Goal: Task Accomplishment & Management: Manage account settings

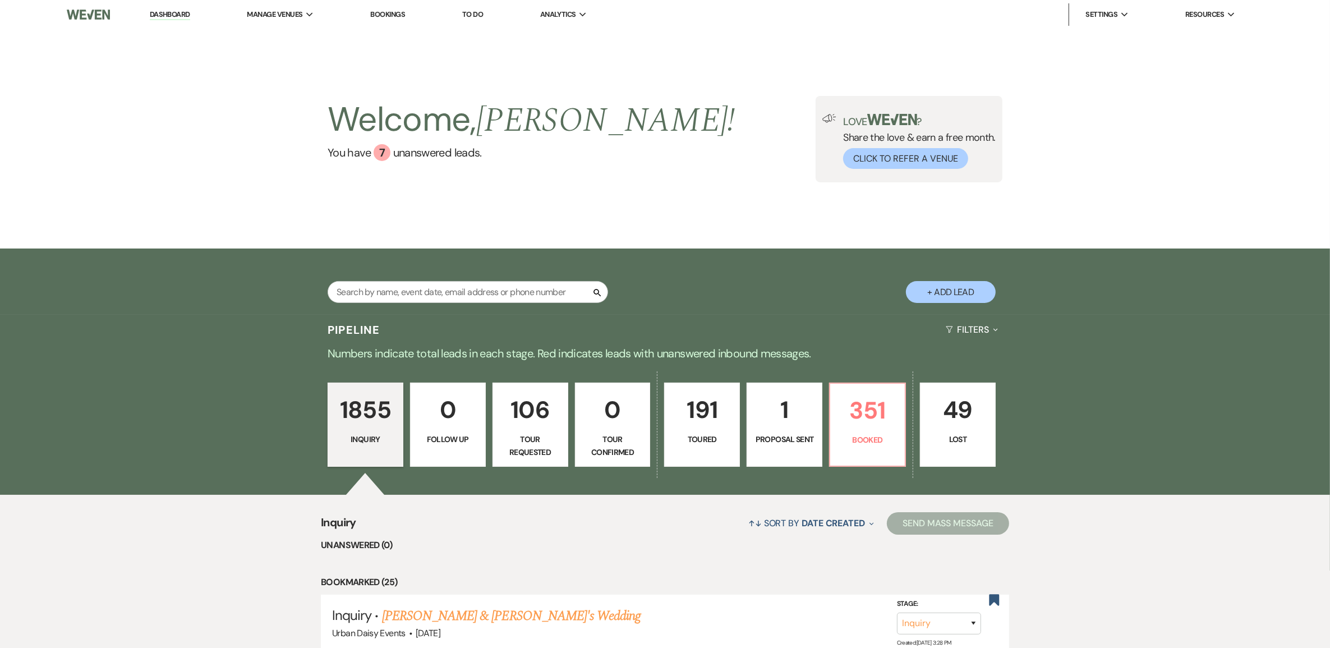
click at [817, 425] on link "1 Proposal Sent" at bounding box center [784, 424] width 76 height 84
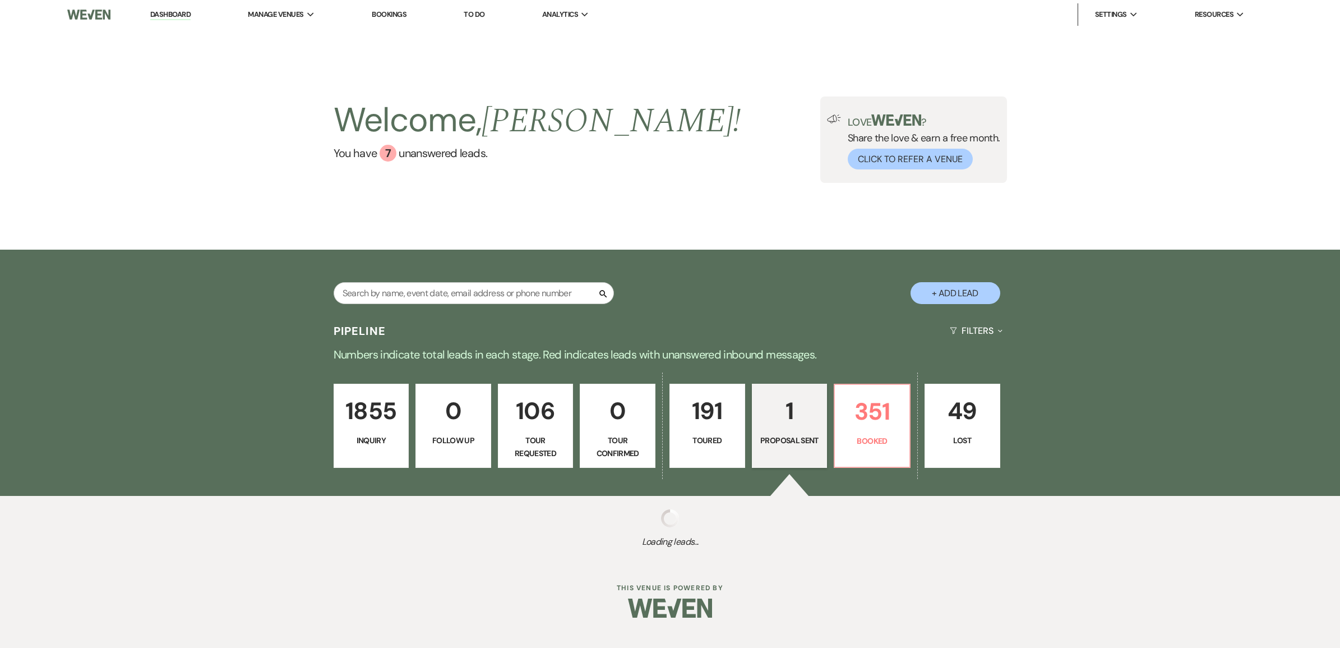
select select "6"
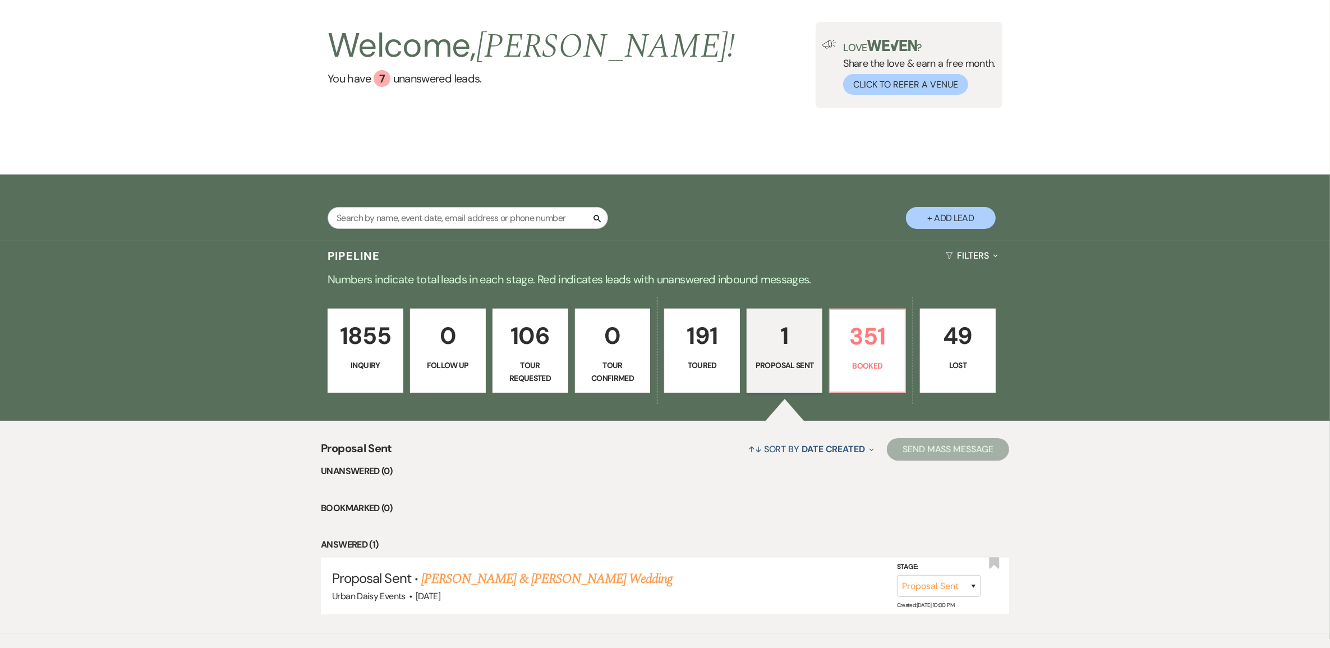
scroll to position [132, 0]
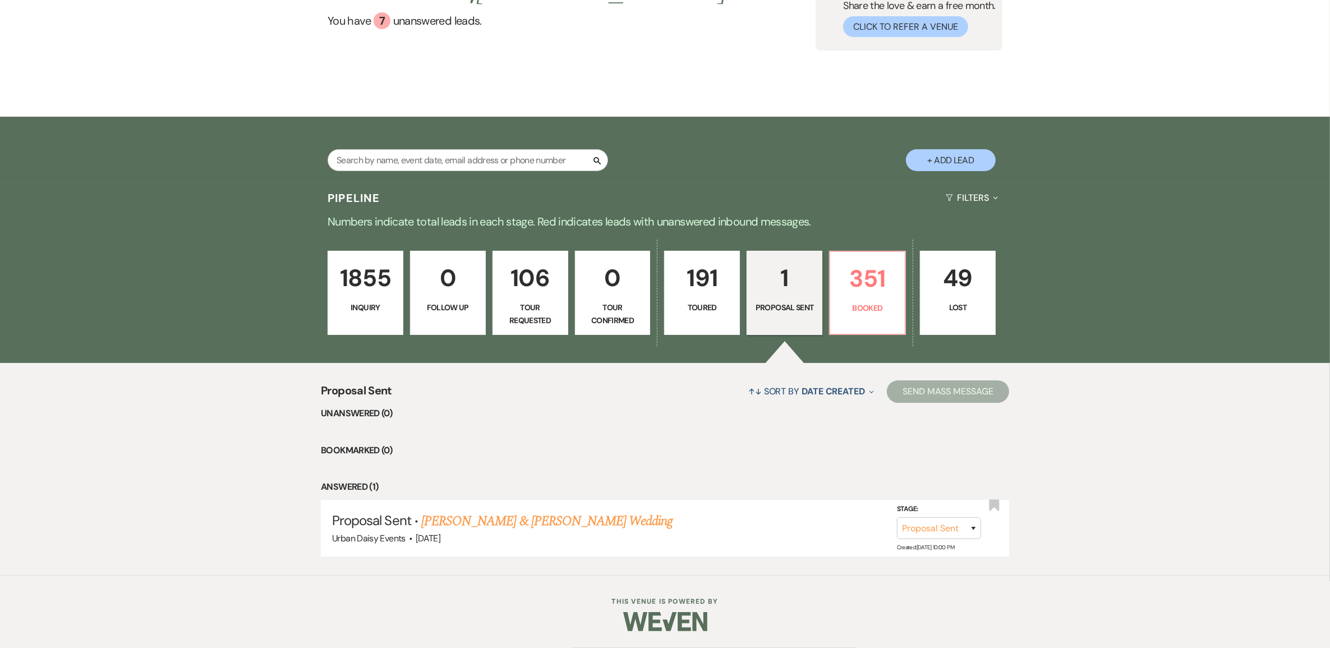
drag, startPoint x: 474, startPoint y: 515, endPoint x: 446, endPoint y: 514, distance: 28.0
click at [474, 515] on link "Sharmilla Somaia & Darnell Silas's Wedding" at bounding box center [546, 521] width 251 height 20
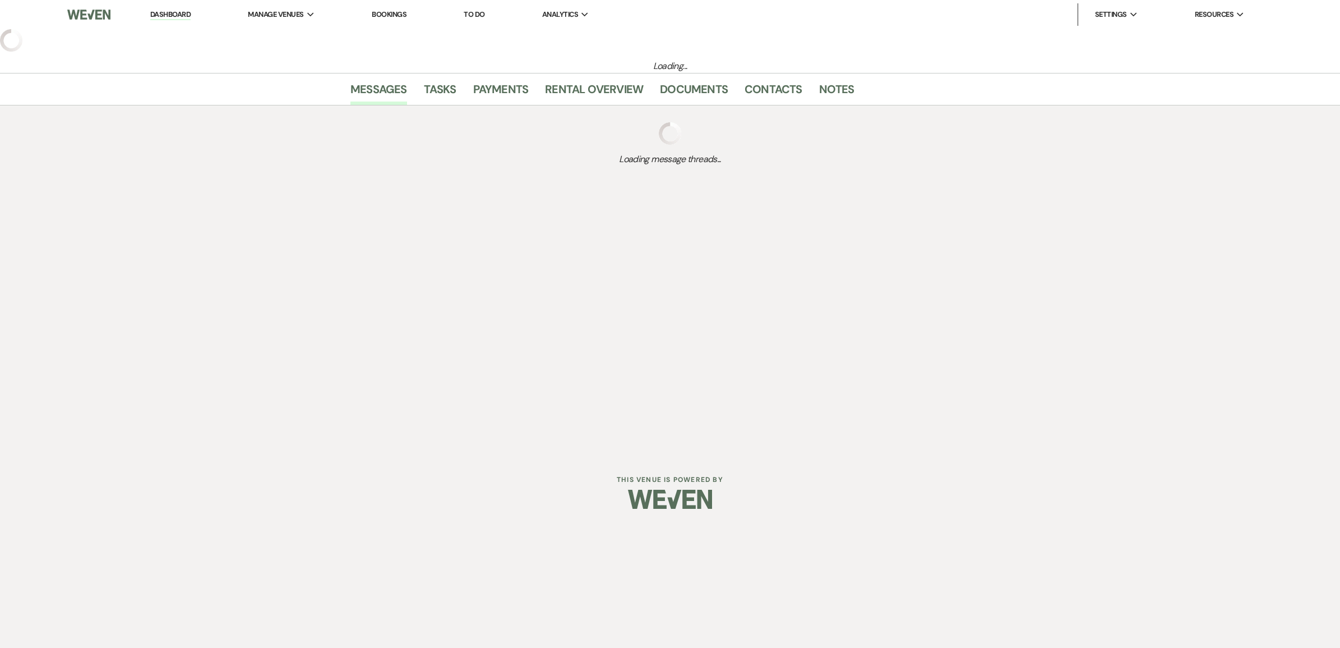
select select "6"
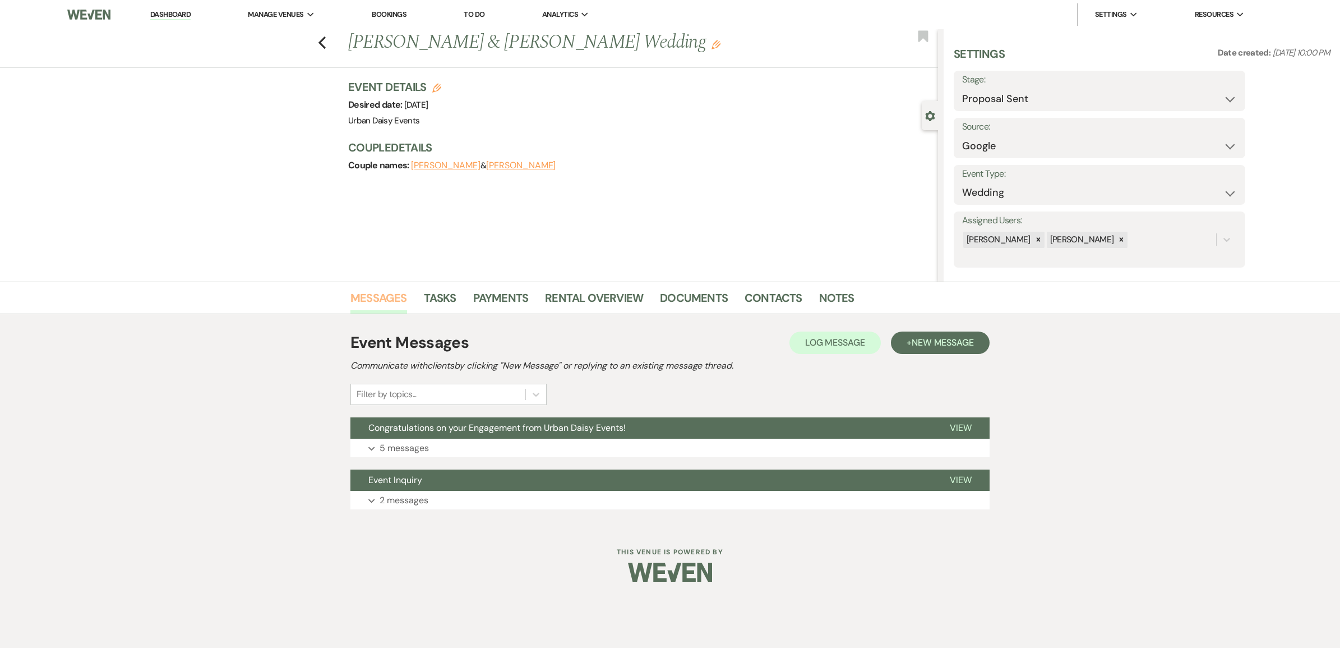
click at [375, 296] on link "Messages" at bounding box center [378, 301] width 57 height 25
click at [373, 446] on icon "Expand" at bounding box center [371, 448] width 7 height 4
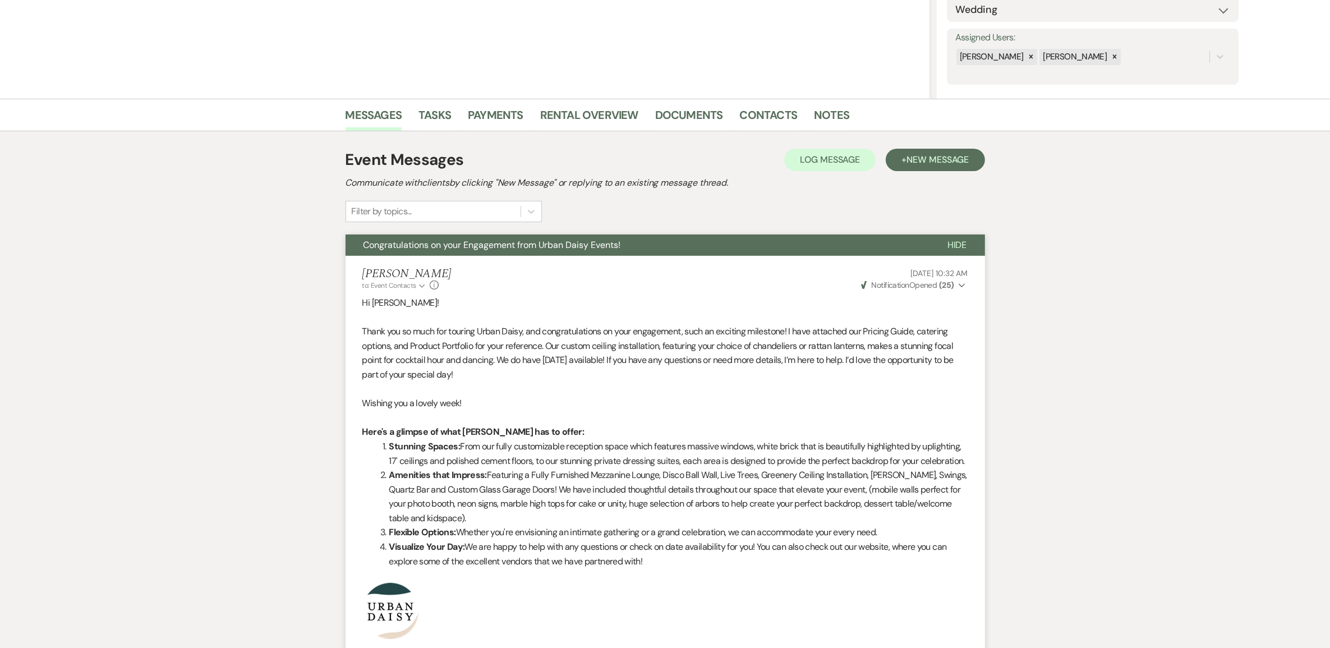
scroll to position [70, 0]
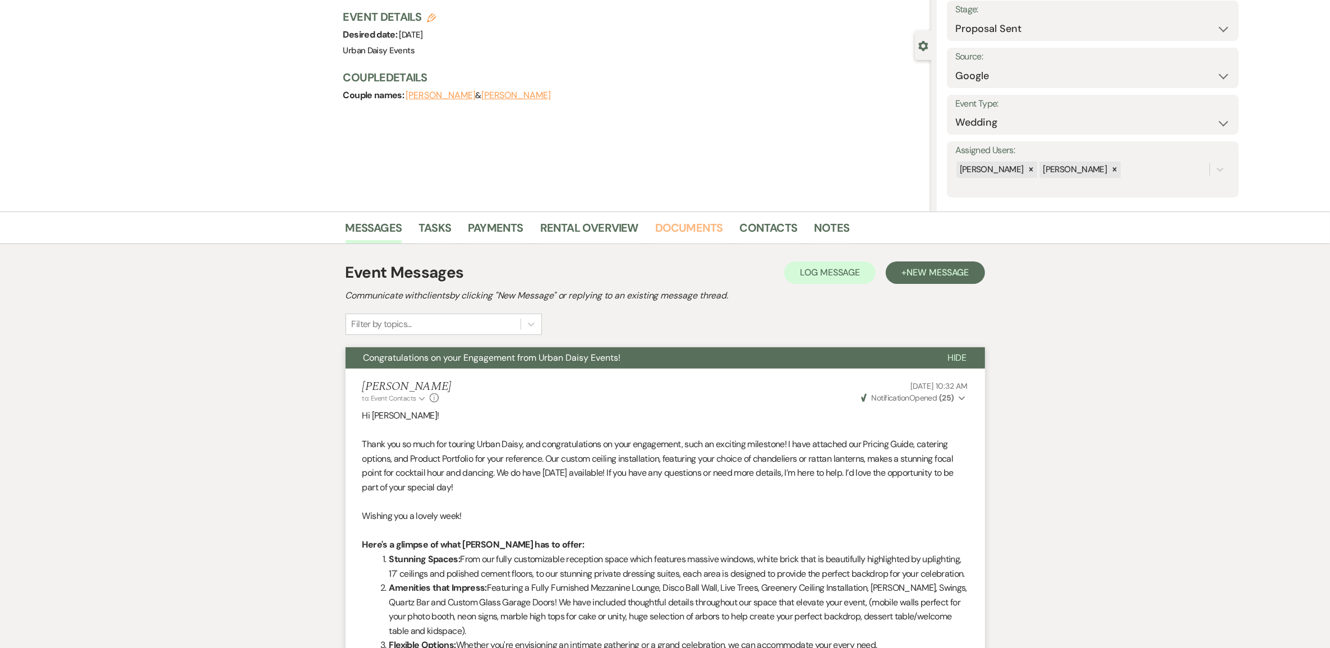
click at [712, 230] on link "Documents" at bounding box center [689, 231] width 68 height 25
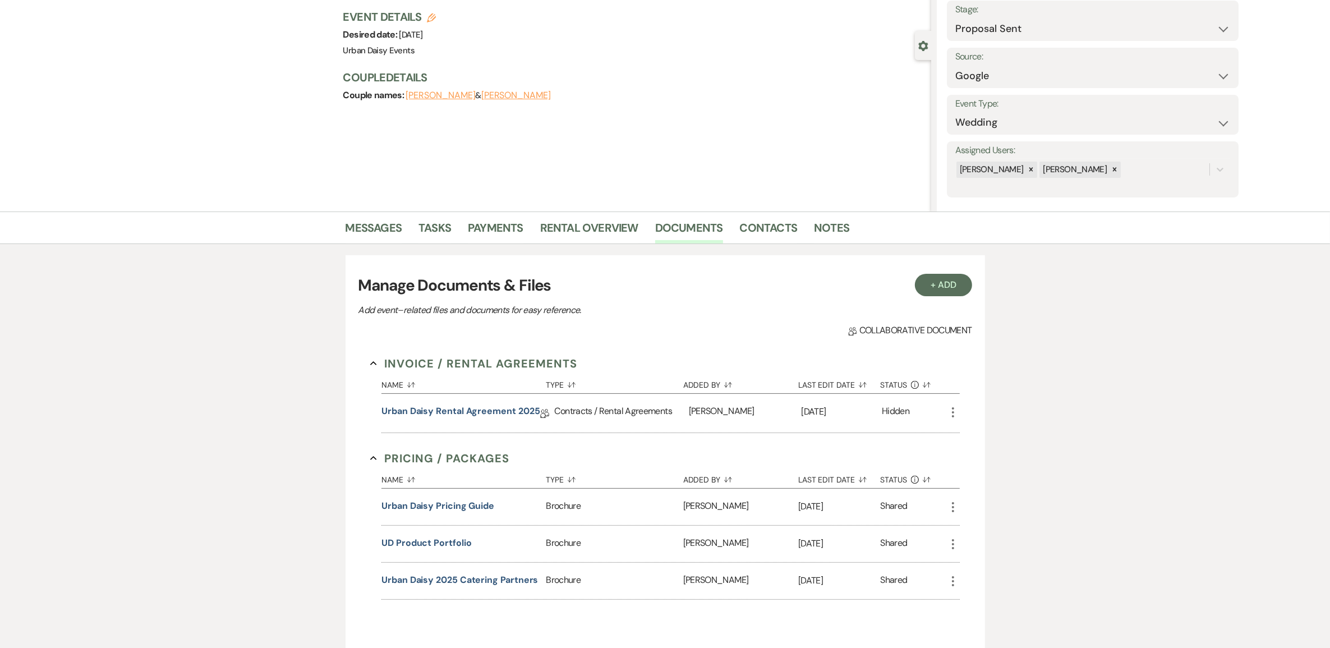
click at [444, 511] on button "Urban Daisy Pricing Guide" at bounding box center [437, 505] width 113 height 13
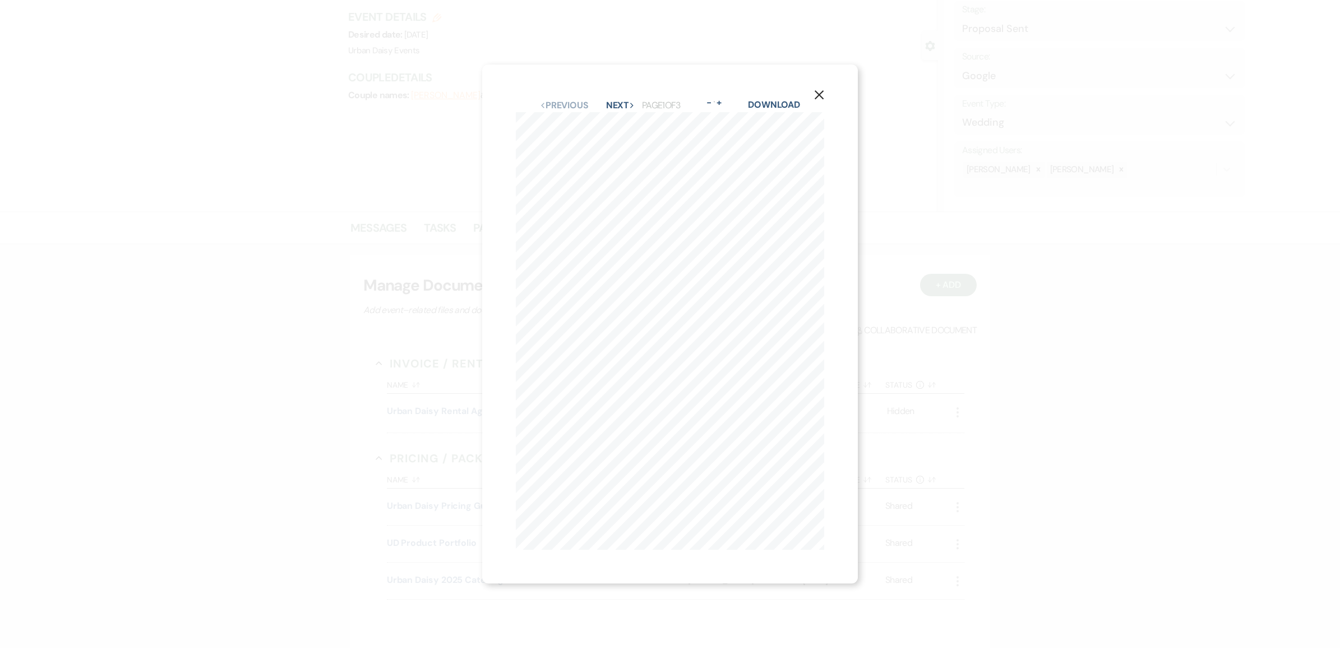
click at [620, 101] on button "Next Next" at bounding box center [620, 105] width 29 height 9
click at [725, 98] on button "+" at bounding box center [720, 102] width 9 height 9
click at [290, 464] on div "X Previous Previous Next Next Page 2 of 3 - Zoom + Download MAY- OCTOBER THURSD…" at bounding box center [670, 324] width 1340 height 648
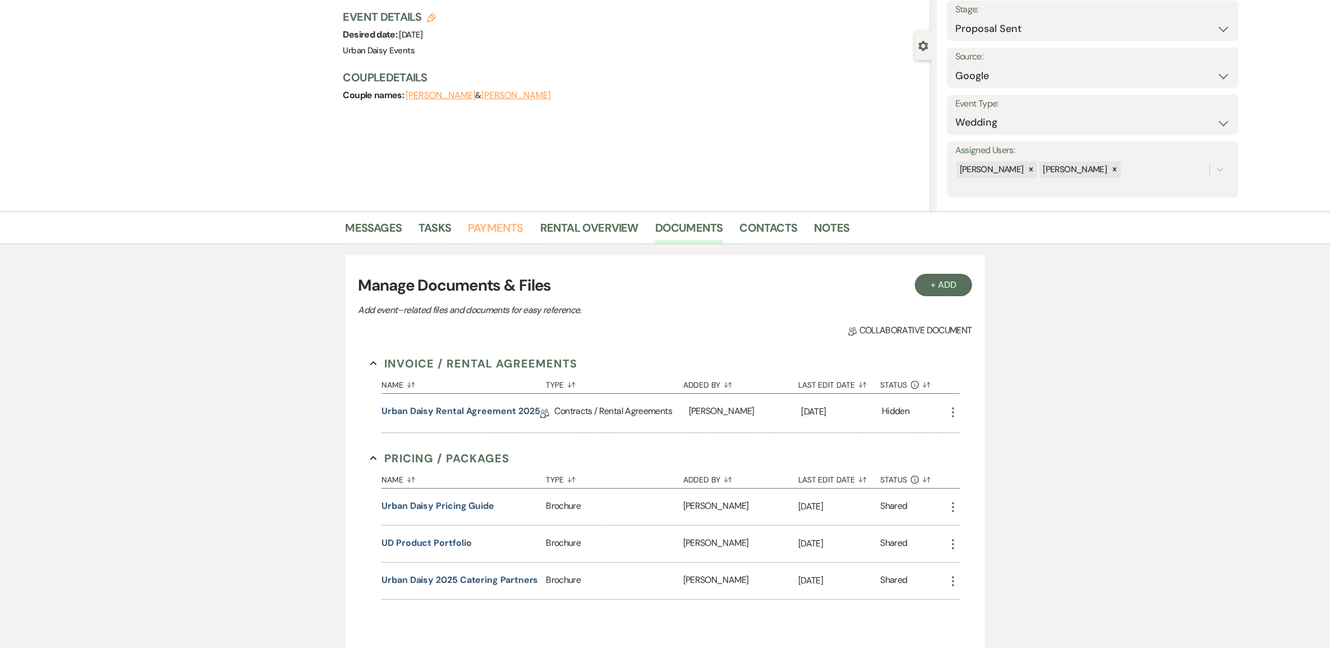
click at [485, 227] on link "Payments" at bounding box center [496, 231] width 56 height 25
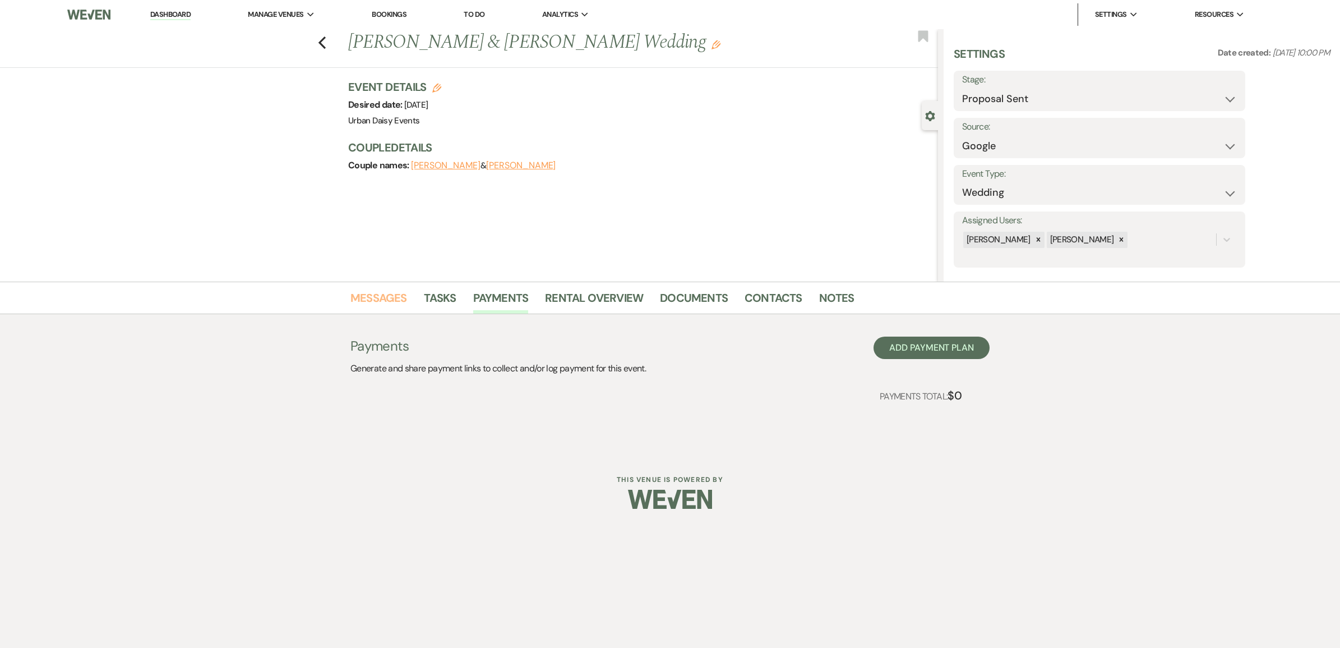
click at [398, 293] on link "Messages" at bounding box center [378, 301] width 57 height 25
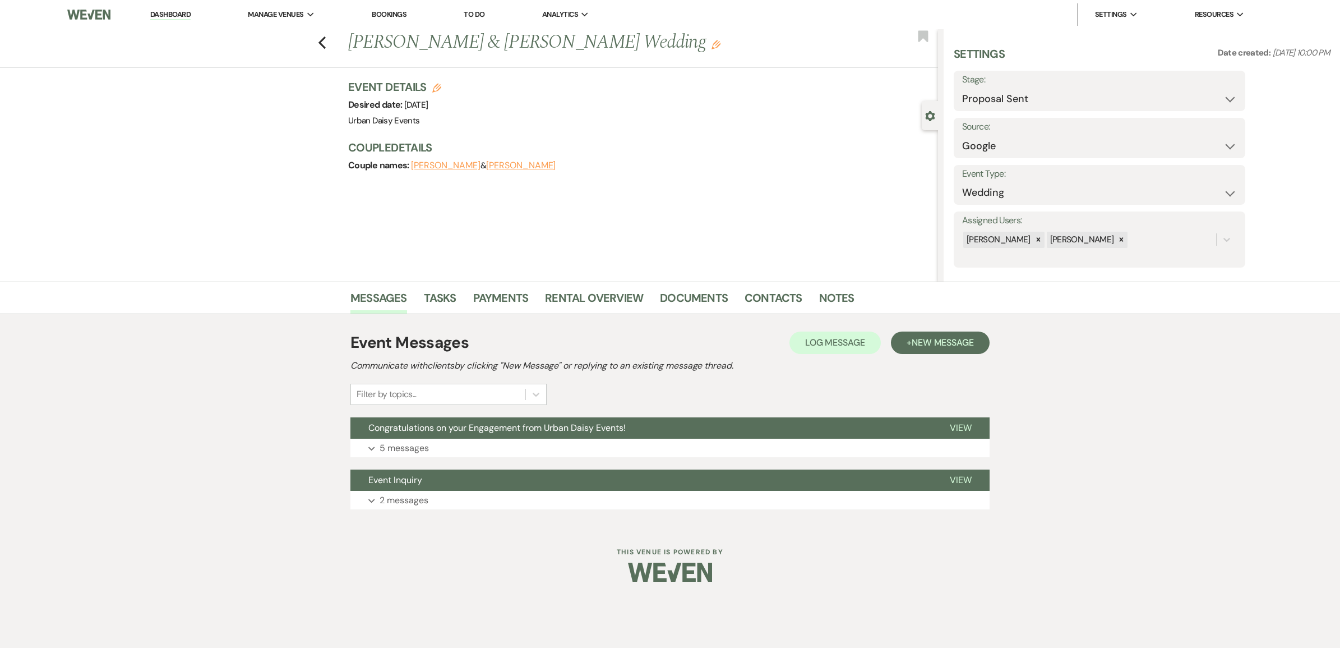
drag, startPoint x: 414, startPoint y: 463, endPoint x: 413, endPoint y: 455, distance: 7.3
click at [414, 463] on div "Event Messages Log Log Message + New Message Communicate with clients by clicki…" at bounding box center [669, 420] width 639 height 190
click at [412, 453] on p "5 messages" at bounding box center [404, 448] width 49 height 15
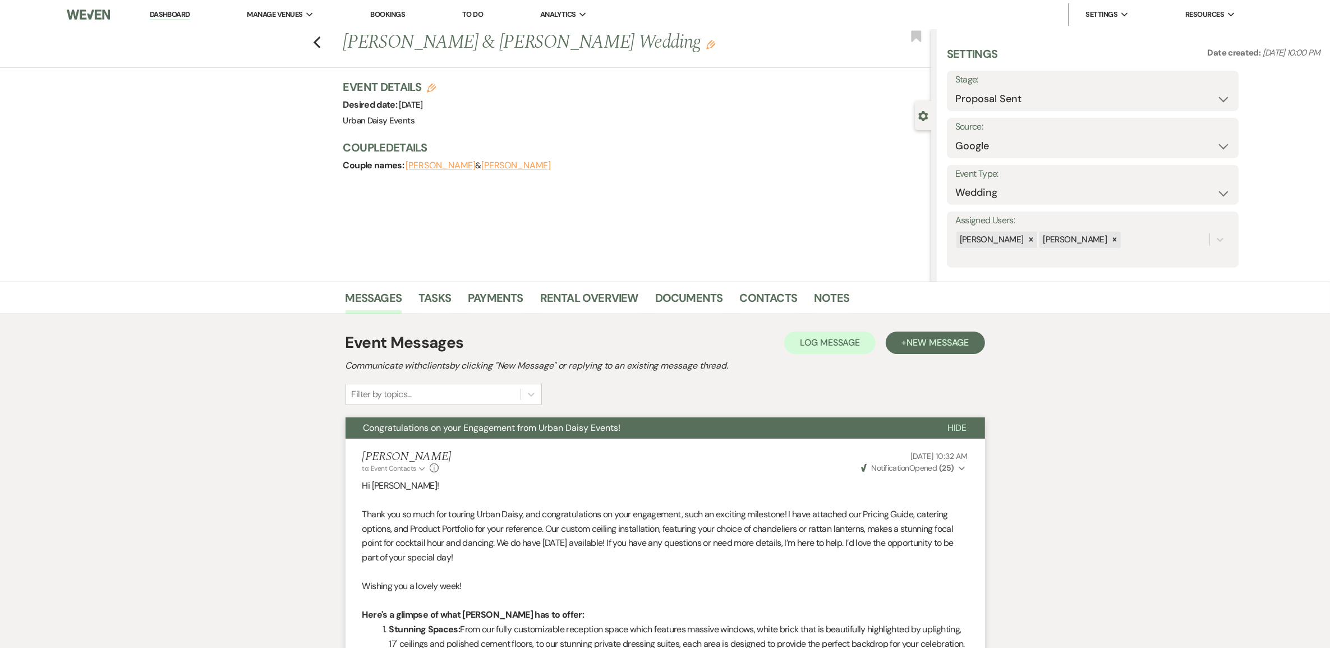
click at [0, 0] on li "Urban Daisy Events" at bounding box center [0, 0] width 0 height 0
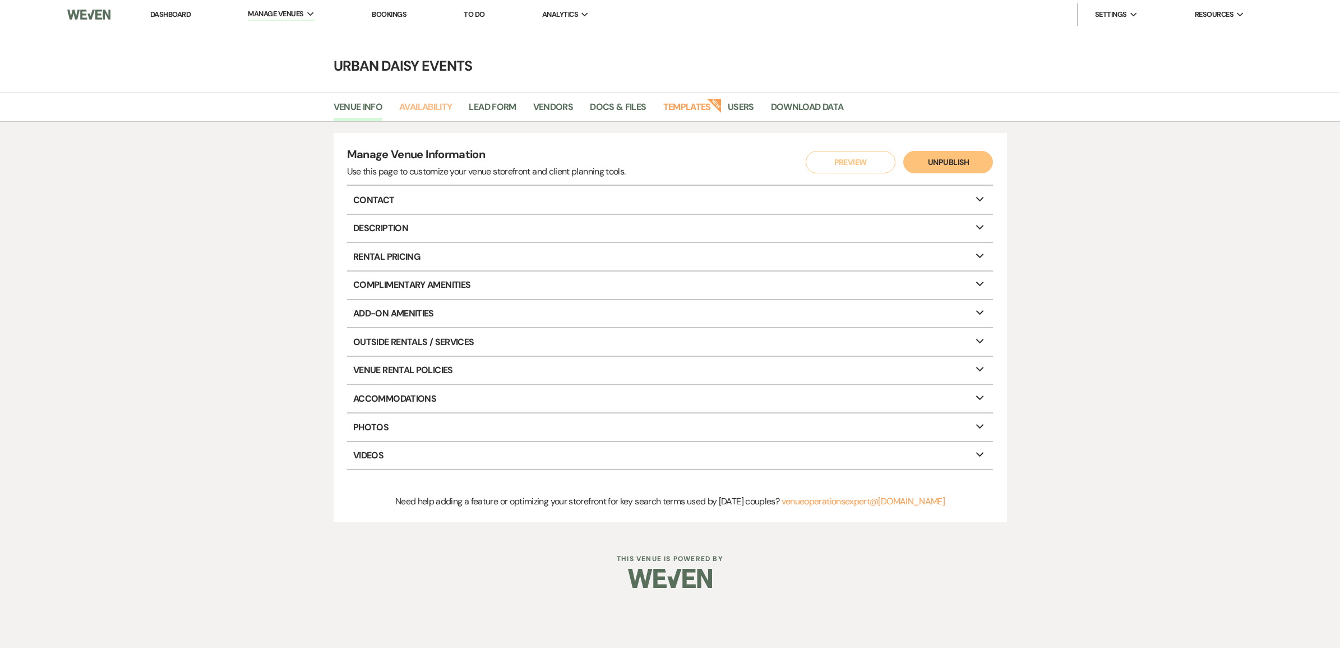
click at [417, 102] on link "Availability" at bounding box center [425, 110] width 53 height 21
select select "2"
select select "2026"
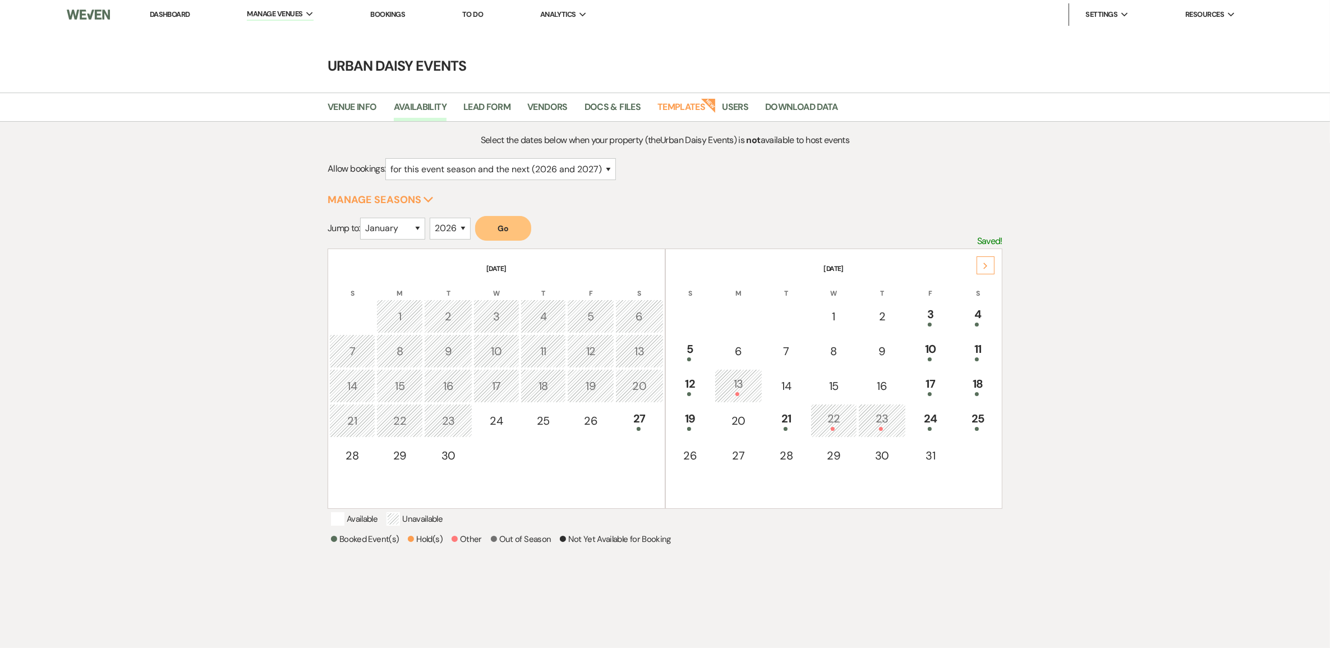
click at [987, 262] on icon "Next" at bounding box center [986, 265] width 6 height 7
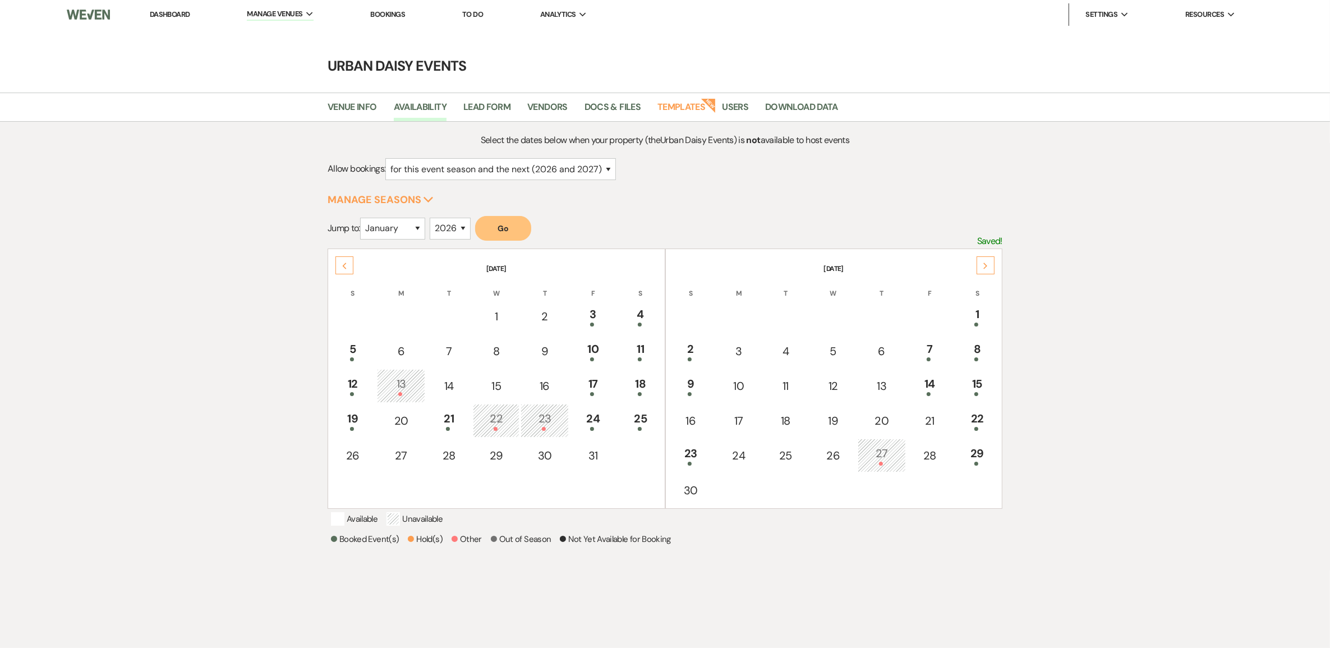
click at [987, 262] on icon "Next" at bounding box center [986, 265] width 6 height 7
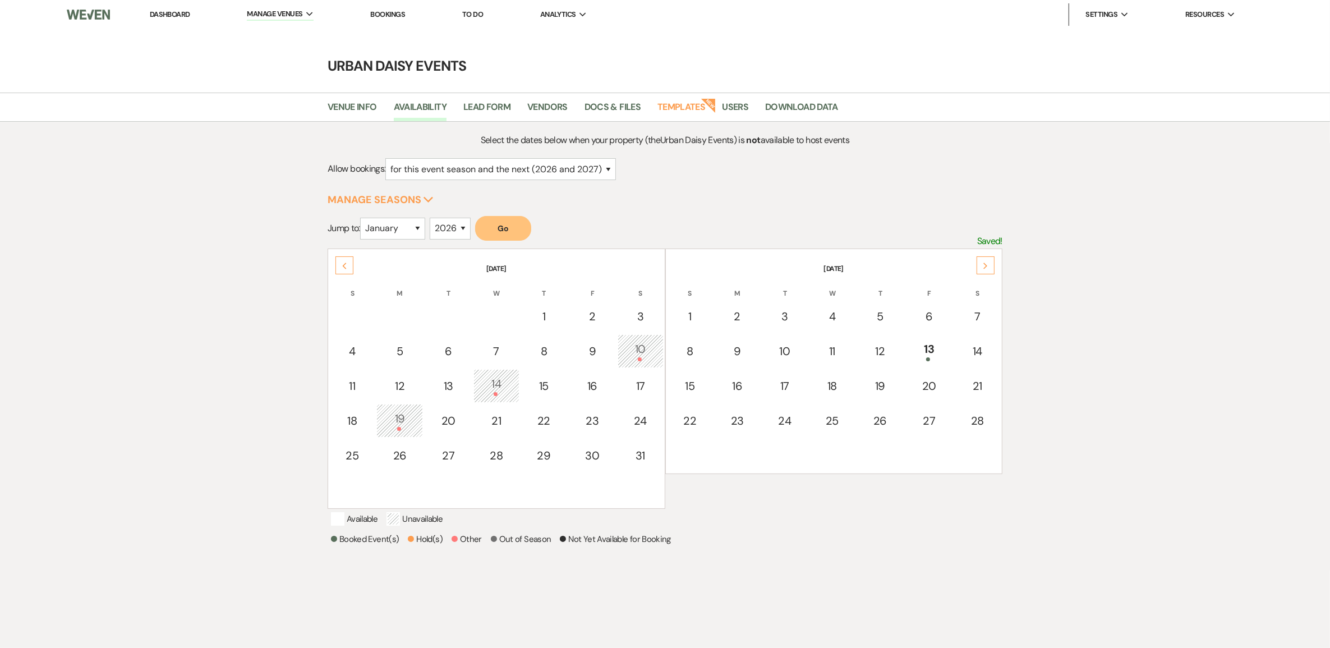
click at [987, 262] on icon "Next" at bounding box center [986, 265] width 6 height 7
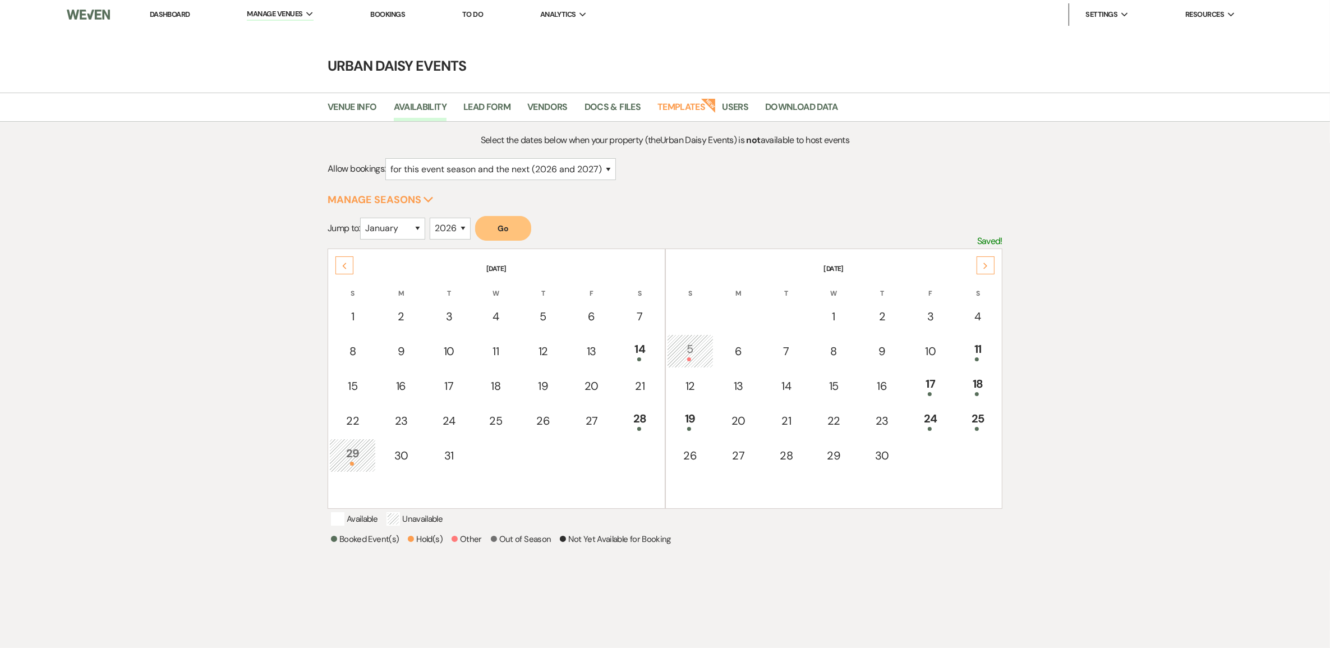
click at [987, 262] on icon "Next" at bounding box center [986, 265] width 6 height 7
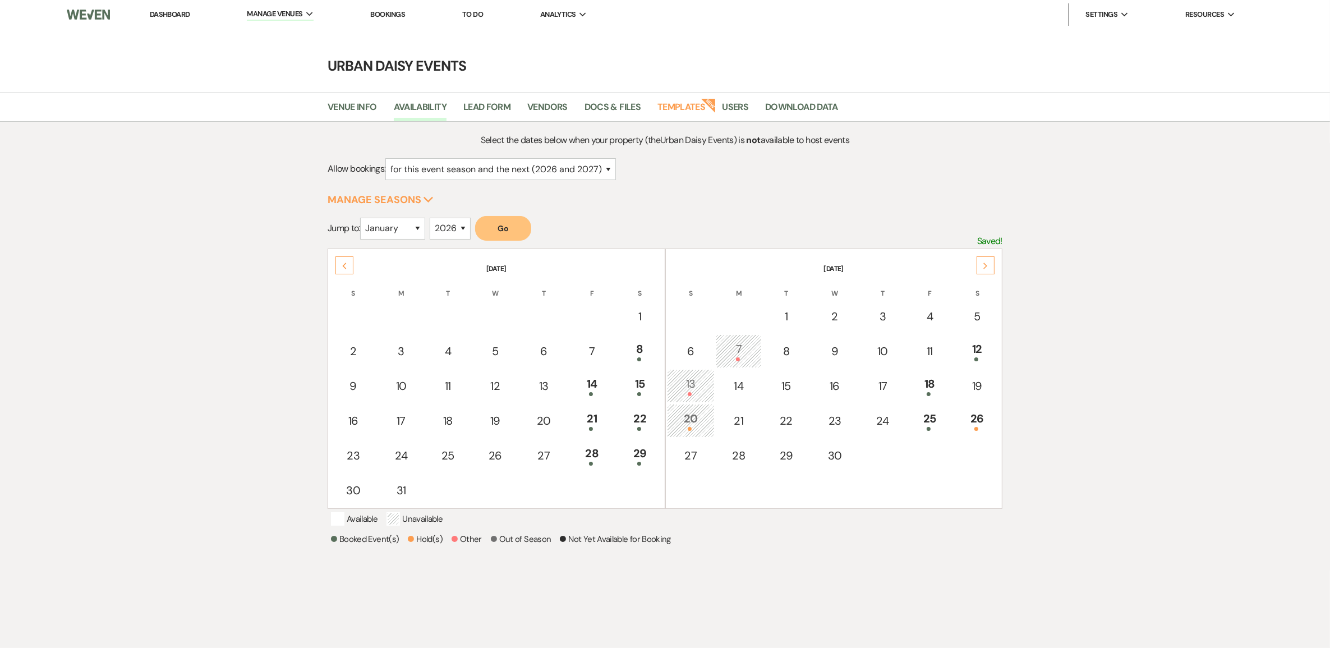
click at [987, 262] on icon "Next" at bounding box center [986, 265] width 6 height 7
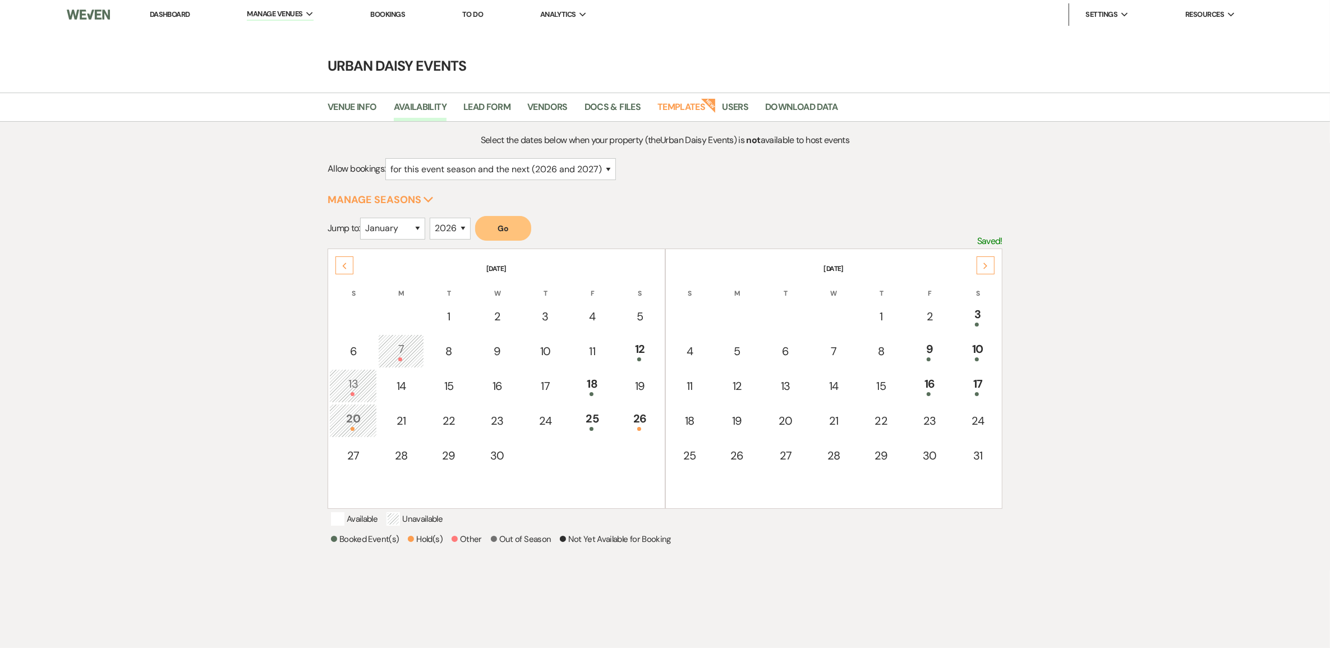
click at [913, 369] on td "16" at bounding box center [930, 386] width 48 height 34
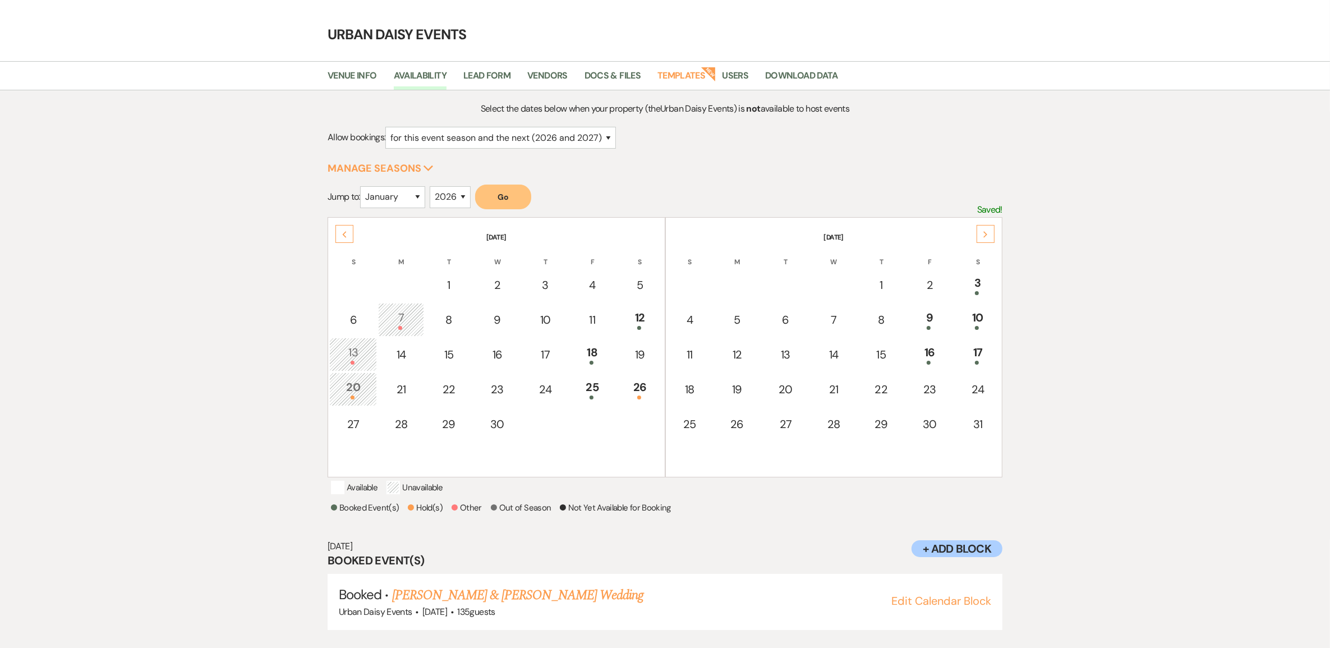
click at [461, 589] on link "[PERSON_NAME] & [PERSON_NAME] Wedding" at bounding box center [517, 595] width 251 height 20
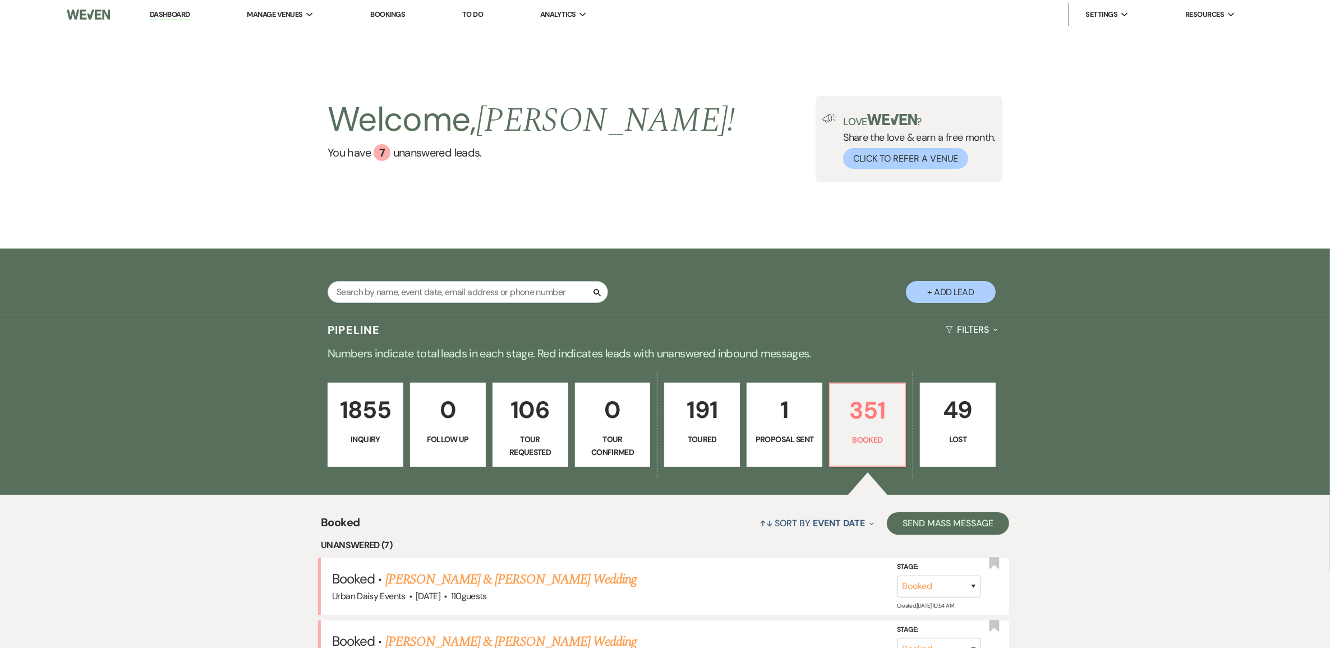
click at [167, 12] on link "Dashboard" at bounding box center [170, 15] width 40 height 11
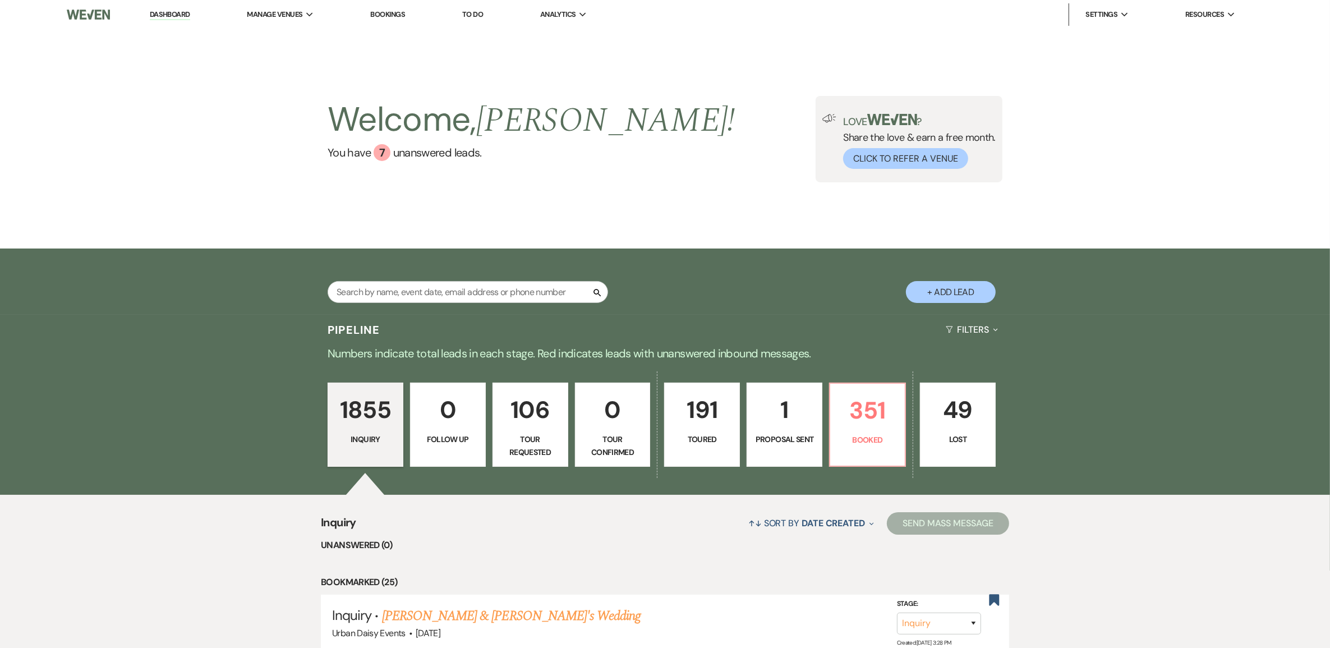
click at [749, 413] on link "1 Proposal Sent" at bounding box center [784, 424] width 76 height 84
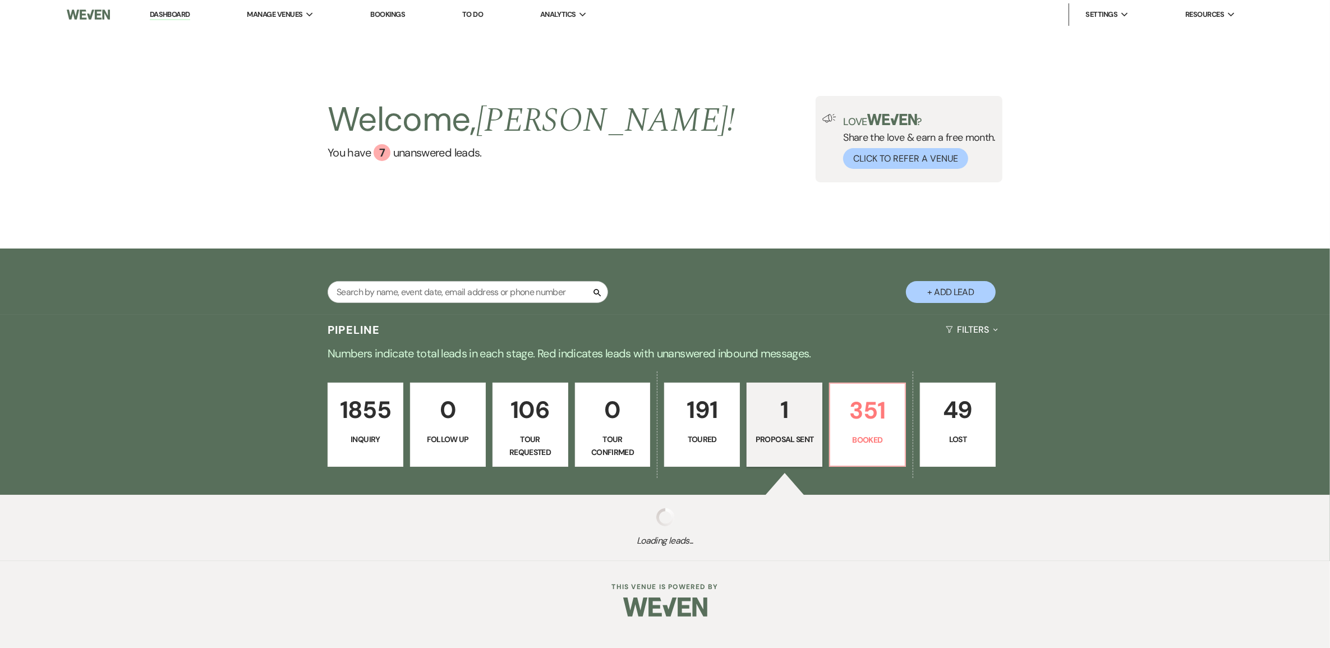
select select "6"
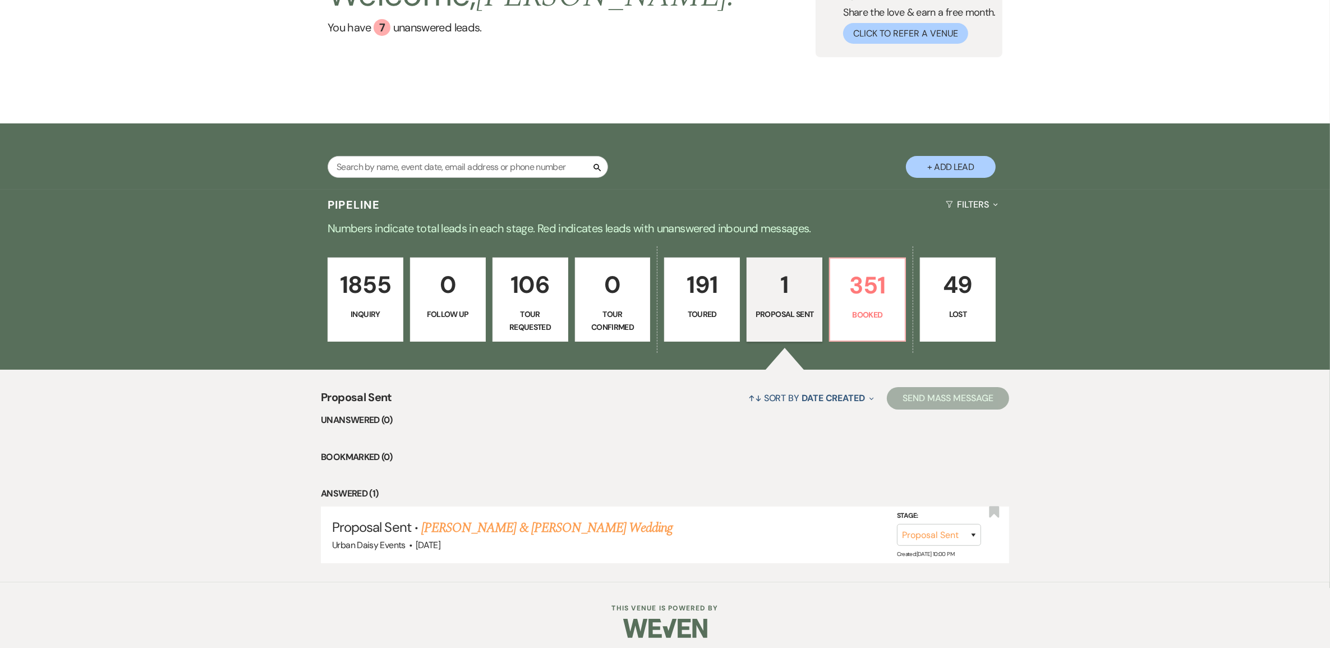
scroll to position [132, 0]
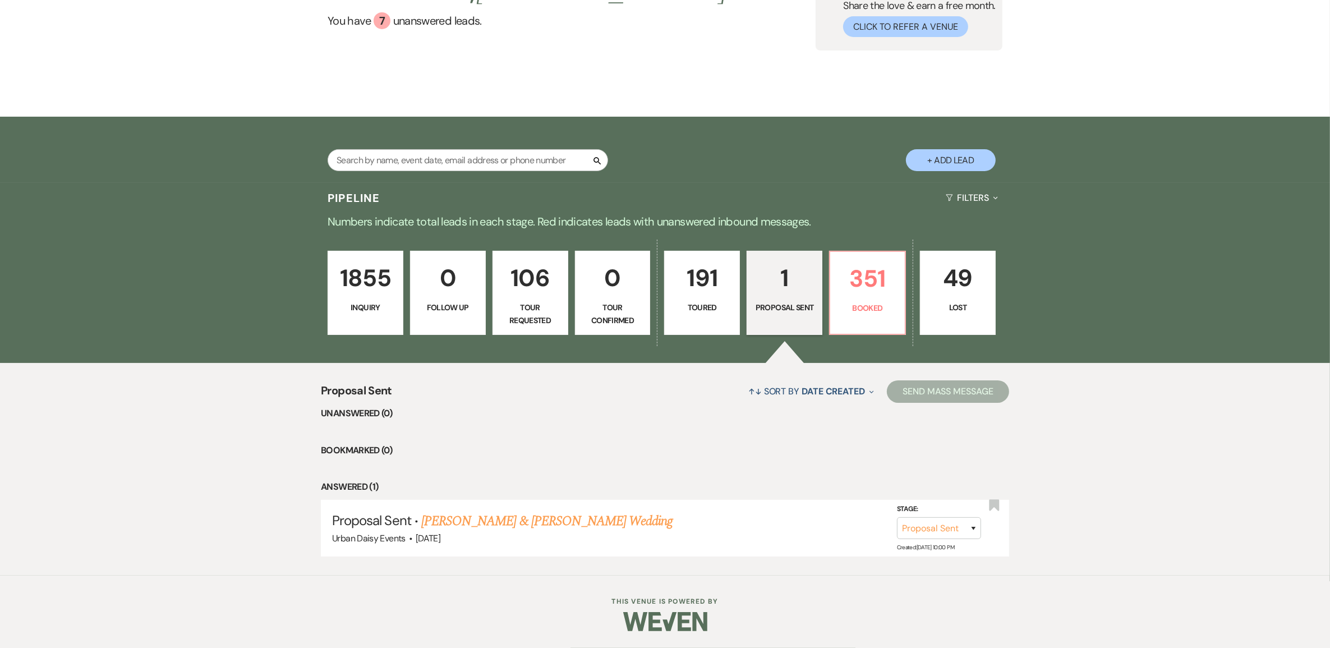
click at [457, 528] on link "Sharmilla Somaia & Darnell Silas's Wedding" at bounding box center [546, 521] width 251 height 20
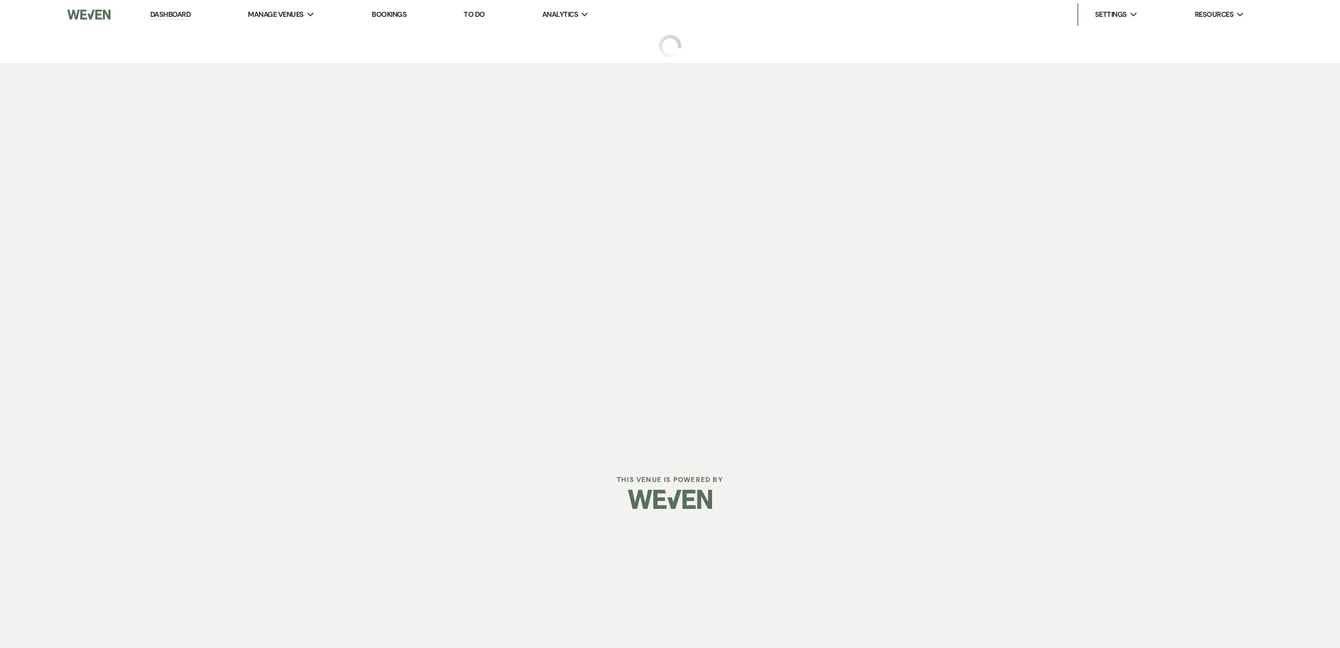
select select "6"
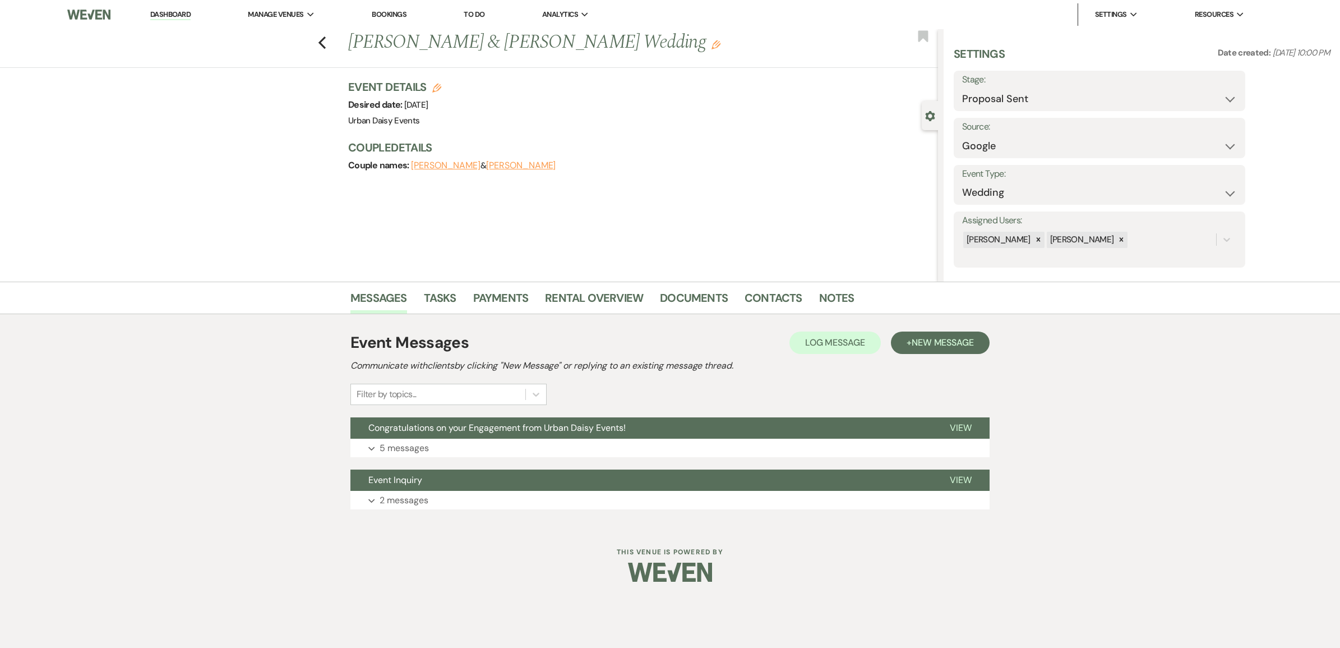
click at [422, 453] on p "5 messages" at bounding box center [404, 448] width 49 height 15
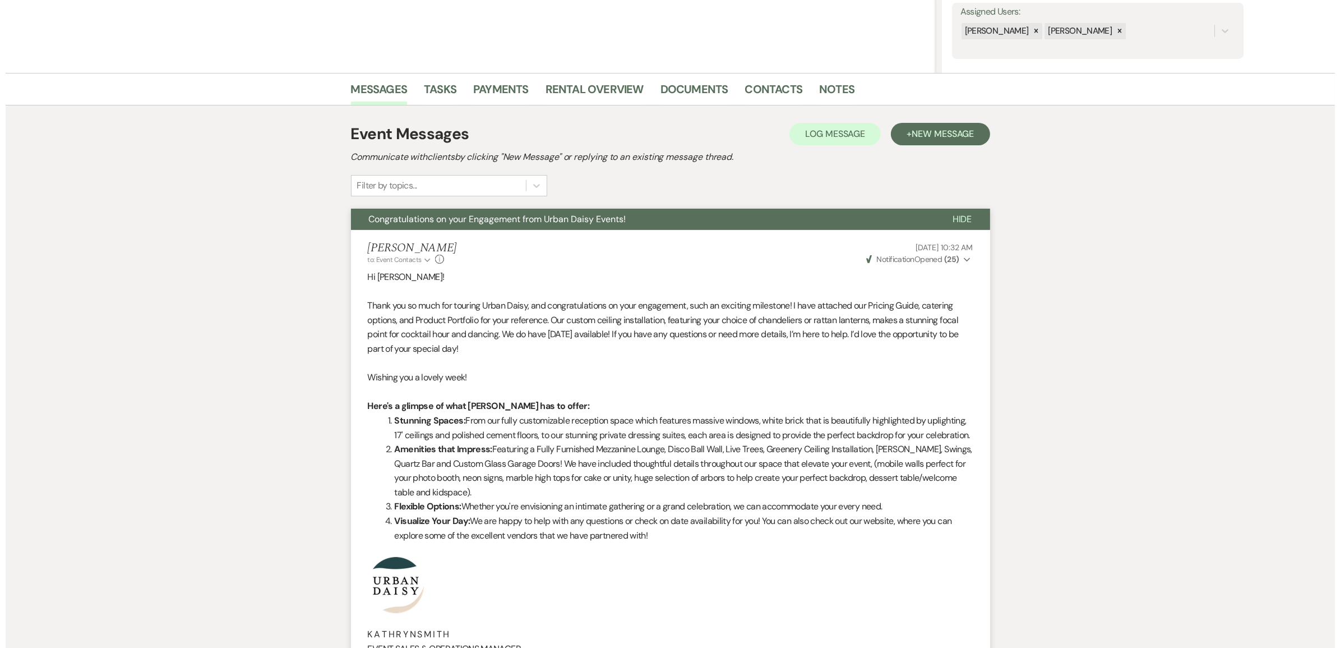
scroll to position [87, 0]
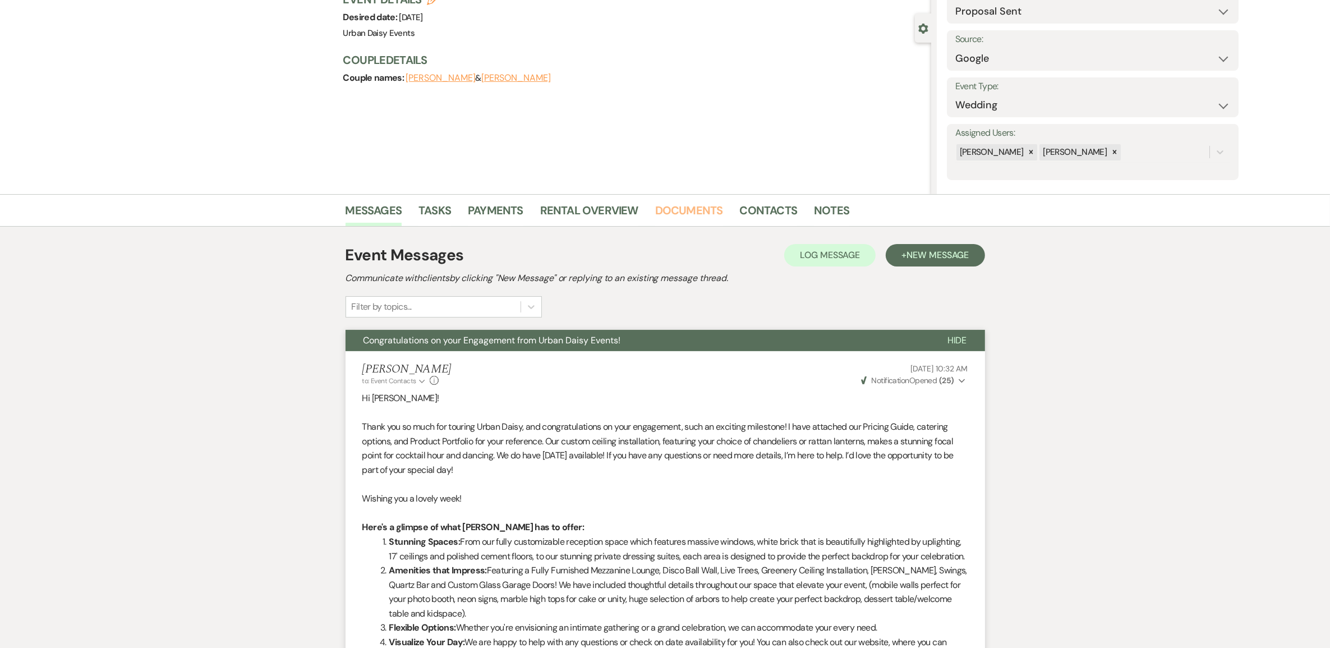
click at [669, 218] on link "Documents" at bounding box center [689, 213] width 68 height 25
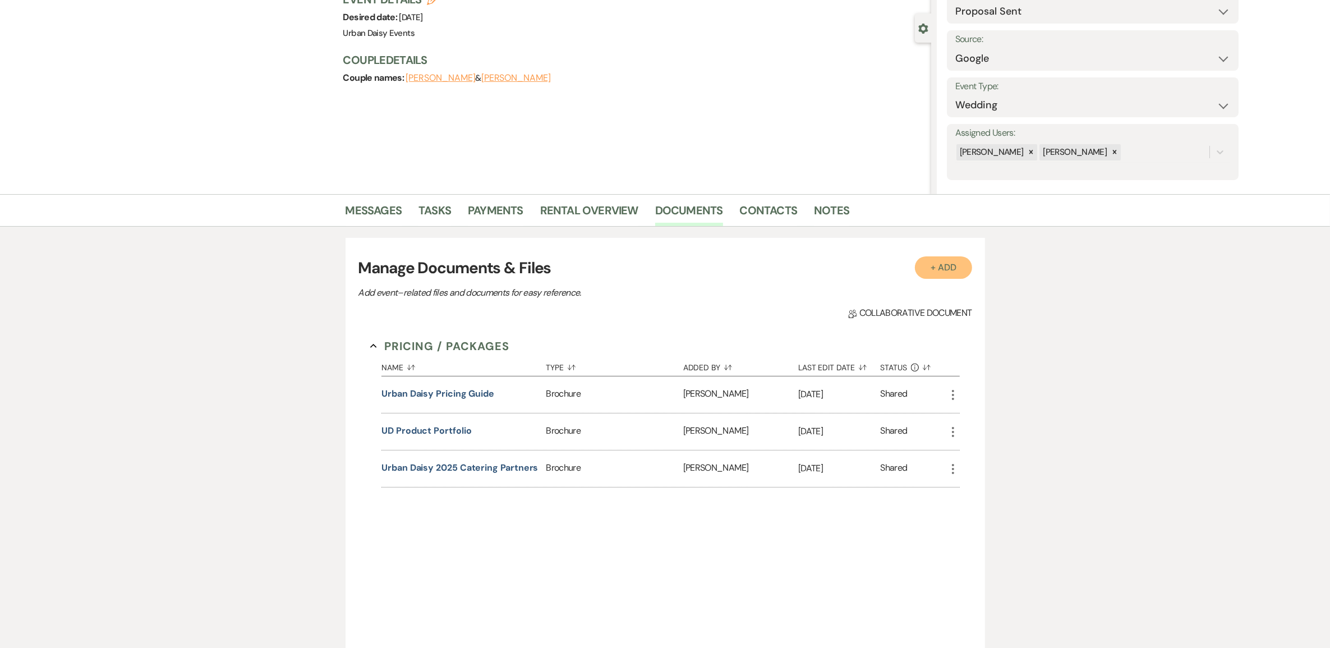
click at [932, 272] on button "+ Add" at bounding box center [943, 267] width 57 height 22
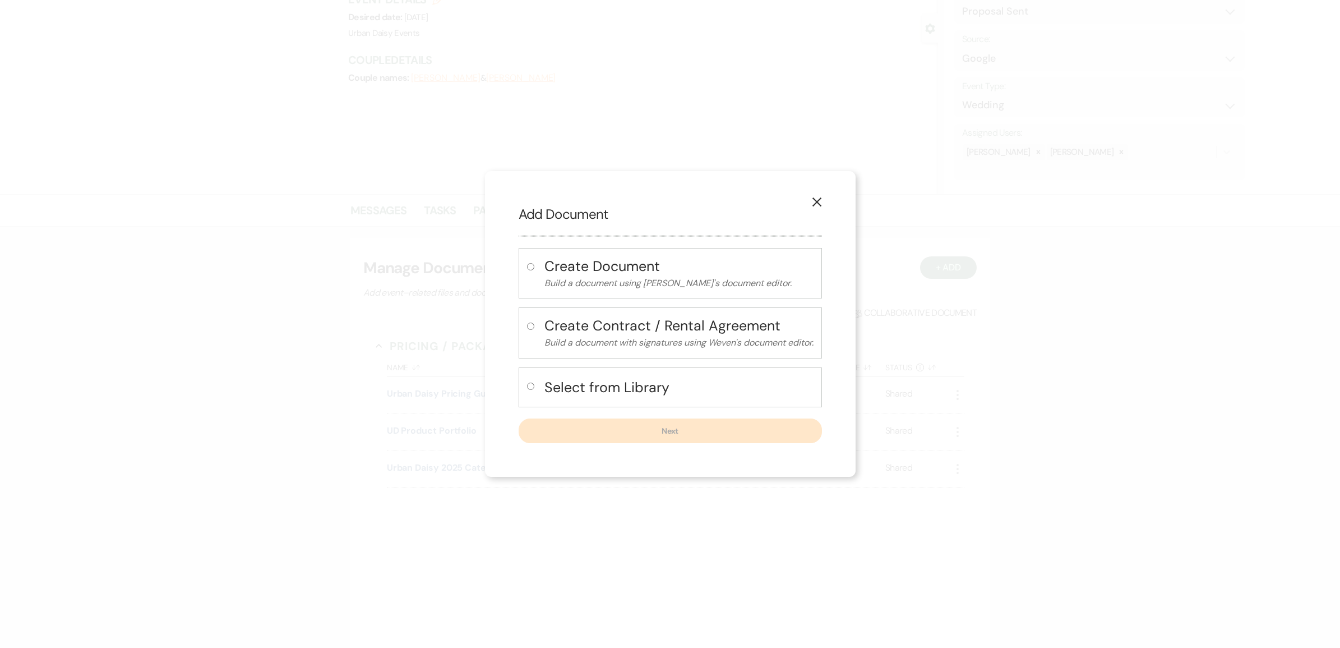
click at [578, 377] on h4 "Select from Library" at bounding box center [679, 387] width 269 height 20
radio input "true"
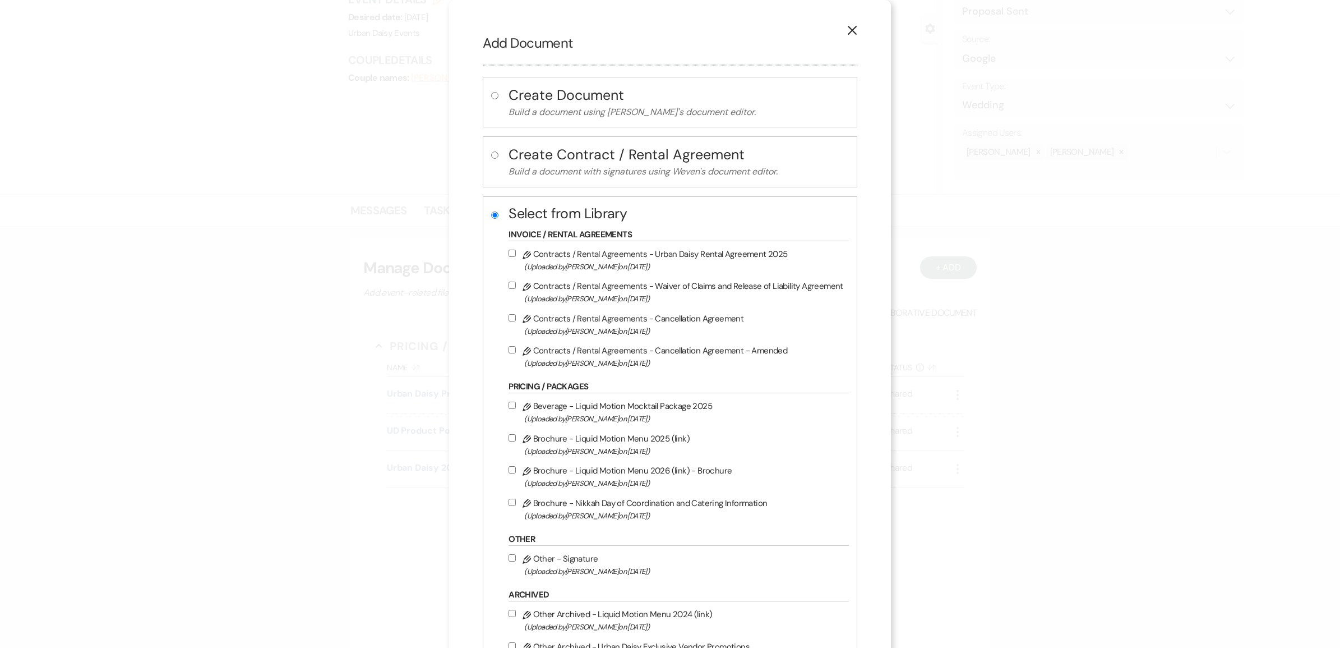
click at [592, 250] on label "Pencil Contracts / Rental Agreements - Urban Daisy Rental Agreement 2025 (Uploa…" at bounding box center [676, 260] width 335 height 26
click at [516, 250] on input "Pencil Contracts / Rental Agreements - Urban Daisy Rental Agreement 2025 (Uploa…" at bounding box center [512, 253] width 7 height 7
checkbox input "true"
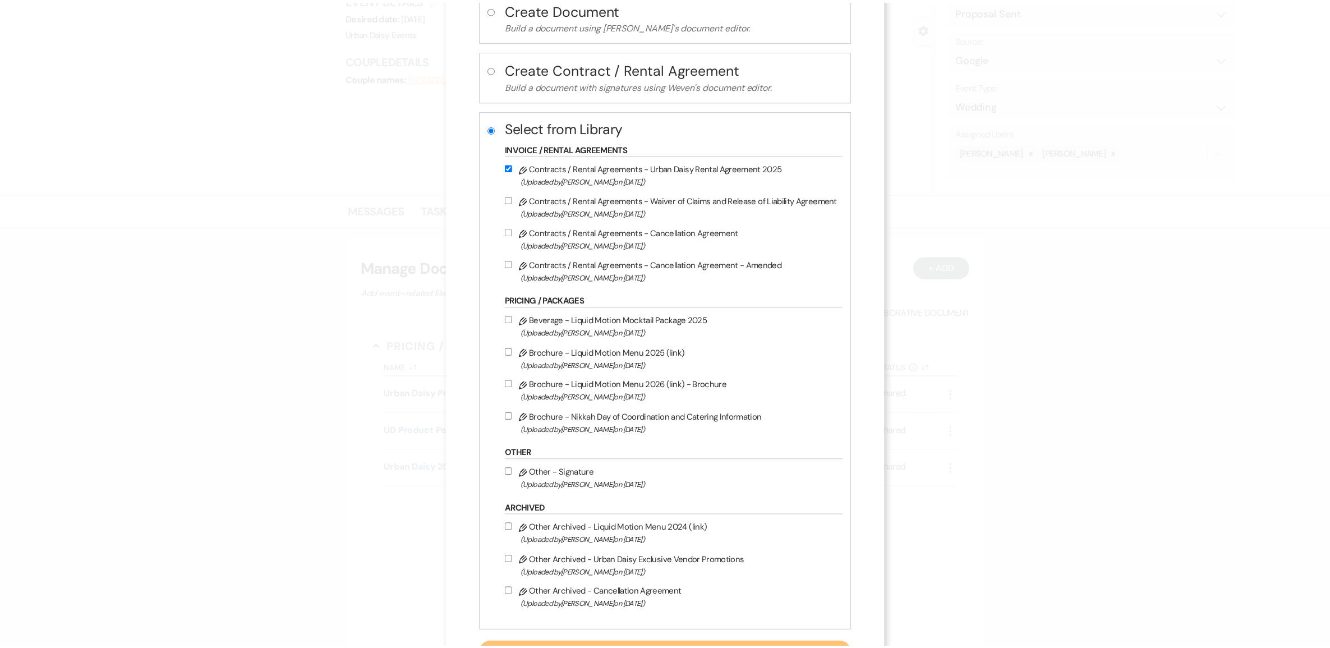
scroll to position [138, 0]
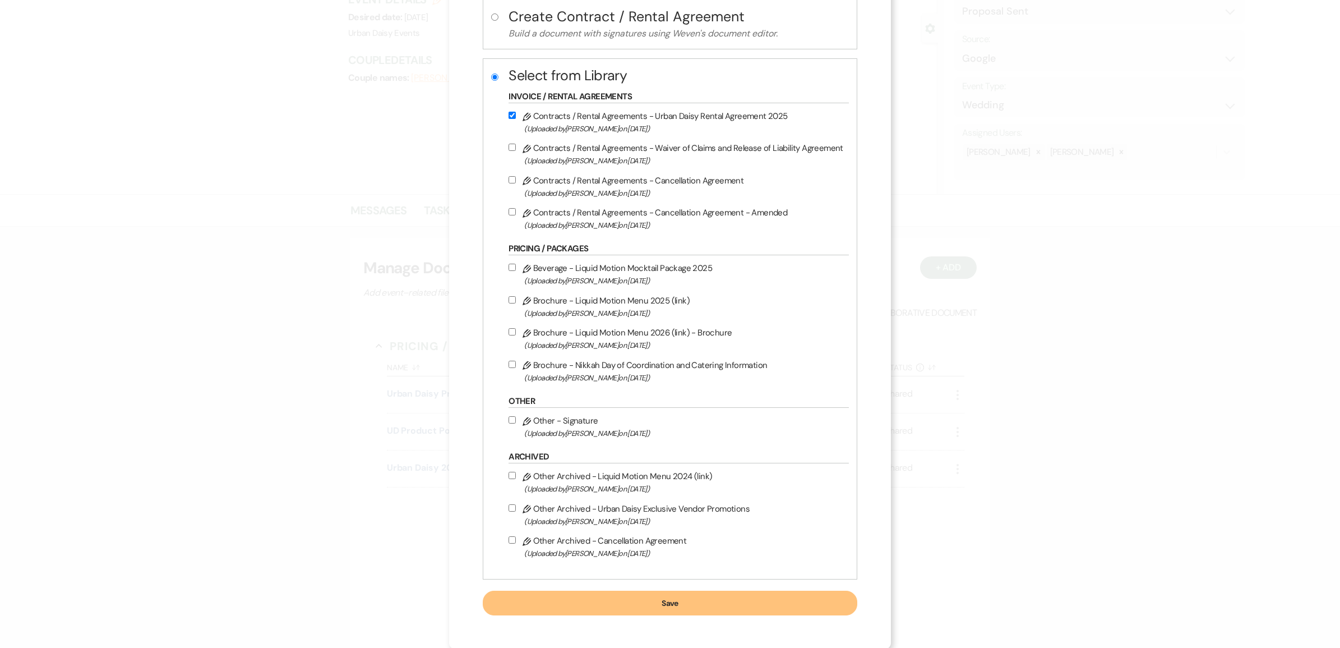
click at [627, 609] on button "Save" at bounding box center [670, 603] width 375 height 25
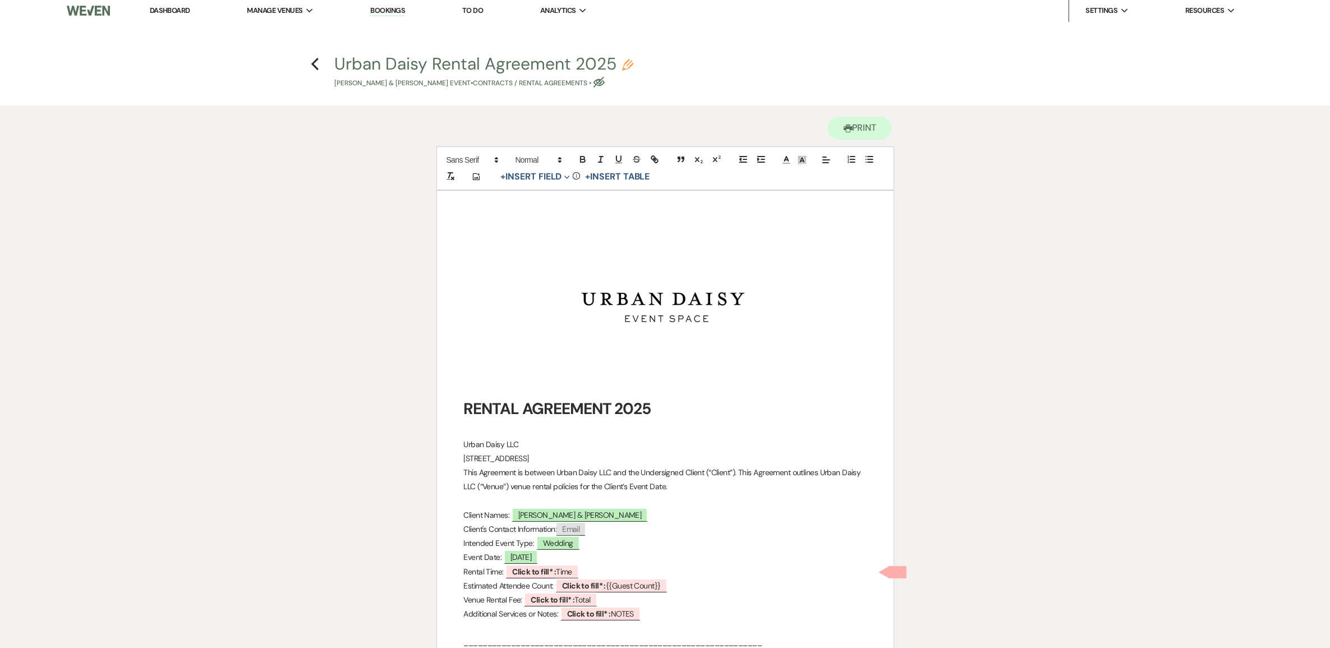
scroll to position [280, 0]
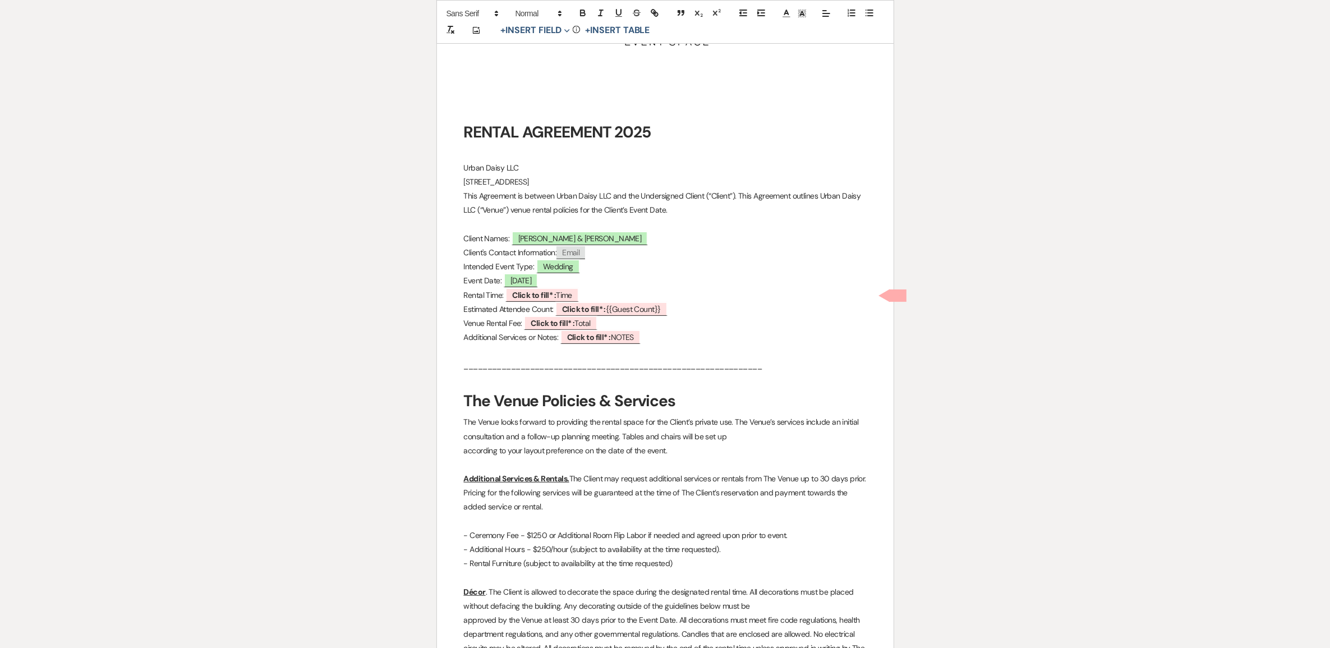
click at [555, 296] on b "Click to fill* :" at bounding box center [534, 295] width 44 height 10
select select "owner"
select select "Time"
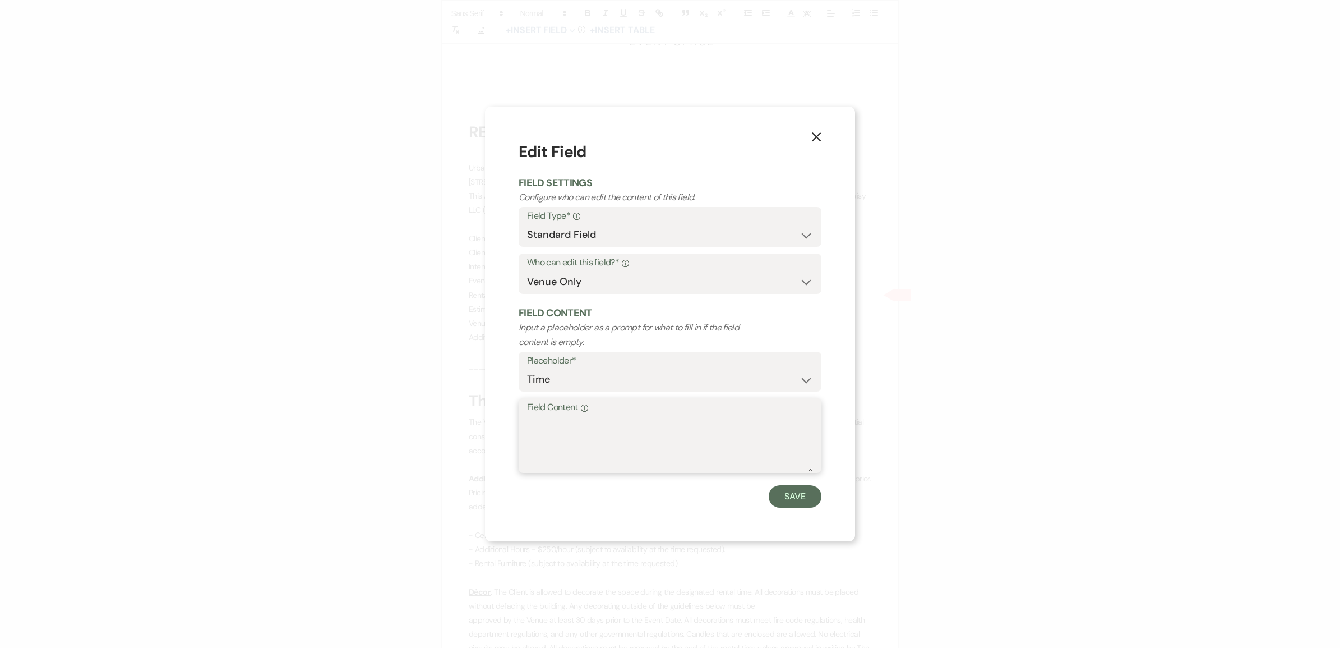
click at [570, 427] on textarea "Field Content Info" at bounding box center [670, 444] width 286 height 56
type textarea "2:00pm-12:00am (11:00pm guest departure)"
click at [774, 494] on button "Save" at bounding box center [795, 496] width 53 height 22
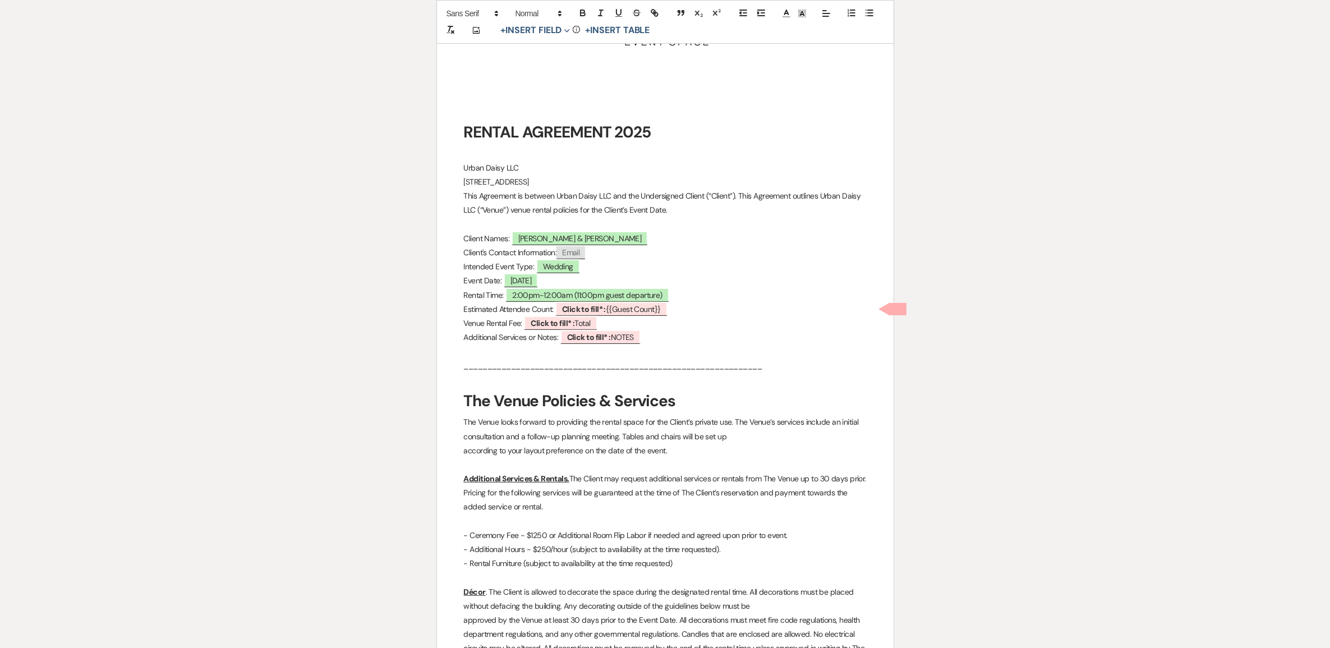
click at [582, 306] on b "Click to fill* :" at bounding box center [584, 309] width 44 height 10
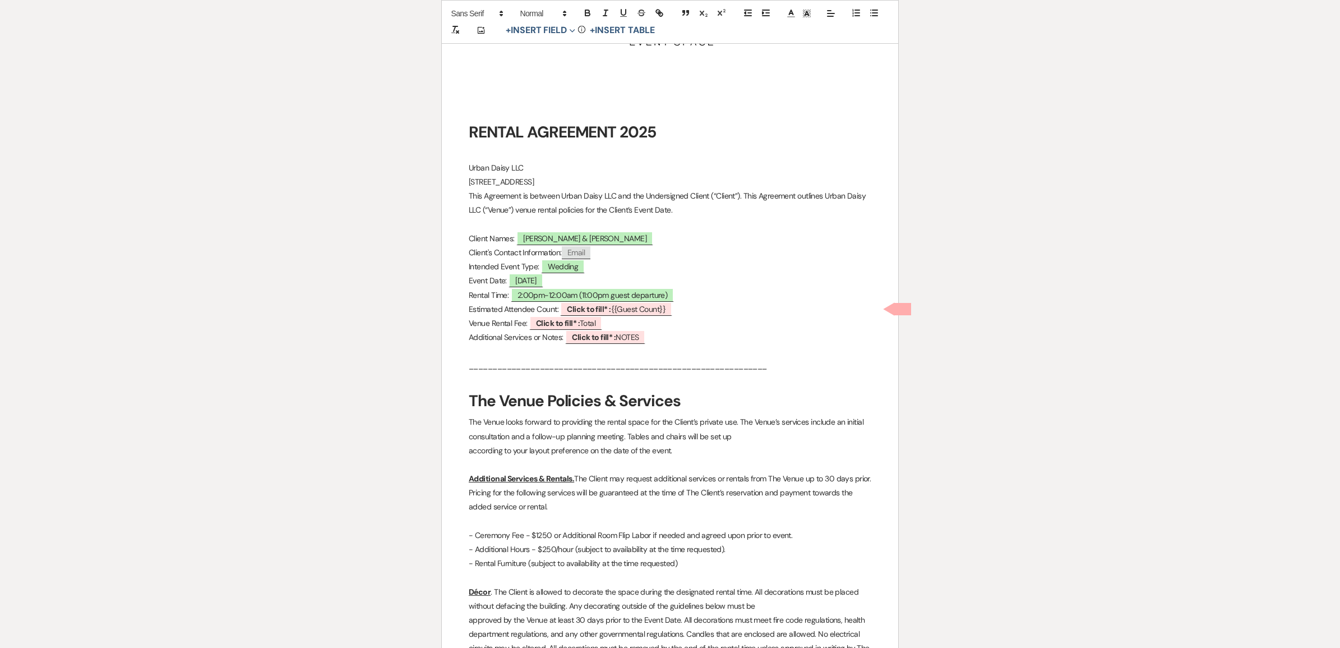
select select "smartCustomField"
select select "owner"
select select "{{guestCount}}"
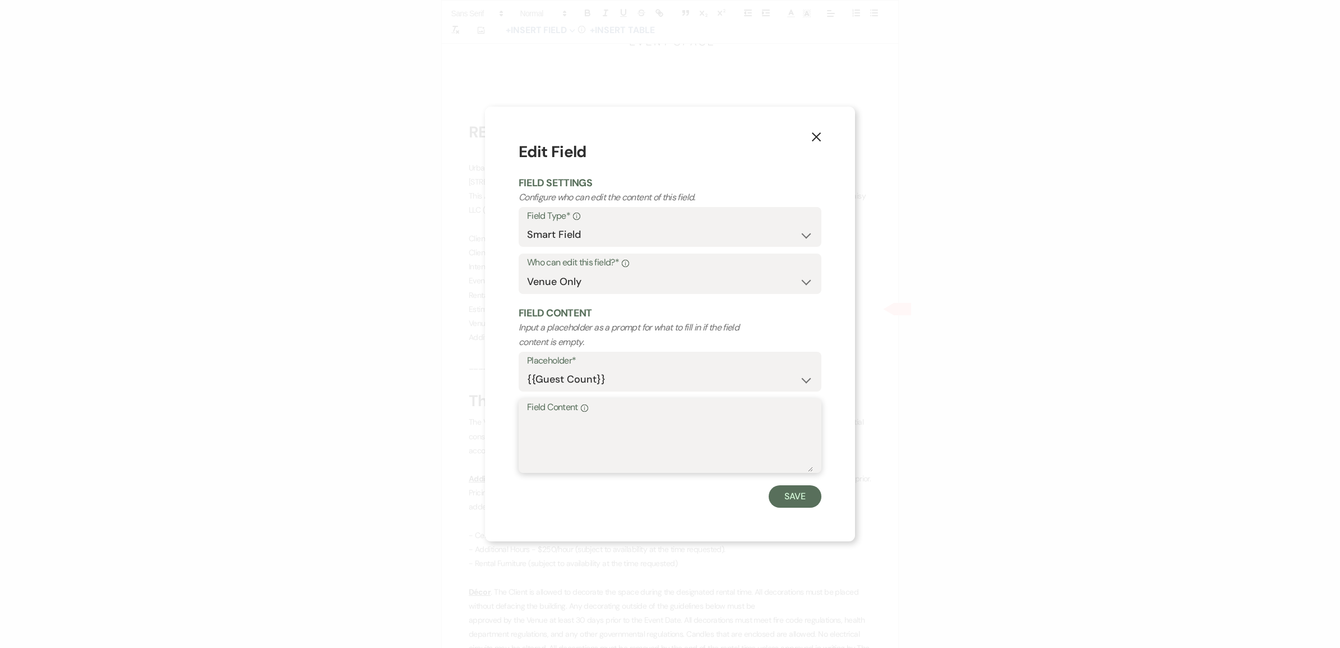
click at [586, 460] on textarea "Field Content Info" at bounding box center [670, 444] width 286 height 56
type textarea "200"
click at [788, 501] on button "Save" at bounding box center [795, 496] width 53 height 22
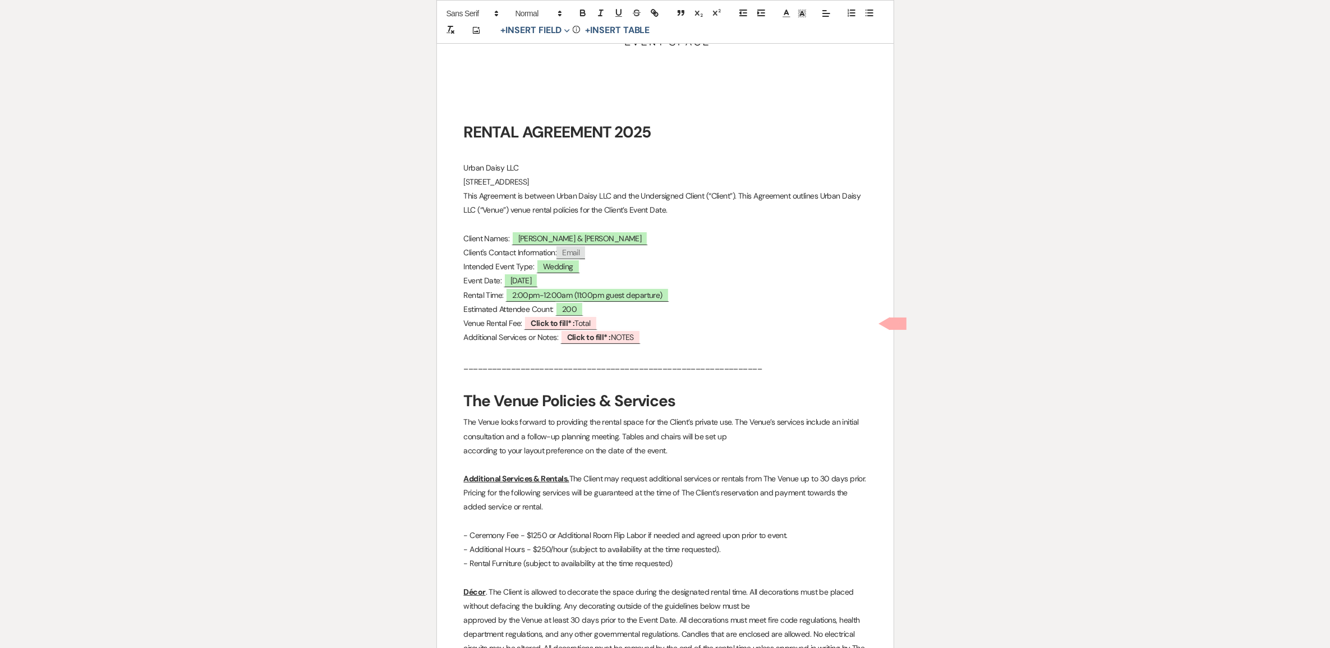
click at [575, 337] on b "Click to fill* :" at bounding box center [589, 337] width 44 height 10
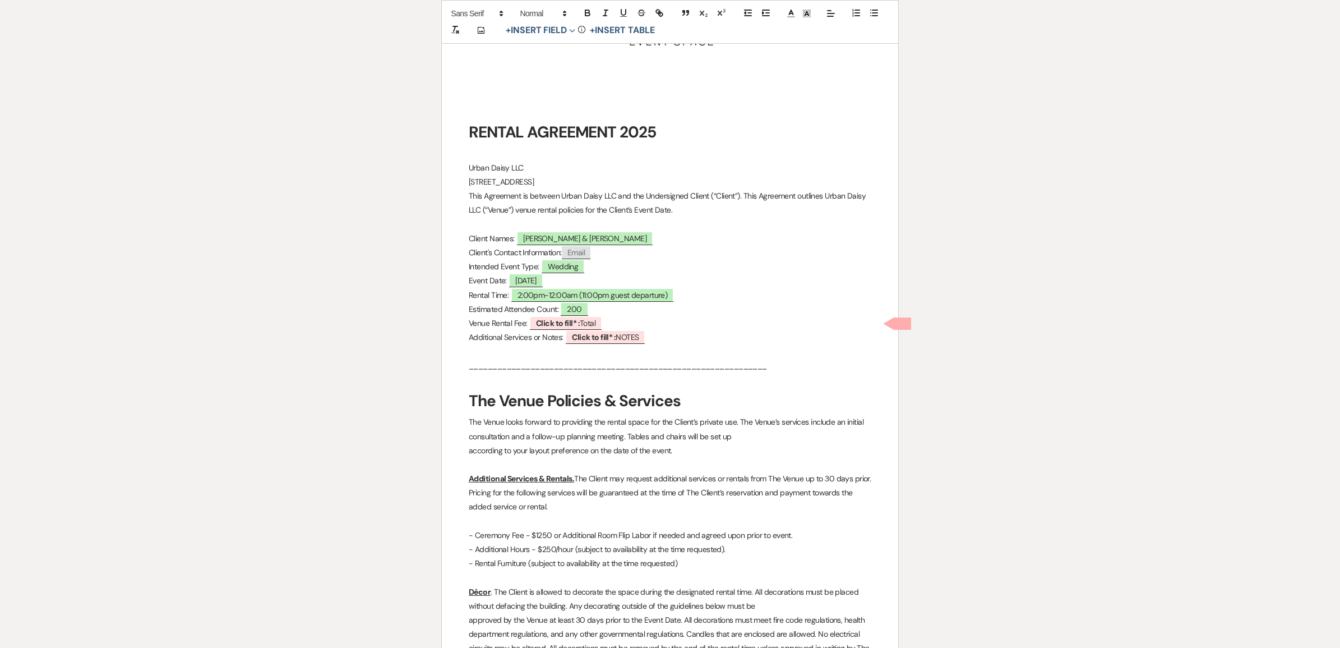
select select "owner"
select select "custom_placeholder"
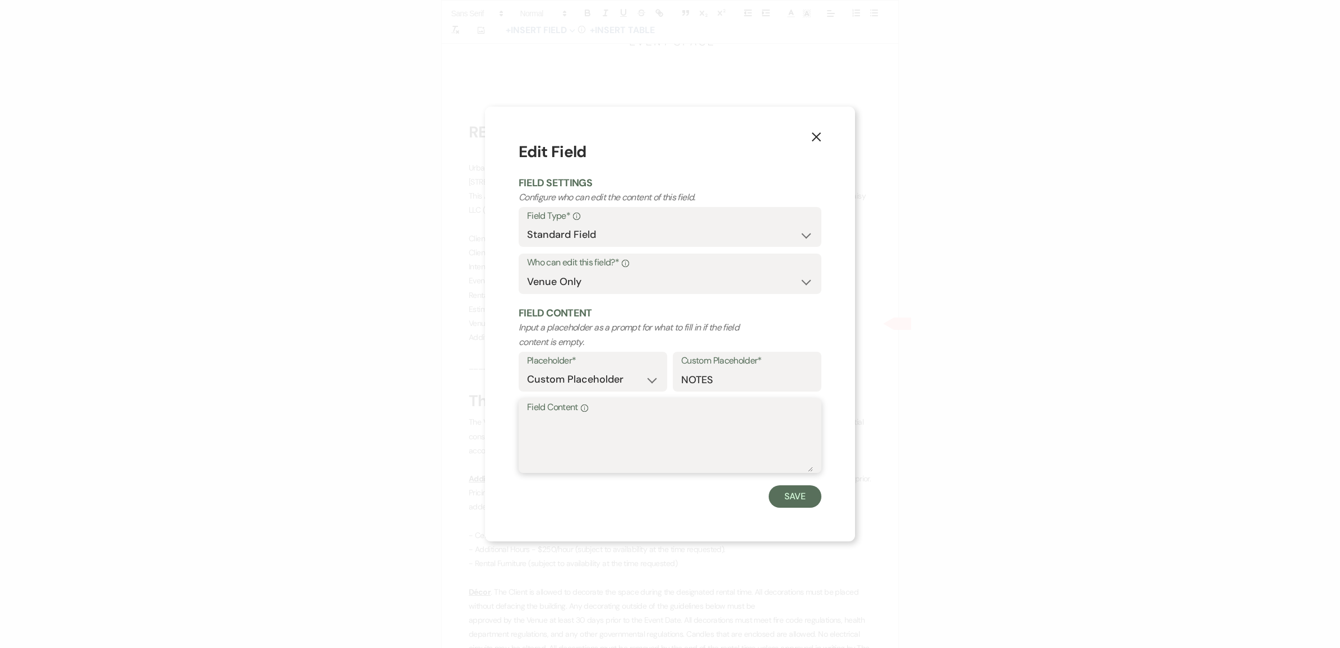
click at [580, 416] on textarea "Field Content Info" at bounding box center [670, 444] width 286 height 56
type textarea "$"
type textarea "Venue Rental $5,500 + Ceremony Package $1,250"
click at [780, 502] on button "Save" at bounding box center [795, 496] width 53 height 22
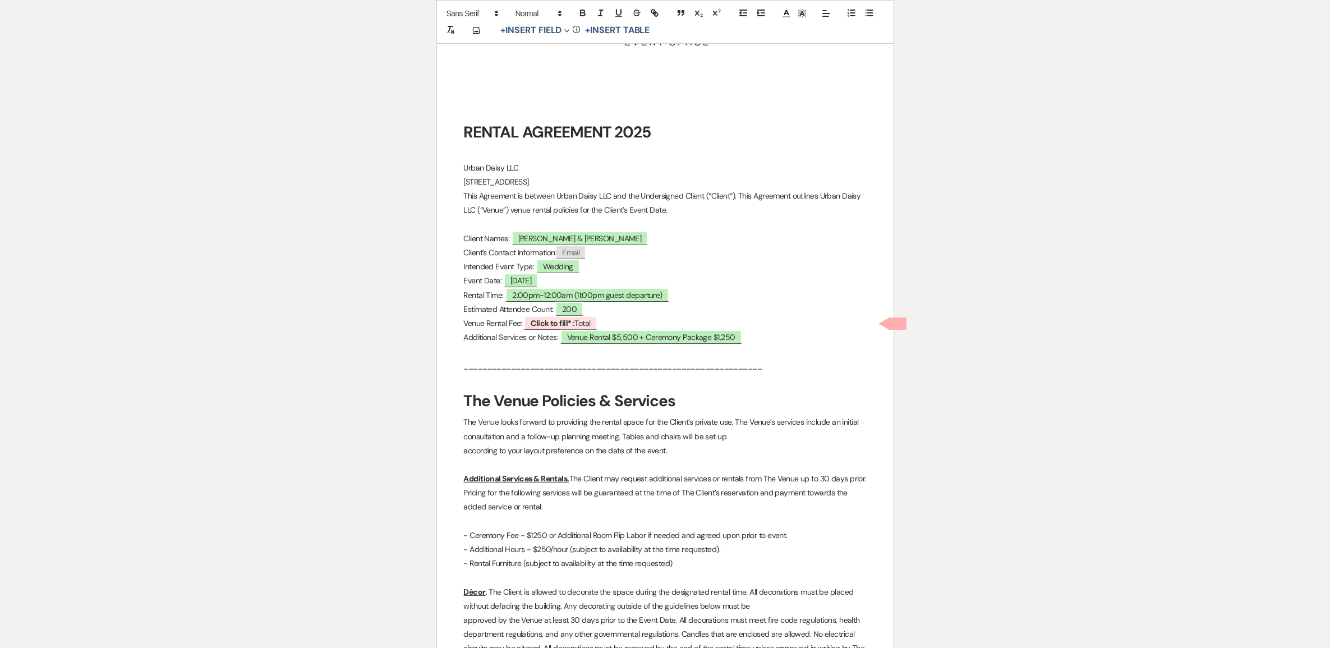
click at [580, 323] on span "Click to fill* : Total" at bounding box center [560, 323] width 73 height 14
select select "owner"
select select "Total"
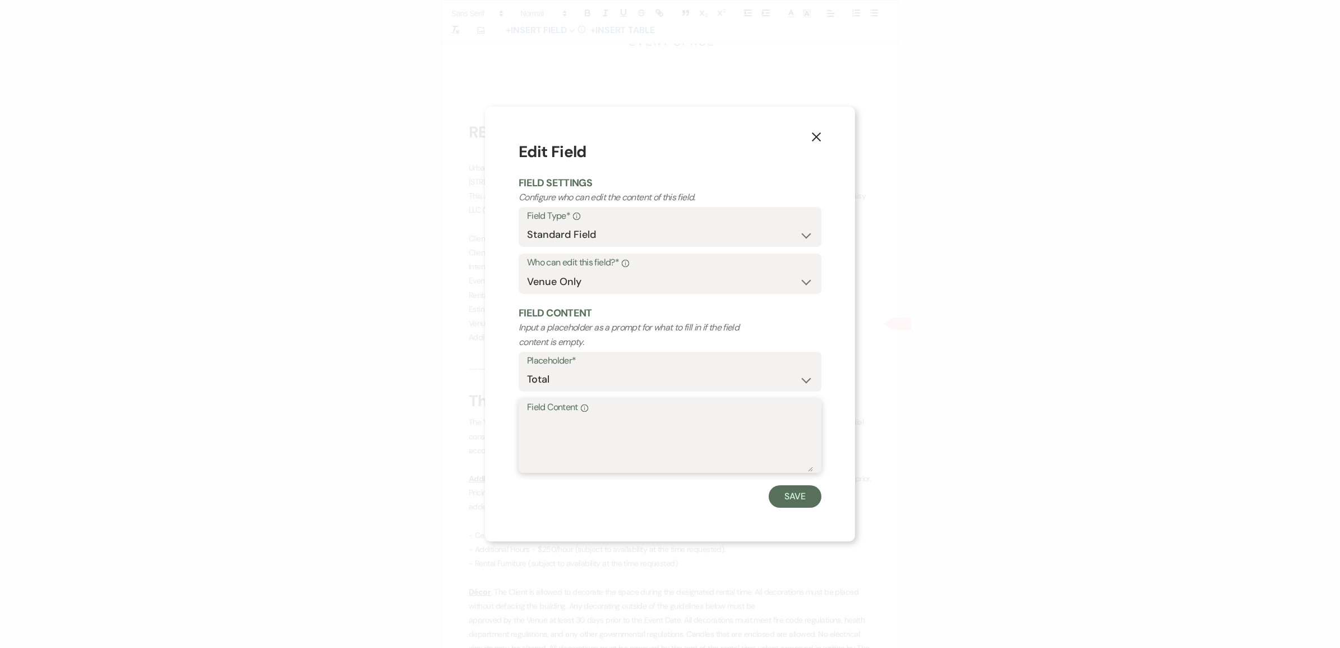
click at [580, 447] on textarea "Field Content Info" at bounding box center [670, 444] width 286 height 56
type textarea "$6,750"
click at [805, 500] on button "Save" at bounding box center [795, 496] width 53 height 22
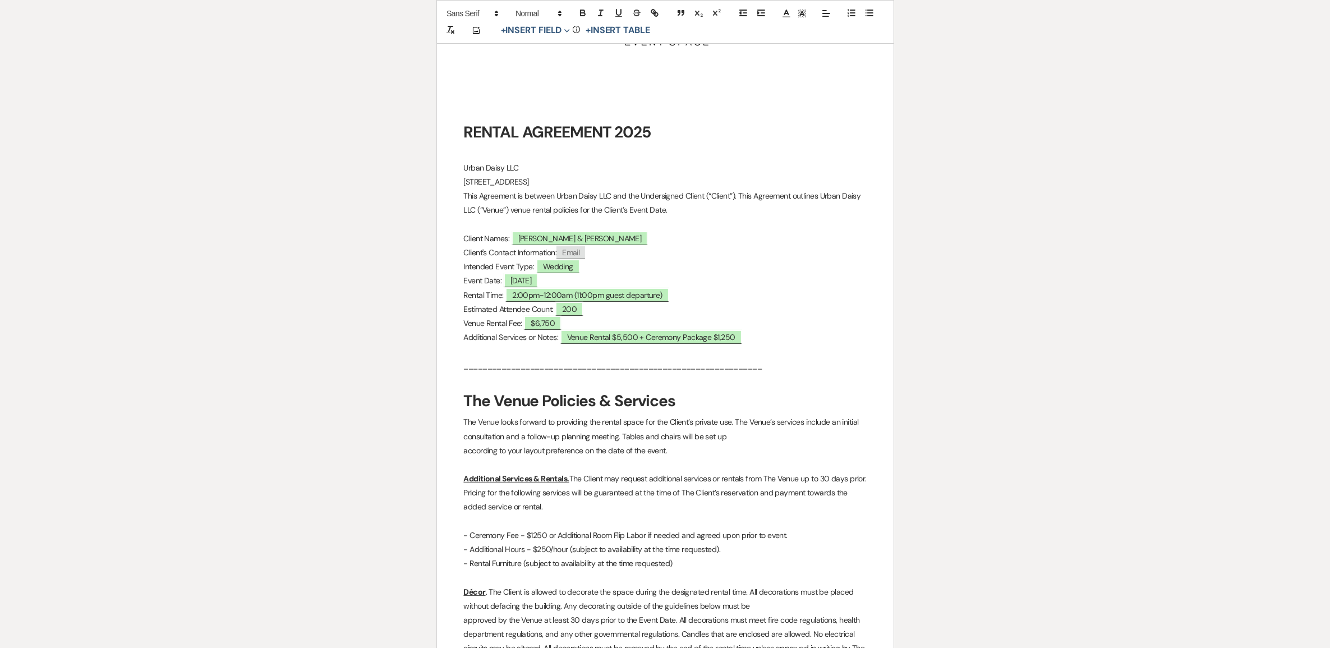
scroll to position [0, 0]
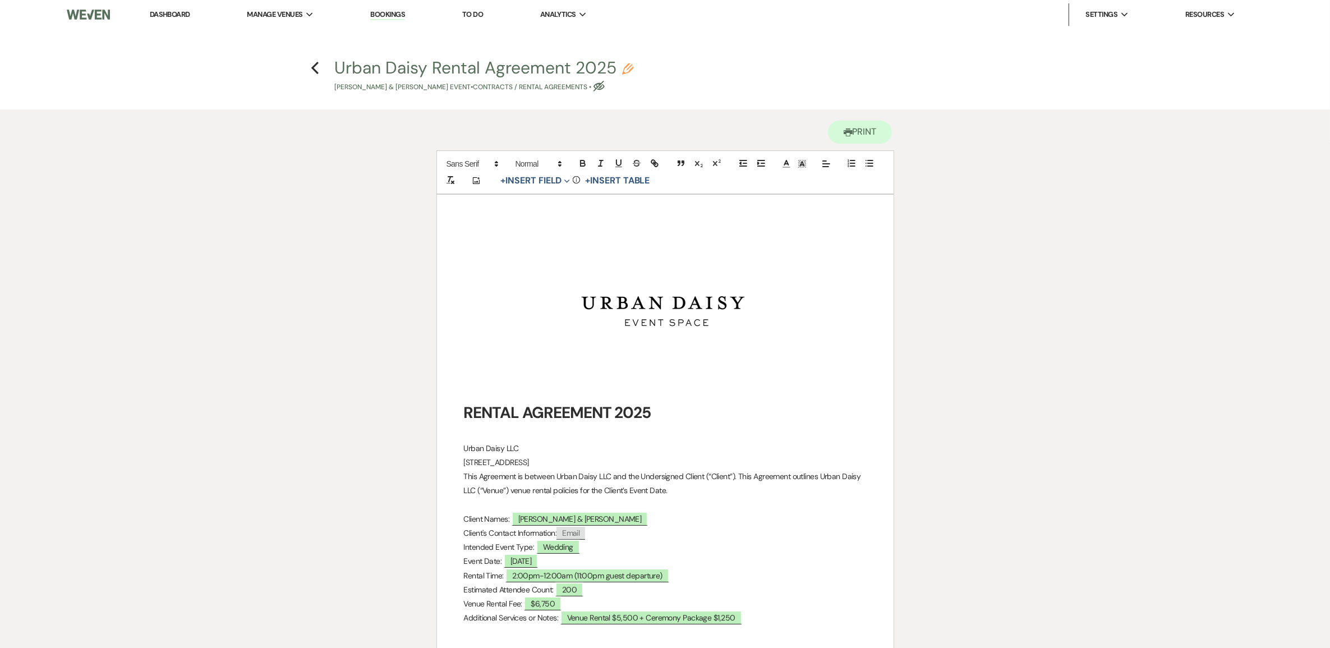
click at [307, 65] on h4 "Previous Urban Daisy Rental Agreement 2025 Pencil Sharmilla Somaia & Darnell Si…" at bounding box center [665, 74] width 808 height 36
click at [312, 67] on use "button" at bounding box center [314, 68] width 7 height 12
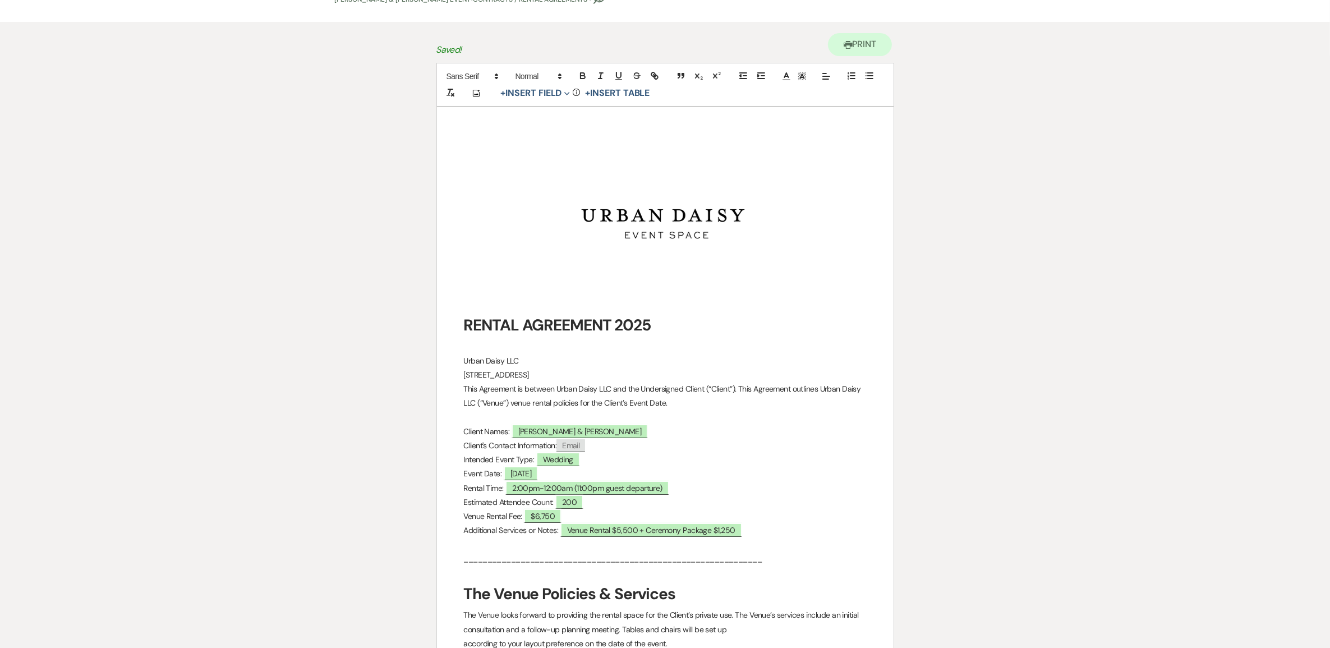
select select "6"
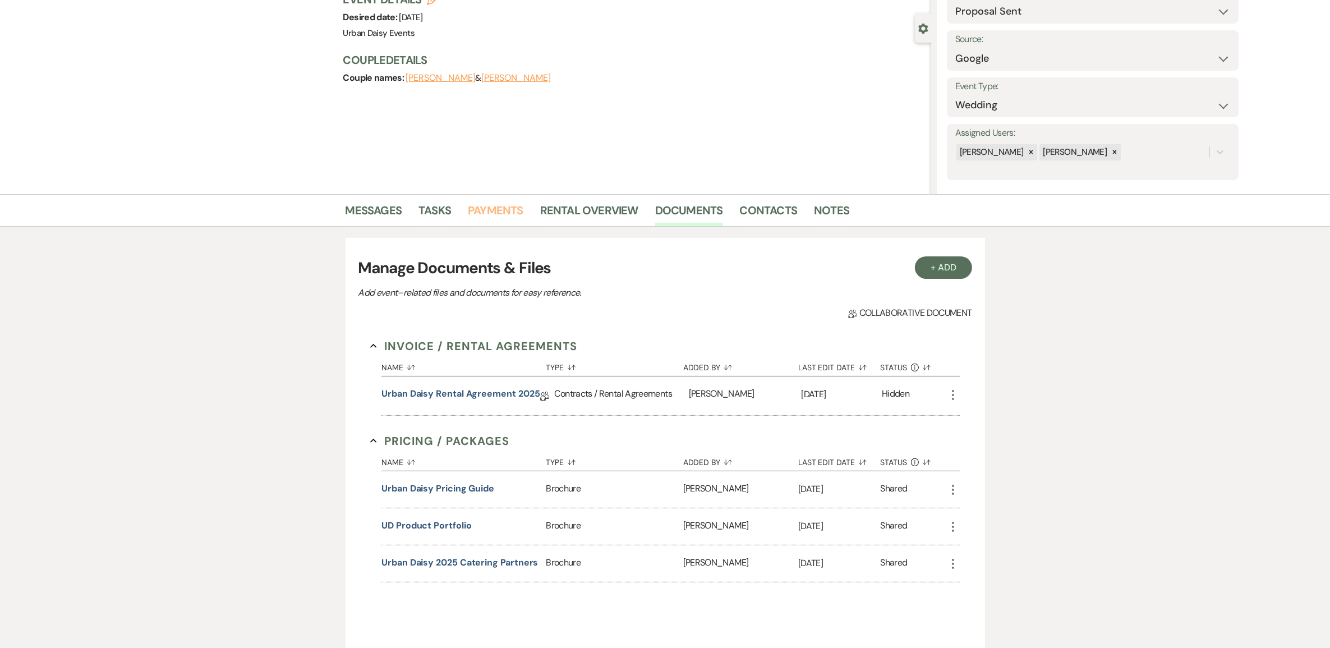
click at [493, 207] on link "Payments" at bounding box center [496, 213] width 56 height 25
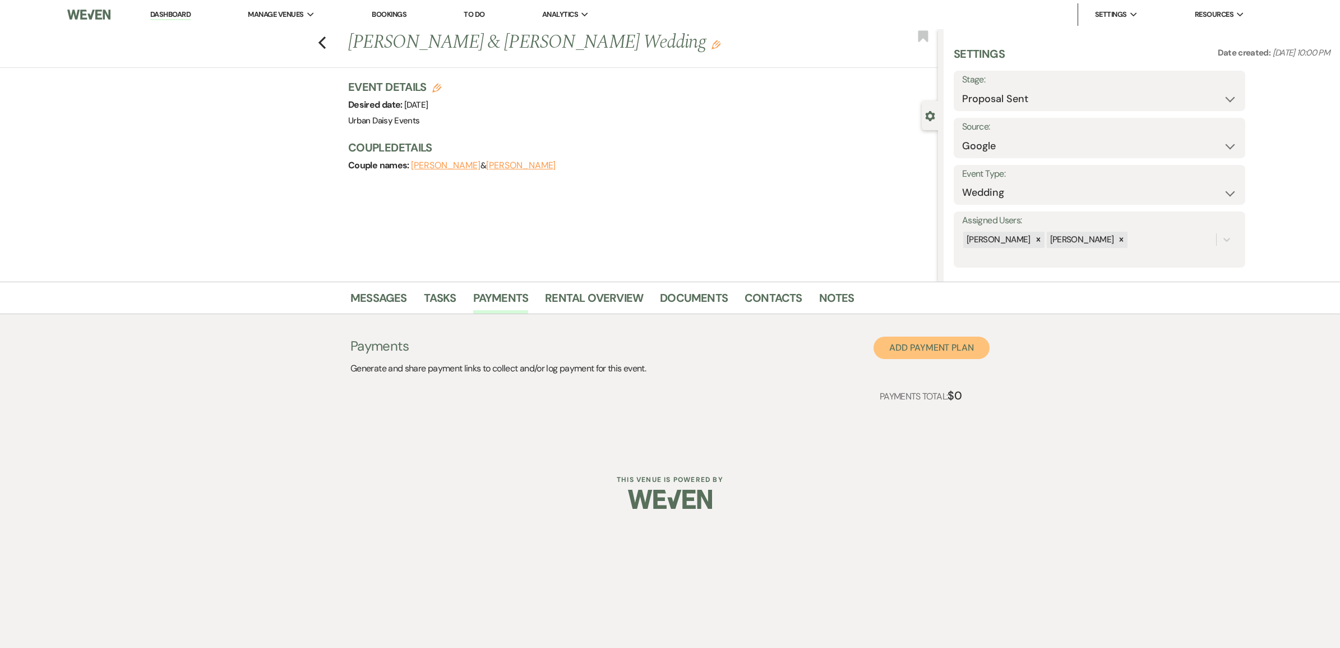
click at [957, 348] on button "Add Payment Plan" at bounding box center [932, 347] width 116 height 22
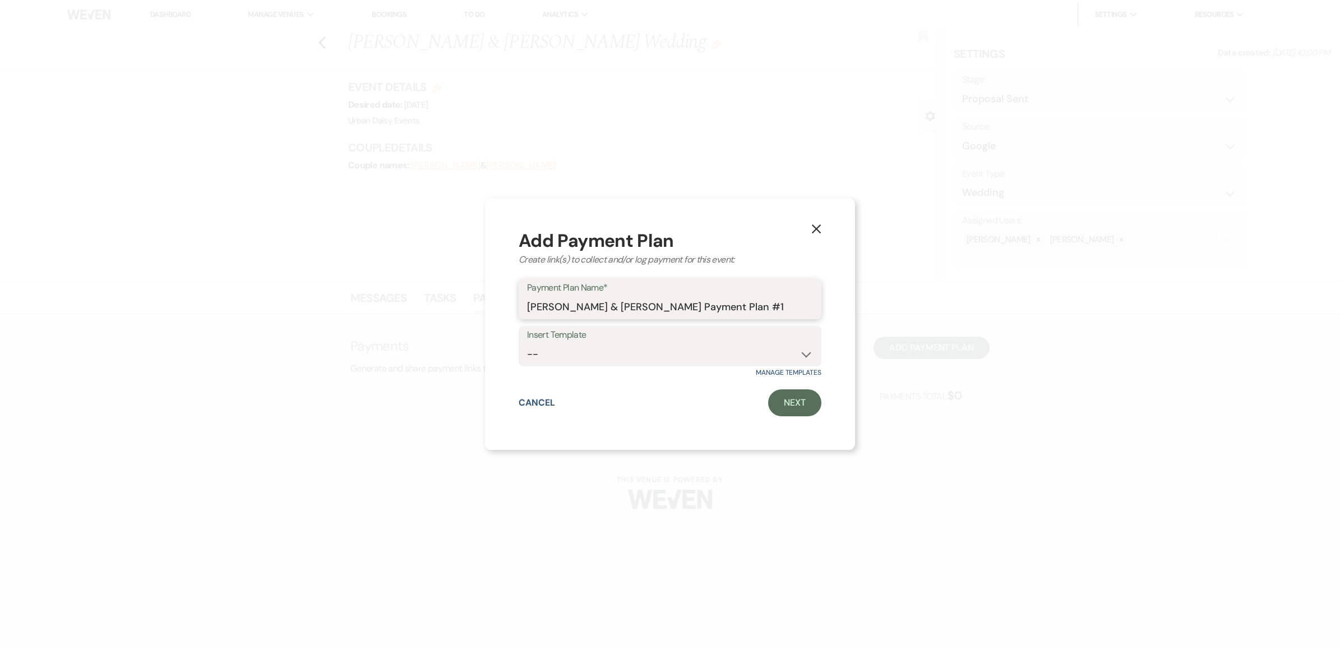
drag, startPoint x: 769, startPoint y: 306, endPoint x: 654, endPoint y: 315, distance: 115.3
click at [654, 315] on input "Sharmilla Somaia & Darnell Silas's Payment Plan #1" at bounding box center [670, 307] width 286 height 22
drag, startPoint x: 606, startPoint y: 301, endPoint x: 574, endPoint y: 304, distance: 32.1
click at [573, 303] on input "Sharmilla Somaia & Darnell's Wedding!" at bounding box center [670, 307] width 286 height 22
type input "Sharmilla & Darnell's Wedding!"
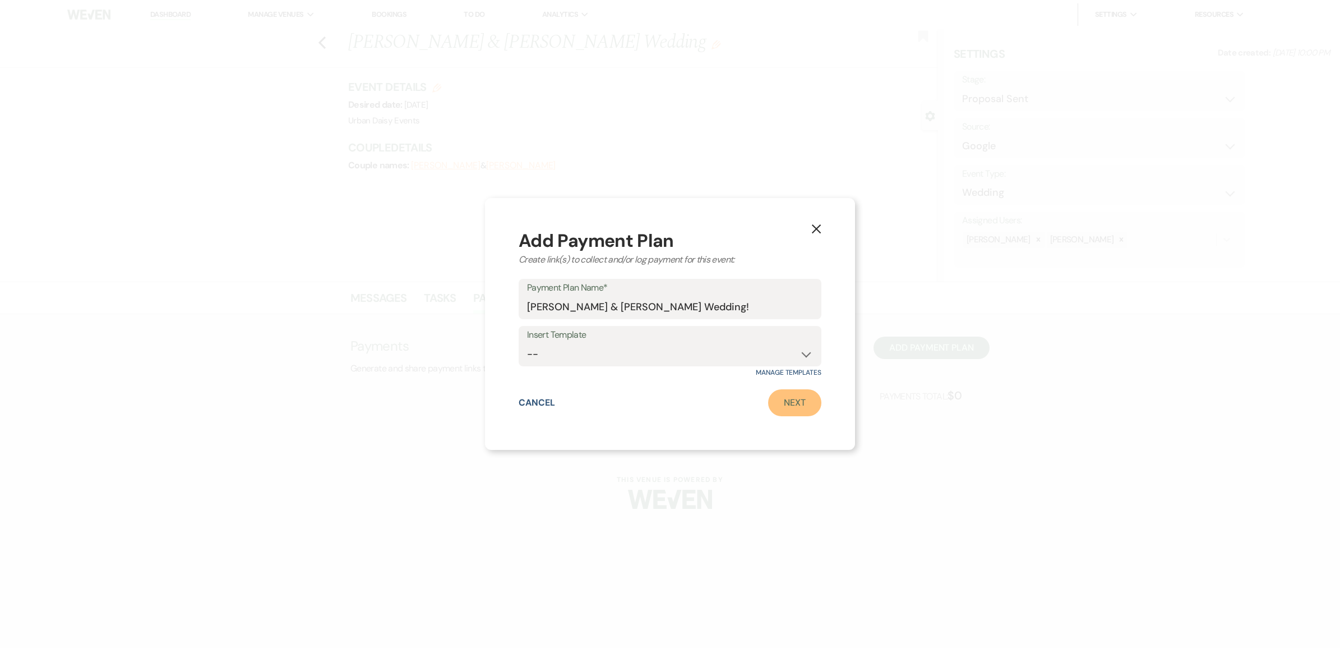
click at [775, 412] on link "Next" at bounding box center [794, 402] width 53 height 27
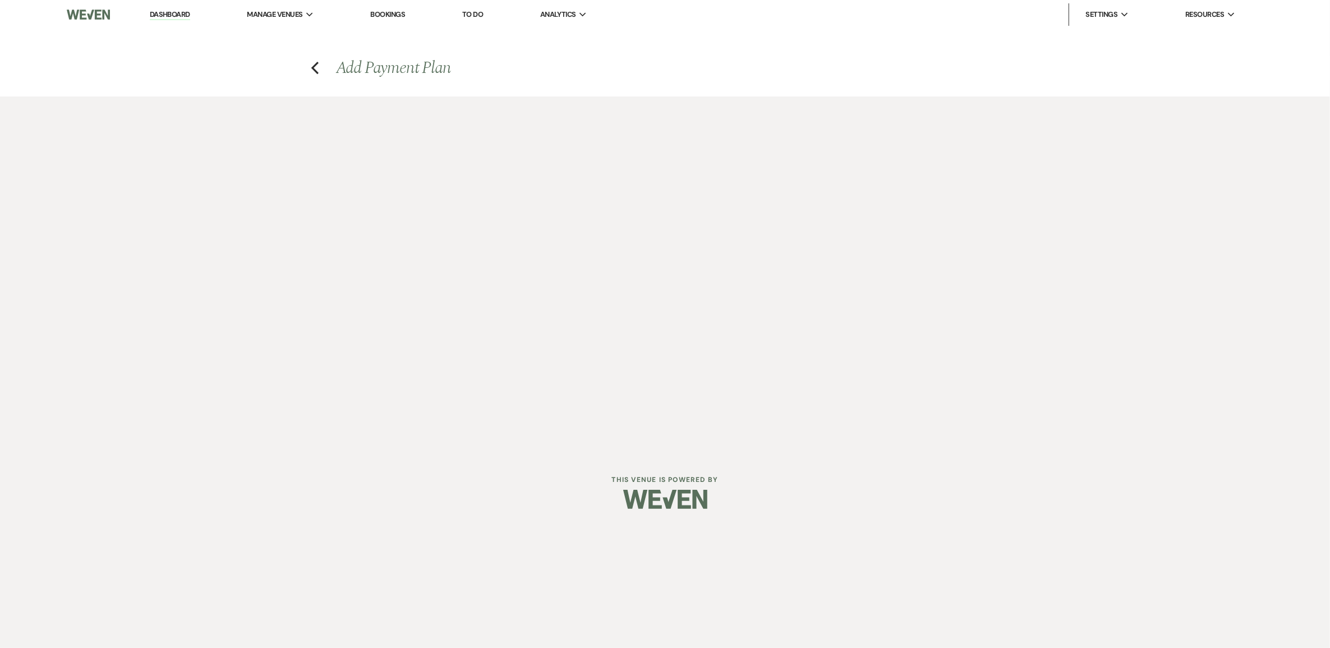
select select "2"
select select "percentage"
select select "false"
select select "client"
select select "weeks"
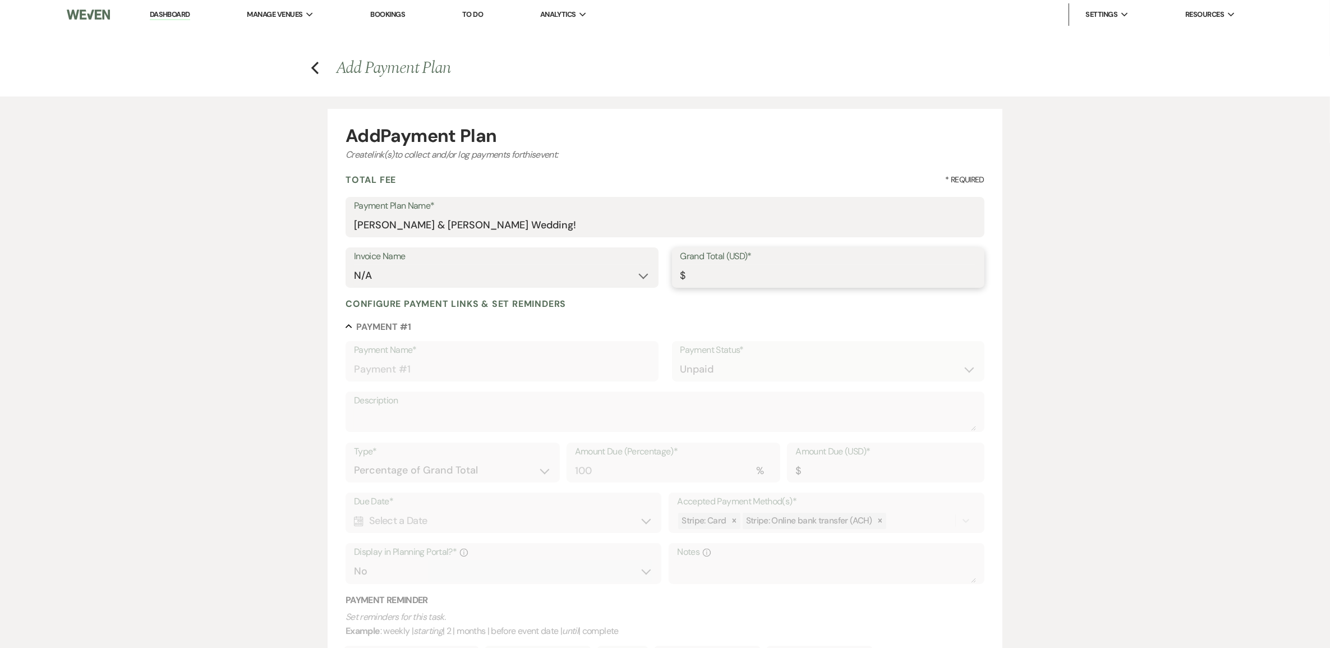
click at [712, 273] on input "Grand Total (USD)*" at bounding box center [828, 276] width 296 height 22
type input "6"
type input "6.00"
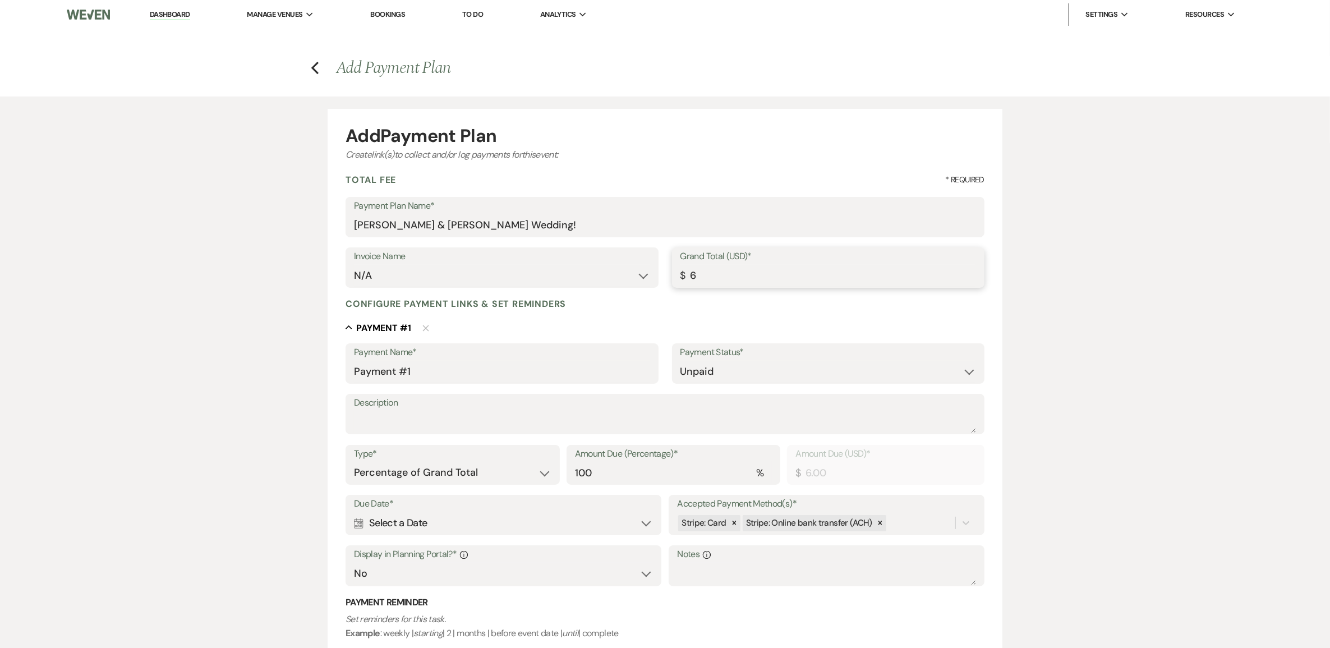
type input "67"
type input "67.00"
type input "675"
type input "675.00"
type input "6750"
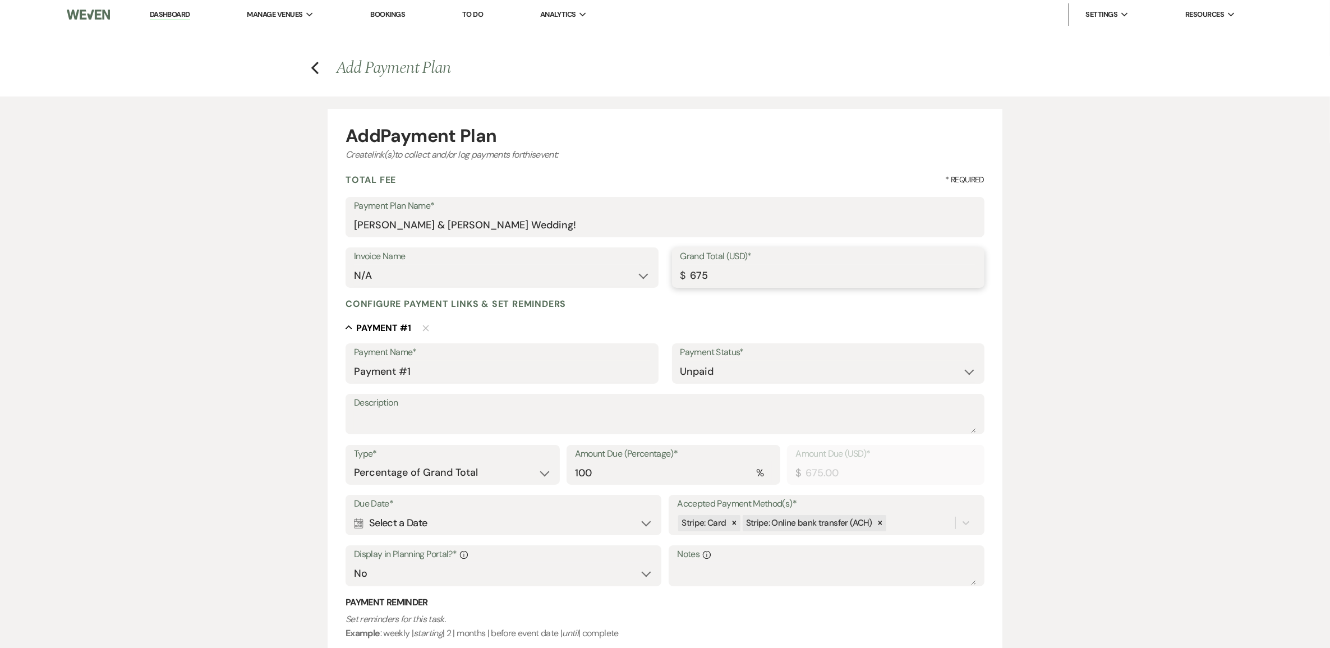
type input "6750.00"
drag, startPoint x: 589, startPoint y: 371, endPoint x: 190, endPoint y: 402, distance: 401.0
click at [191, 399] on div "Add Payment Plan Create link(s) to collect and/or log payments for this event: …" at bounding box center [665, 438] width 1330 height 684
type input "First Payment"
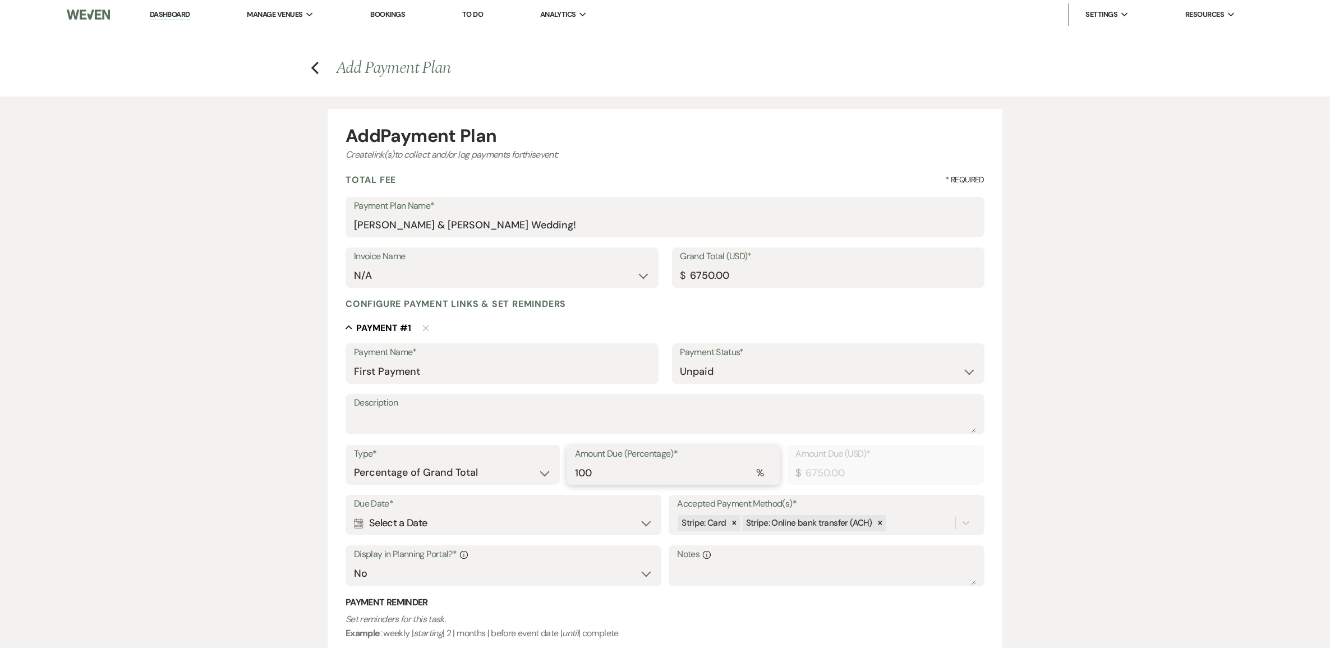
drag, startPoint x: 599, startPoint y: 467, endPoint x: 506, endPoint y: 469, distance: 93.1
click at [506, 469] on div "Type* Dollar Amount Percentage of Grand Total Amount Due (Percentage)* % 100 Am…" at bounding box center [664, 470] width 639 height 50
type input "5"
type input "337.50"
type input "50"
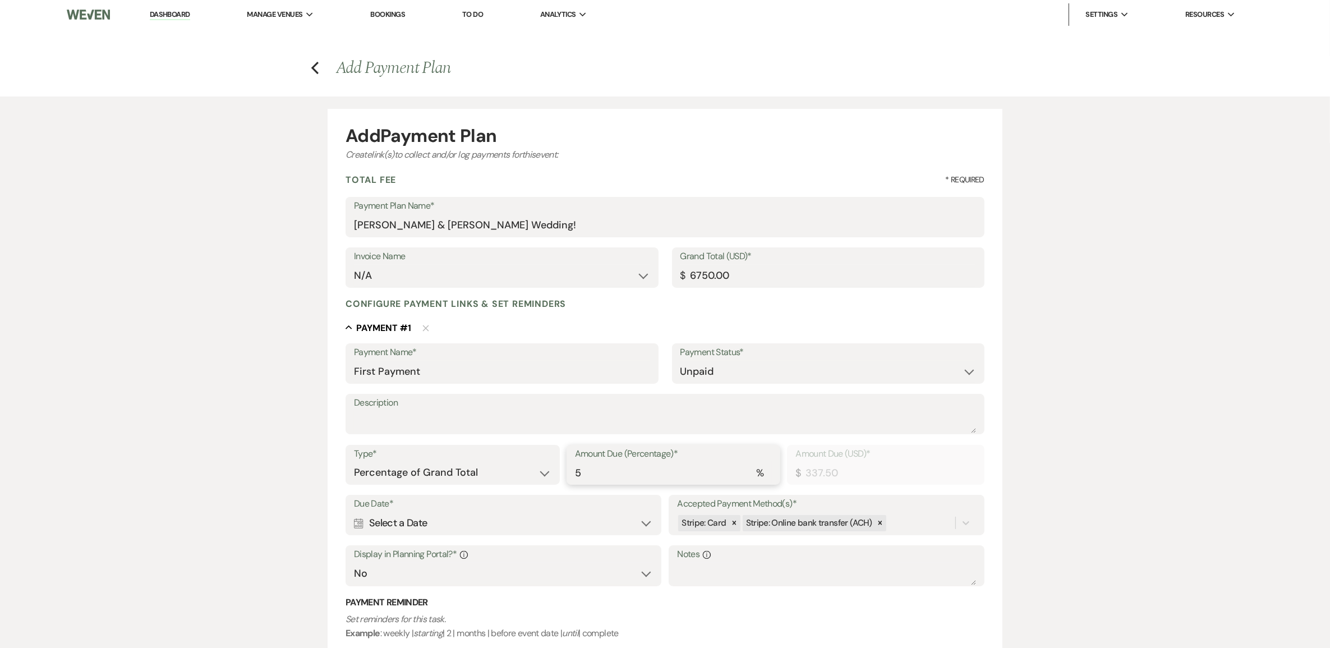
type input "3375.00"
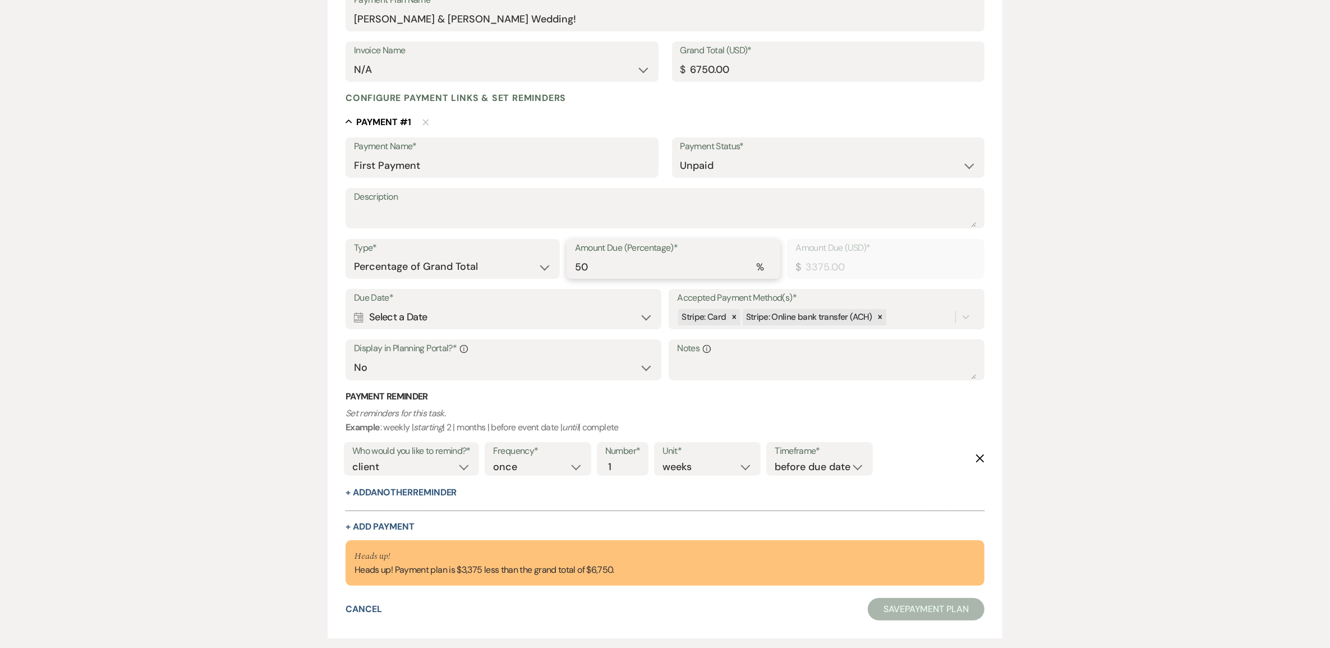
scroll to position [210, 0]
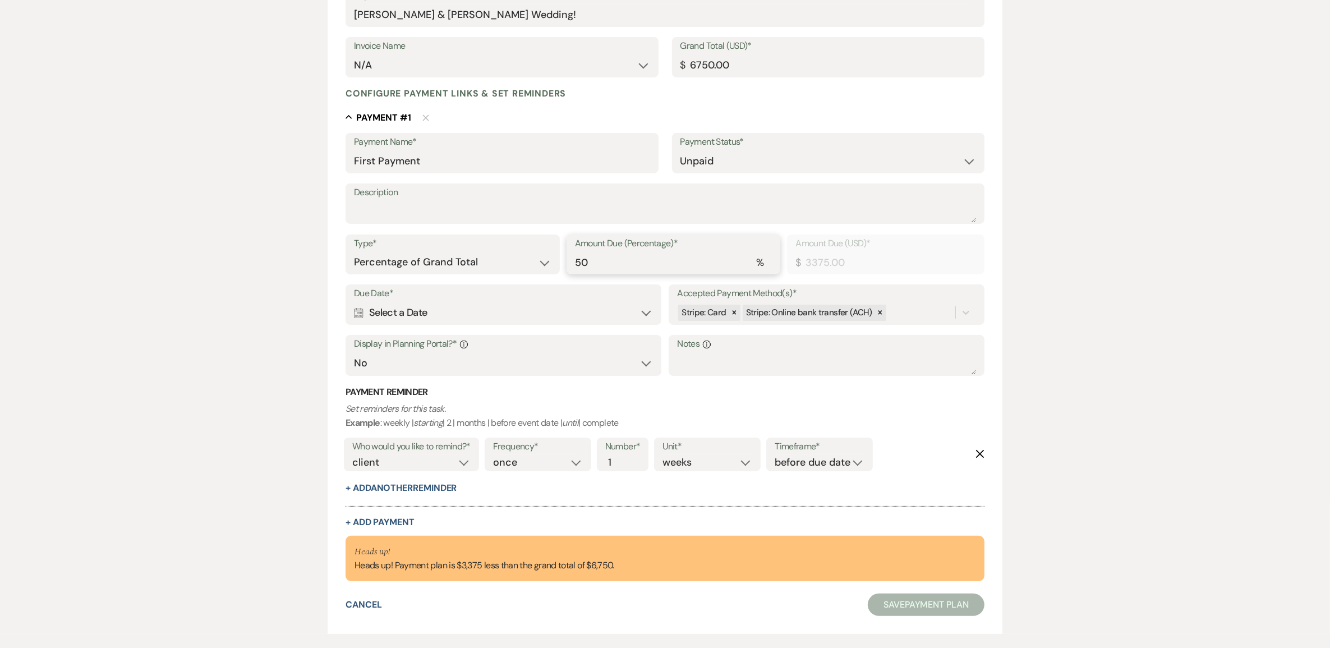
type input "50"
click at [421, 310] on div "Calendar Select a Date Expand" at bounding box center [503, 313] width 299 height 22
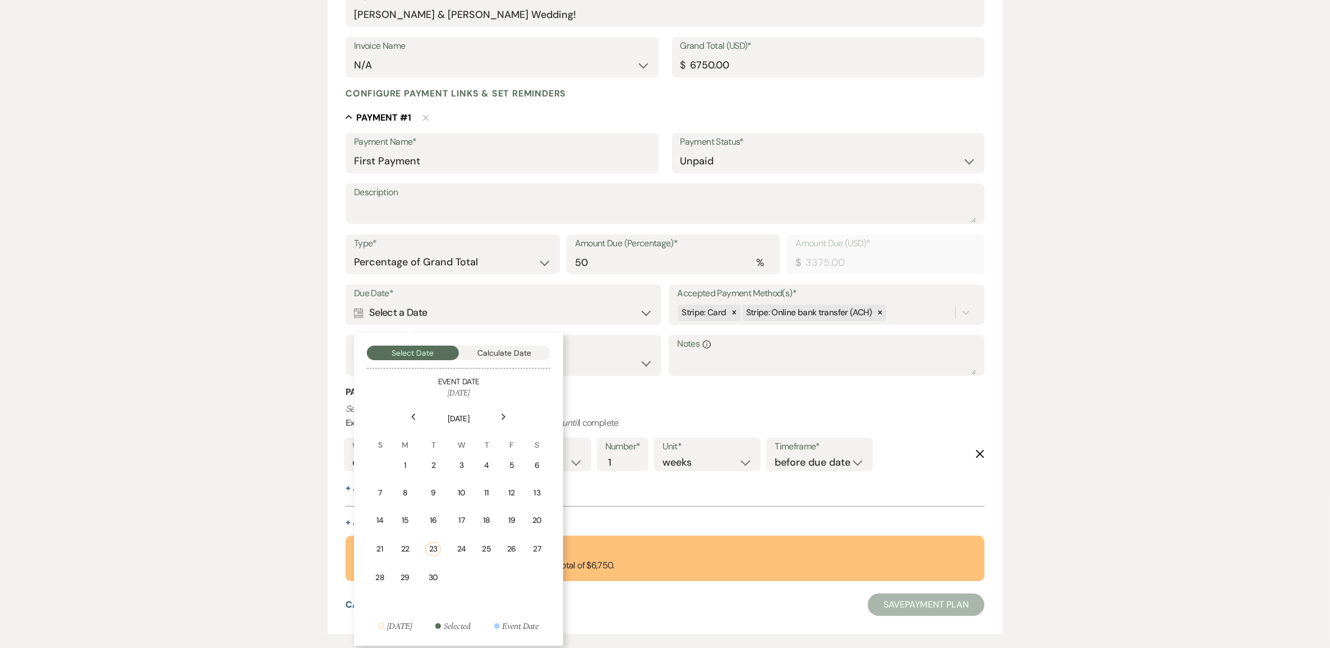
click at [435, 571] on div "30" at bounding box center [433, 577] width 16 height 12
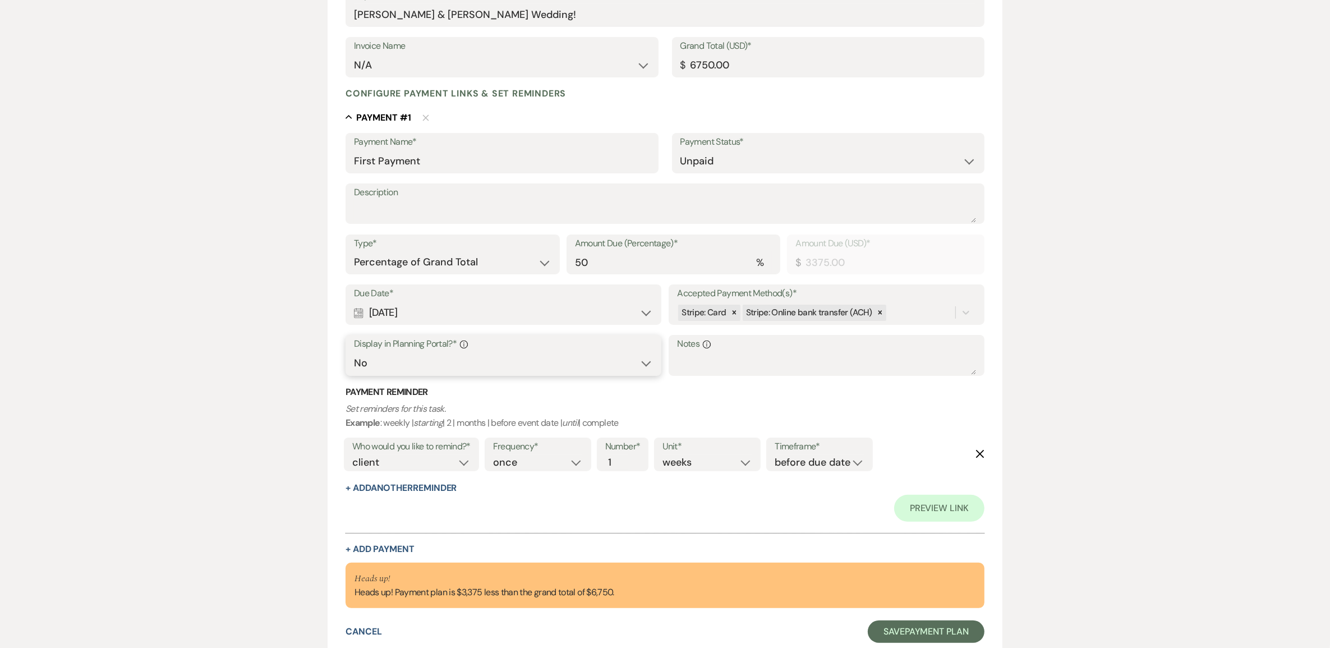
click at [438, 366] on select "Yes No" at bounding box center [503, 363] width 299 height 22
select select "true"
click at [354, 352] on select "Yes No" at bounding box center [503, 363] width 299 height 22
click at [811, 465] on select "before due date after due date on due date on custom date" at bounding box center [819, 462] width 90 height 15
select select "onDueDate"
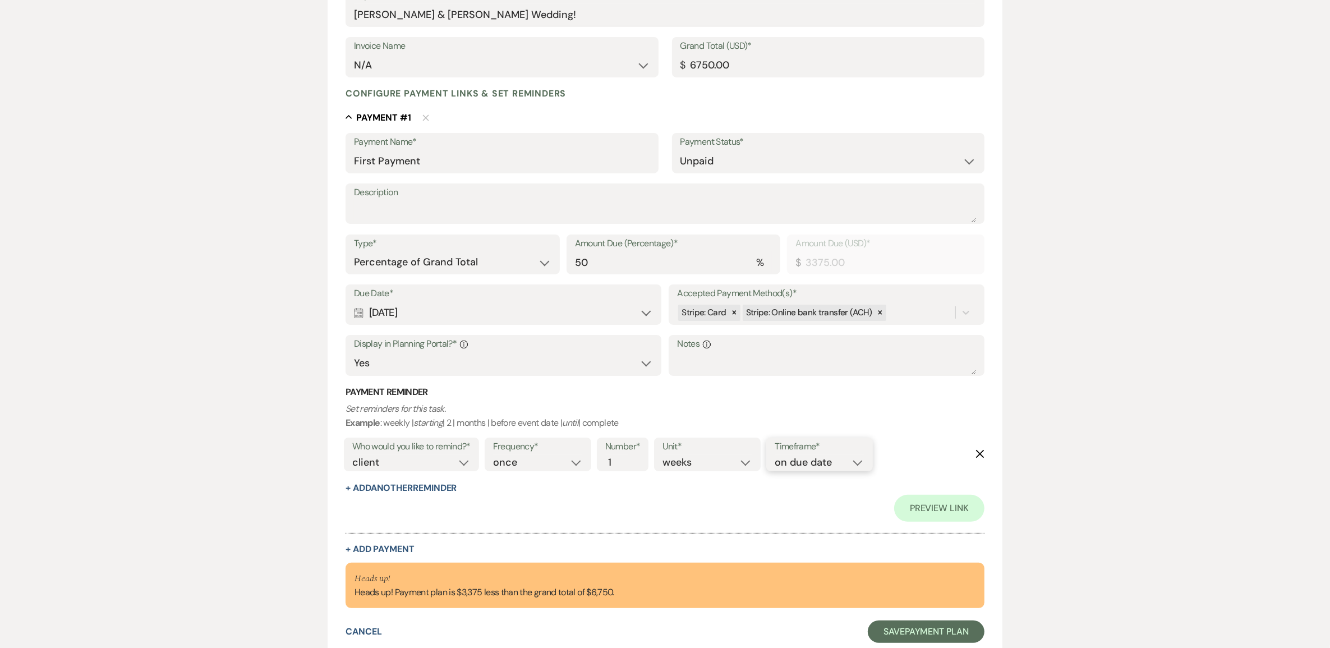
click at [774, 455] on select "before due date after due date on due date on custom date" at bounding box center [819, 462] width 90 height 15
click at [435, 466] on select "client venue both" at bounding box center [411, 462] width 118 height 15
select select "both"
click at [352, 455] on select "client venue both" at bounding box center [411, 462] width 118 height 15
click at [396, 550] on button "+ Add Payment" at bounding box center [379, 549] width 69 height 9
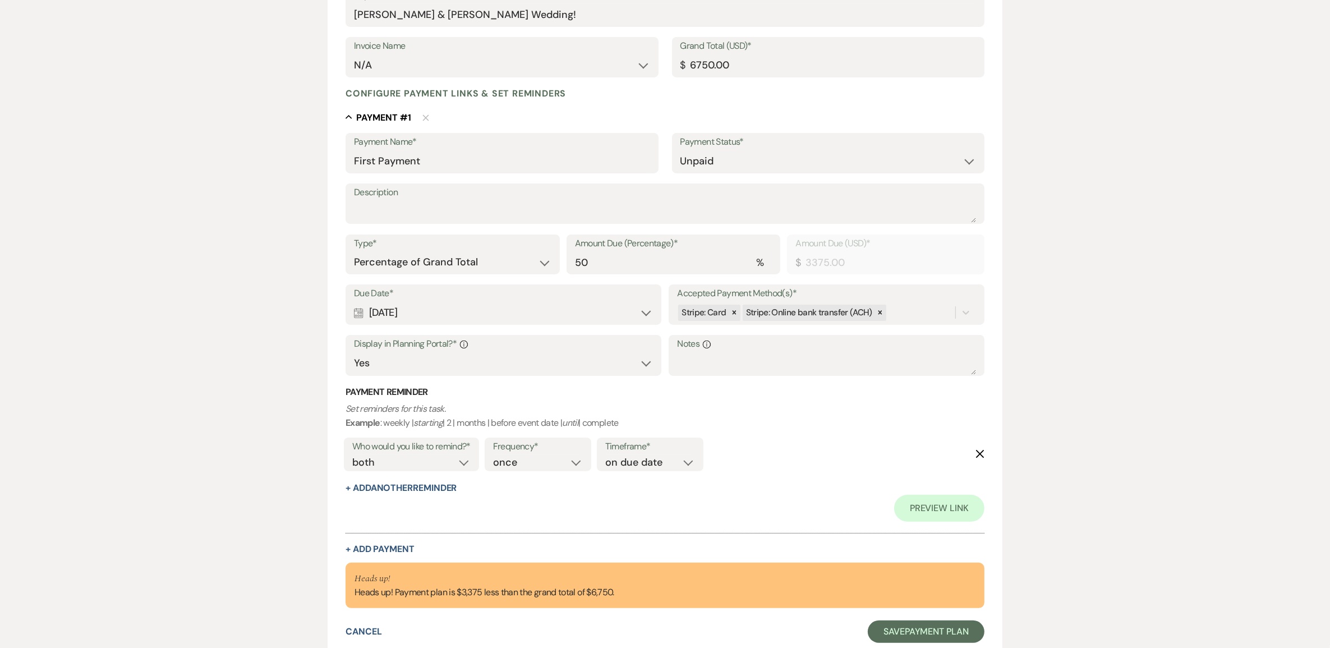
select select "2"
select select "percentage"
select select "false"
select select "client"
select select "weeks"
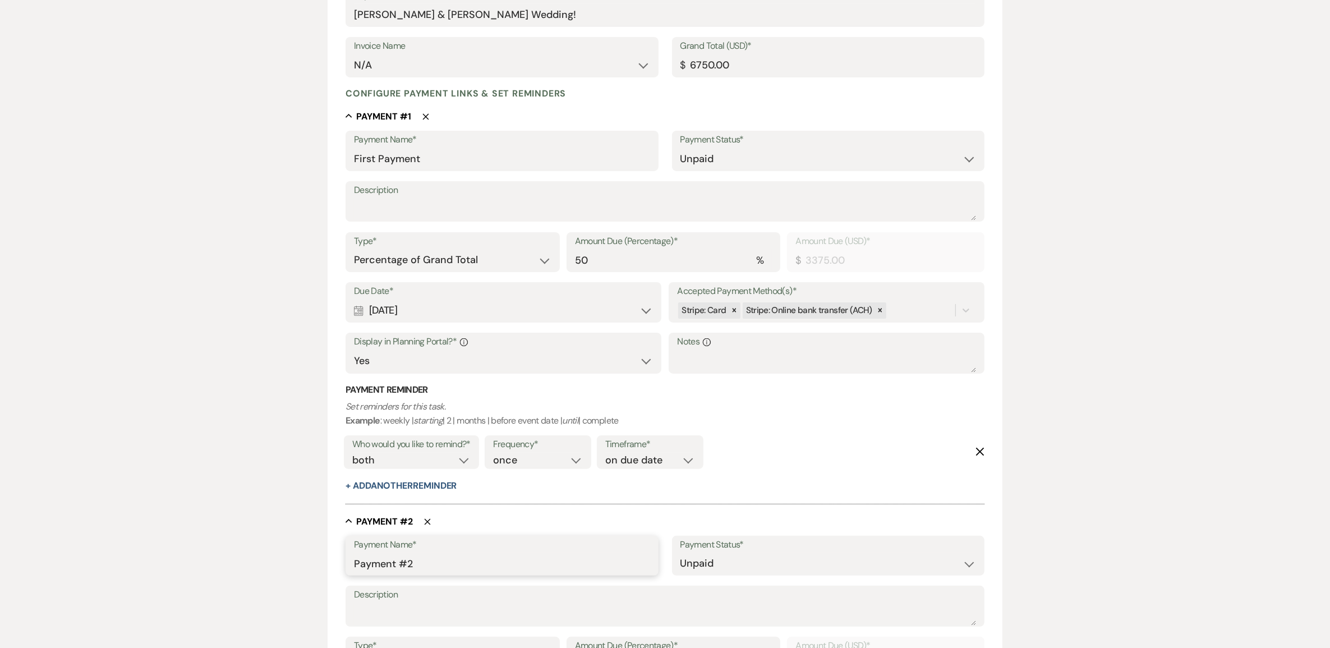
drag, startPoint x: 369, startPoint y: 556, endPoint x: 355, endPoint y: 553, distance: 14.3
click at [355, 553] on input "Payment #2" at bounding box center [502, 563] width 296 height 22
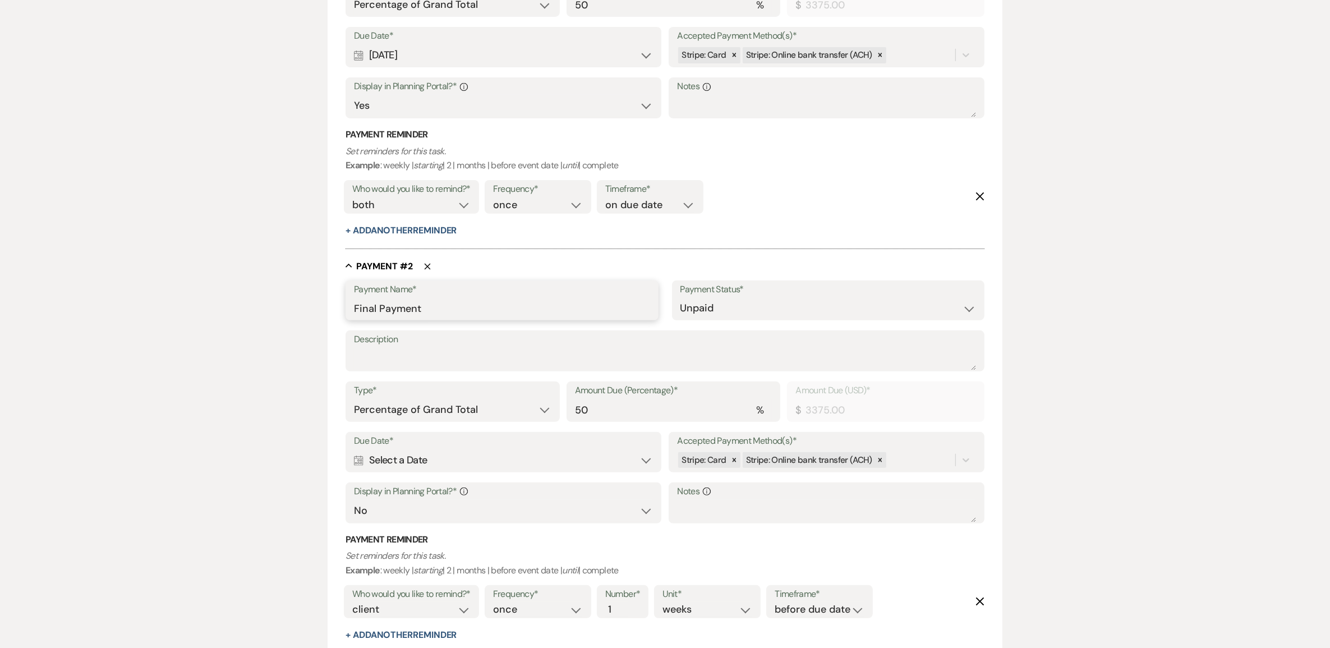
scroll to position [491, 0]
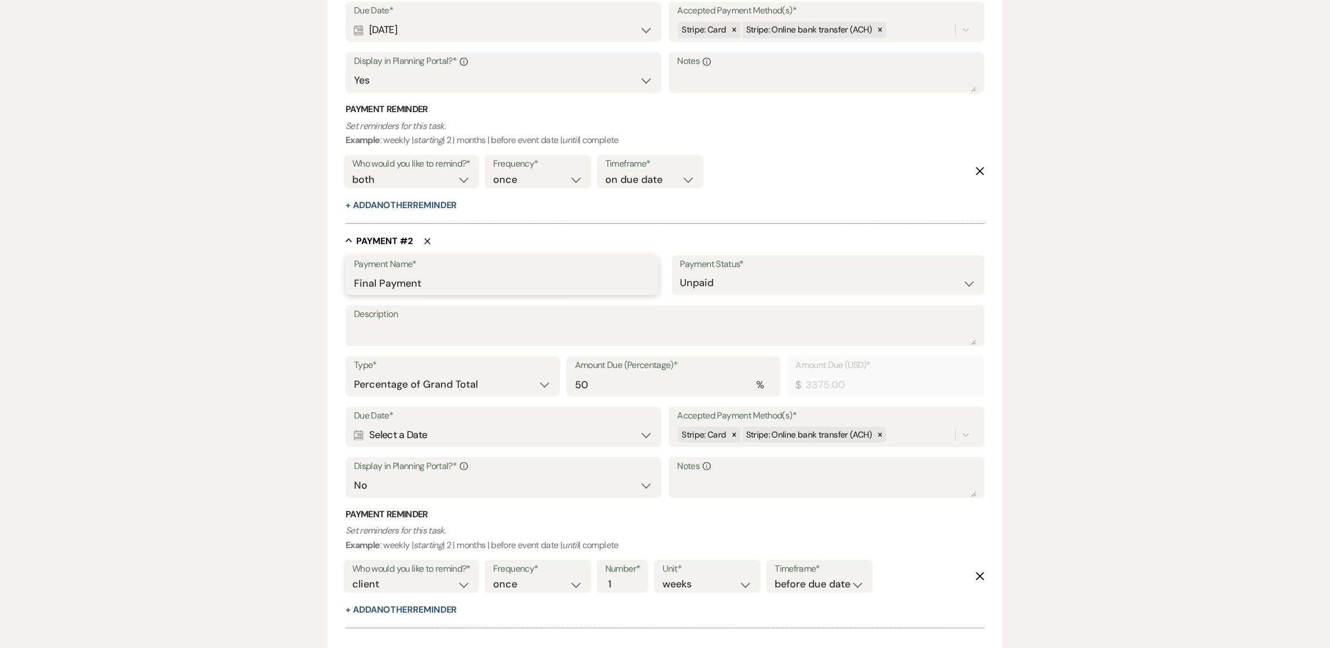
type input "Final Payment"
click at [421, 337] on textarea "Description" at bounding box center [665, 333] width 622 height 22
type textarea "50%"
click at [408, 489] on select "Yes No" at bounding box center [503, 485] width 299 height 22
select select "true"
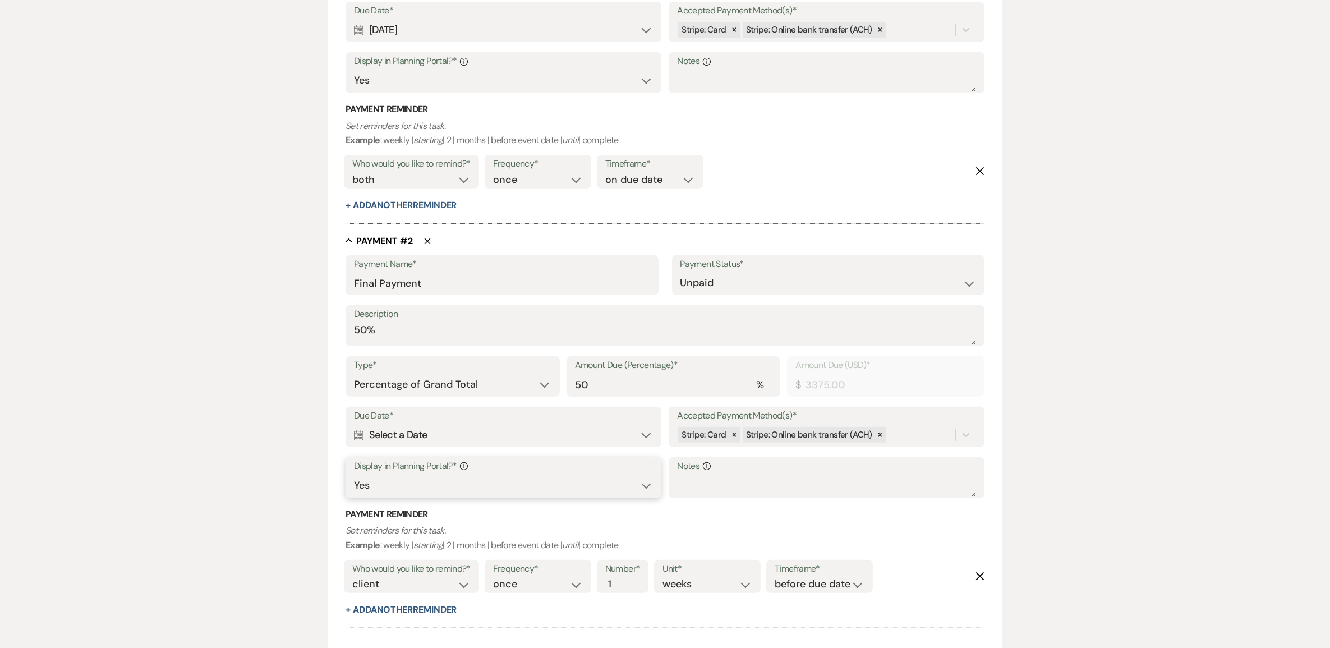
click at [354, 474] on select "Yes No" at bounding box center [503, 485] width 299 height 22
click at [449, 436] on div "Calendar Select a Date Expand" at bounding box center [503, 435] width 299 height 22
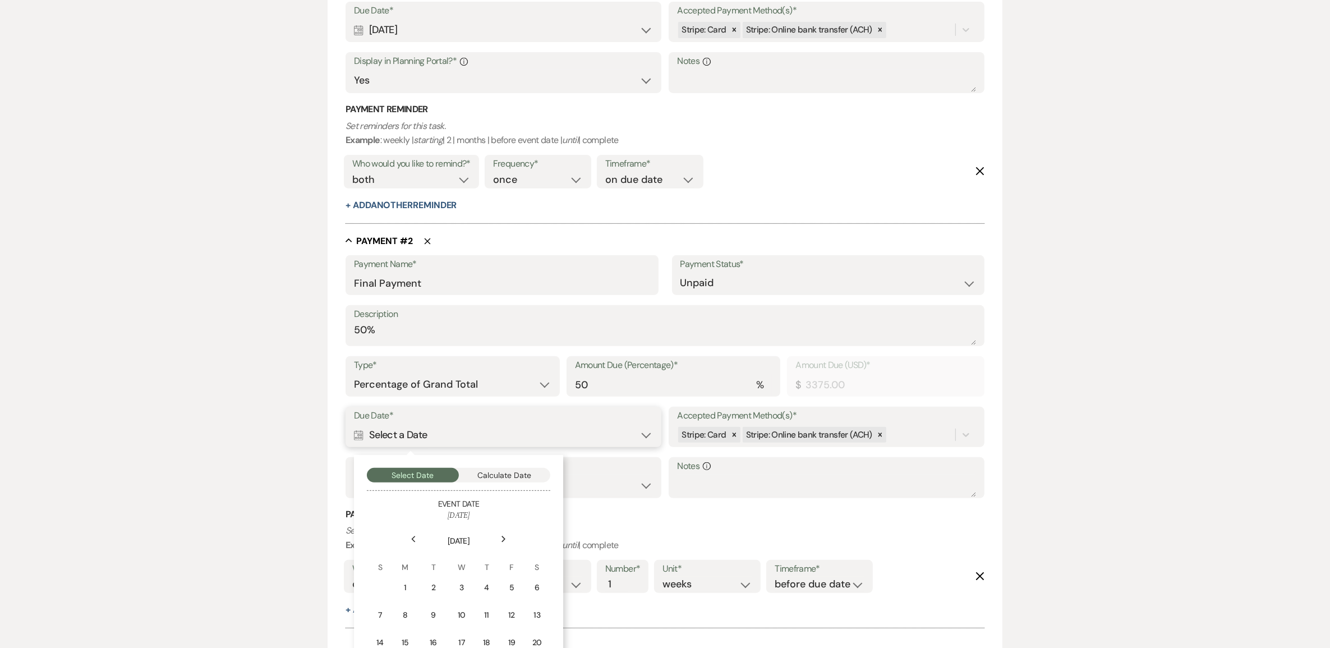
click at [505, 470] on button "Calculate Date" at bounding box center [505, 475] width 92 height 15
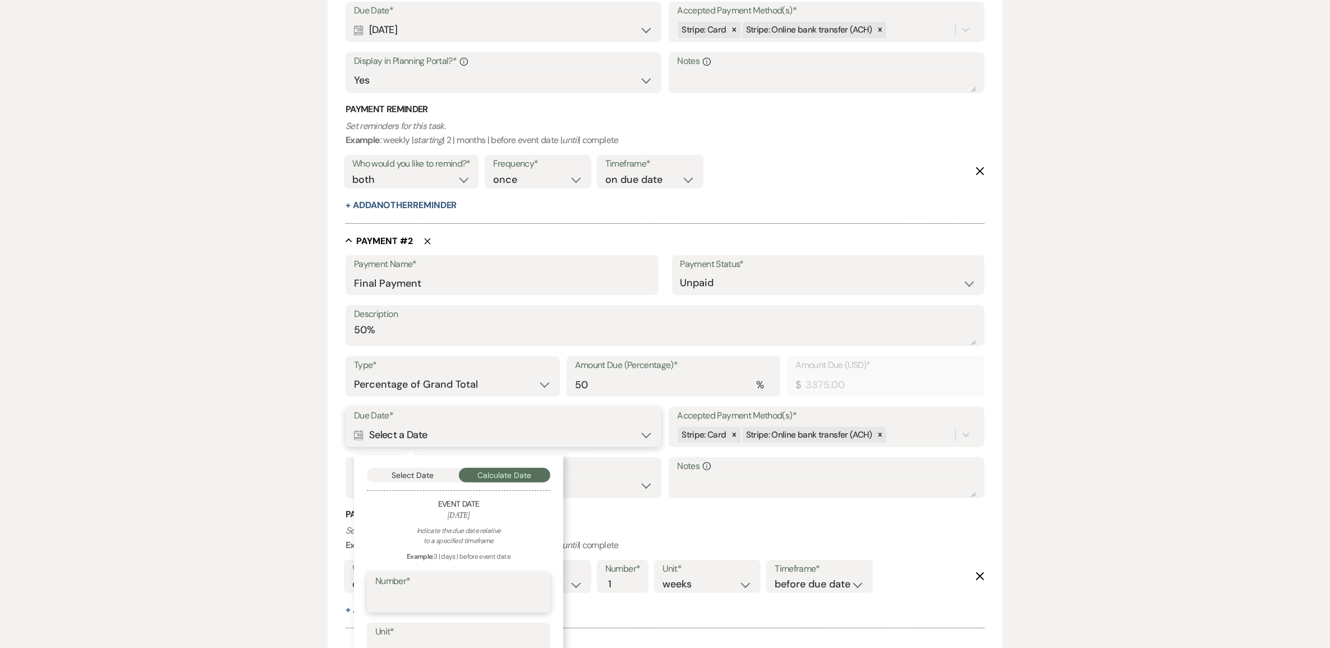
click at [453, 596] on input "Number*" at bounding box center [458, 600] width 167 height 22
type input "60"
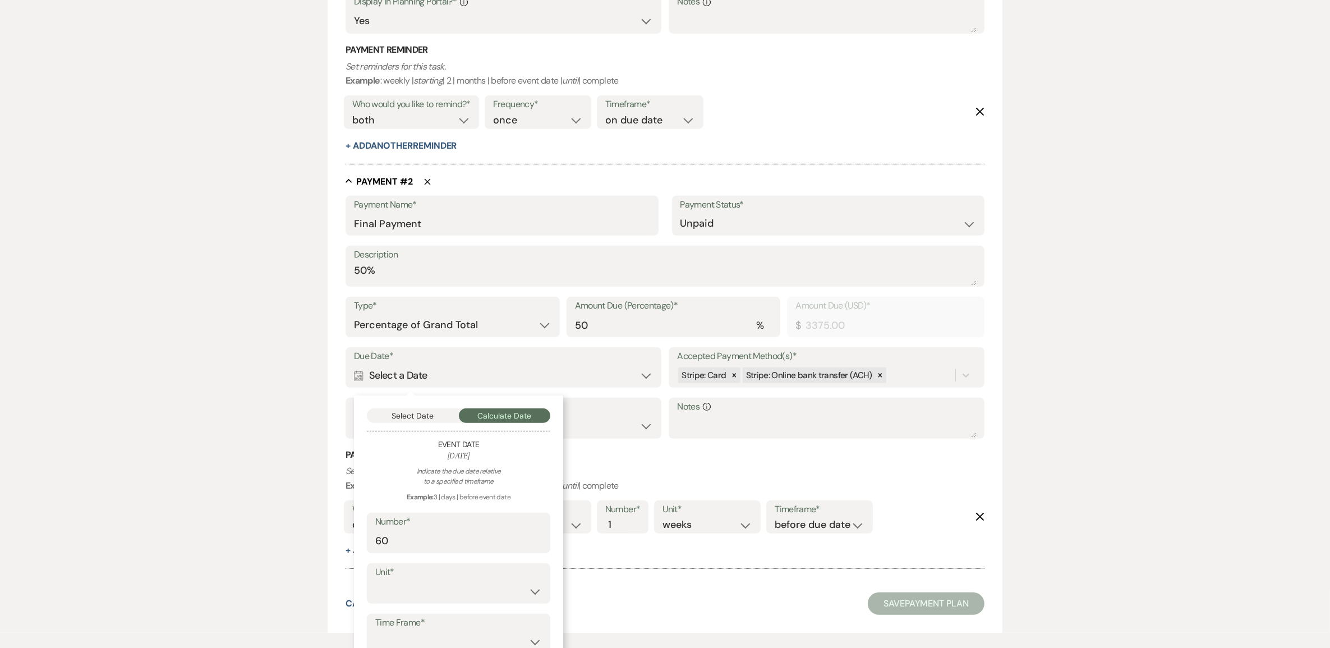
scroll to position [607, 0]
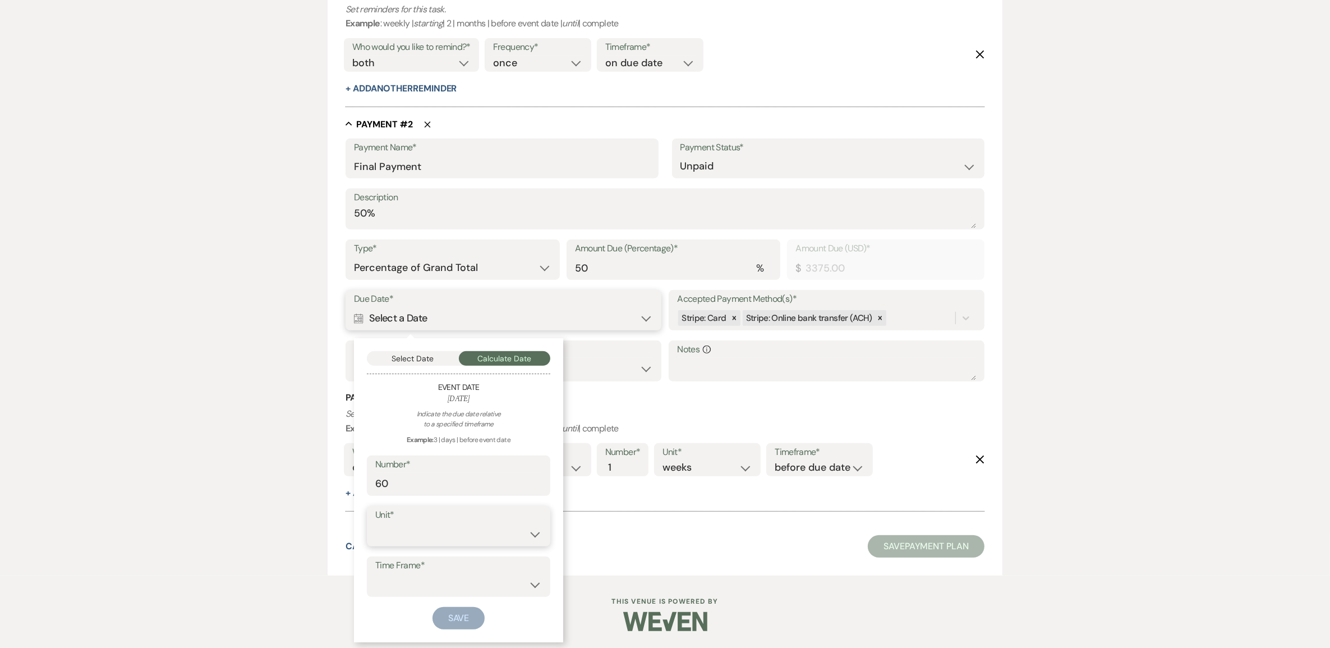
click at [415, 533] on select "days weeks months" at bounding box center [458, 534] width 167 height 22
select select "day"
click at [375, 523] on select "days weeks months" at bounding box center [458, 534] width 167 height 22
click at [413, 581] on select "before event date after event date after today's date" at bounding box center [458, 585] width 167 height 22
select select "beforeEventDate"
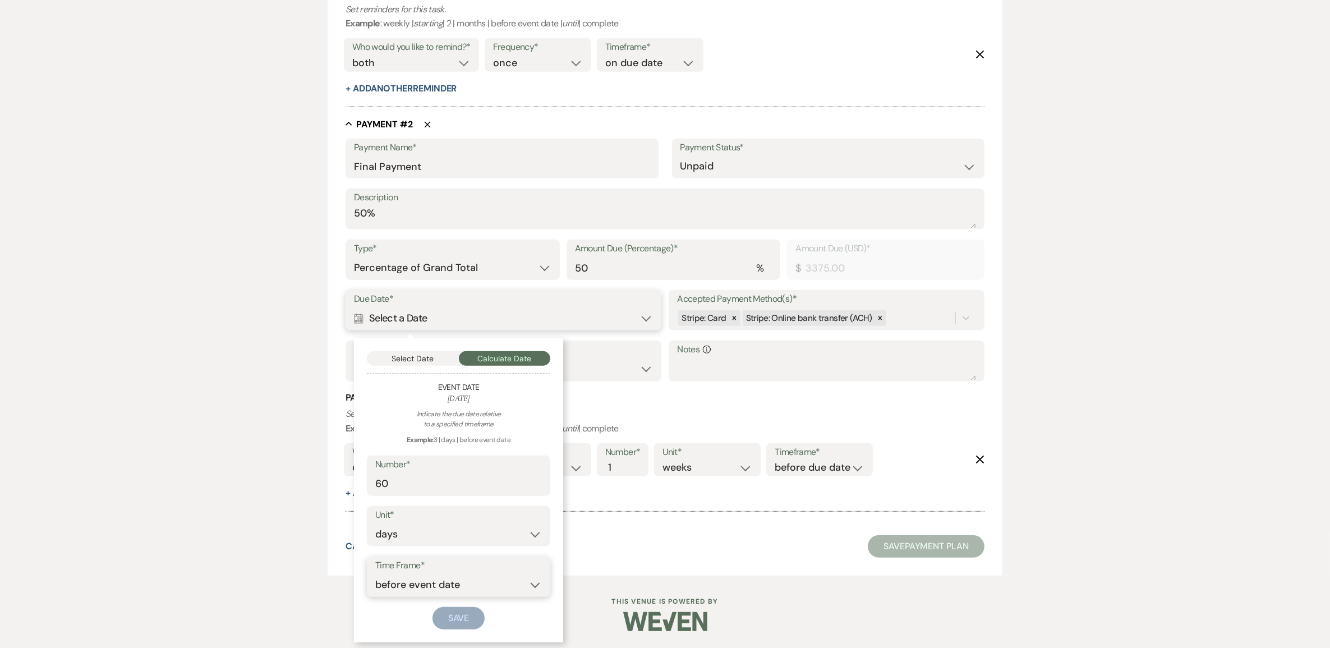
click at [375, 574] on select "before event date after event date after today's date" at bounding box center [458, 585] width 167 height 22
click at [441, 619] on button "Save" at bounding box center [458, 618] width 53 height 22
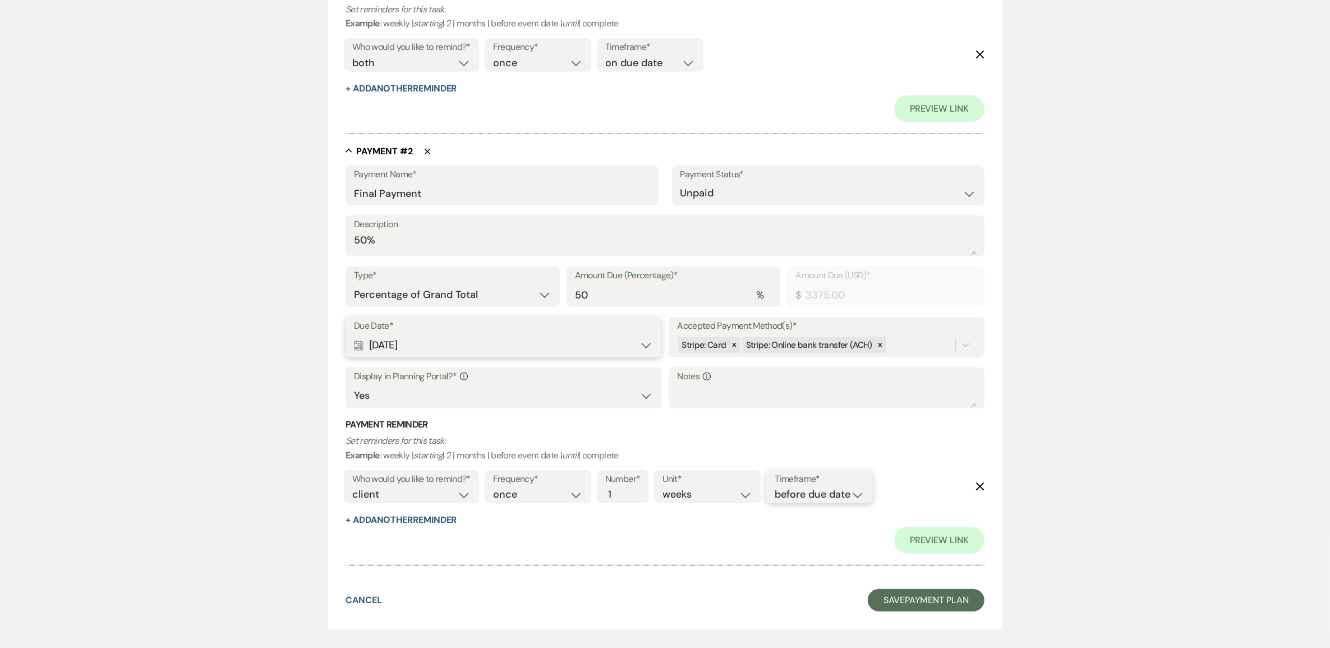
click at [842, 492] on select "before due date after due date on due date on custom date" at bounding box center [819, 494] width 90 height 15
select select "onDueDate"
click at [774, 487] on select "before due date after due date on due date on custom date" at bounding box center [819, 494] width 90 height 15
drag, startPoint x: 411, startPoint y: 497, endPoint x: 411, endPoint y: 504, distance: 6.7
click at [411, 497] on select "client venue both" at bounding box center [411, 494] width 118 height 15
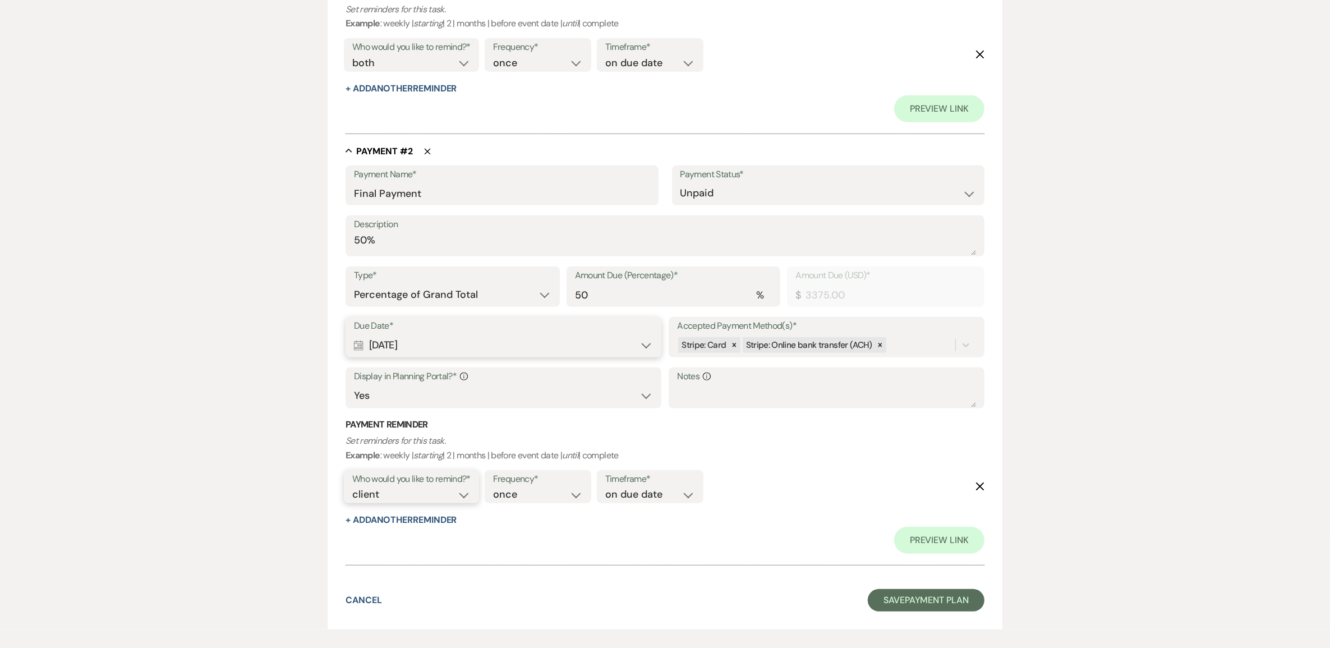
select select "both"
click at [352, 487] on select "client venue both" at bounding box center [411, 494] width 118 height 15
click at [925, 594] on button "Save Payment Plan" at bounding box center [926, 600] width 117 height 22
select select "6"
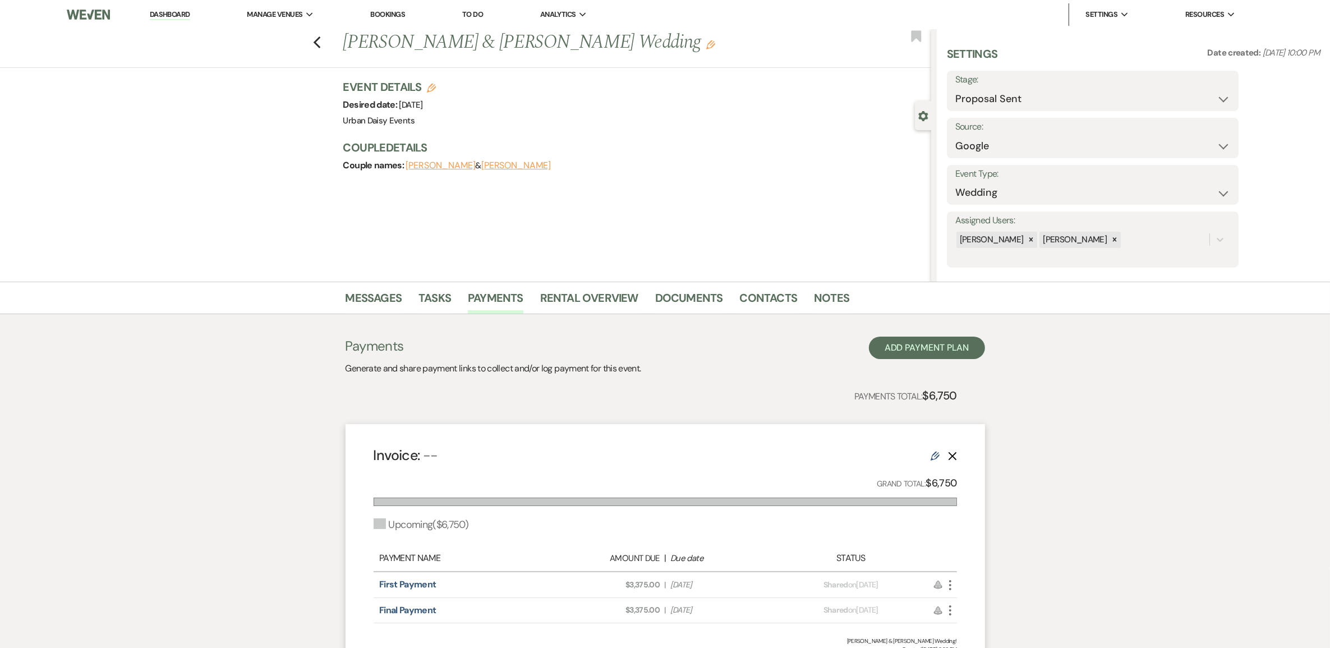
click at [953, 582] on icon "More" at bounding box center [949, 584] width 13 height 13
click at [954, 597] on ul "Attach File Attach to Message Eye Blocked Unshare Check Mark Mark as Paid Penci…" at bounding box center [999, 635] width 113 height 87
click at [957, 601] on button "Attach File Attach to Message" at bounding box center [999, 607] width 113 height 19
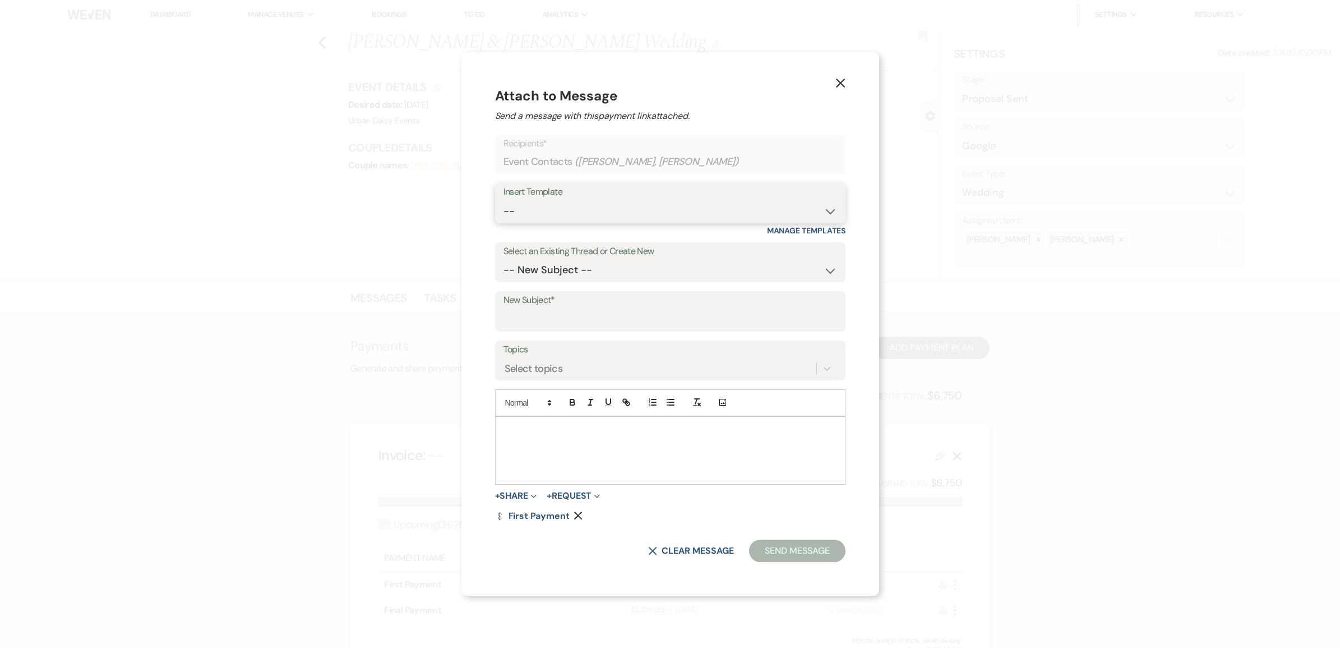
click at [691, 203] on select "-- Payment Past Due Rental Agreement and First Payment Urban Daisy Initial Resp…" at bounding box center [671, 211] width 334 height 22
select select "1242"
click at [505, 200] on select "-- Payment Past Due Rental Agreement and First Payment Urban Daisy Initial Resp…" at bounding box center [671, 211] width 334 height 22
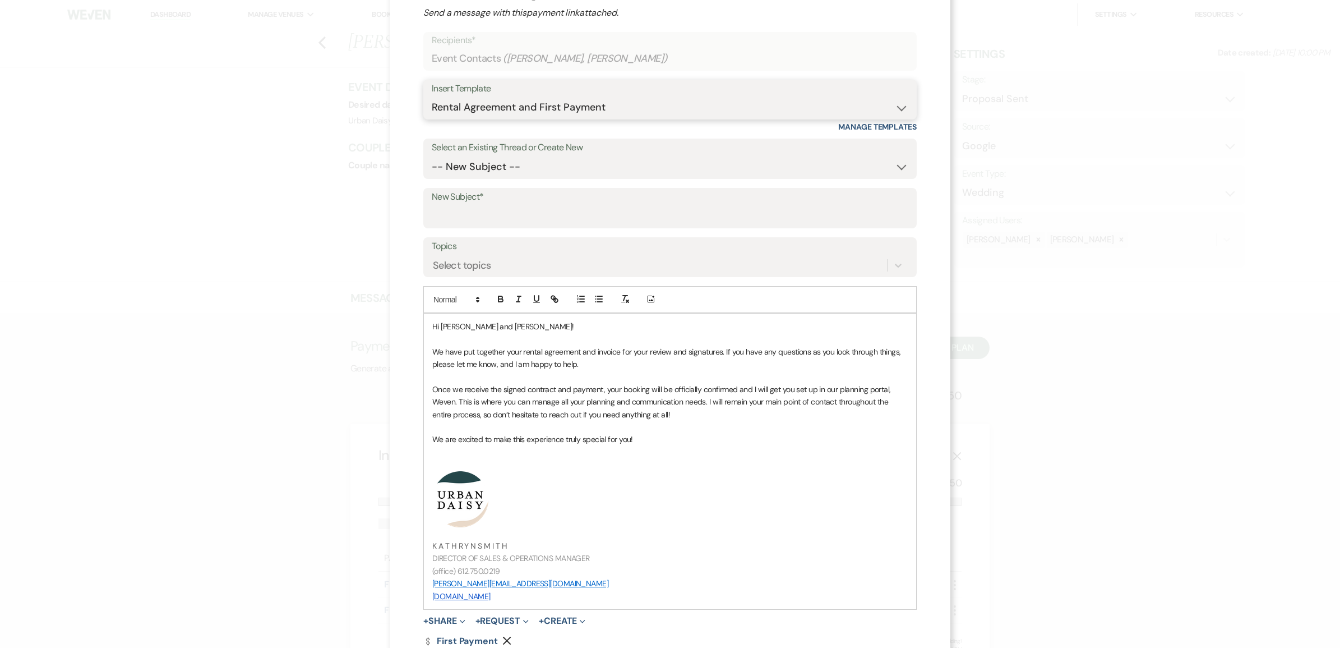
scroll to position [124, 0]
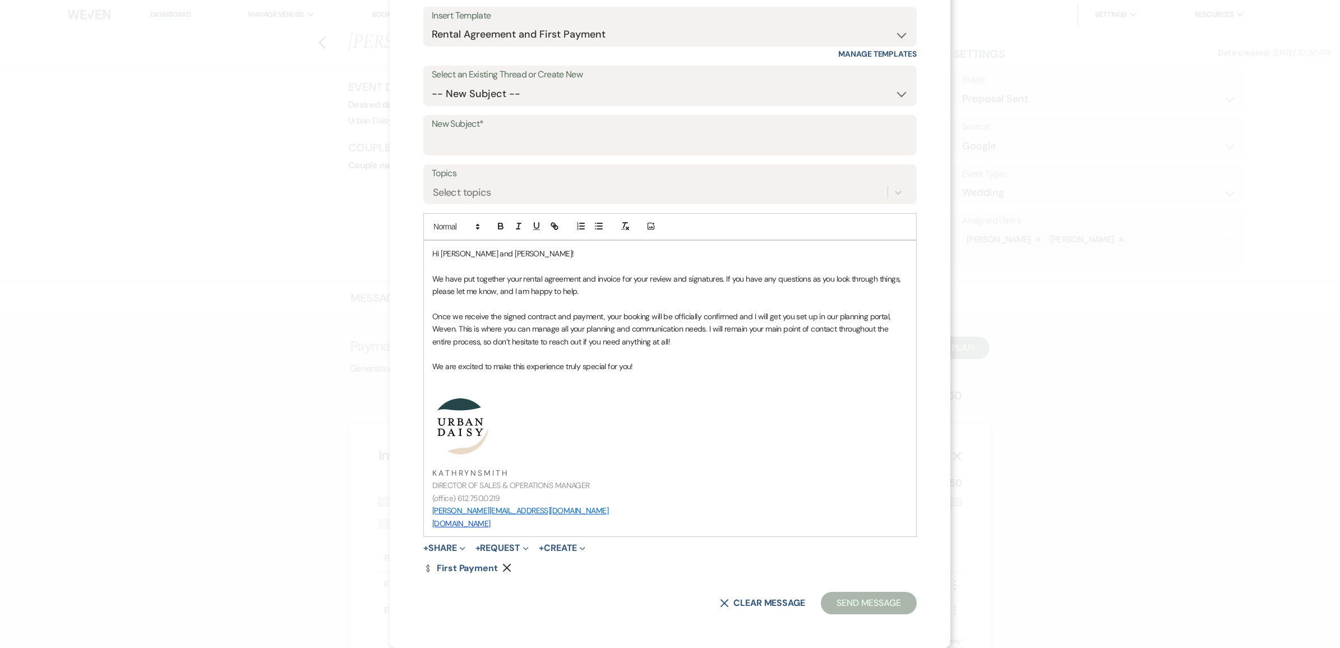
click at [565, 391] on p at bounding box center [670, 391] width 476 height 12
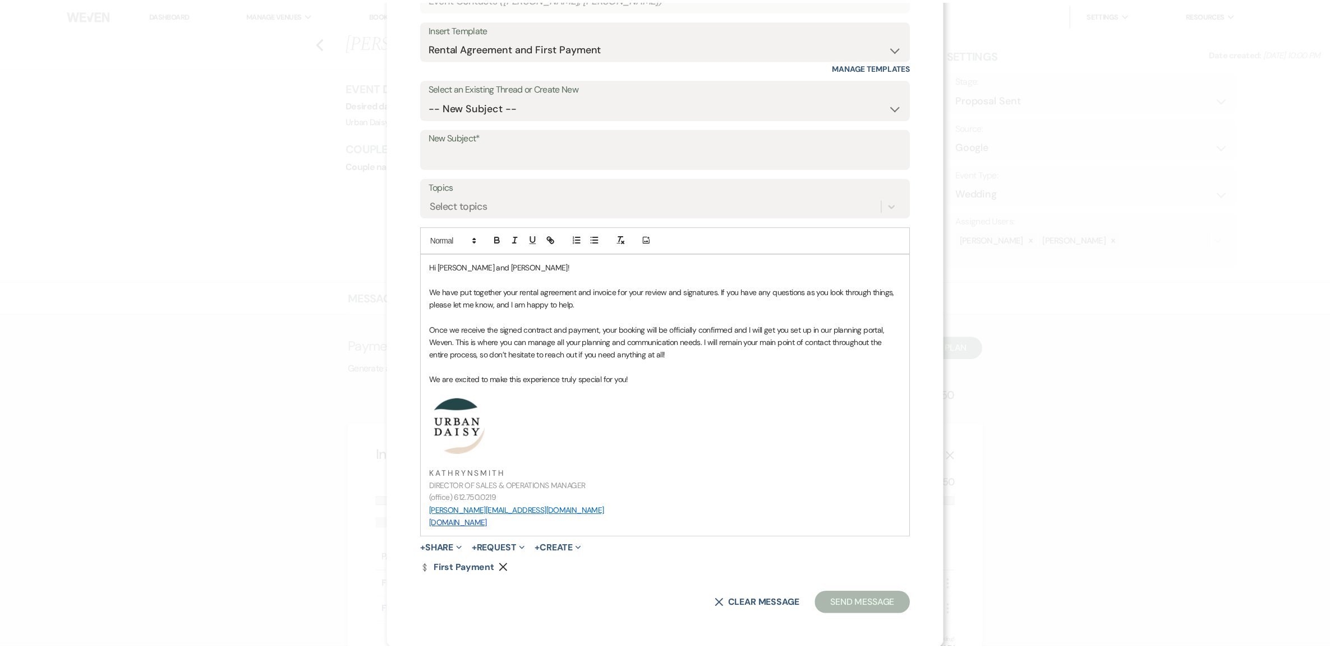
scroll to position [99, 0]
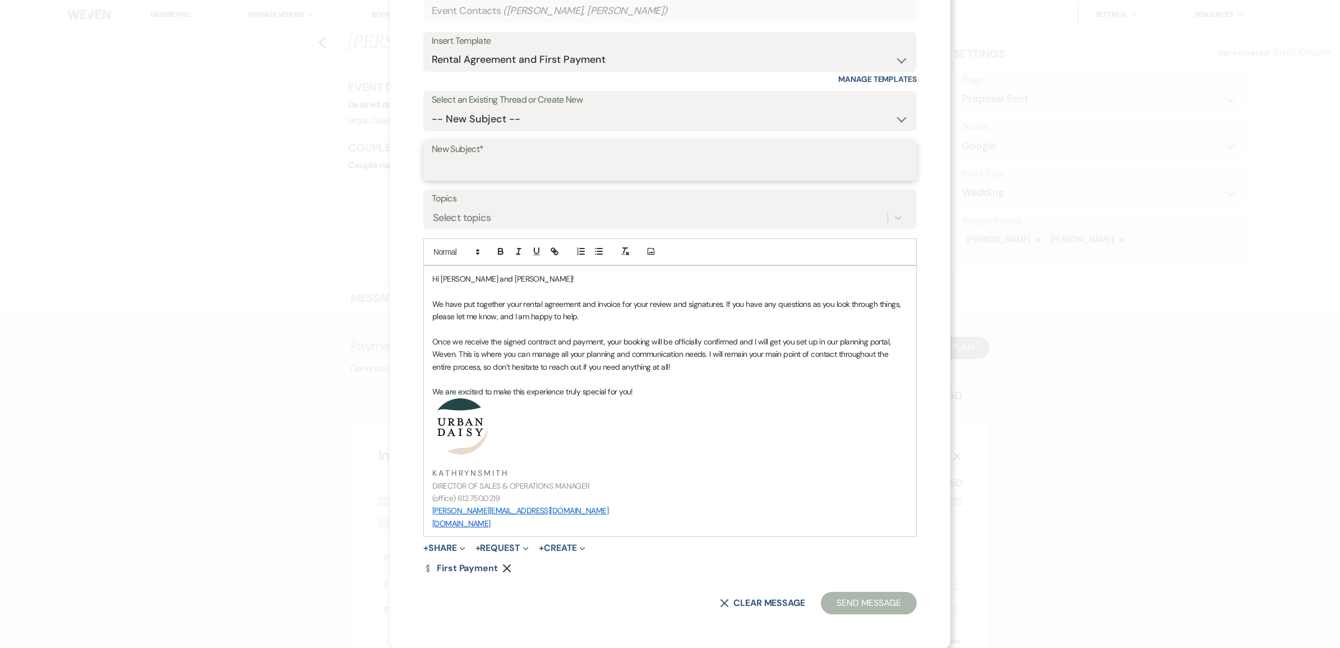
click at [459, 165] on input "New Subject*" at bounding box center [670, 169] width 477 height 22
type input "Urban Daisy Rental Agreement and Invoice"
click at [445, 547] on button "+ Share Expand" at bounding box center [444, 547] width 42 height 9
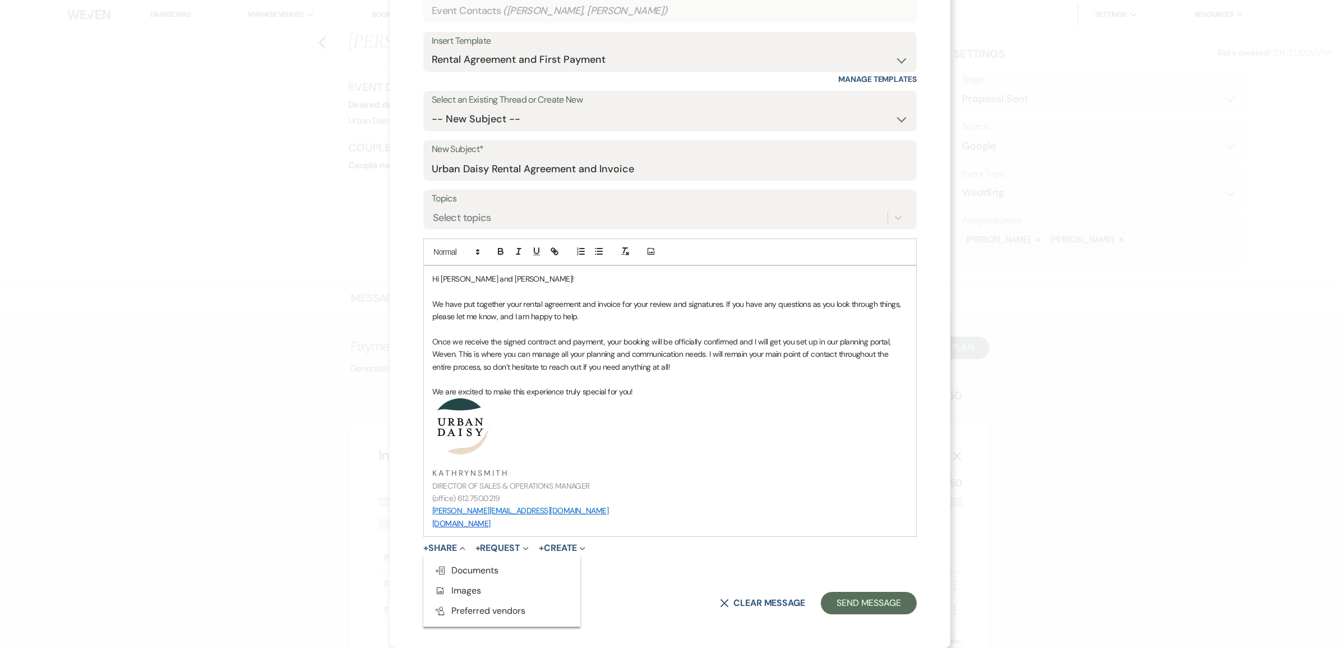
click at [441, 567] on use "button" at bounding box center [440, 570] width 9 height 8
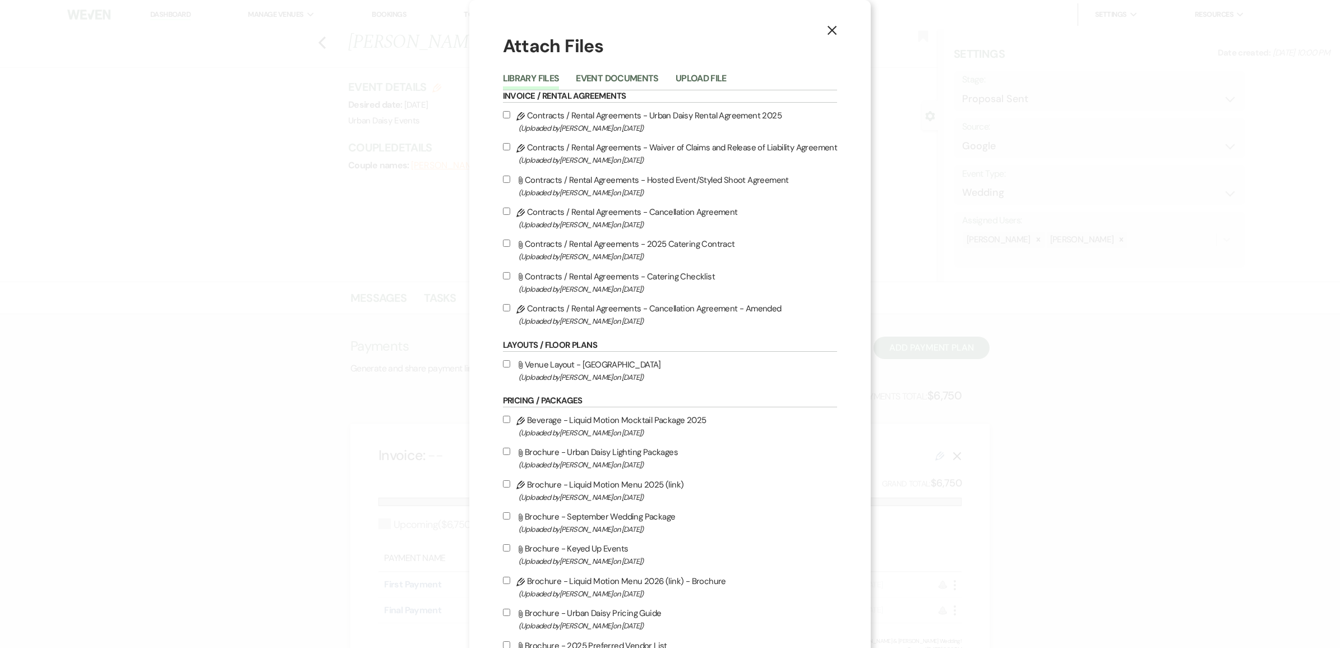
click at [635, 67] on div "Library Files Event Documents Upload File" at bounding box center [670, 79] width 335 height 24
click at [632, 75] on button "Event Documents" at bounding box center [617, 82] width 82 height 16
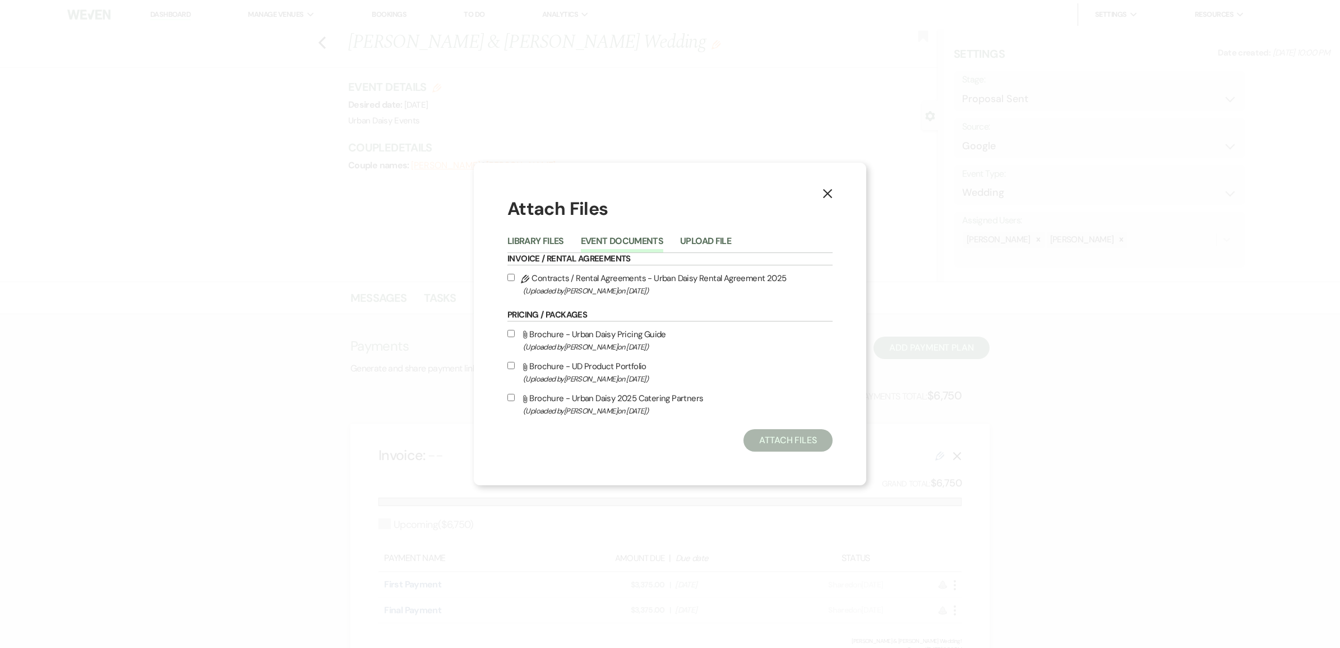
click at [556, 287] on span "(Uploaded by Kathryn Beckett on Sep 23rd, 2025 )" at bounding box center [678, 290] width 310 height 13
click at [515, 281] on input "Pencil Contracts / Rental Agreements - Urban Daisy Rental Agreement 2025 (Uploa…" at bounding box center [511, 277] width 7 height 7
checkbox input "true"
click at [767, 439] on button "Attach Files" at bounding box center [788, 440] width 89 height 22
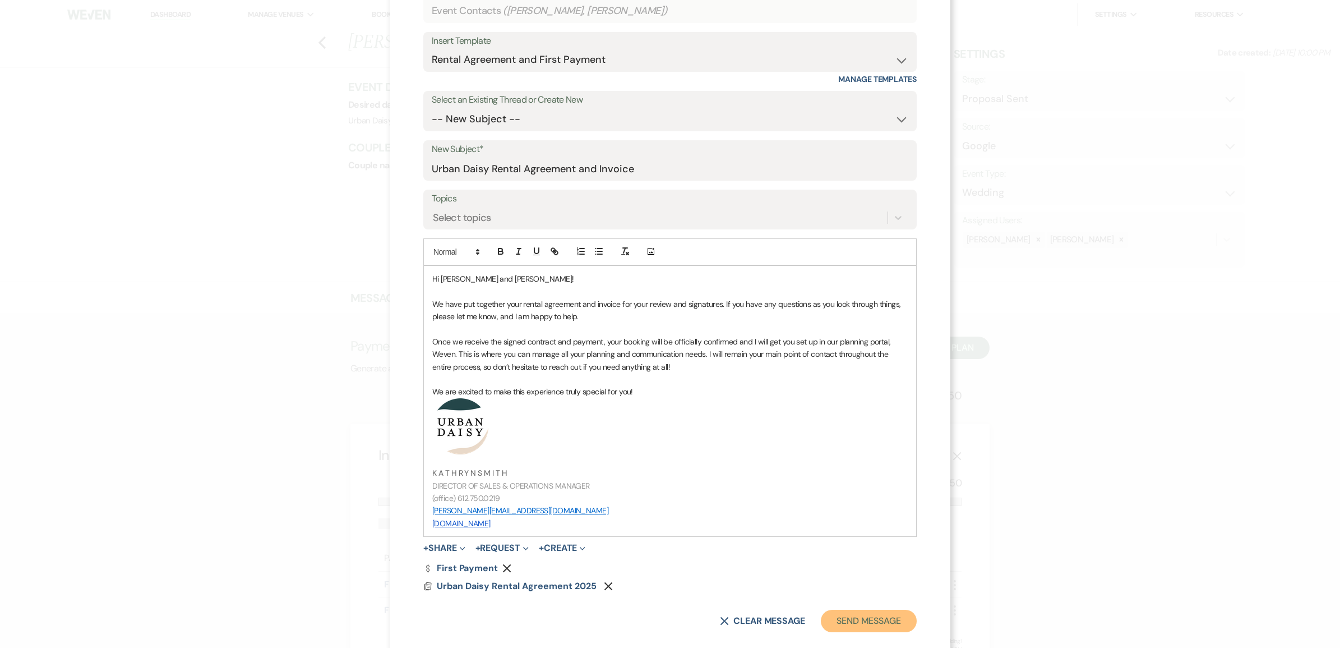
click at [869, 612] on button "Send Message" at bounding box center [869, 621] width 96 height 22
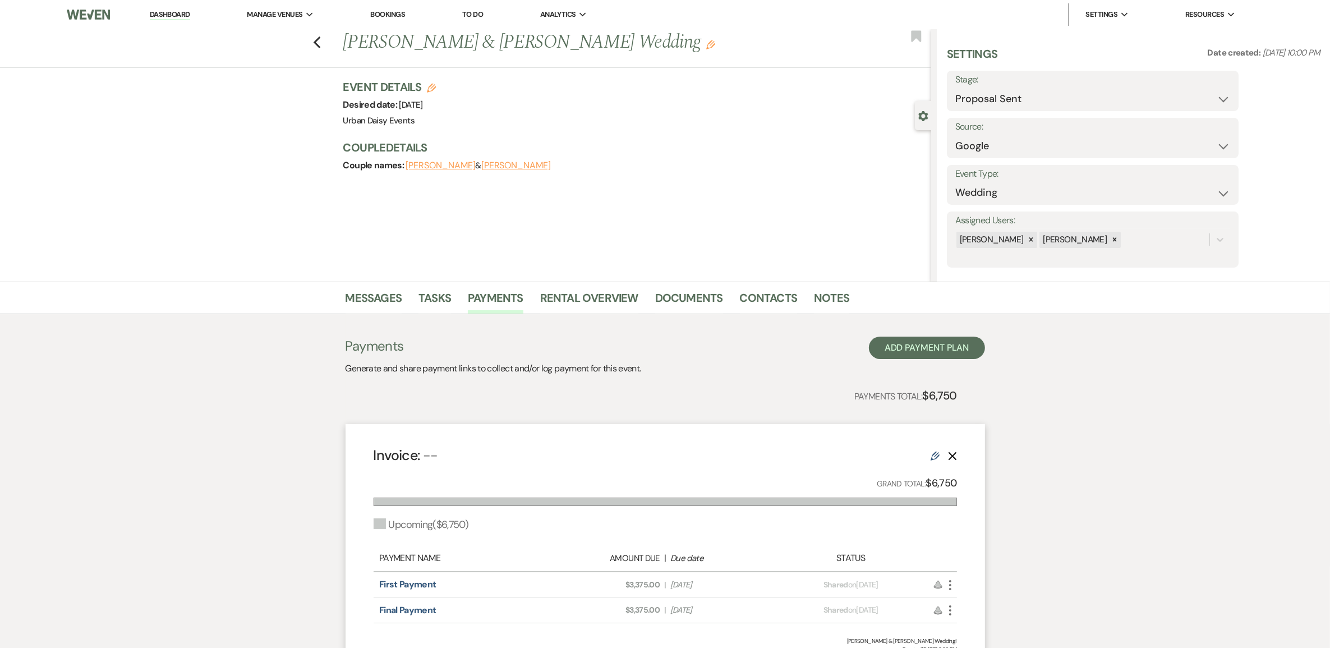
click at [183, 12] on link "Dashboard" at bounding box center [170, 15] width 40 height 11
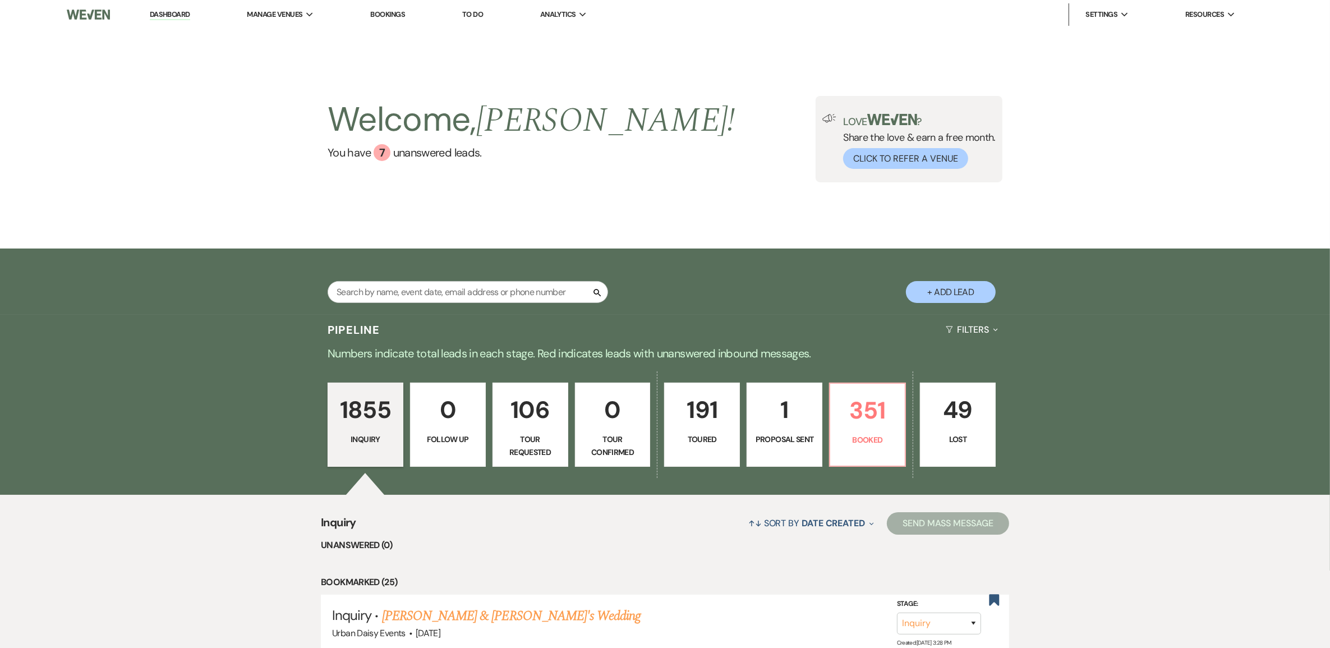
click at [0, 0] on li "Urban Daisy Events" at bounding box center [0, 0] width 0 height 0
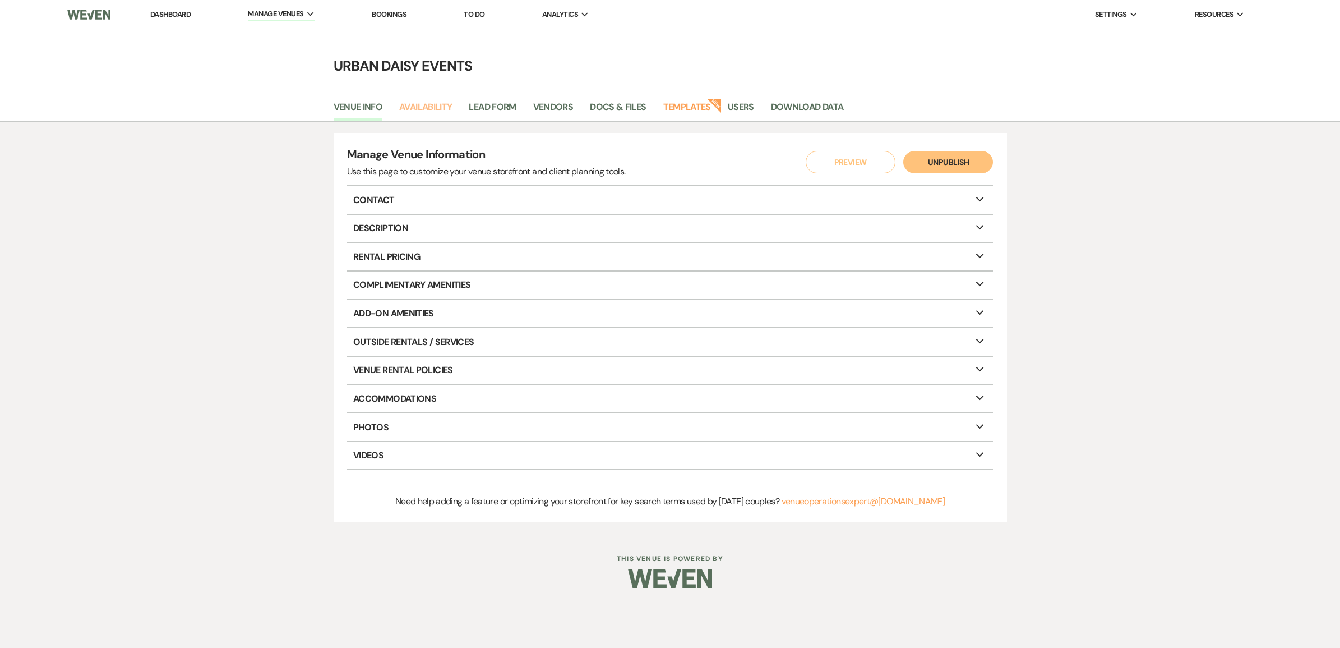
click at [417, 101] on link "Availability" at bounding box center [425, 110] width 53 height 21
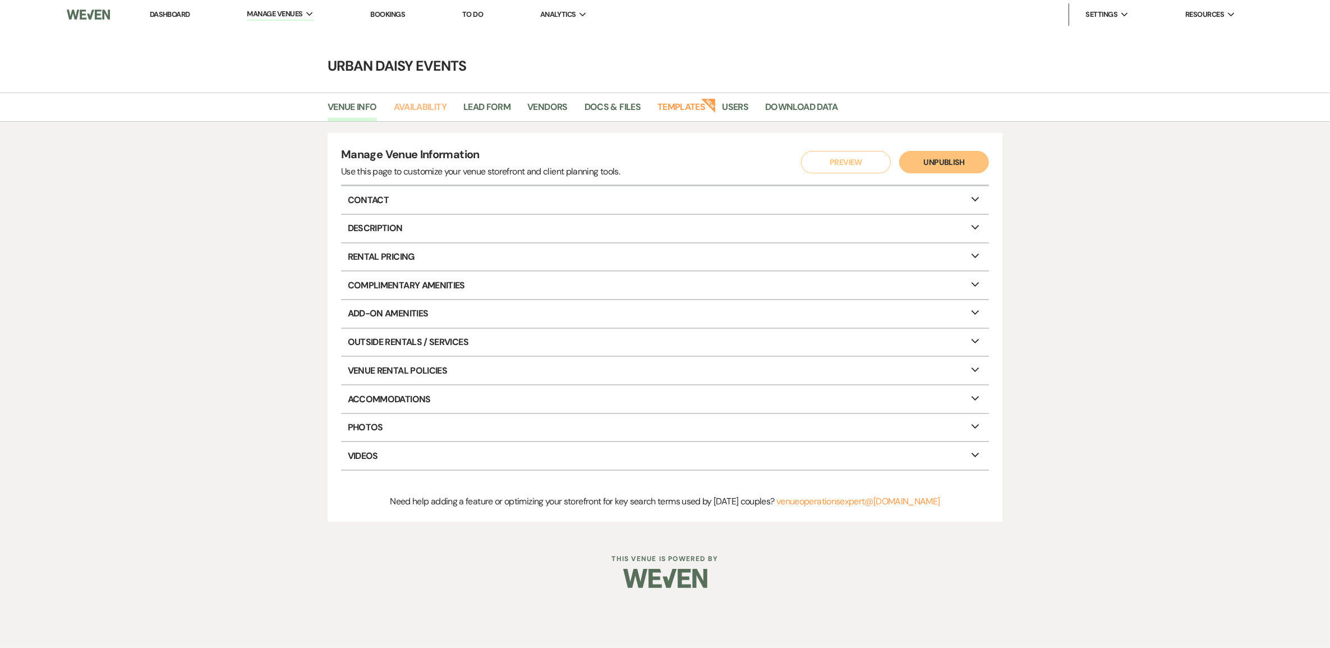
select select "2"
select select "2026"
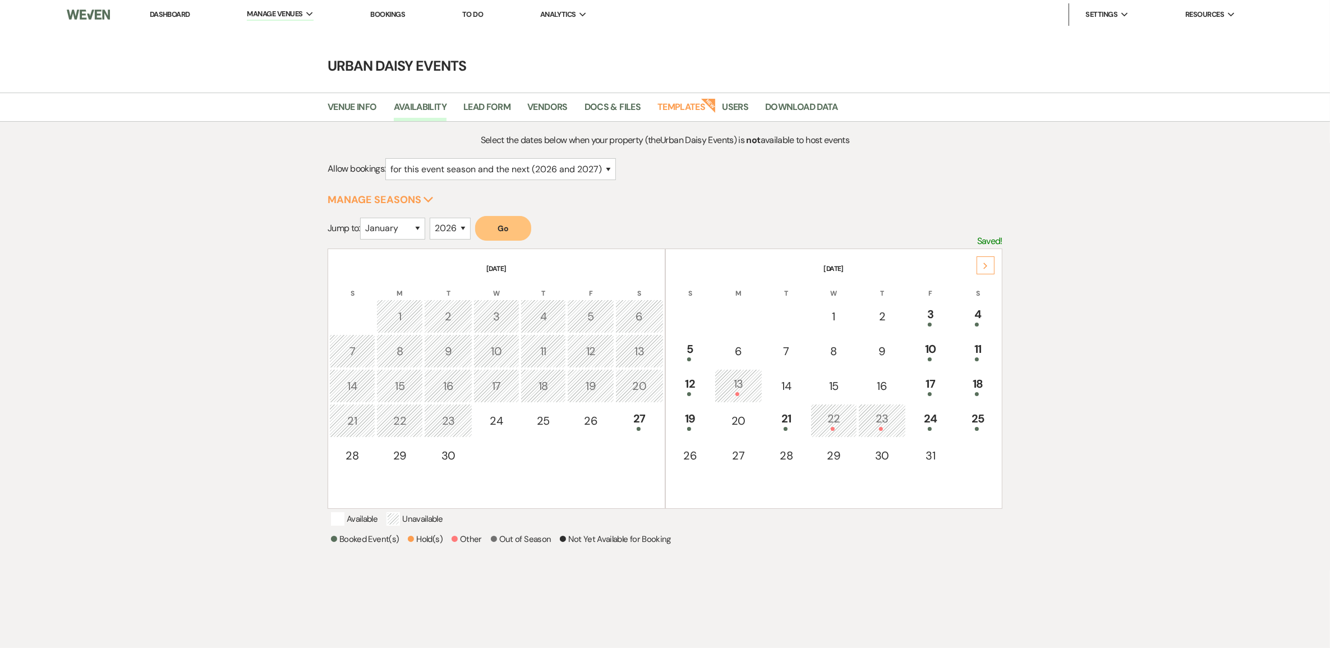
click at [983, 265] on icon "Next" at bounding box center [986, 265] width 6 height 7
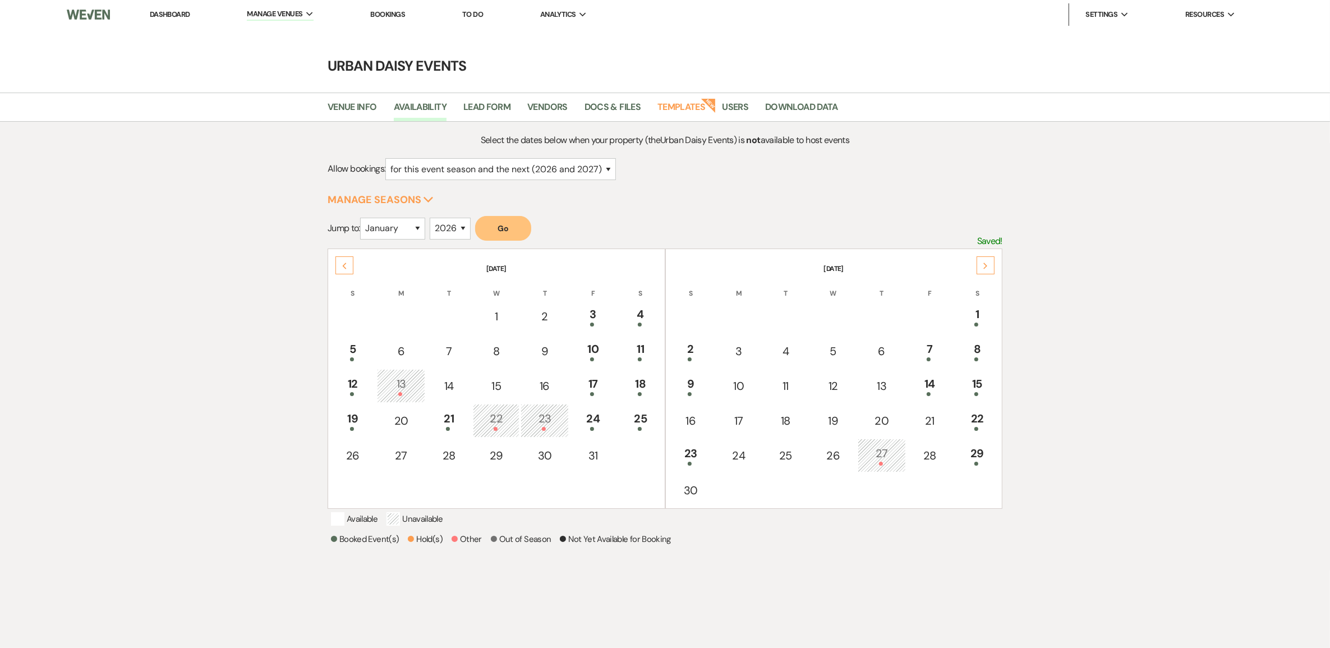
click at [983, 265] on icon "Next" at bounding box center [986, 265] width 6 height 7
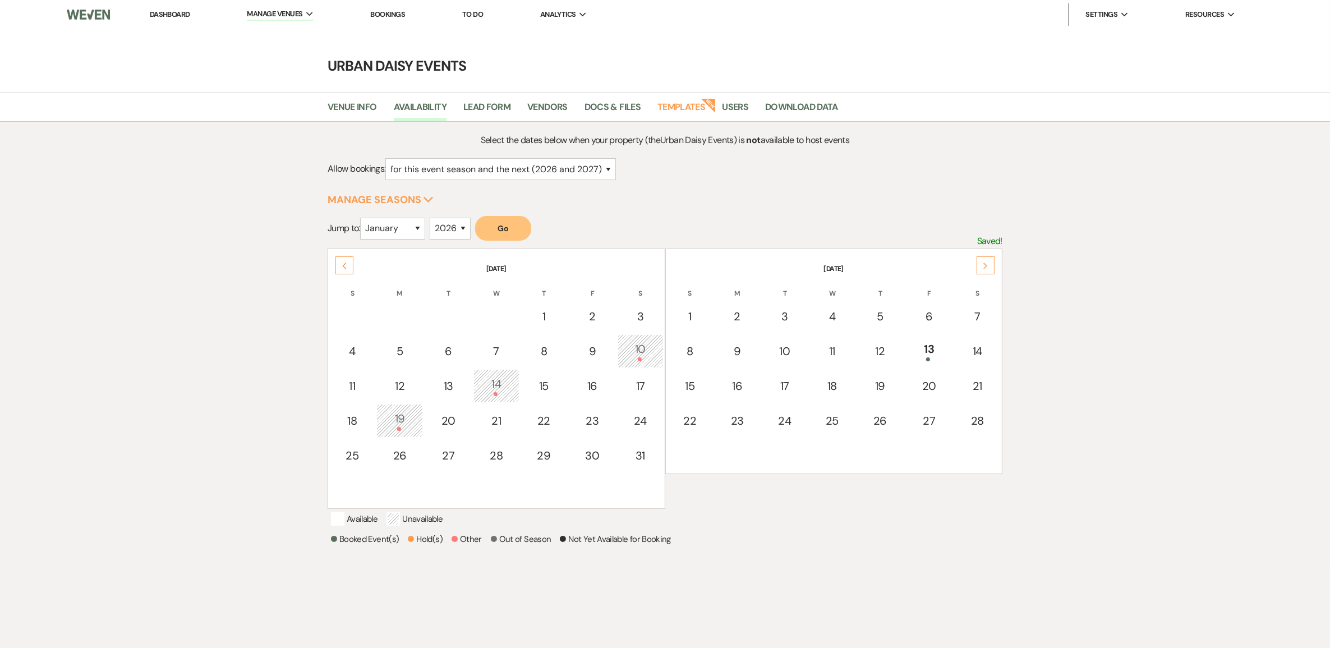
click at [983, 265] on icon "Next" at bounding box center [986, 265] width 6 height 7
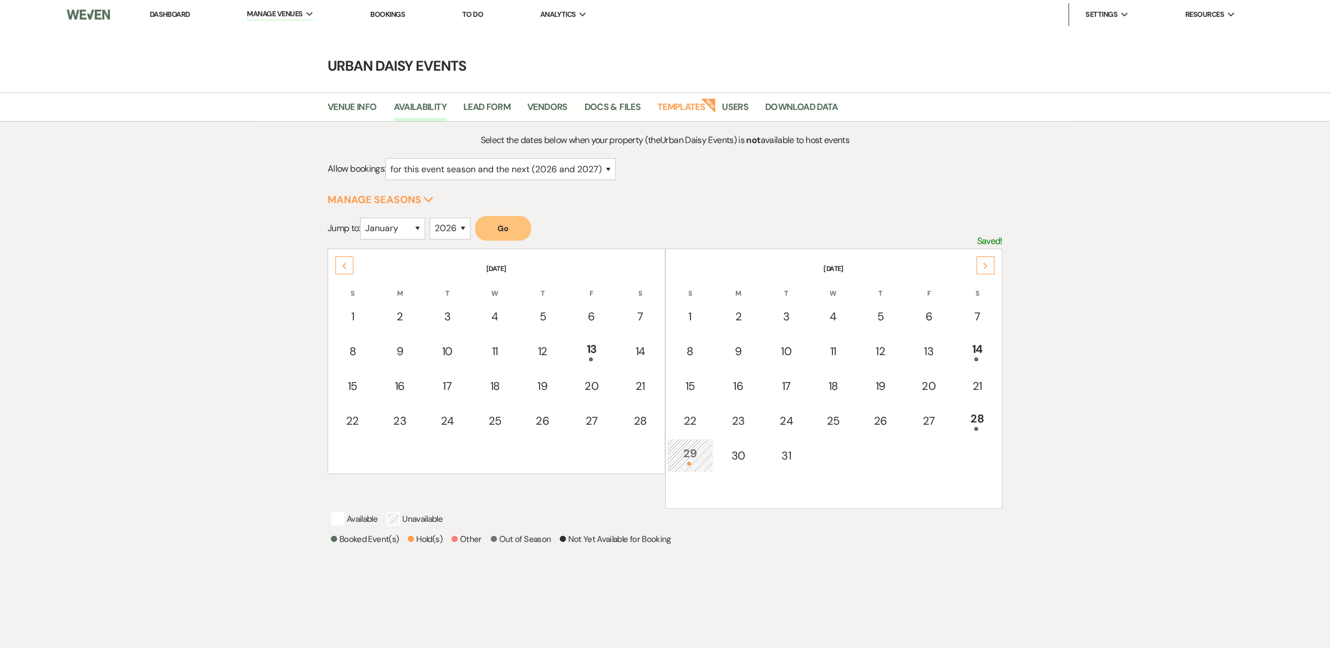
click at [983, 265] on icon "Next" at bounding box center [986, 265] width 6 height 7
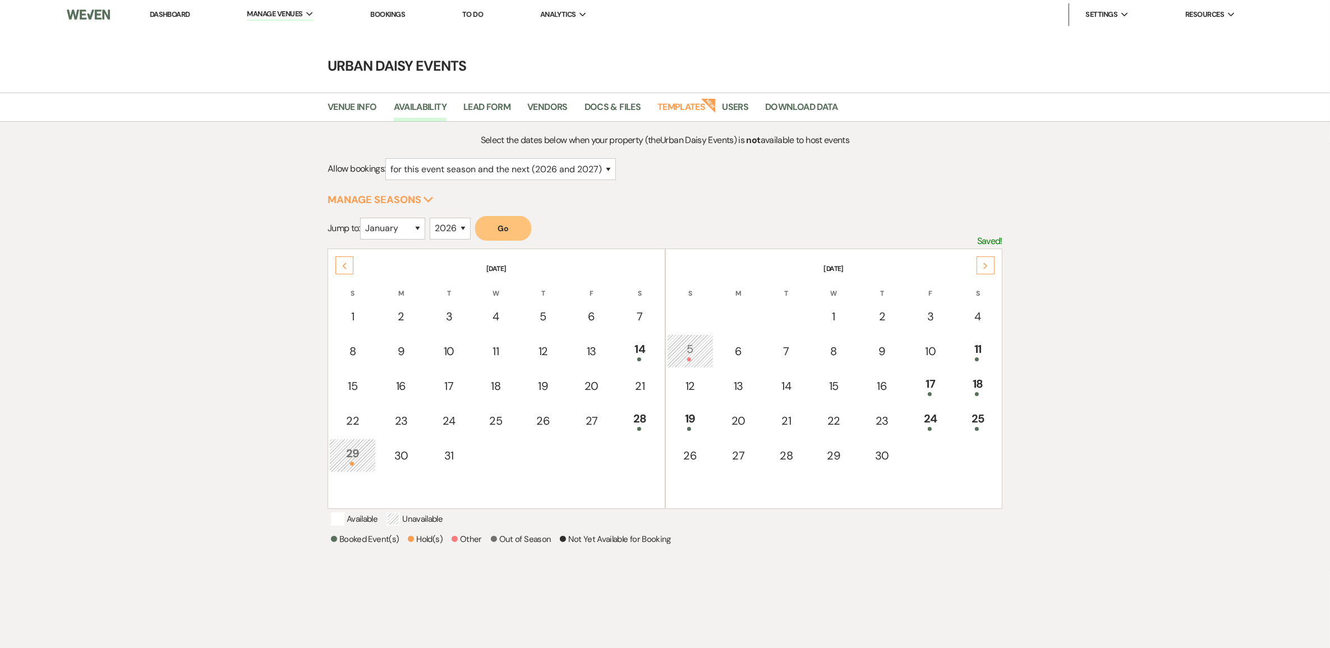
click at [983, 265] on icon "Next" at bounding box center [986, 265] width 6 height 7
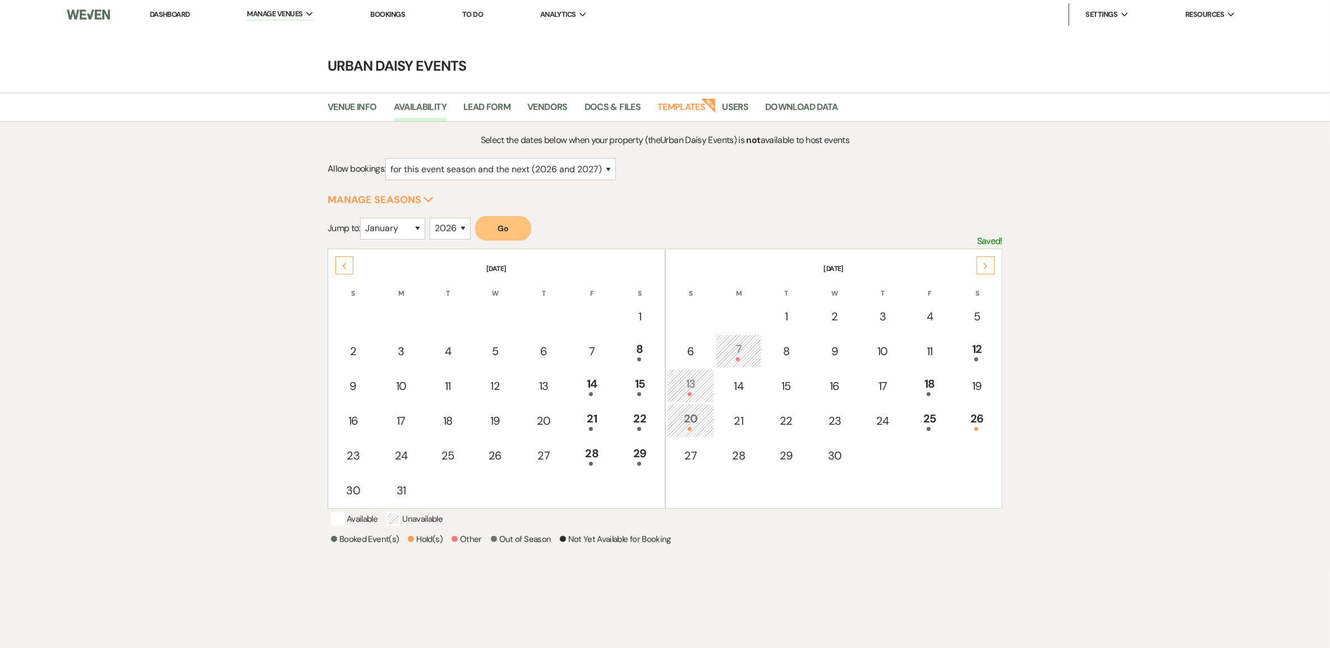
click at [991, 410] on div "26" at bounding box center [977, 420] width 35 height 21
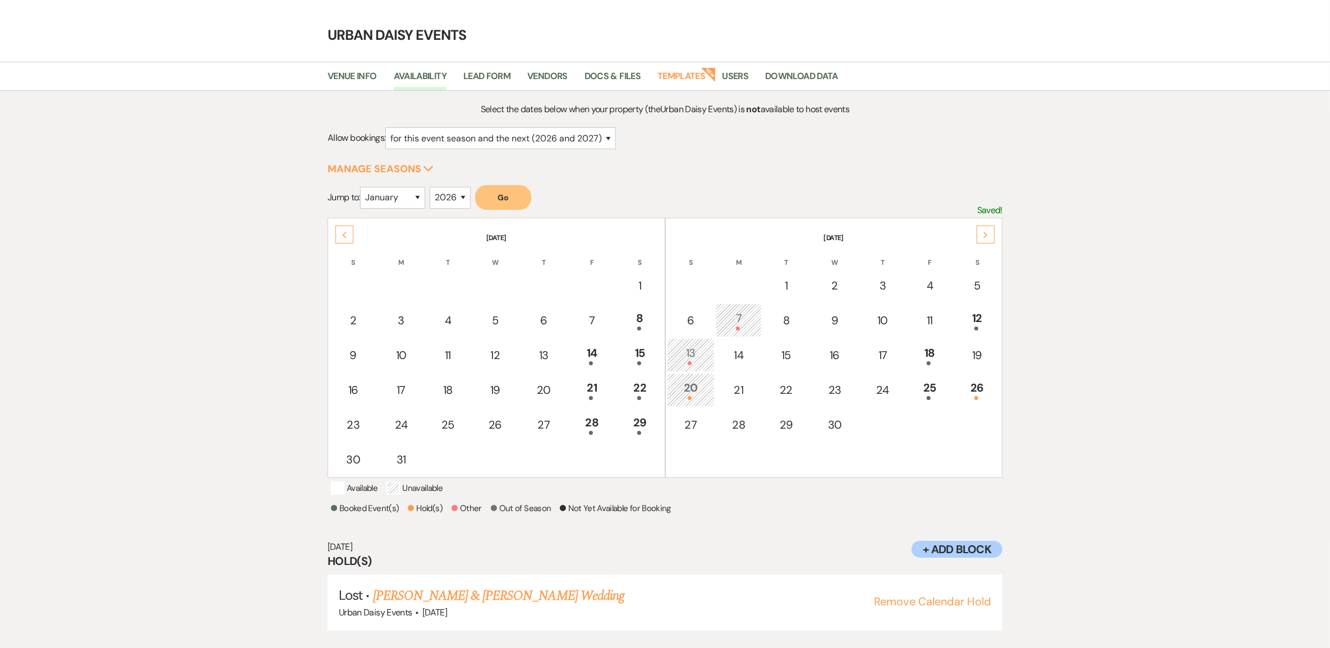
scroll to position [31, 0]
click at [523, 591] on link "Shana Dukes & Julian Boyd's Wedding" at bounding box center [498, 595] width 251 height 20
click at [983, 231] on icon "Next" at bounding box center [986, 234] width 6 height 7
click at [948, 348] on td "16" at bounding box center [930, 355] width 48 height 34
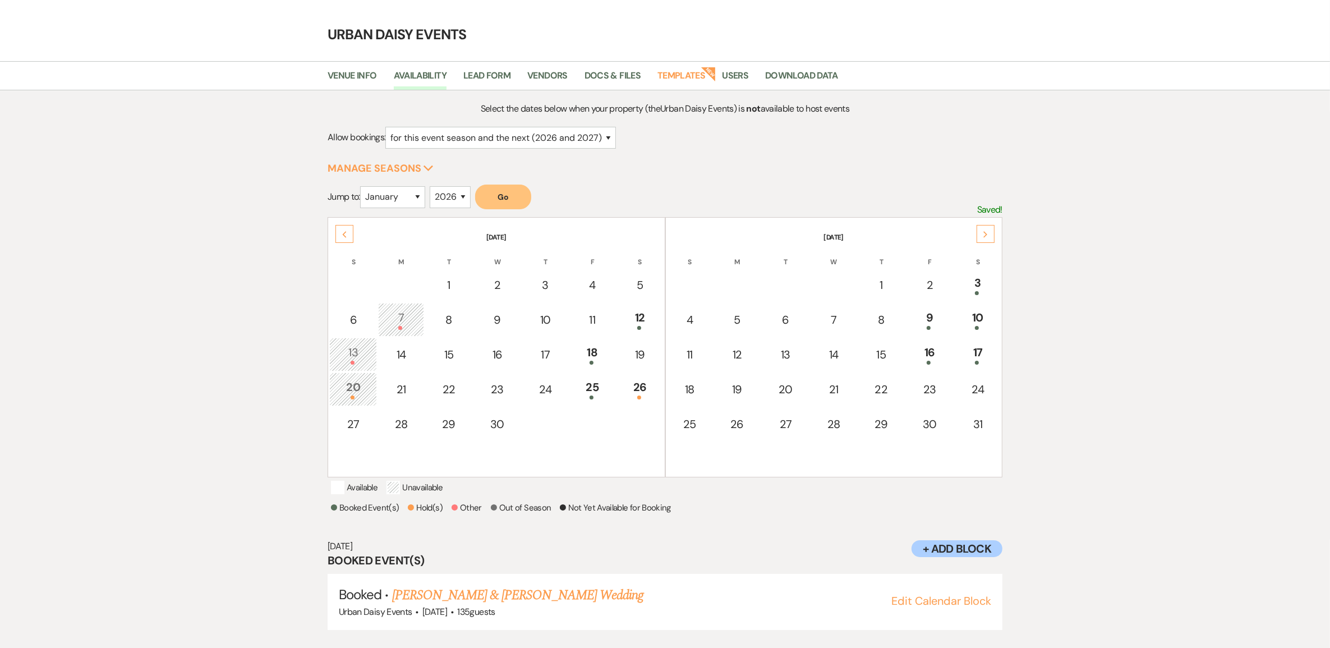
click at [425, 591] on link "[PERSON_NAME] & [PERSON_NAME] Wedding" at bounding box center [517, 595] width 251 height 20
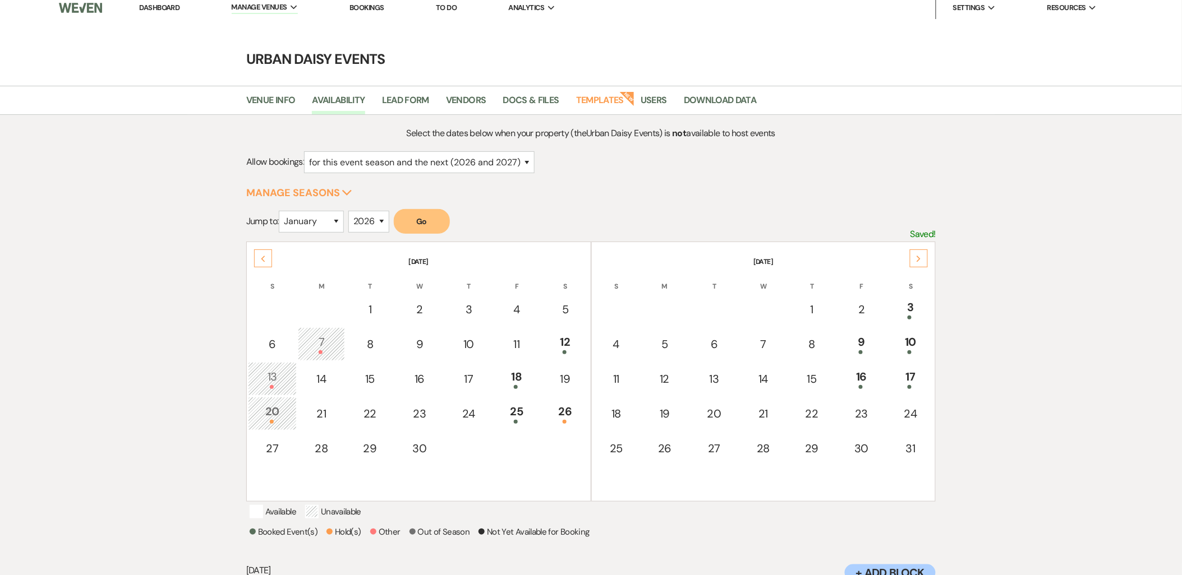
scroll to position [0, 0]
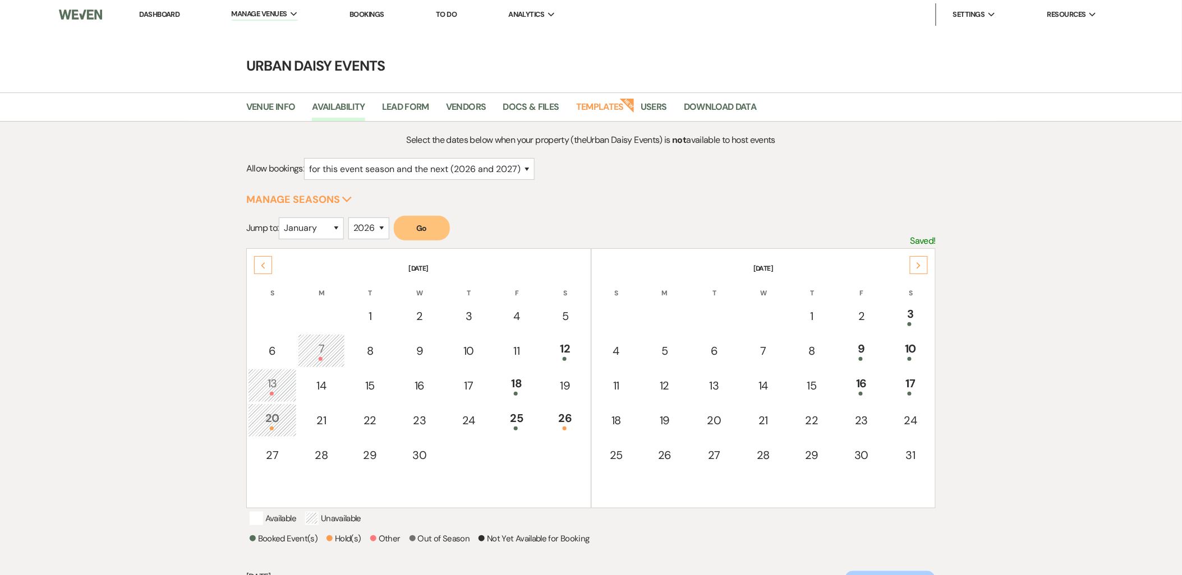
click at [176, 13] on link "Dashboard" at bounding box center [159, 15] width 40 height 10
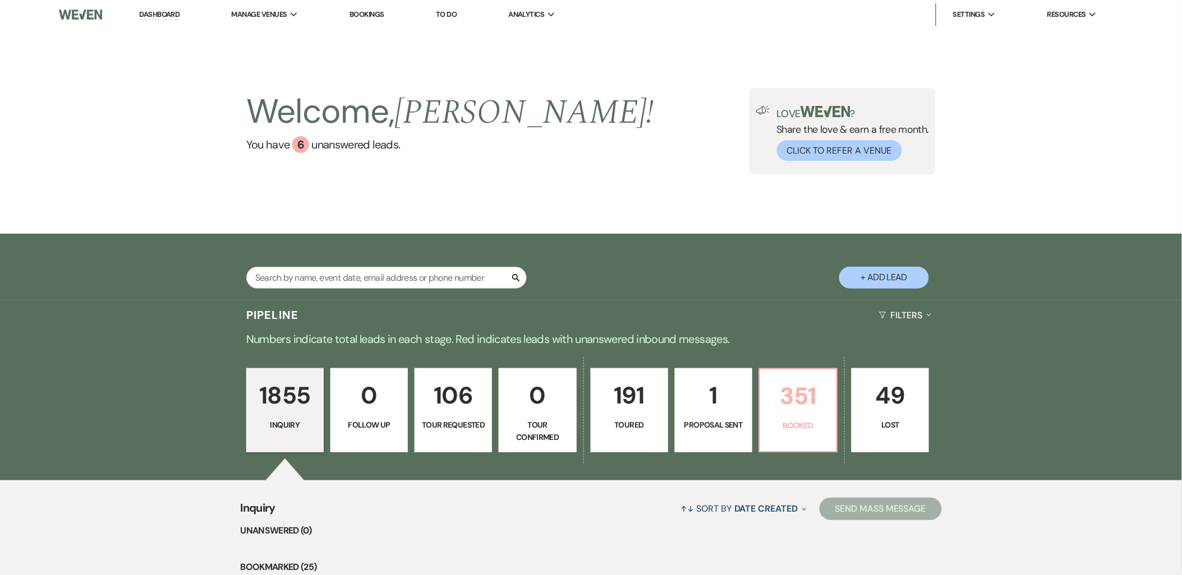
click at [785, 421] on p "Booked" at bounding box center [798, 425] width 63 height 12
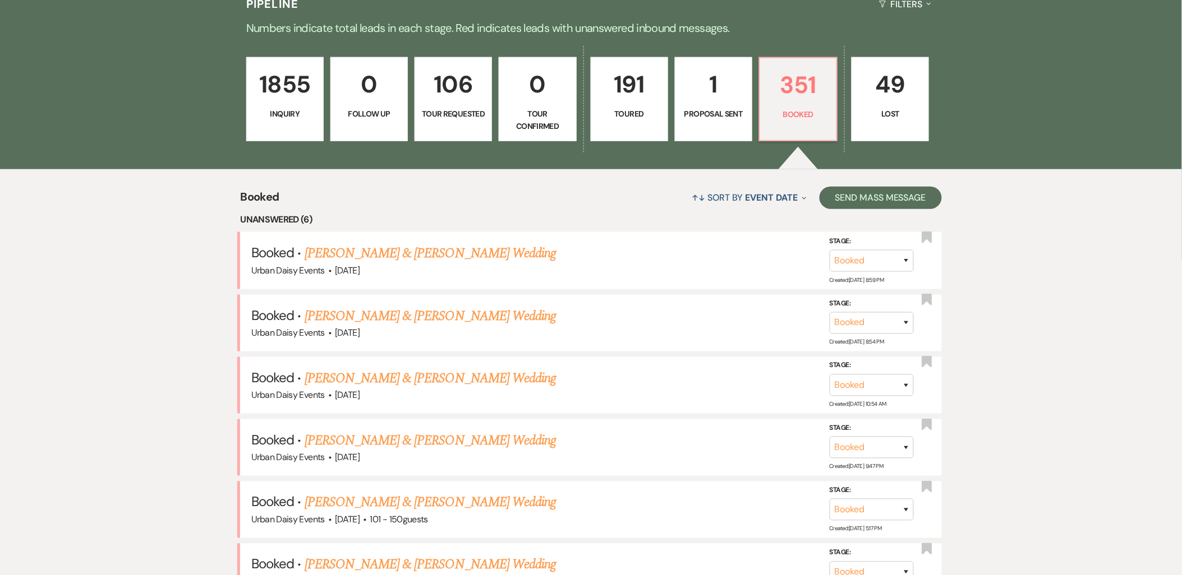
scroll to position [436, 0]
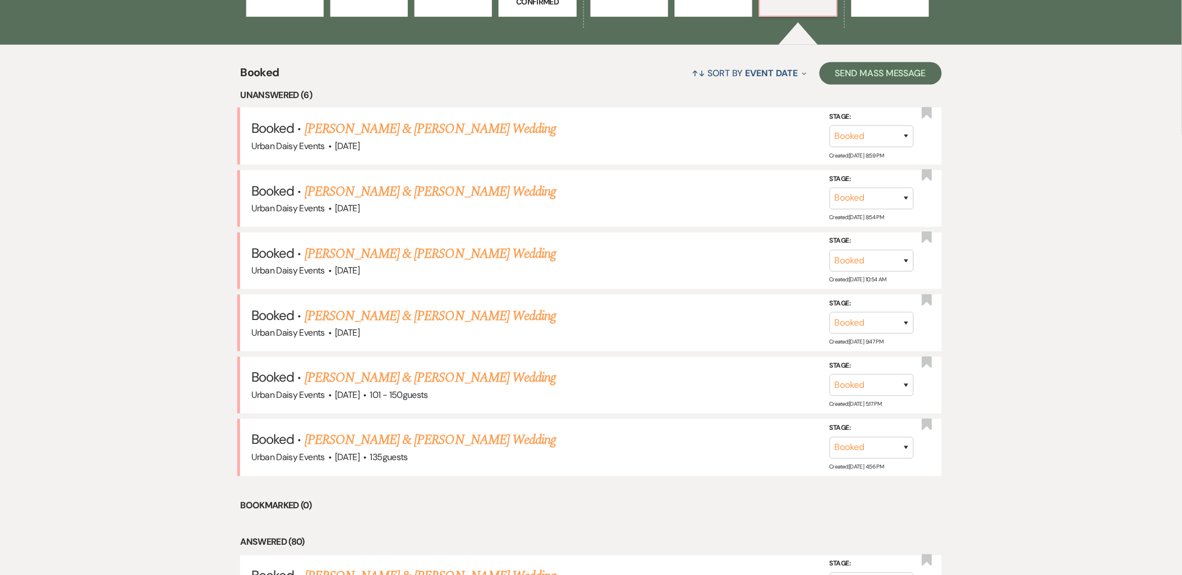
click at [353, 433] on link "[PERSON_NAME] & [PERSON_NAME] Wedding" at bounding box center [430, 441] width 251 height 20
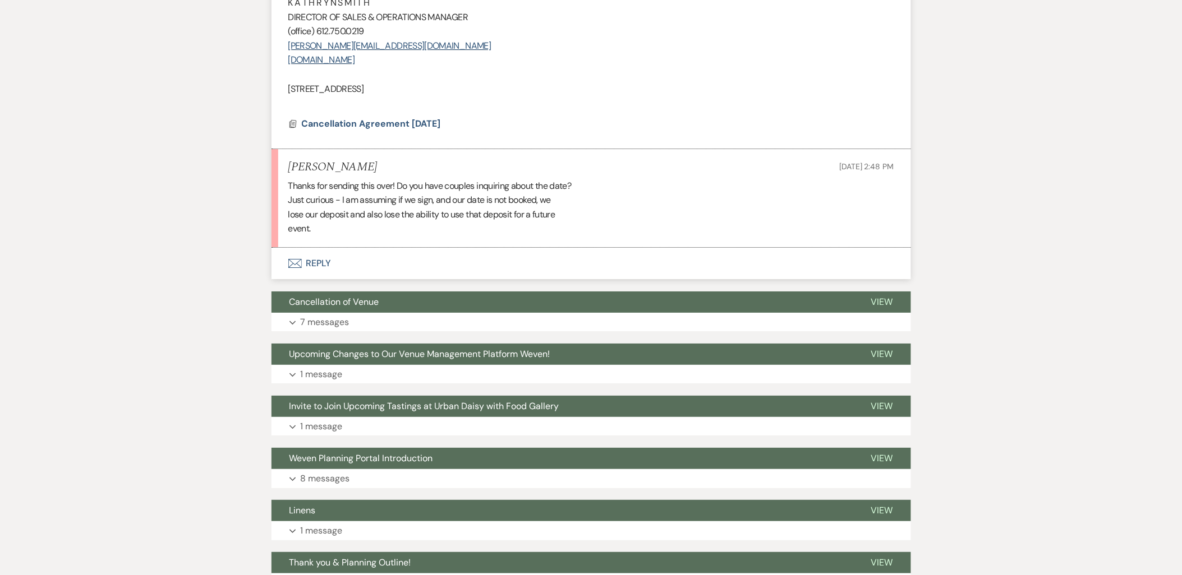
scroll to position [1184, 0]
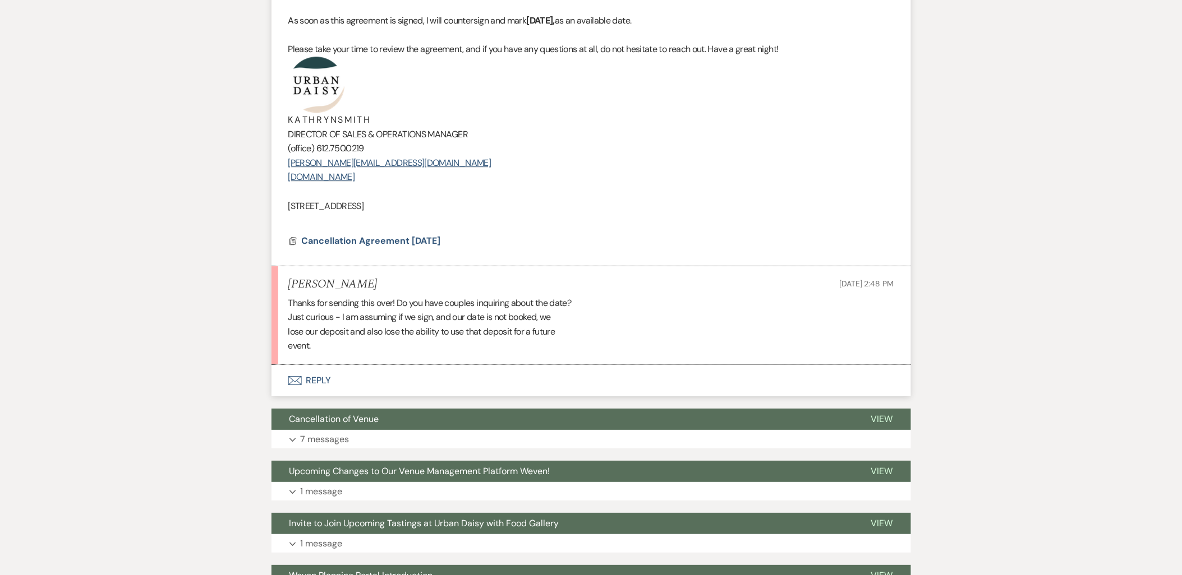
click at [299, 393] on button "Envelope Reply" at bounding box center [590, 380] width 639 height 31
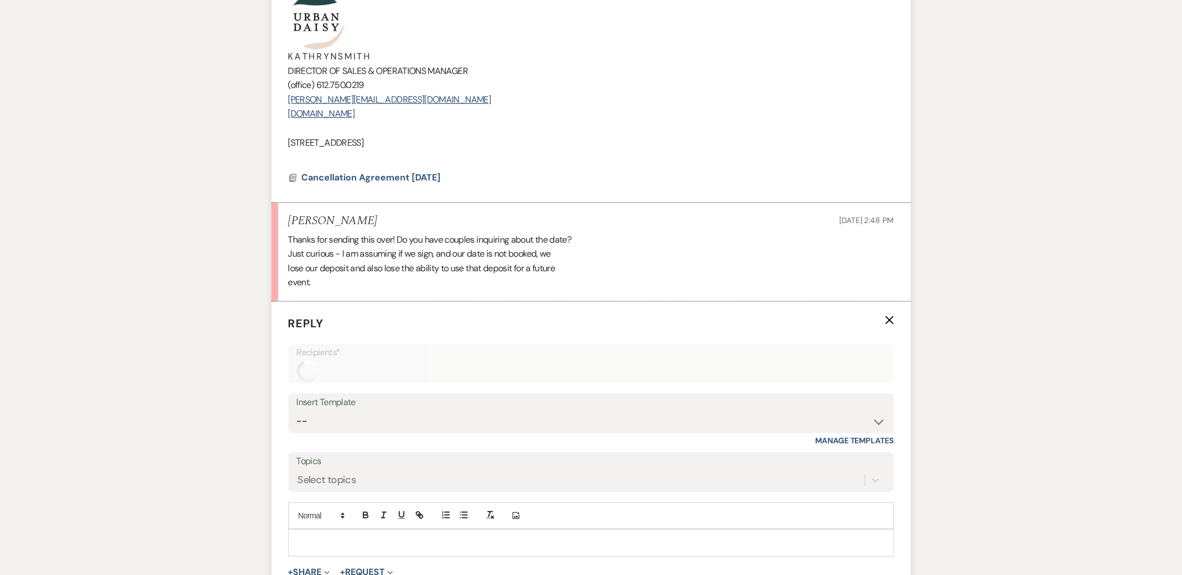
scroll to position [1428, 0]
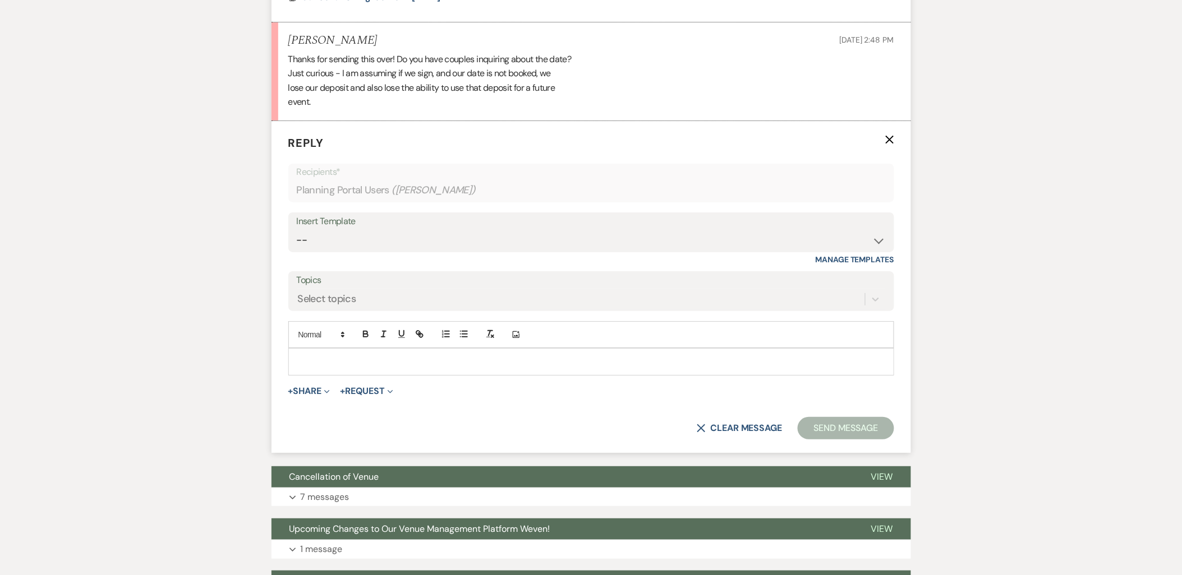
click at [315, 352] on div at bounding box center [591, 362] width 605 height 26
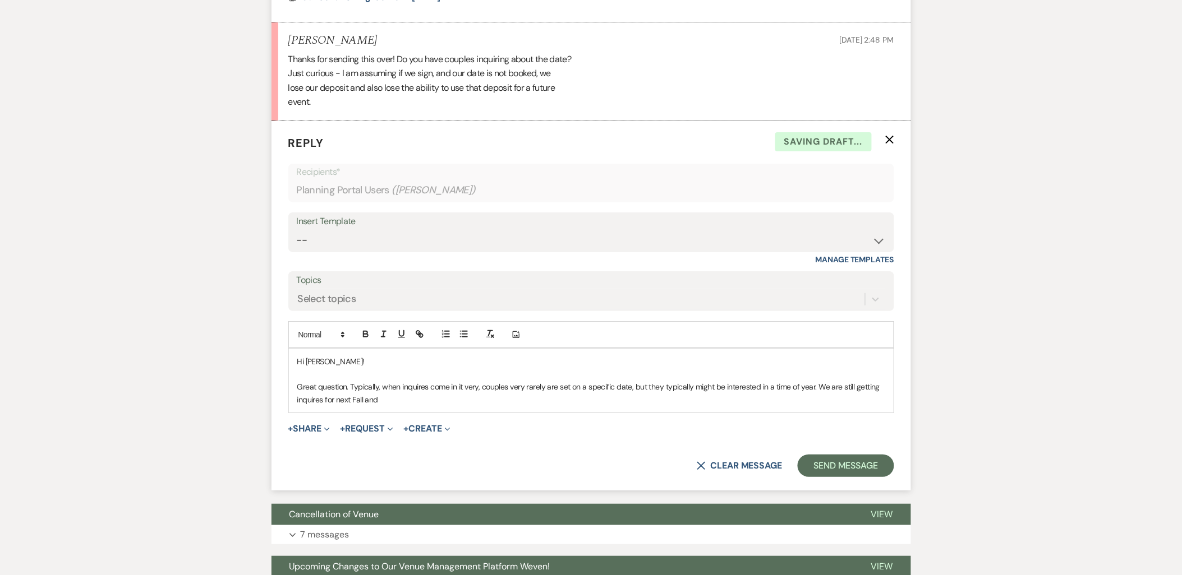
drag, startPoint x: 393, startPoint y: 405, endPoint x: 281, endPoint y: 388, distance: 112.9
click at [281, 388] on form "Reply X Saving draft... Recipients* Planning Portal Users ( Rebecca Lian ) Inse…" at bounding box center [590, 306] width 639 height 370
copy p "Great question. Typically, when inquires come in it very, couples very rarely a…"
click at [385, 393] on p "Great question. Typically, when inquires come in it very, couples very rarely a…" at bounding box center [591, 393] width 588 height 25
drag, startPoint x: 387, startPoint y: 401, endPoint x: 293, endPoint y: 384, distance: 95.2
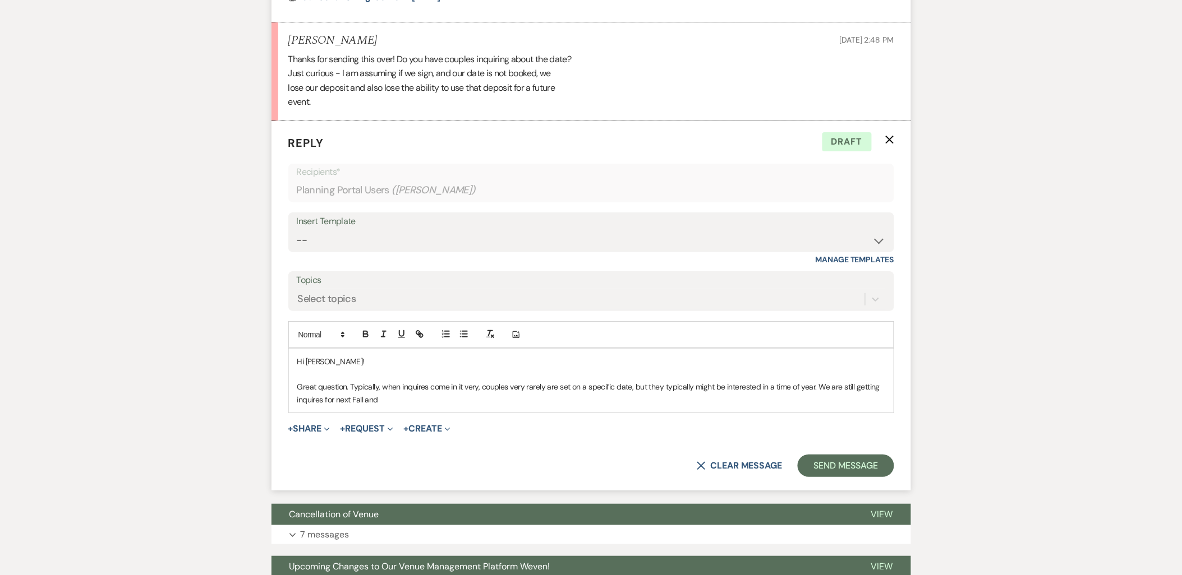
click at [293, 384] on div "Hi Rebecca! Great question. Typically, when inquires come in it very, couples v…" at bounding box center [591, 381] width 605 height 64
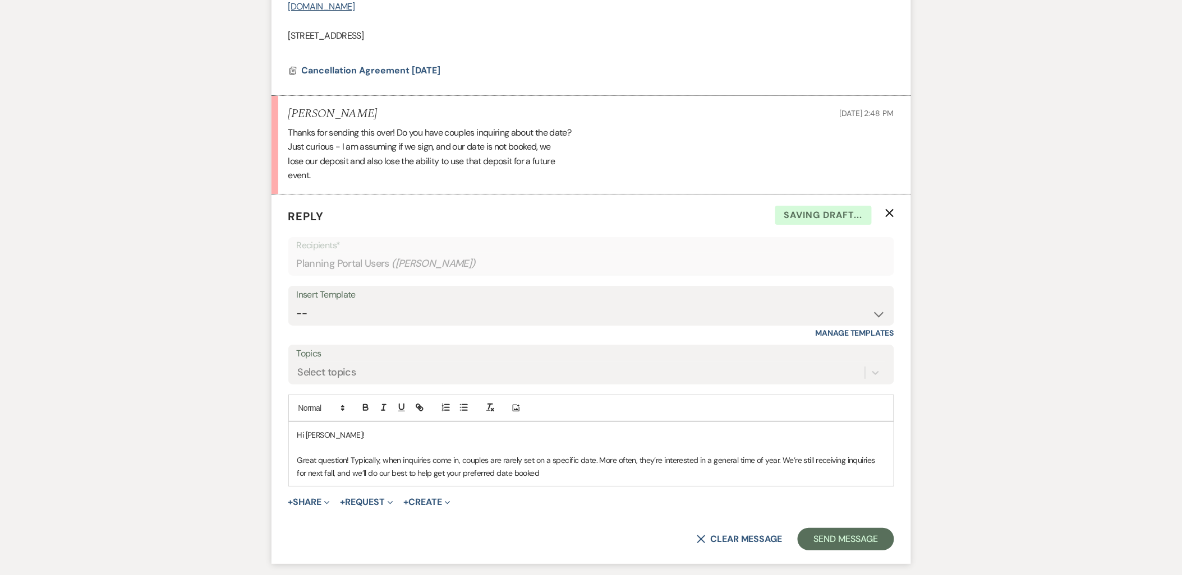
scroll to position [1242, 0]
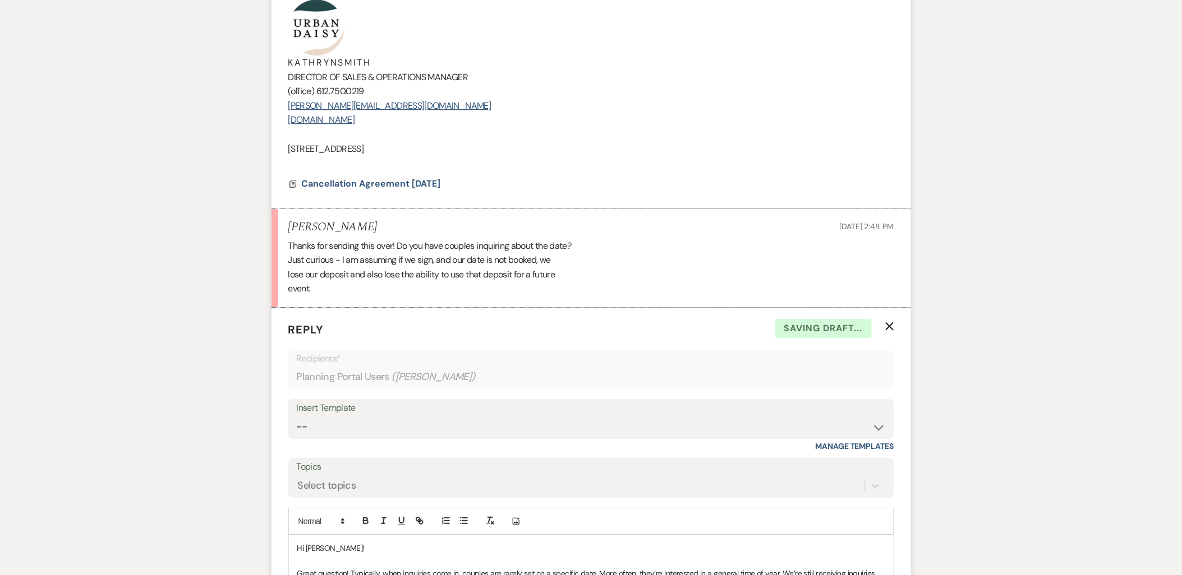
drag, startPoint x: 441, startPoint y: 151, endPoint x: 300, endPoint y: 47, distance: 175.5
click at [310, 58] on div "Hi Rebecca! We’re truly sorry to hear that you’ve decided not to move forward w…" at bounding box center [591, 20] width 606 height 300
click at [491, 139] on p at bounding box center [591, 134] width 606 height 15
drag, startPoint x: 458, startPoint y: 147, endPoint x: 280, endPoint y: 47, distance: 204.2
click at [280, 47] on li "Kathryn Beckett to: Planning Portal Users Expand Info Sep 23, 2025, 2:40 PM Wev…" at bounding box center [590, 19] width 639 height 379
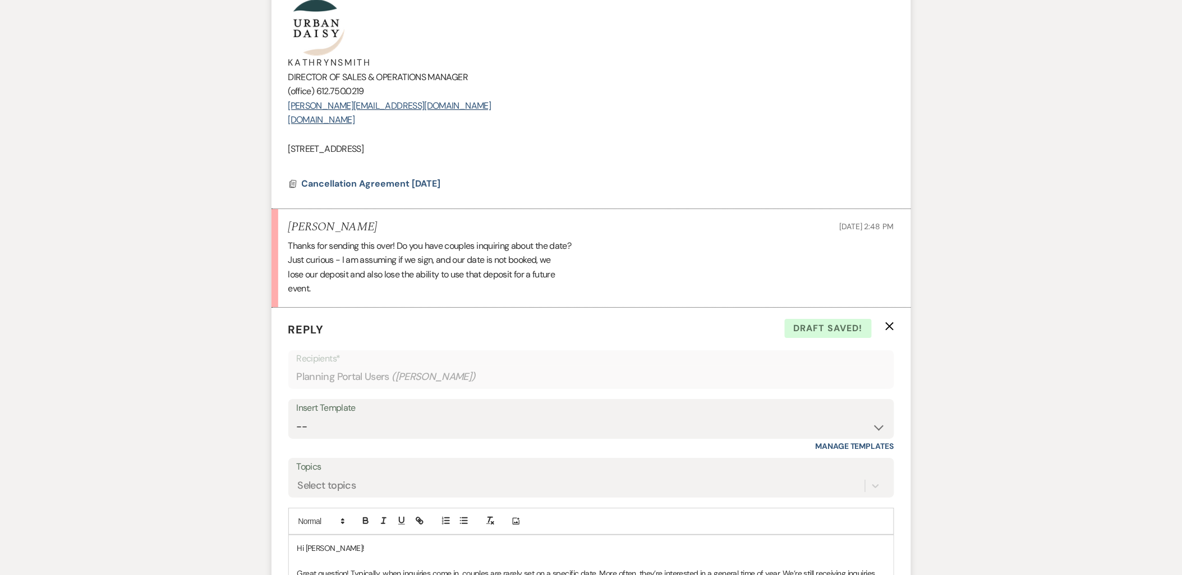
copy div "K A T H R Y N S M I T H DIRECTOR OF SALES & OPERATIONS MANAGER (office) 612.750…"
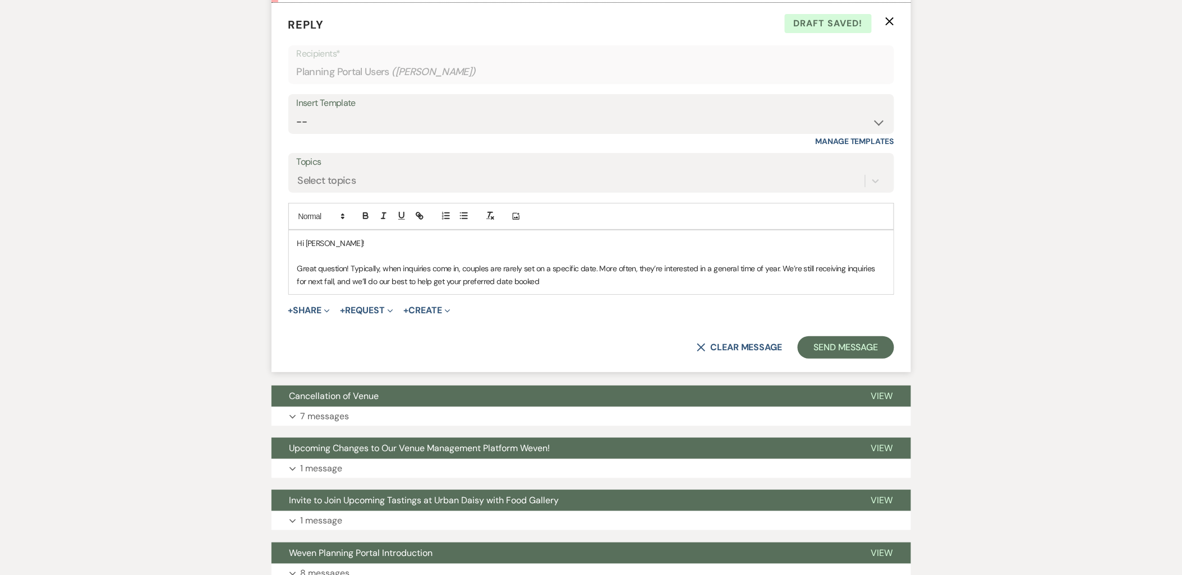
scroll to position [1616, 0]
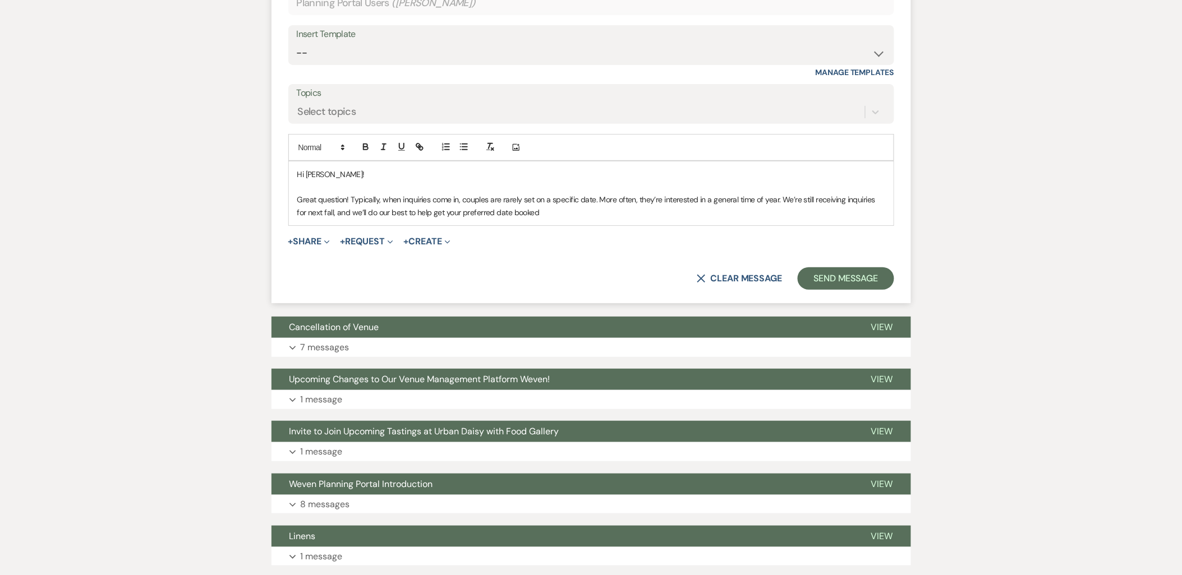
click at [557, 214] on p "Great question! Typically, when inquiries come in, couples are rarely set on a …" at bounding box center [591, 205] width 588 height 25
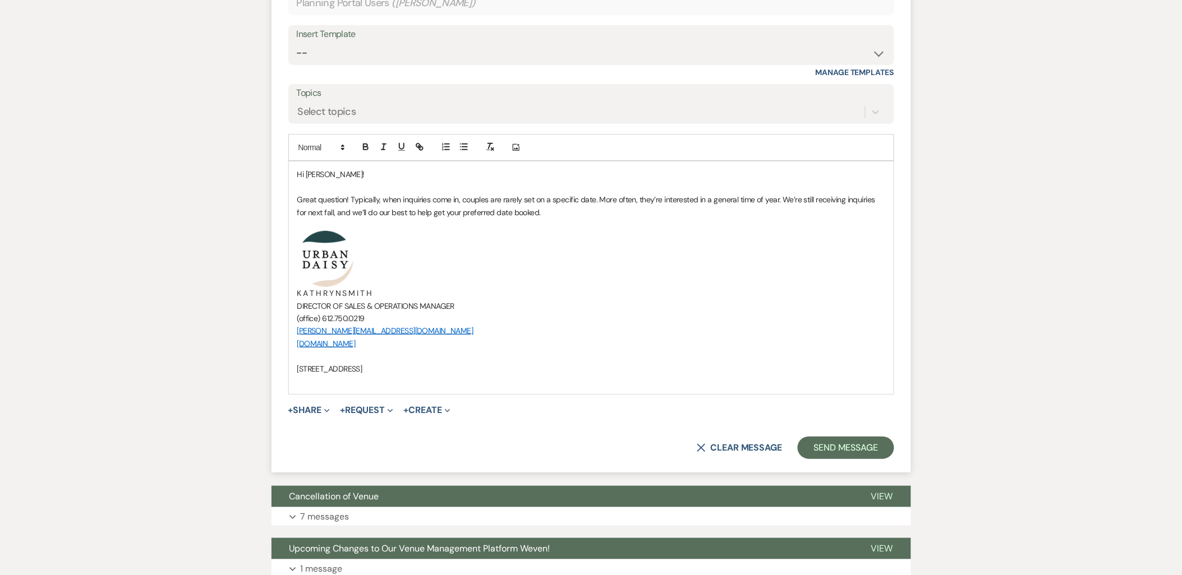
click at [560, 210] on p "Great question! Typically, when inquiries come in, couples are rarely set on a …" at bounding box center [591, 205] width 588 height 25
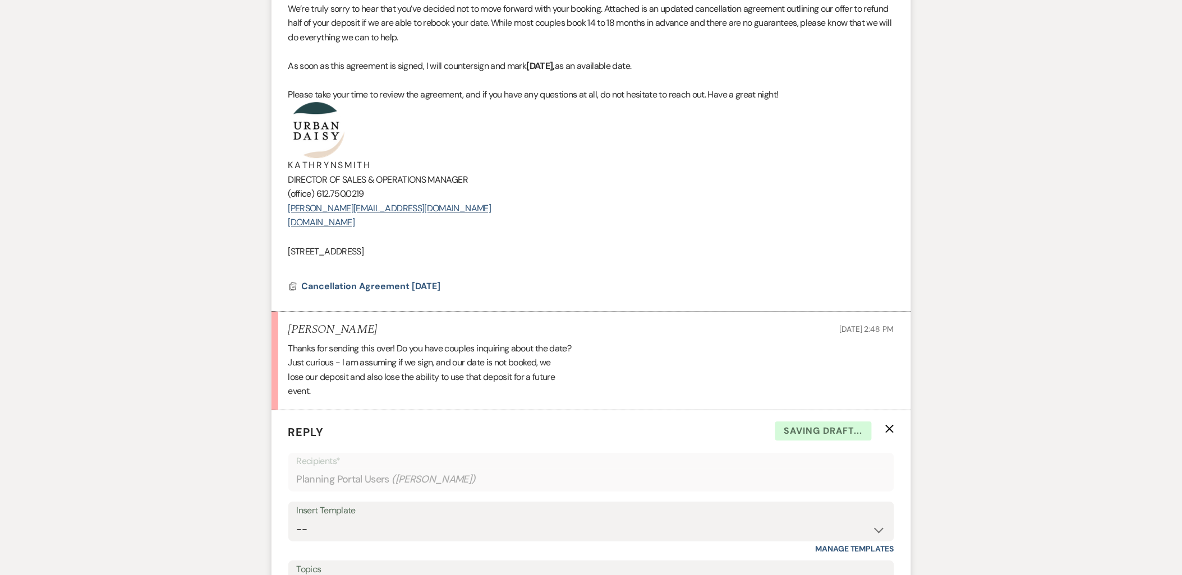
scroll to position [1117, 0]
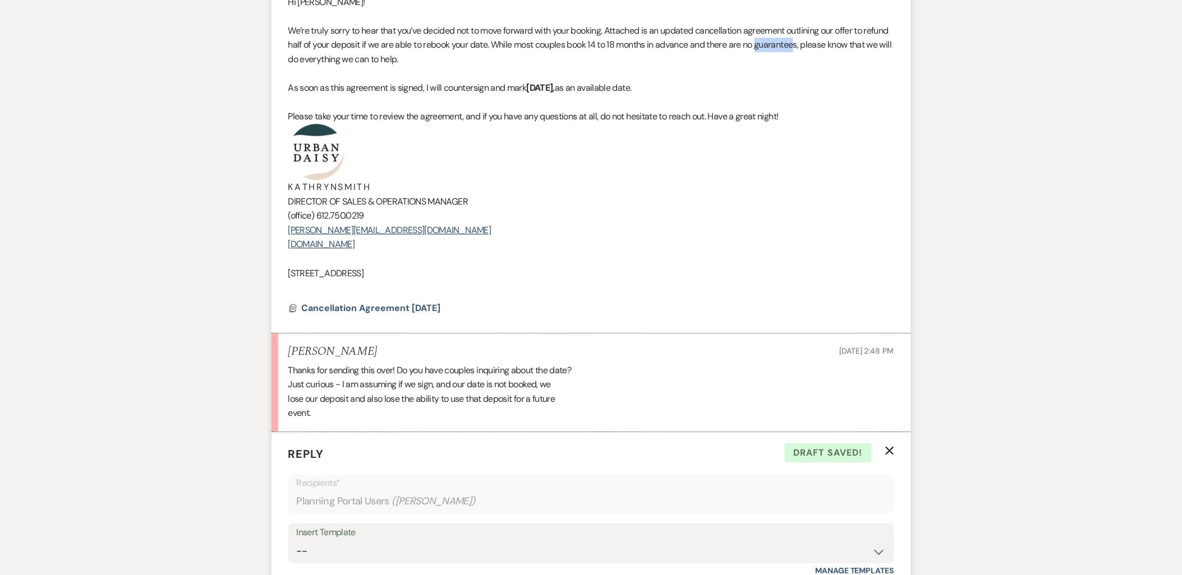
drag, startPoint x: 788, startPoint y: 48, endPoint x: 828, endPoint y: 47, distance: 39.8
click at [828, 47] on span "We’re truly sorry to hear that you’ve decided not to move forward with your boo…" at bounding box center [589, 45] width 603 height 40
copy span "guarantee"
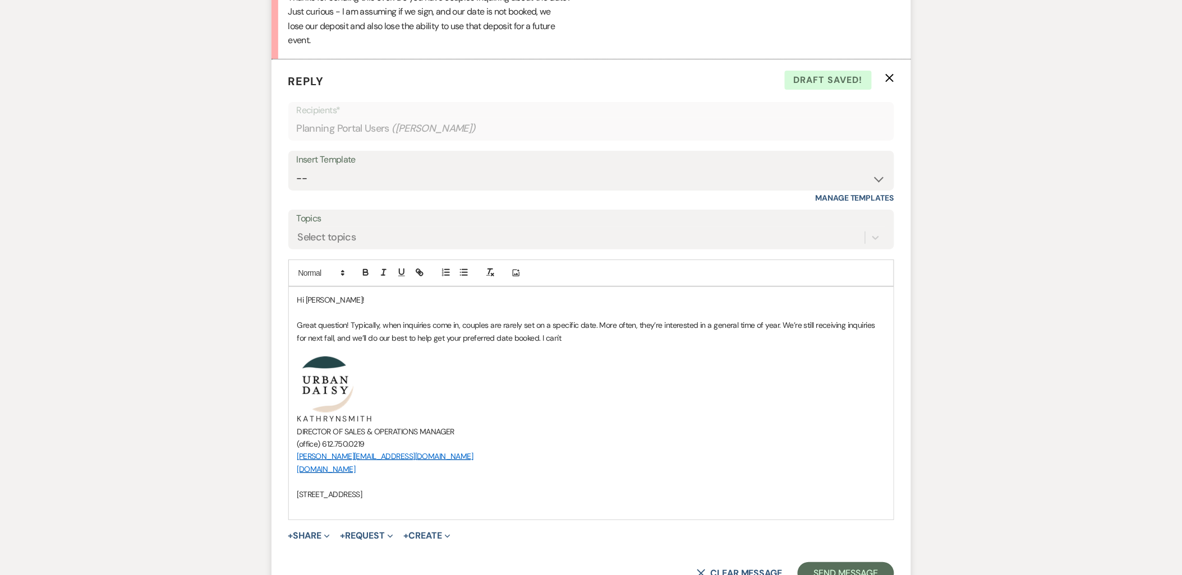
scroll to position [1678, 0]
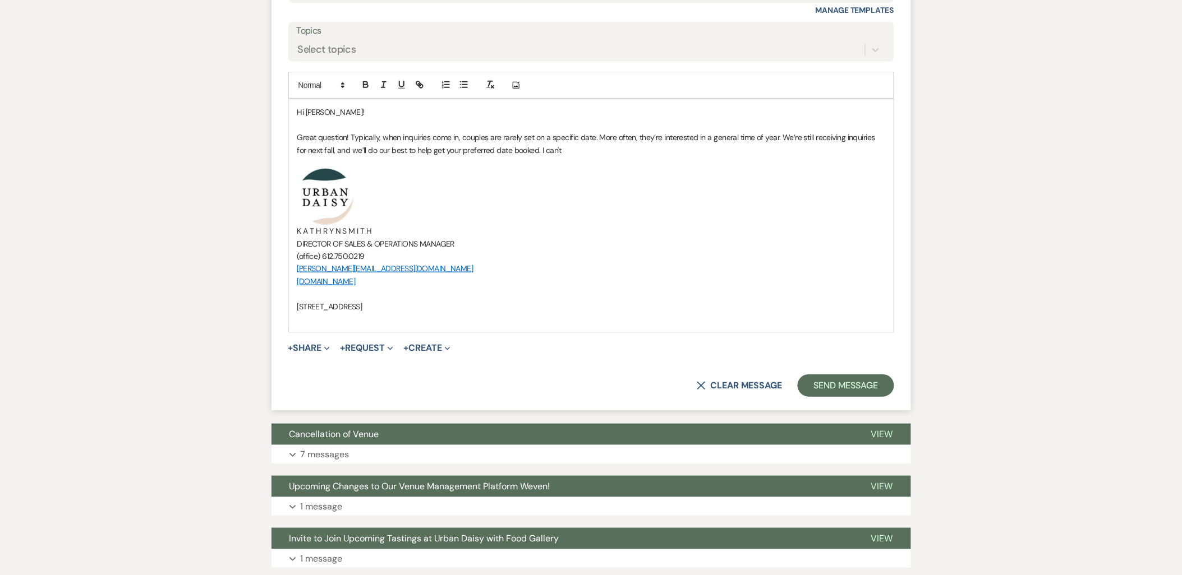
click at [579, 156] on p "Great question! Typically, when inquiries come in, couples are rarely set on a …" at bounding box center [591, 143] width 588 height 25
click at [817, 386] on button "Send Message" at bounding box center [845, 386] width 96 height 22
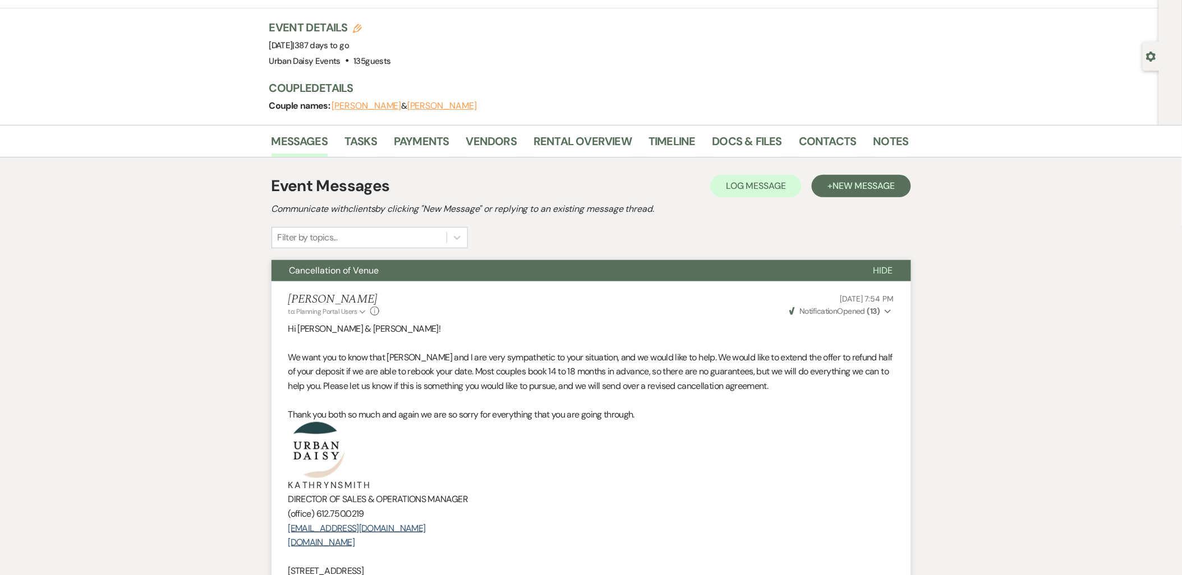
scroll to position [0, 0]
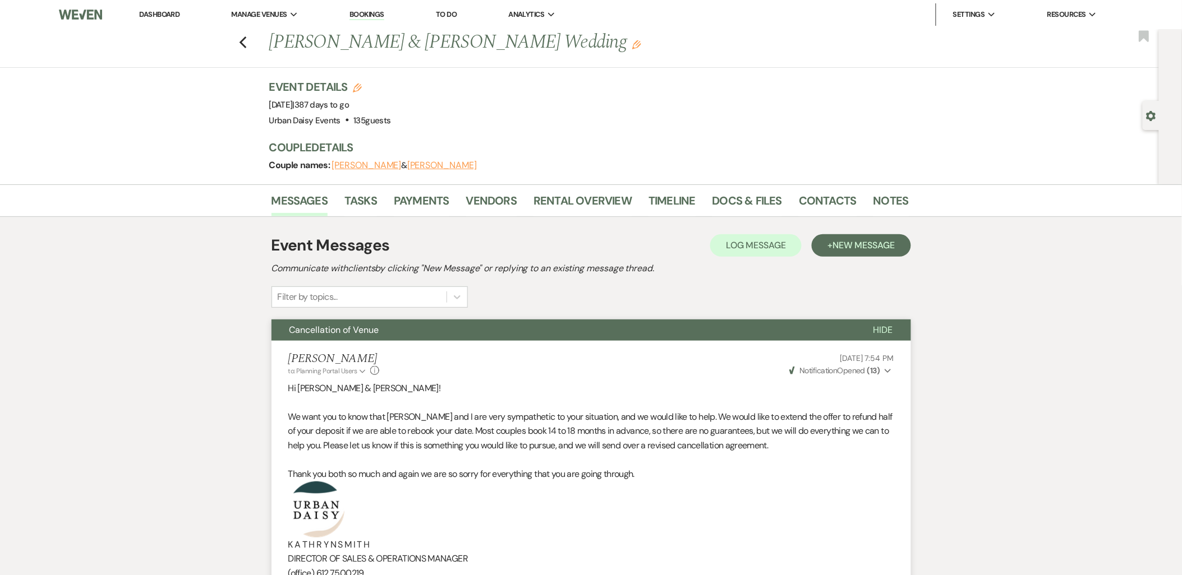
click at [150, 12] on link "Dashboard" at bounding box center [159, 15] width 40 height 10
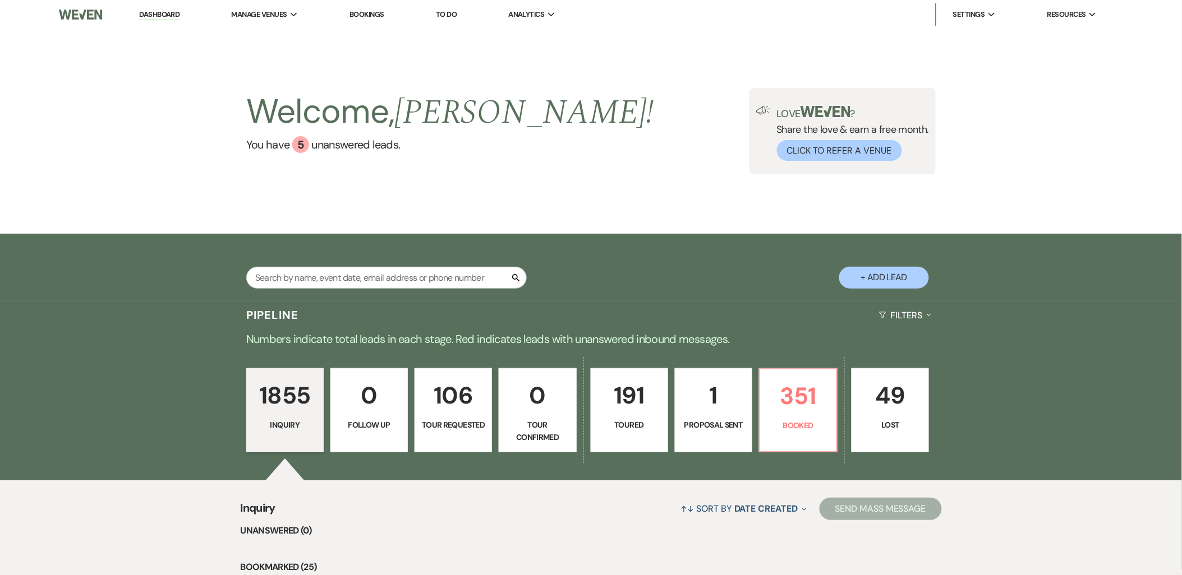
drag, startPoint x: 260, startPoint y: 29, endPoint x: 393, endPoint y: 127, distance: 165.5
click at [0, 0] on link "Urban Daisy Events" at bounding box center [0, 0] width 0 height 0
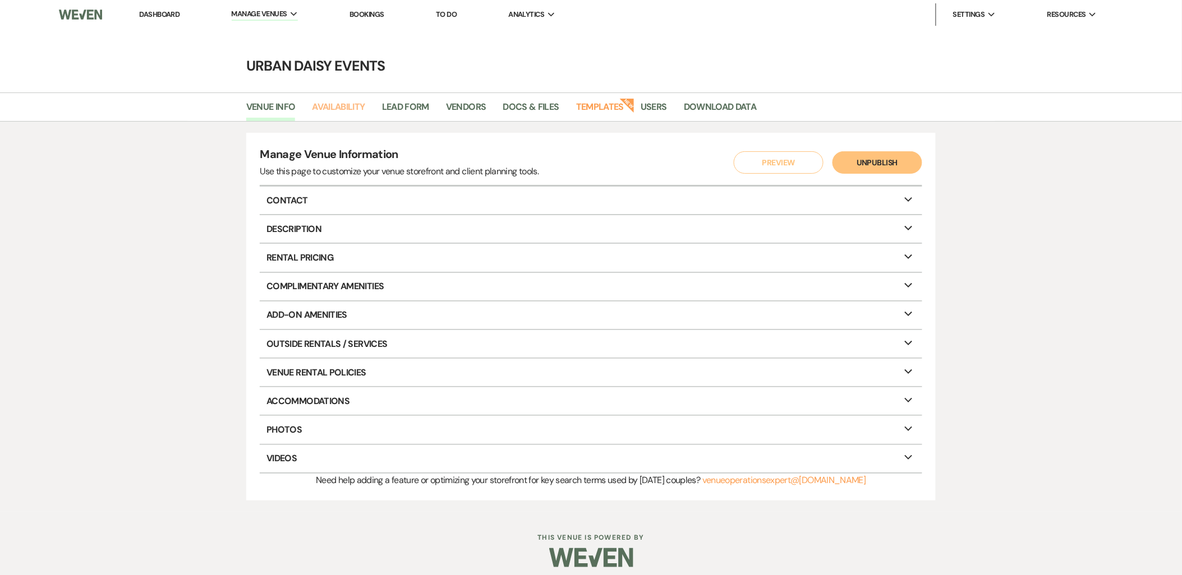
click at [339, 109] on link "Availability" at bounding box center [338, 110] width 53 height 21
select select "2"
select select "2026"
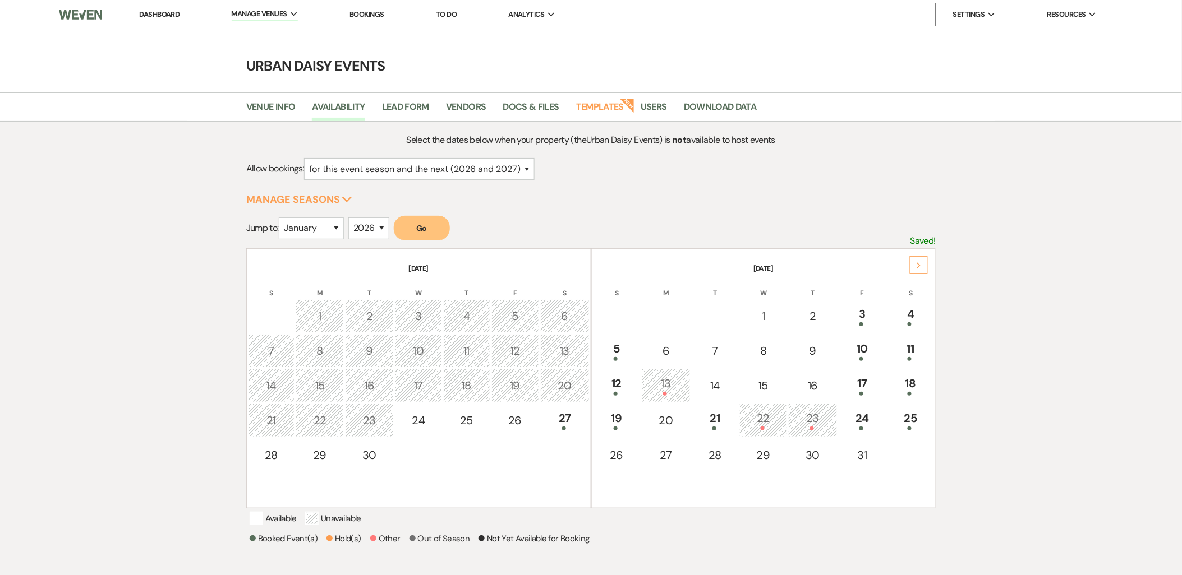
click at [912, 262] on div "Next" at bounding box center [919, 265] width 18 height 18
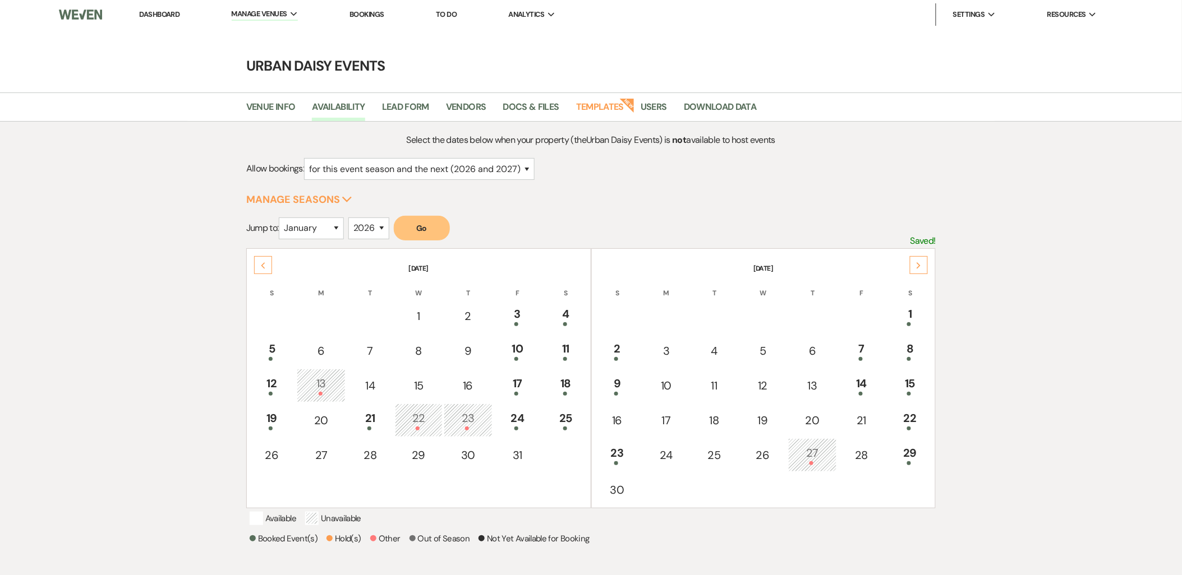
click at [912, 262] on div "Next" at bounding box center [919, 265] width 18 height 18
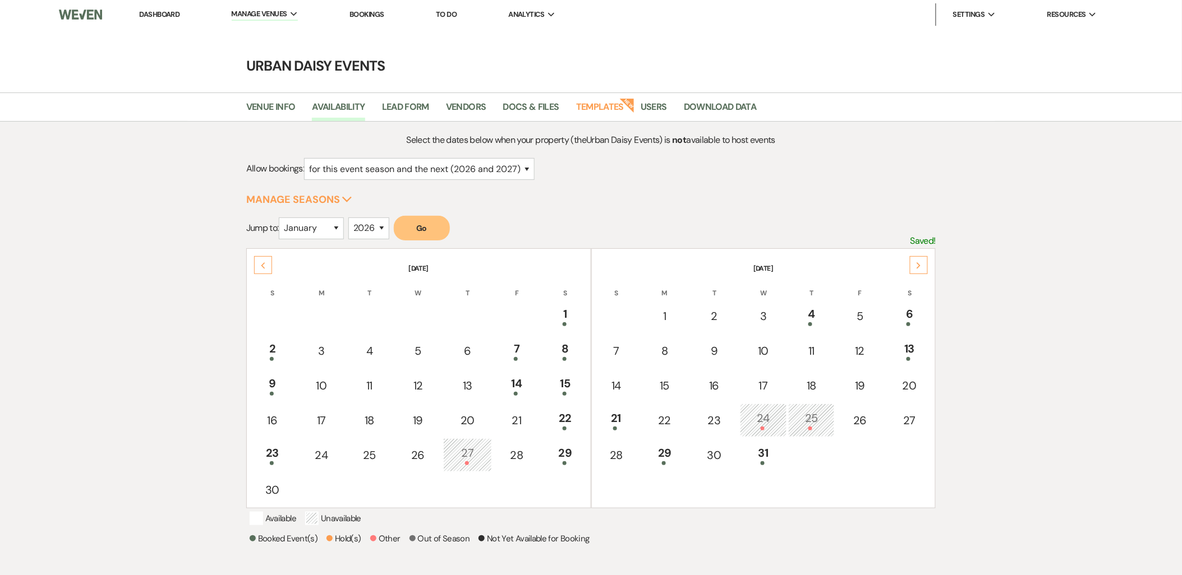
click at [912, 262] on div "Next" at bounding box center [919, 265] width 18 height 18
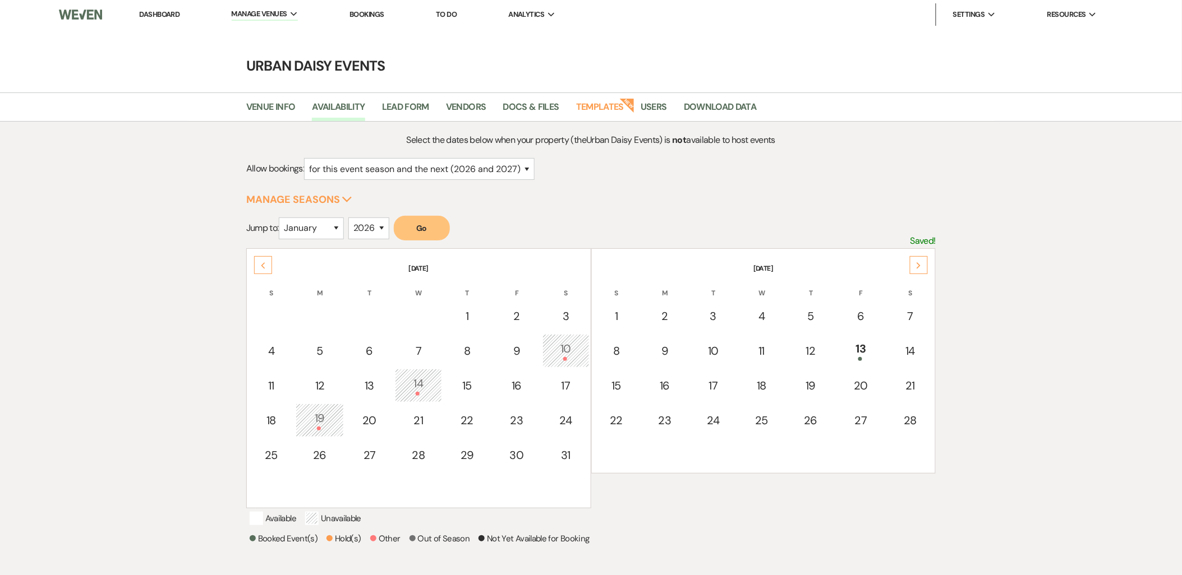
click at [912, 262] on div "Next" at bounding box center [919, 265] width 18 height 18
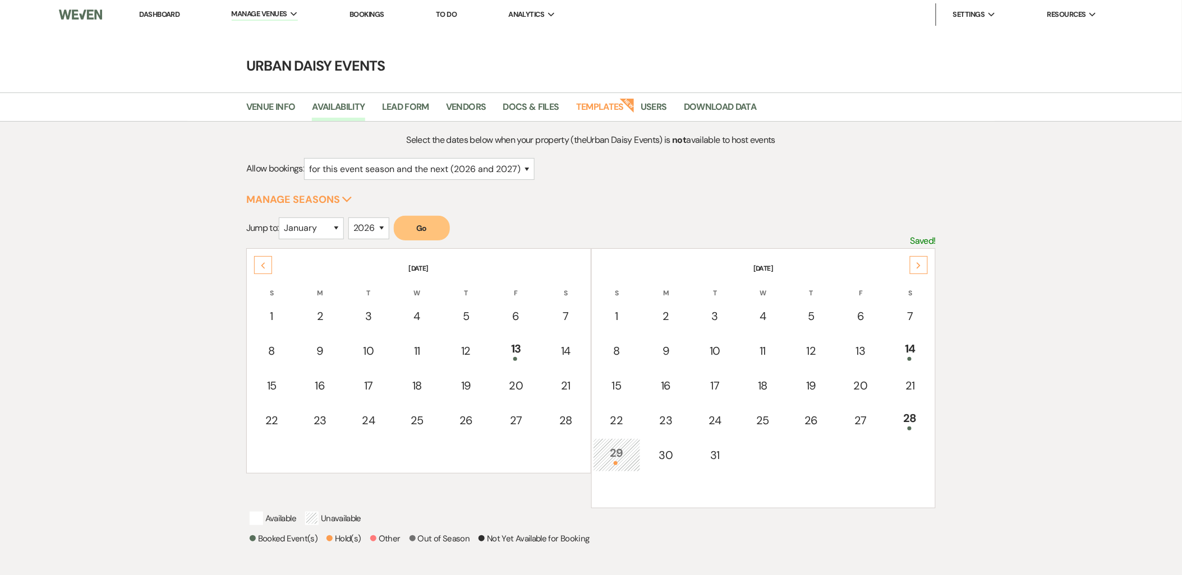
click at [912, 262] on div "Next" at bounding box center [919, 265] width 18 height 18
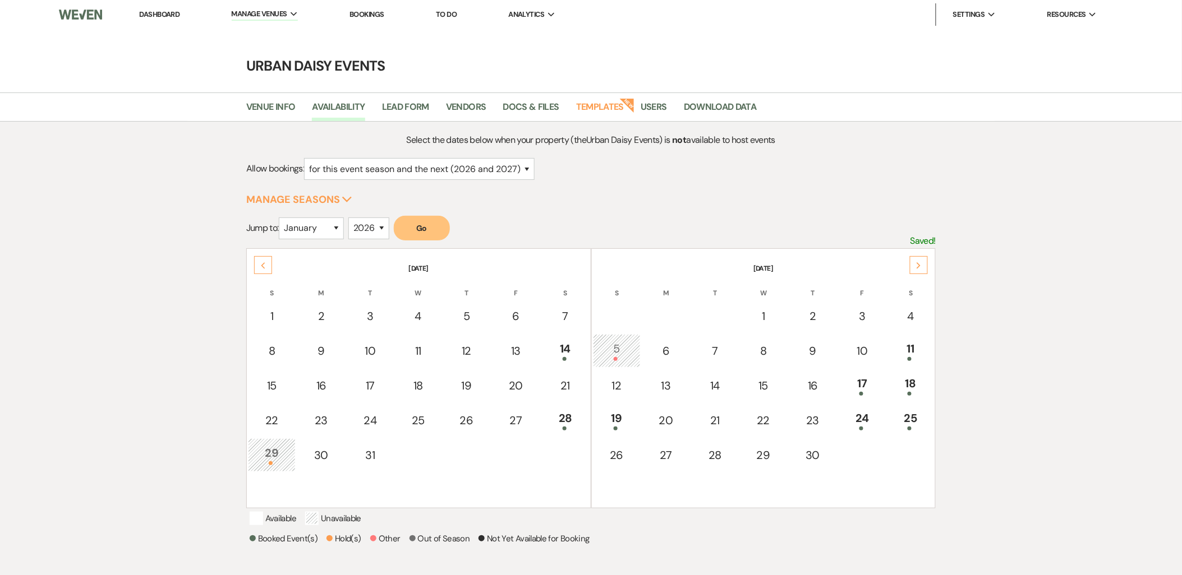
click at [912, 262] on div "Next" at bounding box center [919, 265] width 18 height 18
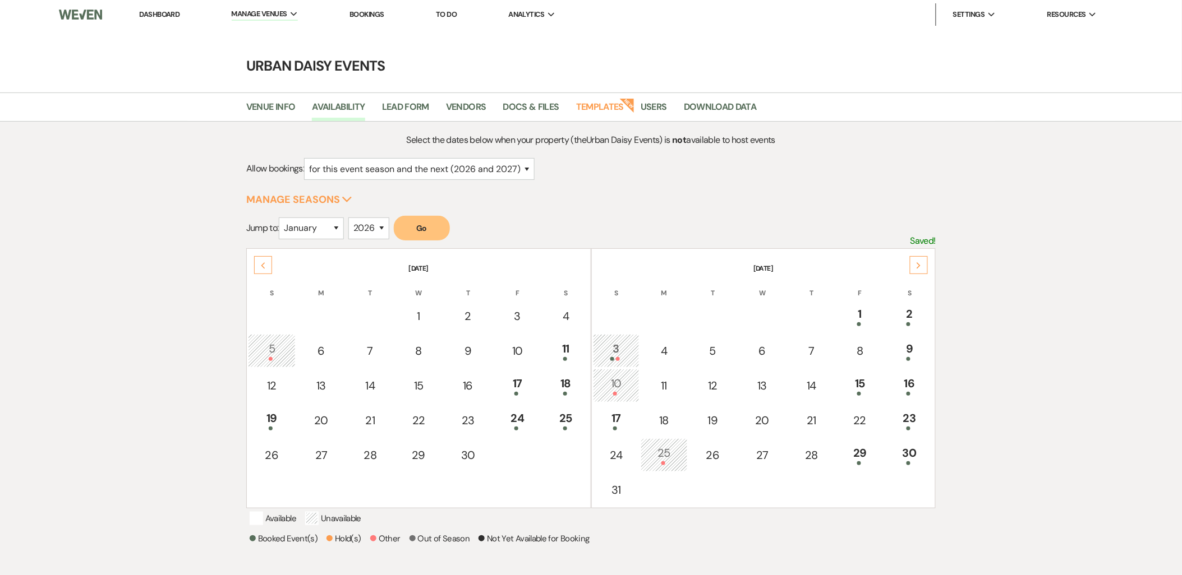
click at [912, 262] on div "Next" at bounding box center [919, 265] width 18 height 18
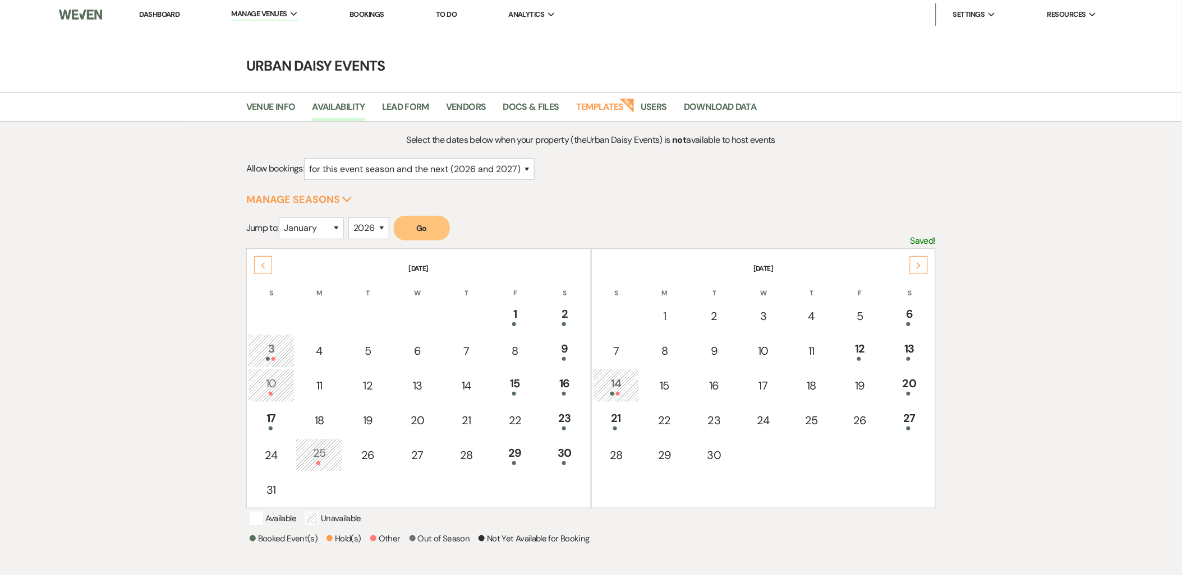
click at [912, 262] on div "Next" at bounding box center [919, 265] width 18 height 18
click at [270, 257] on div "Previous" at bounding box center [263, 265] width 18 height 18
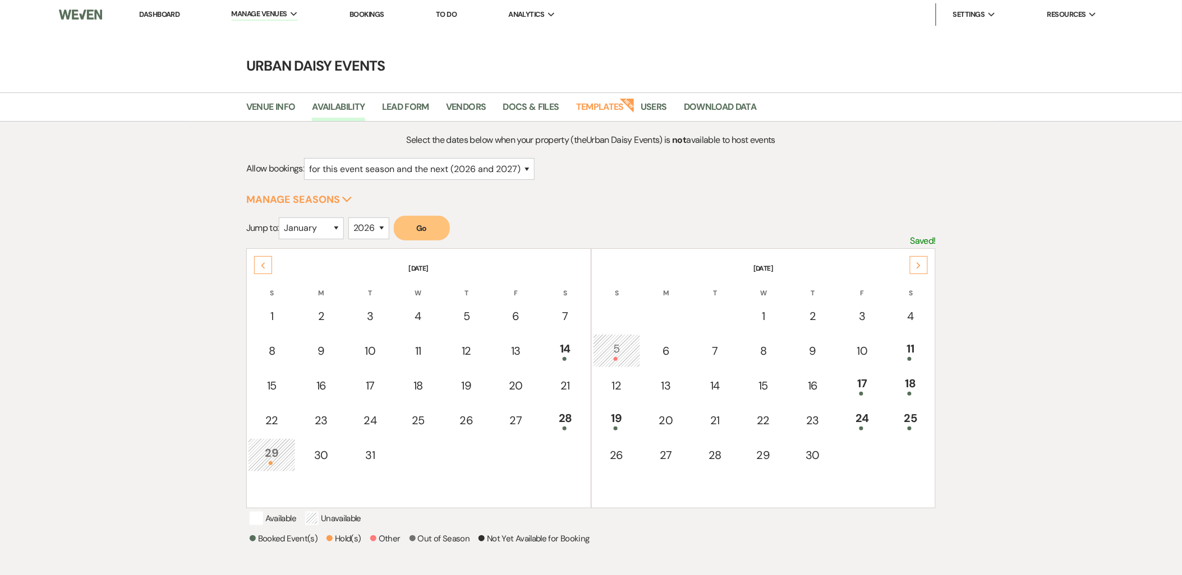
click at [917, 256] on div "Next" at bounding box center [919, 265] width 18 height 18
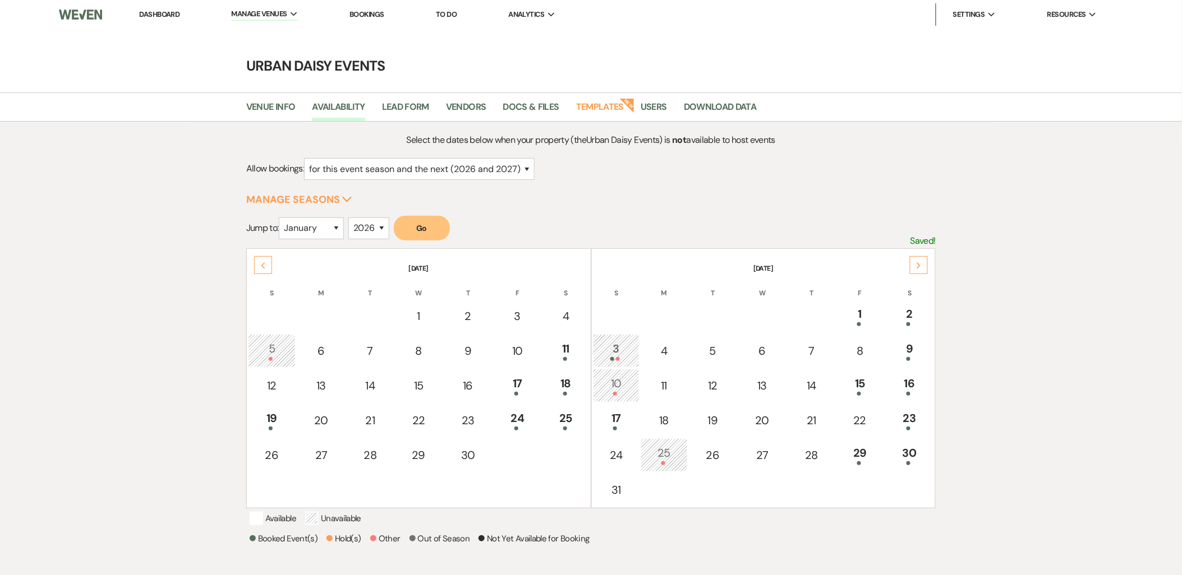
click at [917, 256] on div "Next" at bounding box center [919, 265] width 18 height 18
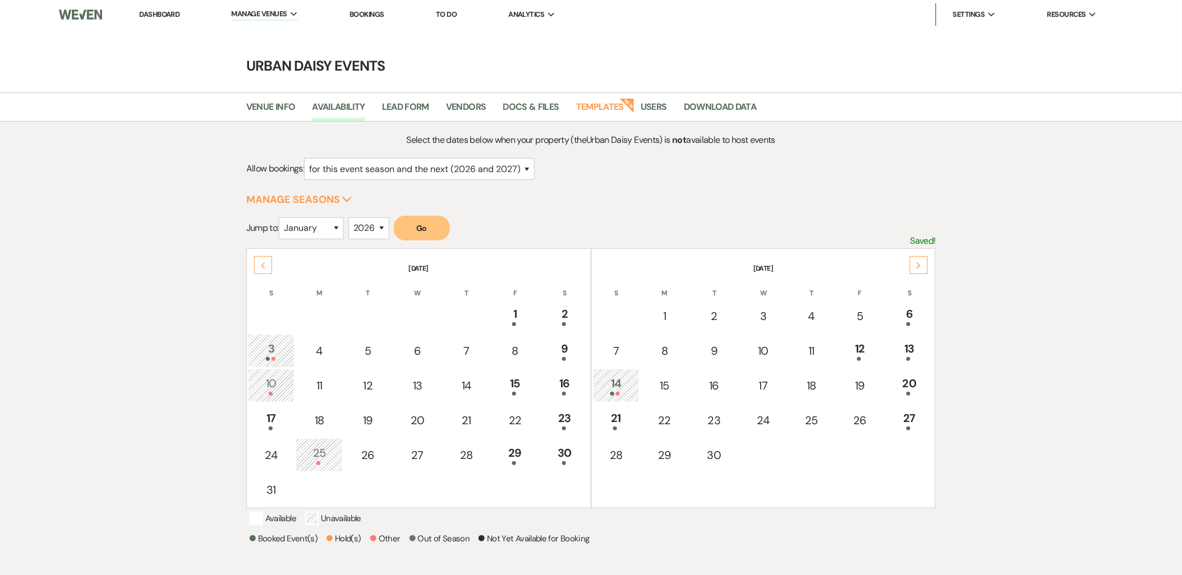
click at [924, 266] on div "Next" at bounding box center [919, 265] width 18 height 18
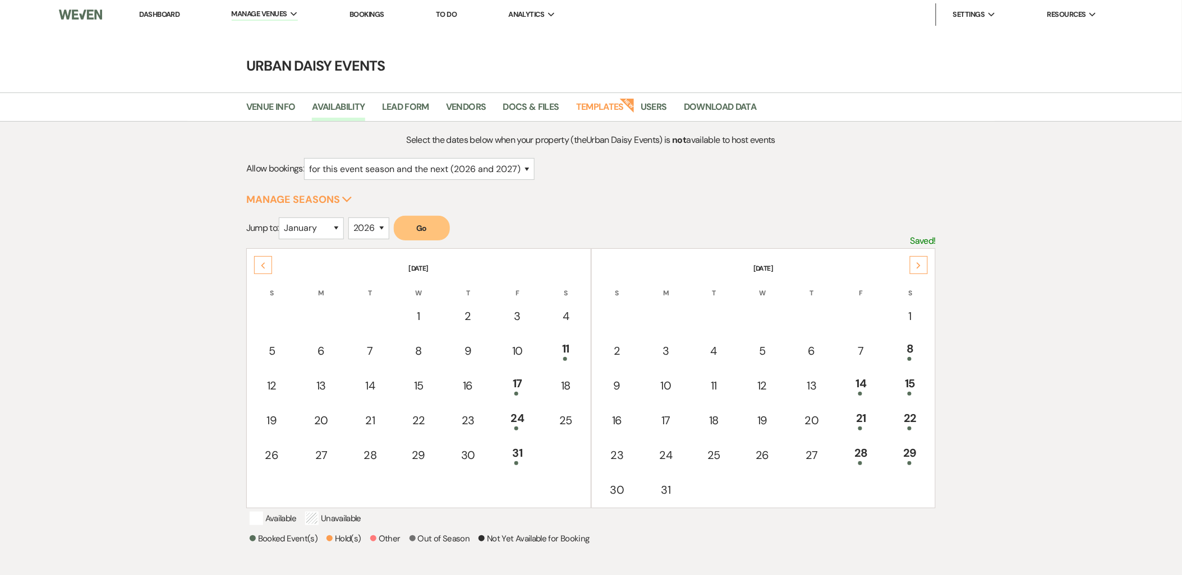
click at [922, 262] on div "Next" at bounding box center [919, 265] width 18 height 18
click at [920, 410] on div "26" at bounding box center [910, 420] width 36 height 21
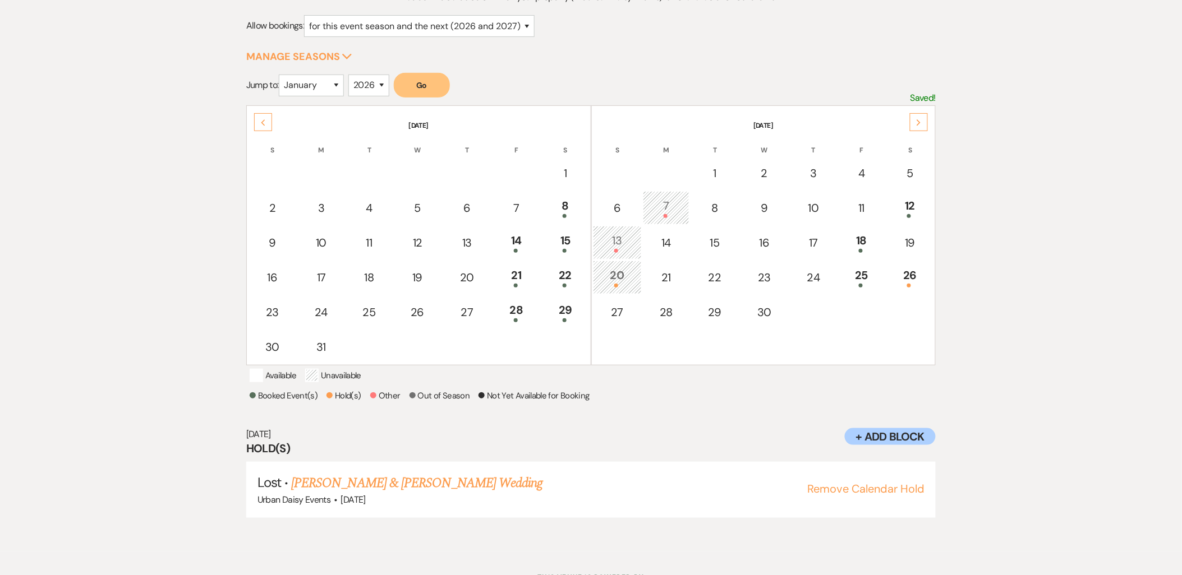
scroll to position [165, 0]
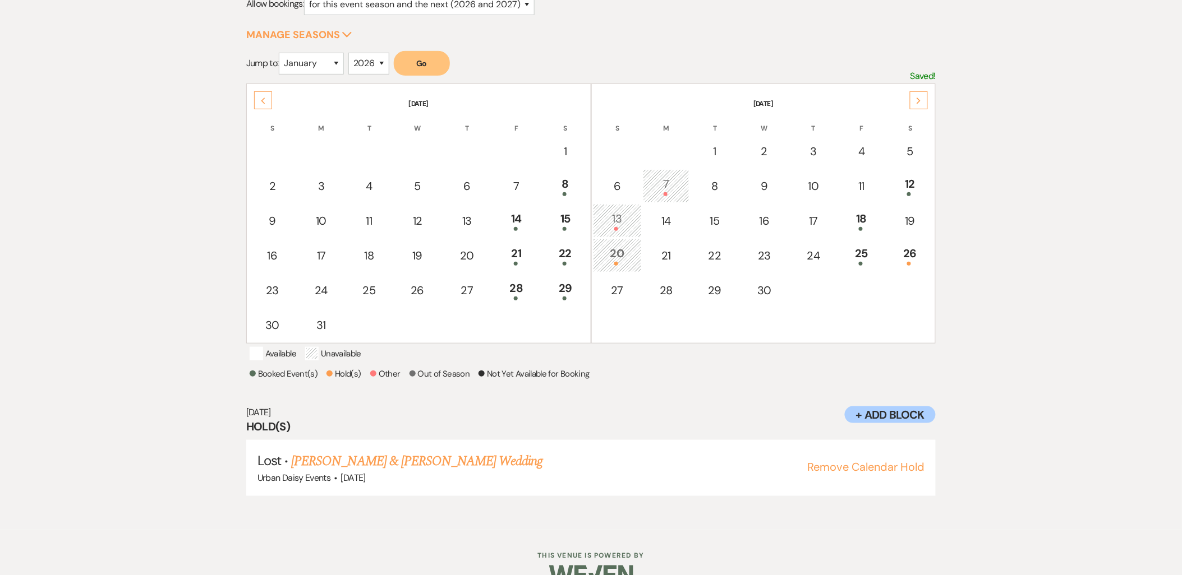
click at [433, 461] on link "Shana Dukes & Julian Boyd's Wedding" at bounding box center [416, 461] width 251 height 20
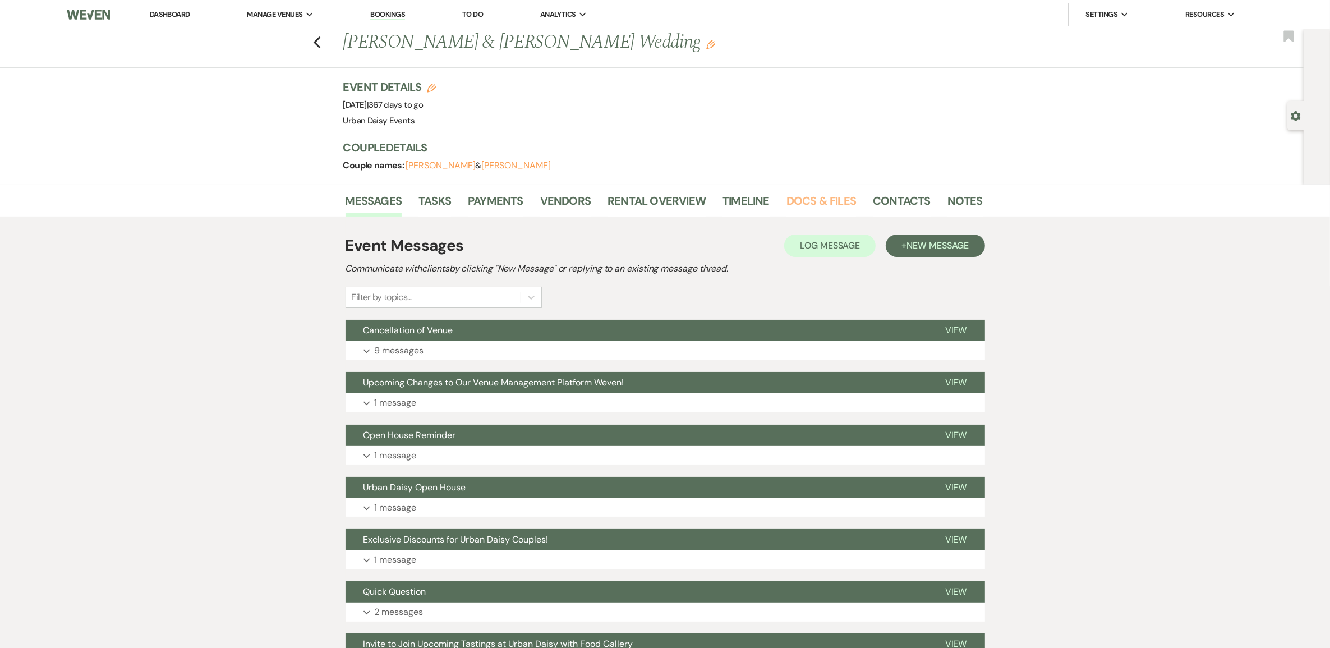
drag, startPoint x: 794, startPoint y: 197, endPoint x: 760, endPoint y: 219, distance: 39.8
click at [794, 197] on link "Docs & Files" at bounding box center [821, 204] width 70 height 25
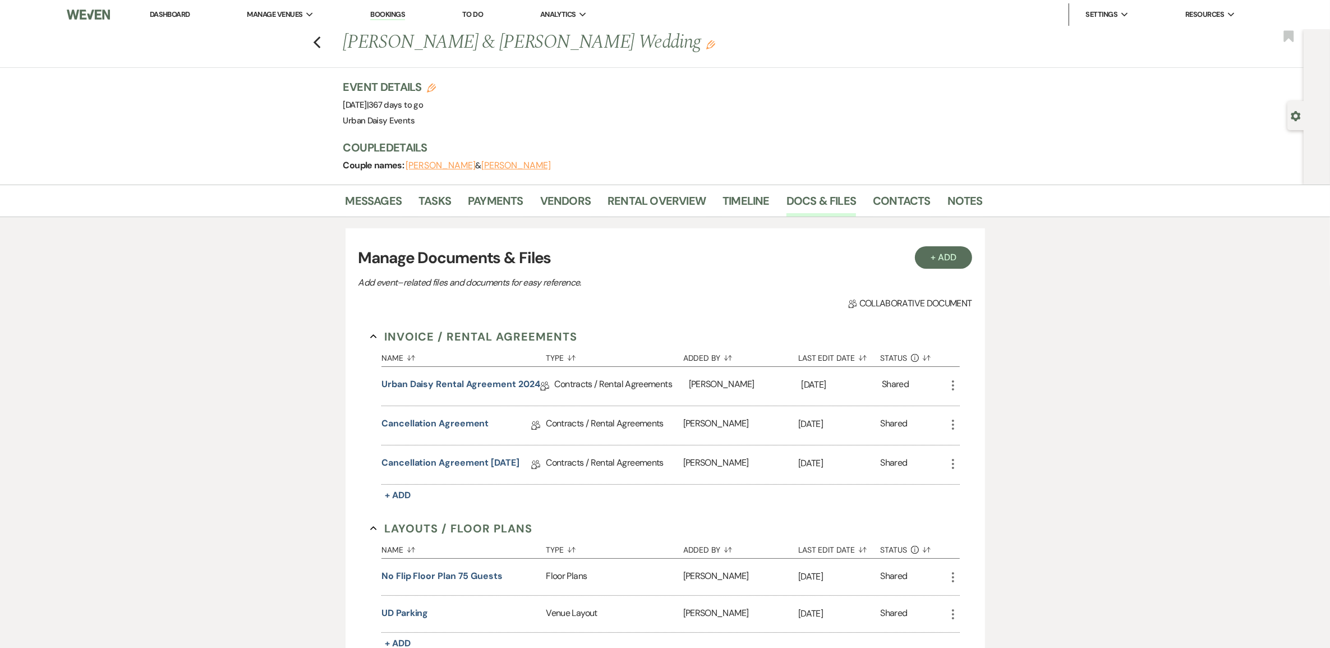
drag, startPoint x: 361, startPoint y: 469, endPoint x: 544, endPoint y: 459, distance: 183.7
copy link "Cancellation Agreement 9.15.2025"
click at [427, 465] on link "Cancellation Agreement 9.15.2025" at bounding box center [450, 464] width 138 height 17
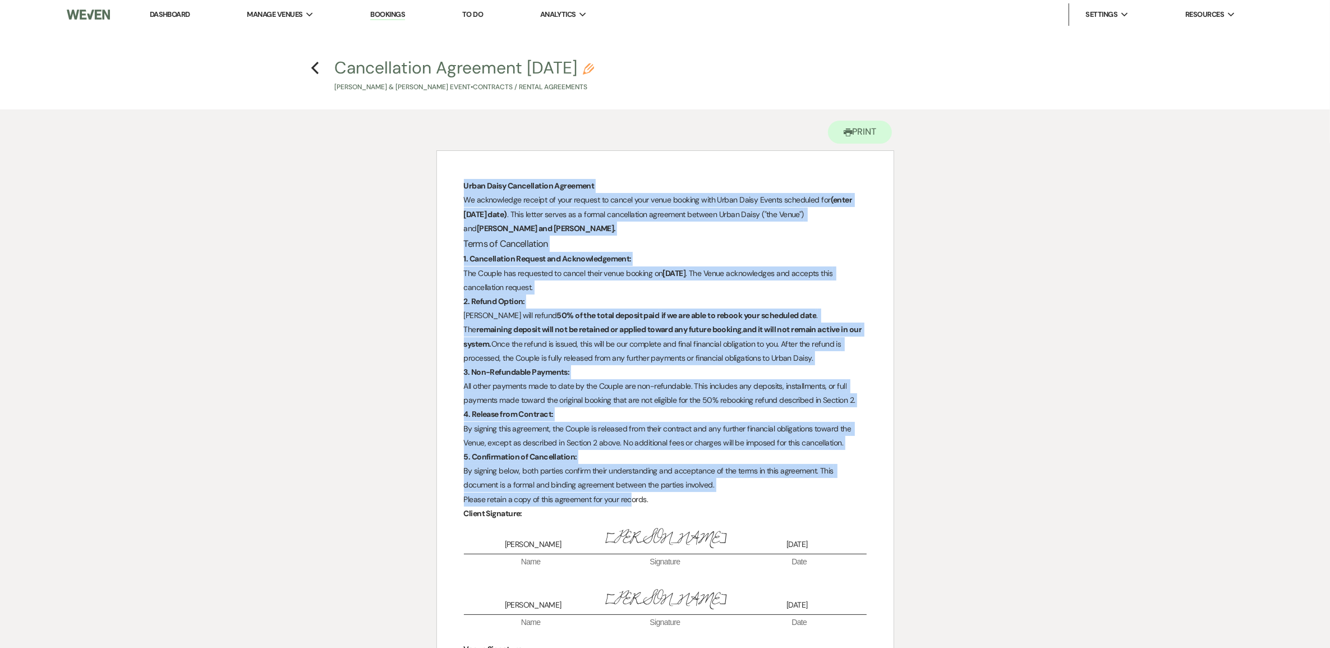
drag, startPoint x: 465, startPoint y: 183, endPoint x: 631, endPoint y: 501, distance: 358.2
click at [631, 501] on div "Urban Daisy Cancellation Agreement We acknowledge receipt of your request to ca…" at bounding box center [665, 461] width 456 height 620
copy div "Urban Daisy Cancellation Agreement We acknowledge receipt of your request to ca…"
drag, startPoint x: 311, startPoint y: 65, endPoint x: 670, endPoint y: 416, distance: 501.7
click at [520, 393] on main "Previous Cancellation Agreement 9.15.2025 Pencil Shana Dukes & Julian Boyd's Ev…" at bounding box center [665, 417] width 1330 height 776
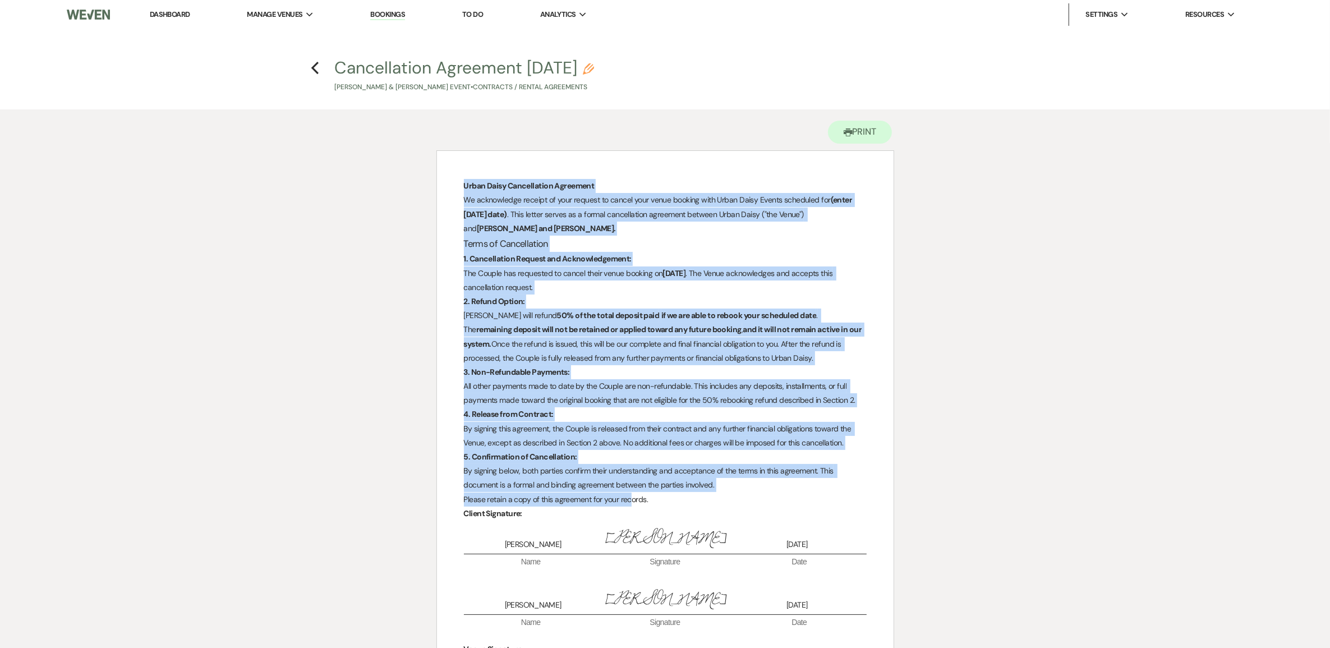
click at [675, 416] on p "4. Release from Contract:" at bounding box center [665, 414] width 403 height 14
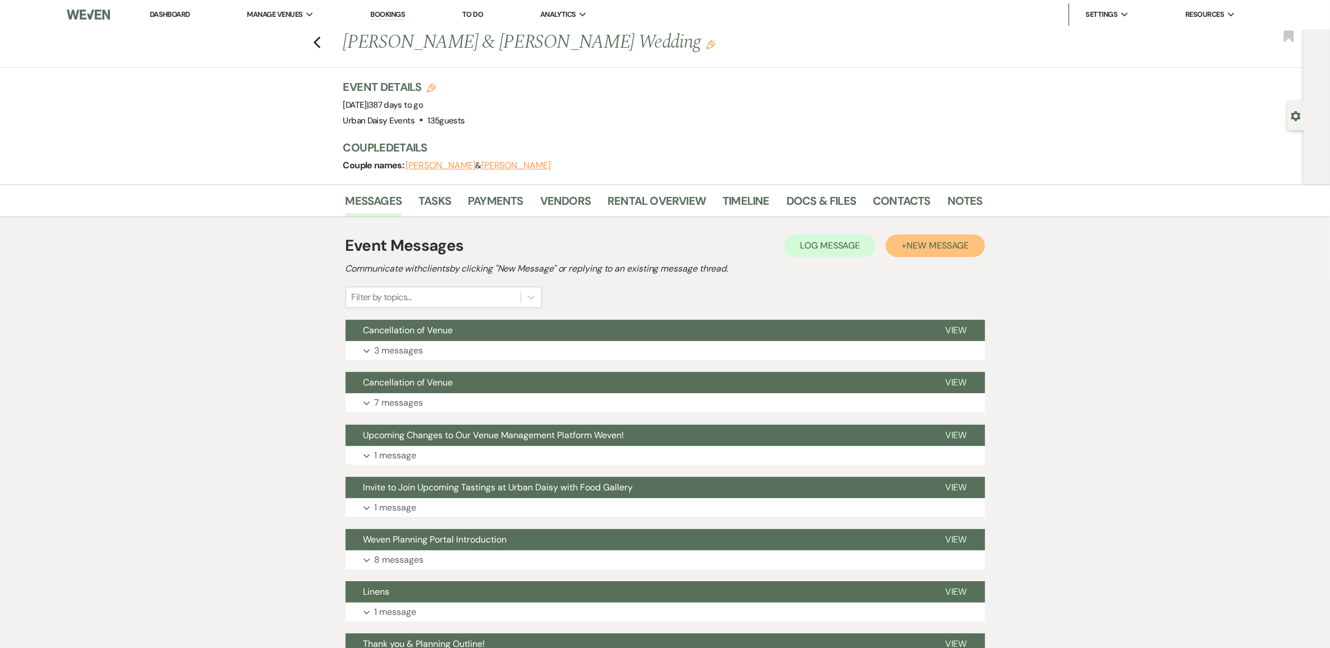
drag, startPoint x: 912, startPoint y: 243, endPoint x: 459, endPoint y: 248, distance: 453.2
click at [459, 248] on div "Event Messages Log Log Message + New Message" at bounding box center [664, 246] width 639 height 24
click at [819, 198] on link "Docs & Files" at bounding box center [821, 204] width 70 height 25
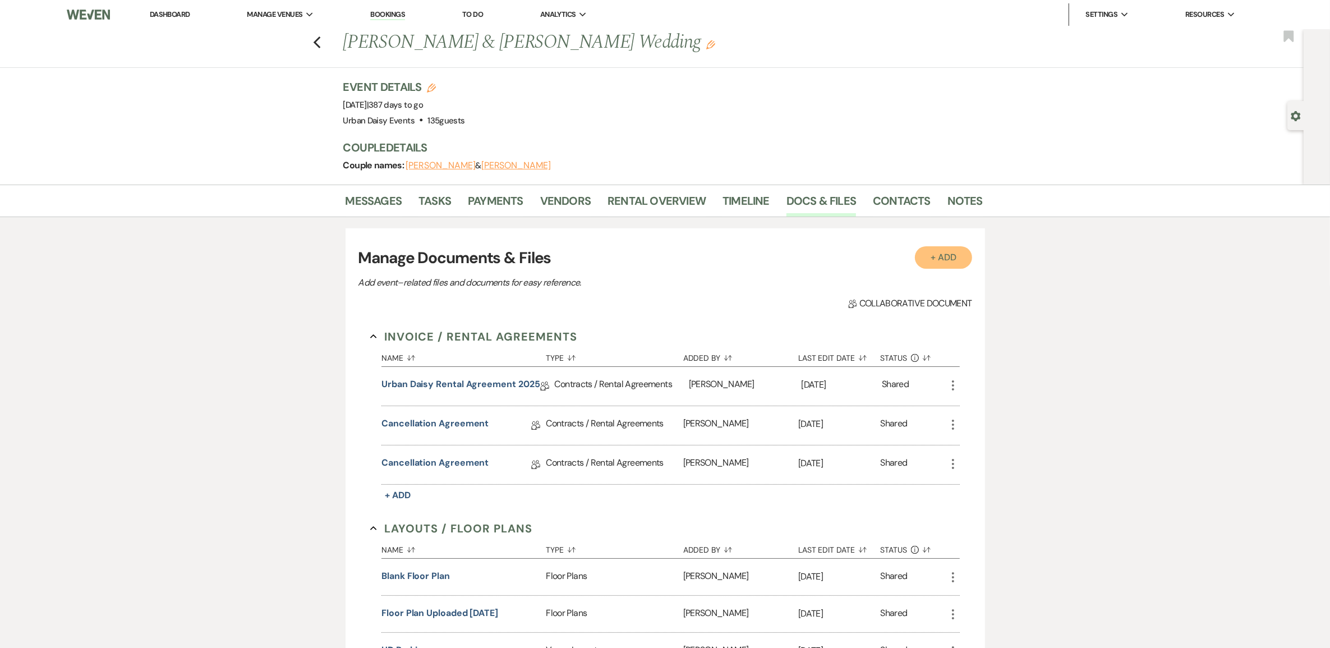
click at [917, 261] on button "+ Add" at bounding box center [943, 257] width 57 height 22
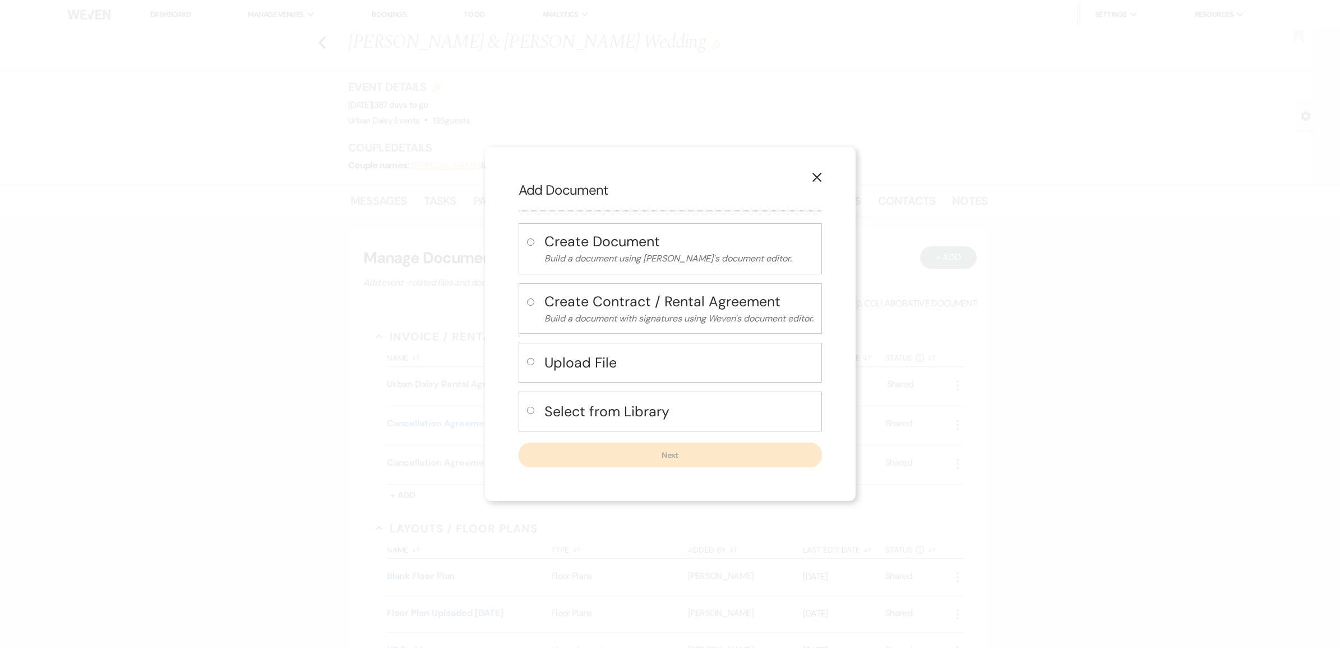
click at [585, 261] on p "Build a document using Weven's document editor." at bounding box center [679, 258] width 269 height 15
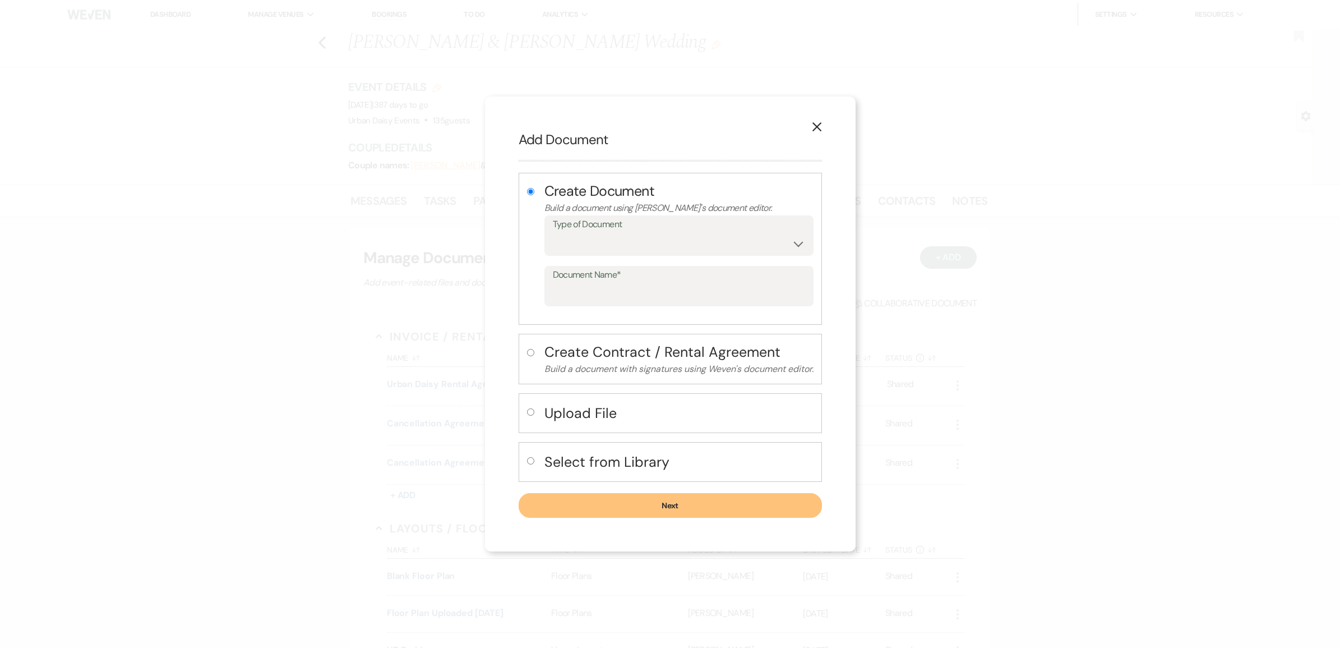
radio input "true"
click at [596, 236] on select "Special Event Insurance Vendor Certificate of Insurance Contracts / Rental Agre…" at bounding box center [679, 244] width 252 height 22
select select "10"
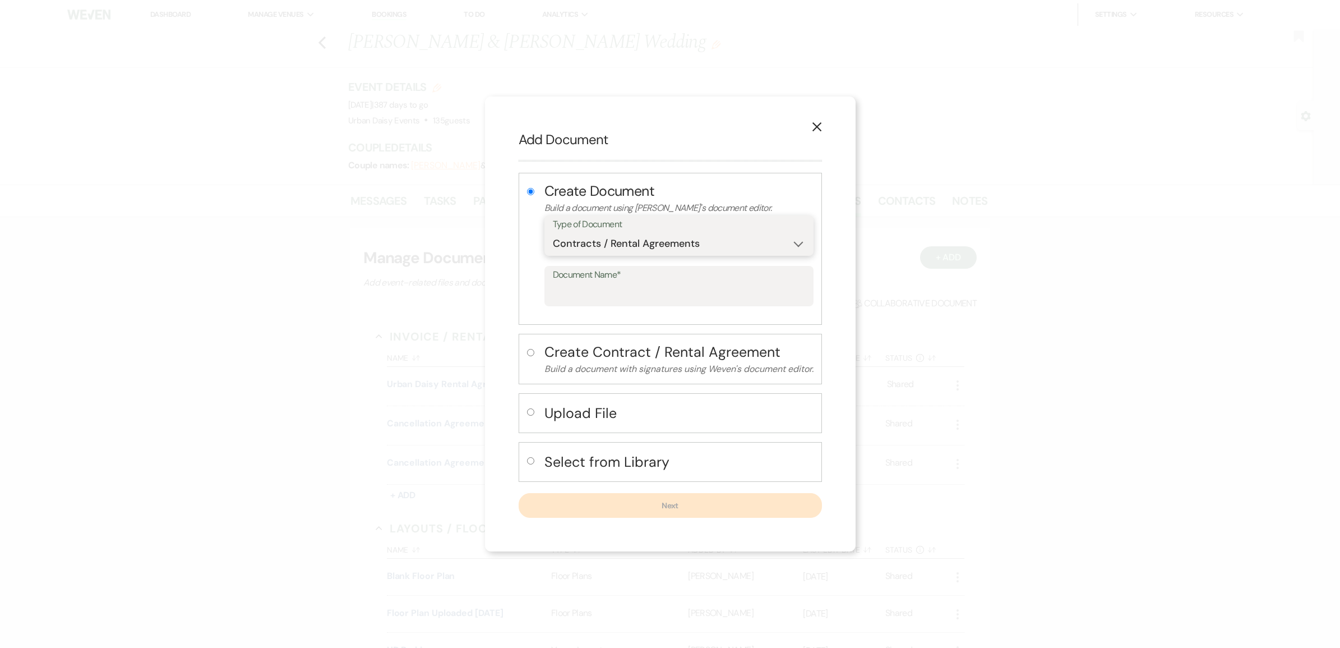
click at [553, 233] on select "Special Event Insurance Vendor Certificate of Insurance Contracts / Rental Agre…" at bounding box center [679, 244] width 252 height 22
click at [587, 301] on input "Document Name*" at bounding box center [679, 294] width 252 height 22
click at [627, 290] on input "Document Name*" at bounding box center [679, 294] width 251 height 22
paste input "Cancellation Agreement 9.15.2025"
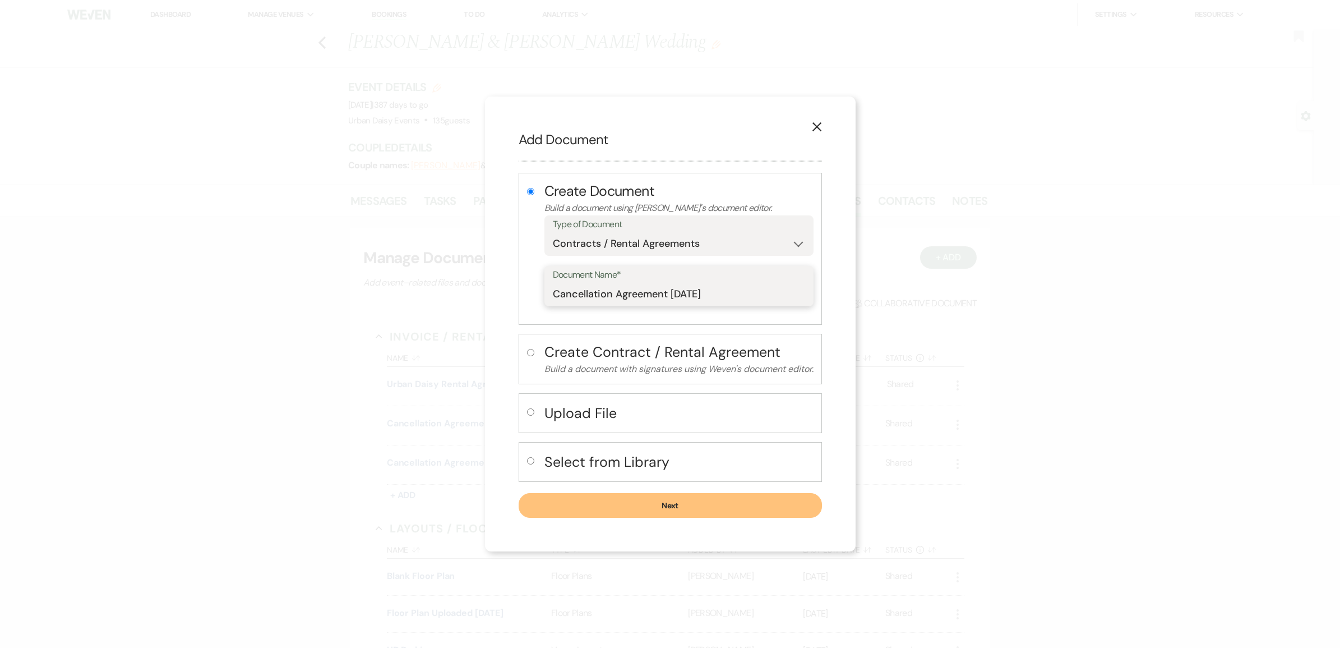
click at [679, 290] on input "Cancellation Agreement 9.15.2025" at bounding box center [679, 294] width 252 height 22
drag, startPoint x: 685, startPoint y: 290, endPoint x: 677, endPoint y: 292, distance: 7.9
click at [677, 292] on input "Cancellation Agreement 9.15.2025" at bounding box center [679, 294] width 252 height 22
type input "Cancellation Agreement 9.23.2025"
click at [619, 499] on button "Next" at bounding box center [670, 505] width 303 height 25
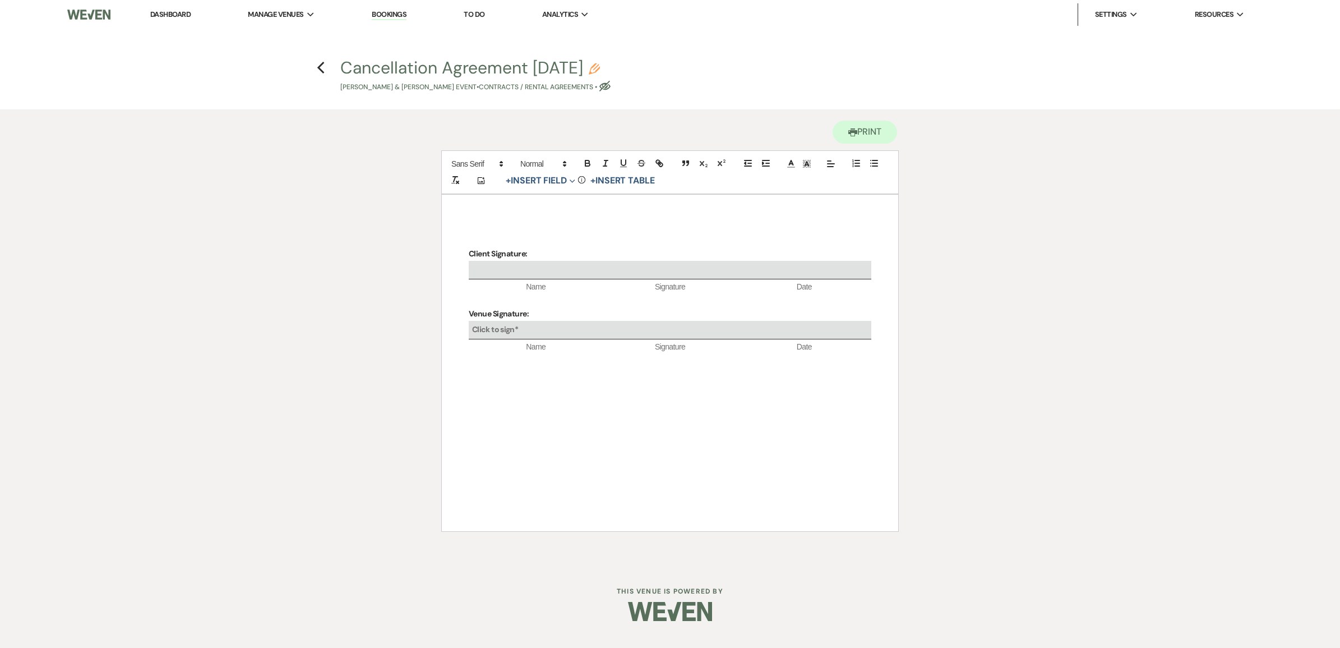
click at [511, 209] on div "Client Signature: Name Signature Date Venue Signature: Click to sign* Name Sign…" at bounding box center [670, 363] width 456 height 336
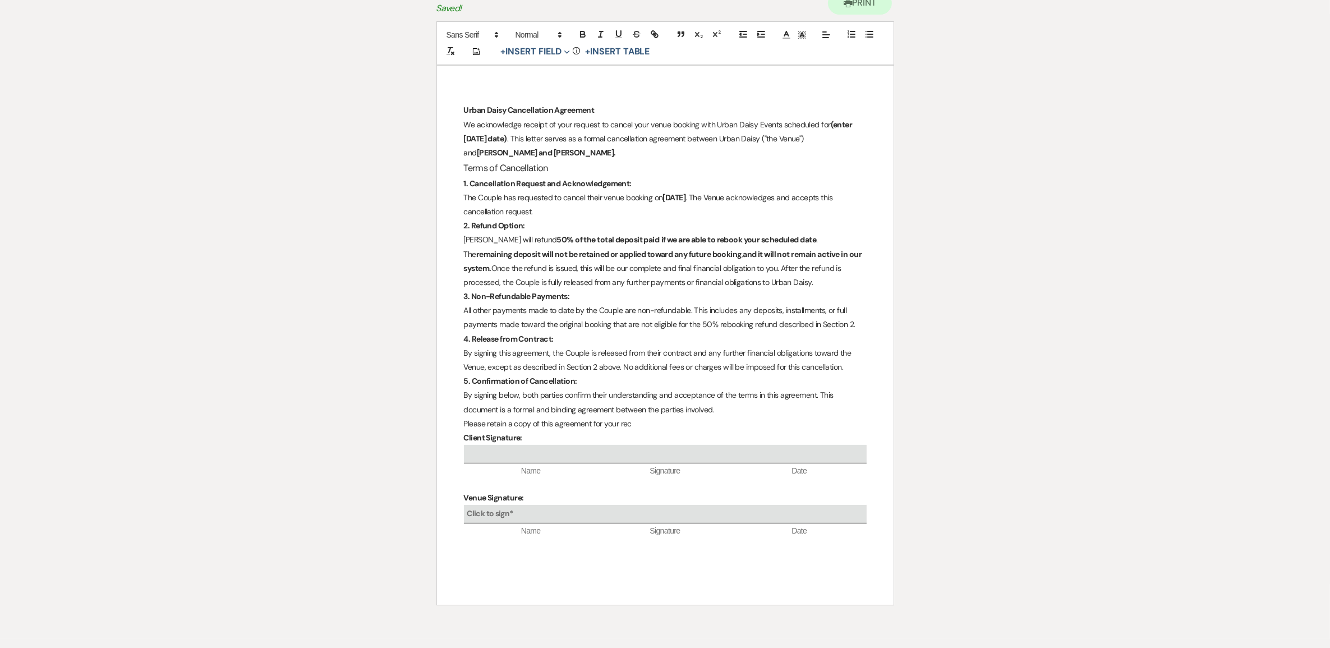
scroll to position [52, 0]
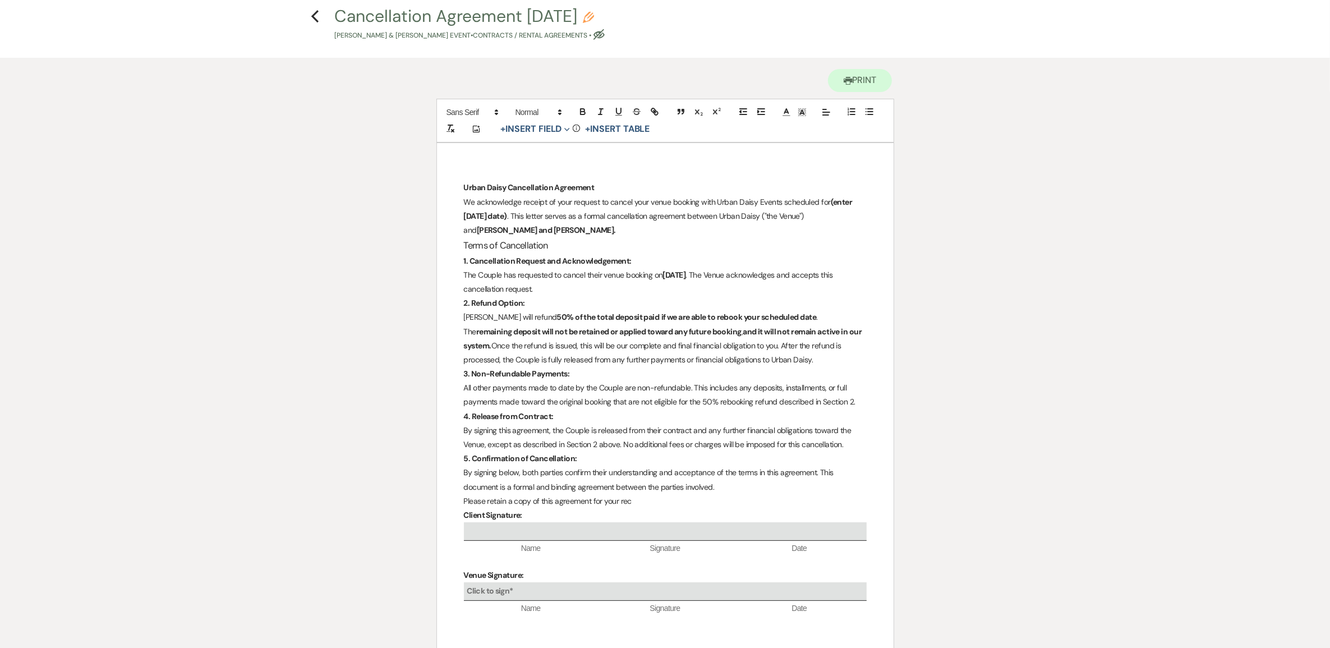
click at [830, 200] on strong "(enter today's date)" at bounding box center [659, 209] width 390 height 24
drag, startPoint x: 830, startPoint y: 200, endPoint x: 511, endPoint y: 214, distance: 318.8
click at [511, 214] on p "We acknowledge receipt of your request to cancel your venue booking with Urban …" at bounding box center [665, 216] width 403 height 43
drag, startPoint x: 812, startPoint y: 216, endPoint x: 519, endPoint y: 228, distance: 293.5
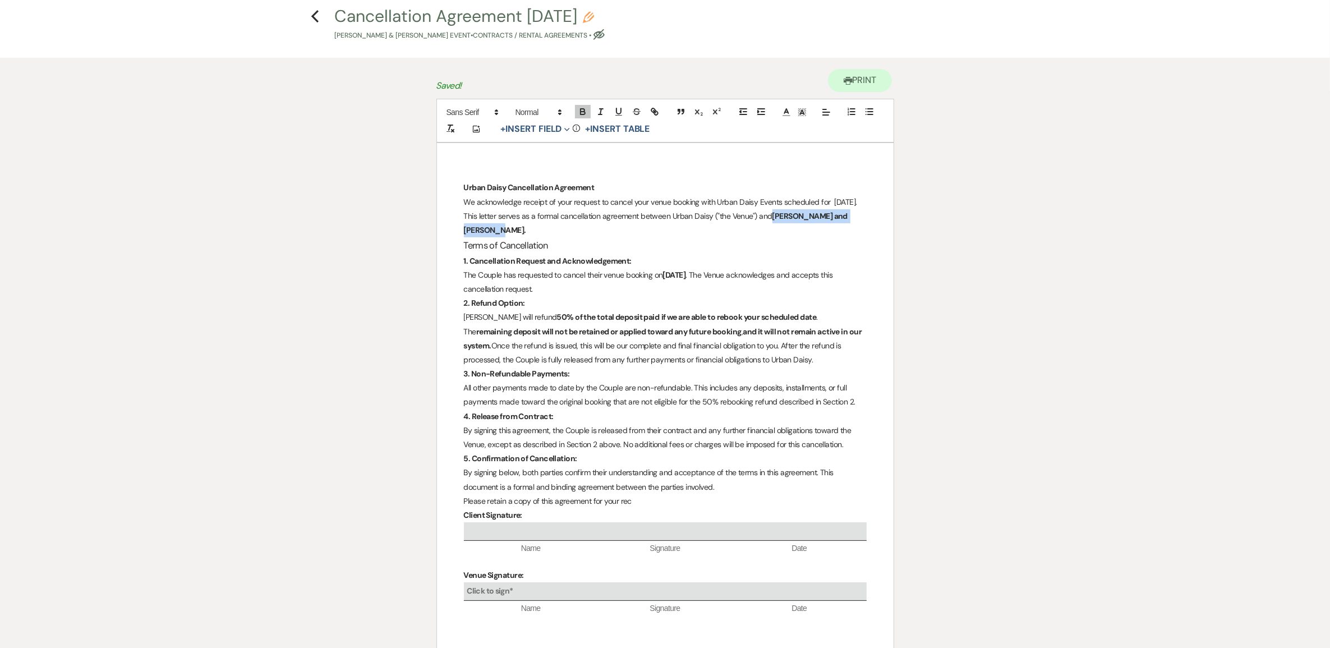
click at [519, 228] on strong "Shana Dukes and Julian Boyd." at bounding box center [656, 223] width 385 height 24
drag, startPoint x: 679, startPoint y: 275, endPoint x: 672, endPoint y: 275, distance: 6.7
click at [672, 275] on strong "9/15/2025" at bounding box center [674, 275] width 23 height 10
click at [654, 279] on p "The Couple has requested to cancel their venue booking on 9/23/2025 . The Venue…" at bounding box center [665, 282] width 403 height 28
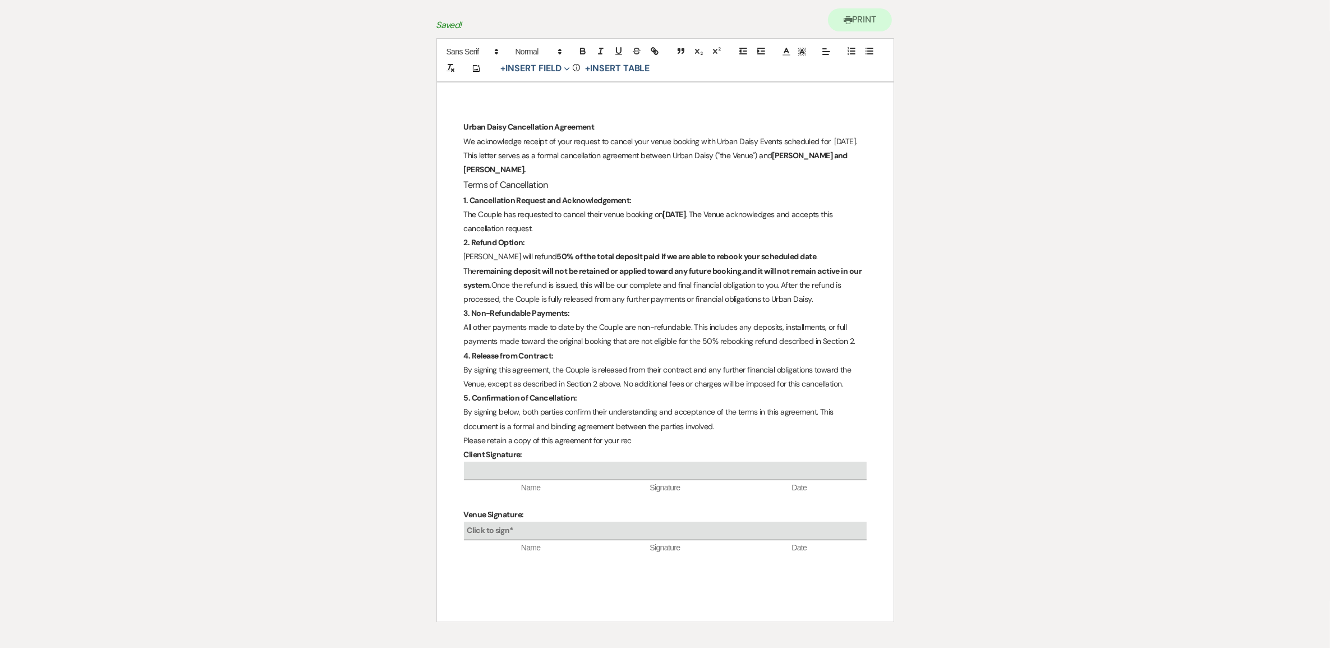
scroll to position [192, 0]
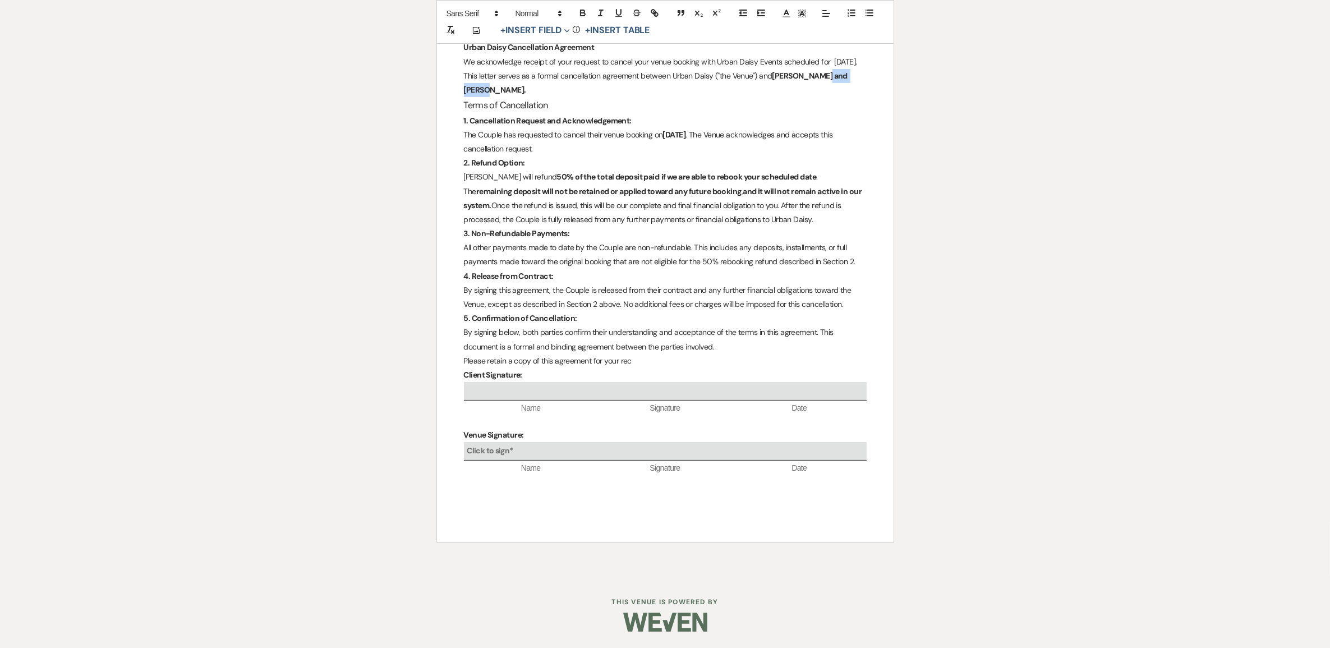
drag, startPoint x: 506, startPoint y: 89, endPoint x: 463, endPoint y: 93, distance: 43.4
click at [463, 93] on div "Urban Daisy Cancellation Agreement We acknowledge receipt of your request to ca…" at bounding box center [665, 272] width 456 height 539
click at [681, 241] on p "All other payments made to date by the Couple are non-refundable. This includes…" at bounding box center [665, 255] width 403 height 28
drag, startPoint x: 513, startPoint y: 85, endPoint x: 465, endPoint y: 90, distance: 47.9
click at [465, 90] on p "We acknowledge receipt of your request to cancel your venue booking with Urban …" at bounding box center [665, 76] width 403 height 43
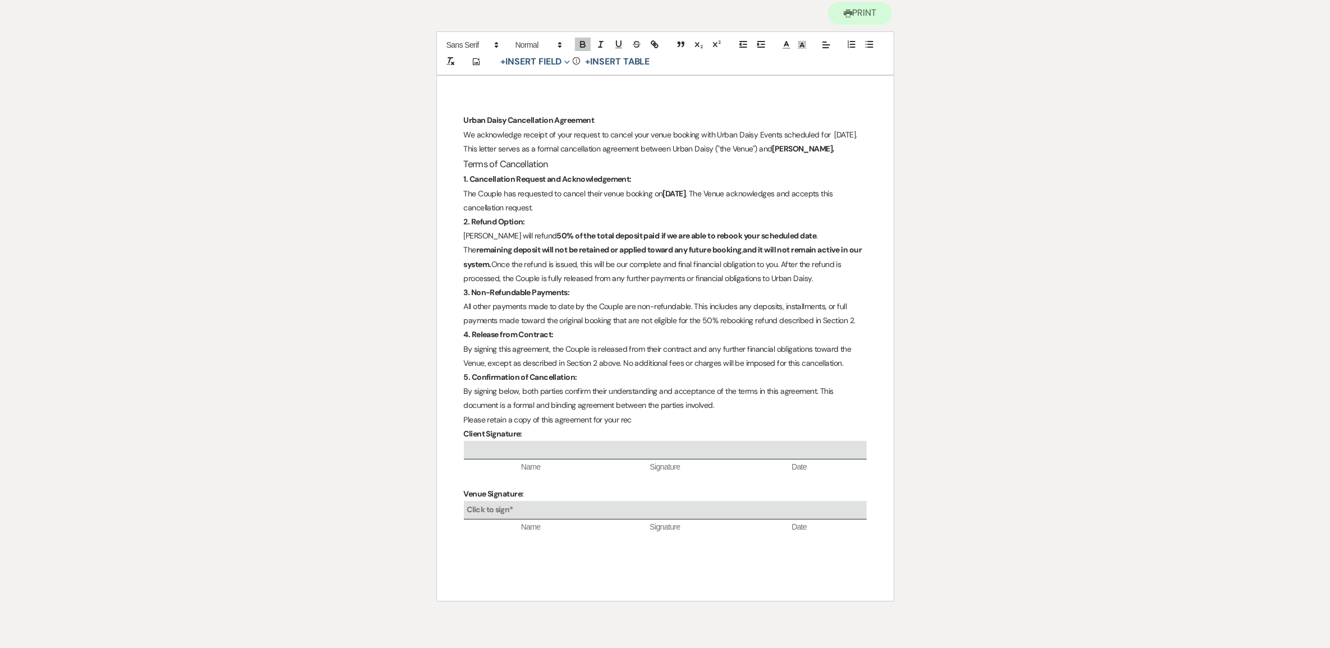
scroll to position [38, 0]
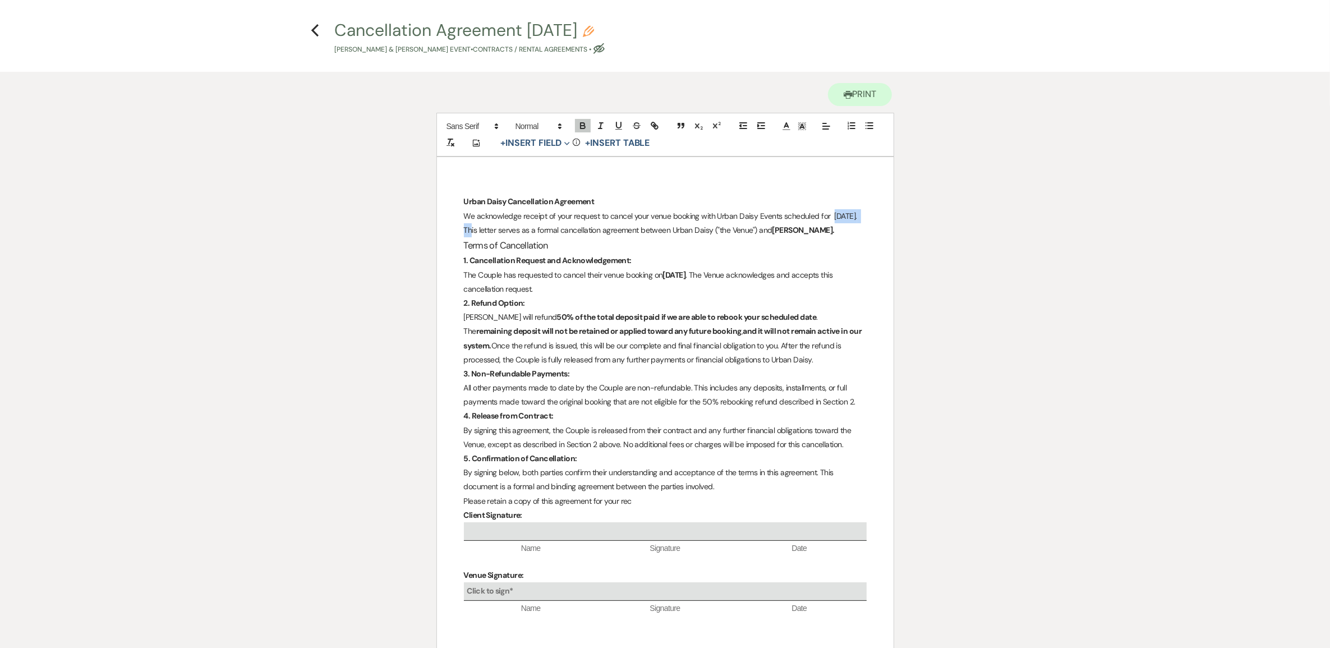
drag, startPoint x: 500, startPoint y: 230, endPoint x: 464, endPoint y: 229, distance: 36.5
click at [464, 229] on p "We acknowledge receipt of your request to cancel your venue booking with Urban …" at bounding box center [665, 223] width 403 height 28
click at [579, 128] on icon "button" at bounding box center [583, 126] width 10 height 10
click at [584, 253] on p "1. Cancellation Request and Acknowledgement:" at bounding box center [665, 260] width 403 height 14
click at [315, 31] on icon "Previous" at bounding box center [315, 30] width 8 height 13
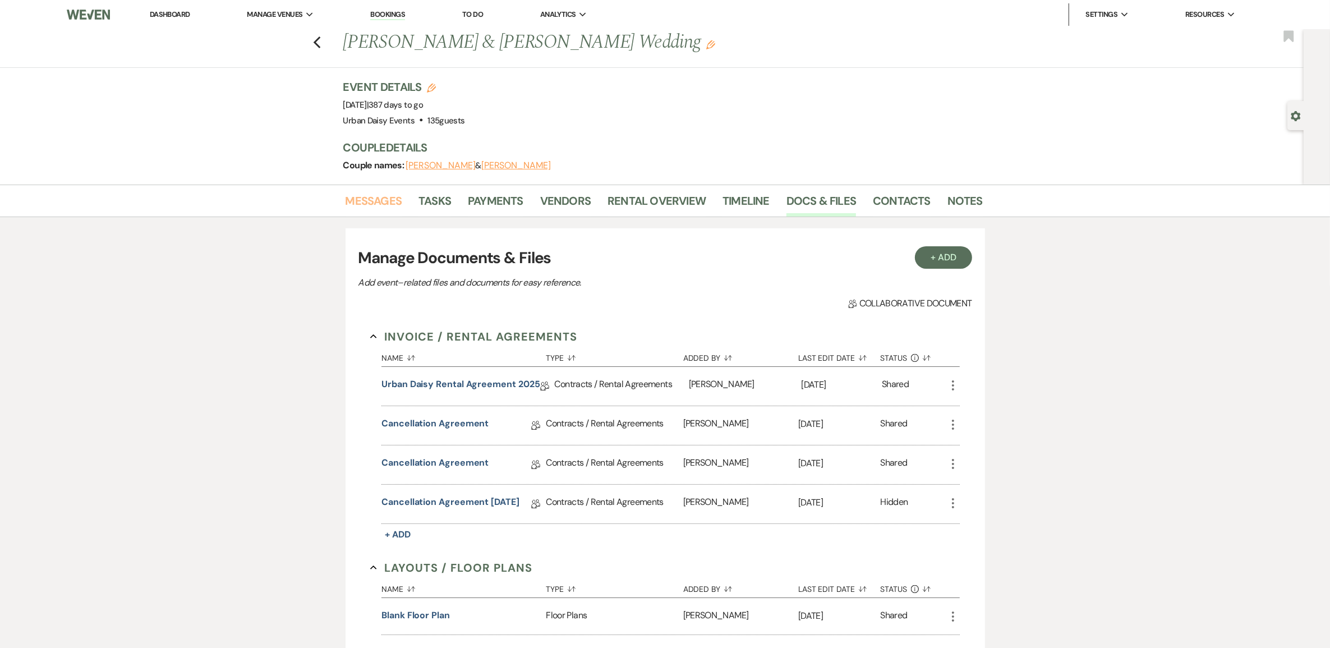
click at [358, 209] on link "Messages" at bounding box center [373, 204] width 57 height 25
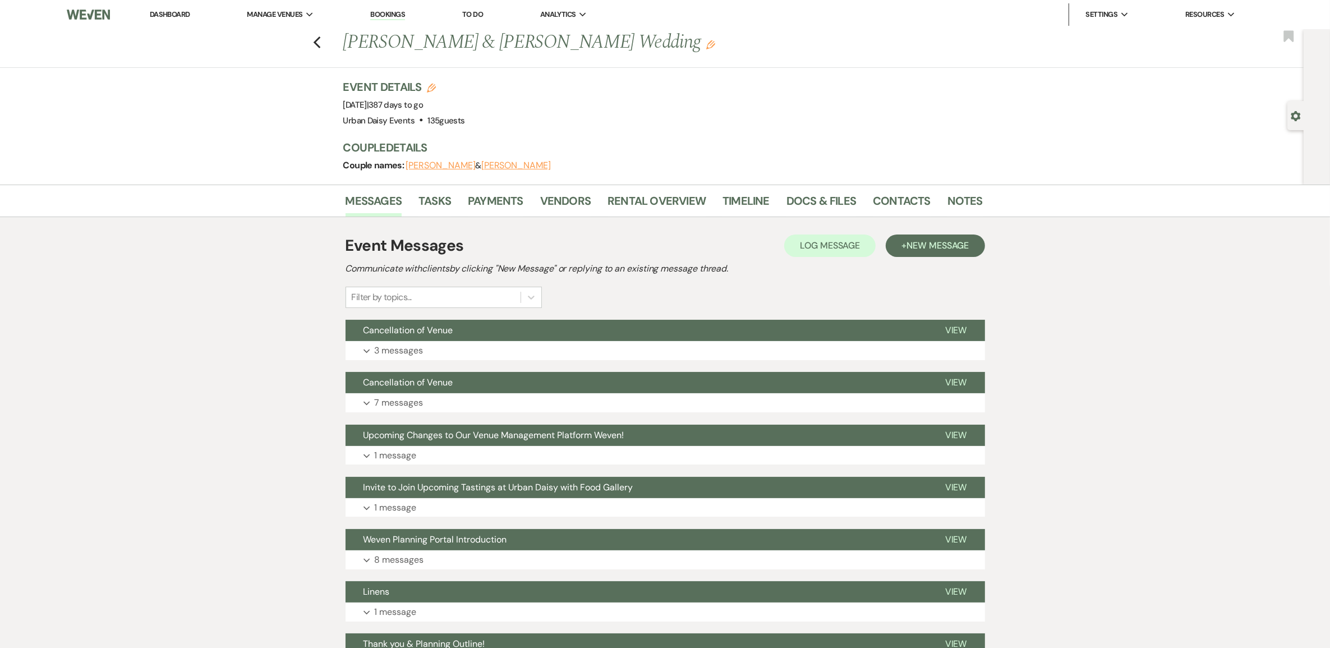
click at [380, 346] on p "3 messages" at bounding box center [399, 350] width 49 height 15
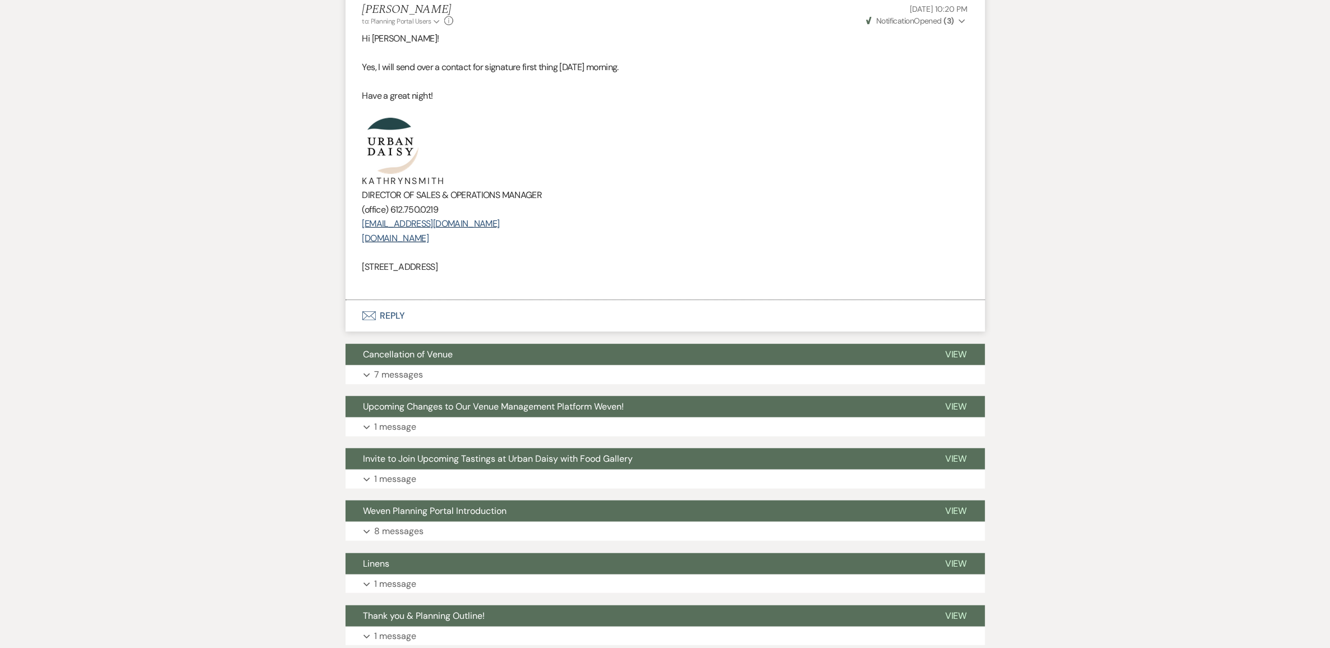
click at [389, 314] on button "Envelope Reply" at bounding box center [664, 315] width 639 height 31
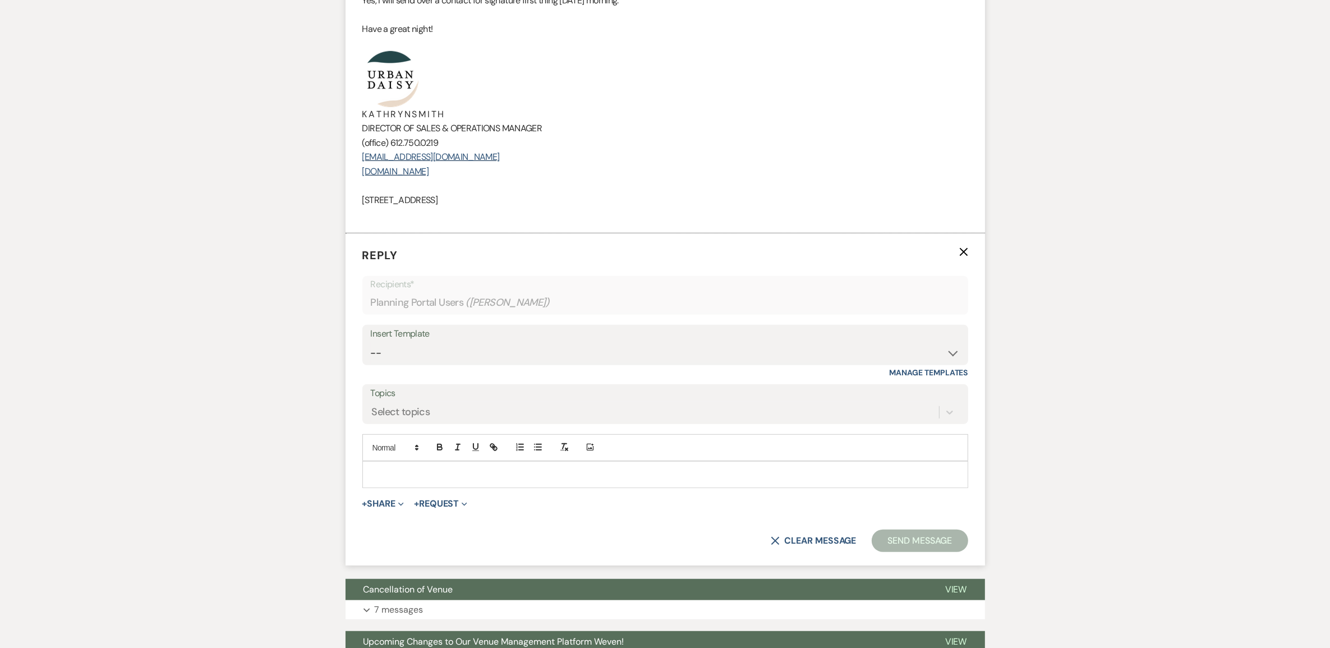
scroll to position [884, 0]
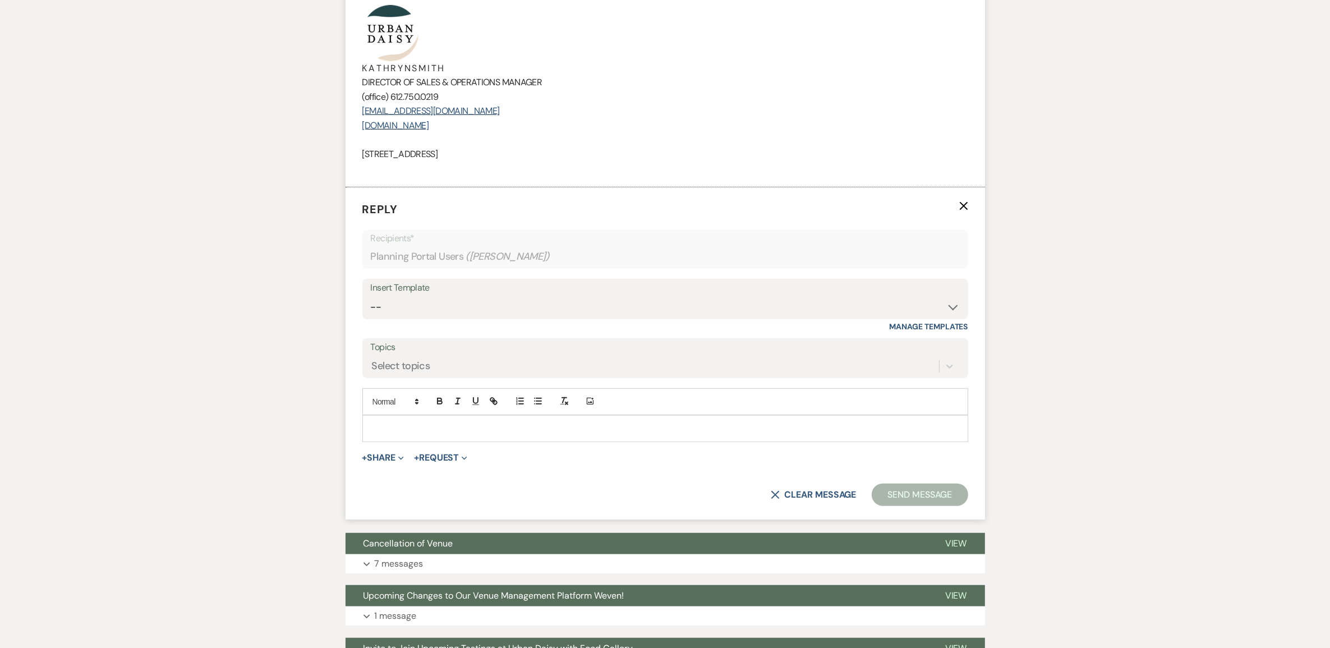
click at [381, 428] on p at bounding box center [665, 428] width 588 height 12
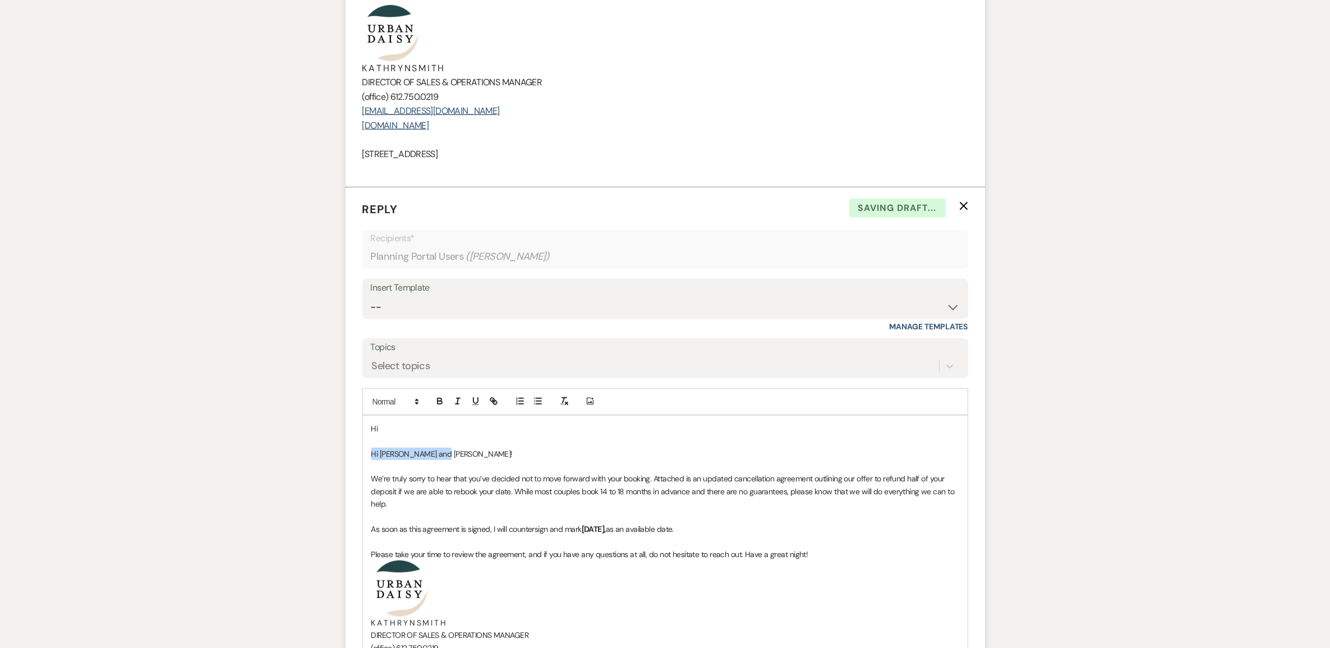
drag, startPoint x: 449, startPoint y: 449, endPoint x: 363, endPoint y: 456, distance: 86.1
click at [363, 456] on div "Hi Hi Shana and Julian! We’re truly sorry to hear that you’ve decided not to mo…" at bounding box center [665, 570] width 605 height 308
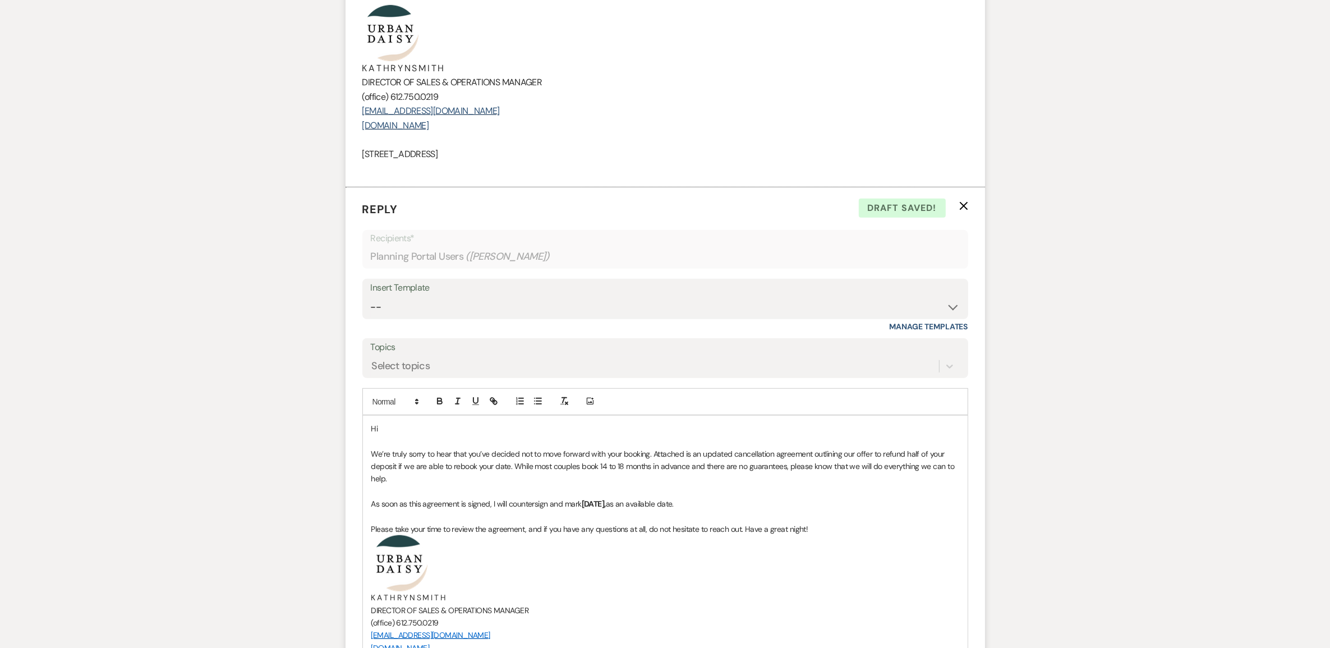
drag, startPoint x: 633, startPoint y: 503, endPoint x: 585, endPoint y: 502, distance: 47.7
click at [585, 502] on strong "September 26, 2026," at bounding box center [594, 504] width 24 height 10
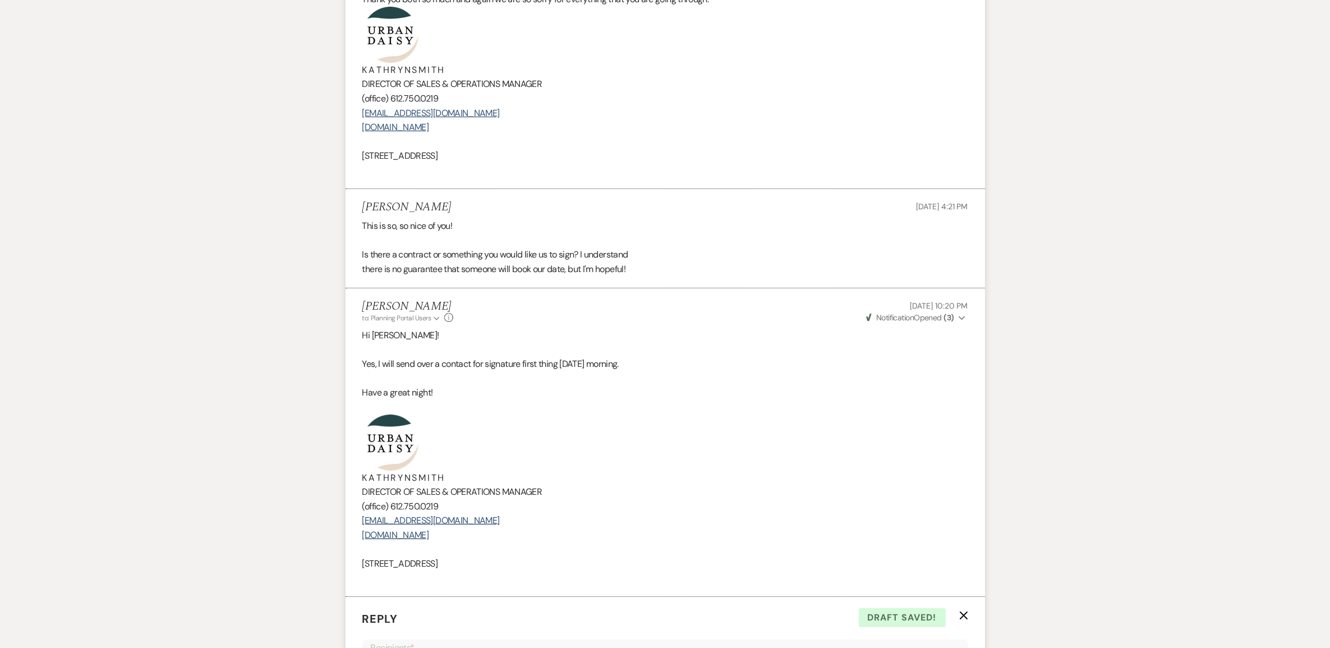
scroll to position [394, 0]
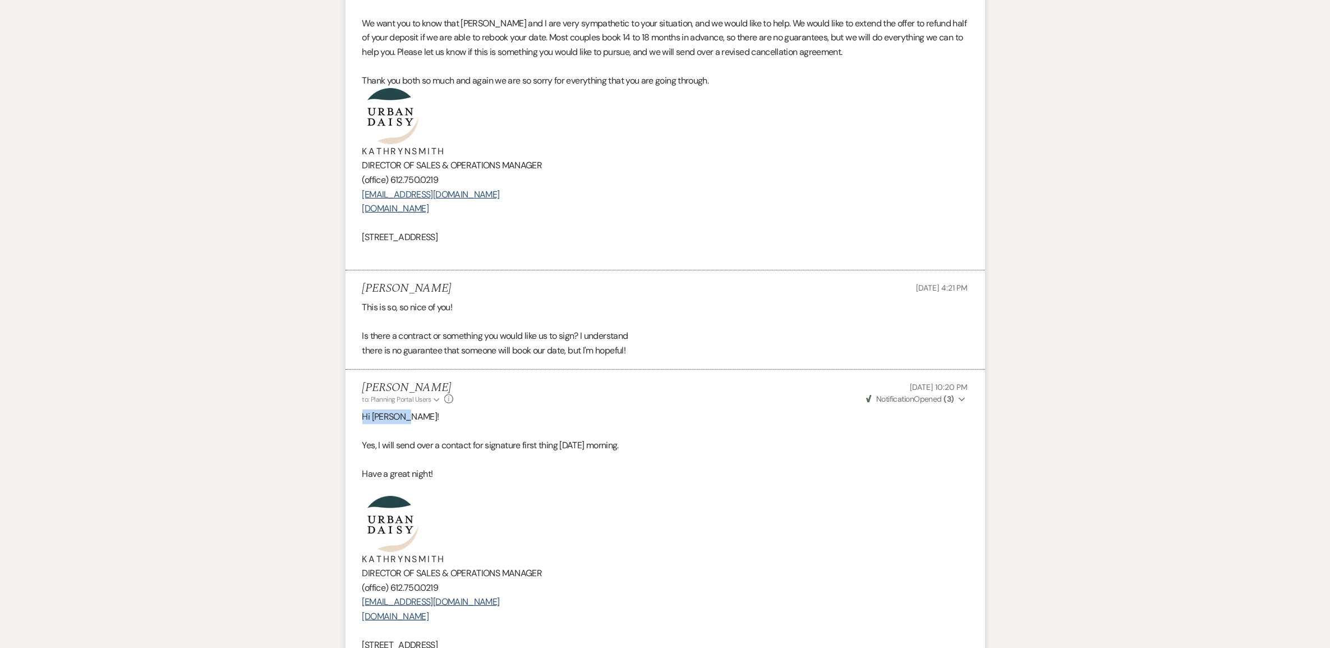
drag, startPoint x: 417, startPoint y: 415, endPoint x: 348, endPoint y: 416, distance: 68.4
click at [348, 416] on li "Kathryn Beckett to: Planning Portal Users Expand Info Sep 19, 2025, 10:20 PM We…" at bounding box center [664, 524] width 639 height 309
copy p "Hi Rebecca!"
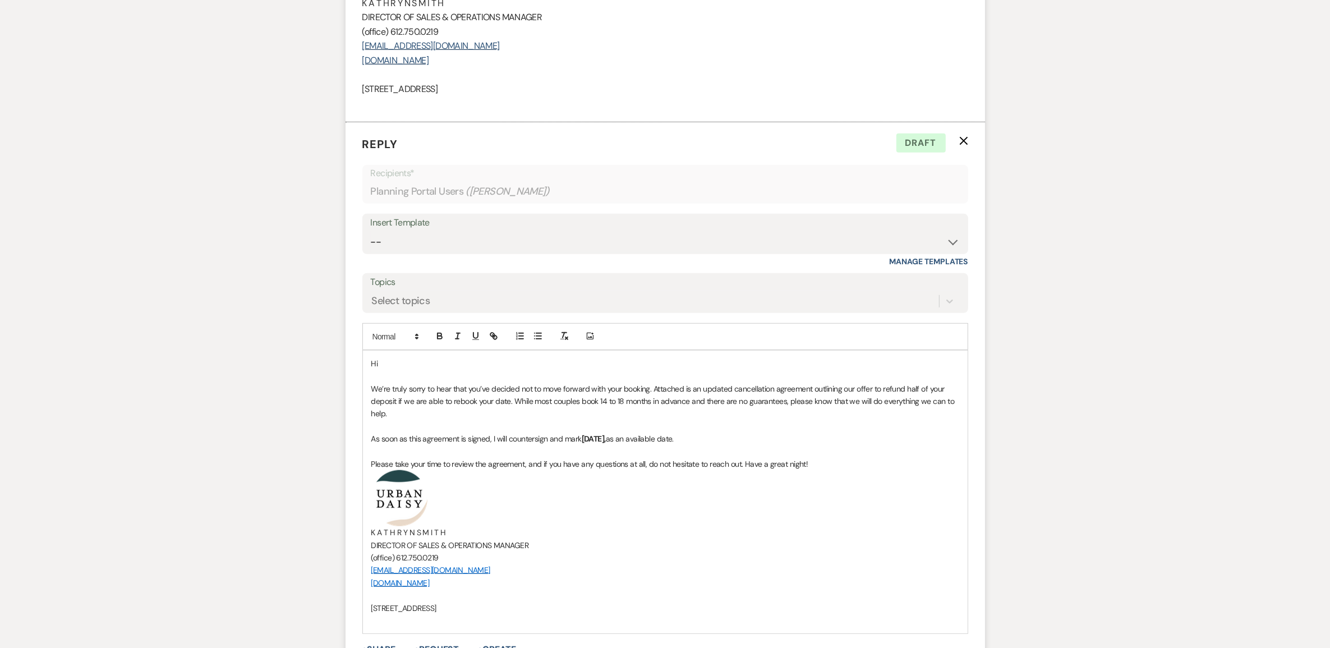
scroll to position [954, 0]
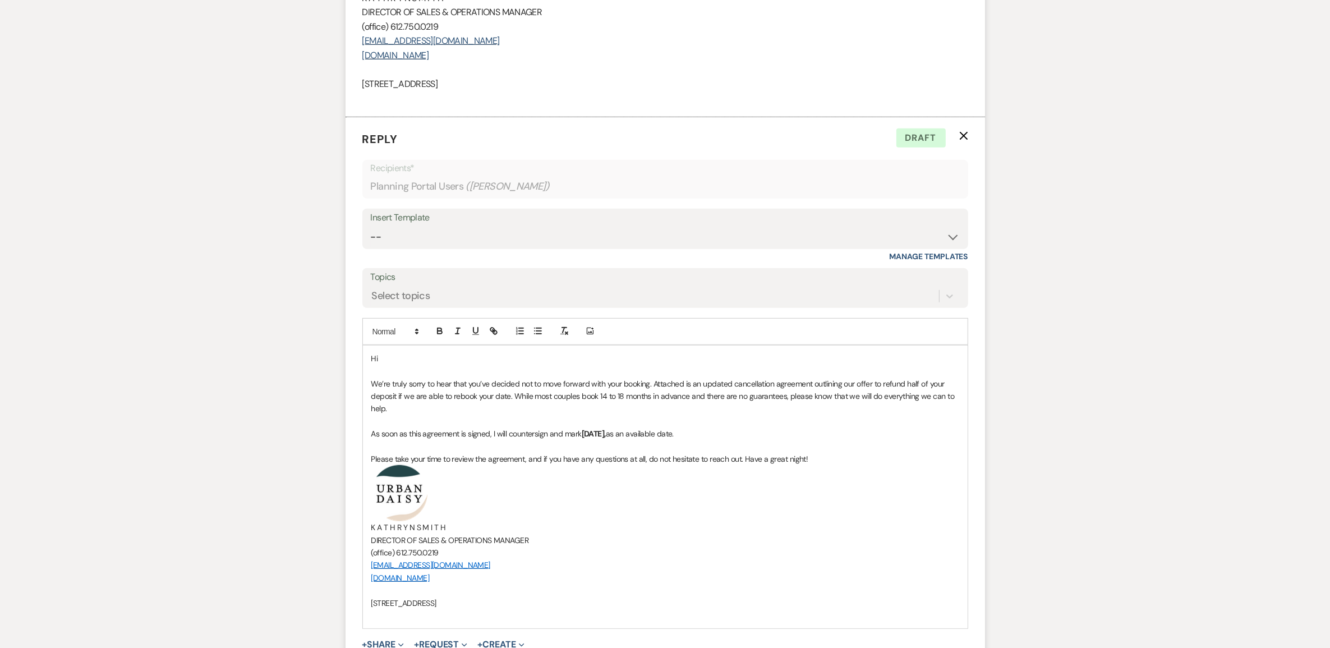
drag, startPoint x: 405, startPoint y: 362, endPoint x: 363, endPoint y: 357, distance: 42.3
click at [363, 357] on div "Hi We’re truly sorry to hear that you’ve decided not to move forward with your …" at bounding box center [665, 486] width 605 height 283
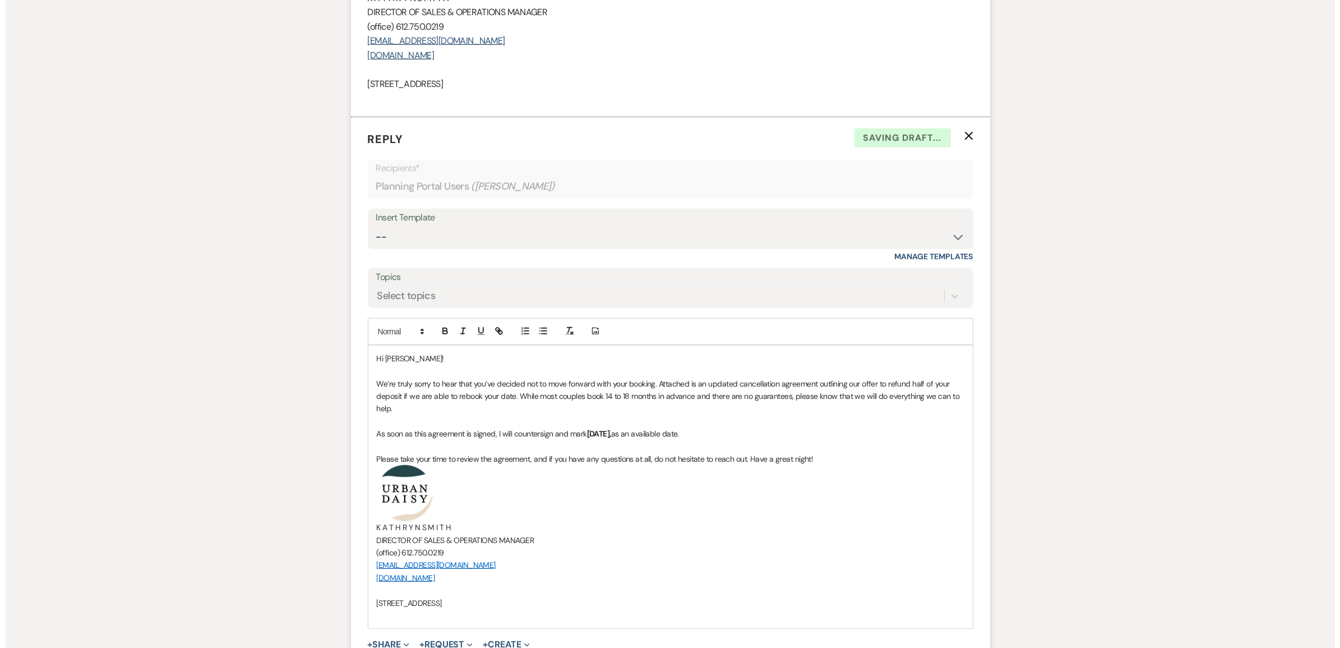
scroll to position [1095, 0]
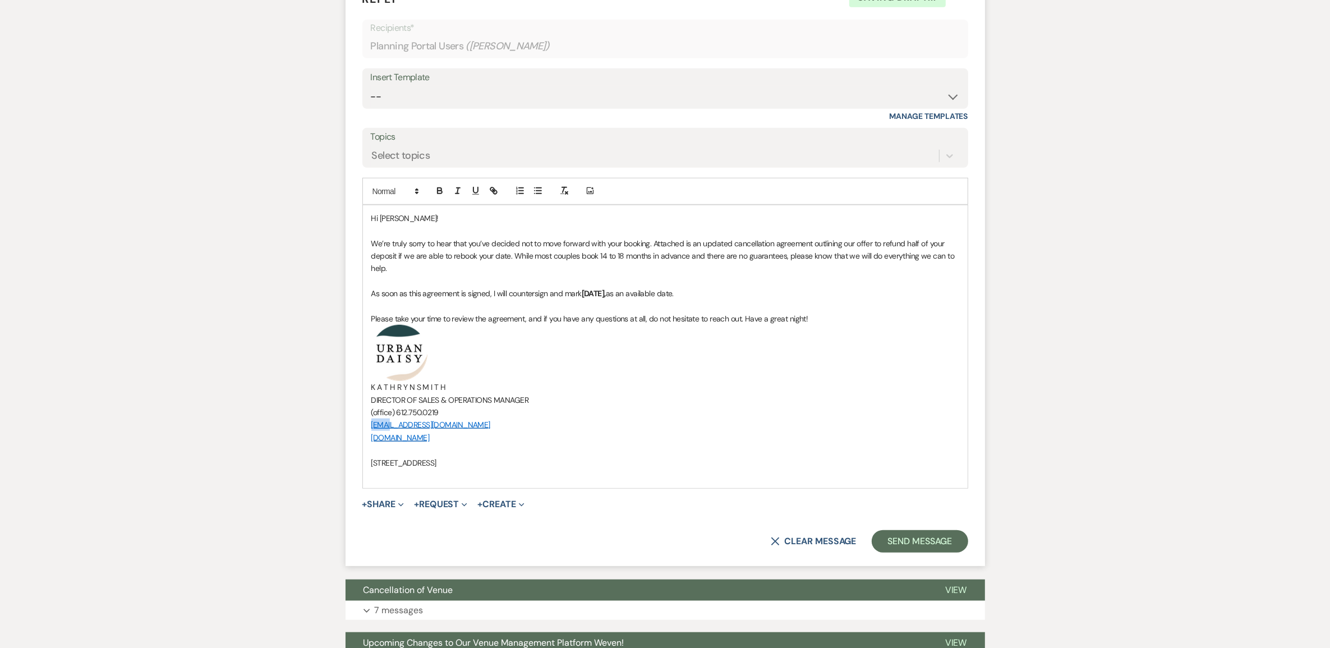
click at [385, 422] on link "hello@urbandaisyevents.com" at bounding box center [430, 424] width 119 height 10
click at [608, 482] on div "Hi Rebecca! We’re truly sorry to hear that you’ve decided not to move forward w…" at bounding box center [665, 346] width 605 height 283
click at [361, 502] on form "Reply X Saving draft... Recipients* Planning Portal Users ( Rebecca Lian ) Inse…" at bounding box center [664, 271] width 639 height 589
click at [370, 505] on button "+ Share Expand" at bounding box center [383, 504] width 42 height 9
click at [376, 533] on button "Doc Upload Documents" at bounding box center [440, 526] width 157 height 20
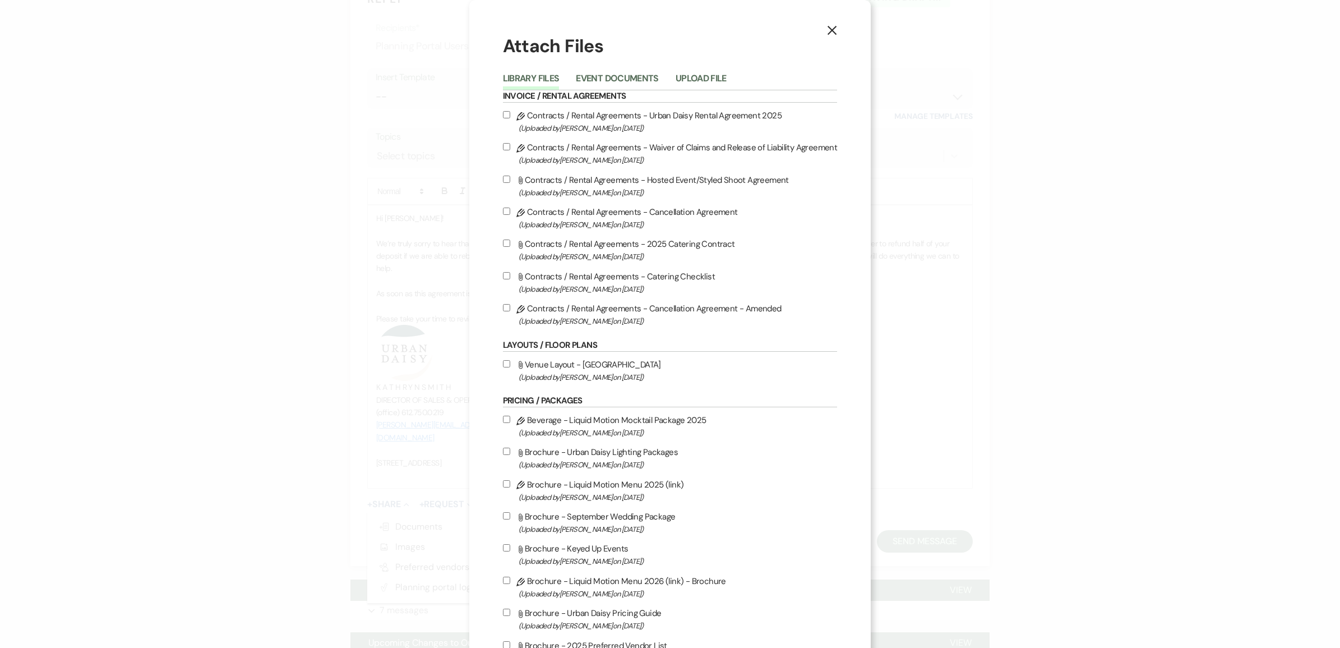
click at [603, 84] on button "Event Documents" at bounding box center [617, 82] width 82 height 16
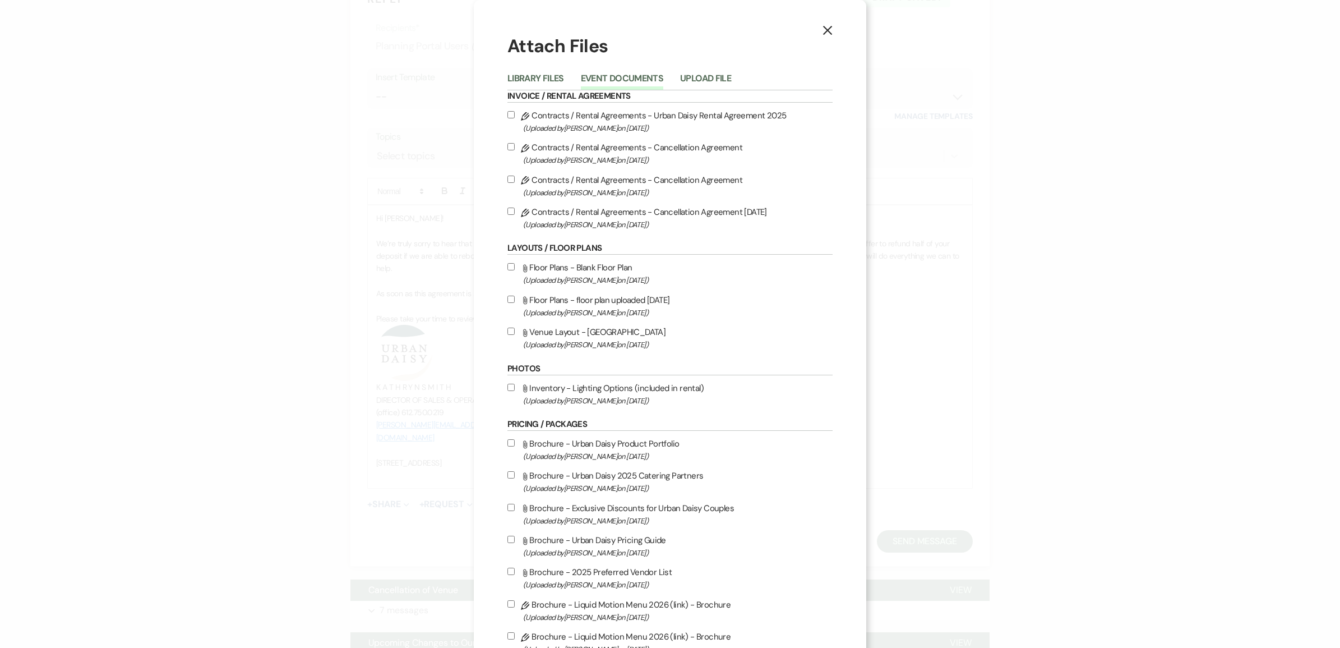
click at [581, 211] on label "Pencil Contracts / Rental Agreements - Cancellation Agreement 9.23.2025 (Upload…" at bounding box center [670, 218] width 325 height 26
click at [515, 211] on input "Pencil Contracts / Rental Agreements - Cancellation Agreement 9.23.2025 (Upload…" at bounding box center [511, 210] width 7 height 7
checkbox input "true"
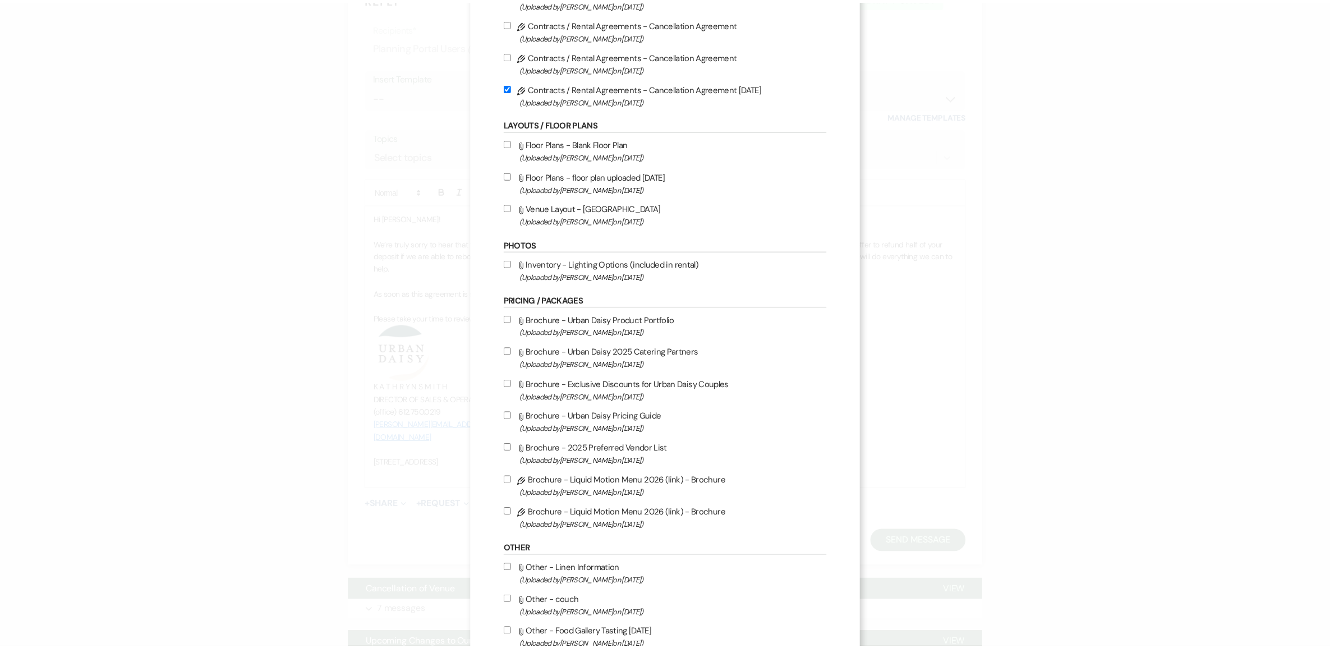
scroll to position [191, 0]
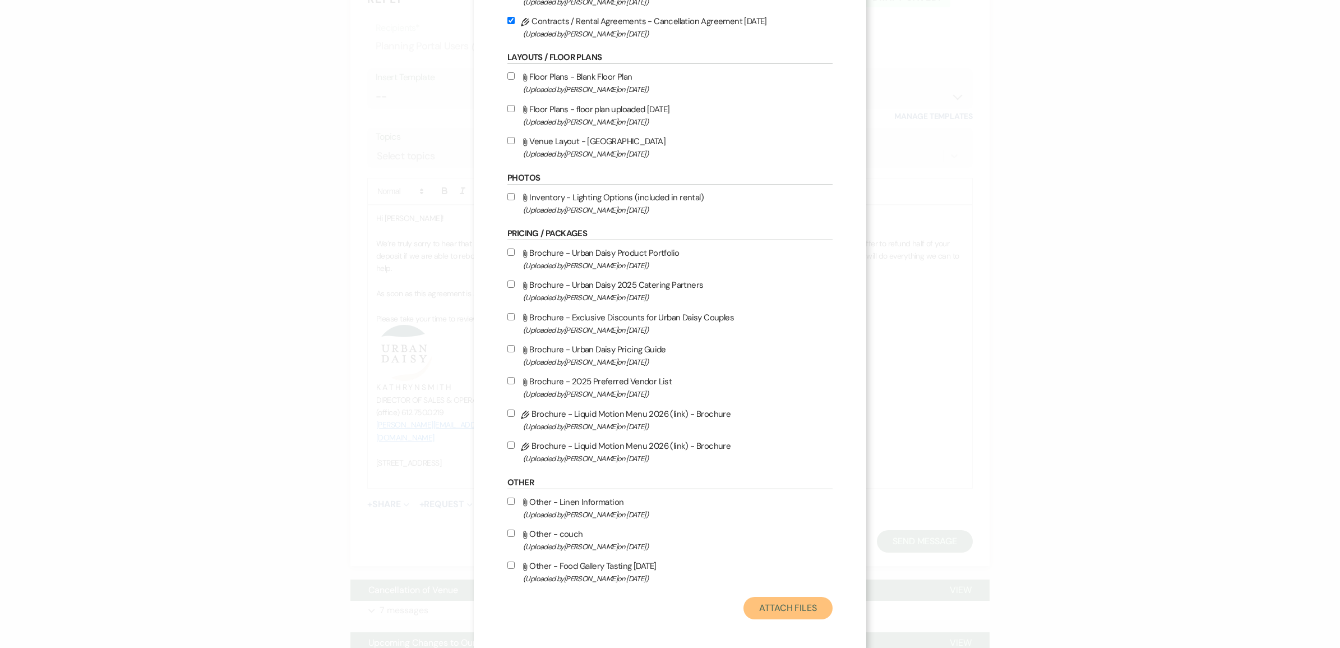
click at [797, 605] on button "Attach Files" at bounding box center [788, 608] width 89 height 22
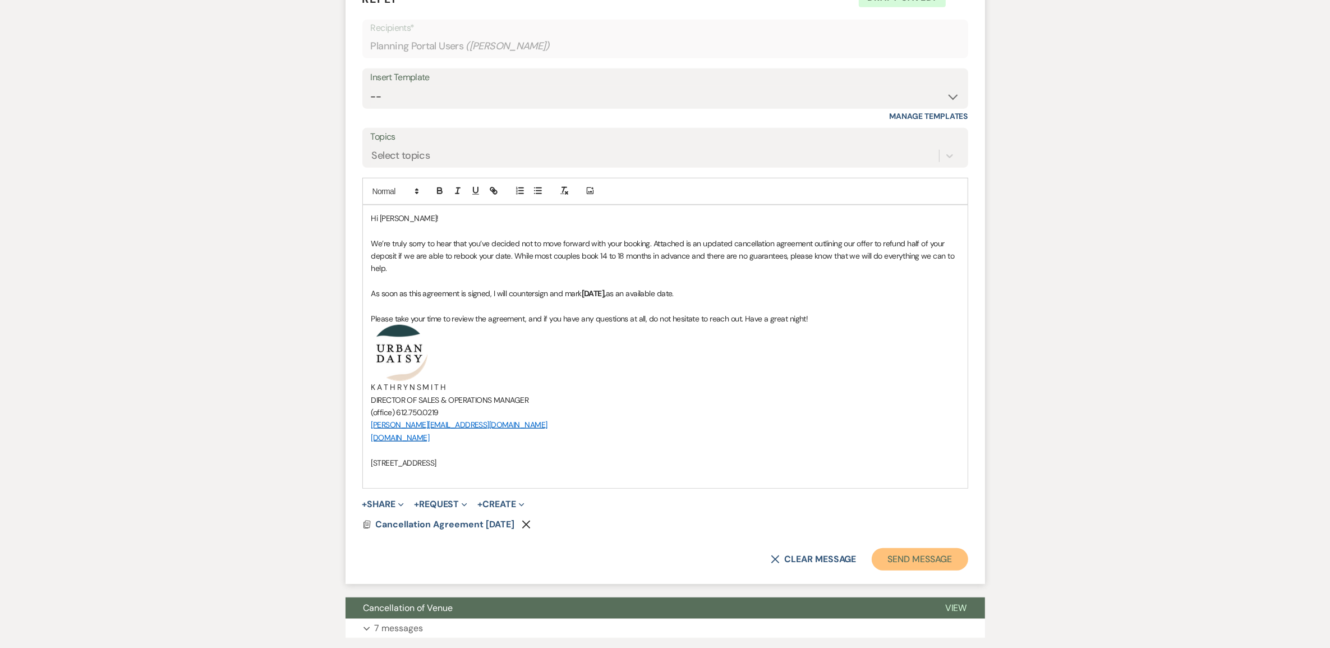
click at [912, 551] on button "Send Message" at bounding box center [919, 559] width 96 height 22
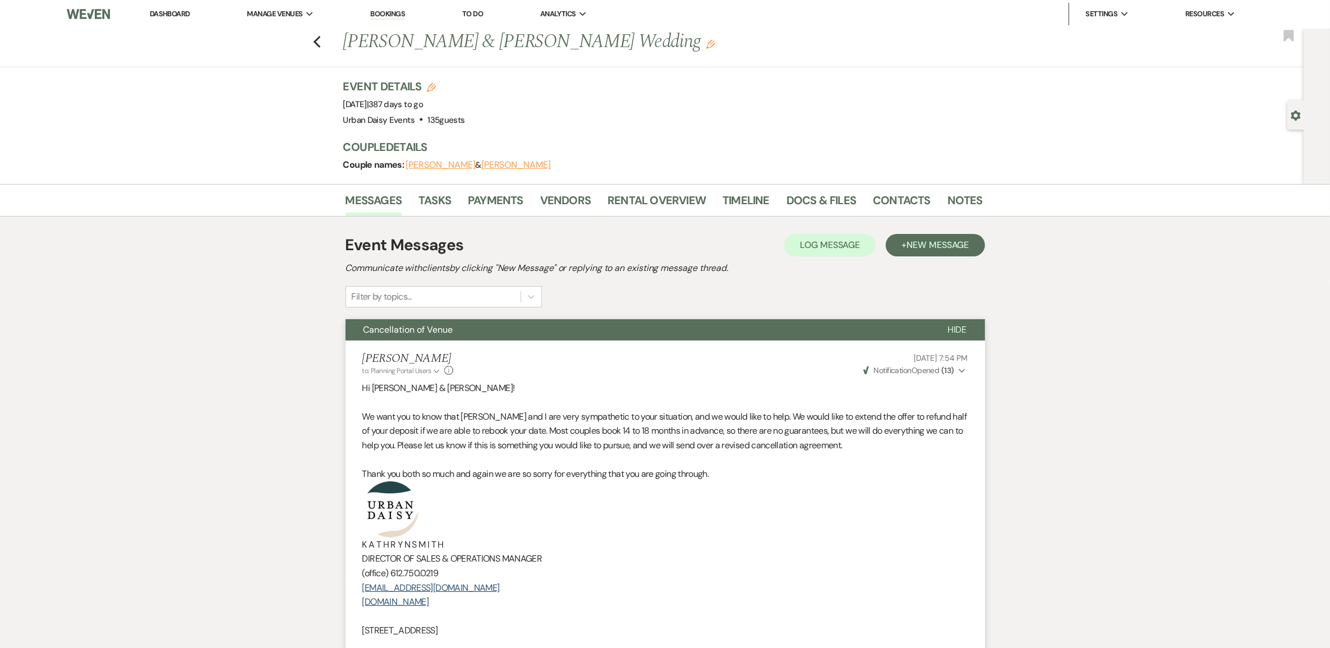
scroll to position [0, 0]
click at [155, 15] on link "Dashboard" at bounding box center [170, 15] width 40 height 10
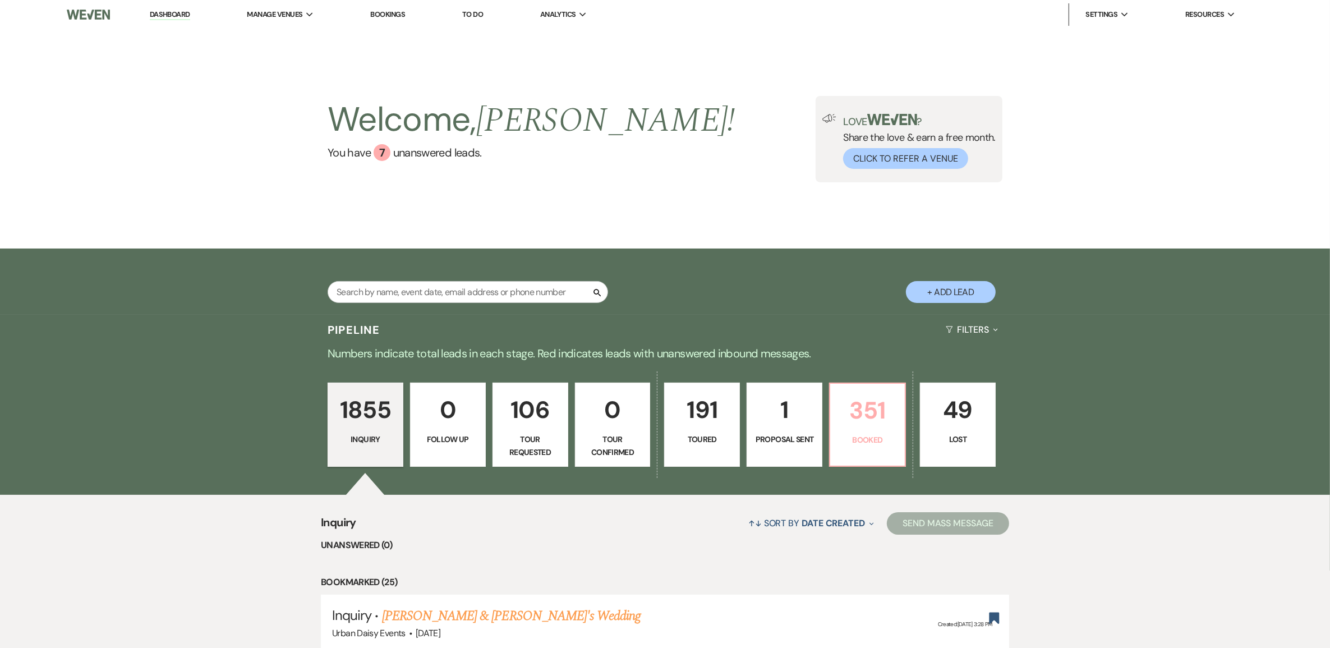
click at [856, 416] on p "351" at bounding box center [867, 410] width 61 height 38
click at [857, 226] on div "Welcome, Kathryn ! You have 7 unanswered lead s . Love ? Share the love & earn …" at bounding box center [665, 138] width 1330 height 219
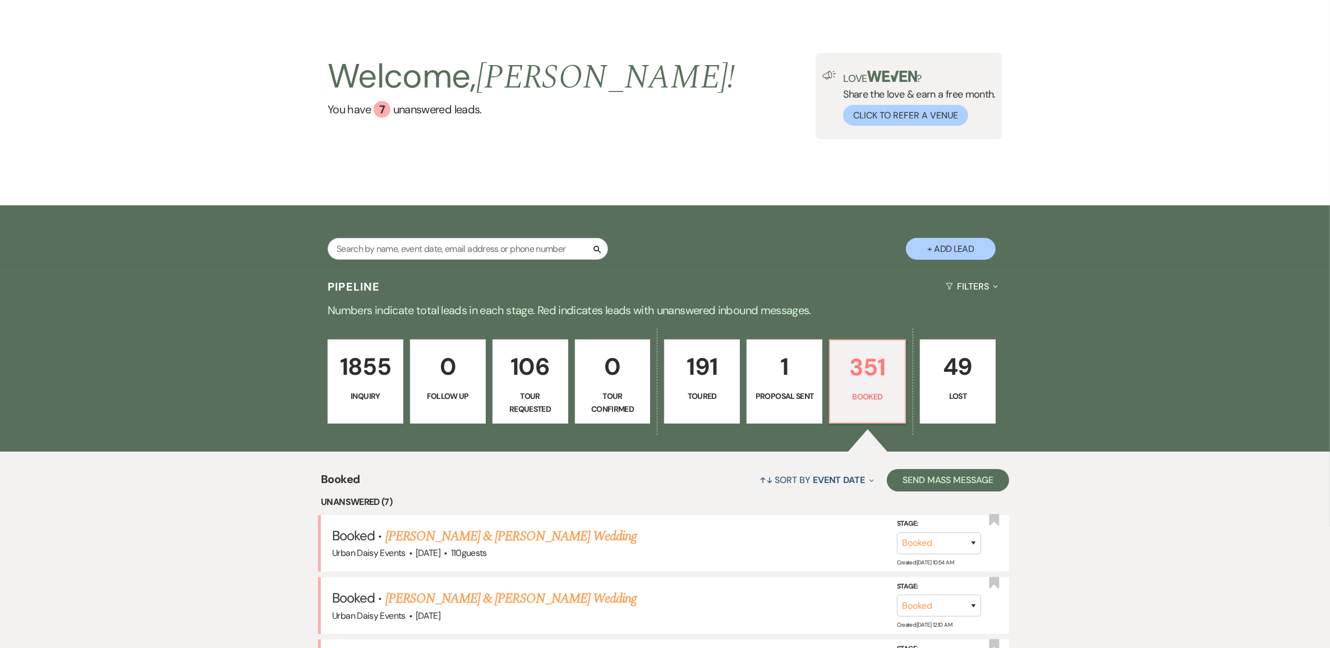
scroll to position [210, 0]
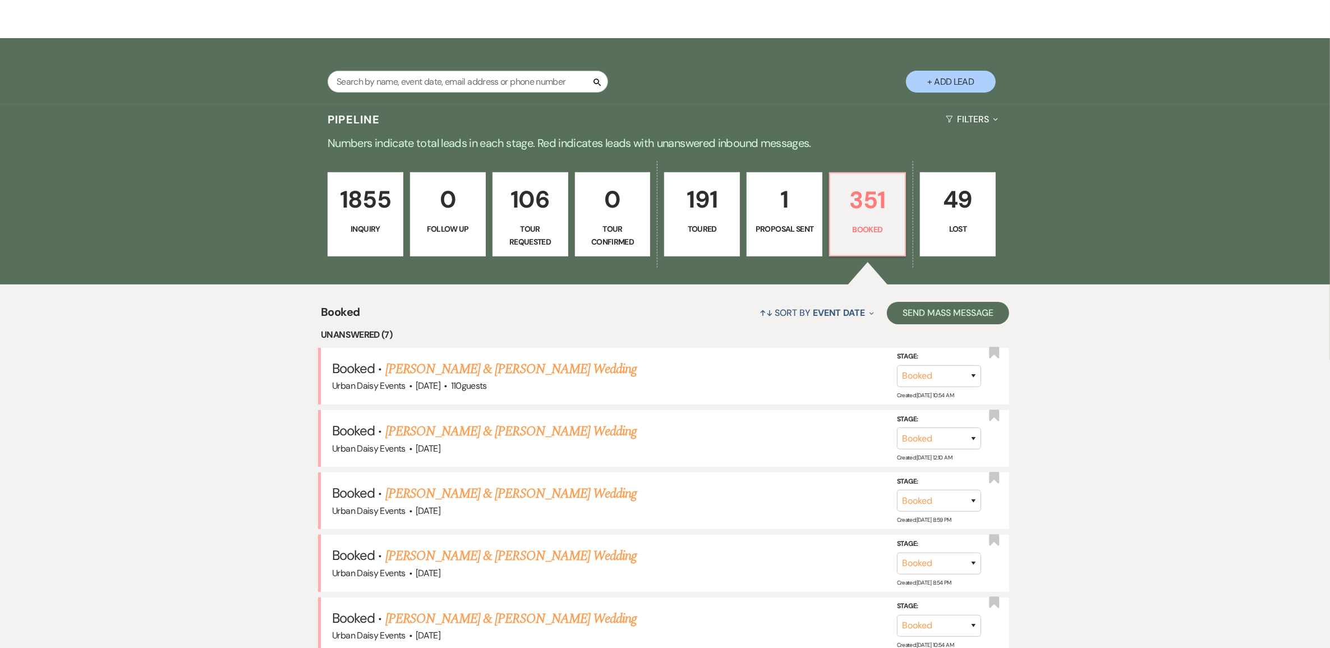
click at [497, 366] on link "Emily Knowlan & Dillon Kurila's Wedding" at bounding box center [510, 369] width 251 height 20
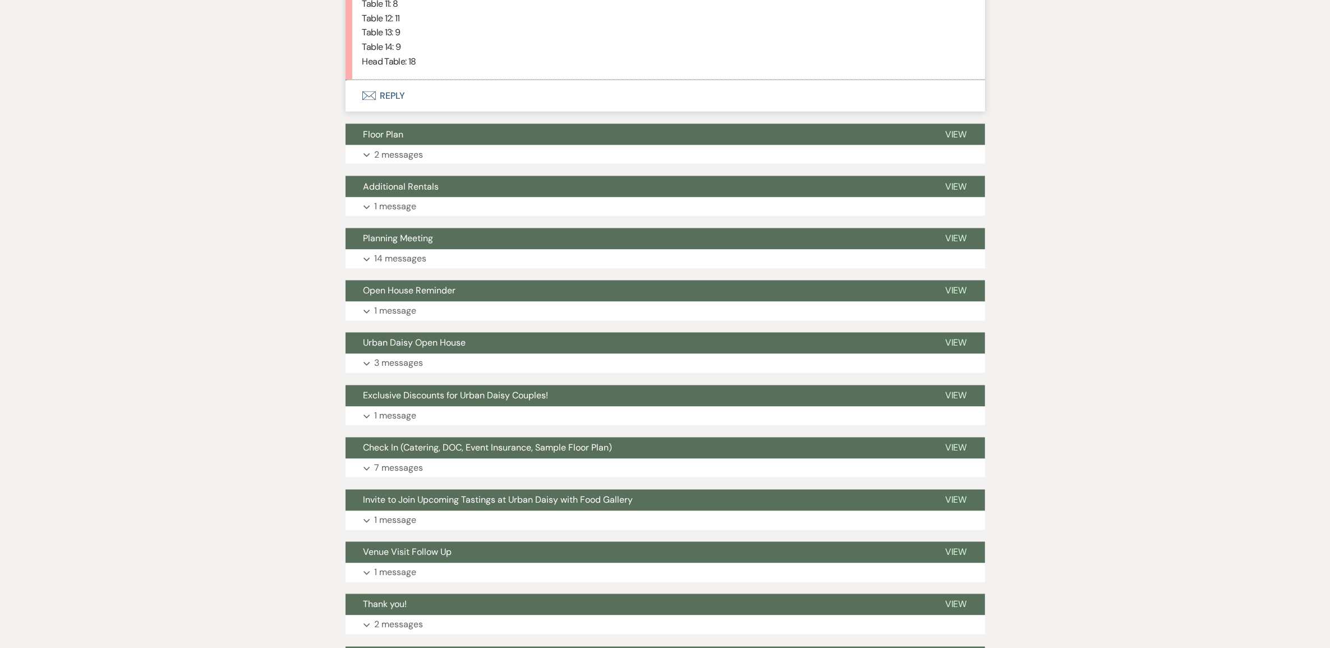
scroll to position [2244, 0]
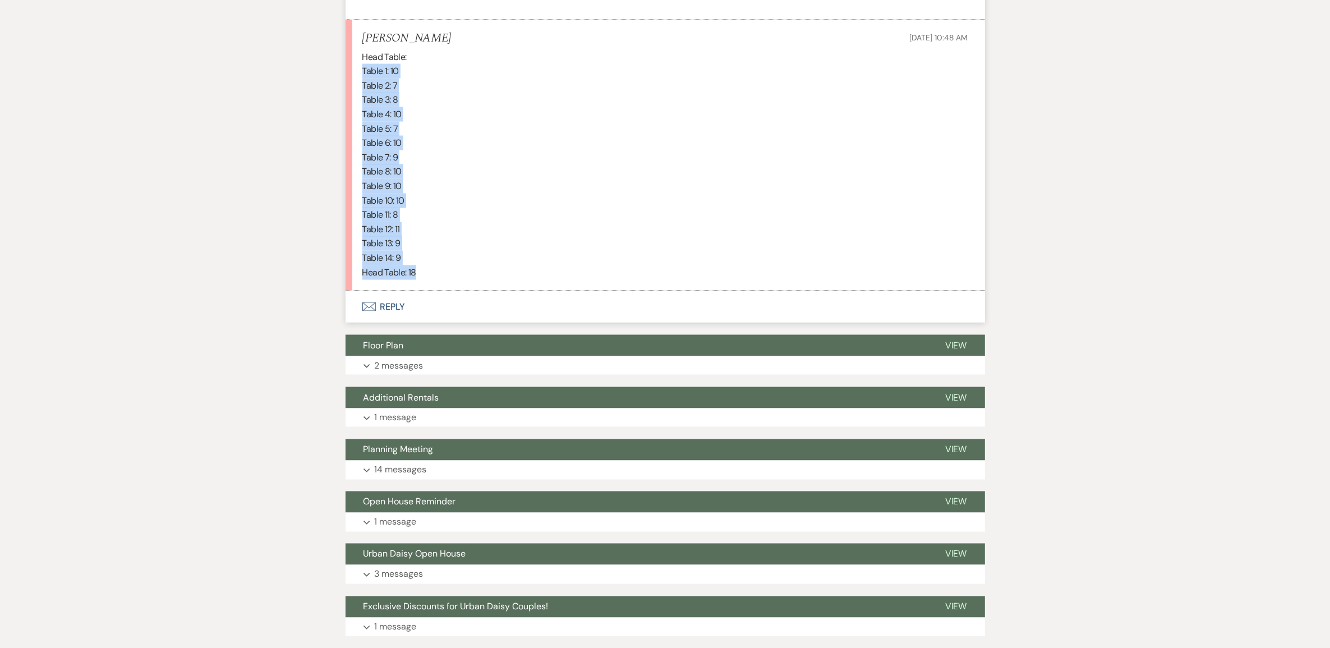
drag, startPoint x: 362, startPoint y: 68, endPoint x: 430, endPoint y: 276, distance: 218.1
click at [430, 276] on div "Head Table: Table 1: 10 Table 2: 7 Table 3: 8 Table 4: 10 Table 5: 7 Table 6: 1…" at bounding box center [665, 165] width 606 height 230
click at [430, 276] on p "Head Table: 18" at bounding box center [665, 272] width 606 height 15
drag, startPoint x: 408, startPoint y: 258, endPoint x: 335, endPoint y: 76, distance: 195.8
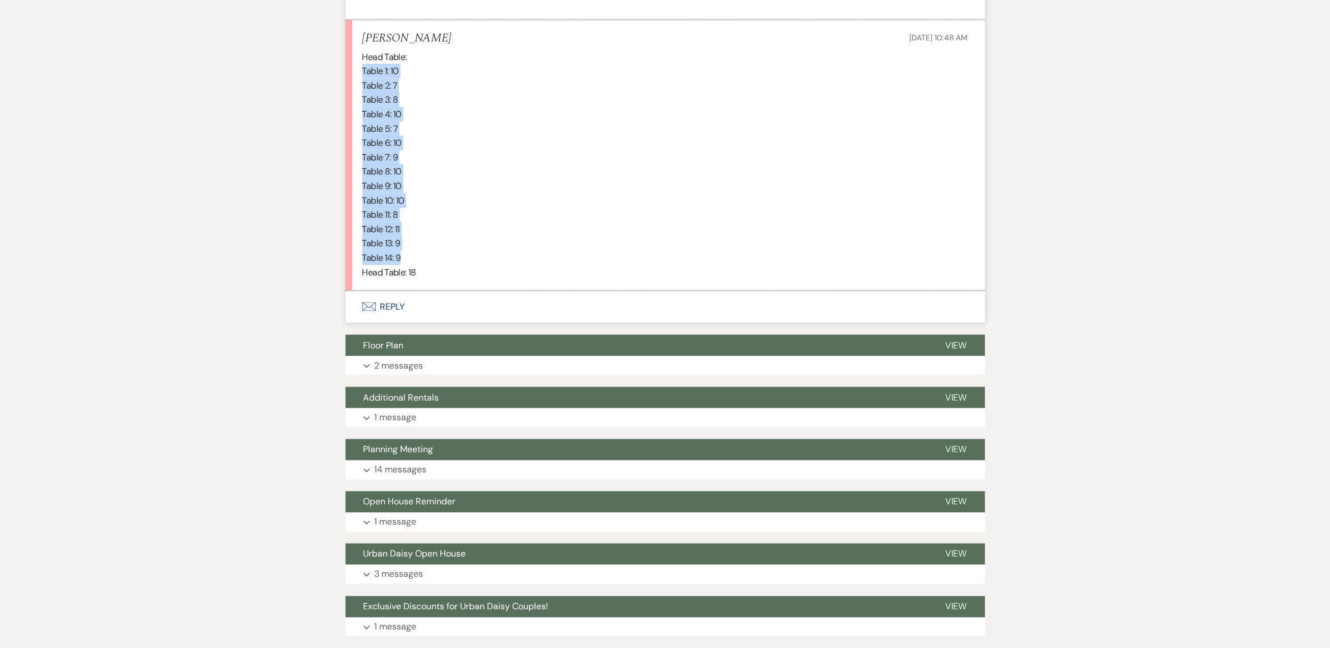
copy div "Table 1: 10 Table 2: 7 Table 3: 8 Table 4: 10 Table 5: 7 Table 6: 10 Table 7: 9…"
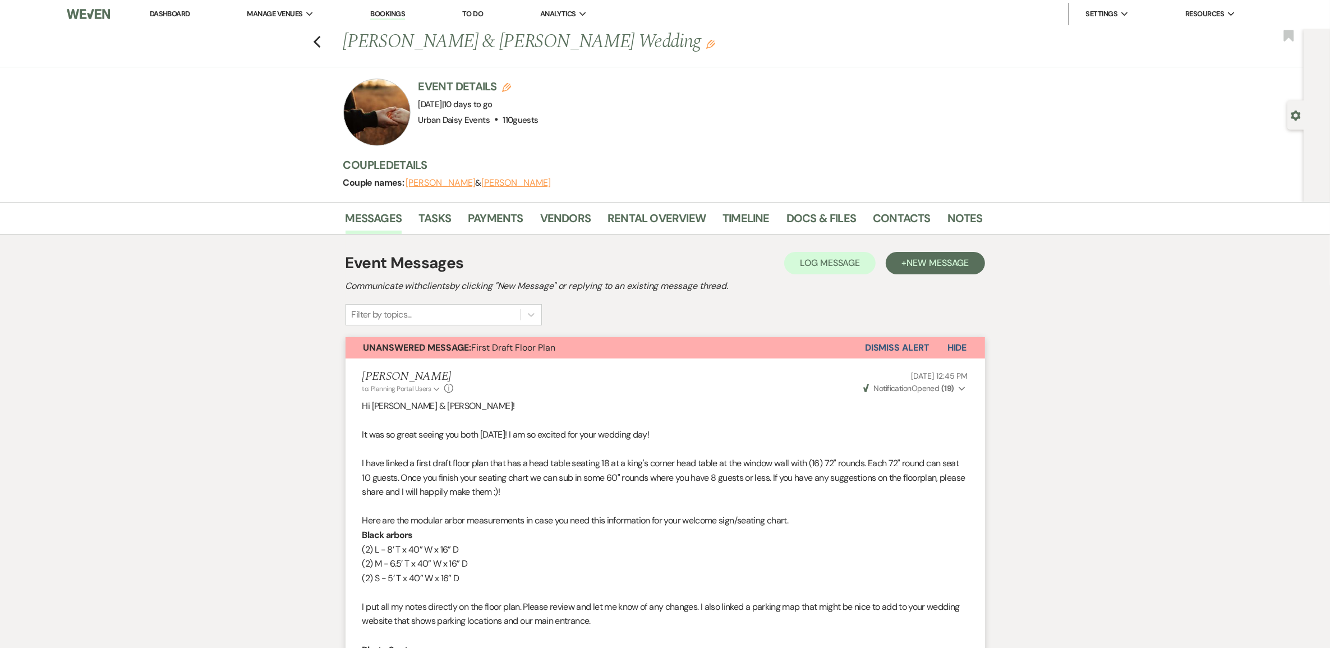
scroll to position [0, 0]
click at [817, 223] on link "Docs & Files" at bounding box center [821, 222] width 70 height 25
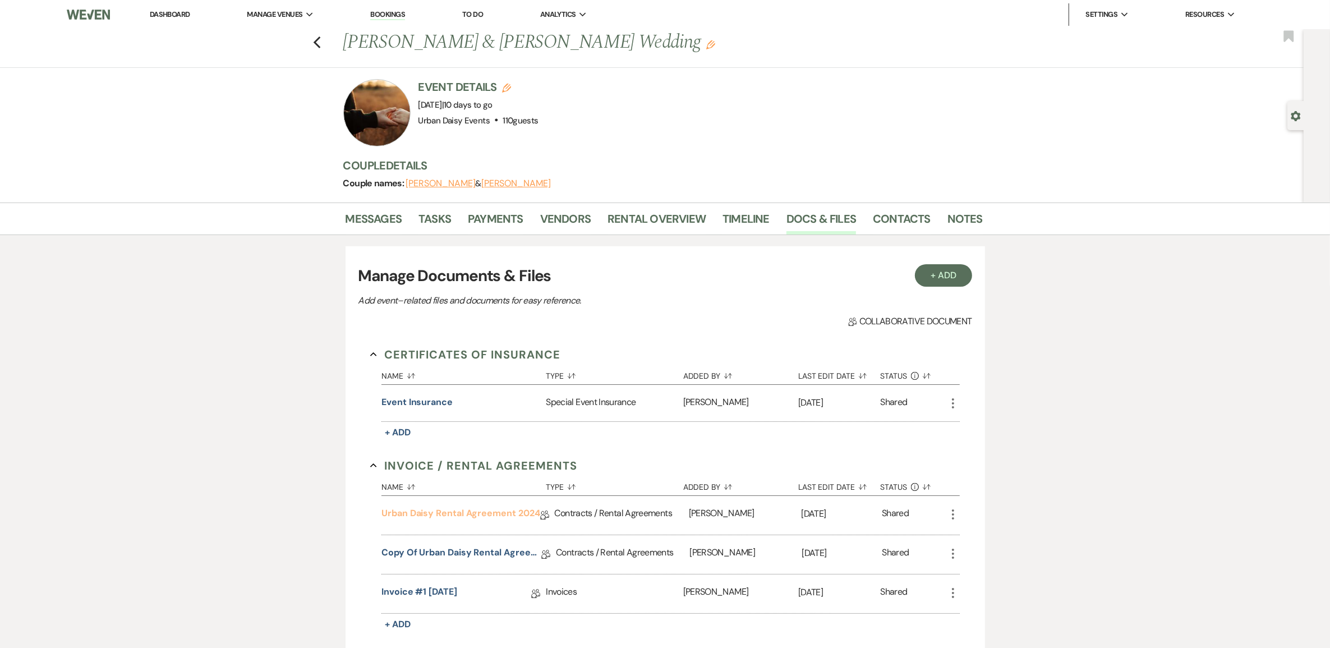
click at [419, 514] on link "Urban Daisy Rental Agreement 2024" at bounding box center [460, 514] width 158 height 17
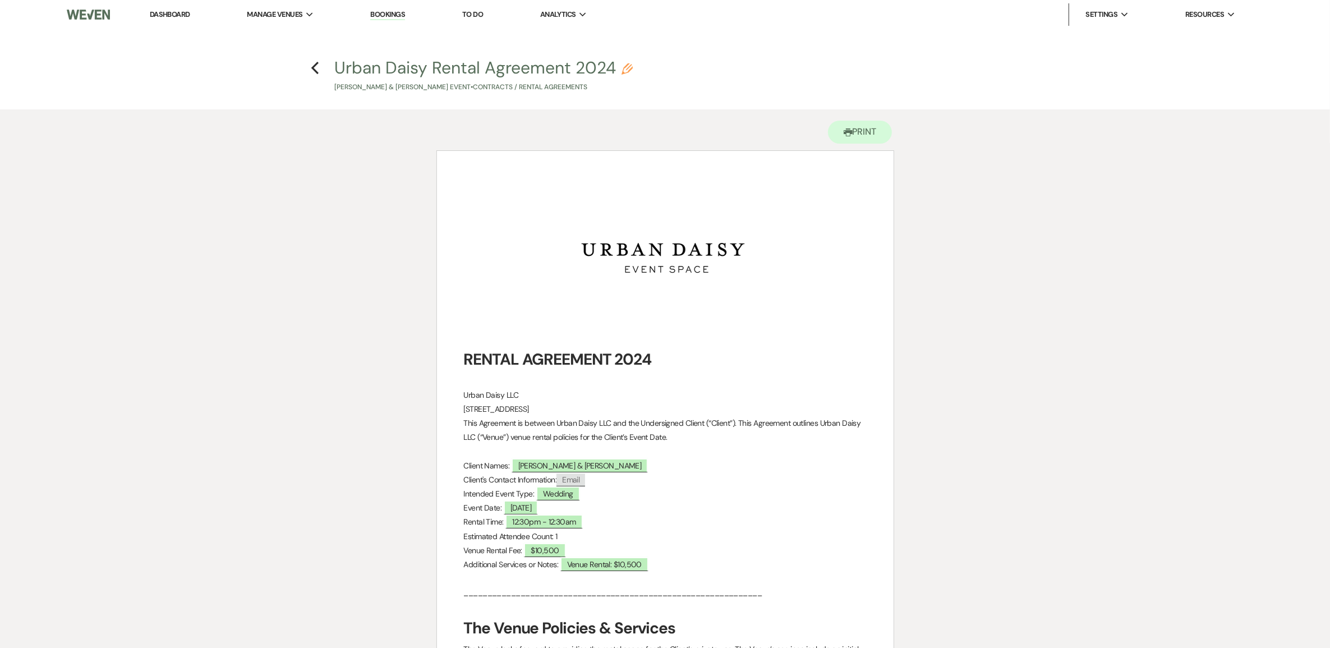
click at [317, 71] on use "button" at bounding box center [314, 68] width 7 height 12
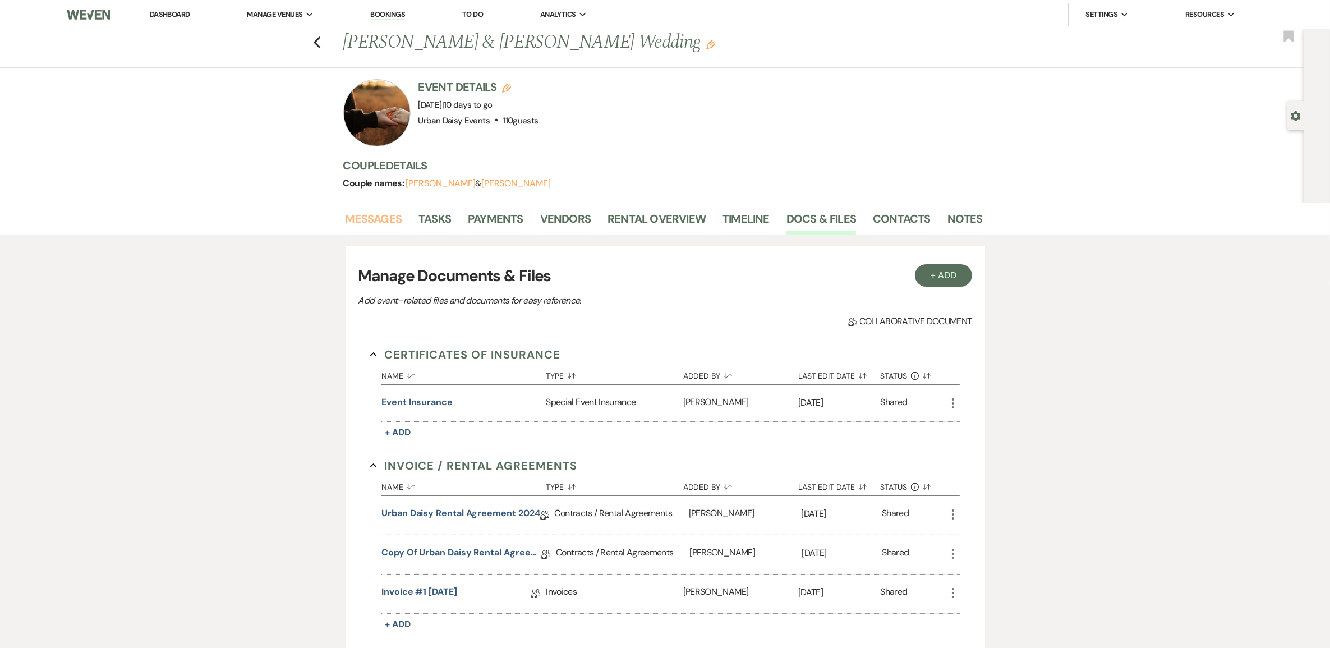
click at [363, 223] on link "Messages" at bounding box center [373, 222] width 57 height 25
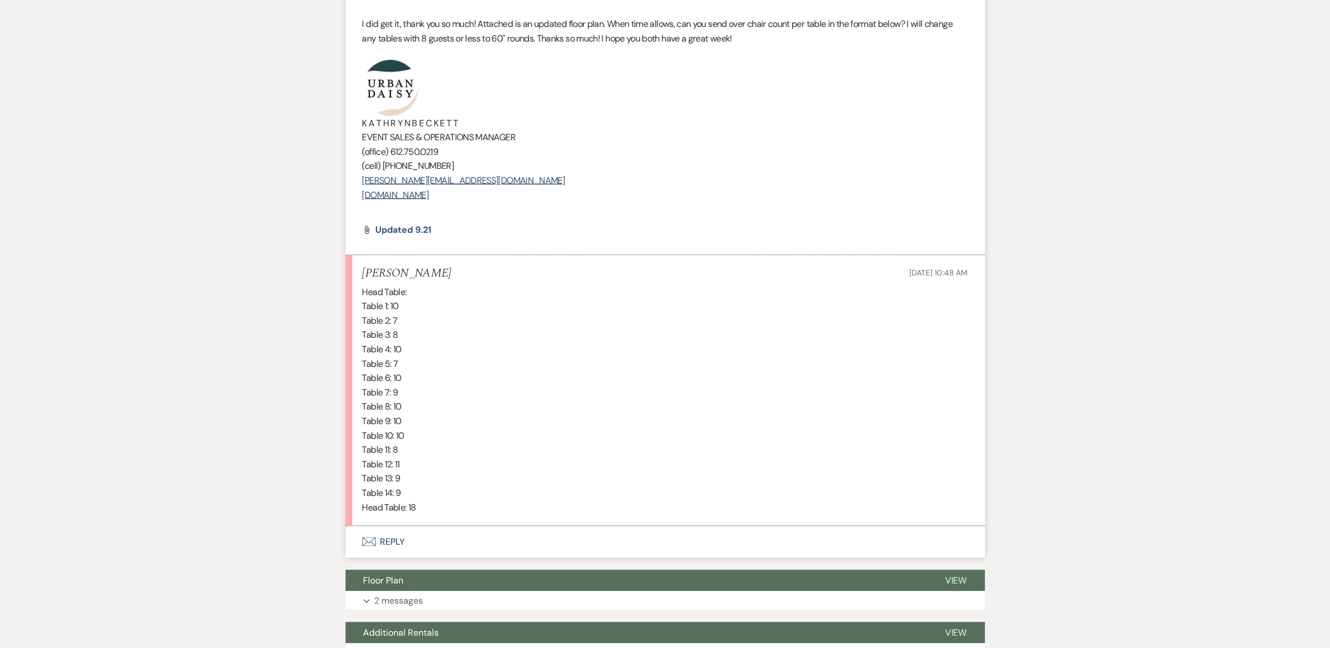
scroll to position [2033, 0]
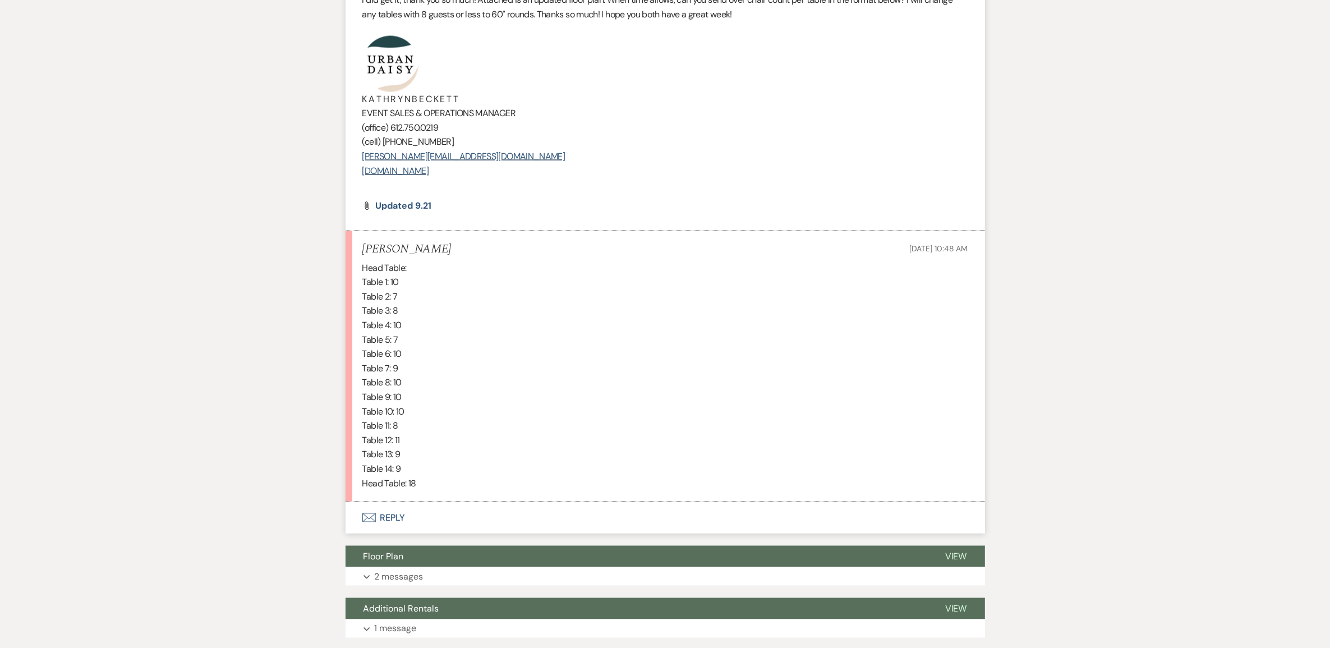
click at [386, 516] on button "Envelope Reply" at bounding box center [664, 517] width 639 height 31
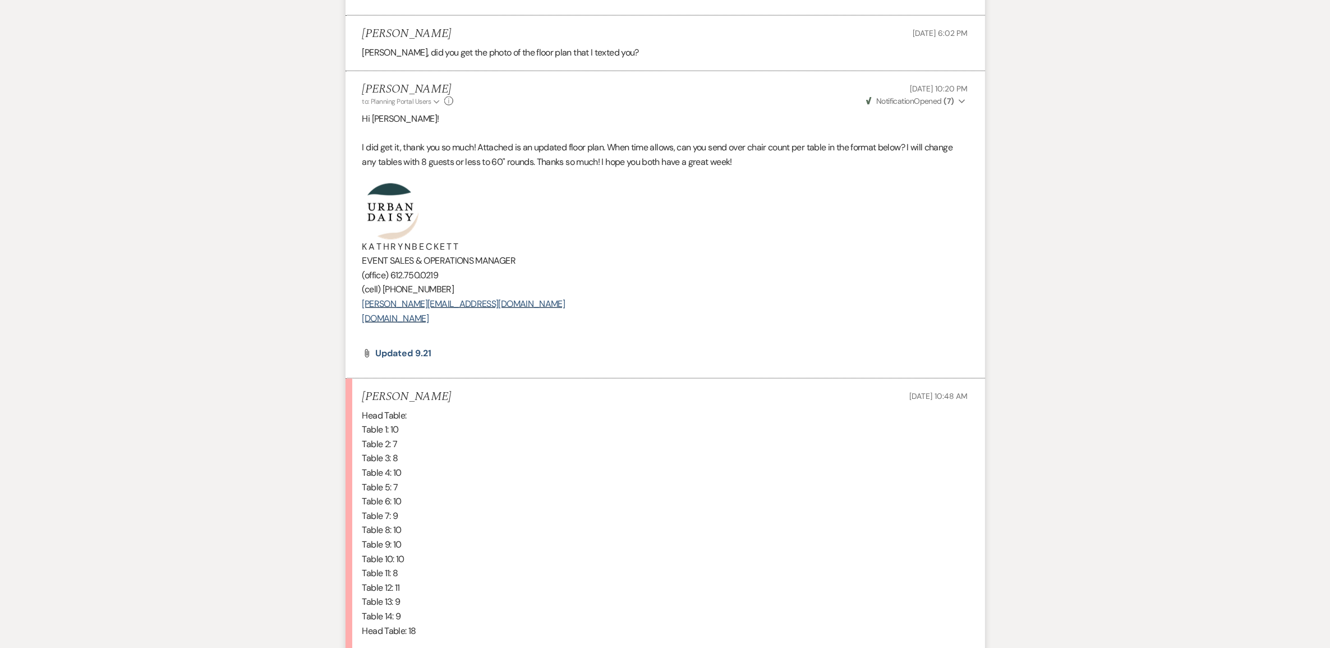
scroll to position [1677, 0]
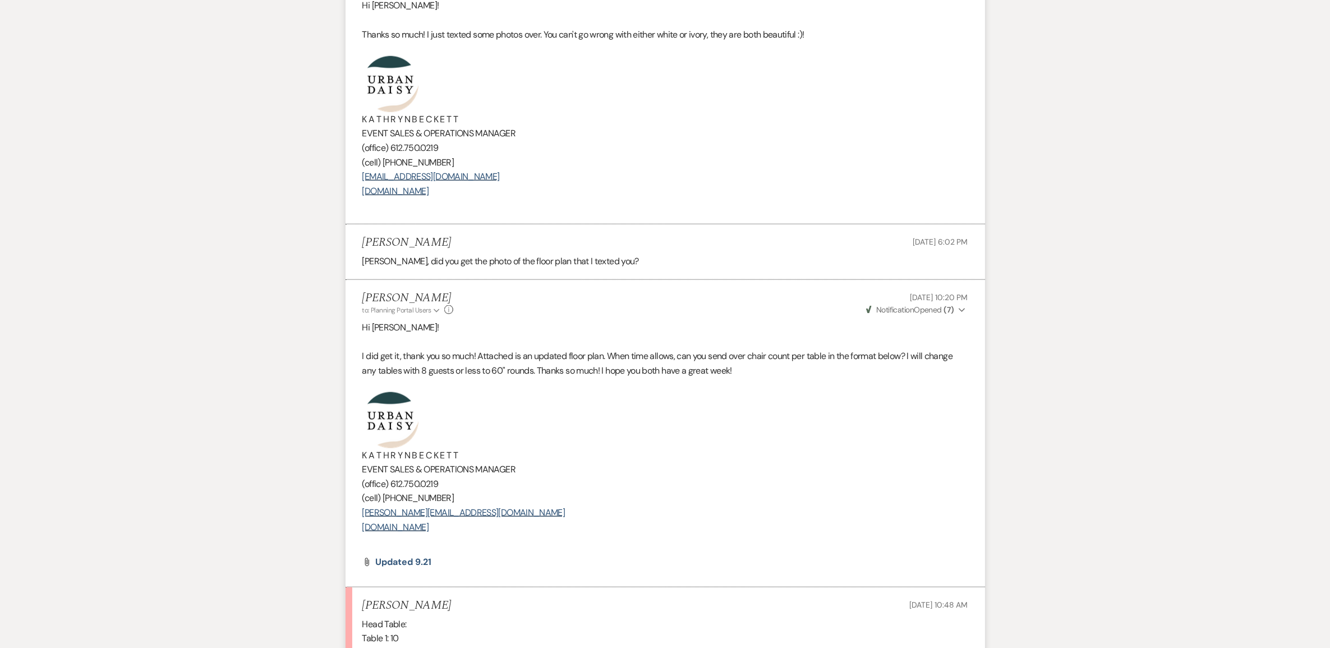
drag, startPoint x: 522, startPoint y: 525, endPoint x: 351, endPoint y: 407, distance: 207.7
click at [351, 407] on li "Kathryn Beckett to: Planning Portal Users Expand Info Sep 21, 2025, 10:20 PM We…" at bounding box center [664, 433] width 639 height 307
copy div "K A T H R Y N B E C K E T T EVENT SALES & OPERATIONS MANAGER (office) 612.750.0…"
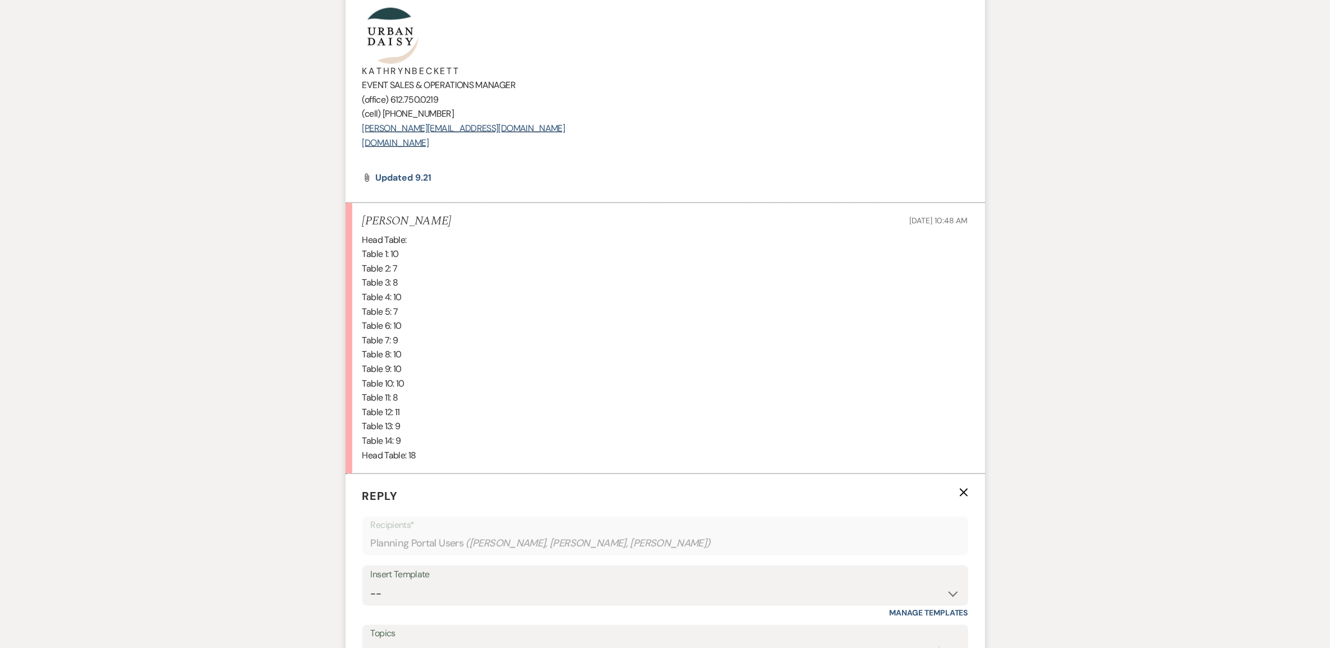
scroll to position [2167, 0]
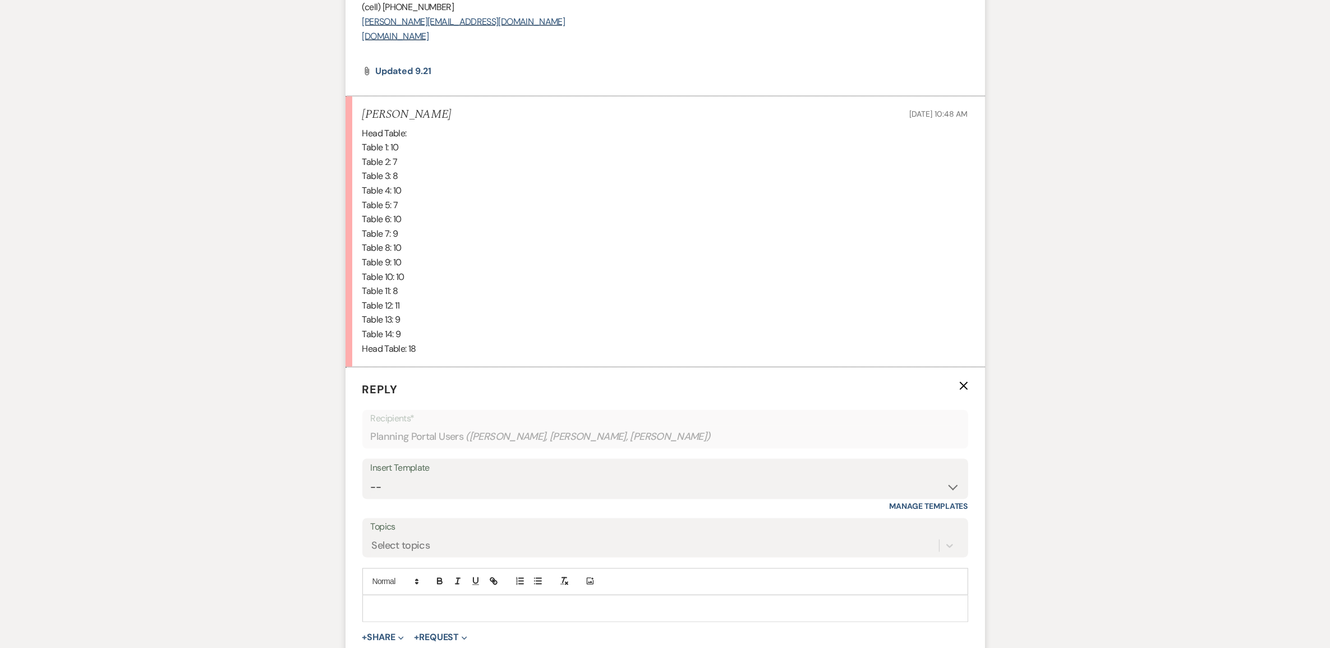
click at [438, 620] on div at bounding box center [665, 609] width 605 height 26
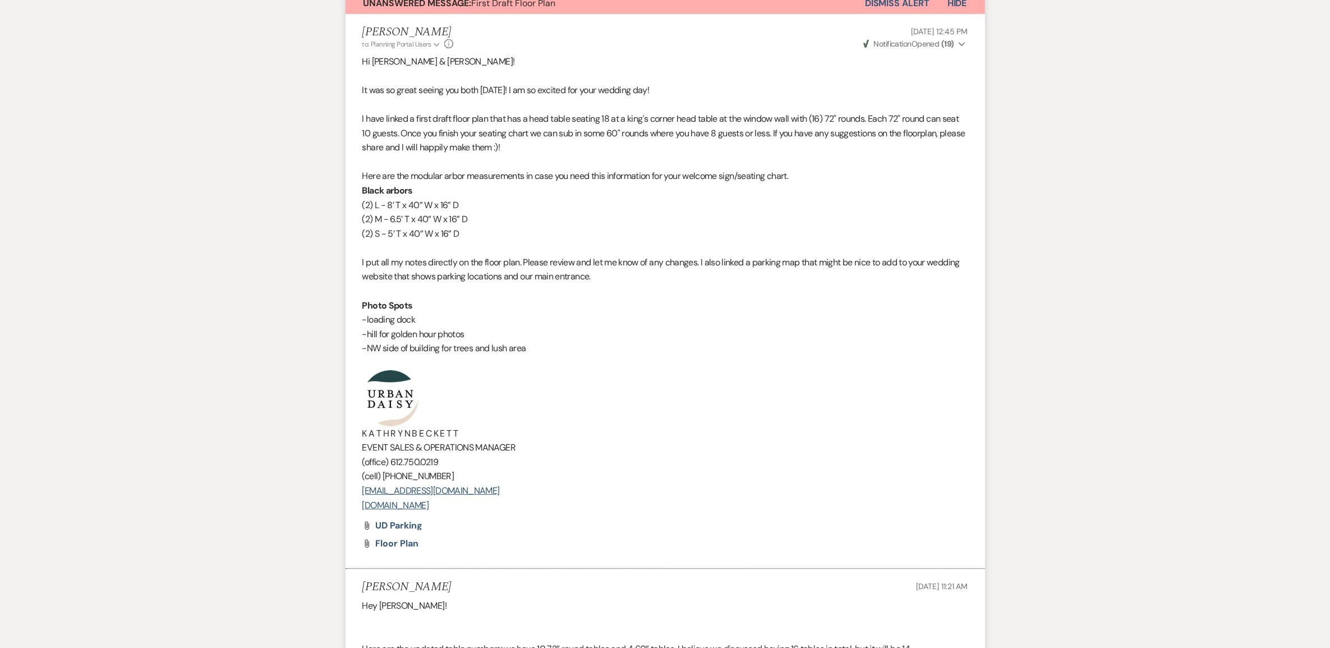
scroll to position [135, 0]
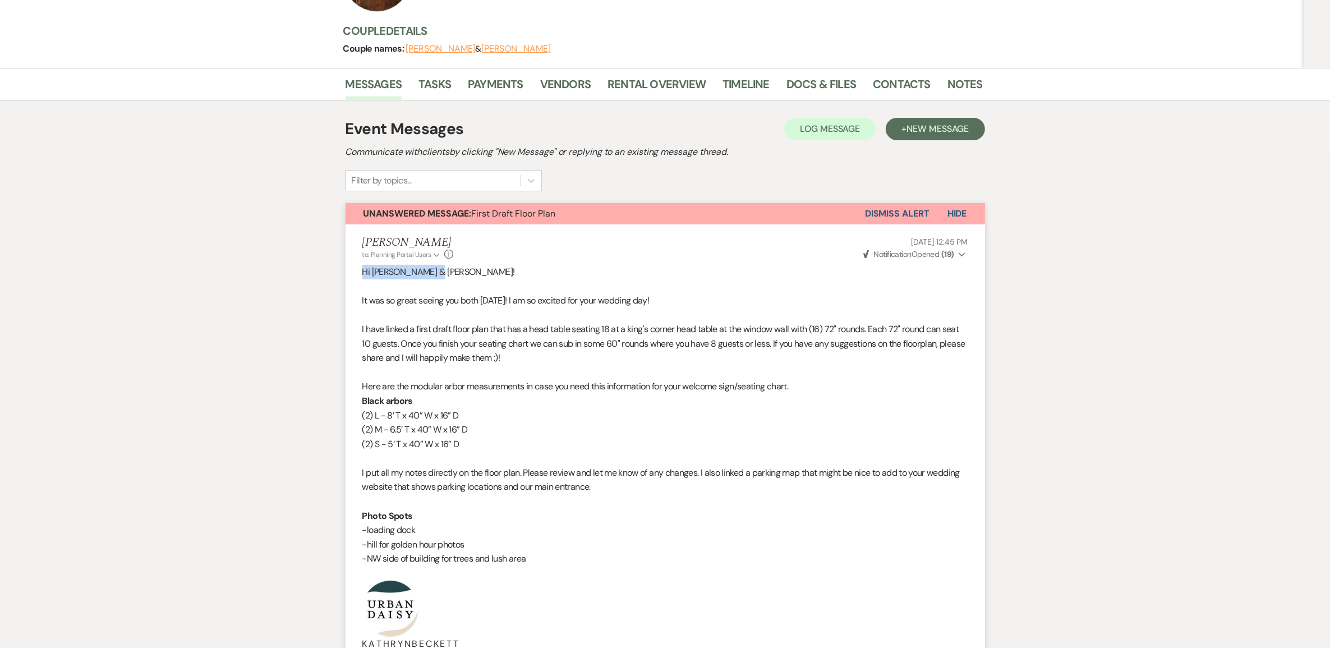
drag, startPoint x: 438, startPoint y: 273, endPoint x: 310, endPoint y: 265, distance: 128.1
copy p "Hi Emily & Dillon!"
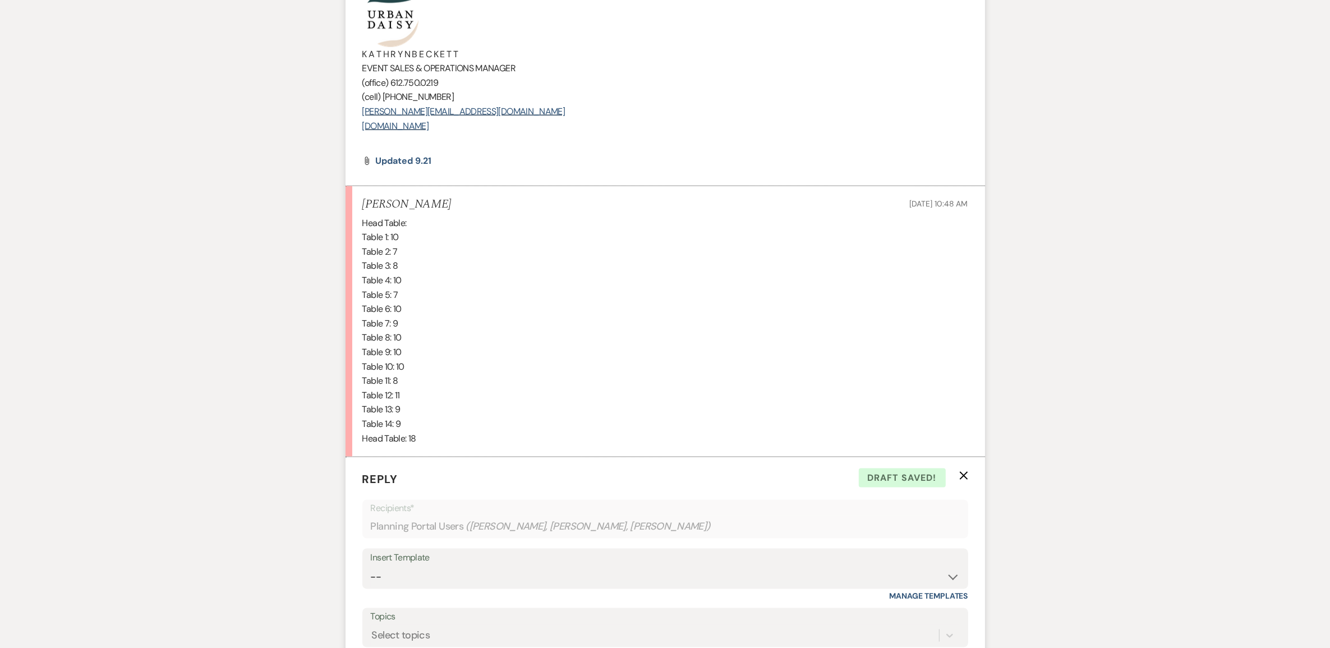
scroll to position [2238, 0]
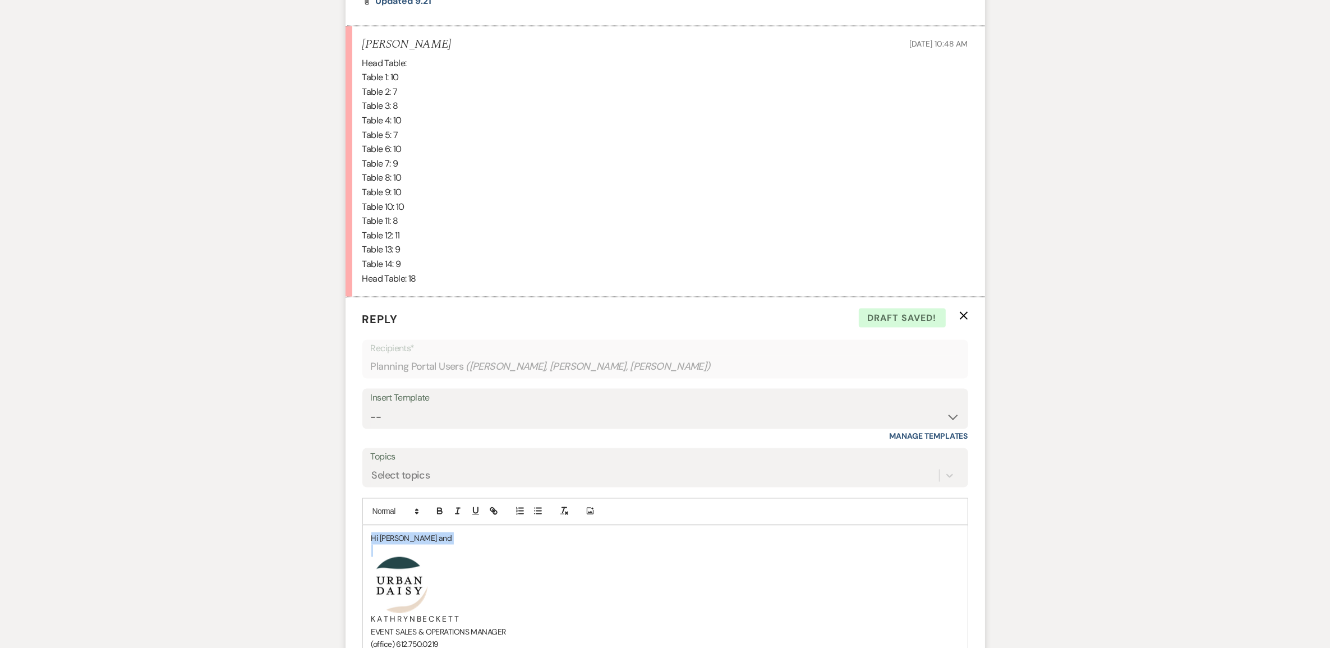
drag, startPoint x: 447, startPoint y: 546, endPoint x: 359, endPoint y: 536, distance: 88.6
click at [359, 536] on form "Reply X Draft saved! Recipients* Planning Portal Users ( Emily Knowlan, Dillon …" at bounding box center [664, 541] width 639 height 488
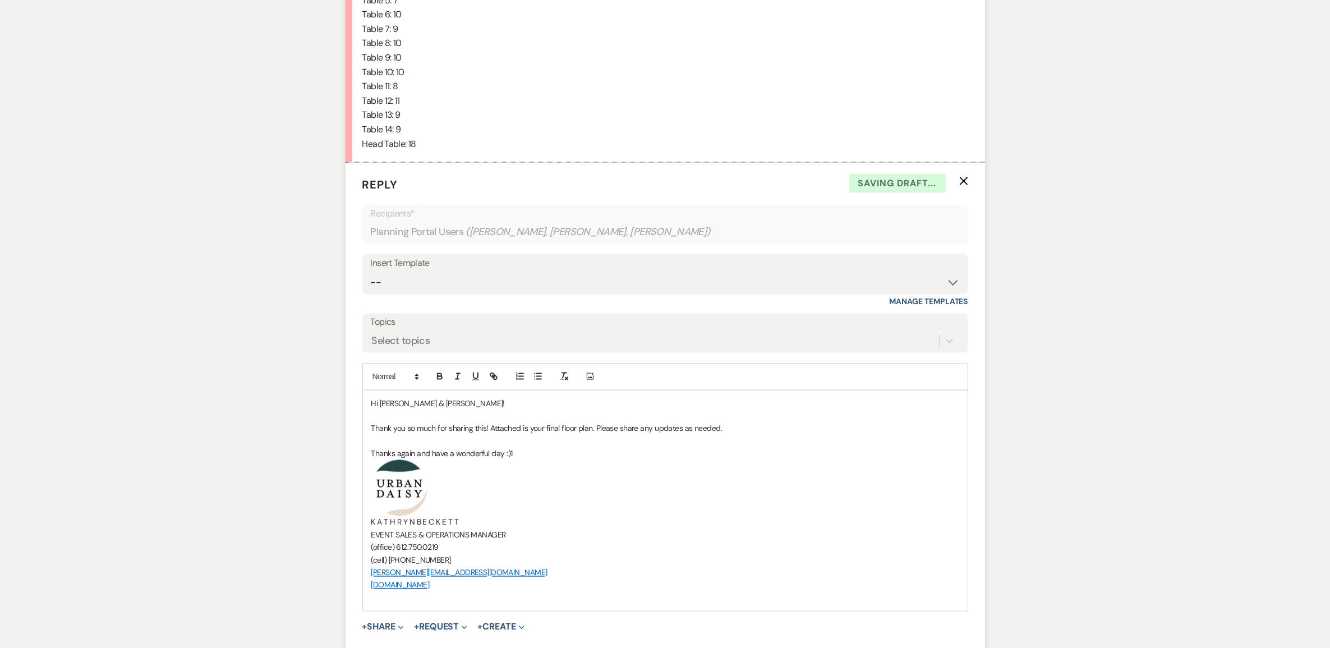
scroll to position [2575, 0]
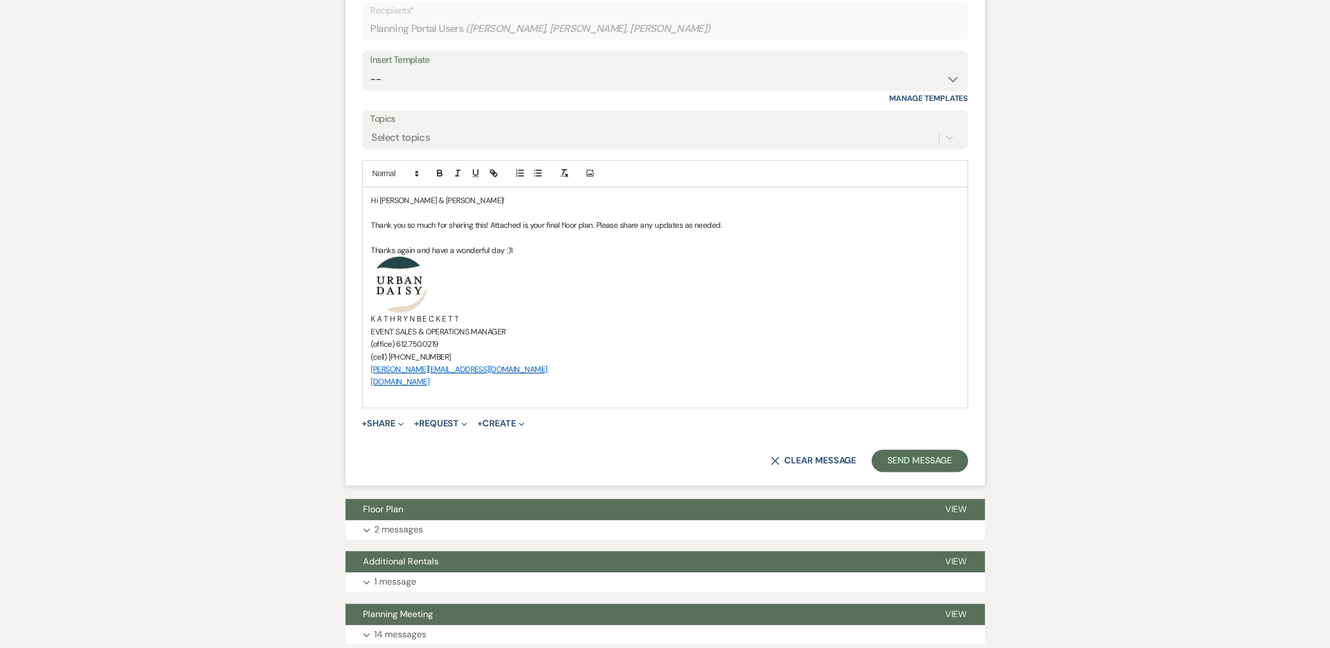
click at [391, 425] on button "+ Share Expand" at bounding box center [383, 423] width 42 height 9
click at [391, 446] on span "Doc Upload Documents" at bounding box center [405, 446] width 64 height 12
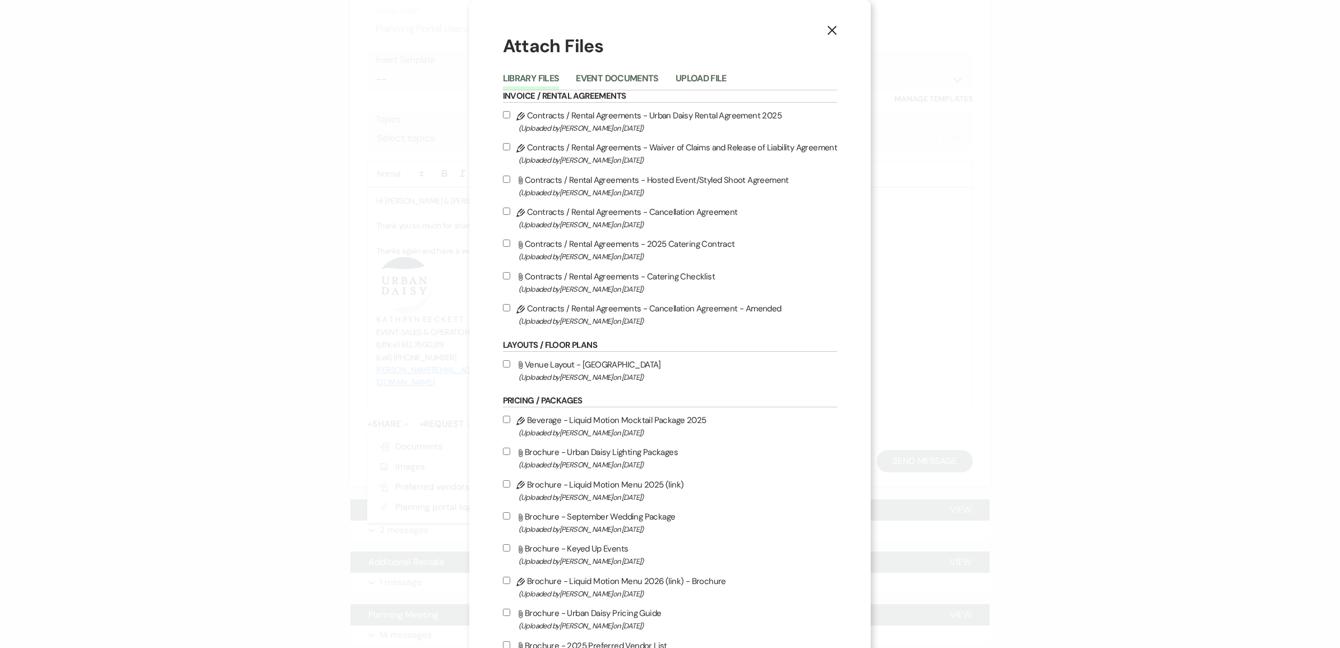
click at [710, 79] on button "Upload File" at bounding box center [701, 82] width 51 height 16
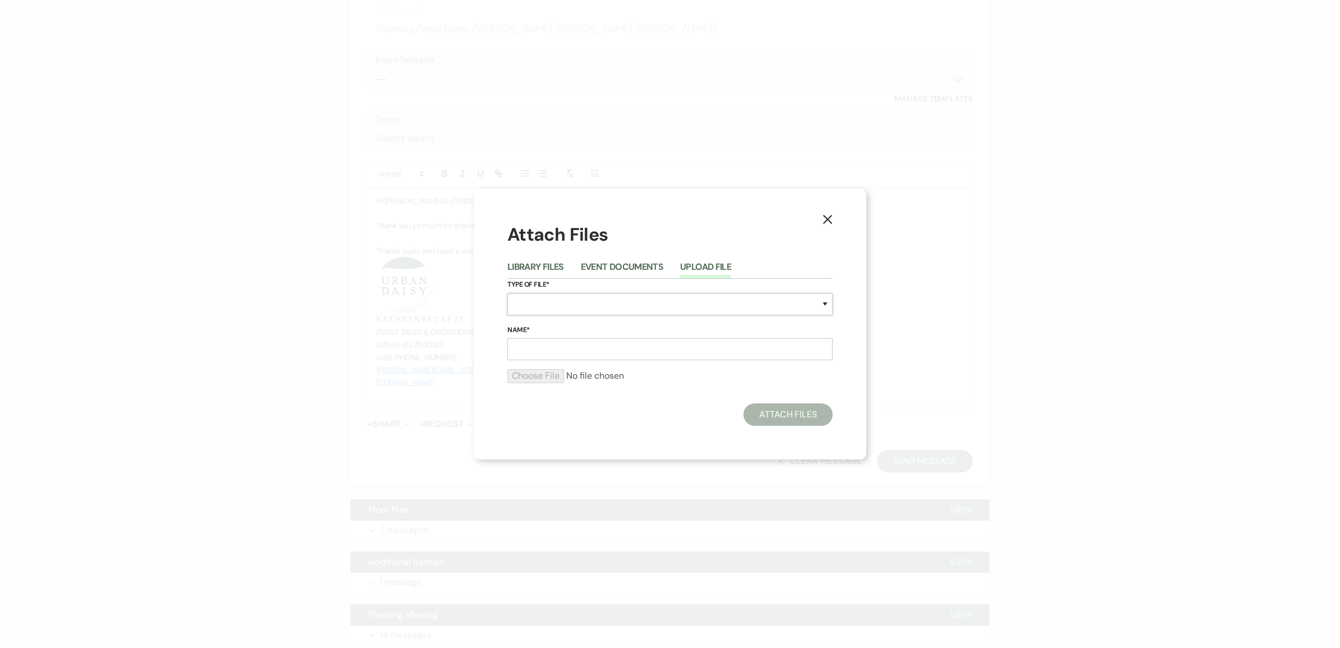
click at [665, 308] on select "Special Event Insurance Vendor Certificate of Insurance Contracts / Rental Agre…" at bounding box center [670, 304] width 325 height 22
select select "24"
click at [508, 293] on select "Special Event Insurance Vendor Certificate of Insurance Contracts / Rental Agre…" at bounding box center [670, 304] width 325 height 22
click at [569, 332] on label "Name*" at bounding box center [670, 330] width 325 height 12
click at [569, 338] on input "Name*" at bounding box center [670, 349] width 325 height 22
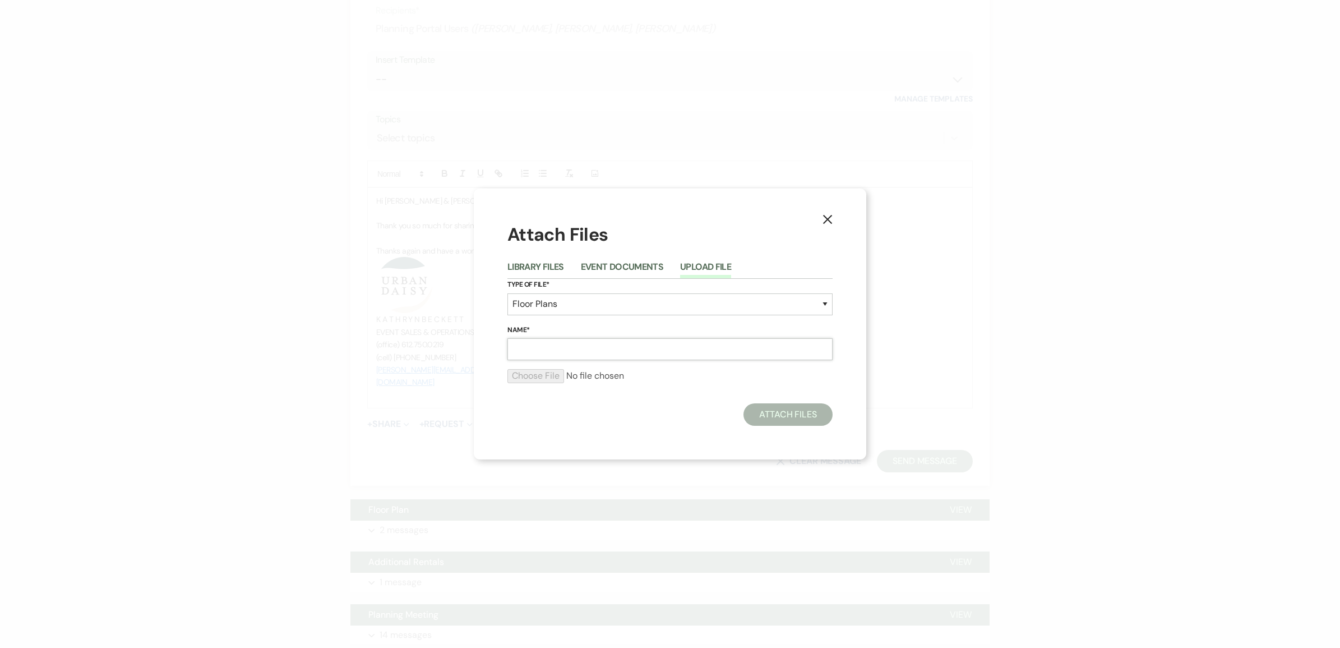
click at [569, 339] on input "Name*" at bounding box center [670, 349] width 325 height 22
type input "final floor plan"
click at [544, 376] on input "file" at bounding box center [670, 375] width 325 height 13
type input "C:\fakepath\final (34).pdf"
click at [797, 421] on button "Attach Files" at bounding box center [788, 417] width 89 height 22
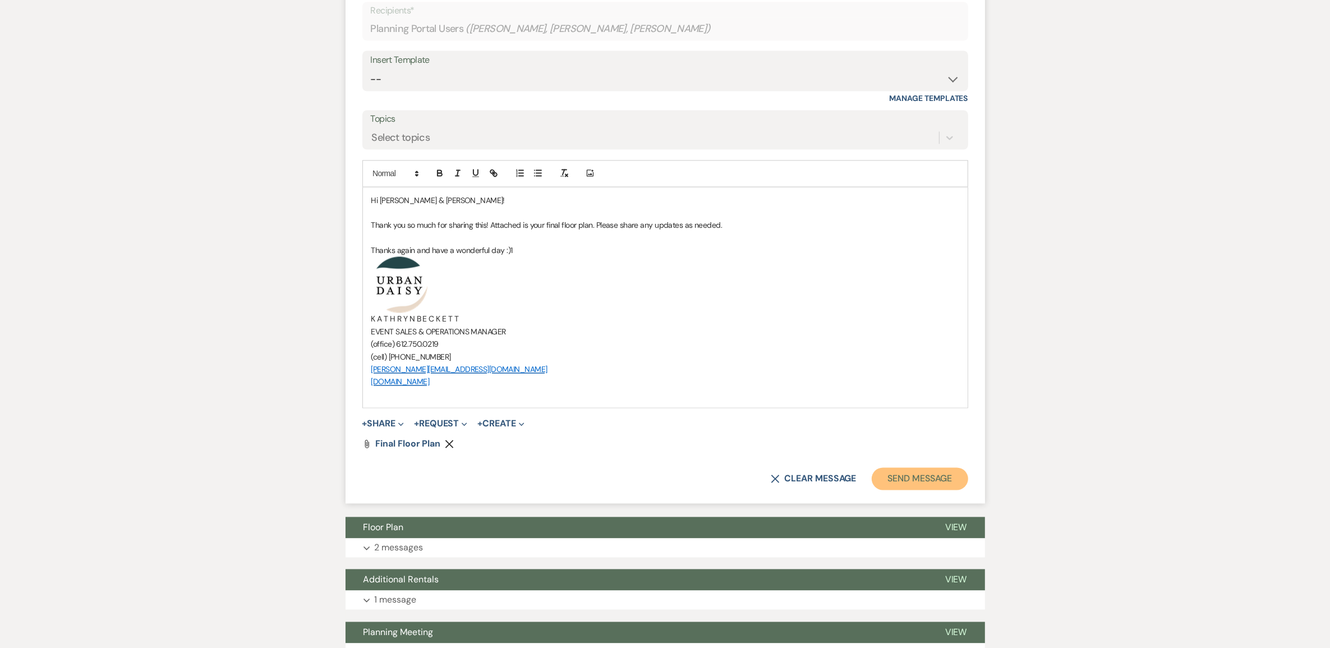
click at [906, 469] on button "Send Message" at bounding box center [919, 479] width 96 height 22
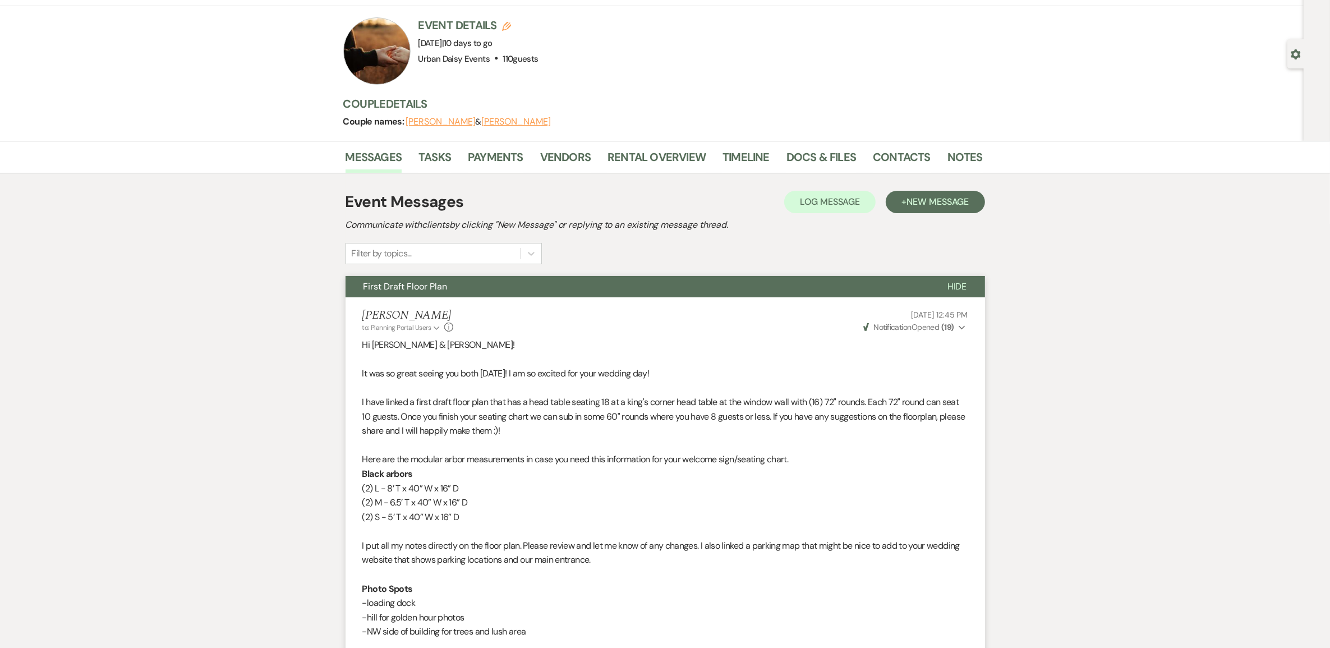
scroll to position [0, 0]
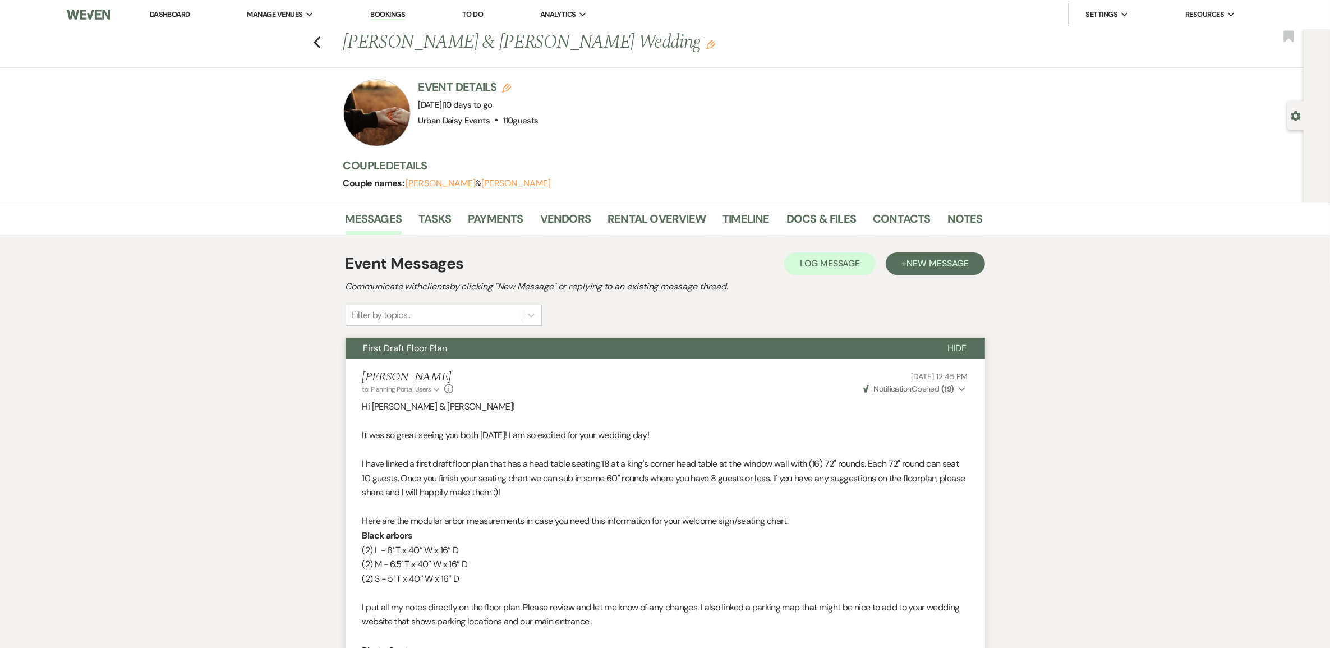
click at [180, 15] on link "Dashboard" at bounding box center [170, 15] width 40 height 10
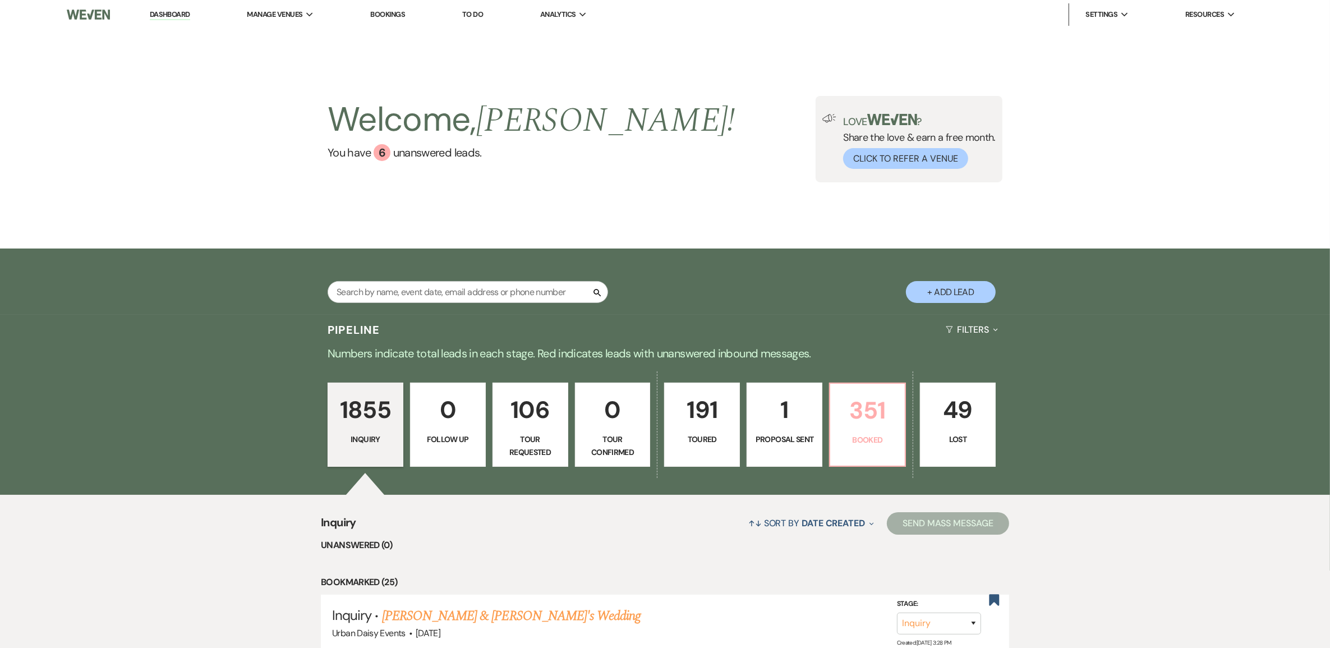
click at [872, 436] on p "Booked" at bounding box center [867, 439] width 61 height 12
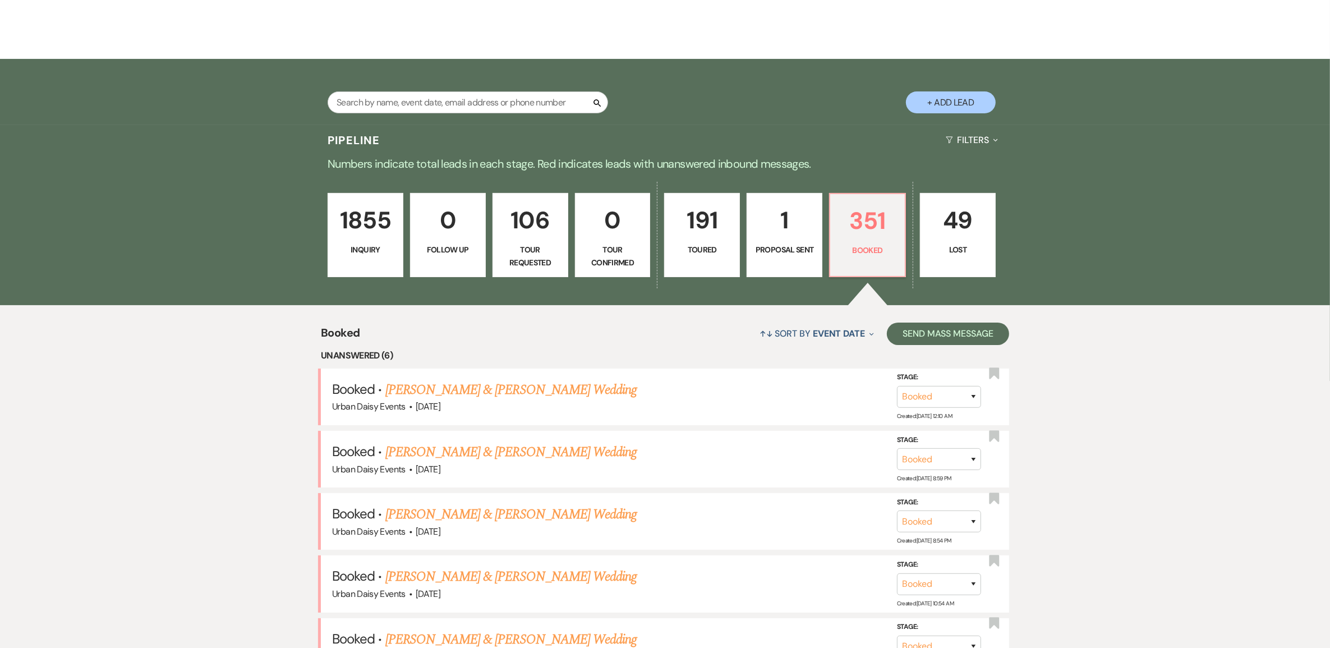
scroll to position [210, 0]
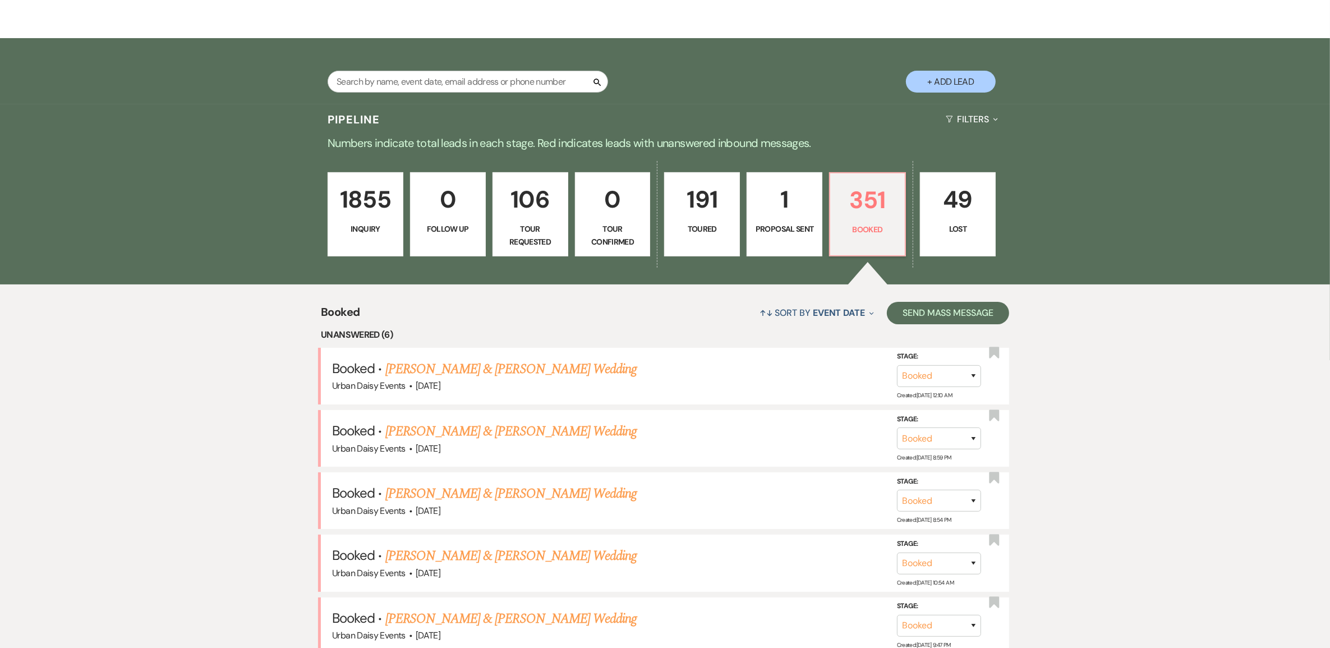
click at [433, 356] on li "Booked · Sara Roufs & Dustin Drown's Wedding Urban Daisy Events · Oct 10, 2025 …" at bounding box center [665, 376] width 688 height 57
click at [432, 363] on link "Sara Roufs & Dustin Drown's Wedding" at bounding box center [510, 369] width 251 height 20
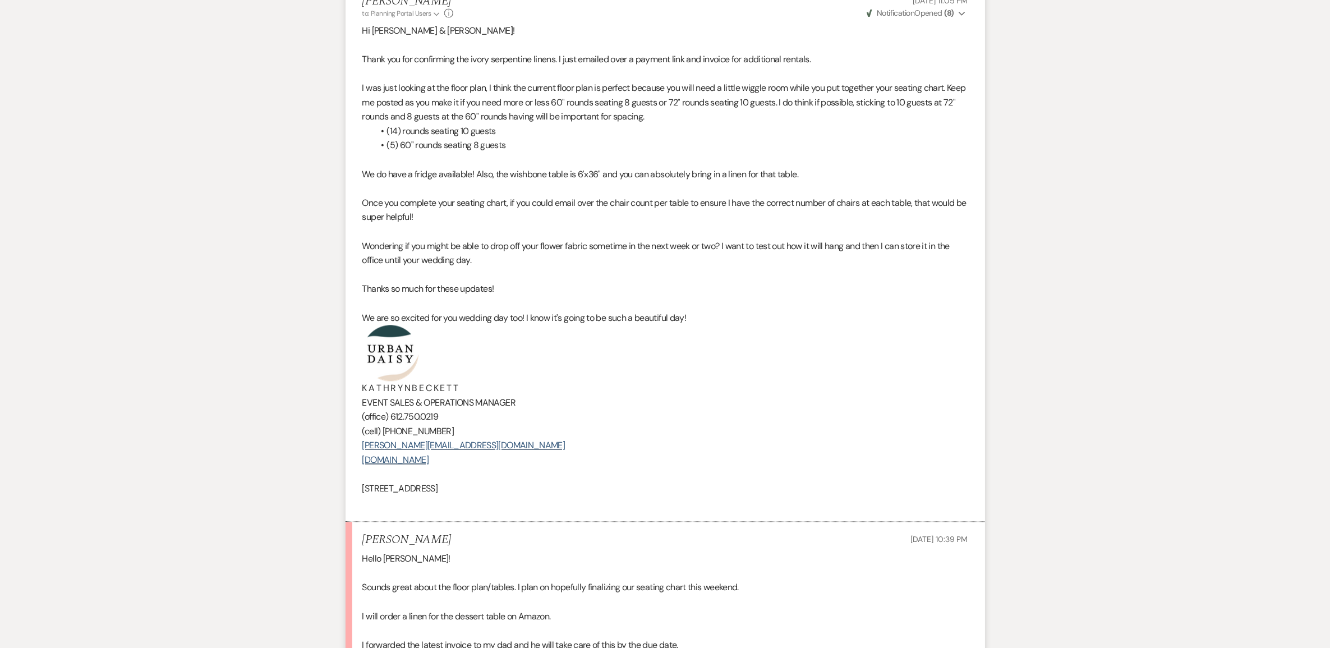
scroll to position [3085, 0]
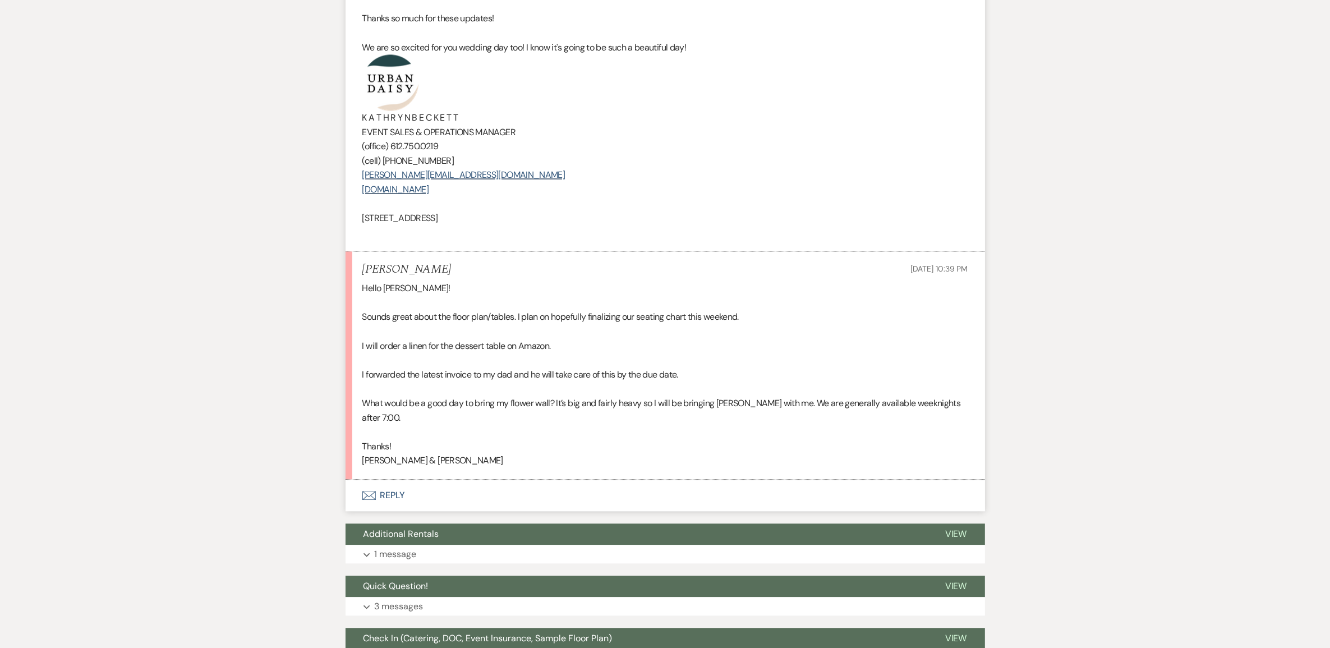
click at [385, 479] on button "Envelope Reply" at bounding box center [664, 494] width 639 height 31
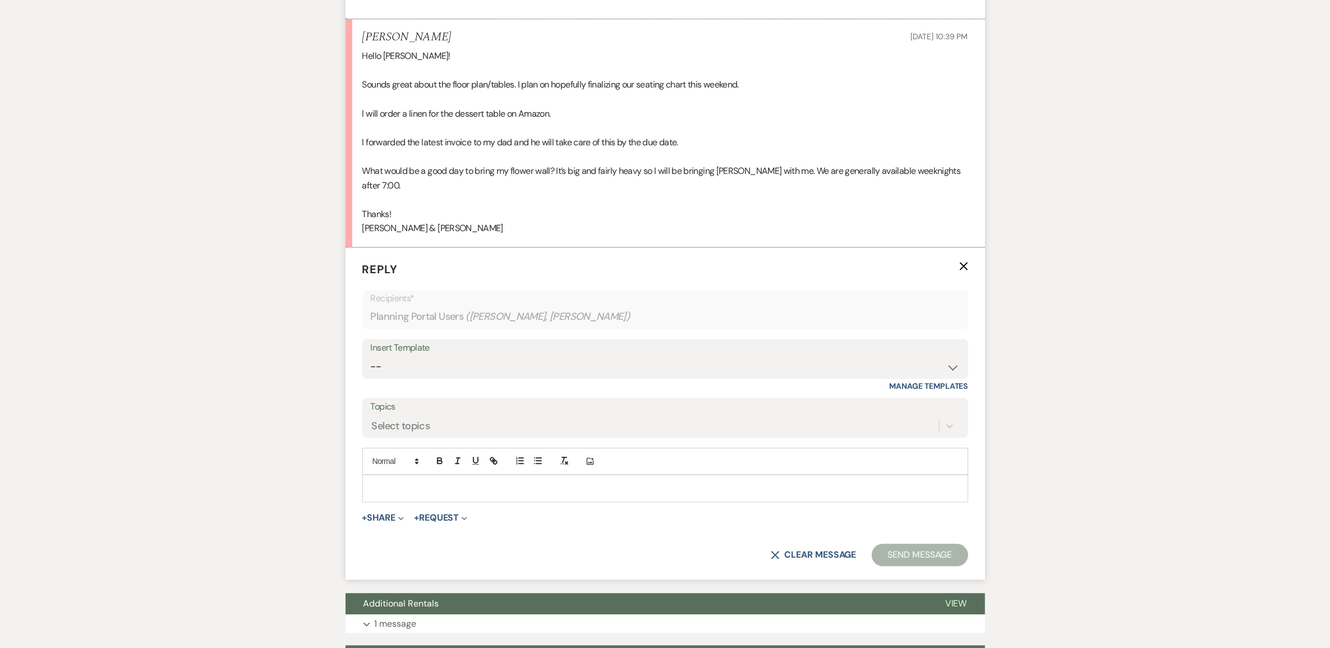
scroll to position [3379, 0]
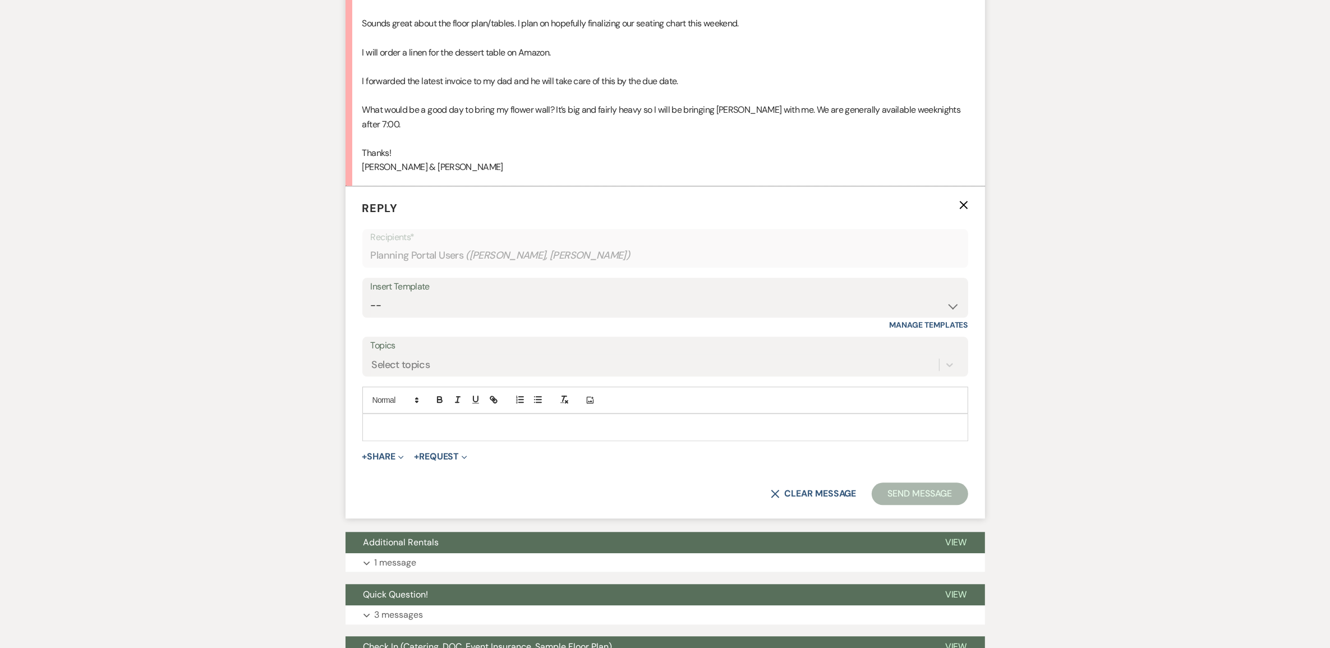
click at [402, 421] on p at bounding box center [665, 427] width 588 height 12
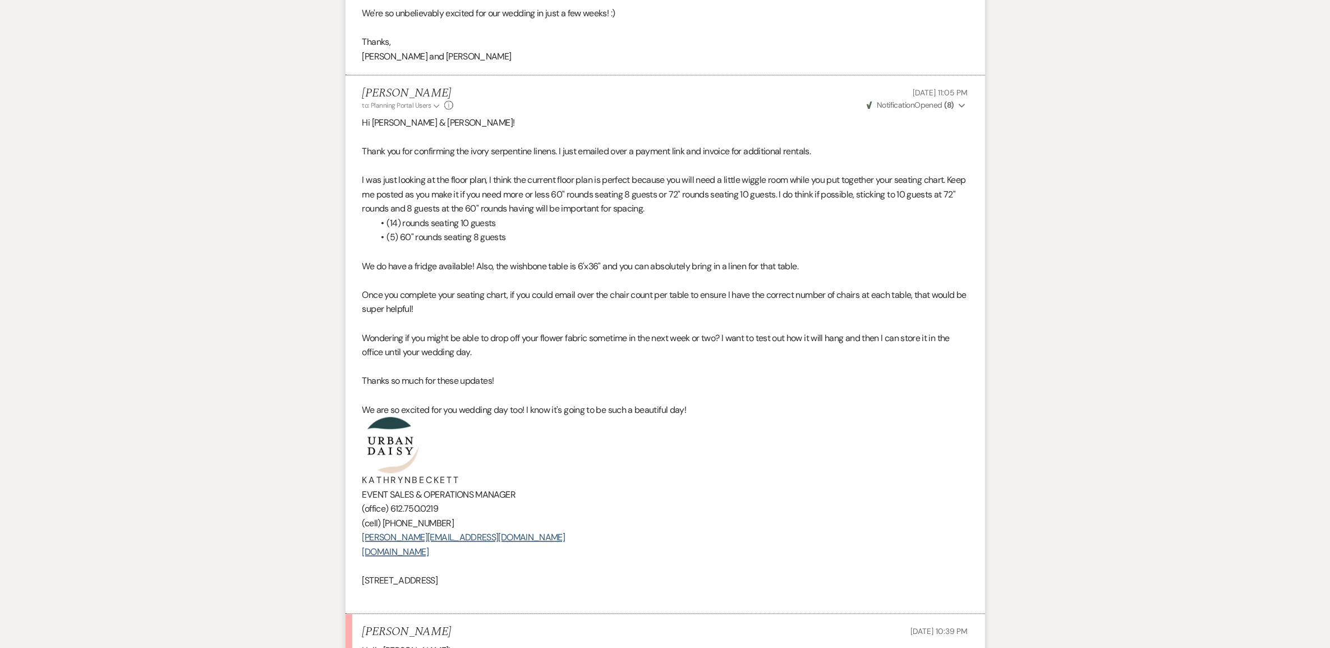
scroll to position [2748, 0]
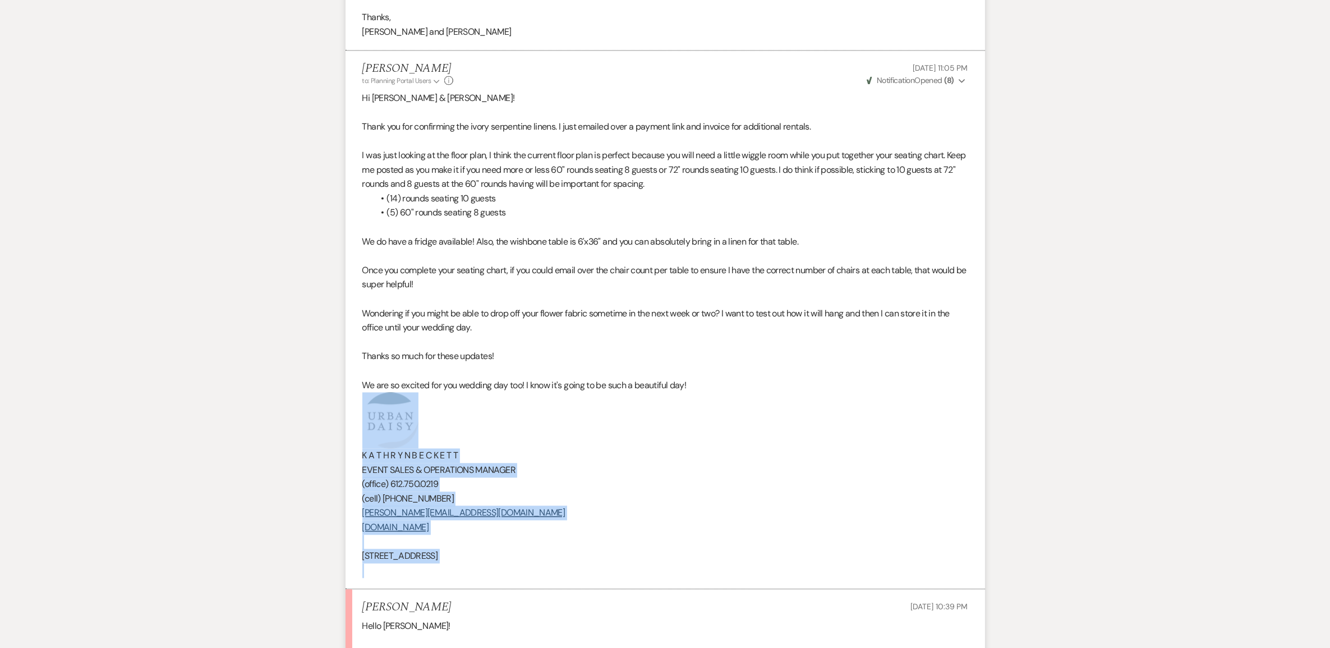
drag, startPoint x: 536, startPoint y: 554, endPoint x: 321, endPoint y: 414, distance: 256.5
copy div "K A T H R Y N B E C K E T T EVENT SALES & OPERATIONS MANAGER (office) 612.750.0…"
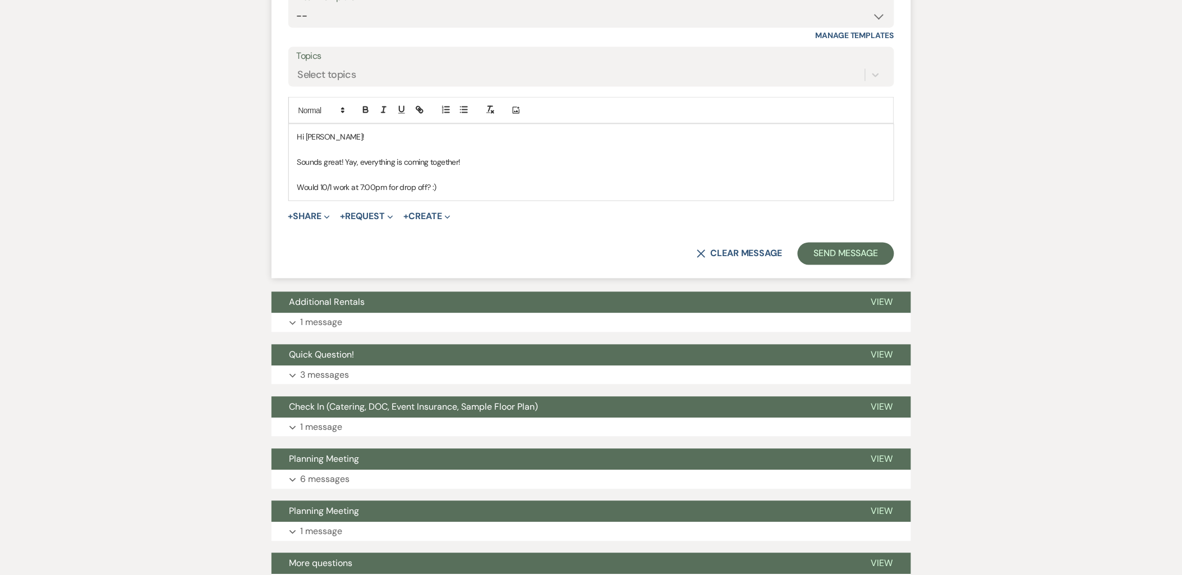
scroll to position [3669, 0]
click at [452, 181] on p "Would 10/1 work at 7:00pm for drop off? :)" at bounding box center [591, 187] width 588 height 12
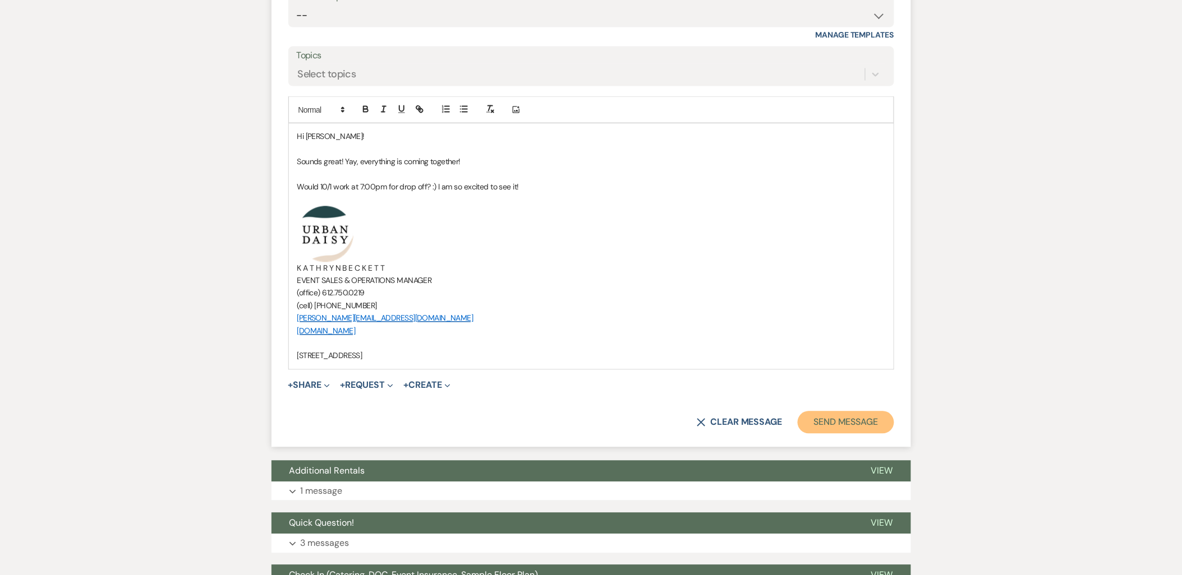
click at [812, 412] on button "Send Message" at bounding box center [845, 423] width 96 height 22
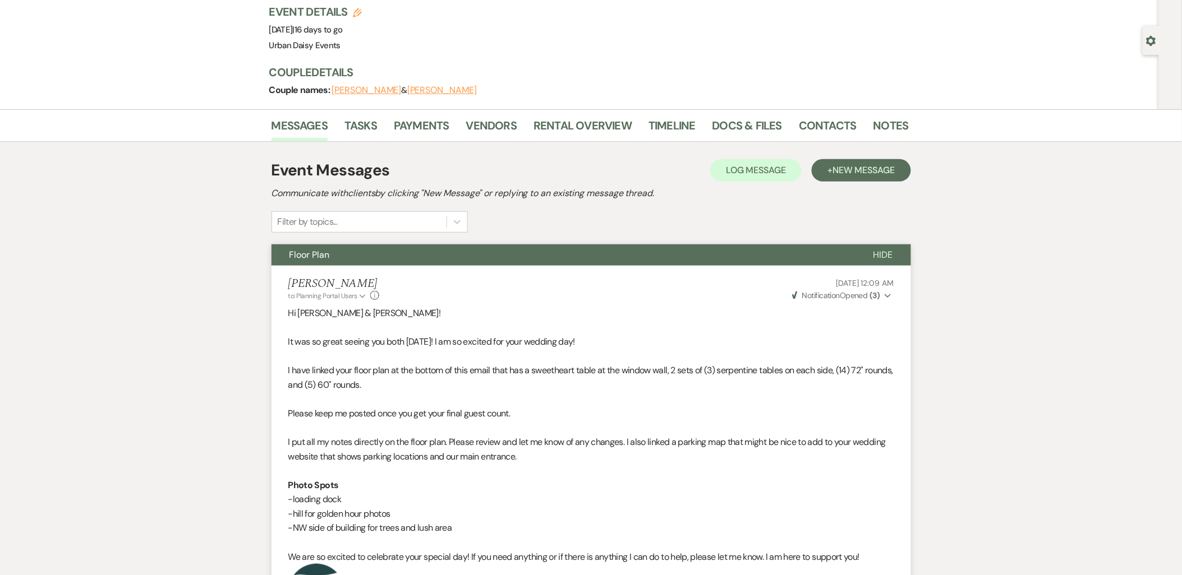
scroll to position [0, 0]
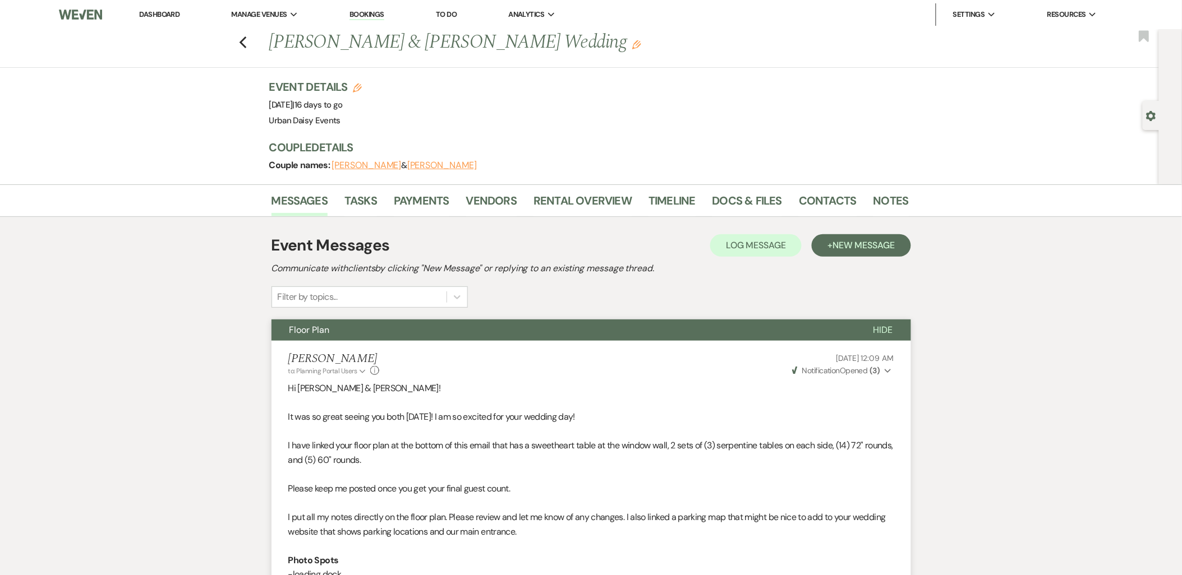
click at [159, 10] on link "Dashboard" at bounding box center [159, 15] width 40 height 10
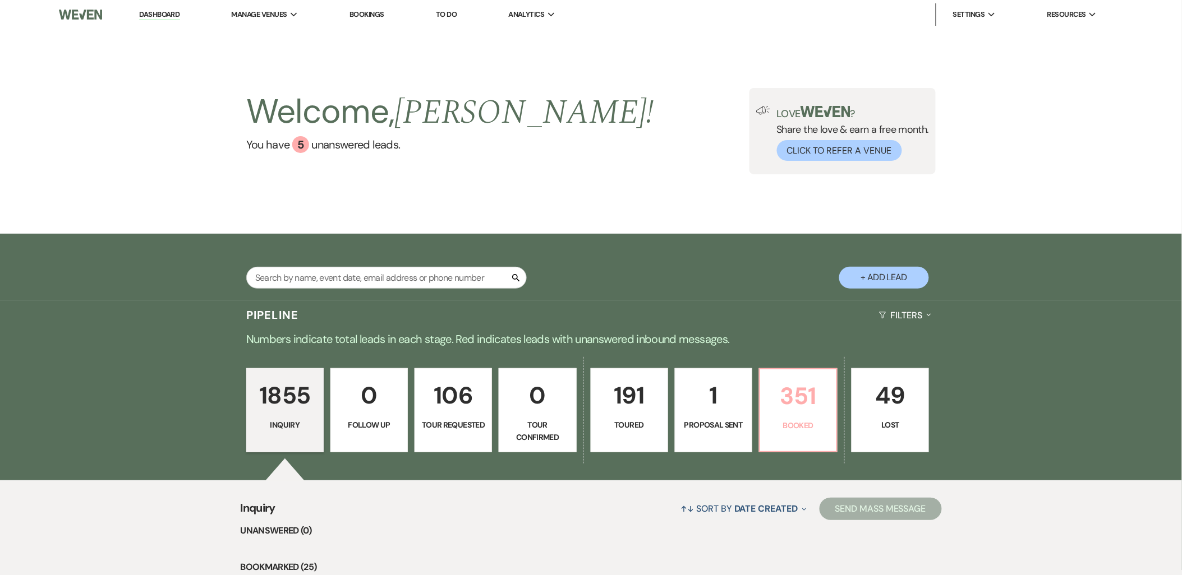
click at [816, 411] on p "351" at bounding box center [798, 396] width 63 height 38
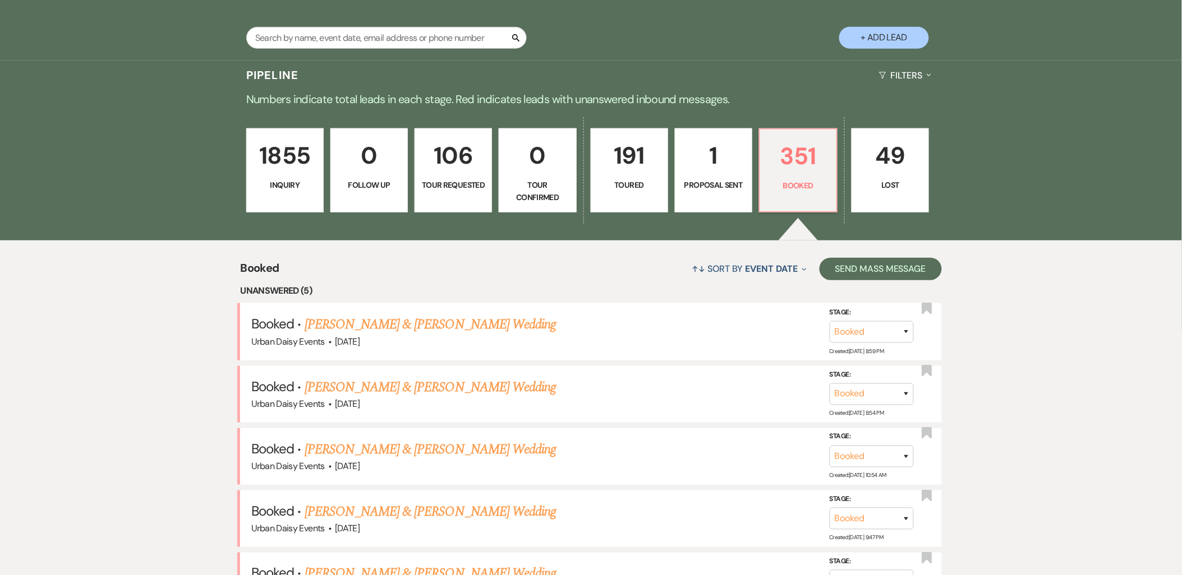
scroll to position [311, 0]
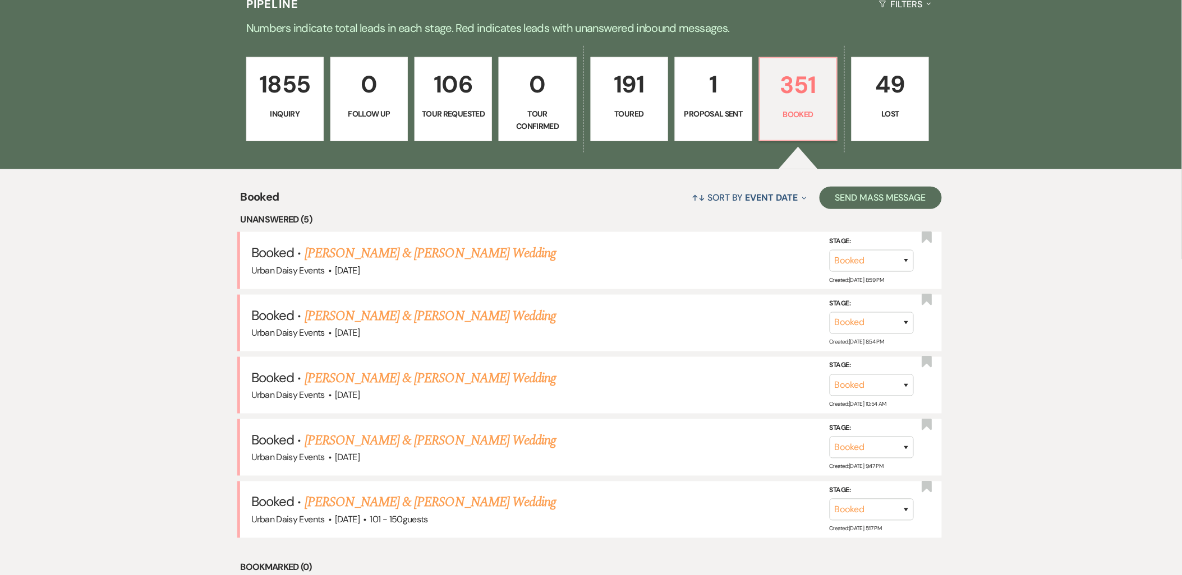
click at [362, 306] on link "Zachary Sovell & Shamiah Jones's Wedding" at bounding box center [430, 316] width 251 height 20
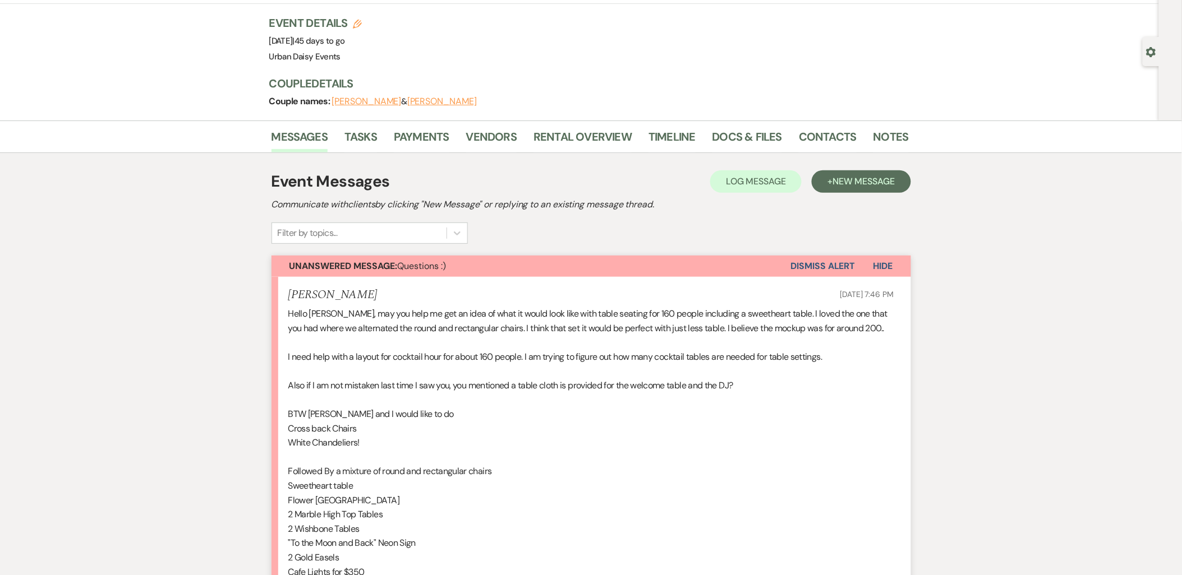
scroll to position [62, 0]
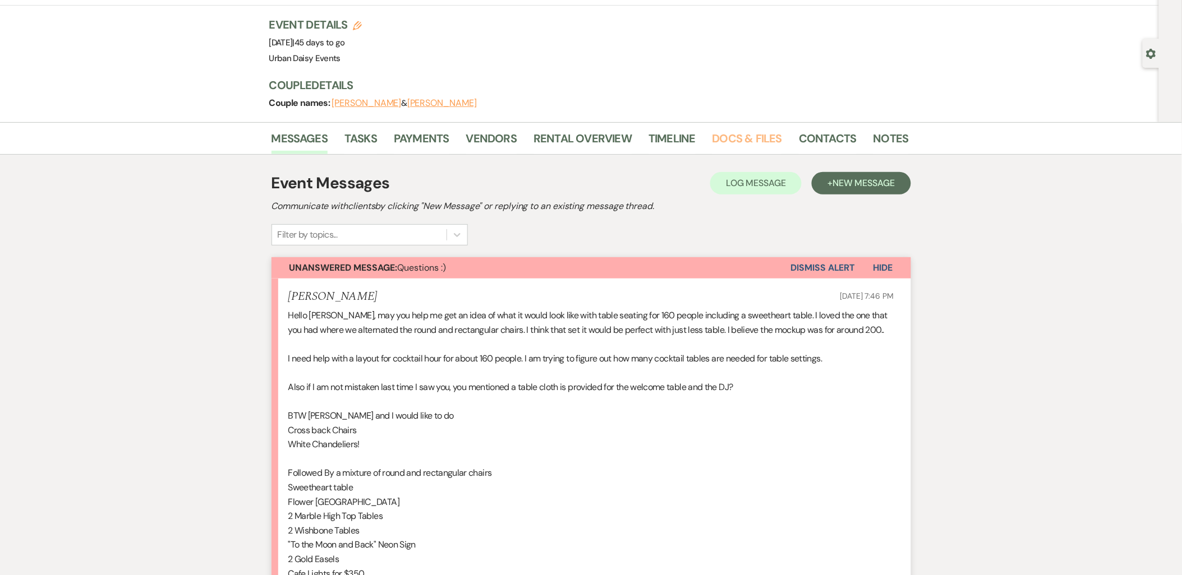
click at [770, 137] on link "Docs & Files" at bounding box center [747, 142] width 70 height 25
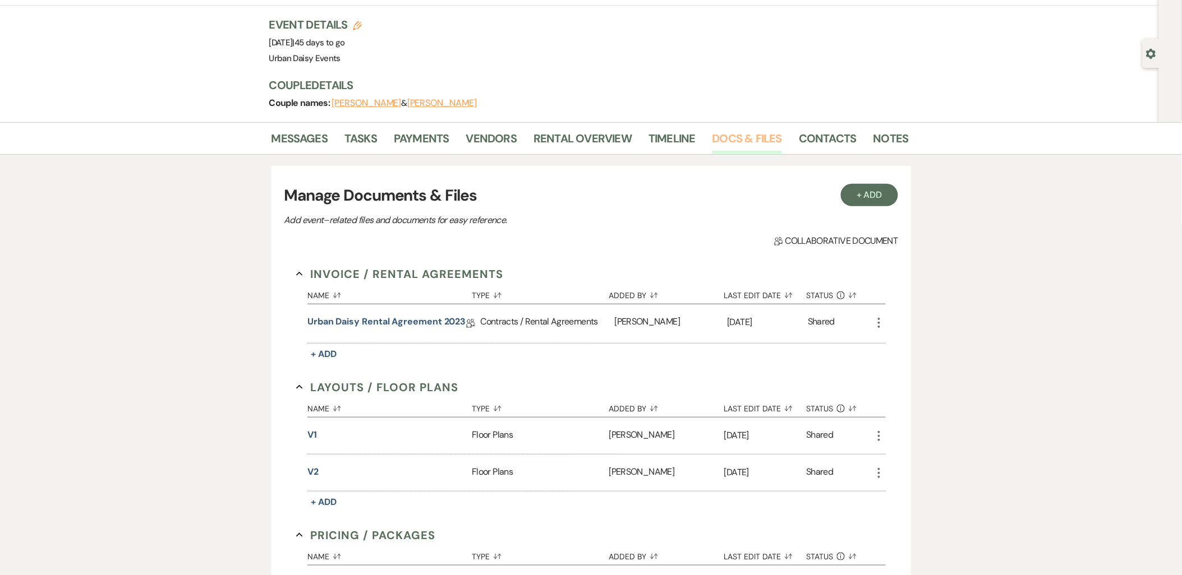
scroll to position [249, 0]
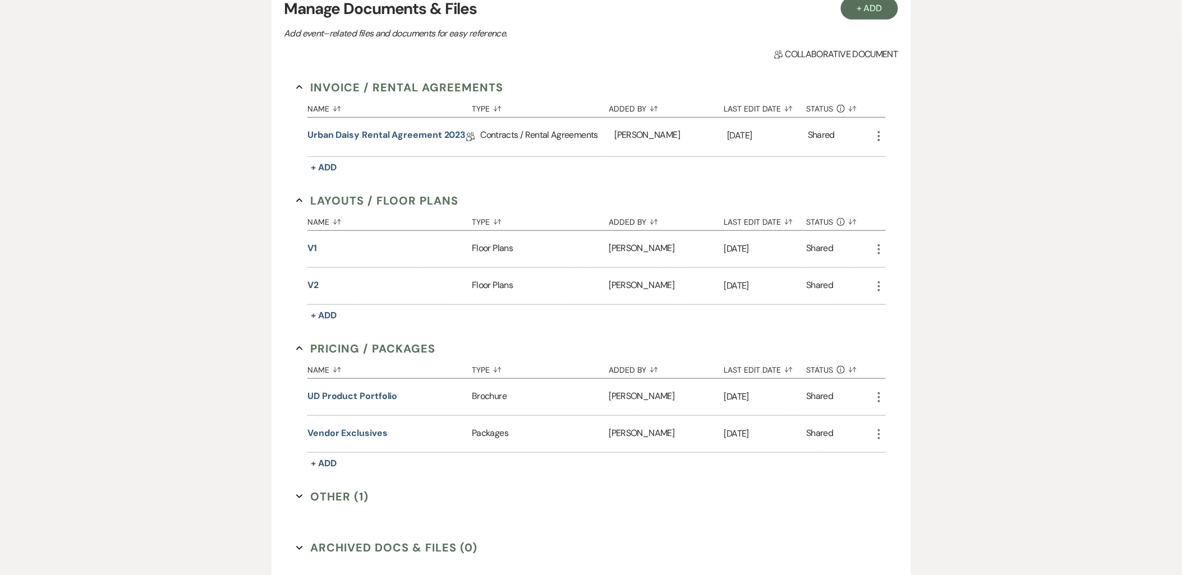
click at [312, 252] on button "v1" at bounding box center [312, 248] width 10 height 13
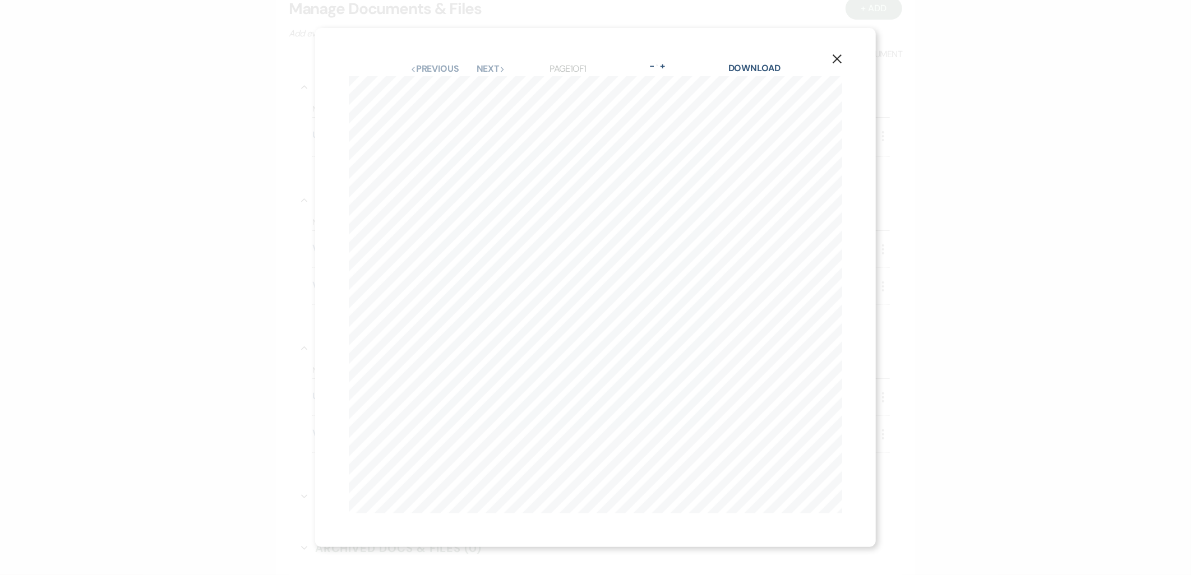
click at [224, 292] on div "X Previous Previous Next Next Page 1 of 1 - Zoom + Download Zachary & Shamiah 1…" at bounding box center [595, 287] width 1191 height 575
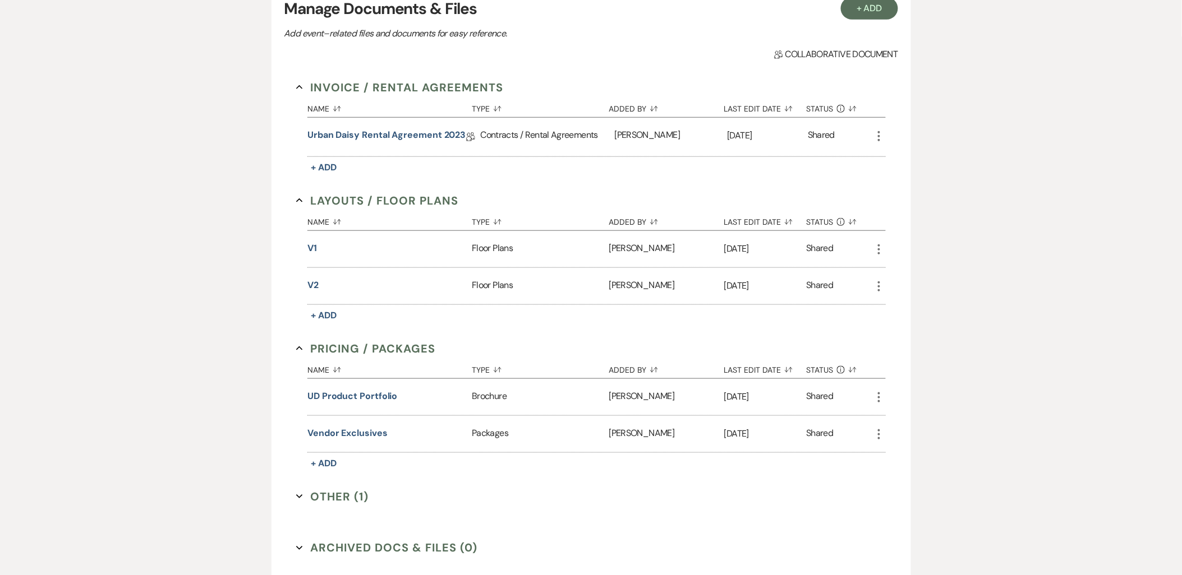
click at [308, 289] on button "v2" at bounding box center [312, 285] width 11 height 13
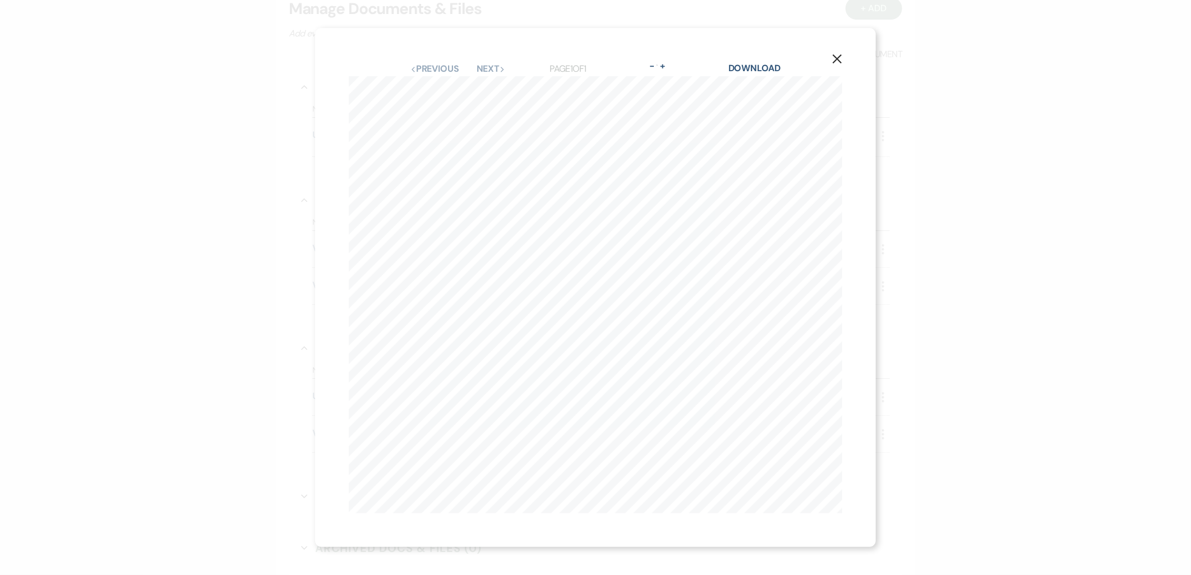
click at [217, 310] on div "X Previous Previous Next Next Page 1 of 1 - Zoom + Download Zachary & Shamiah 1…" at bounding box center [595, 287] width 1191 height 575
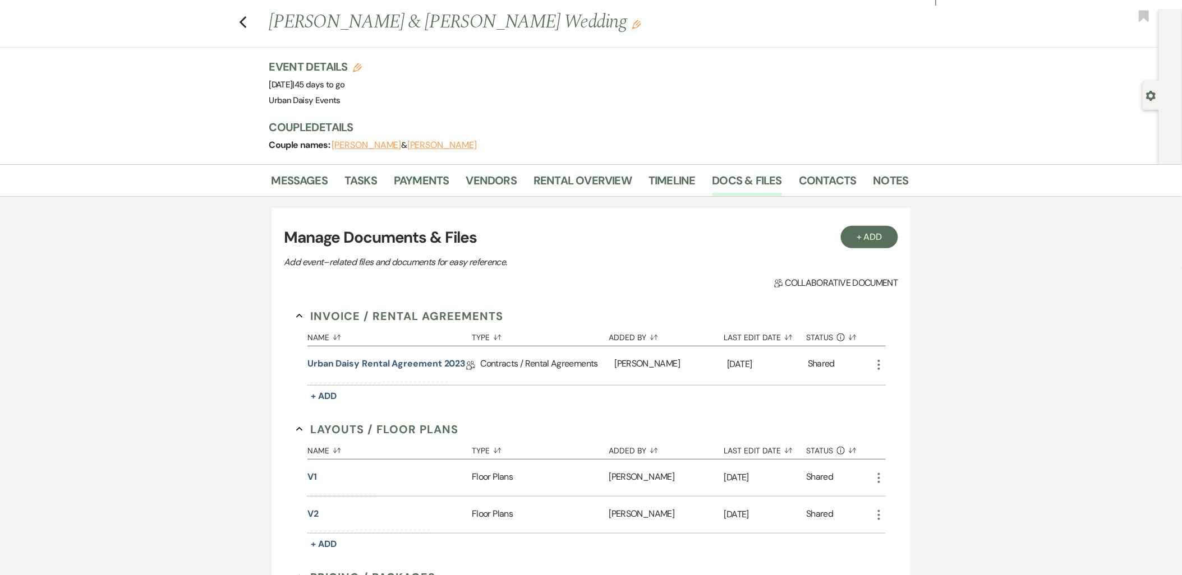
scroll to position [0, 0]
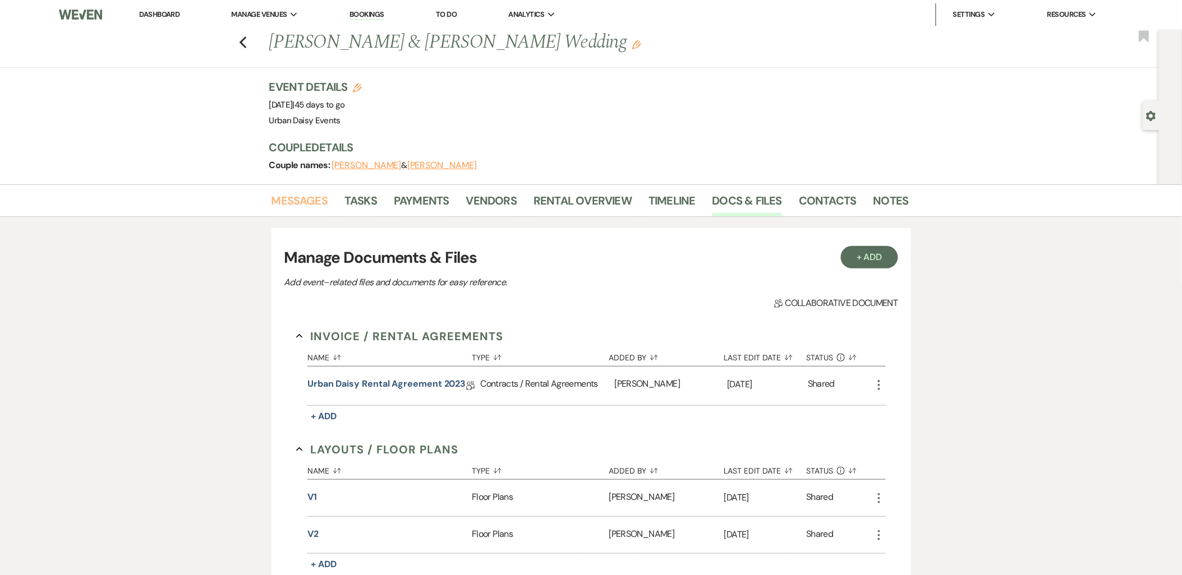
click at [292, 206] on link "Messages" at bounding box center [299, 204] width 57 height 25
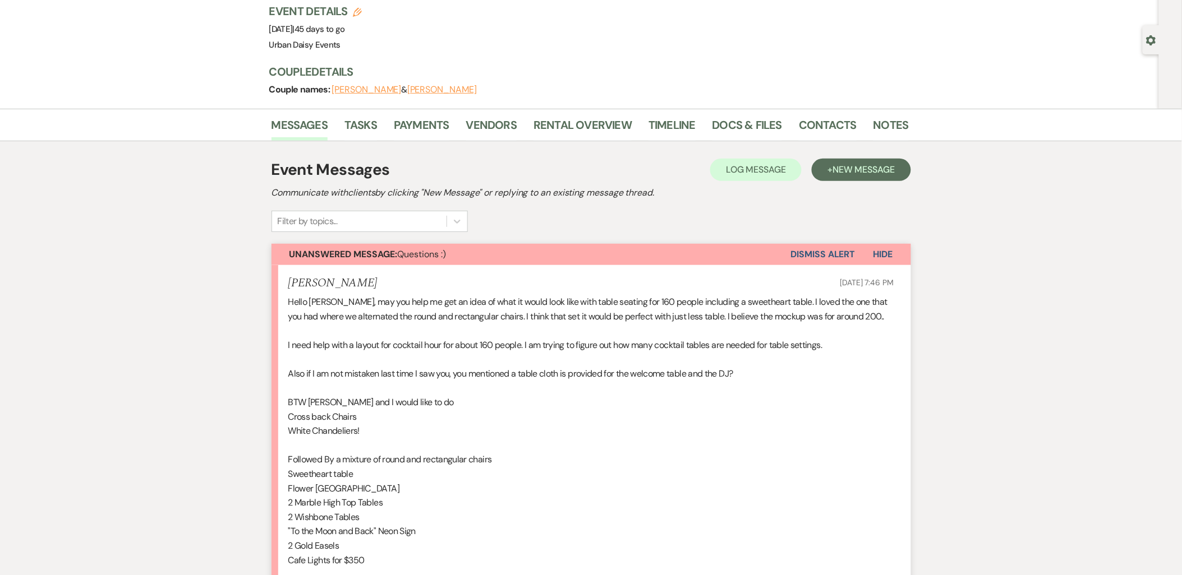
scroll to position [62, 0]
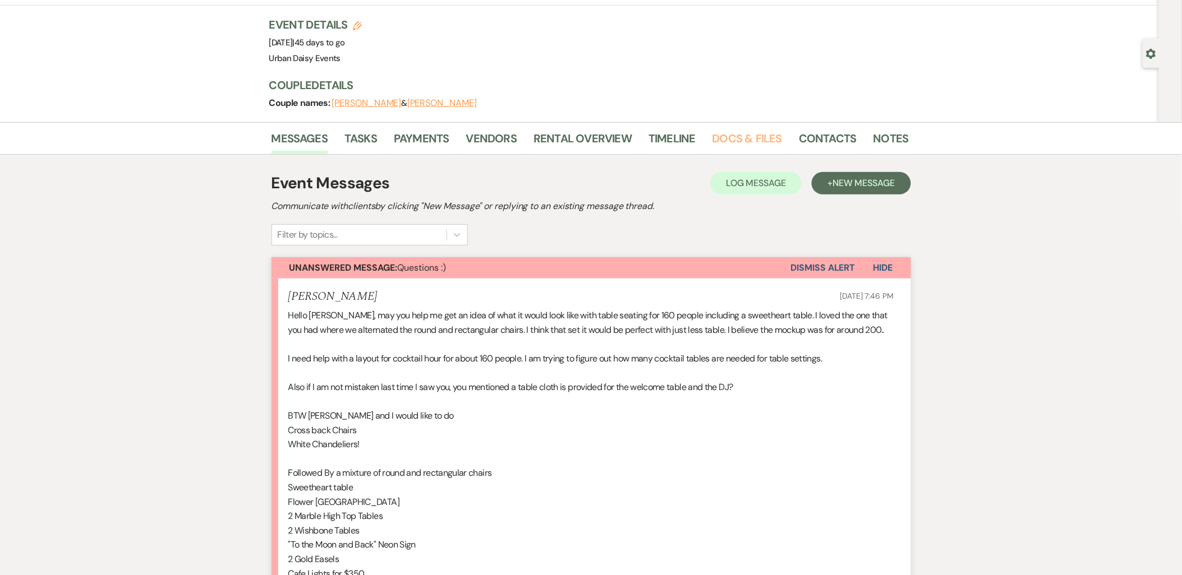
click at [763, 139] on link "Docs & Files" at bounding box center [747, 142] width 70 height 25
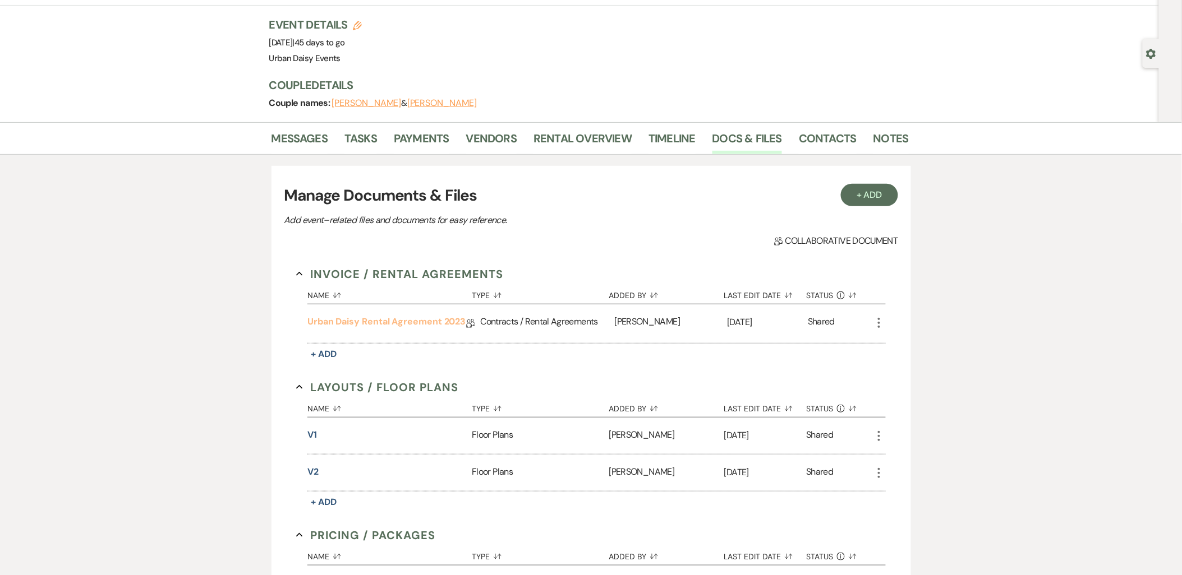
click at [395, 330] on link "Urban Daisy Rental Agreement 2023" at bounding box center [386, 323] width 158 height 17
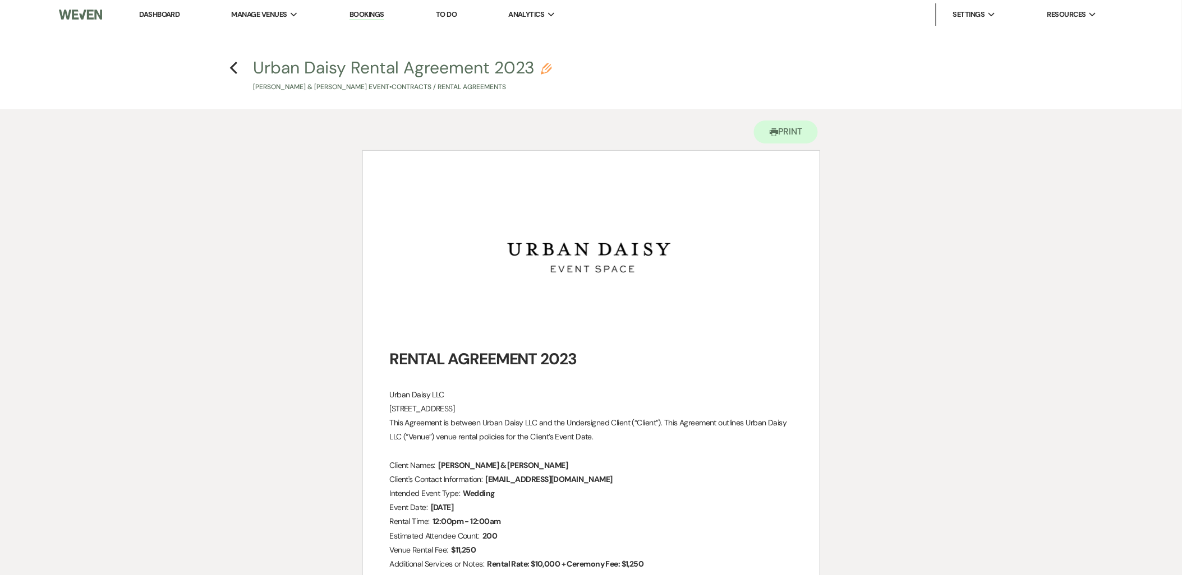
click at [236, 71] on use "button" at bounding box center [233, 68] width 7 height 12
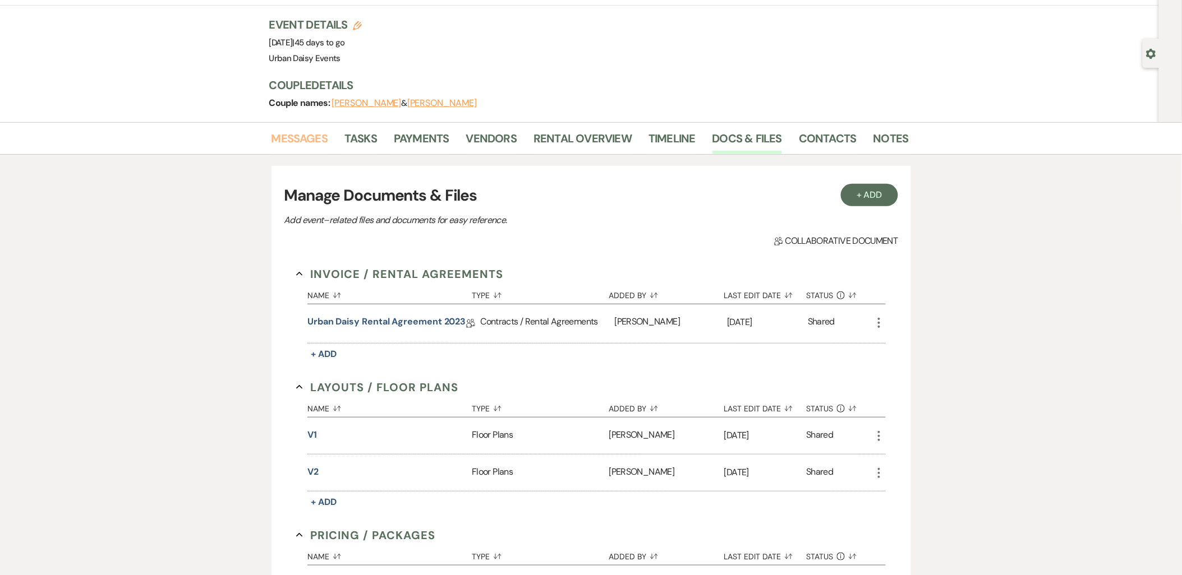
click at [292, 141] on link "Messages" at bounding box center [299, 142] width 57 height 25
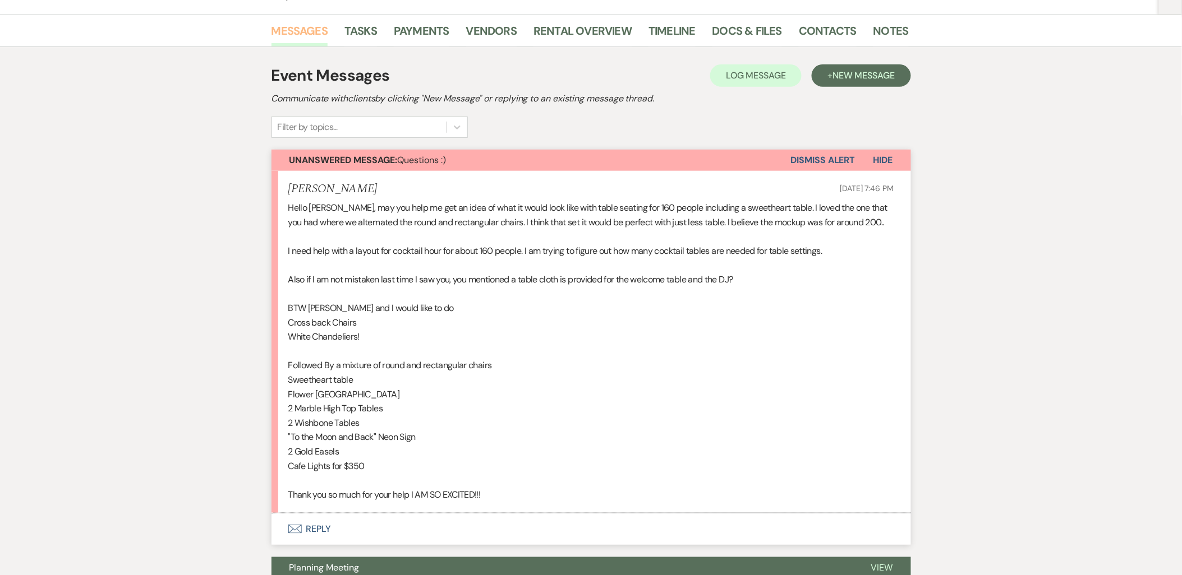
scroll to position [249, 0]
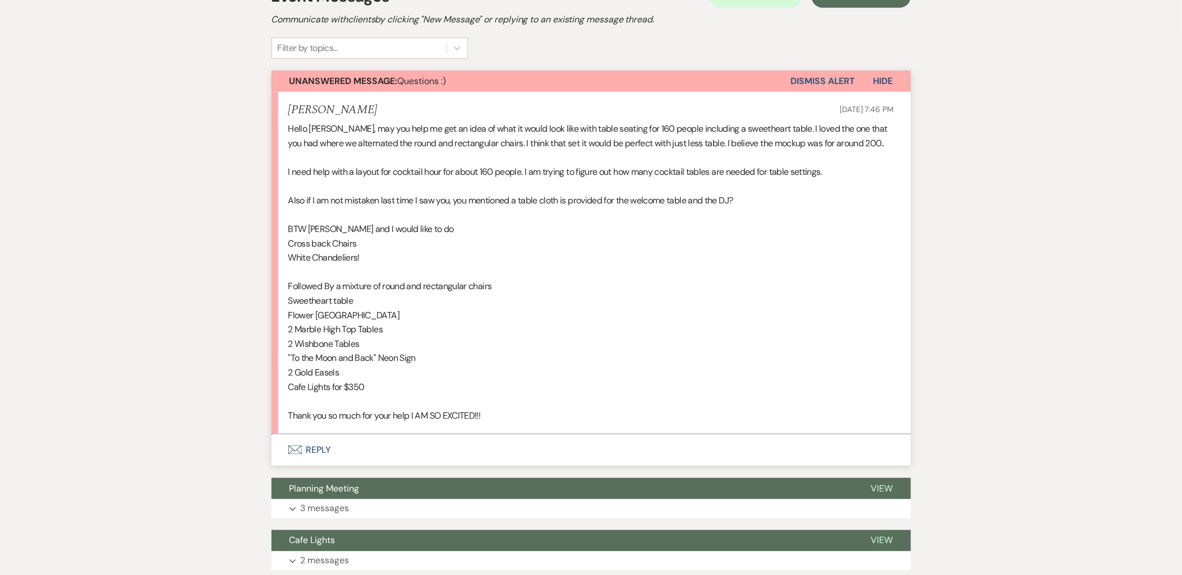
click at [319, 452] on button "Envelope Reply" at bounding box center [590, 450] width 639 height 31
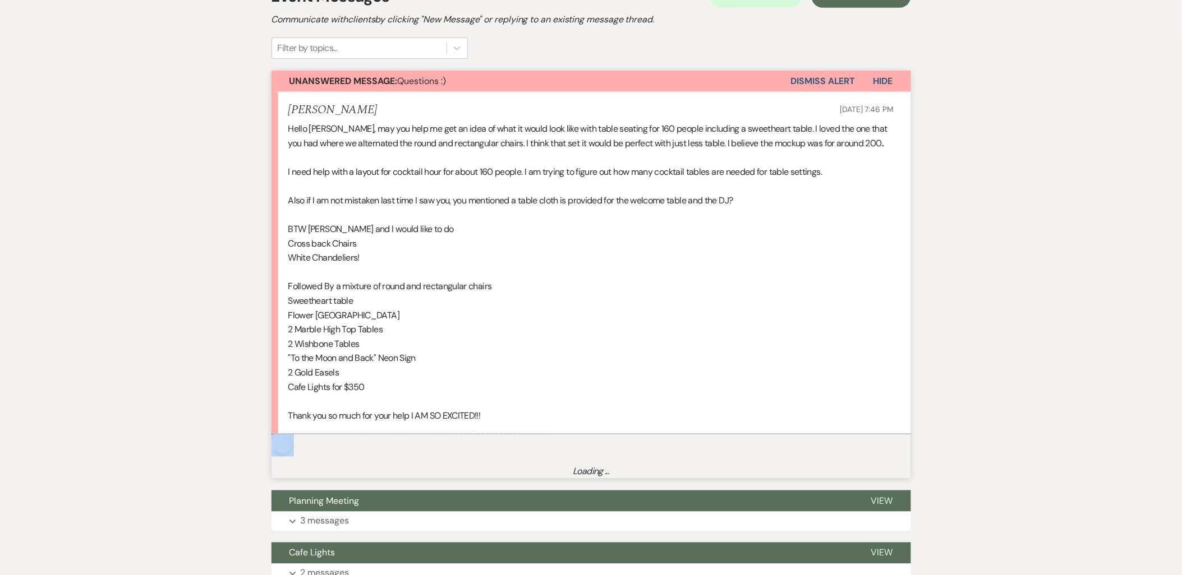
click at [319, 452] on div "Unanswered Message: Questions :) Dismiss Alert Hide Shamiah Jones Sep 22, 2025,…" at bounding box center [590, 275] width 639 height 408
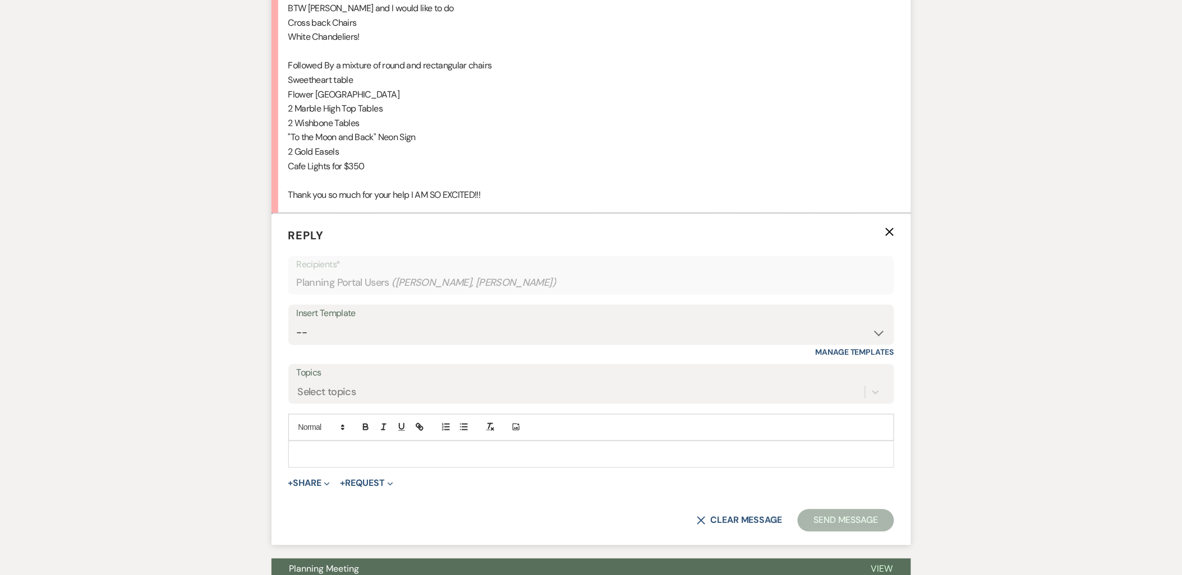
scroll to position [562, 0]
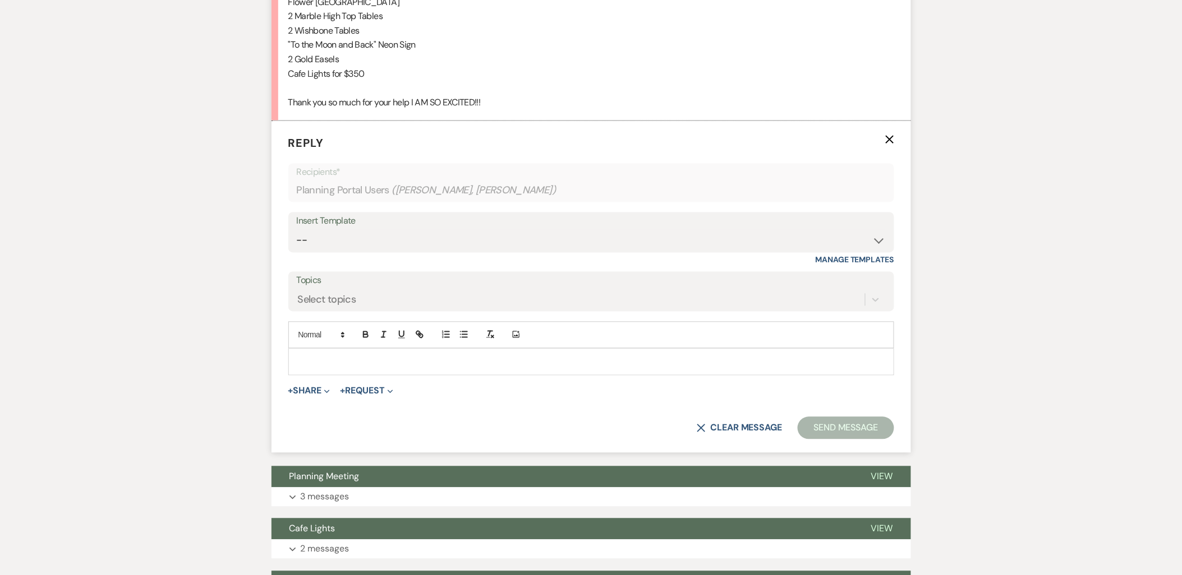
click at [295, 366] on div at bounding box center [591, 362] width 605 height 26
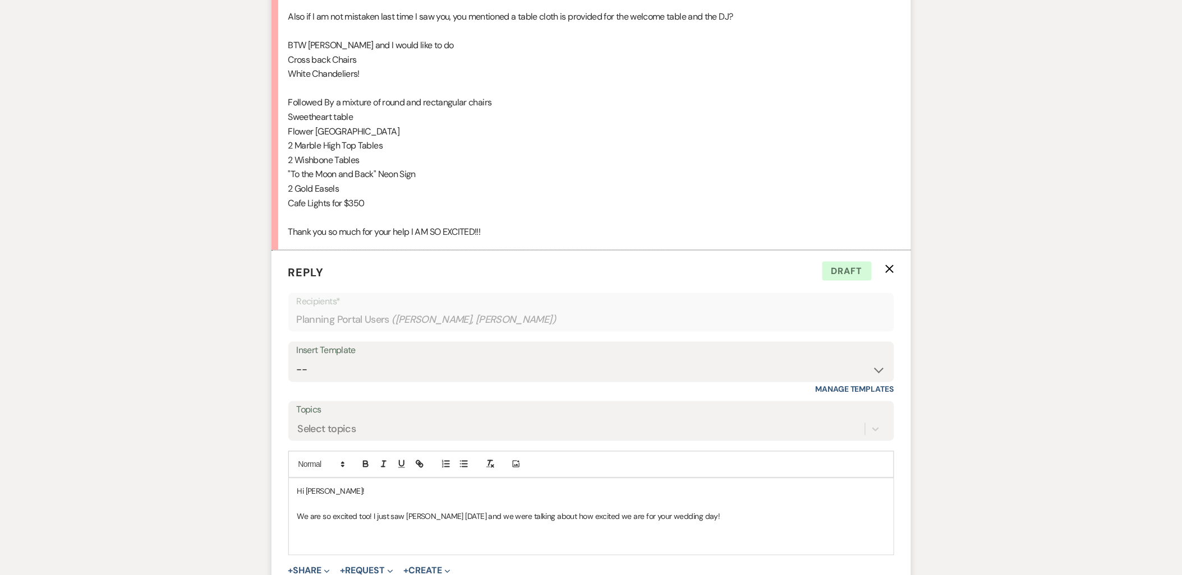
scroll to position [438, 0]
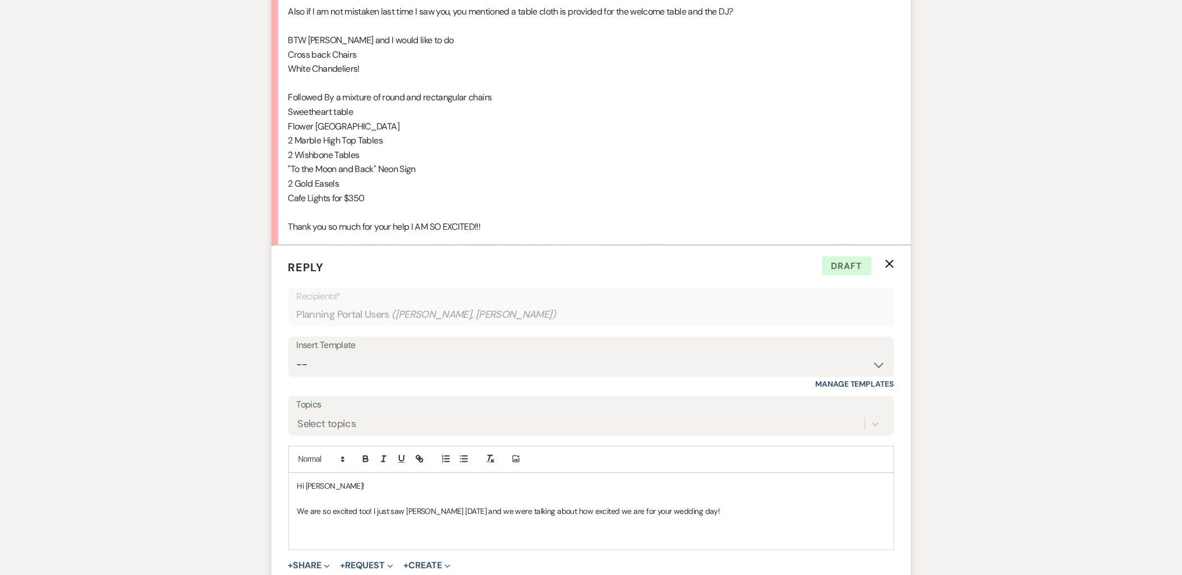
click at [677, 541] on p at bounding box center [591, 537] width 588 height 12
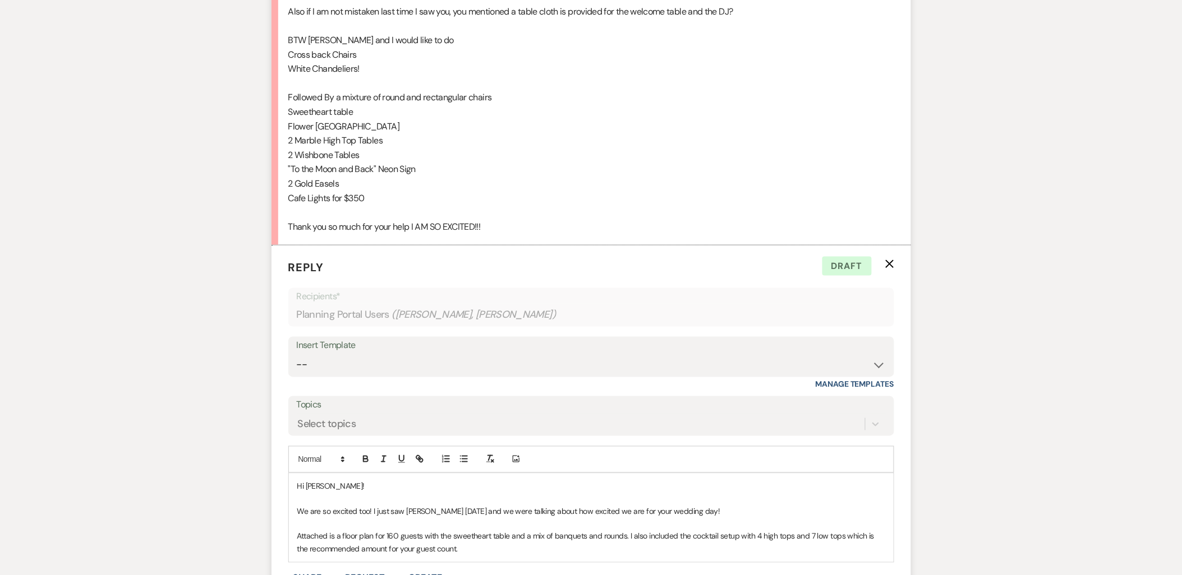
click at [494, 542] on p "Attached is a floor plan for 160 guests with the sweetheart table and a mix of …" at bounding box center [591, 543] width 588 height 25
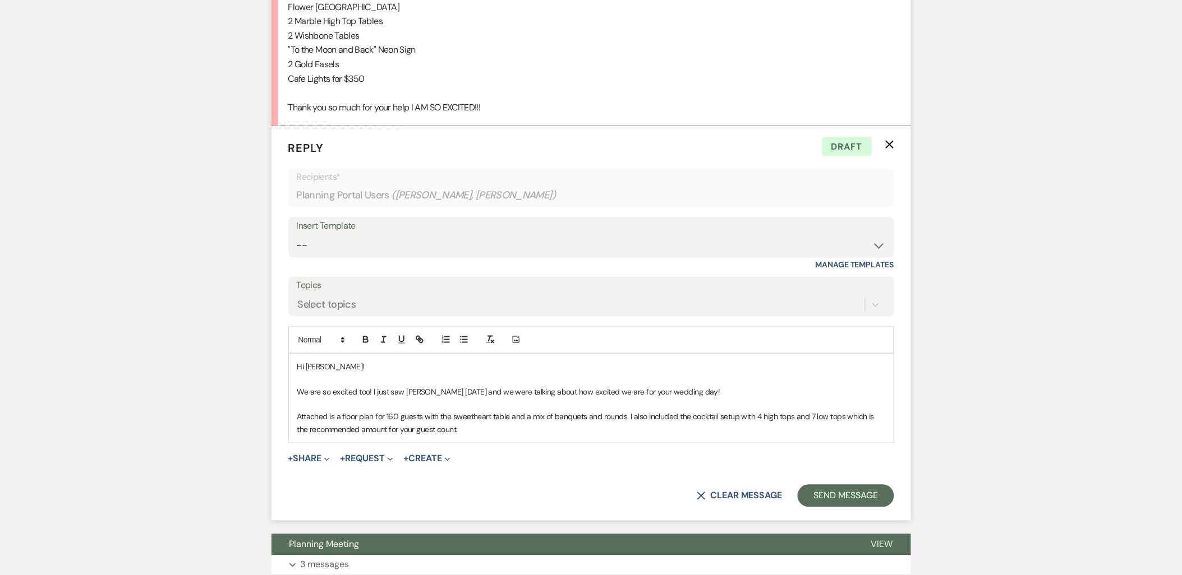
scroll to position [562, 0]
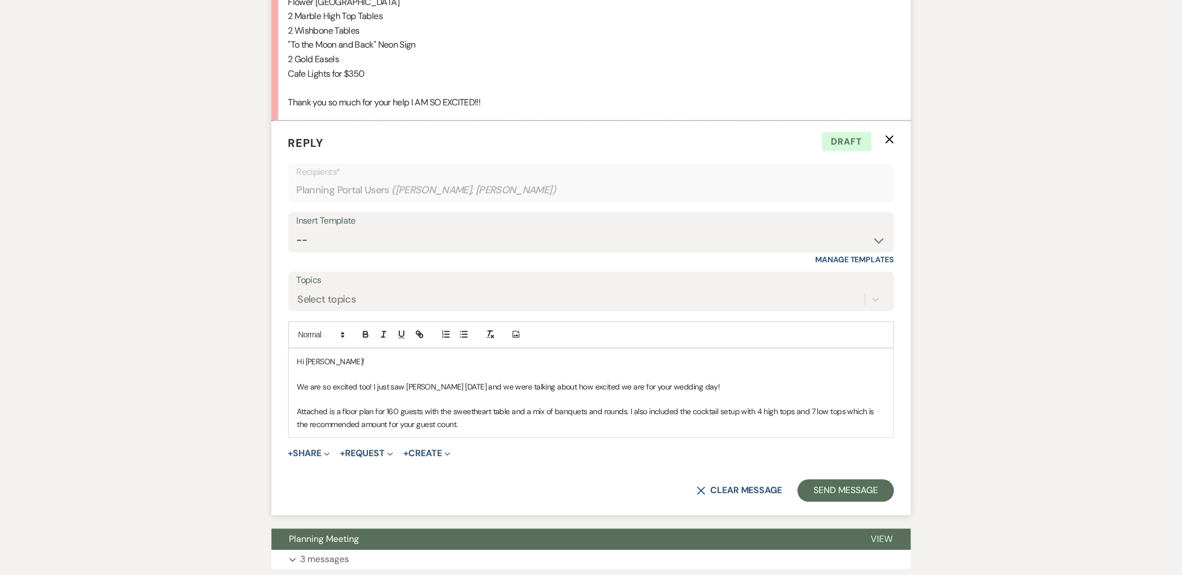
click at [452, 425] on p "Attached is a floor plan for 160 guests with the sweetheart table and a mix of …" at bounding box center [591, 418] width 588 height 25
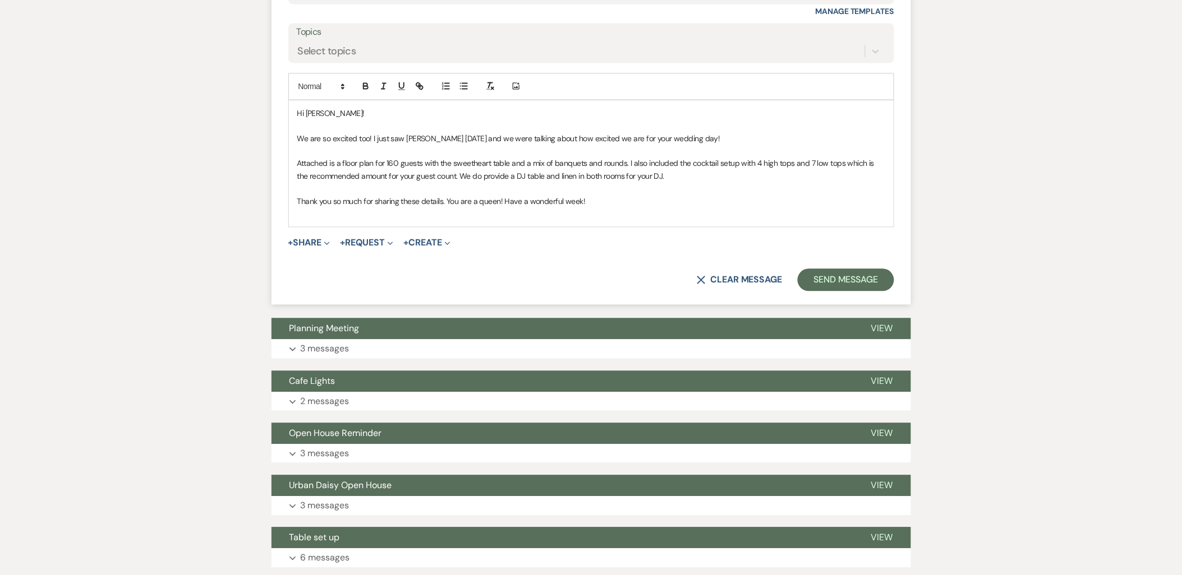
click at [350, 323] on span "Planning Meeting" at bounding box center [324, 328] width 70 height 12
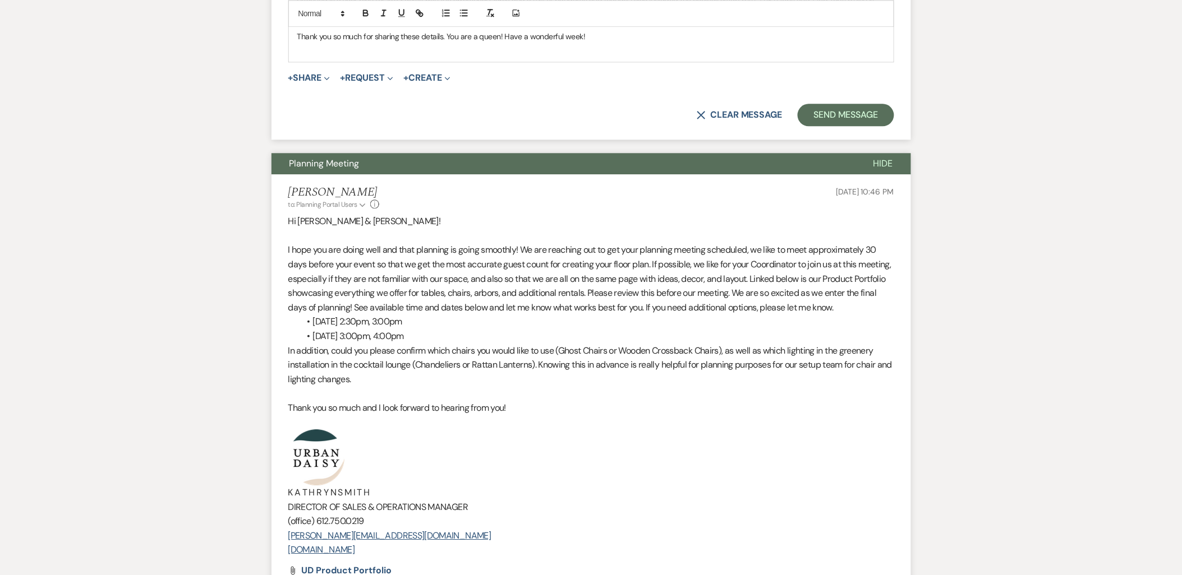
scroll to position [1061, 0]
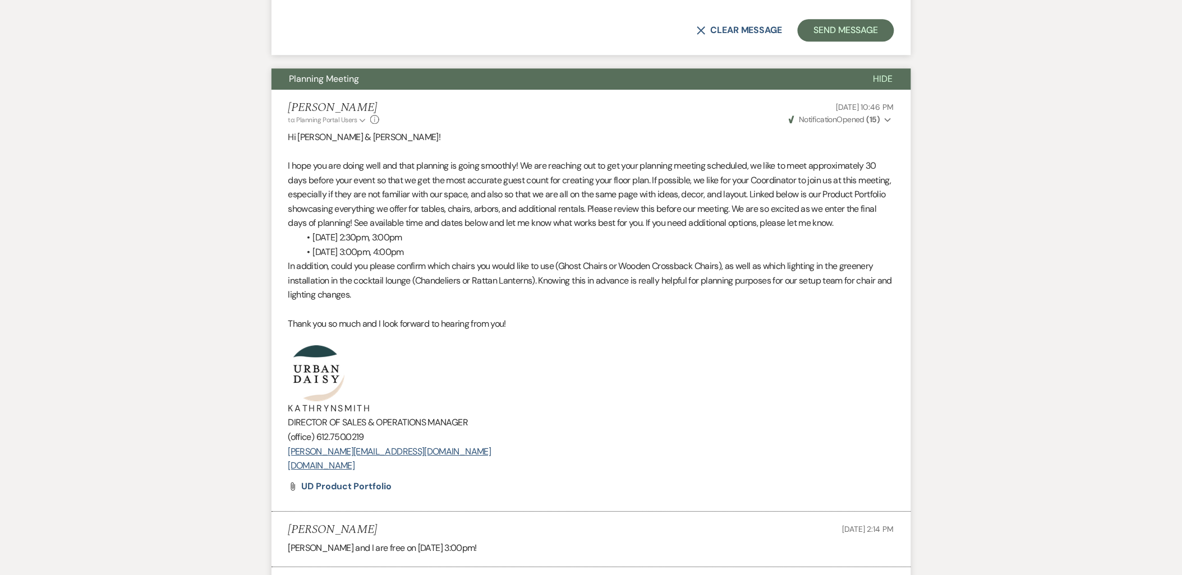
drag, startPoint x: 416, startPoint y: 469, endPoint x: 283, endPoint y: 378, distance: 161.0
click at [283, 378] on li "Kathryn Beckett to: Planning Portal Users Expand Info Sep 08, 2025, 10:46 PM We…" at bounding box center [590, 301] width 639 height 422
copy div "K A T H R Y N S M I T H DIRECTOR OF SALES & OPERATIONS MANAGER (office) 612.750…"
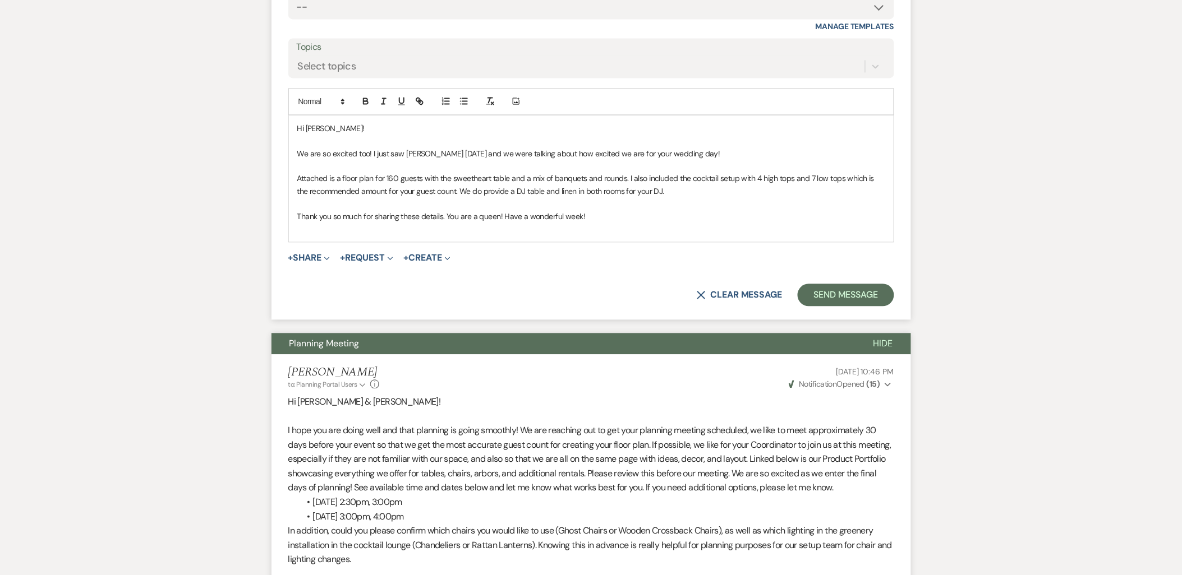
scroll to position [687, 0]
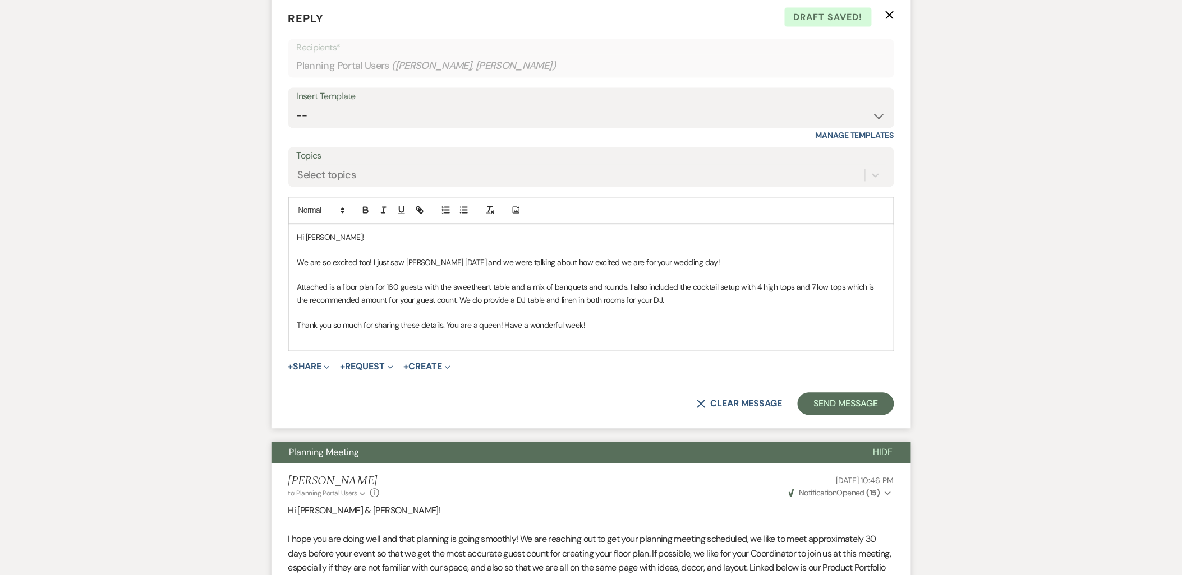
click at [303, 344] on div "Hi Maya! We are so excited too! I just saw Jess today and we were talking about…" at bounding box center [591, 288] width 605 height 127
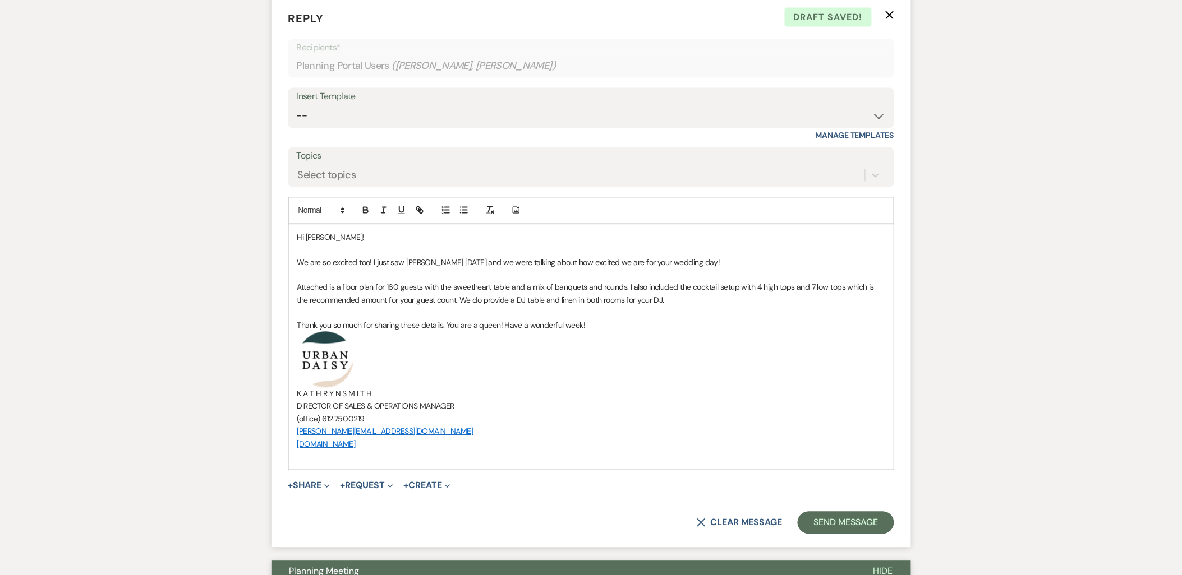
click at [307, 482] on button "+ Share Expand" at bounding box center [309, 486] width 42 height 9
click at [315, 507] on span "Doc Upload Documents" at bounding box center [331, 508] width 64 height 12
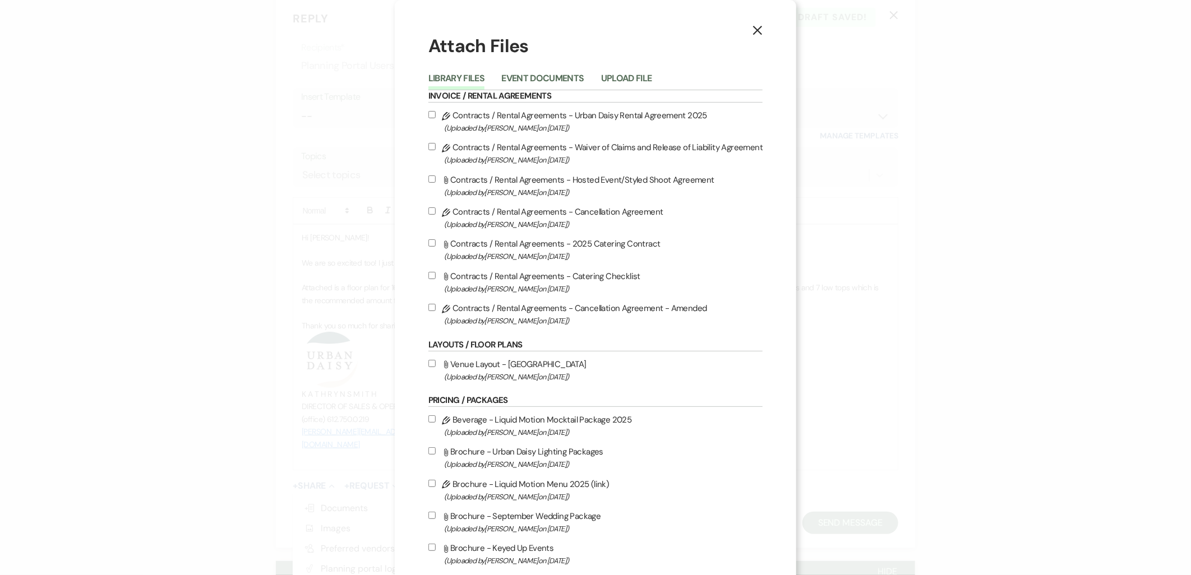
click at [607, 83] on button "Upload File" at bounding box center [626, 82] width 51 height 16
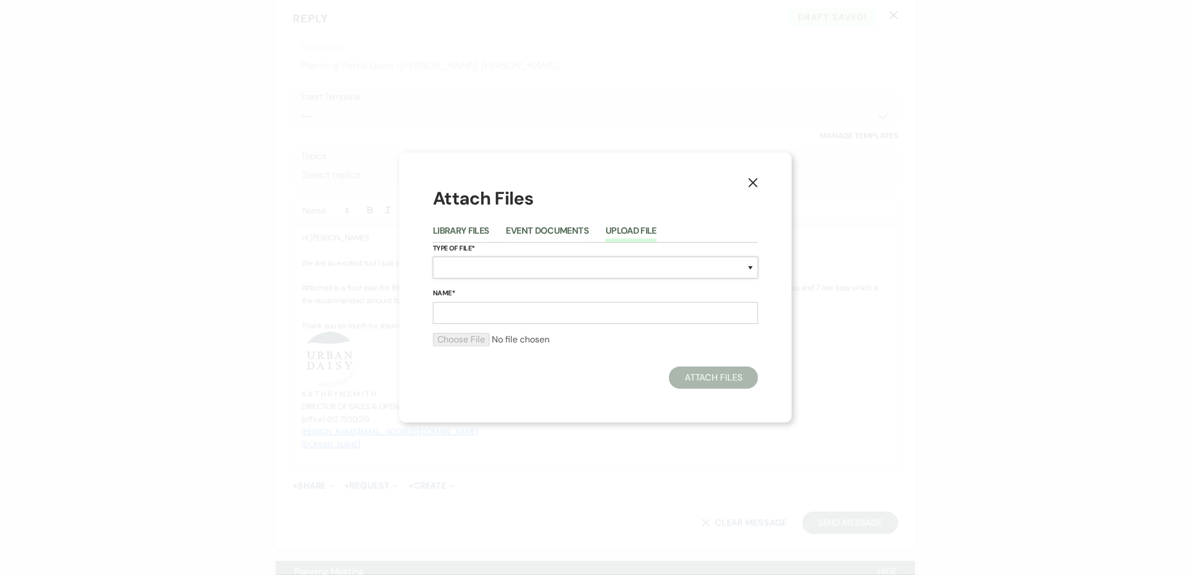
click at [483, 265] on select "Special Event Insurance Vendor Certificate of Insurance Contracts / Rental Agre…" at bounding box center [595, 268] width 325 height 22
select select "24"
click at [433, 257] on select "Special Event Insurance Vendor Certificate of Insurance Contracts / Rental Agre…" at bounding box center [595, 268] width 325 height 22
click at [509, 322] on input "Name*" at bounding box center [595, 313] width 325 height 22
type input "v3"
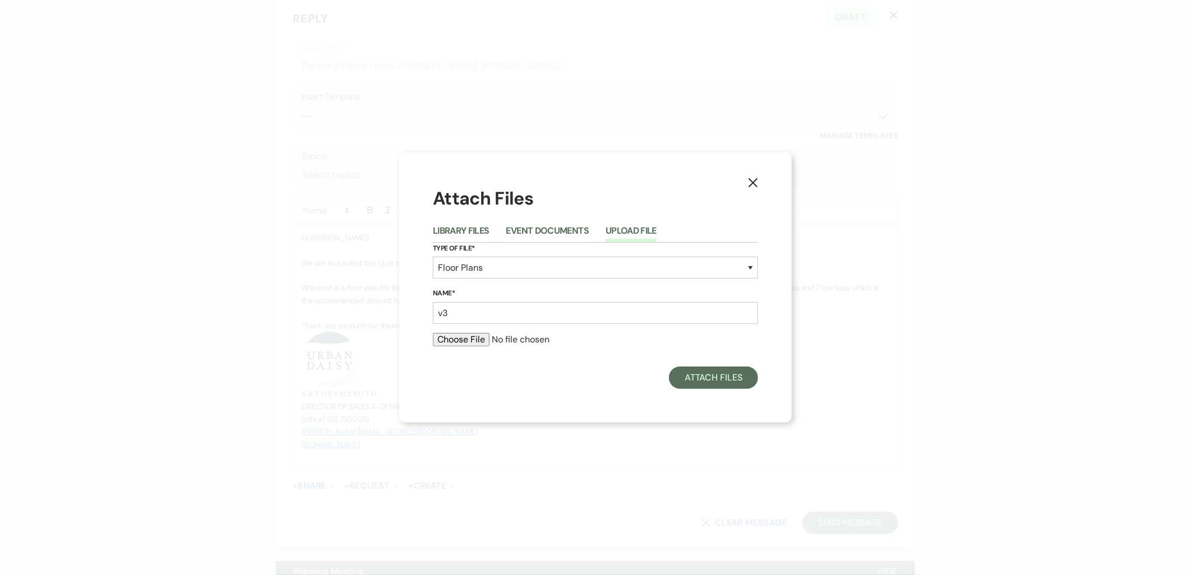
click at [449, 342] on input "file" at bounding box center [595, 339] width 325 height 13
type input "C:\fakepath\v3 (26).pdf"
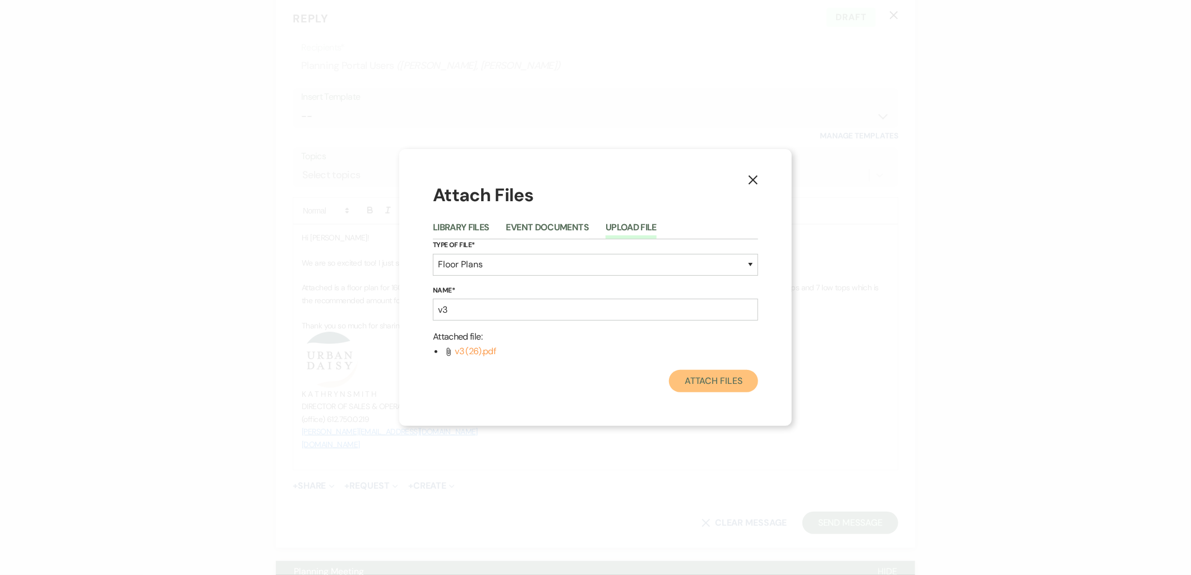
click at [697, 373] on button "Attach Files" at bounding box center [713, 381] width 89 height 22
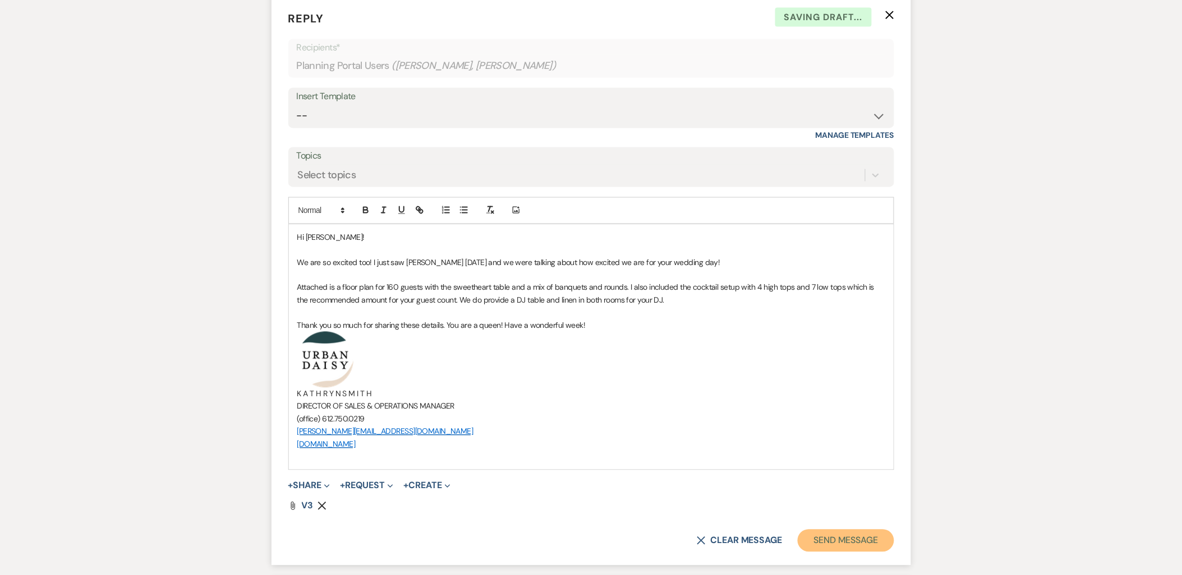
click at [801, 533] on button "Send Message" at bounding box center [845, 541] width 96 height 22
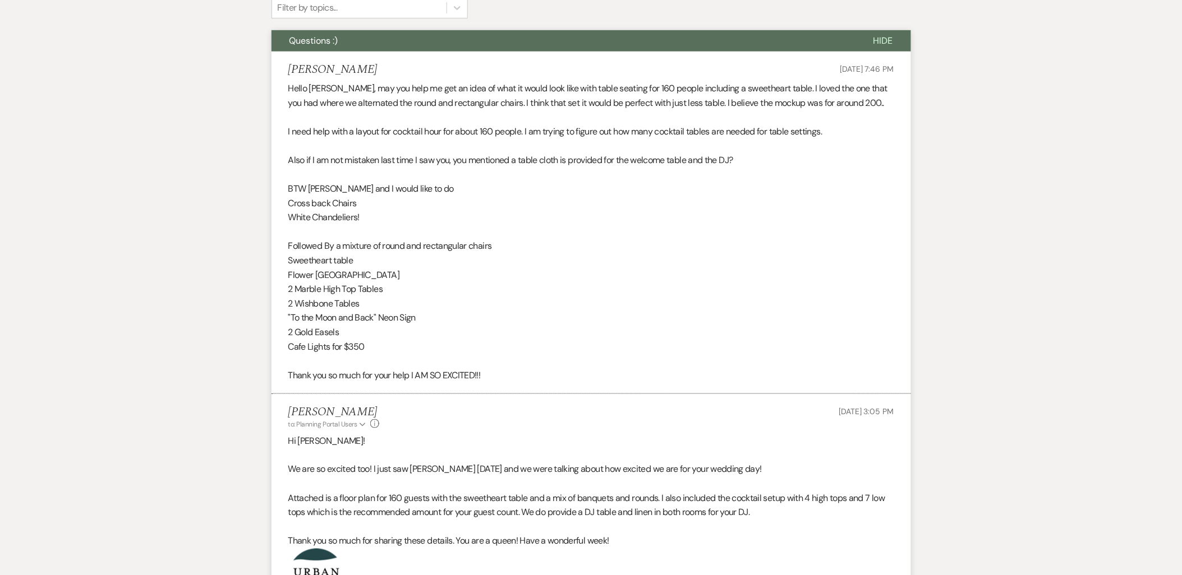
scroll to position [0, 0]
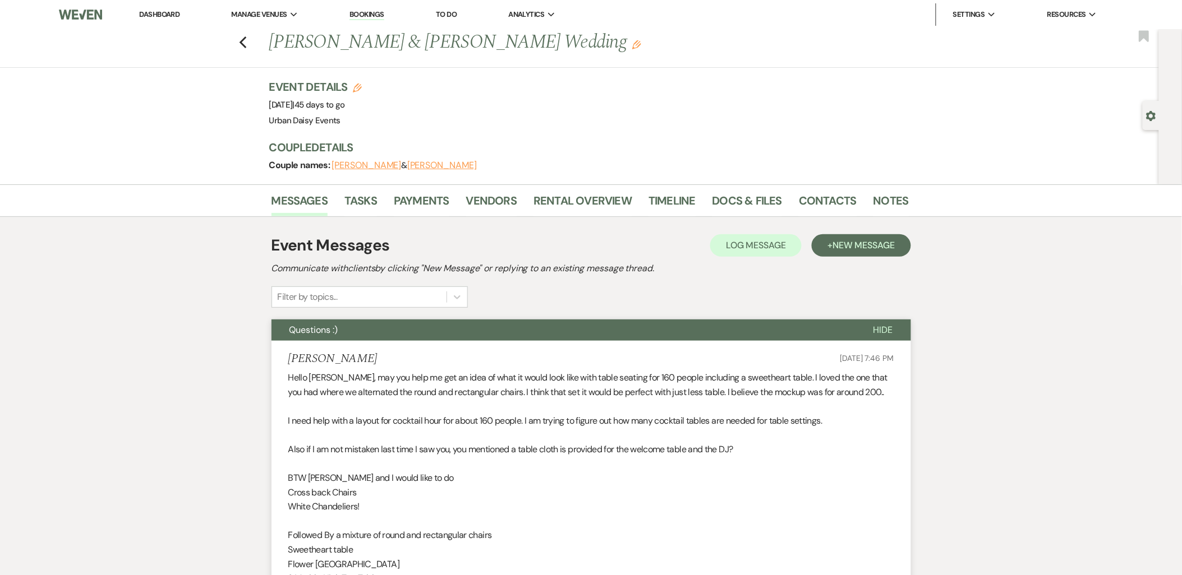
click at [146, 14] on link "Dashboard" at bounding box center [159, 15] width 40 height 10
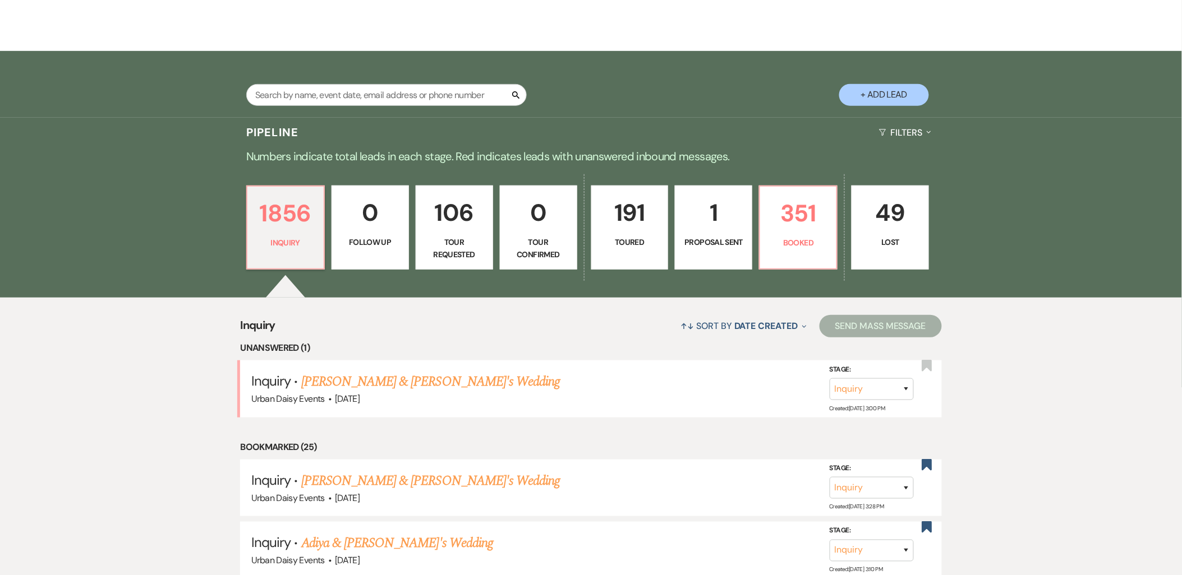
scroll to position [187, 0]
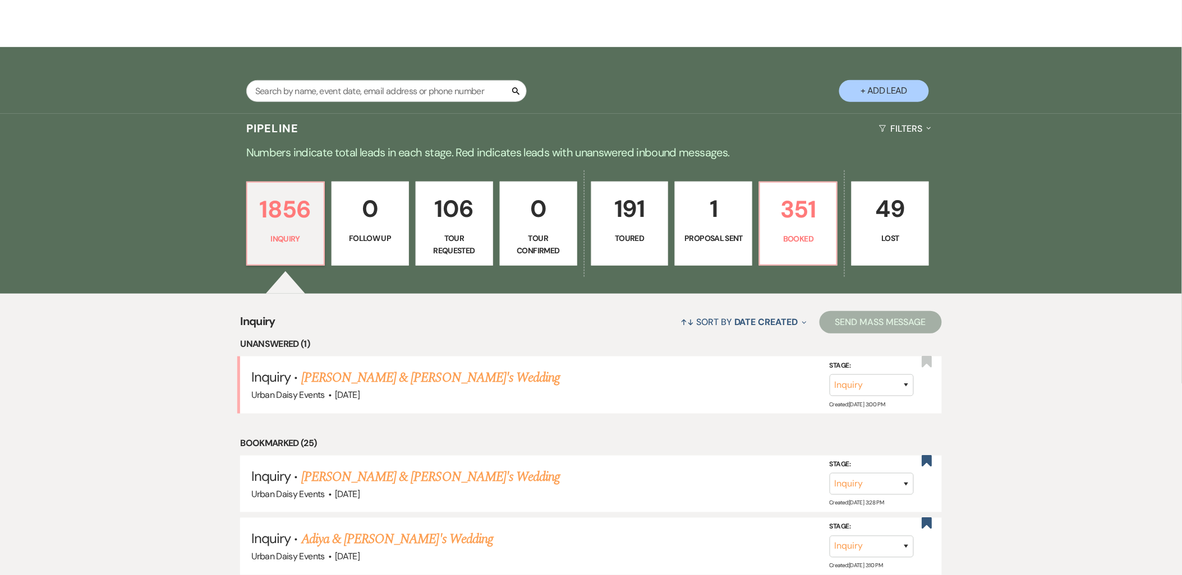
drag, startPoint x: 385, startPoint y: 368, endPoint x: 416, endPoint y: 358, distance: 33.2
click at [385, 368] on link "Tatyanna Collins & Fiance's Wedding" at bounding box center [430, 378] width 259 height 20
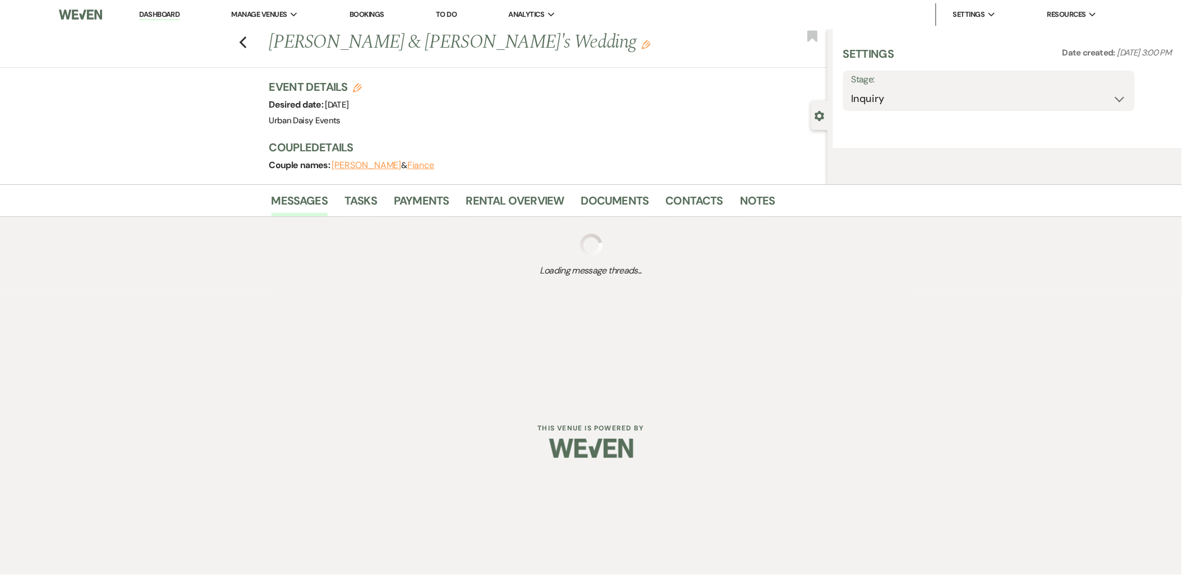
select select "5"
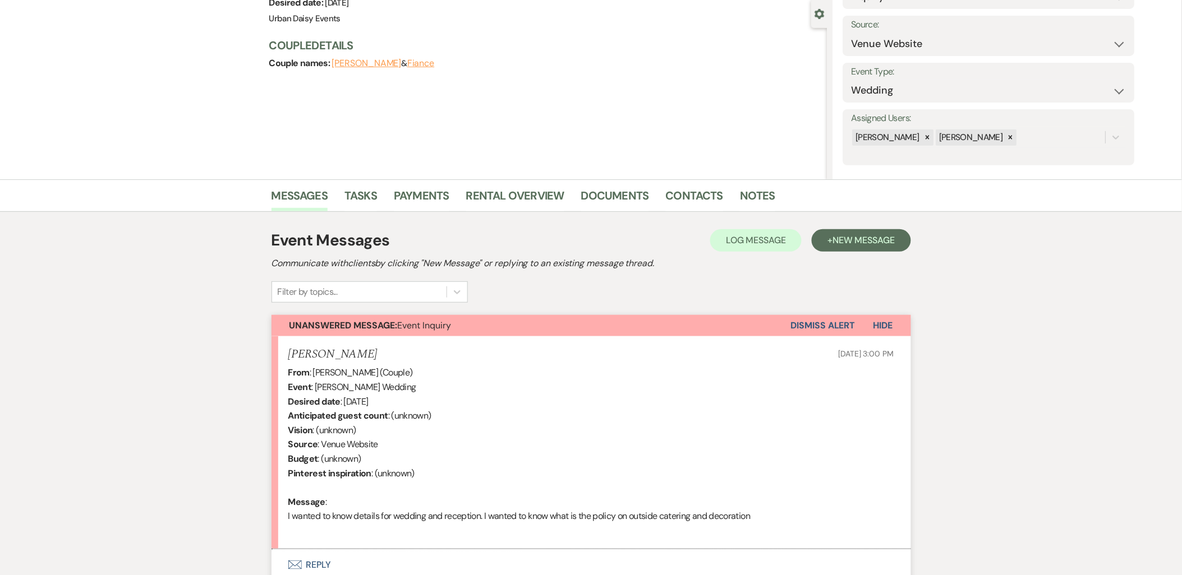
scroll to position [197, 0]
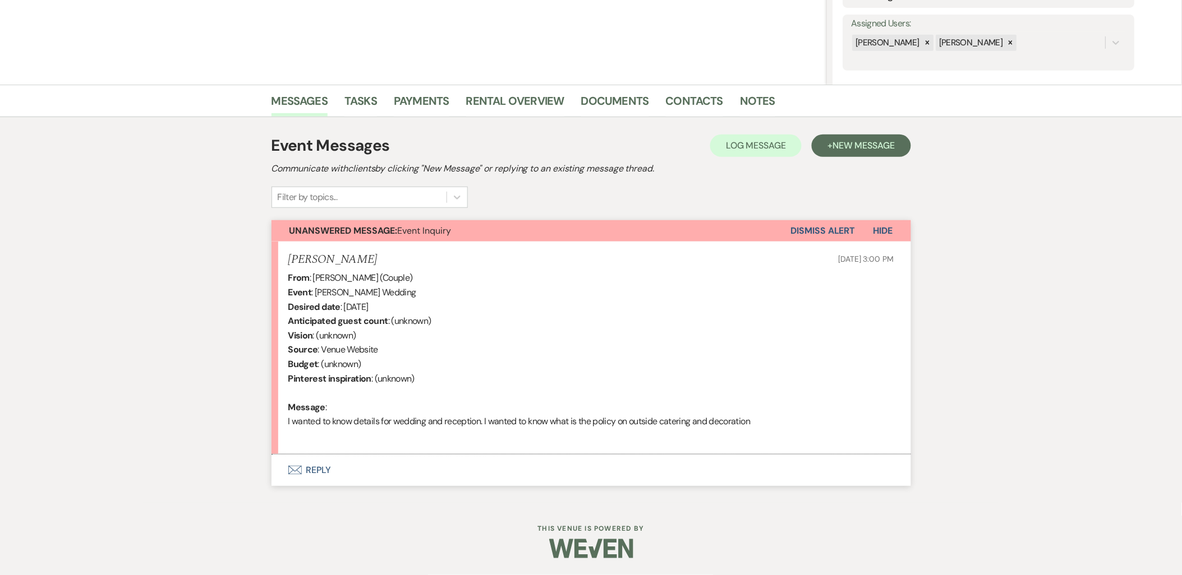
click at [294, 473] on icon "Envelope" at bounding box center [294, 470] width 13 height 9
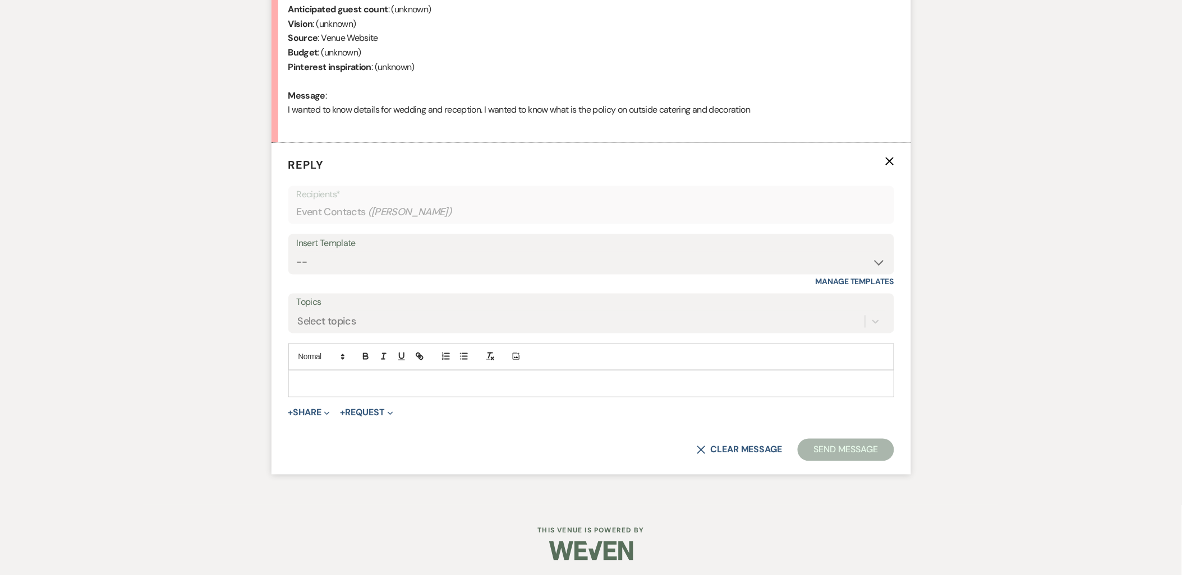
scroll to position [511, 0]
click at [372, 262] on select "-- Payment Past Due Rental Agreement and First Payment Urban Daisy Initial Resp…" at bounding box center [591, 261] width 589 height 22
select select "1243"
click at [297, 250] on select "-- Payment Past Due Rental Agreement and First Payment Urban Daisy Initial Resp…" at bounding box center [591, 261] width 589 height 22
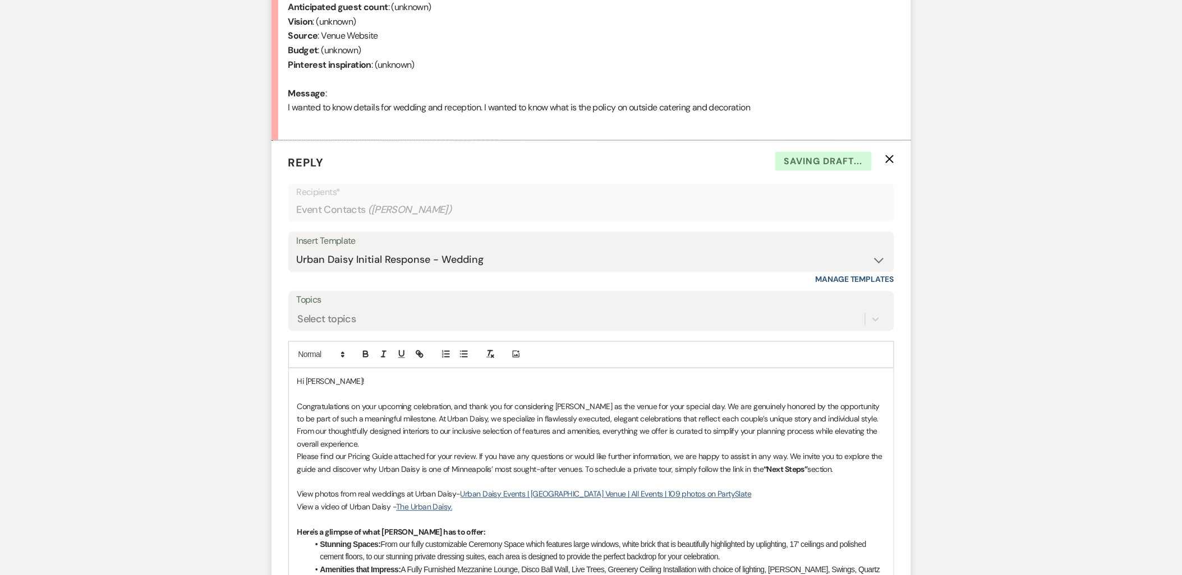
click at [371, 444] on p "Congratulations on your upcoming celebration, and thank you for considering Urb…" at bounding box center [591, 426] width 588 height 50
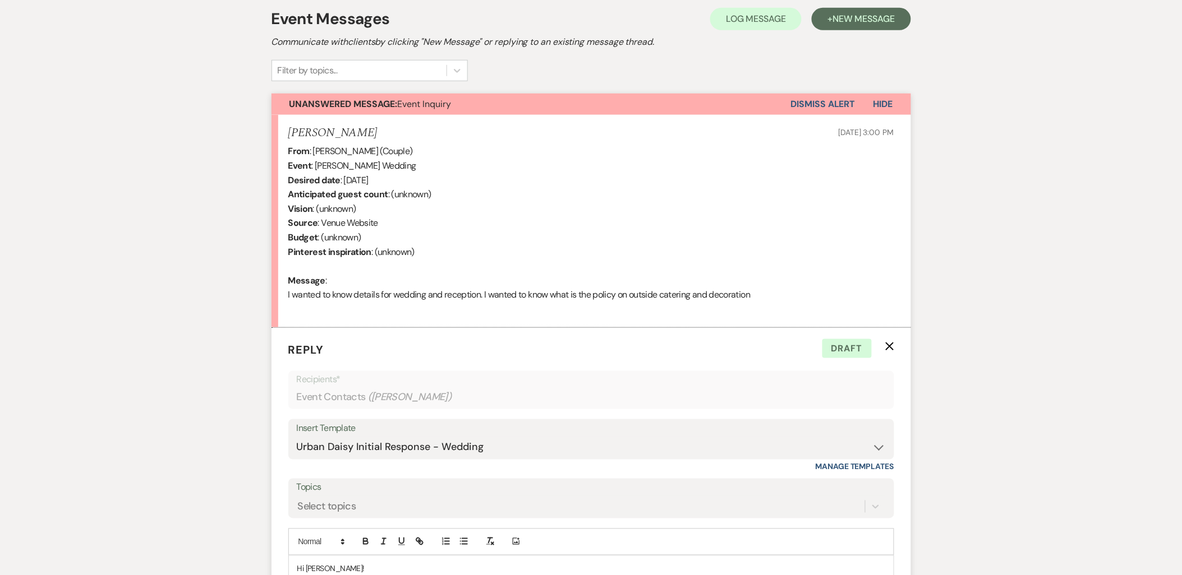
scroll to position [573, 0]
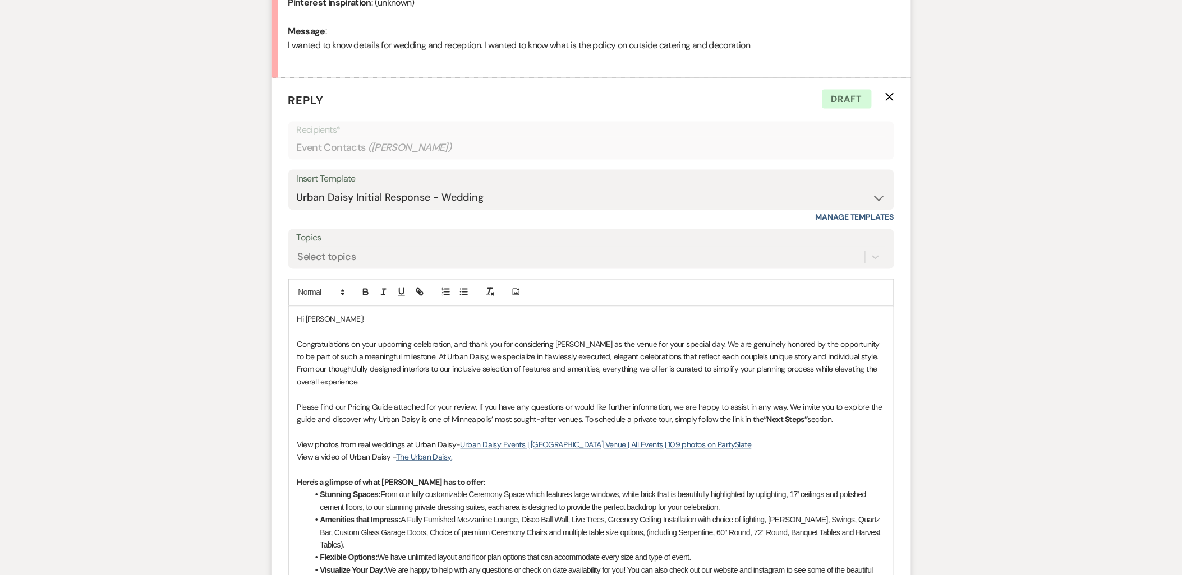
click at [865, 421] on p "Please find our Pricing Guide attached for your review. If you have any questio…" at bounding box center [591, 414] width 588 height 25
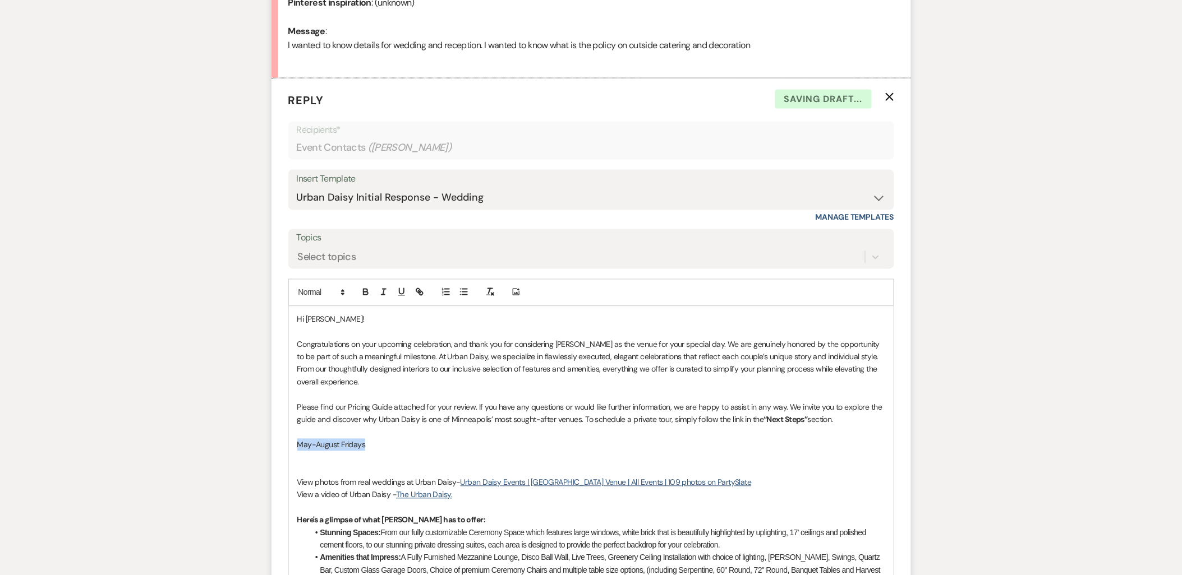
drag, startPoint x: 377, startPoint y: 449, endPoint x: 300, endPoint y: 440, distance: 77.9
click at [300, 440] on p "May-August Fridays" at bounding box center [591, 445] width 588 height 12
copy p "May-August Fridays"
click at [305, 464] on p at bounding box center [591, 470] width 588 height 12
click at [299, 456] on p at bounding box center [591, 457] width 588 height 12
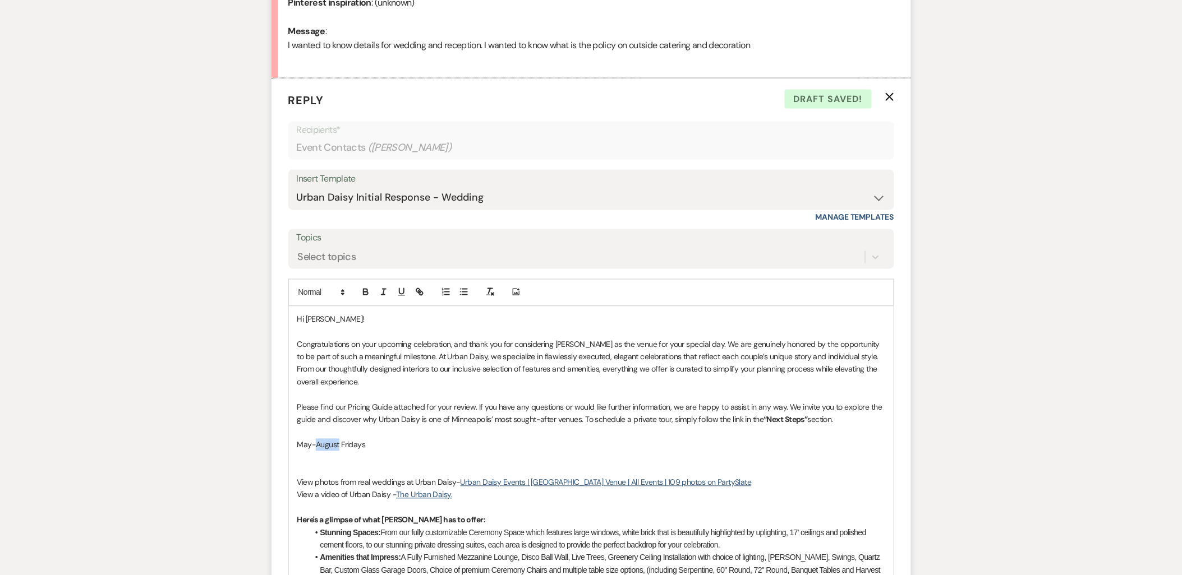
drag, startPoint x: 338, startPoint y: 447, endPoint x: 316, endPoint y: 449, distance: 22.0
click at [316, 449] on p "May-August Fridays" at bounding box center [591, 445] width 588 height 12
drag, startPoint x: 407, startPoint y: 443, endPoint x: 261, endPoint y: 446, distance: 146.4
click at [261, 446] on div "Messages Tasks Payments Rental Overview Documents Contacts Notes Event Messages…" at bounding box center [591, 368] width 1182 height 1321
copy p "May-September Fridays"
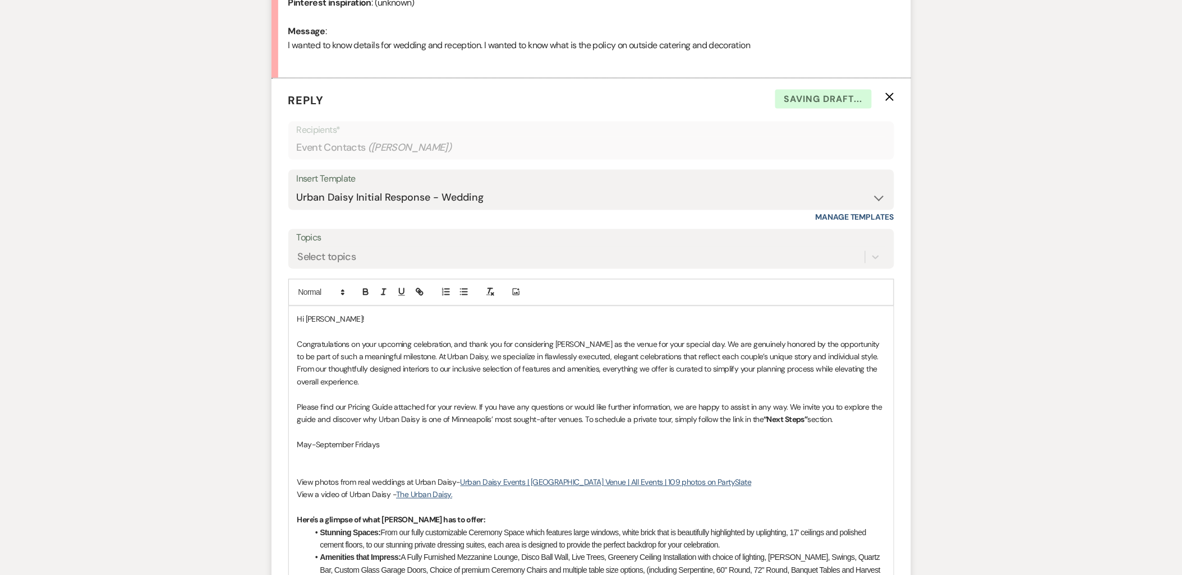
click at [306, 453] on p at bounding box center [591, 457] width 588 height 12
drag, startPoint x: 390, startPoint y: 456, endPoint x: 356, endPoint y: 453, distance: 34.3
click at [356, 453] on p "May-September Fridays" at bounding box center [591, 457] width 588 height 12
click at [399, 440] on p "May-September Fridays" at bounding box center [591, 445] width 588 height 12
click at [474, 450] on p "May-September Fridays 5/8, 5/22, 6/5, 6/19, 6/26," at bounding box center [591, 445] width 588 height 12
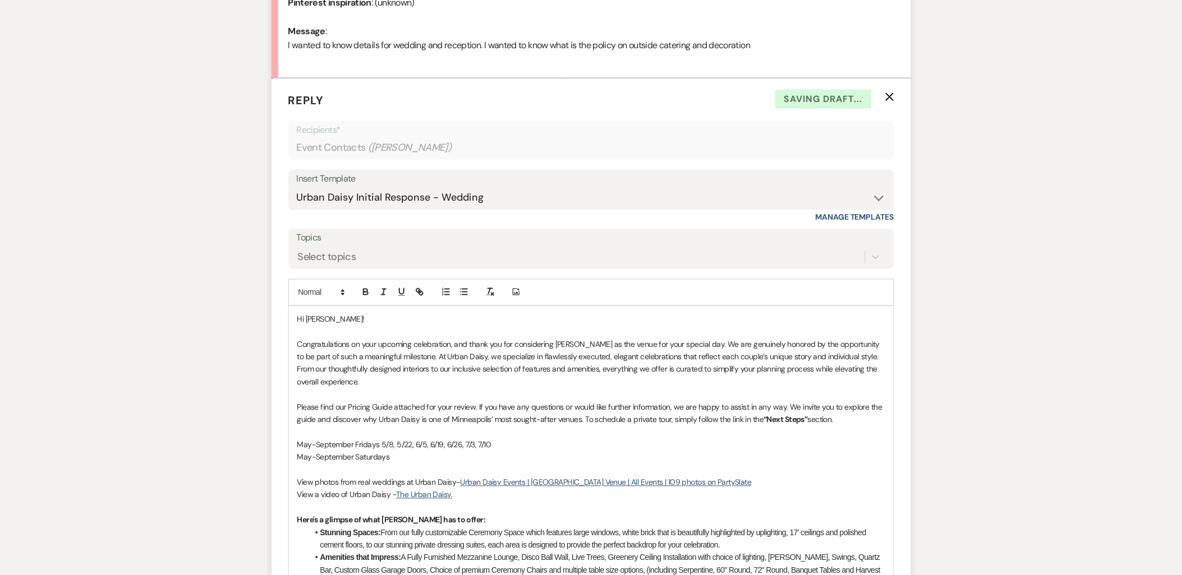
click at [460, 454] on p "May-September Saturdays" at bounding box center [591, 457] width 588 height 12
click at [502, 449] on p "May-September Fridays 5/8, 5/22, 6/5, 6/19, 6/26, 7/3, 7/10" at bounding box center [591, 445] width 588 height 12
click at [525, 446] on p "May-September Fridays 5/8, 5/22, 6/5, 6/19, 6/26, 7/3, 7/10, 8/7," at bounding box center [591, 445] width 588 height 12
click at [495, 458] on p "May-September Saturdays 7/4, 7/18, 7/25, 8/1," at bounding box center [591, 457] width 588 height 12
click at [365, 389] on p at bounding box center [591, 395] width 588 height 12
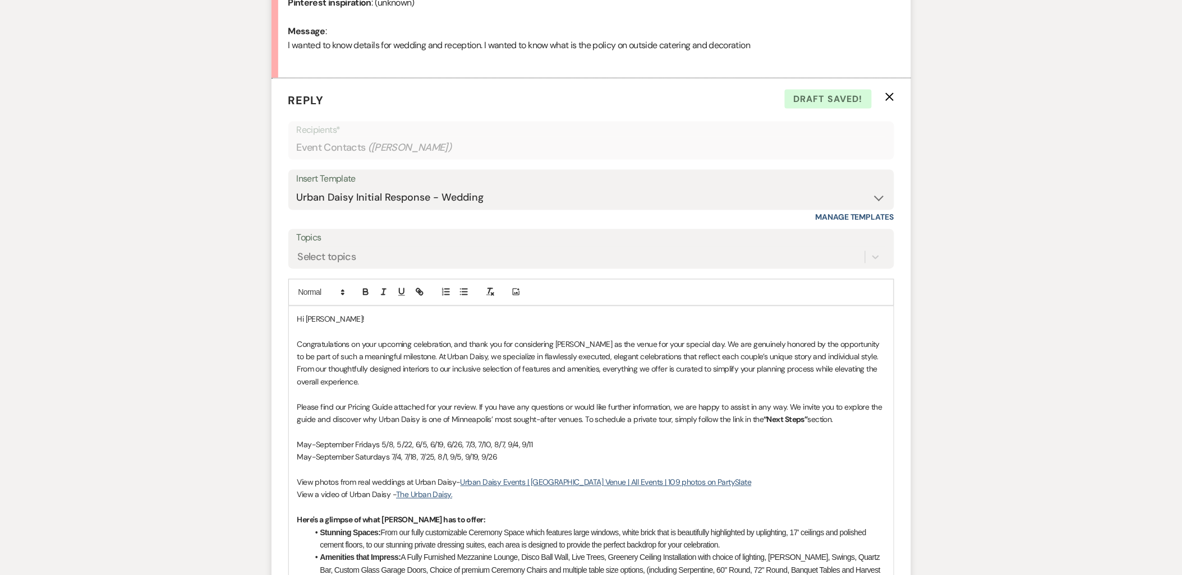
click at [359, 384] on p "Congratulations on your upcoming celebration, and thank you for considering Urb…" at bounding box center [591, 364] width 588 height 50
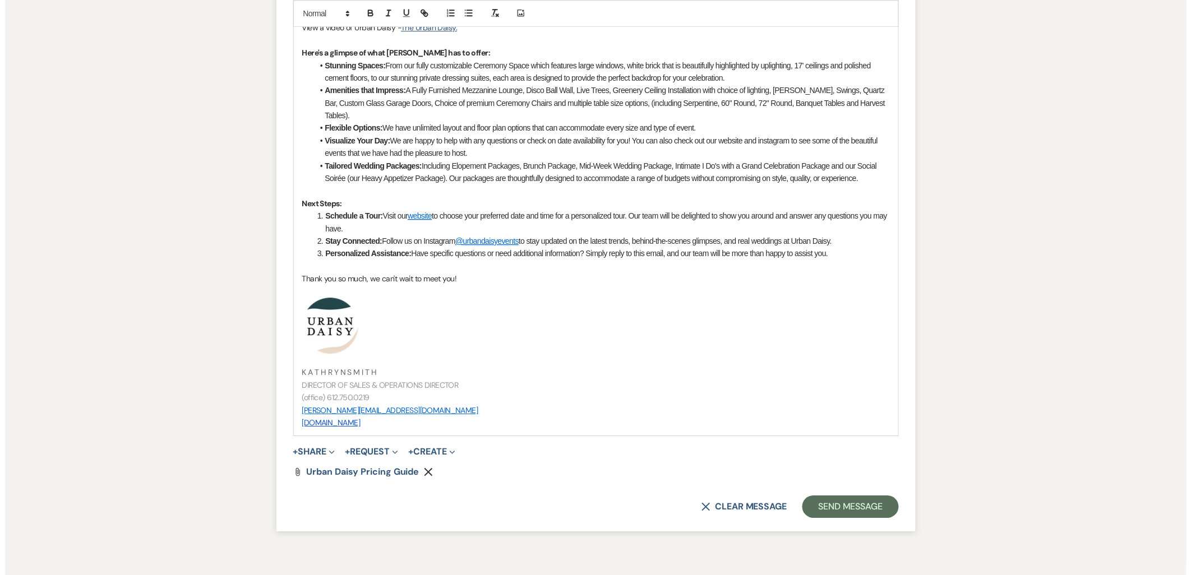
scroll to position [1100, 0]
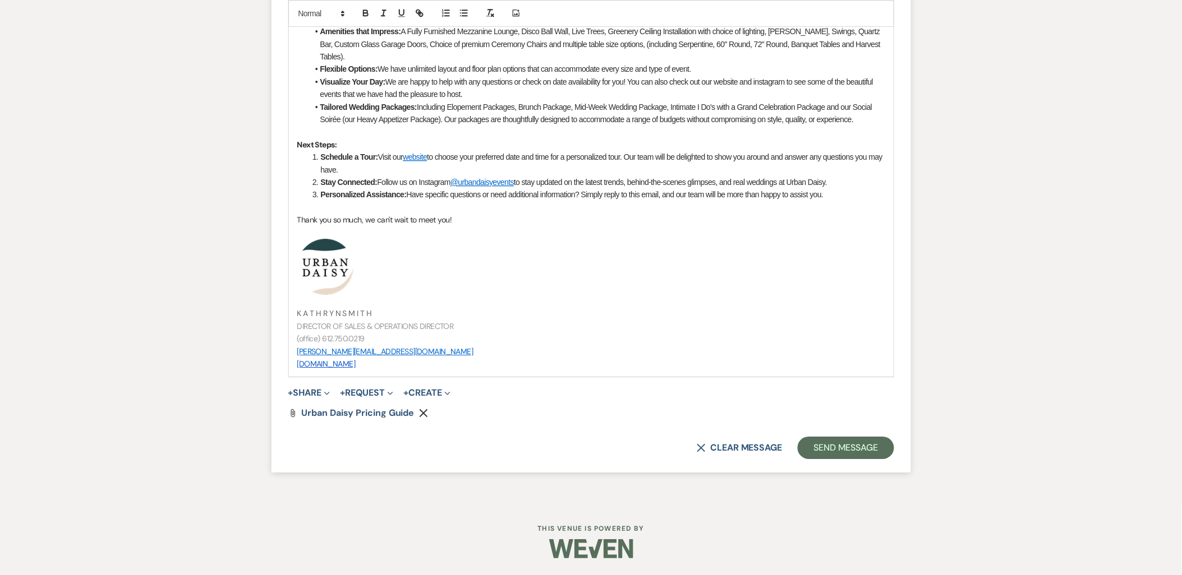
click at [310, 393] on button "+ Share Expand" at bounding box center [309, 393] width 42 height 9
click at [316, 414] on span "Doc Upload Documents" at bounding box center [331, 415] width 64 height 12
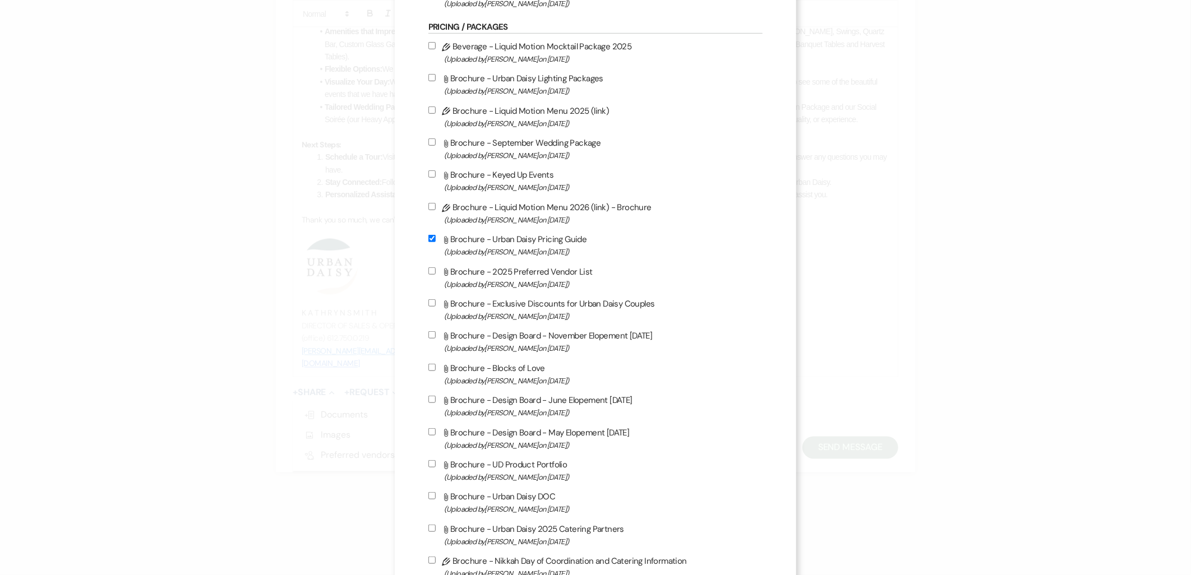
scroll to position [436, 0]
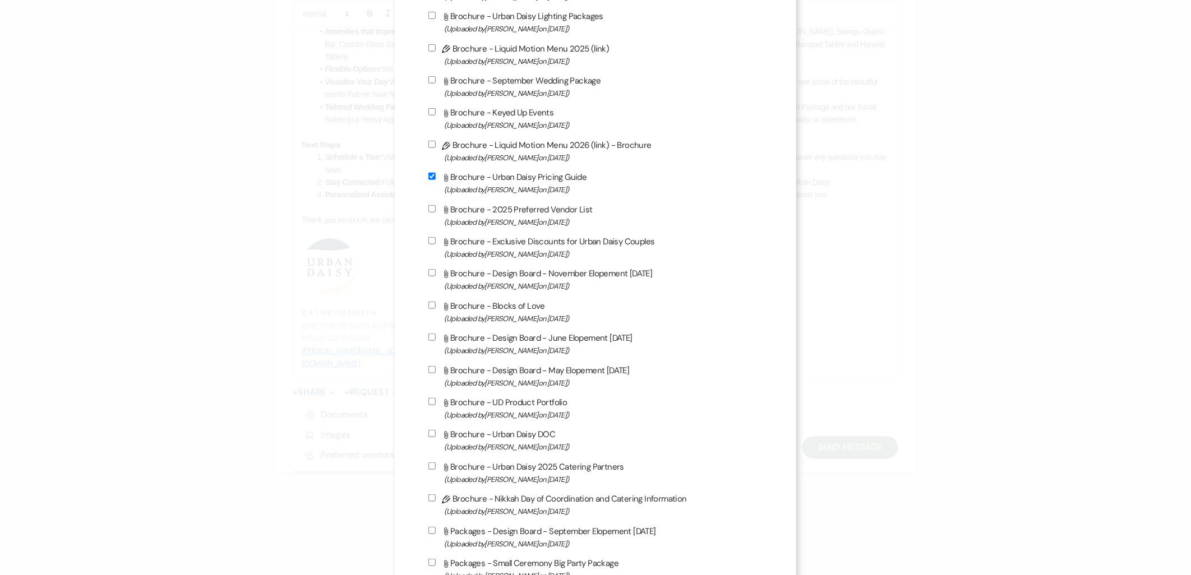
click at [504, 460] on label "Attach File Brochure - Urban Daisy 2025 Catering Partners (Uploaded by Amy Knig…" at bounding box center [595, 473] width 335 height 26
click at [436, 463] on input "Attach File Brochure - Urban Daisy 2025 Catering Partners (Uploaded by Amy Knig…" at bounding box center [431, 466] width 7 height 7
checkbox input "true"
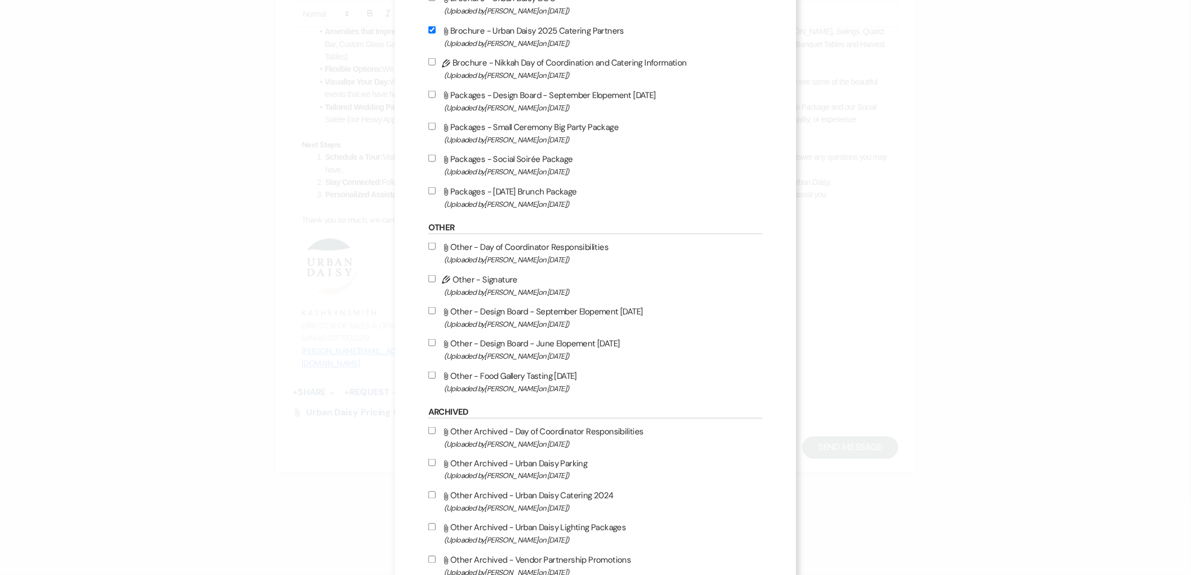
click at [468, 96] on label "Attach File Packages - Design Board - September Elopement 9.27.2025 (Uploaded b…" at bounding box center [595, 101] width 335 height 26
click at [436, 96] on input "Attach File Packages - Design Board - September Elopement 9.27.2025 (Uploaded b…" at bounding box center [431, 94] width 7 height 7
checkbox input "true"
click at [469, 122] on label "Attach File Packages - Small Ceremony Big Party Package (Uploaded by Kathryn Be…" at bounding box center [595, 133] width 335 height 26
click at [436, 123] on input "Attach File Packages - Small Ceremony Big Party Package (Uploaded by Kathryn Be…" at bounding box center [431, 126] width 7 height 7
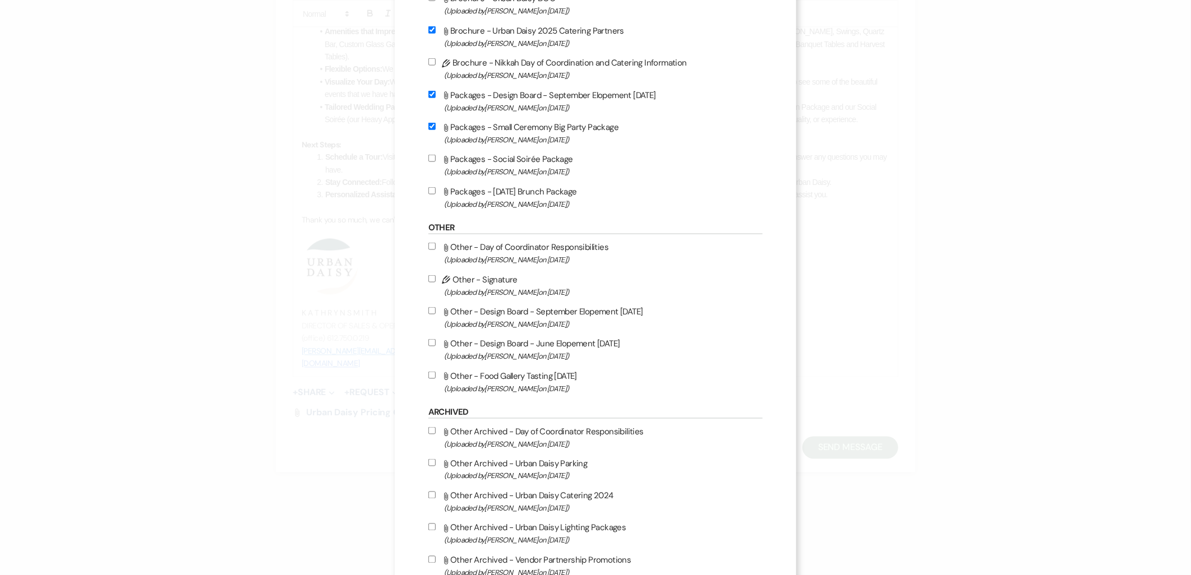
checkbox input "true"
click at [471, 105] on span "(Uploaded by Kathryn Beckett on Jan 10th, 2025 )" at bounding box center [603, 108] width 319 height 13
click at [436, 98] on input "Attach File Packages - Design Board - September Elopement 9.27.2025 (Uploaded b…" at bounding box center [431, 94] width 7 height 7
checkbox input "false"
click at [468, 154] on label "Attach File Packages - Social Soirée Package (Uploaded by Kathryn Beckett on Ju…" at bounding box center [595, 165] width 335 height 26
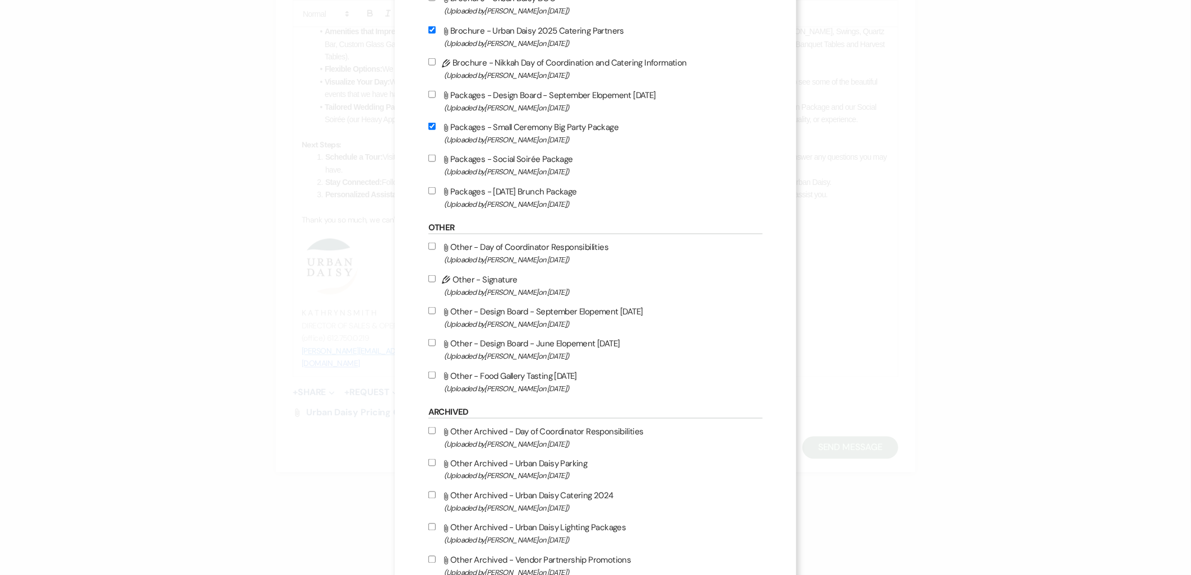
click at [436, 155] on input "Attach File Packages - Social Soirée Package (Uploaded by Kathryn Beckett on Ju…" at bounding box center [431, 158] width 7 height 7
checkbox input "true"
click at [511, 187] on label "Attach File Packages - Sunday Brunch Package (Uploaded by Kathryn Beckett on Ju…" at bounding box center [595, 198] width 335 height 26
click at [436, 187] on input "Attach File Packages - Sunday Brunch Package (Uploaded by Kathryn Beckett on Ju…" at bounding box center [431, 190] width 7 height 7
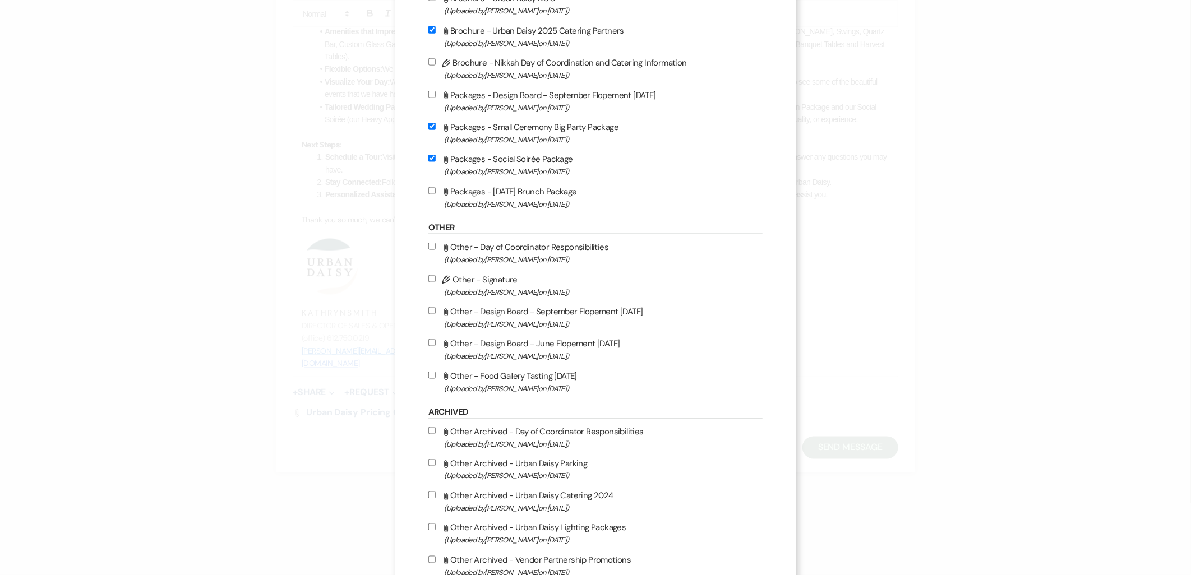
checkbox input "true"
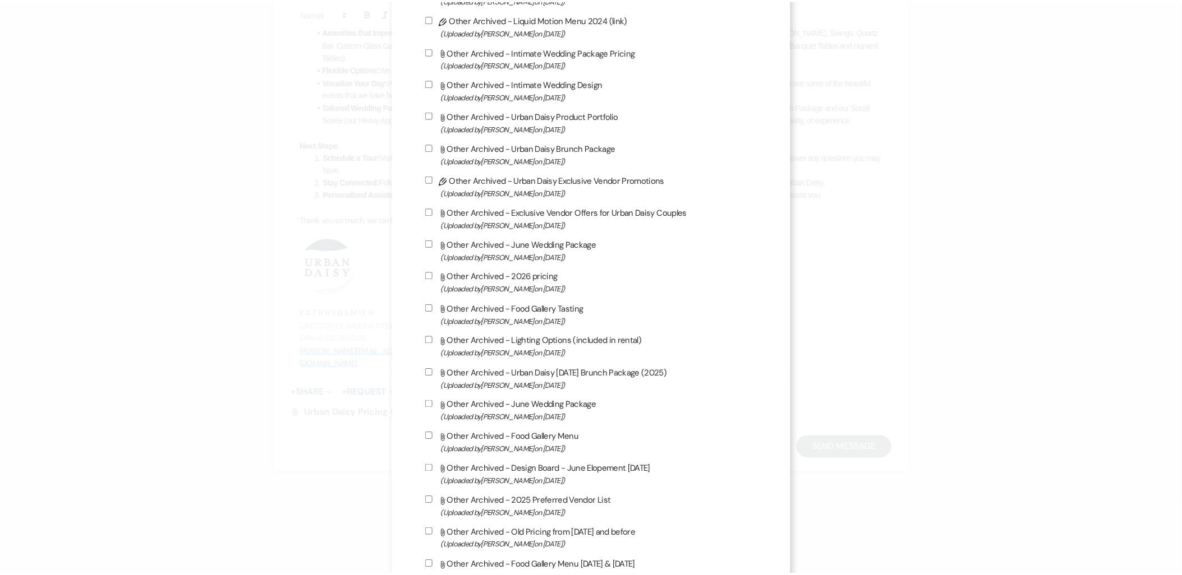
scroll to position [1682, 0]
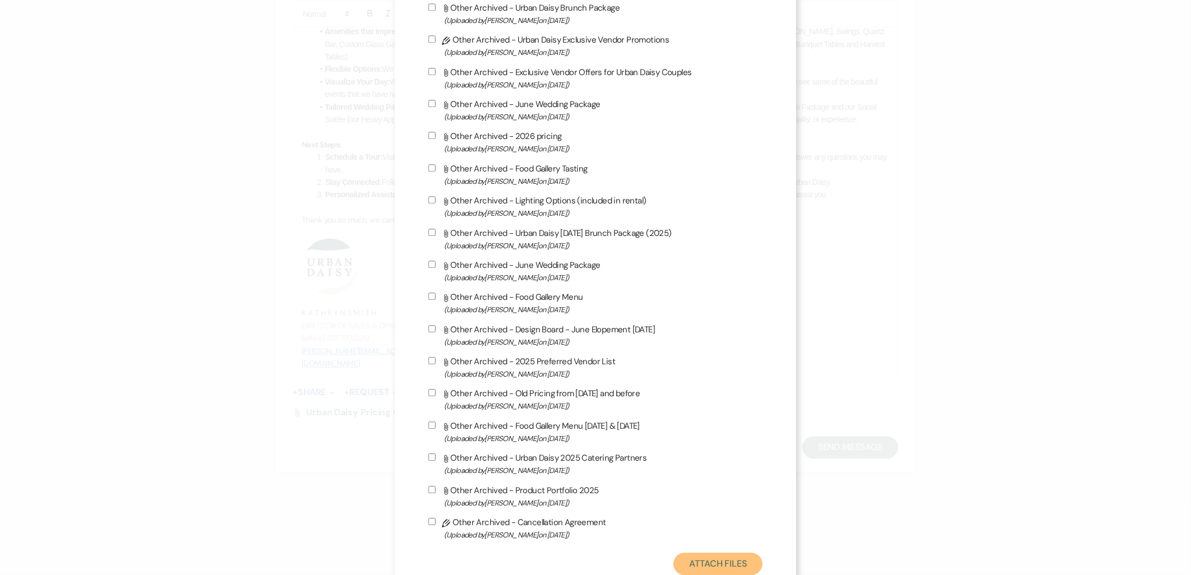
click at [693, 553] on button "Attach Files" at bounding box center [718, 564] width 89 height 22
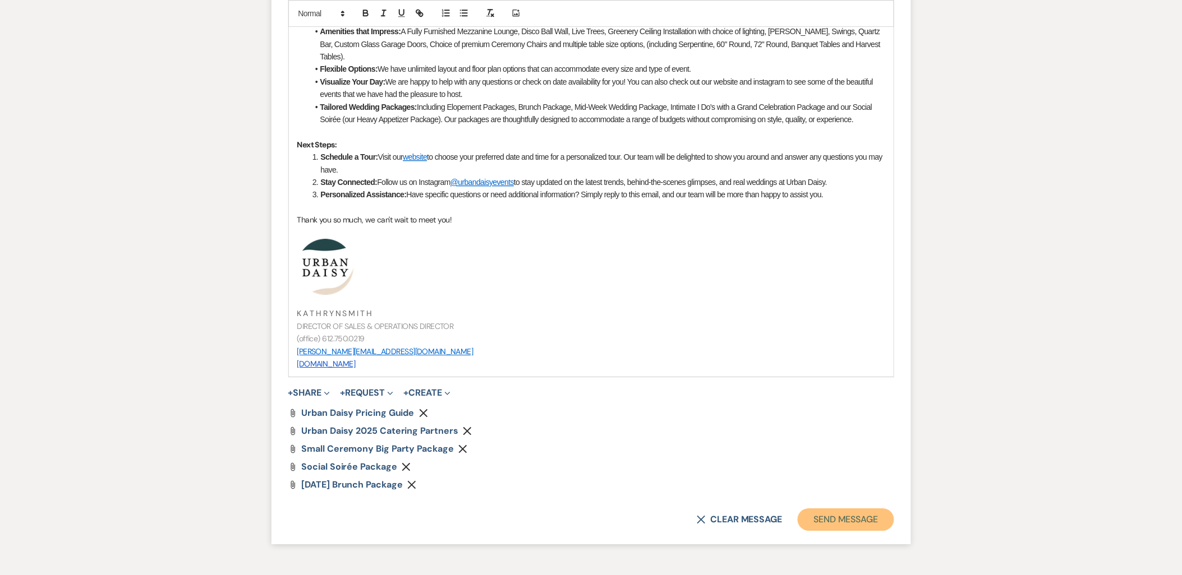
click at [847, 522] on button "Send Message" at bounding box center [845, 520] width 96 height 22
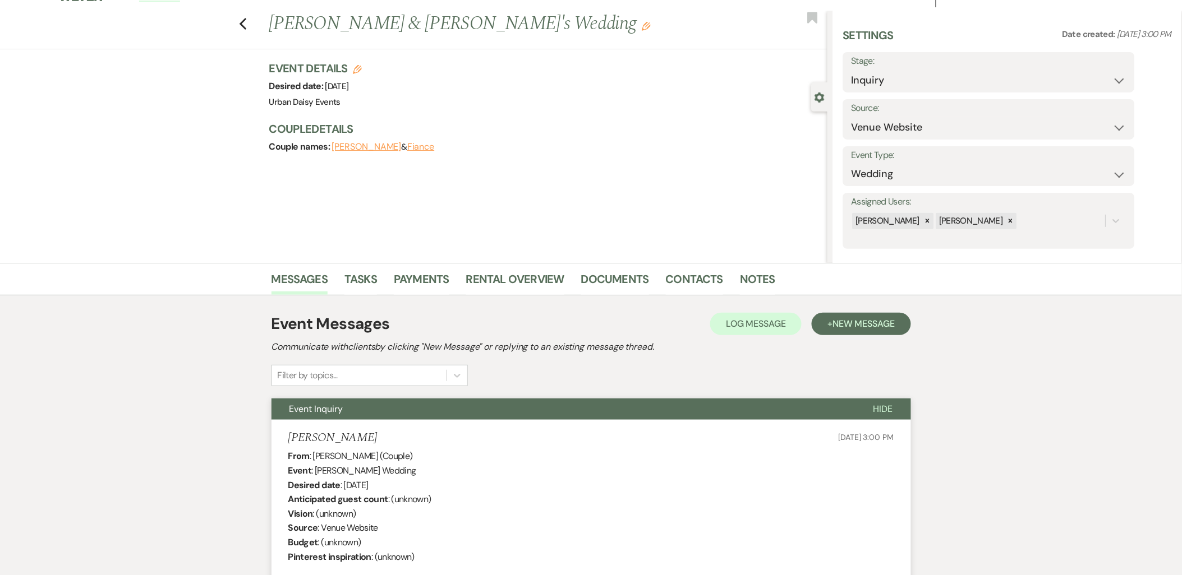
scroll to position [0, 0]
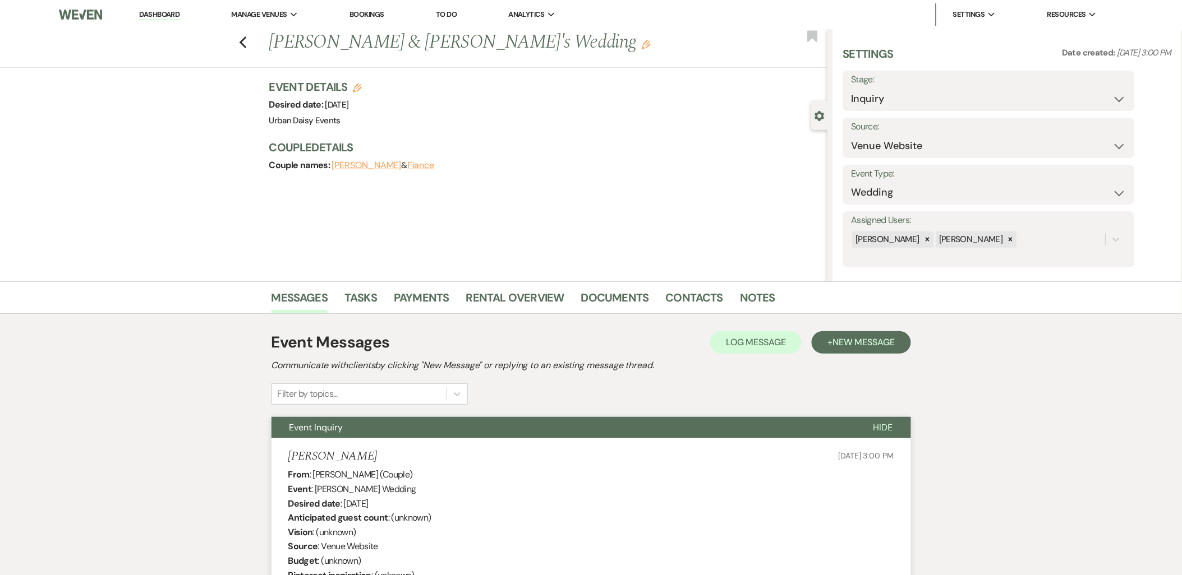
click at [160, 13] on link "Dashboard" at bounding box center [159, 15] width 40 height 11
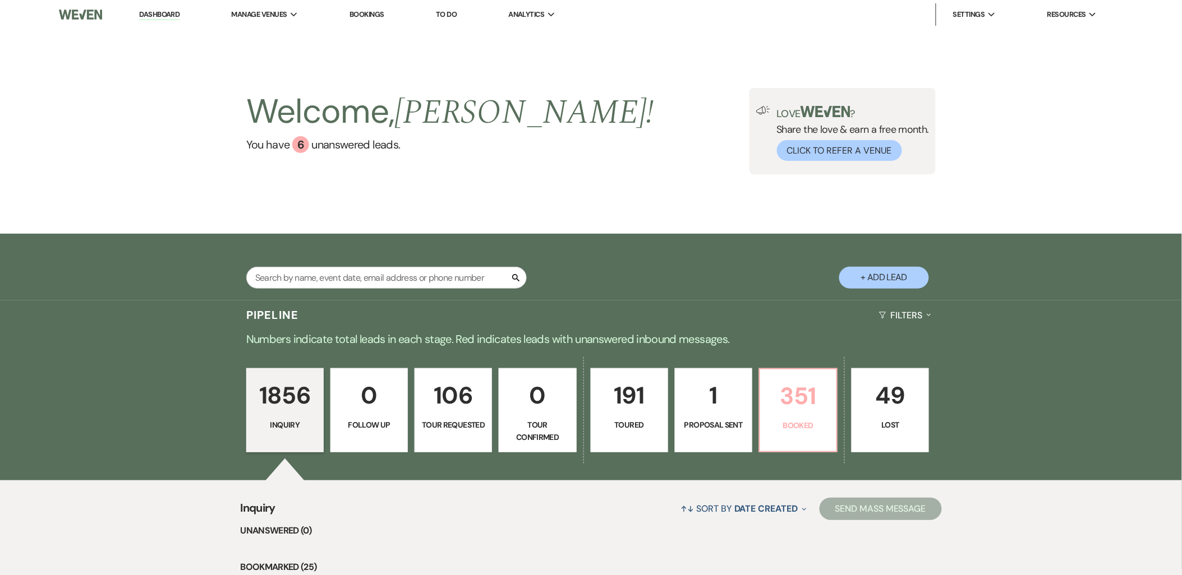
click at [804, 388] on p "351" at bounding box center [798, 396] width 63 height 38
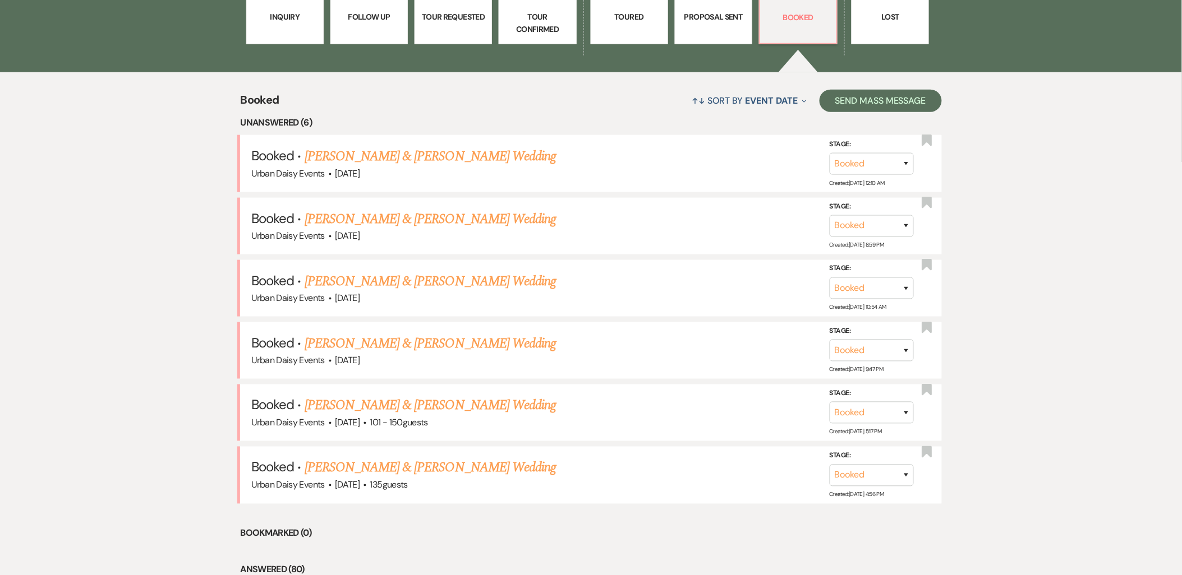
scroll to position [436, 0]
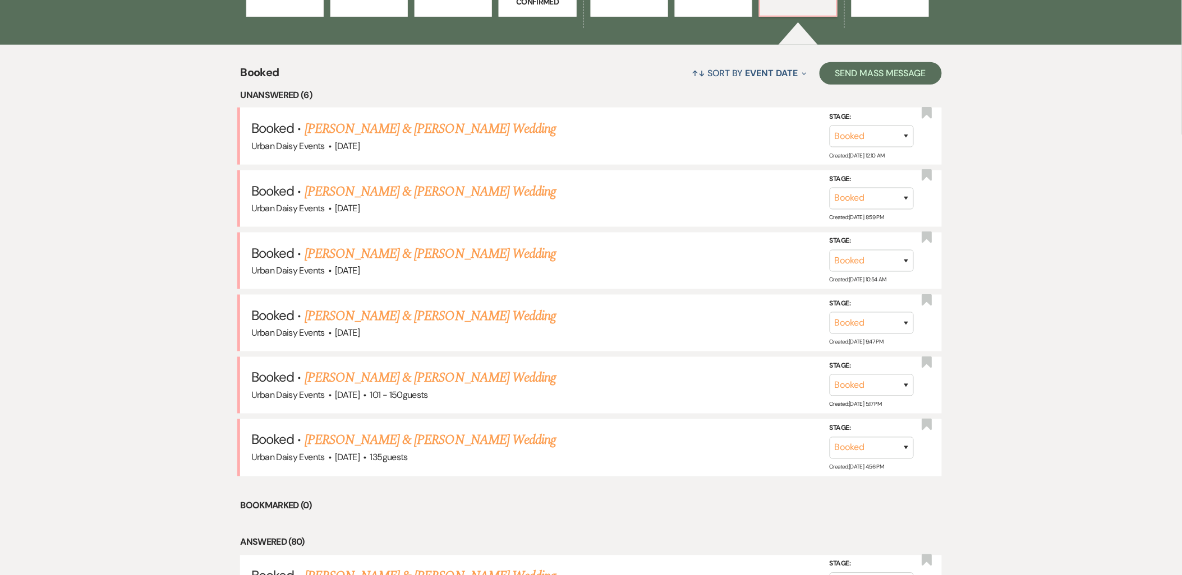
click at [390, 437] on link "[PERSON_NAME] & [PERSON_NAME] Wedding" at bounding box center [430, 441] width 251 height 20
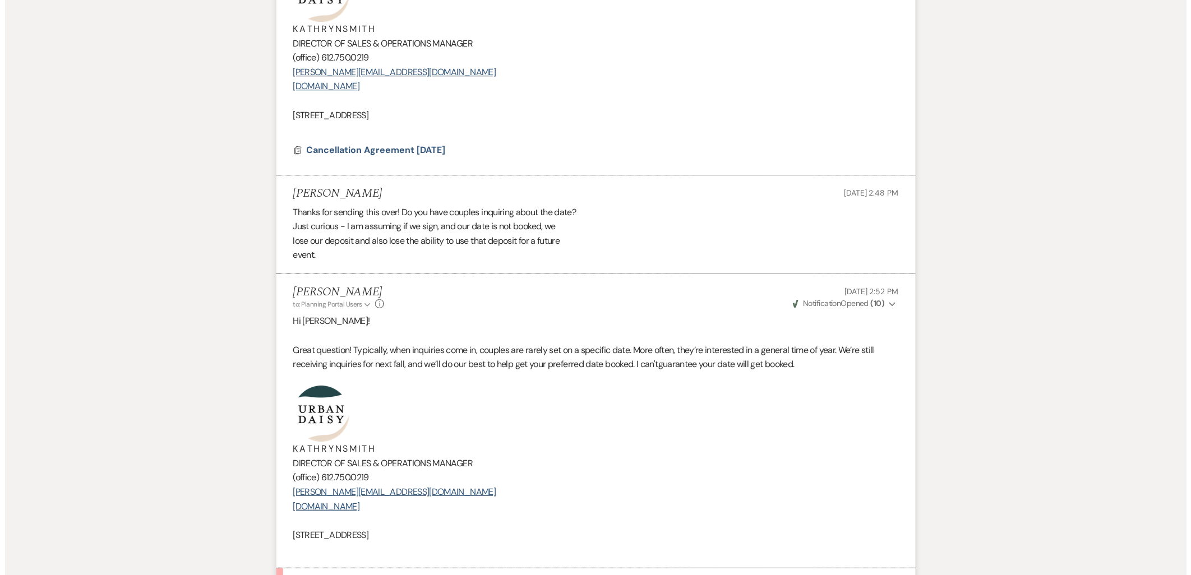
scroll to position [1184, 0]
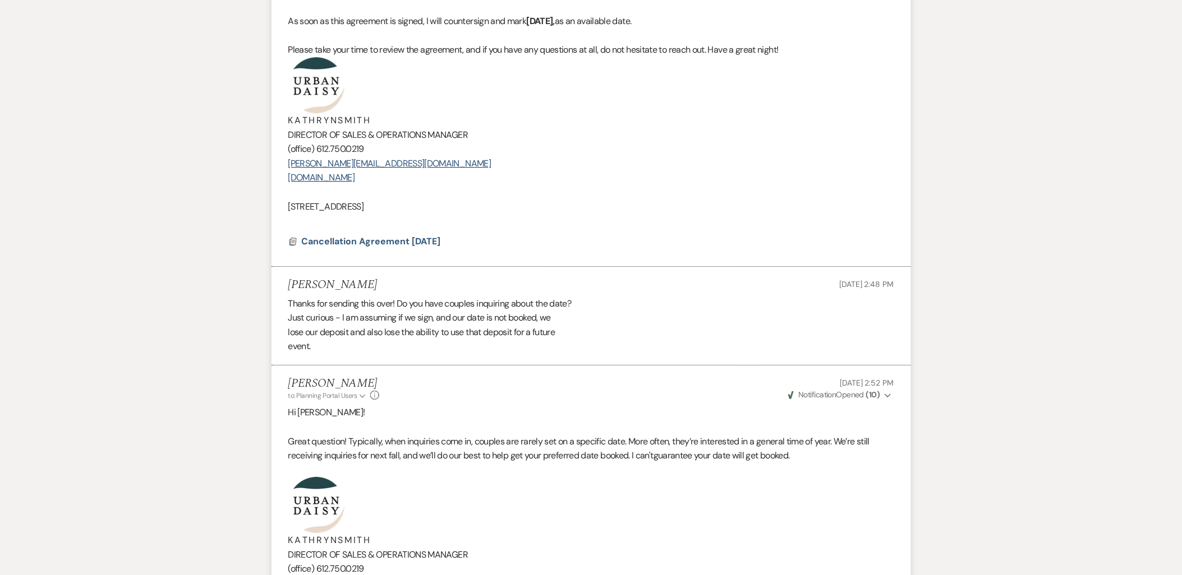
click at [367, 248] on span "Cancellation Agreement 9.23.2025" at bounding box center [371, 241] width 139 height 13
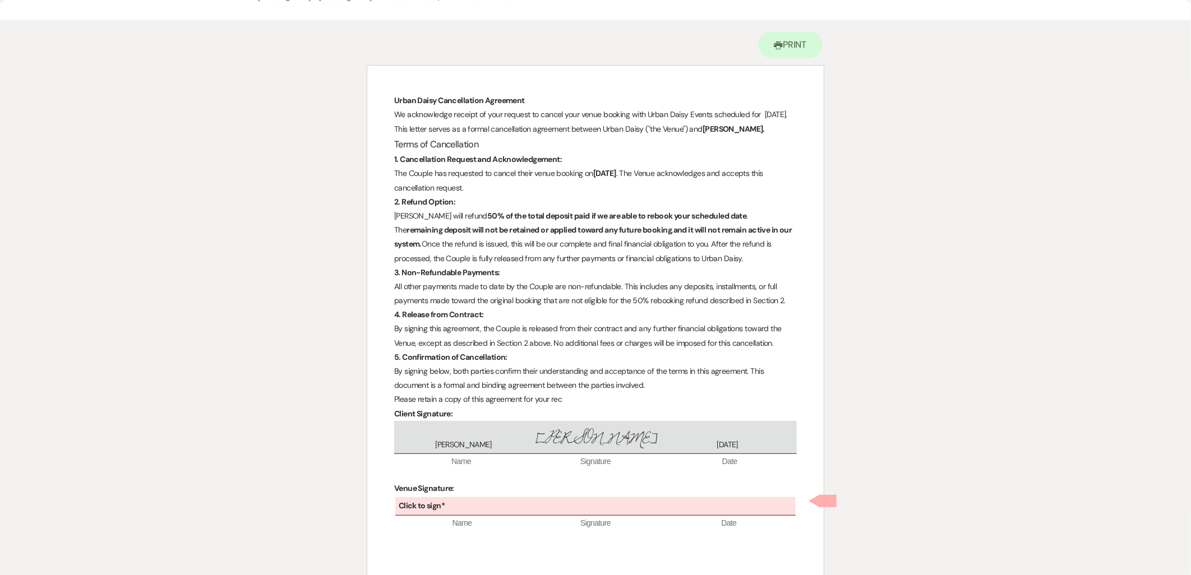
scroll to position [115, 0]
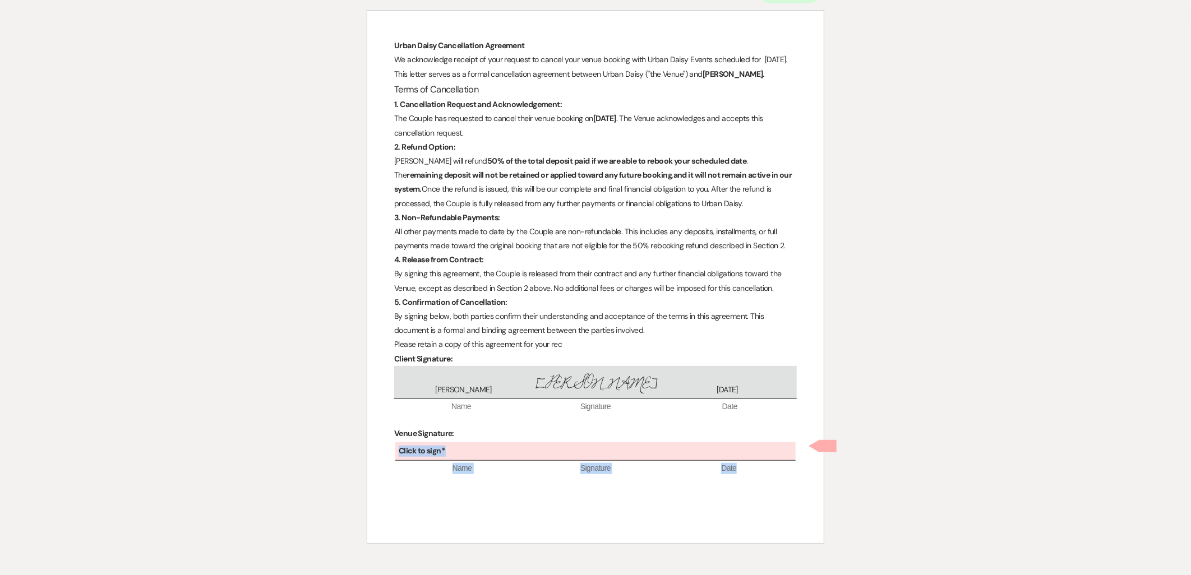
click at [463, 450] on div "Click to sign*" at bounding box center [595, 451] width 400 height 19
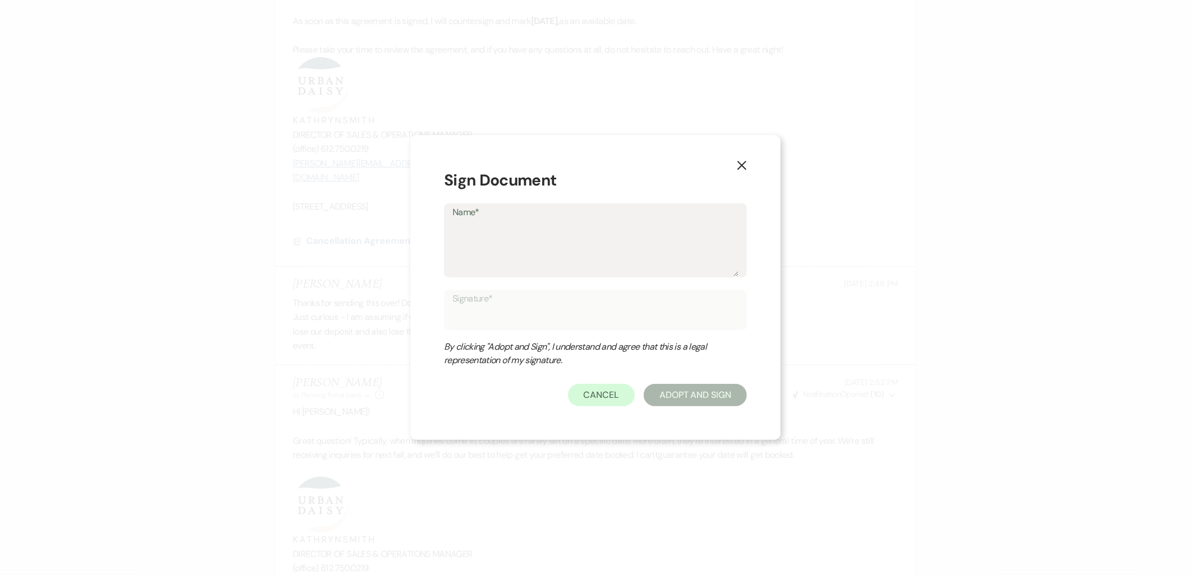
type textarea "K"
type input "K"
type textarea "Ka"
type input "Ka"
type textarea "Kat"
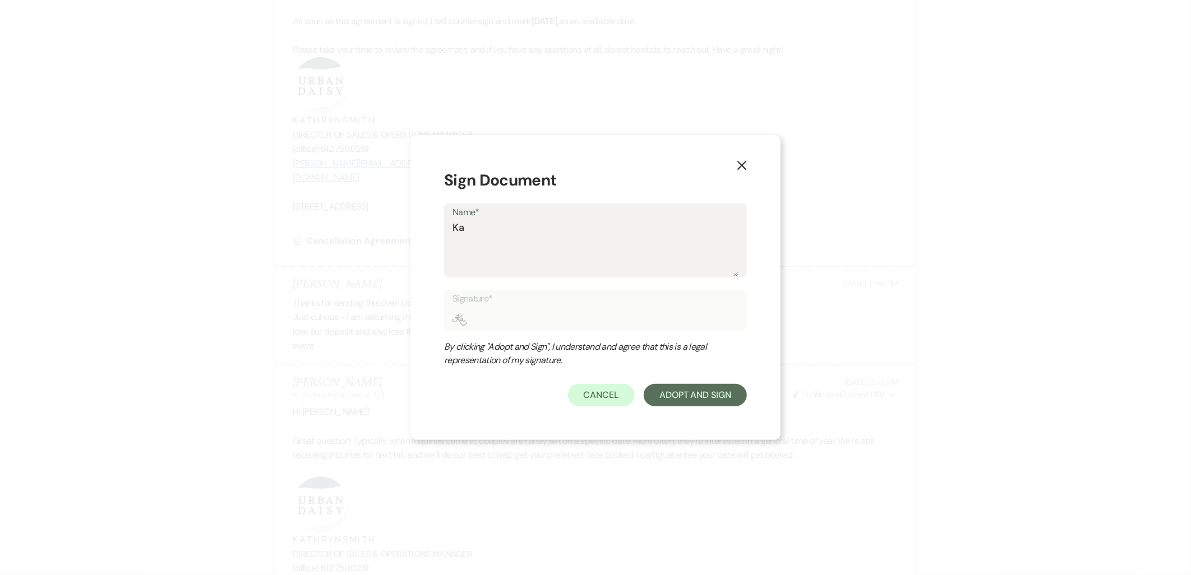
type input "Kat"
type textarea "Kath"
type input "Kath"
type textarea "Kathr"
type input "Kathr"
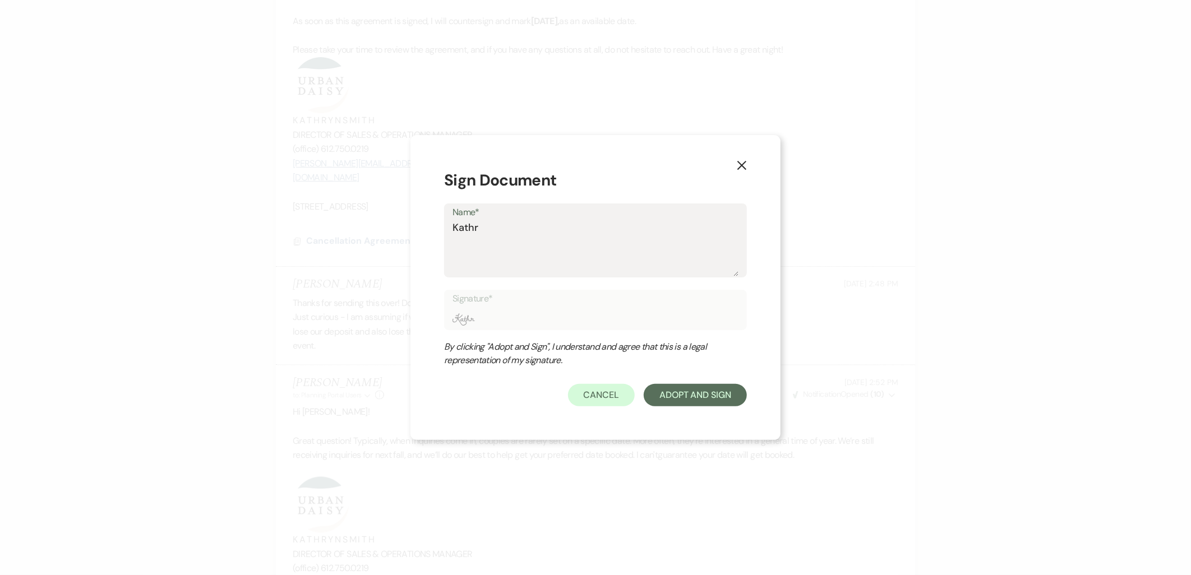
type textarea "Kathry"
type input "Kathry"
type textarea "Kathryn"
type input "Kathryn"
type textarea "Kathryn"
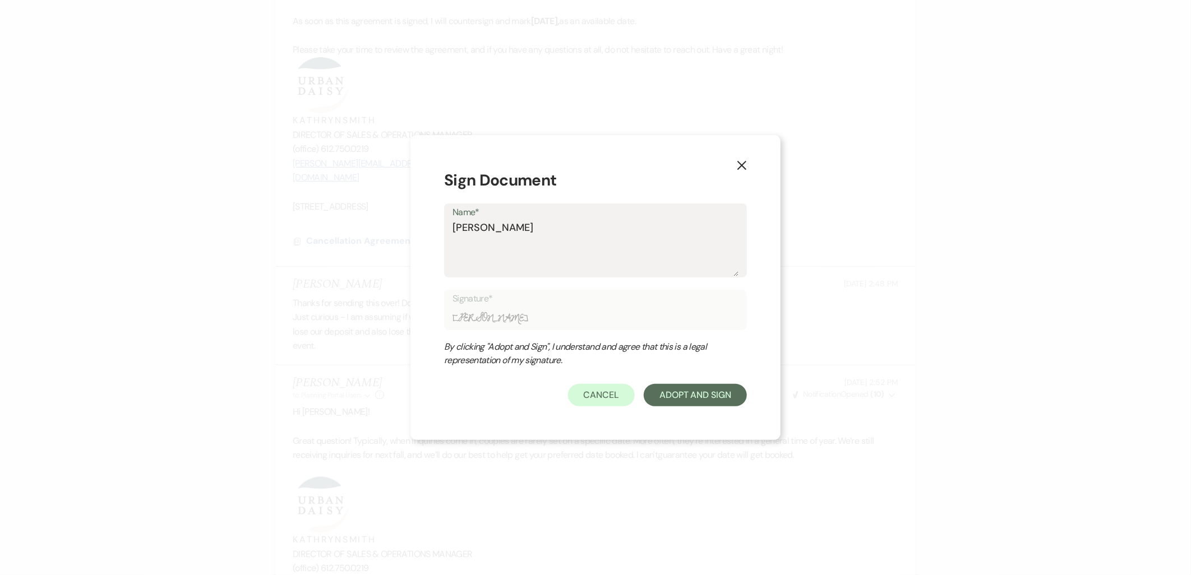
type input "Kathryn"
type textarea "Kathryn S"
type input "Kathryn S"
type textarea "Kathryn Sm"
type input "Kathryn Sm"
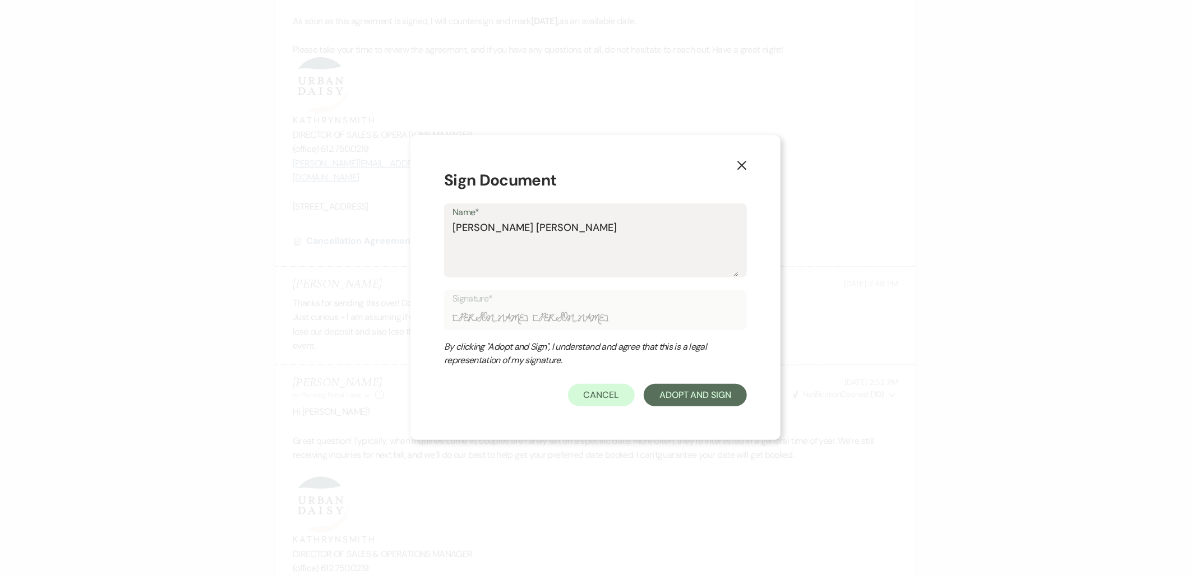
type textarea "Kathryn Smi"
type input "Kathryn Smi"
type textarea "Kathryn Smit"
type input "Kathryn Smit"
type textarea "Kathryn Smith"
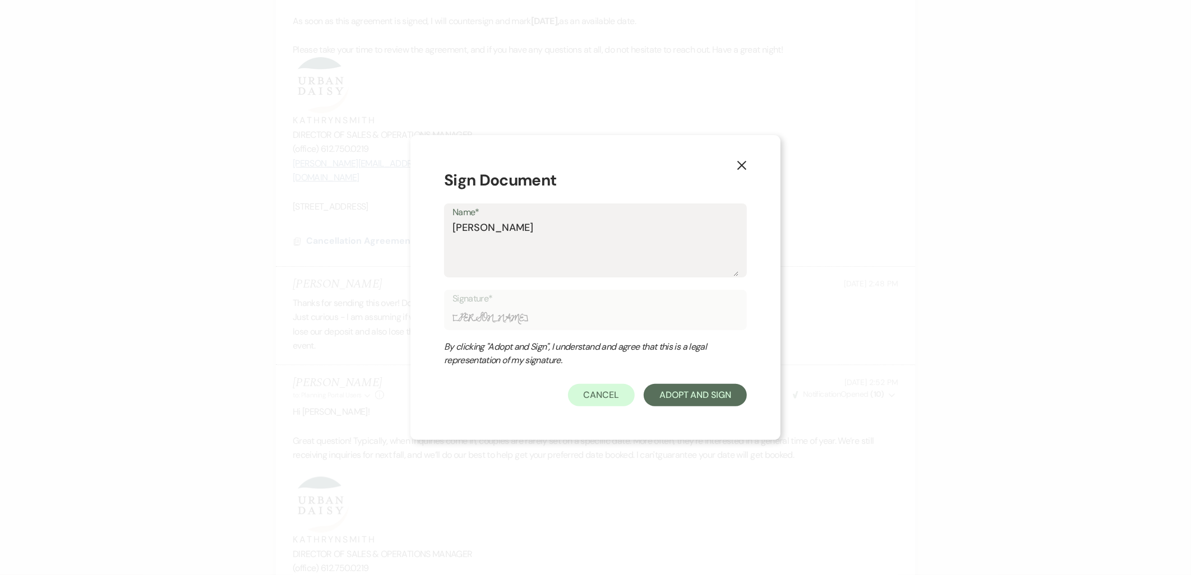
type input "Kathryn Smith"
type textarea "Kathryn Smith"
click at [689, 394] on button "Adopt And Sign" at bounding box center [695, 395] width 103 height 22
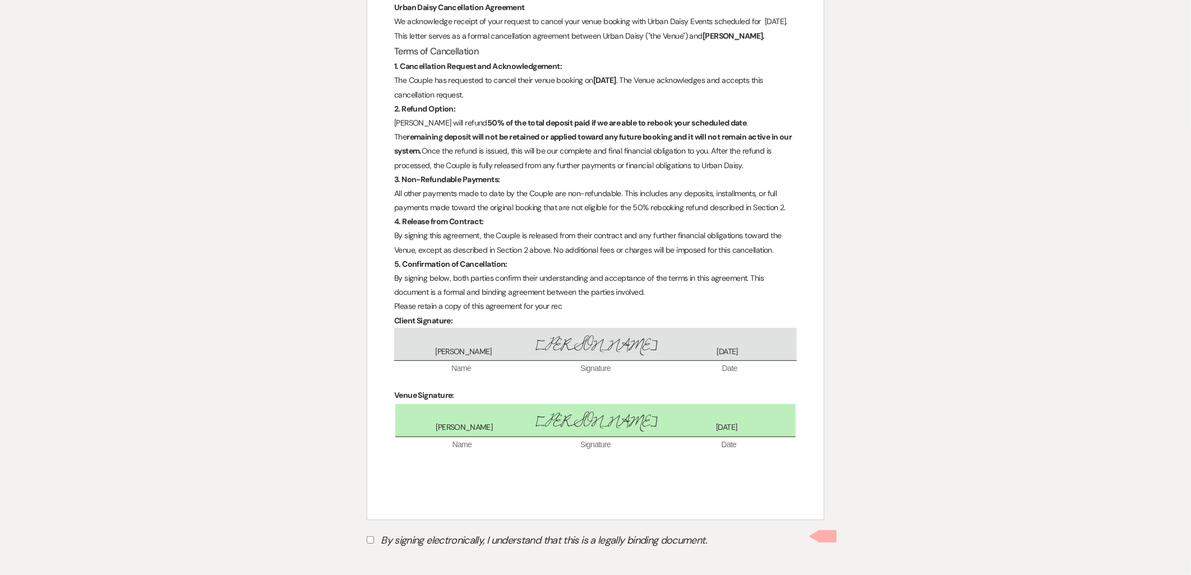
scroll to position [163, 0]
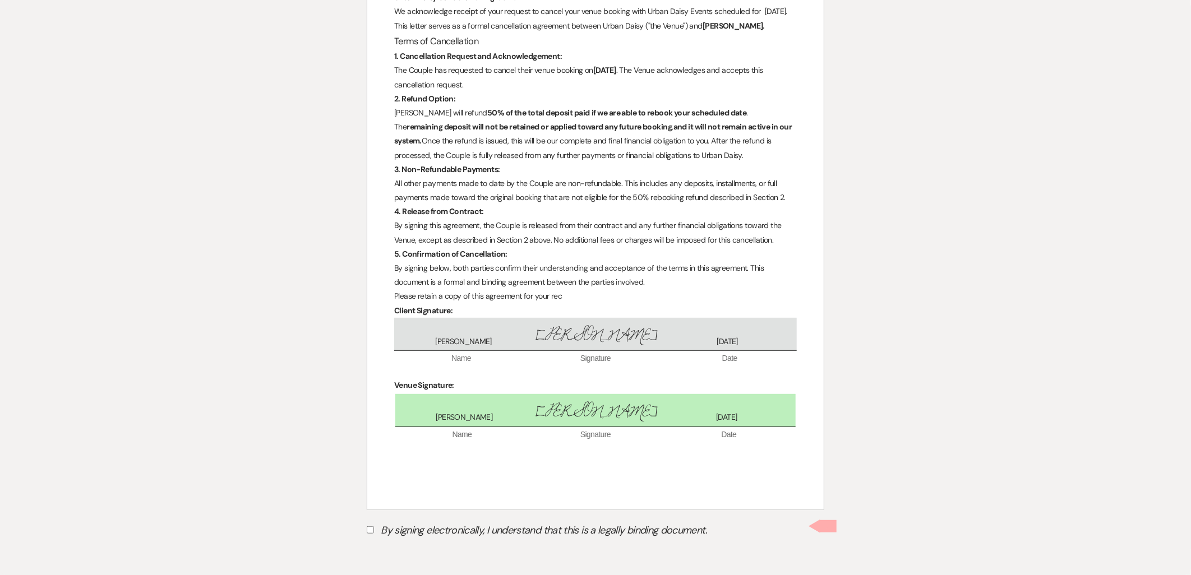
click at [473, 530] on label "By signing electronically, I understand that this is a legally binding document." at bounding box center [596, 532] width 458 height 21
click at [374, 530] on input "By signing electronically, I understand that this is a legally binding document." at bounding box center [370, 530] width 7 height 7
checkbox input "true"
click at [413, 564] on button "Submit" at bounding box center [406, 558] width 79 height 20
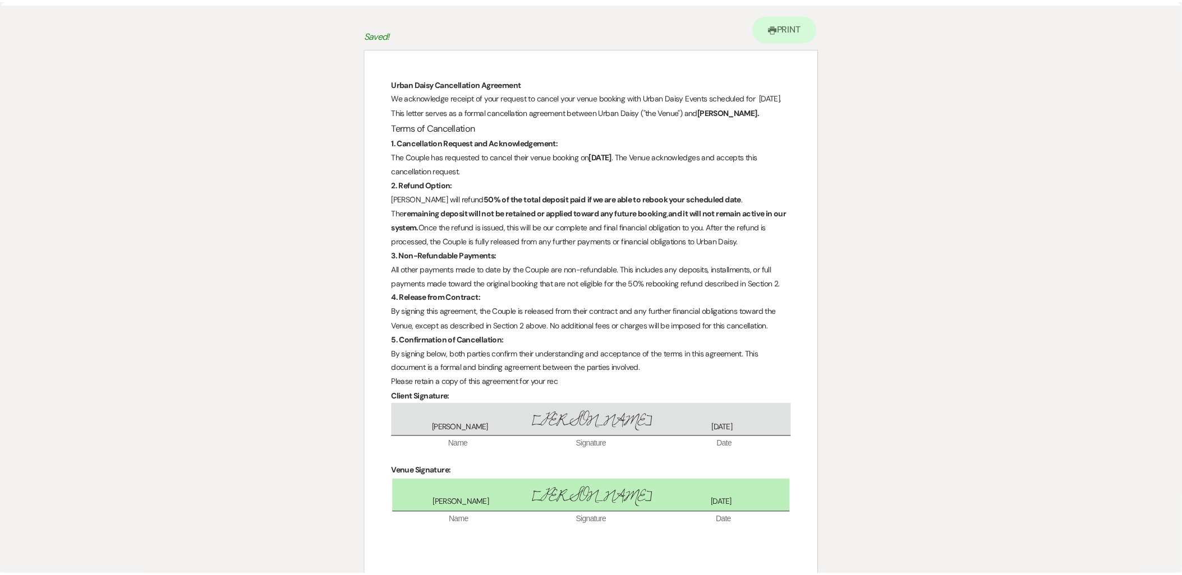
scroll to position [0, 0]
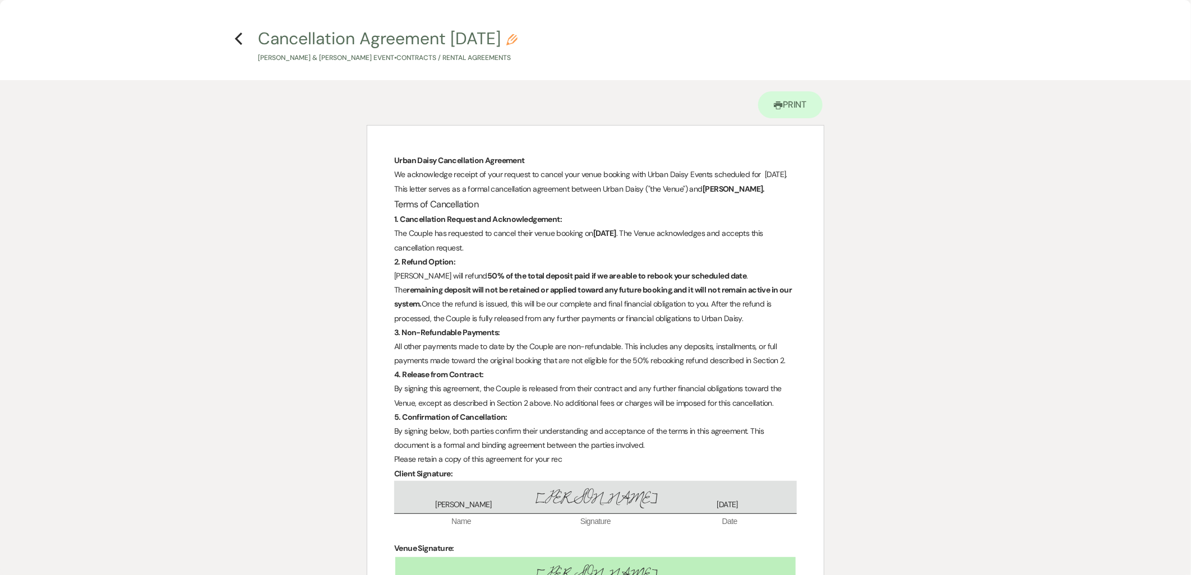
click at [241, 40] on icon "Previous" at bounding box center [238, 38] width 8 height 13
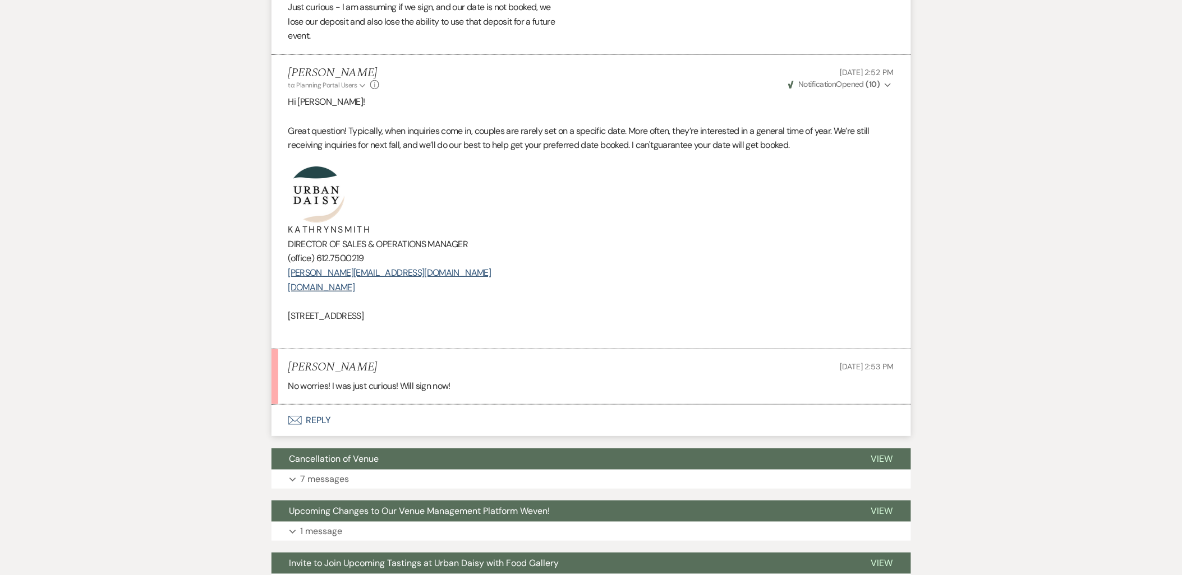
scroll to position [1495, 0]
click at [328, 427] on button "Envelope Reply" at bounding box center [590, 419] width 639 height 31
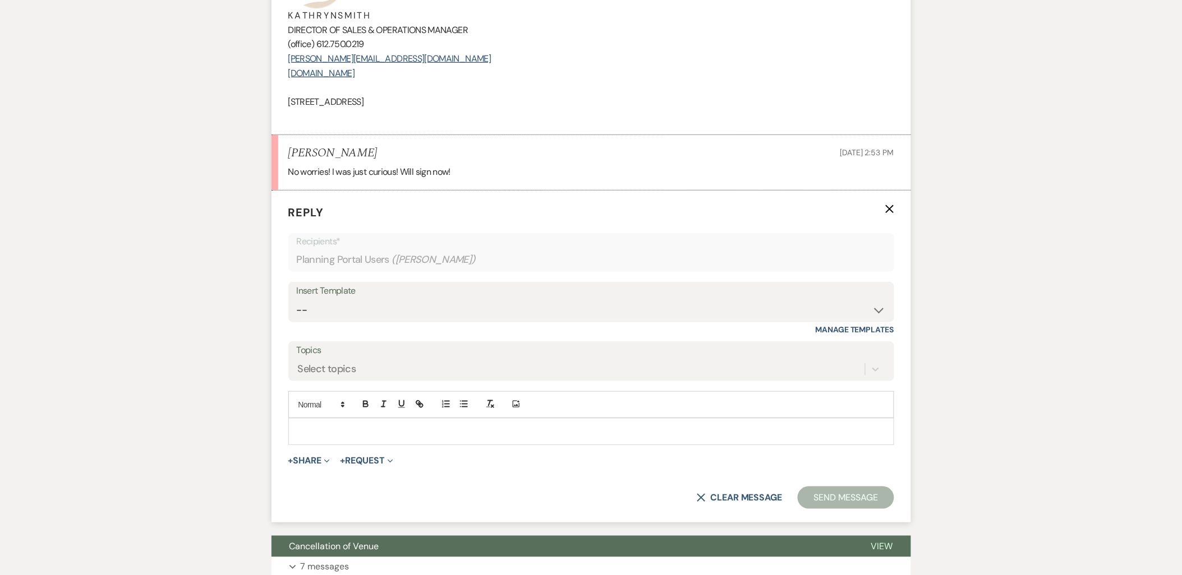
scroll to position [1779, 0]
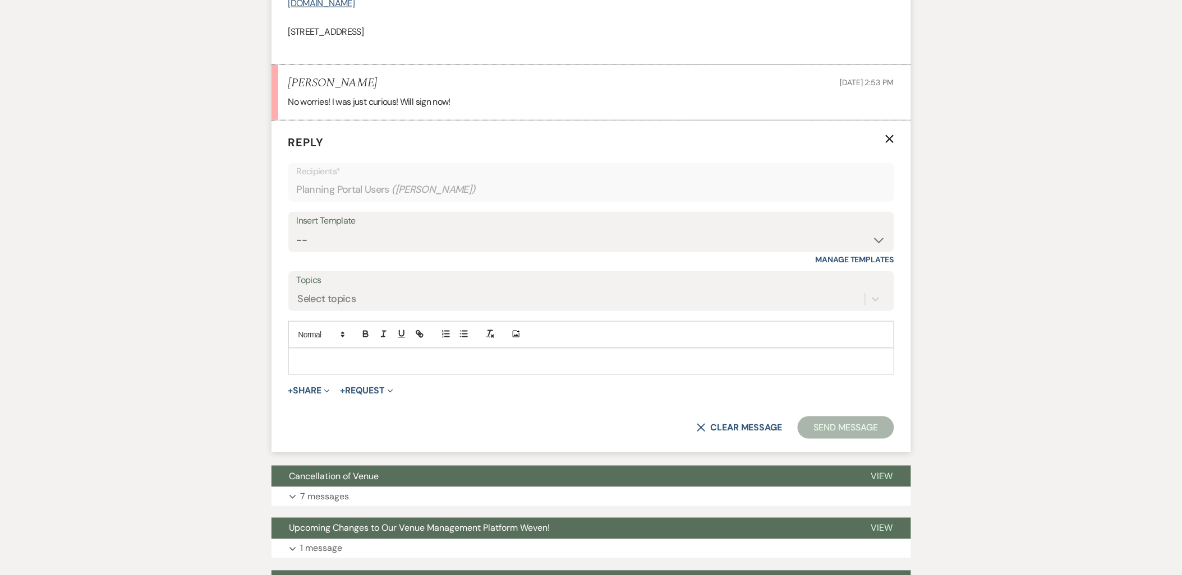
click at [326, 367] on p at bounding box center [591, 362] width 588 height 12
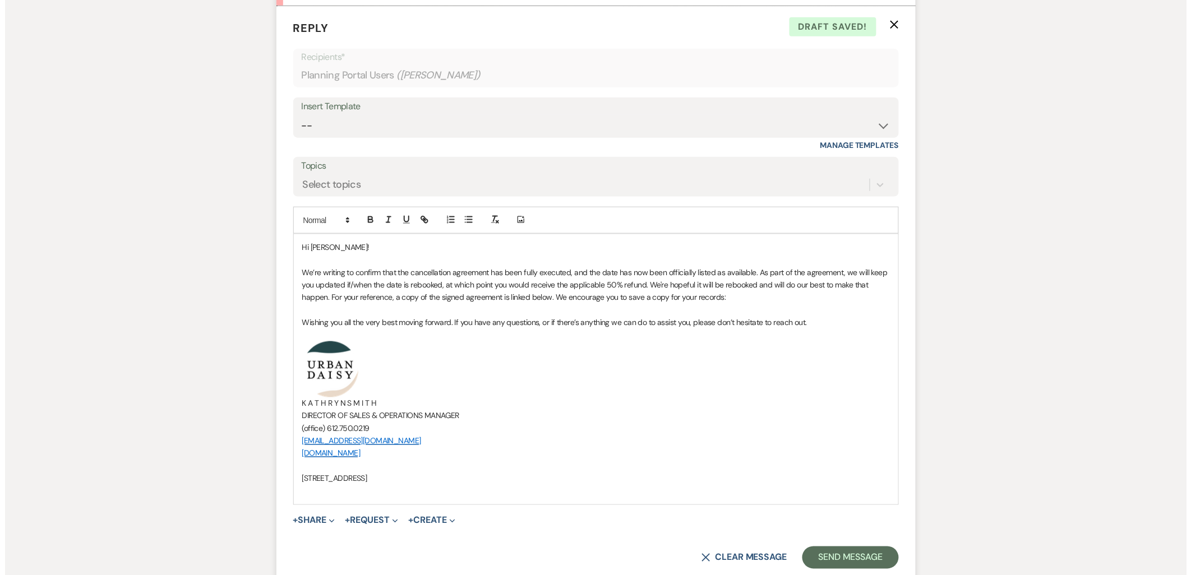
scroll to position [1966, 0]
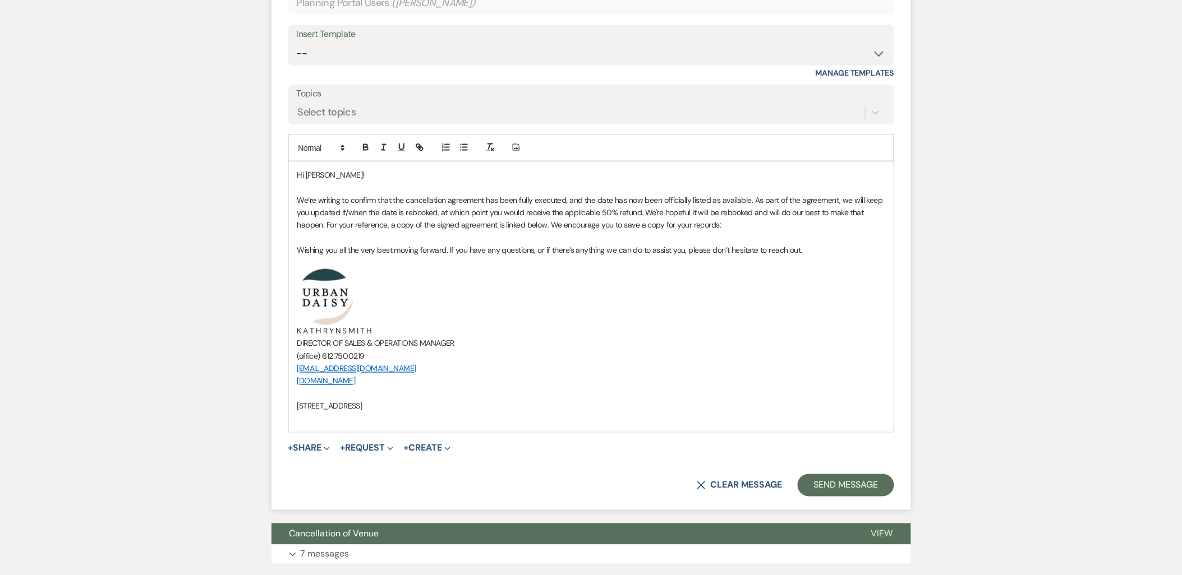
click at [298, 448] on button "+ Share Expand" at bounding box center [309, 448] width 42 height 9
click at [305, 477] on button "Doc Upload Documents" at bounding box center [366, 471] width 157 height 20
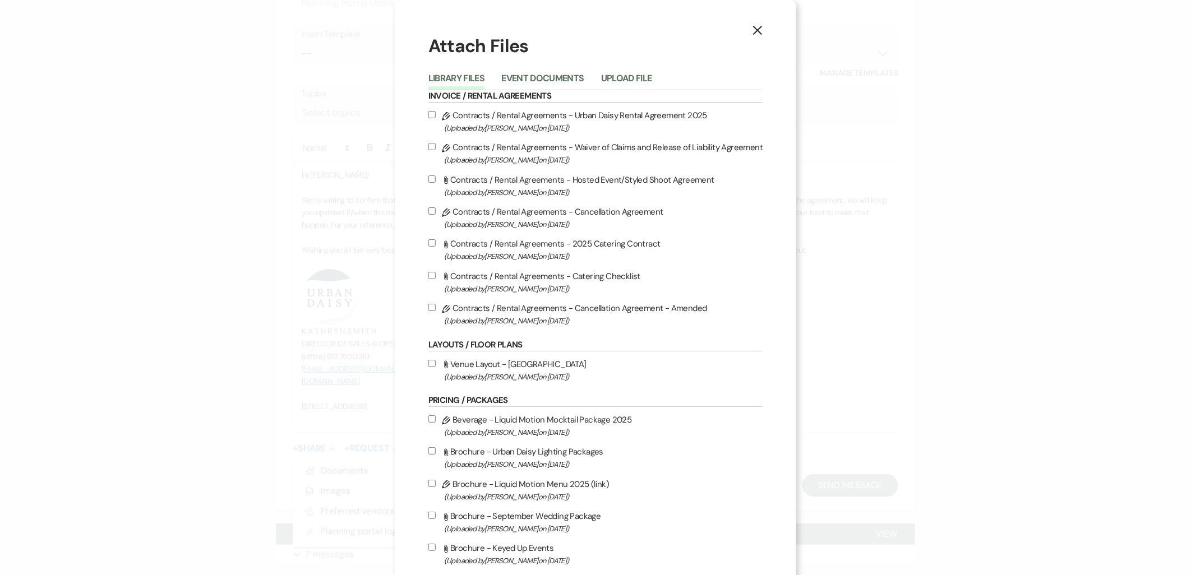
click at [546, 76] on button "Event Documents" at bounding box center [542, 82] width 82 height 16
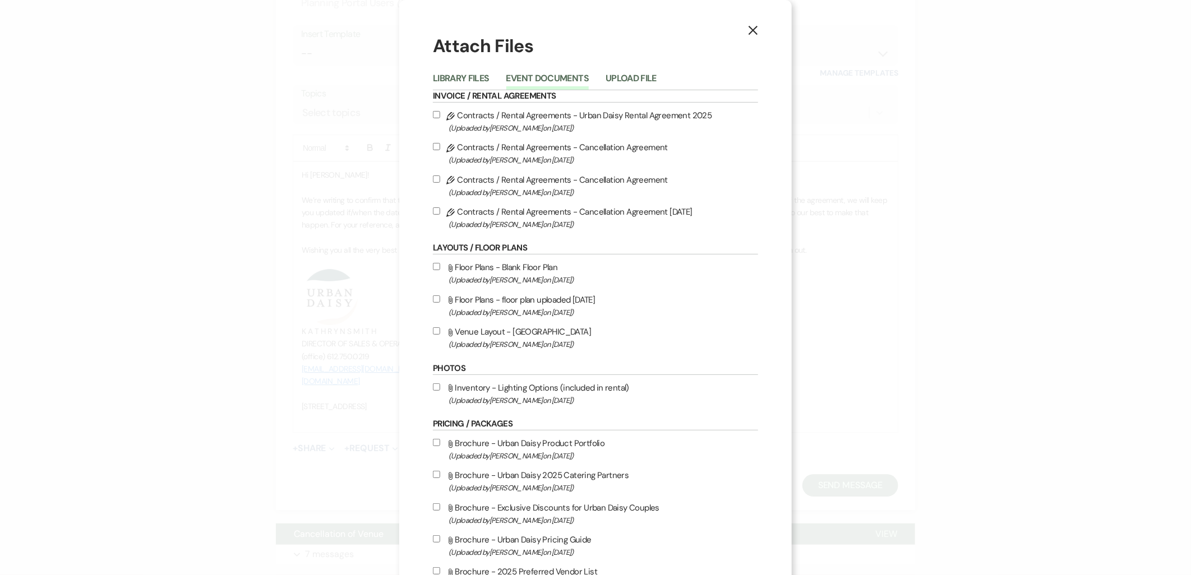
click at [596, 218] on span "(Uploaded by Kathryn Beckett on Sep 23rd, 2025 )" at bounding box center [604, 224] width 310 height 13
click at [440, 215] on input "Pencil Contracts / Rental Agreements - Cancellation Agreement 9.23.2025 (Upload…" at bounding box center [436, 210] width 7 height 7
checkbox input "true"
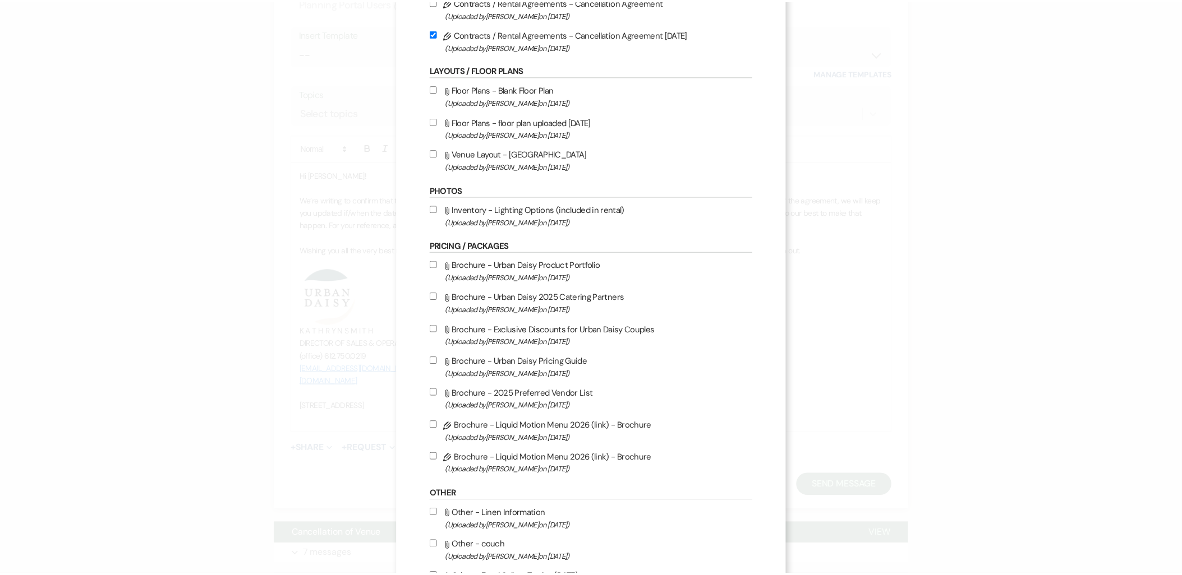
scroll to position [265, 0]
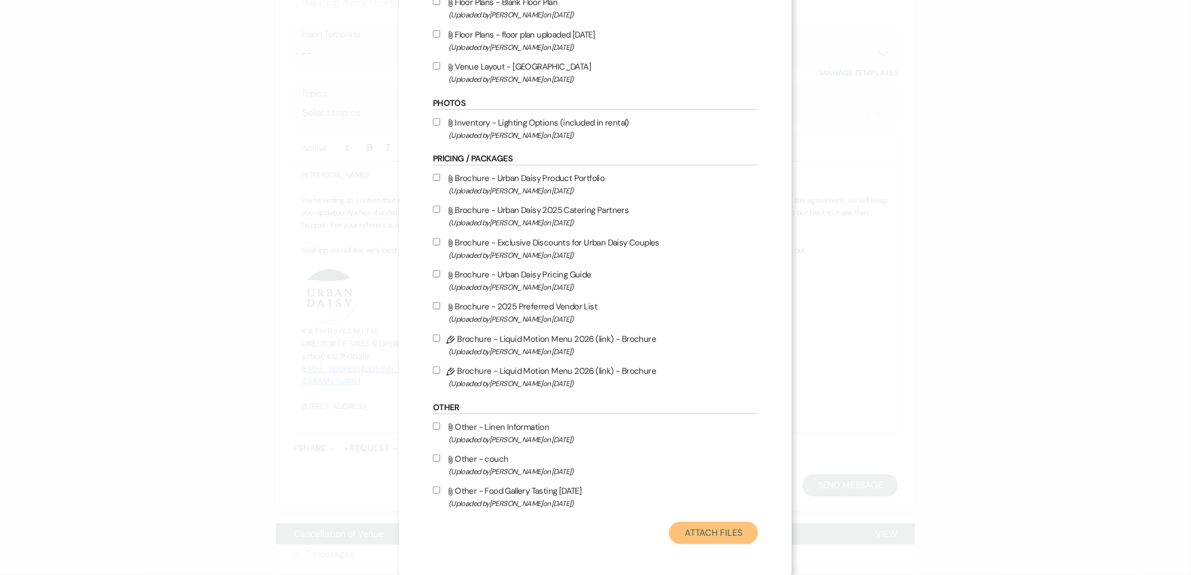
click at [696, 535] on button "Attach Files" at bounding box center [713, 533] width 89 height 22
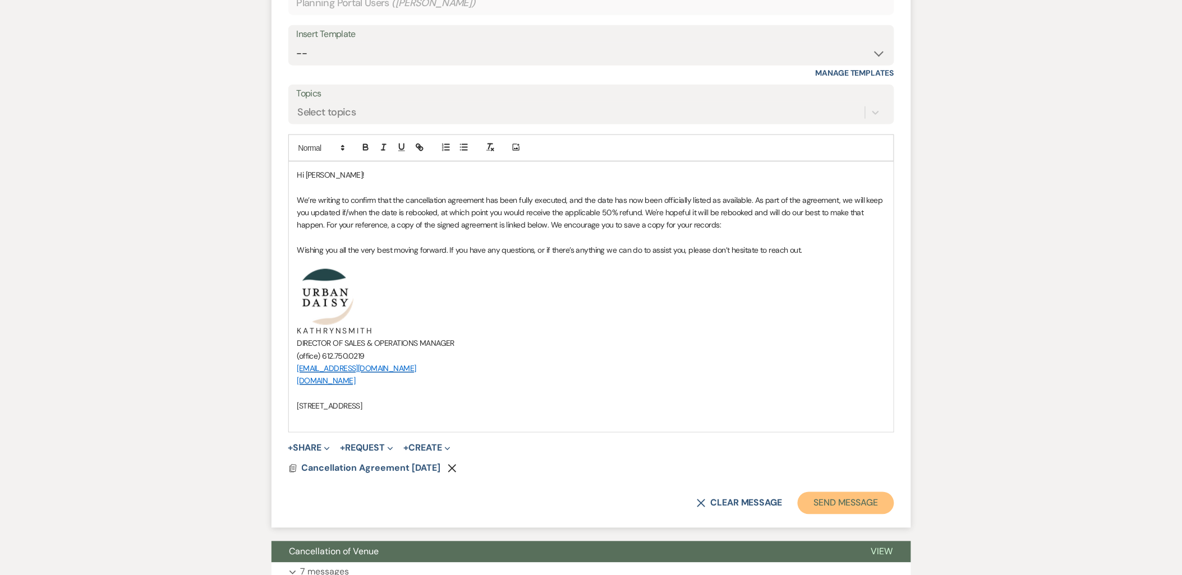
click at [877, 508] on button "Send Message" at bounding box center [845, 503] width 96 height 22
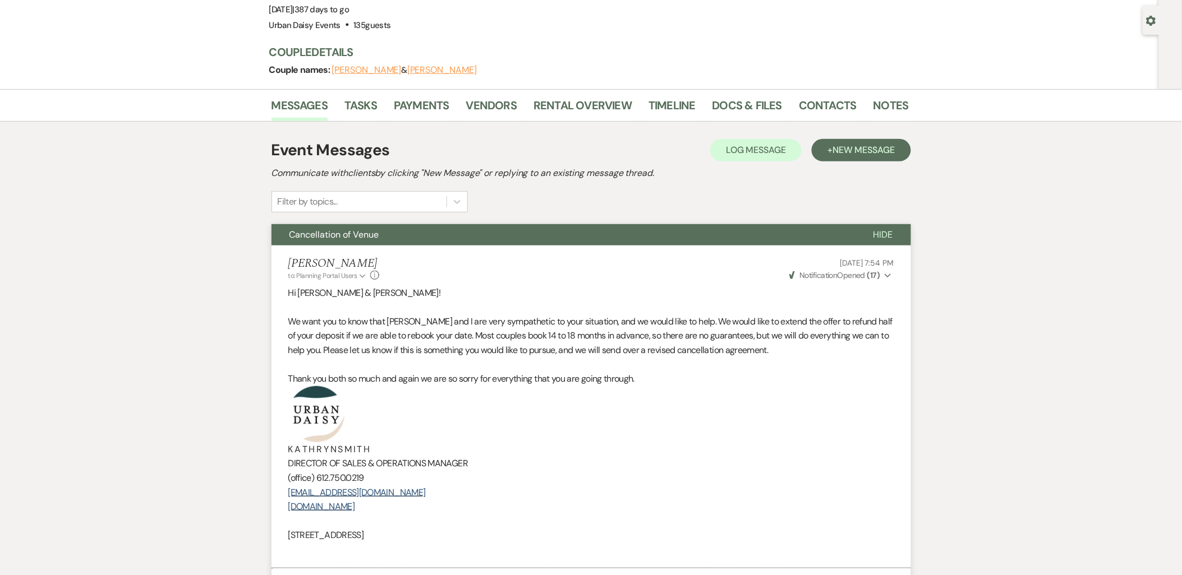
scroll to position [0, 0]
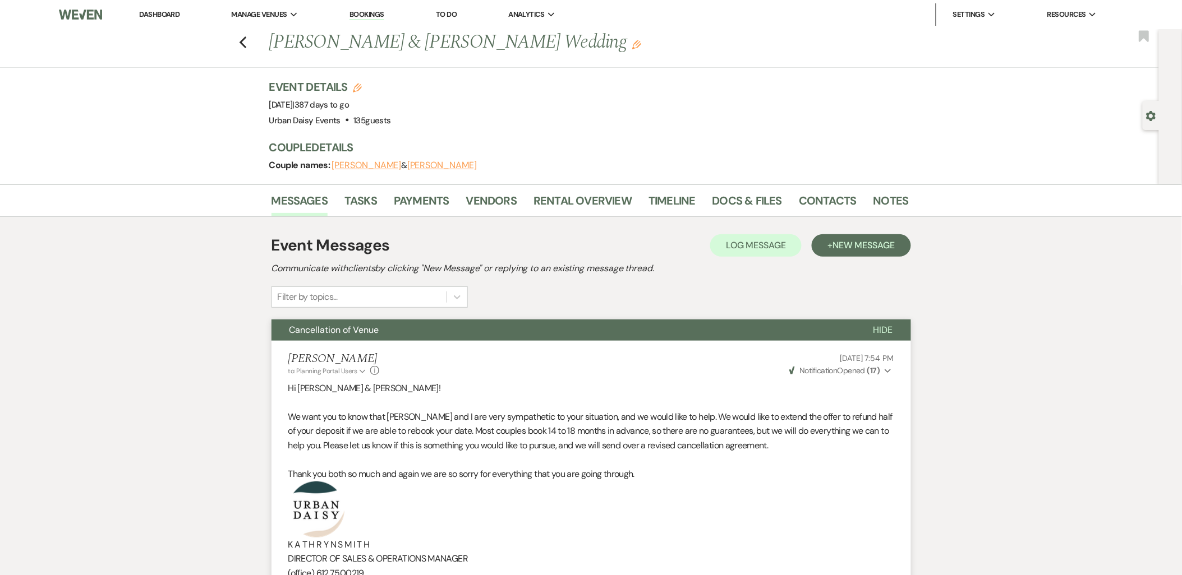
click at [1148, 122] on div "Gear Settings" at bounding box center [1152, 115] width 21 height 29
click at [1148, 118] on use "button" at bounding box center [1151, 116] width 10 height 10
select select "7"
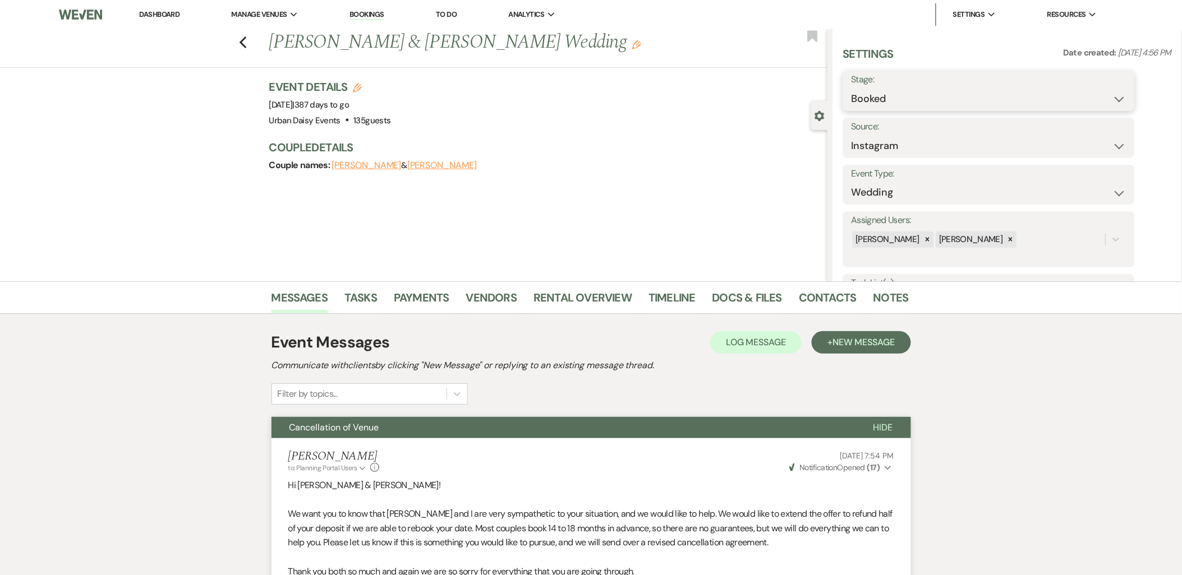
click at [990, 97] on select "Booked Lost" at bounding box center [988, 99] width 275 height 22
select select "8"
click at [851, 88] on select "Booked Lost" at bounding box center [988, 99] width 275 height 22
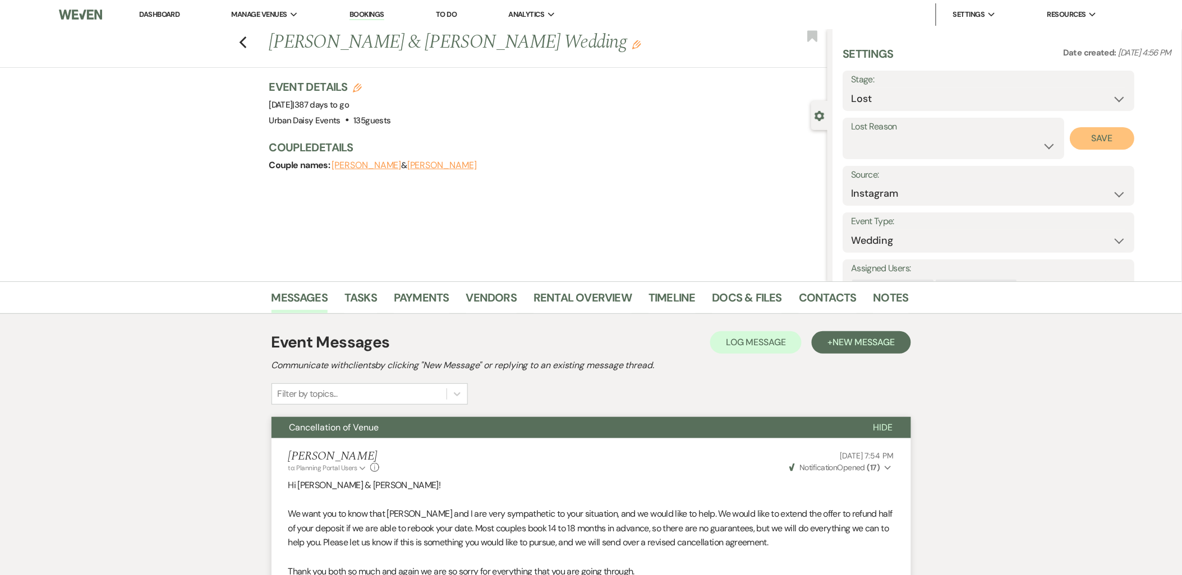
drag, startPoint x: 1094, startPoint y: 127, endPoint x: 1029, endPoint y: 147, distance: 68.1
click at [1032, 148] on div "Lost Reason Booked Elsewhere Budget Date Unavailable No Response Not a Good Mat…" at bounding box center [989, 138] width 292 height 41
click at [1029, 147] on select "Booked Elsewhere Budget Date Unavailable No Response Not a Good Match Capacity …" at bounding box center [953, 146] width 205 height 22
select select "11"
click at [851, 135] on select "Booked Elsewhere Budget Date Unavailable No Response Not a Good Match Capacity …" at bounding box center [953, 146] width 205 height 22
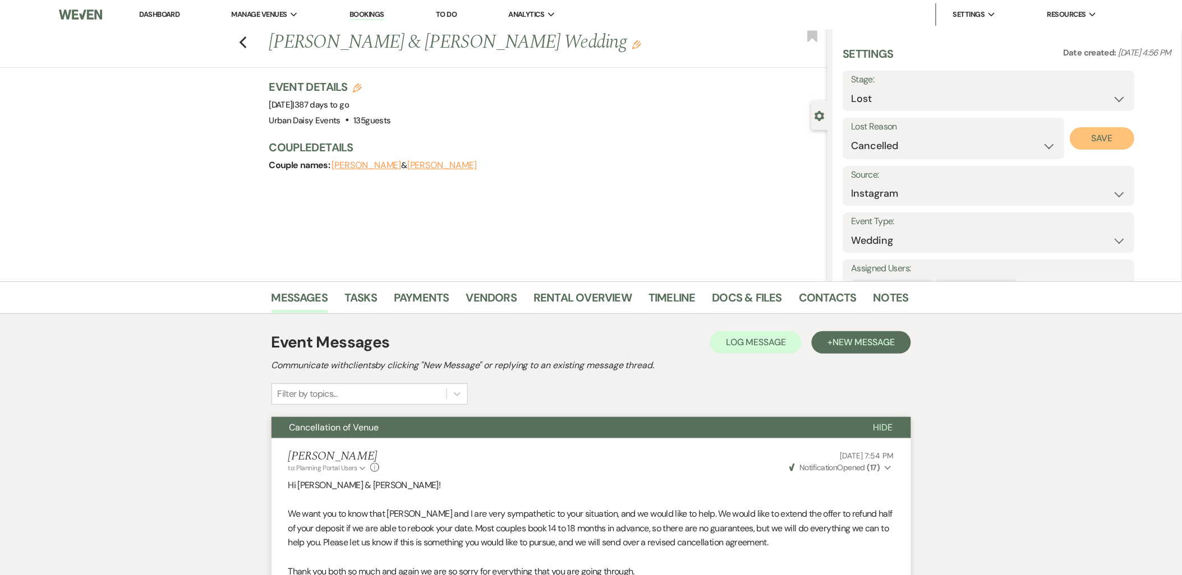
click at [1094, 138] on button "Save" at bounding box center [1102, 138] width 64 height 22
click at [156, 12] on link "Dashboard" at bounding box center [159, 15] width 40 height 10
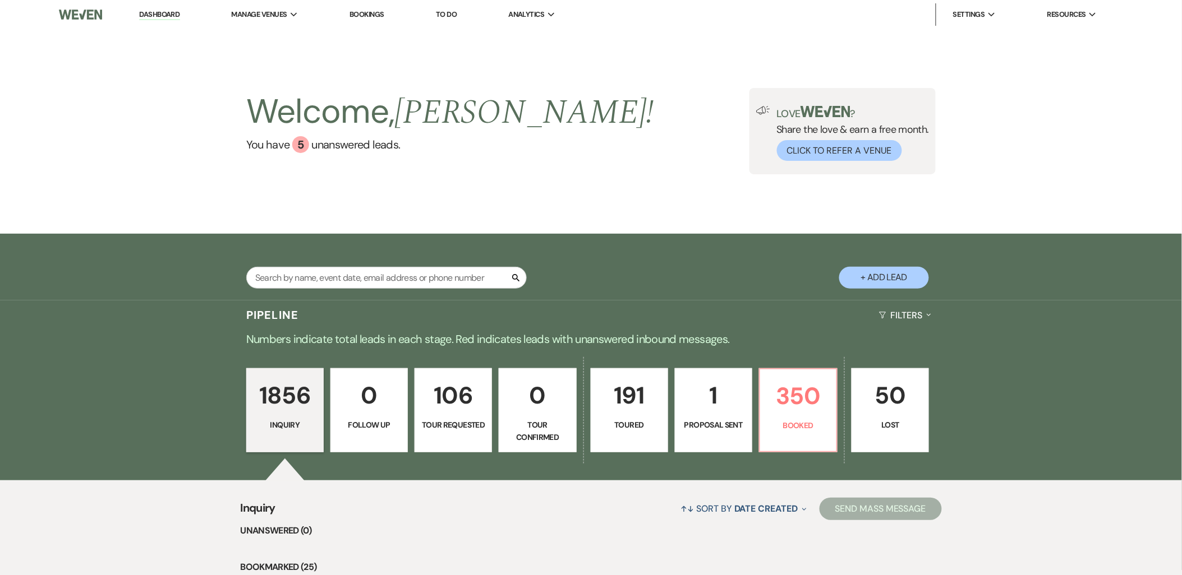
click at [0, 0] on li "Urban Daisy Events" at bounding box center [0, 0] width 0 height 0
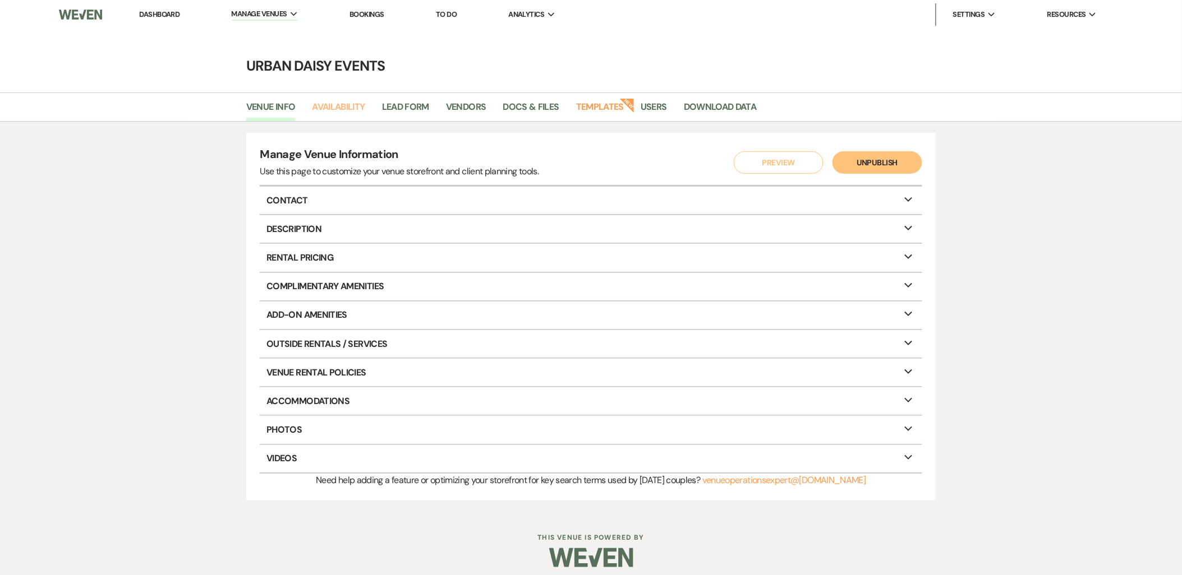
click at [323, 108] on link "Availability" at bounding box center [338, 110] width 53 height 21
select select "2"
select select "2026"
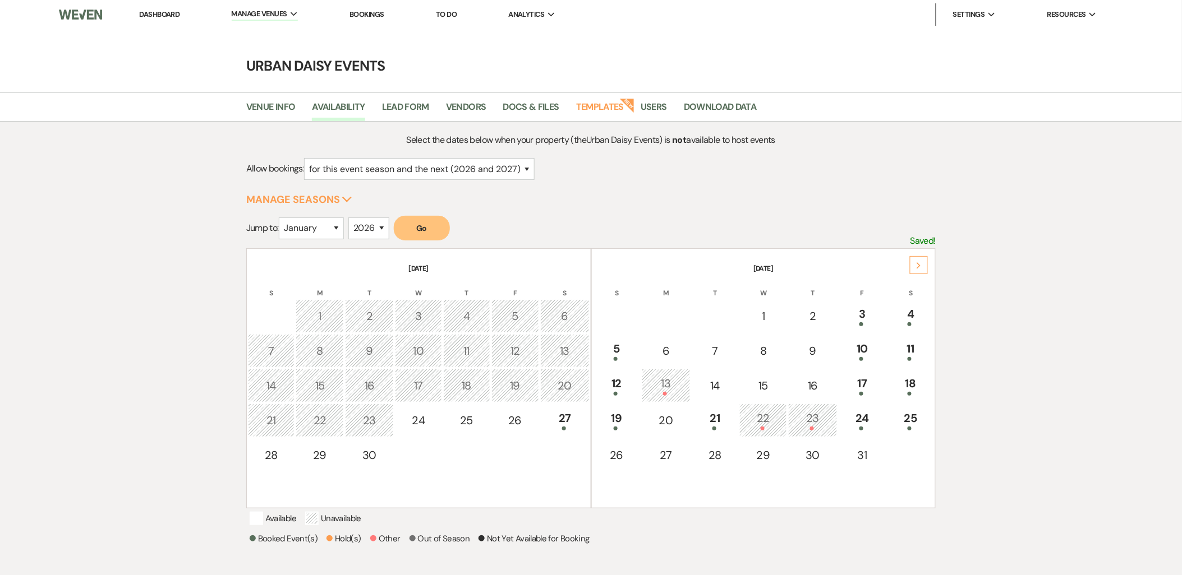
click at [923, 266] on div "Next" at bounding box center [919, 265] width 18 height 18
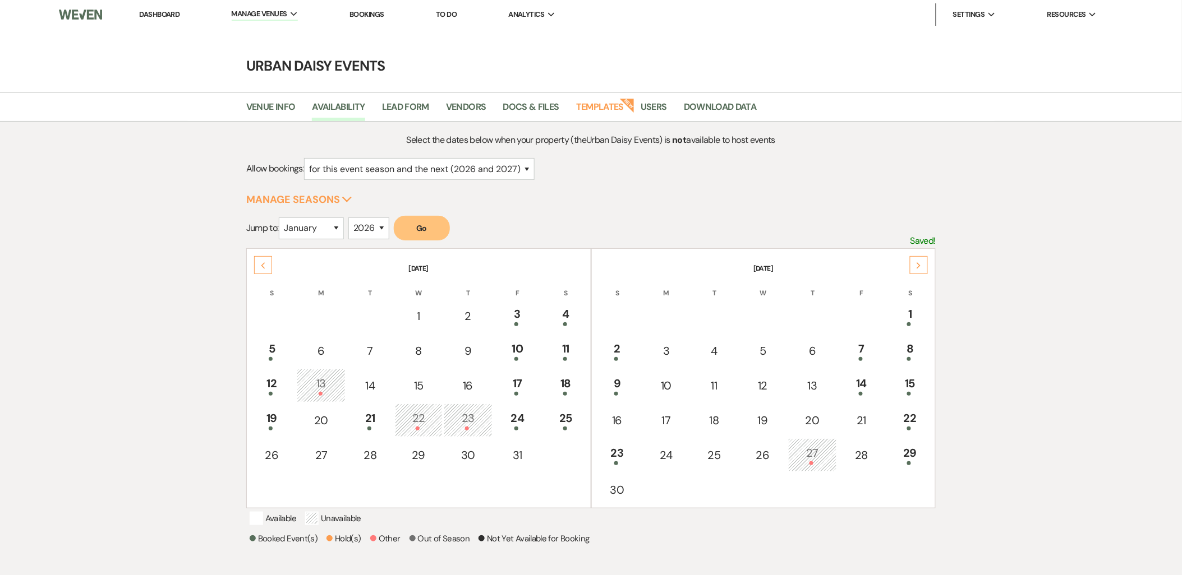
click at [922, 266] on div "Next" at bounding box center [919, 265] width 18 height 18
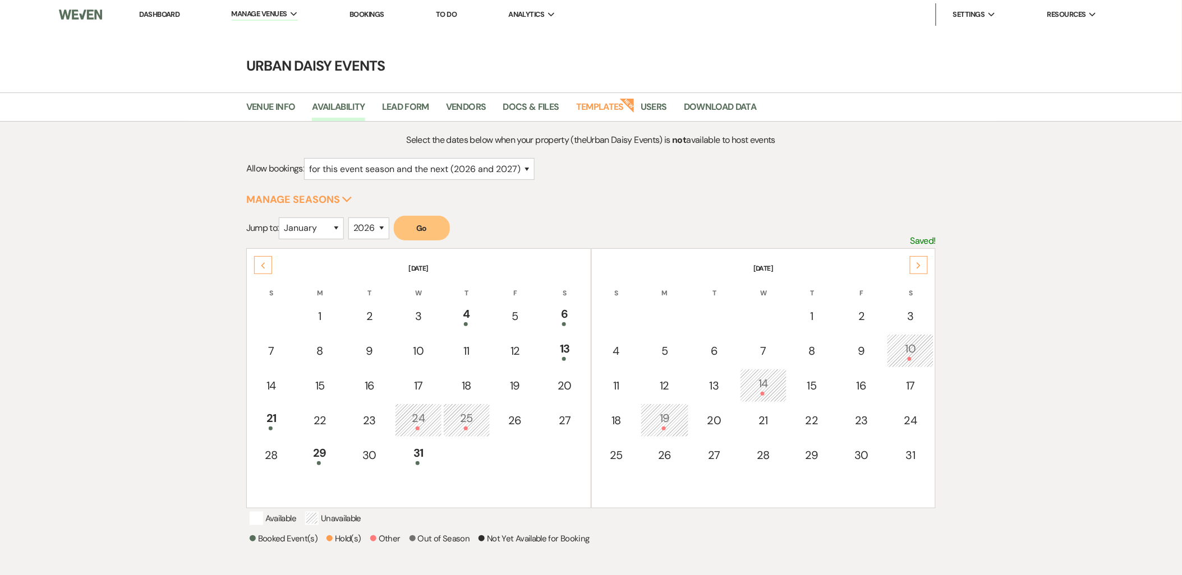
click at [922, 266] on div "Next" at bounding box center [919, 265] width 18 height 18
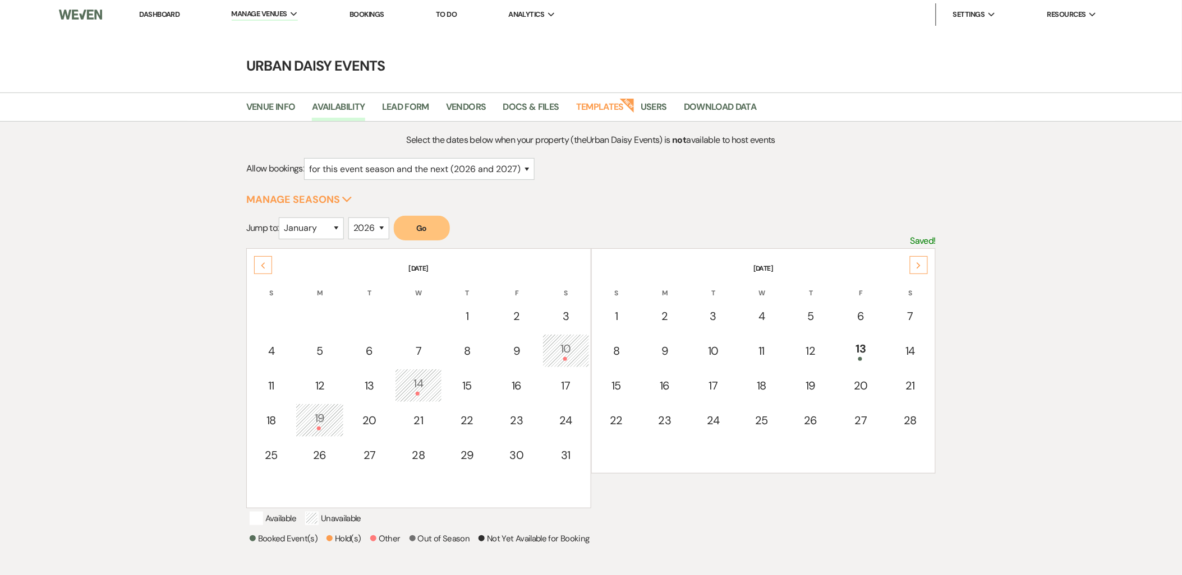
click at [922, 266] on div "Next" at bounding box center [919, 265] width 18 height 18
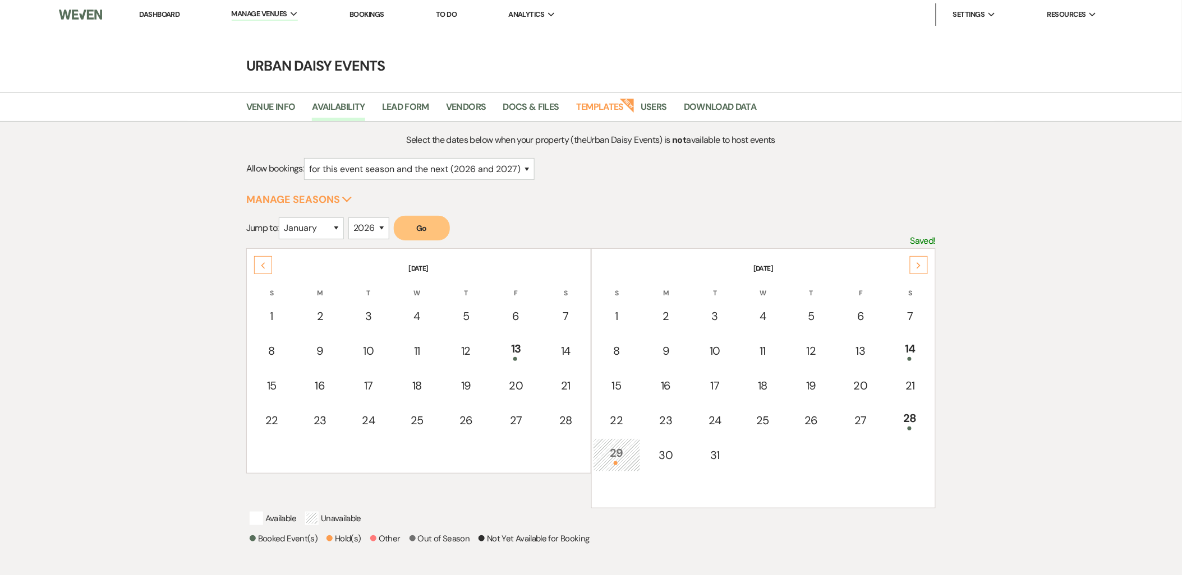
click at [922, 266] on div "Next" at bounding box center [919, 265] width 18 height 18
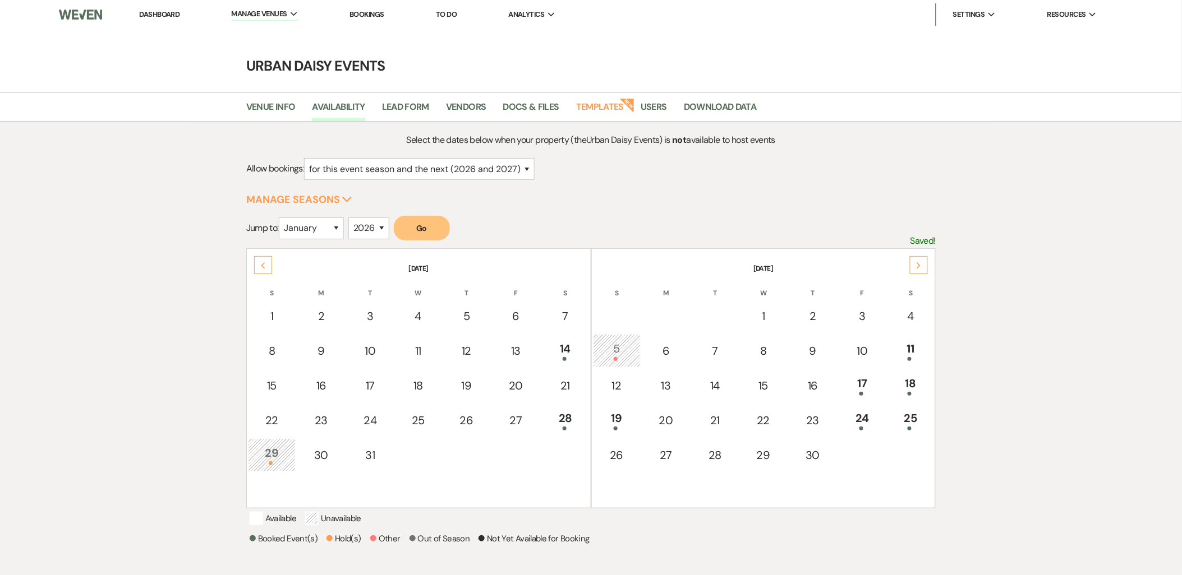
click at [922, 266] on div "Next" at bounding box center [919, 265] width 18 height 18
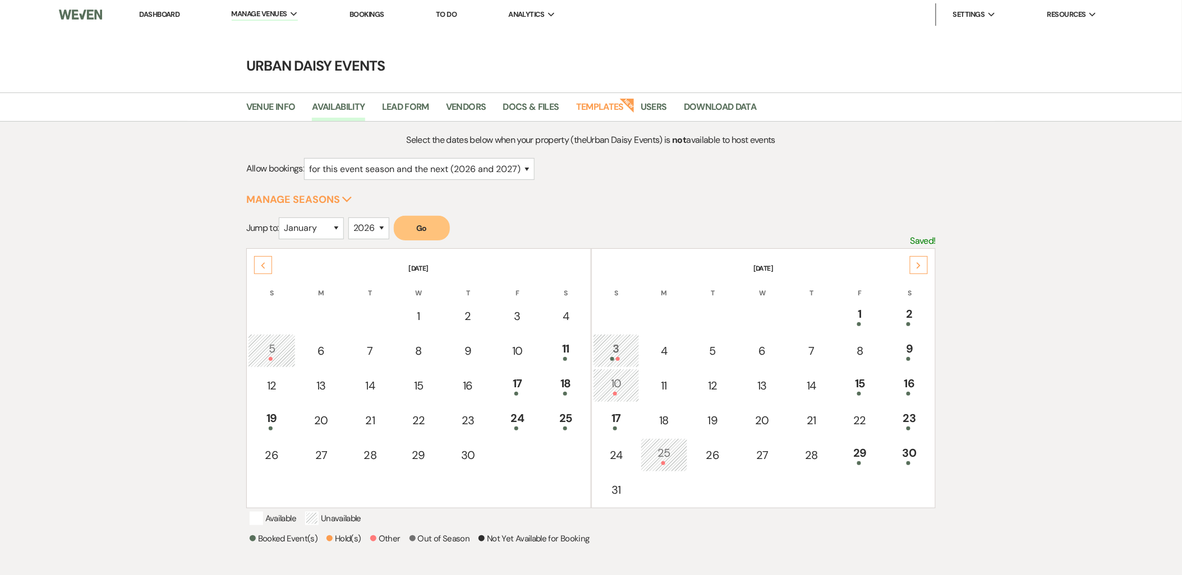
click at [922, 266] on div "Next" at bounding box center [919, 265] width 18 height 18
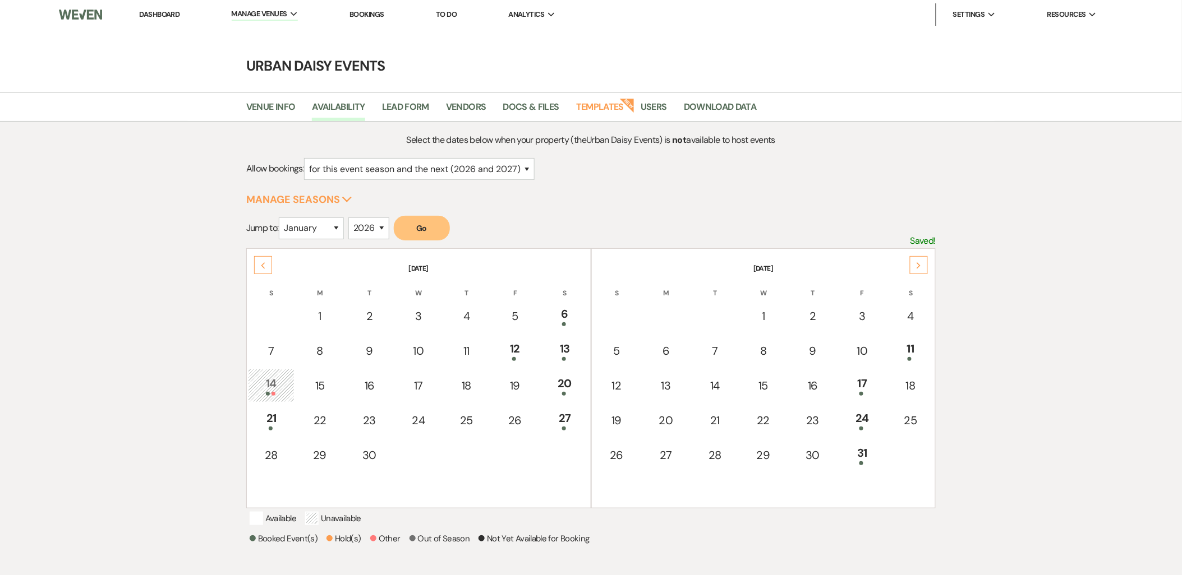
click at [922, 266] on div "Next" at bounding box center [919, 265] width 18 height 18
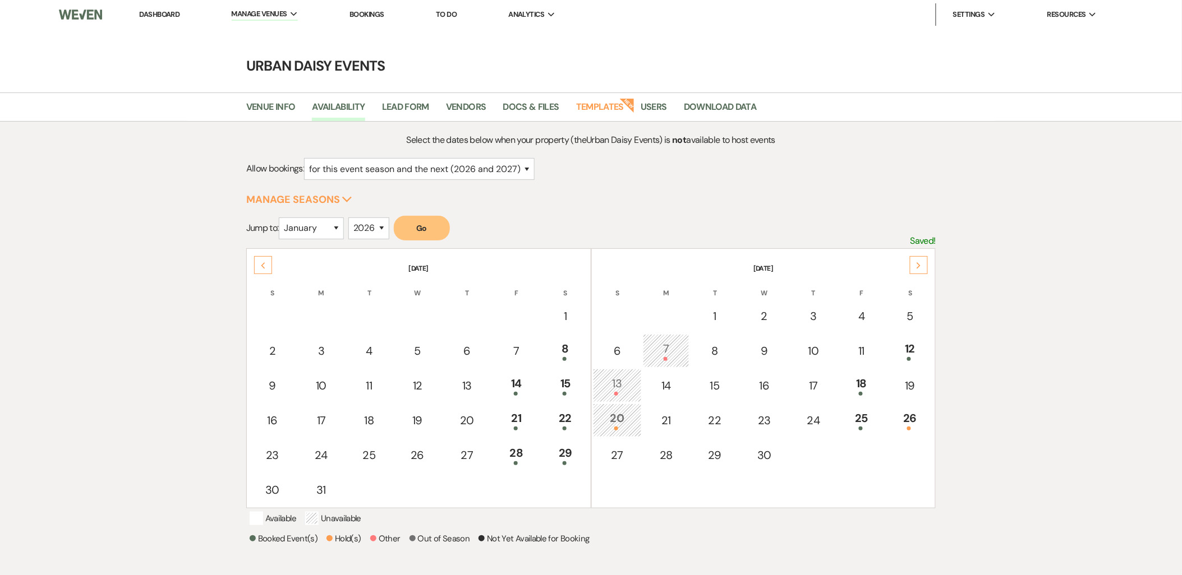
click at [917, 256] on div "Next" at bounding box center [919, 265] width 18 height 18
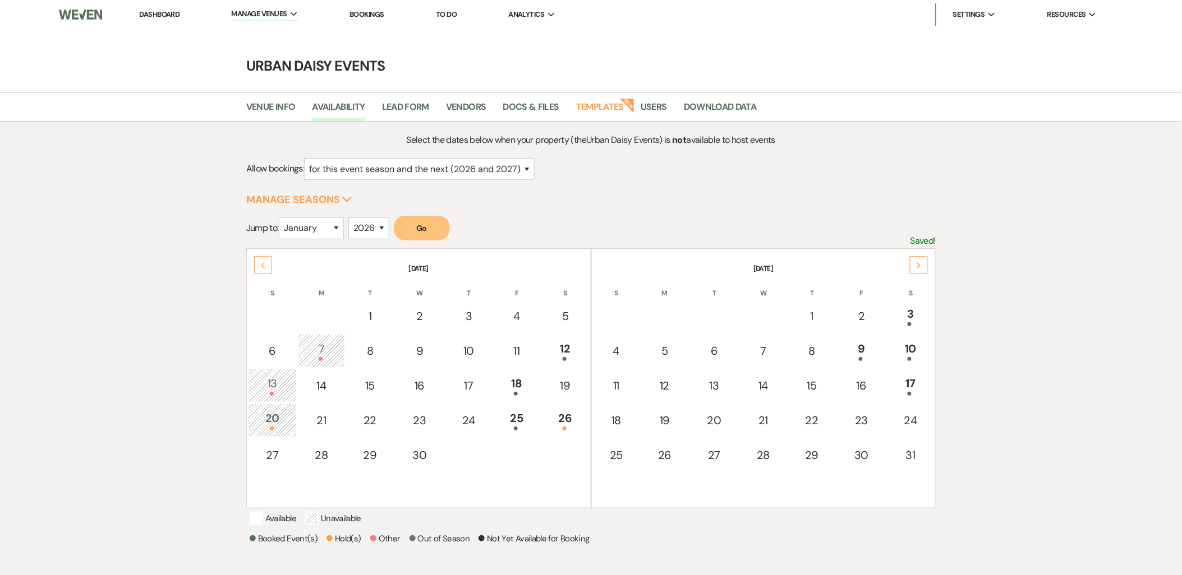
click at [170, 17] on link "Dashboard" at bounding box center [159, 15] width 40 height 10
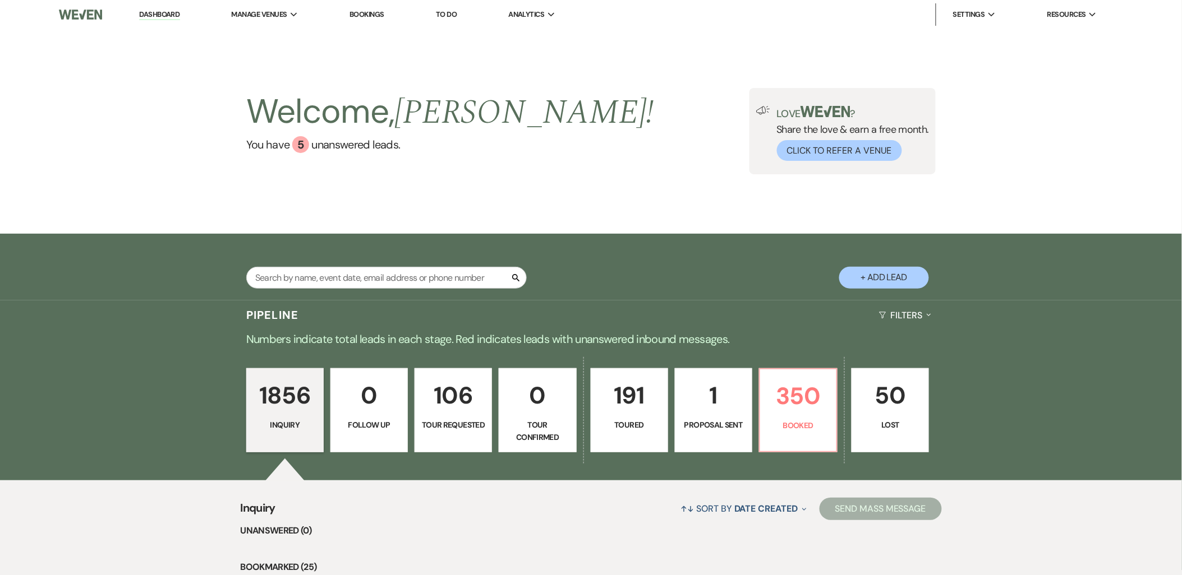
click at [903, 395] on p "50" at bounding box center [890, 396] width 63 height 38
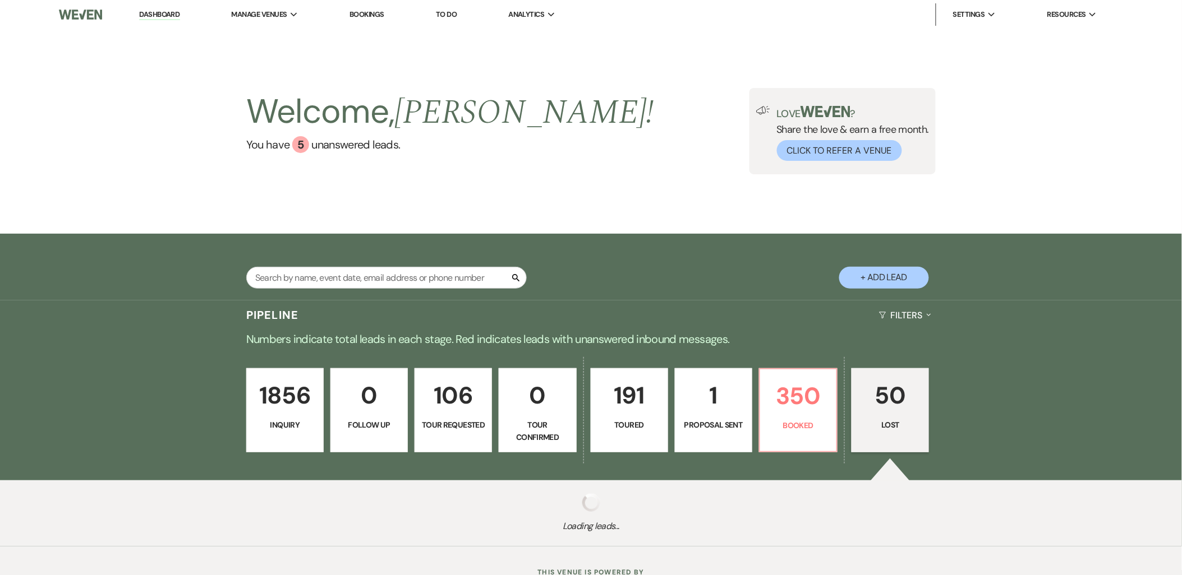
select select "8"
select select "6"
select select "8"
select select "6"
select select "8"
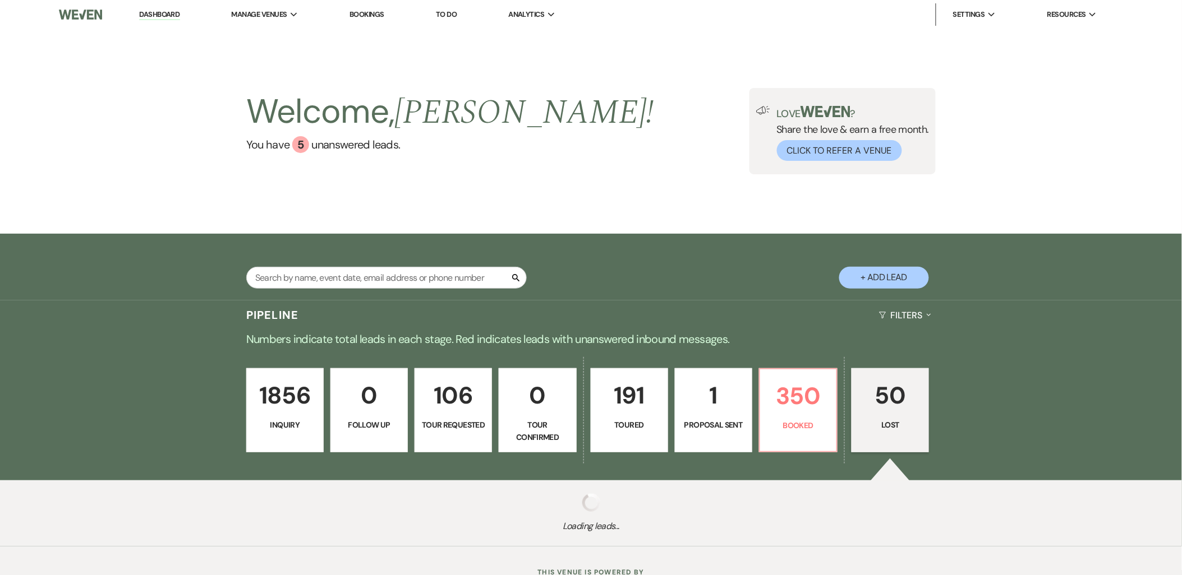
select select "6"
select select "8"
select select "7"
select select "8"
select select "6"
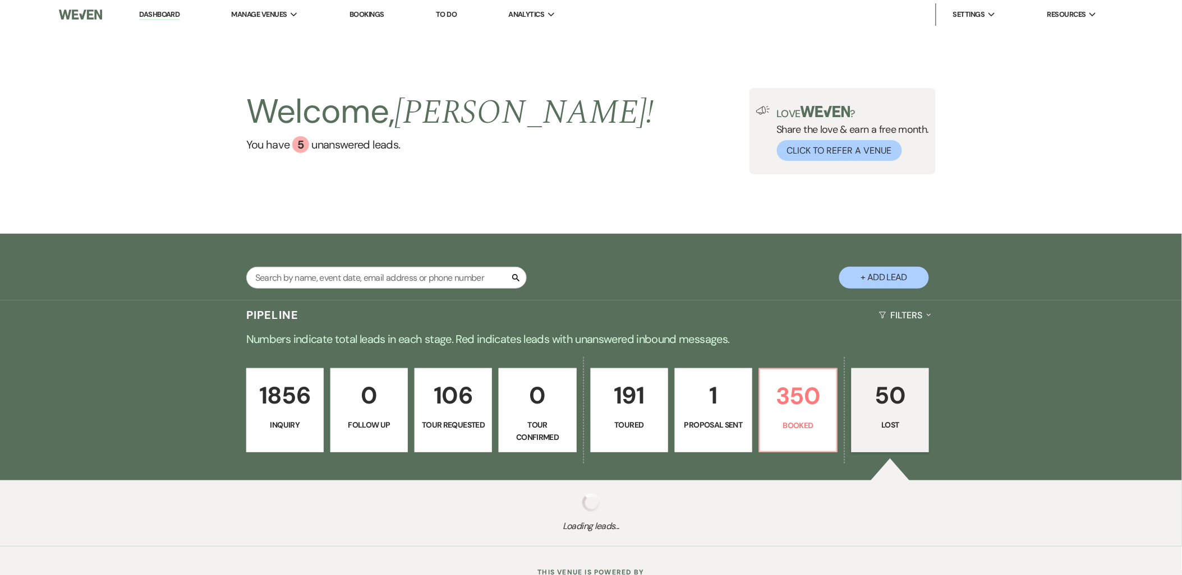
select select "8"
select select "6"
select select "8"
select select "6"
select select "8"
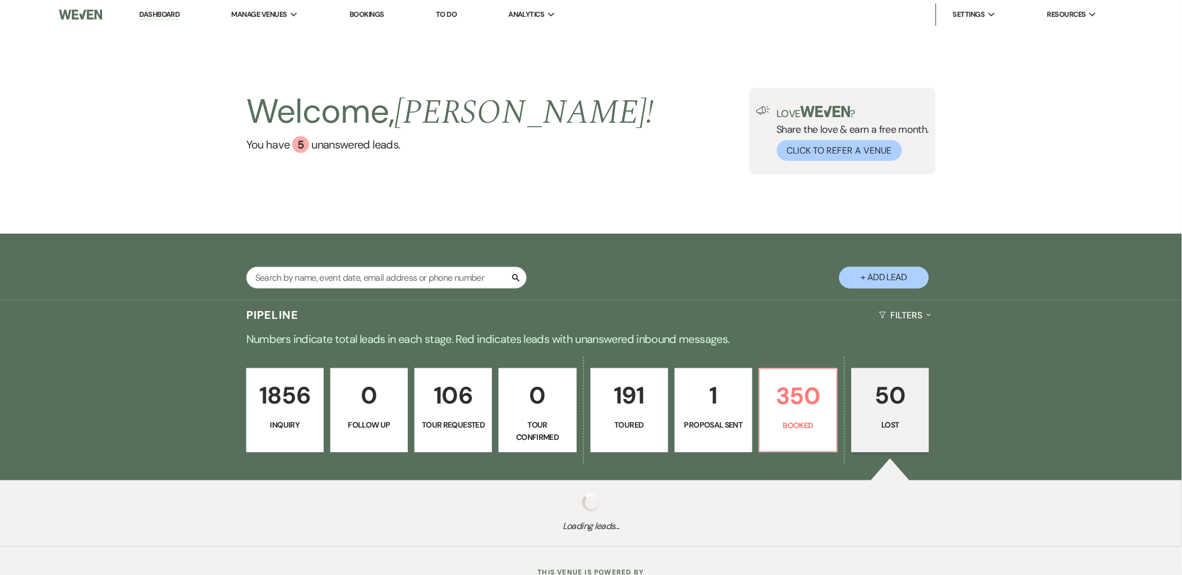
select select "8"
select select "7"
select select "8"
select select "6"
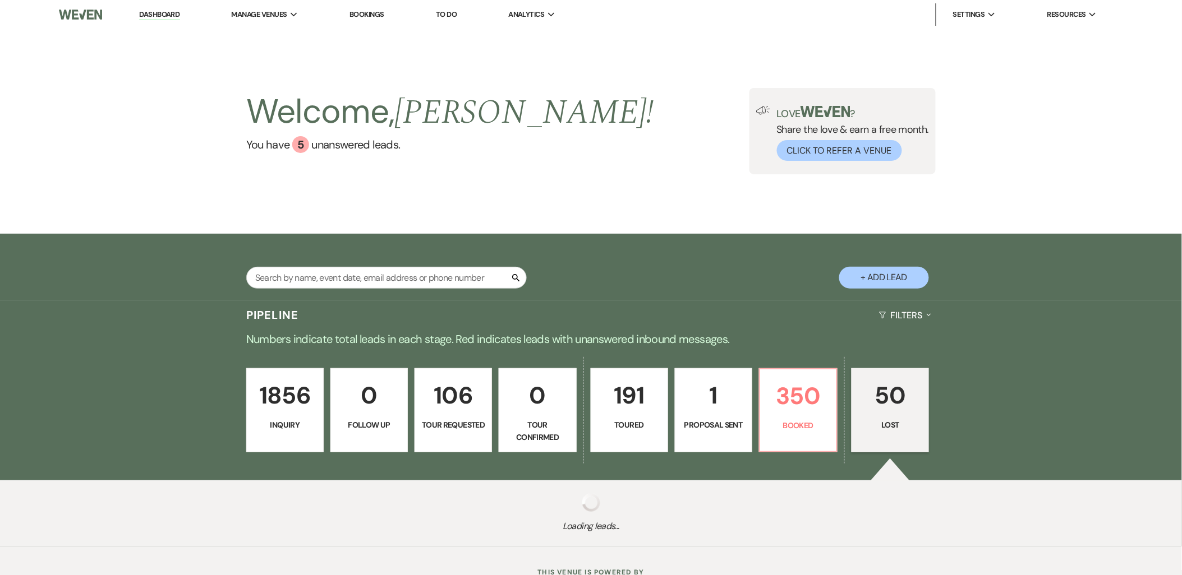
select select "8"
select select "6"
select select "8"
select select "7"
select select "8"
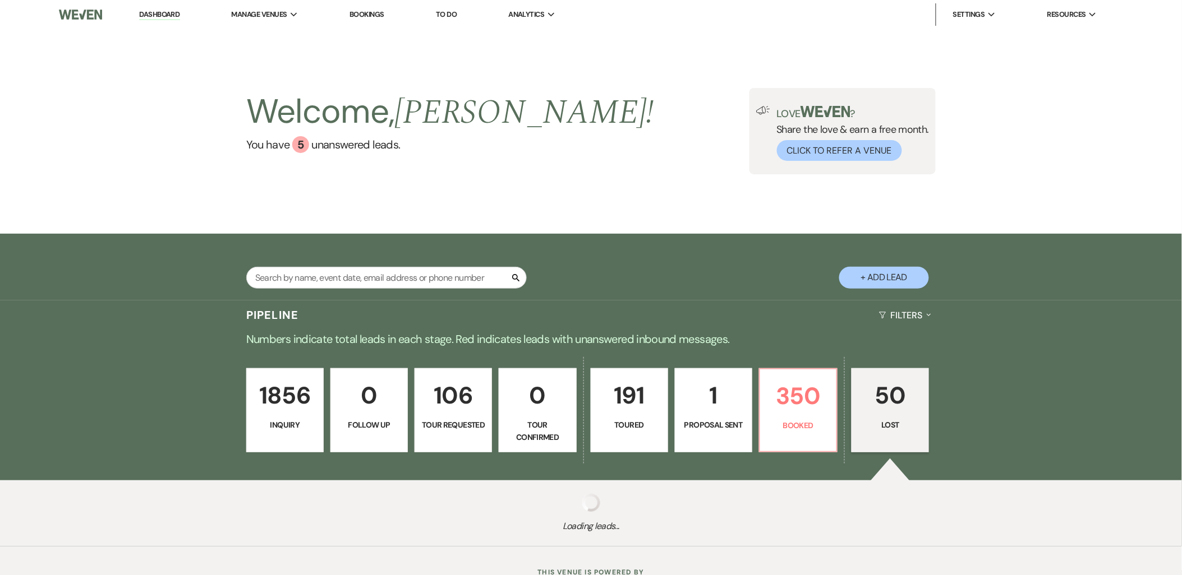
select select "11"
select select "8"
select select "6"
select select "8"
select select "11"
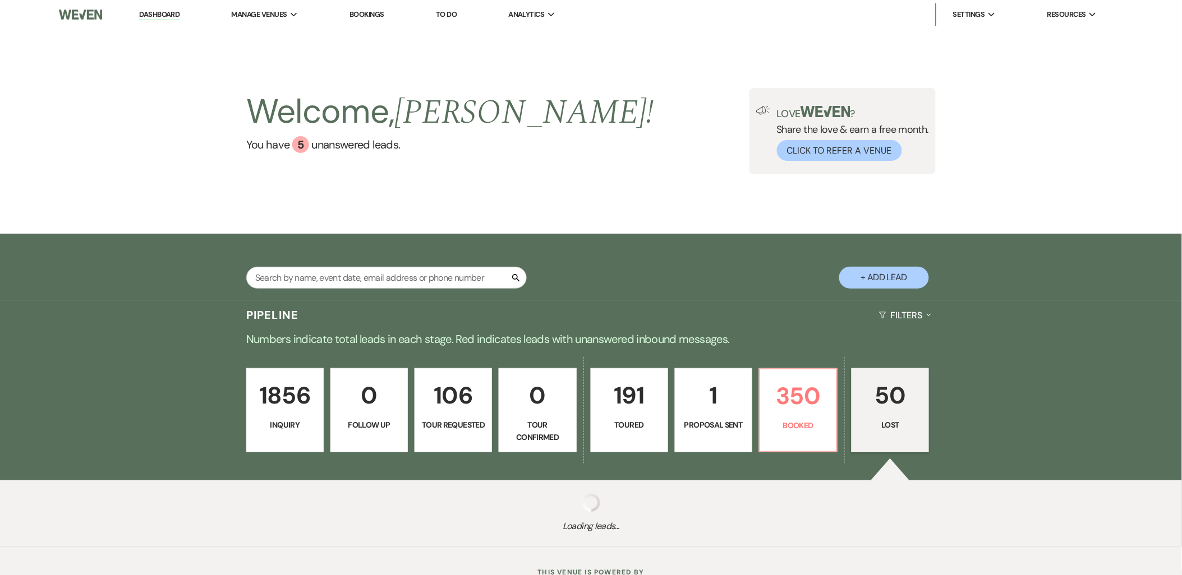
select select "8"
select select "7"
select select "8"
select select "6"
select select "8"
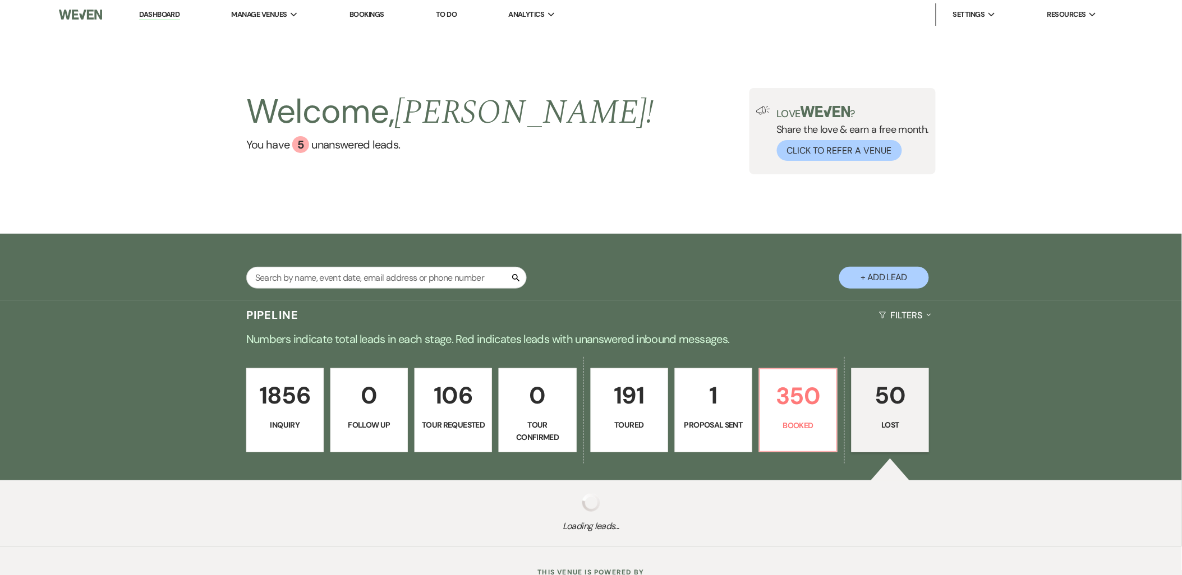
select select "6"
select select "8"
select select "6"
select select "8"
select select "11"
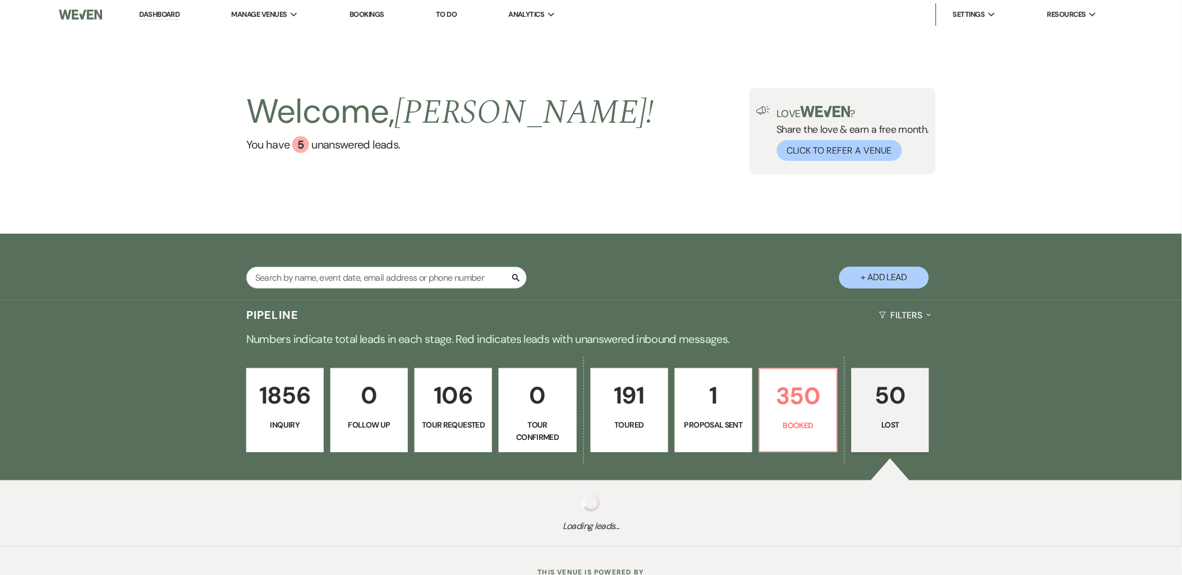
select select "8"
select select "7"
select select "8"
select select "6"
select select "8"
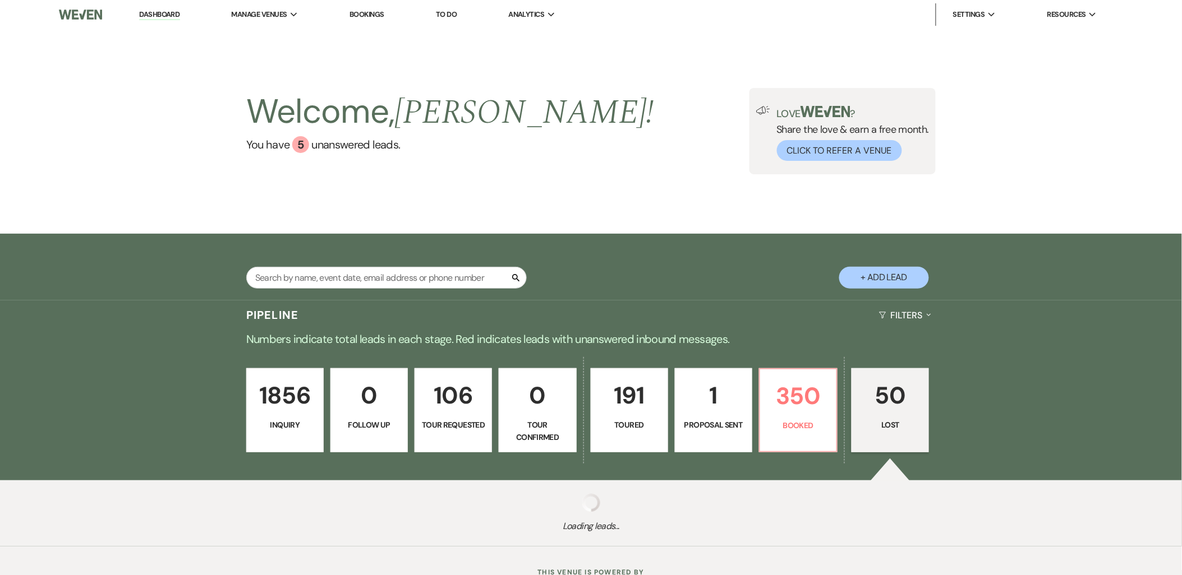
select select "6"
select select "8"
select select "6"
select select "8"
select select "7"
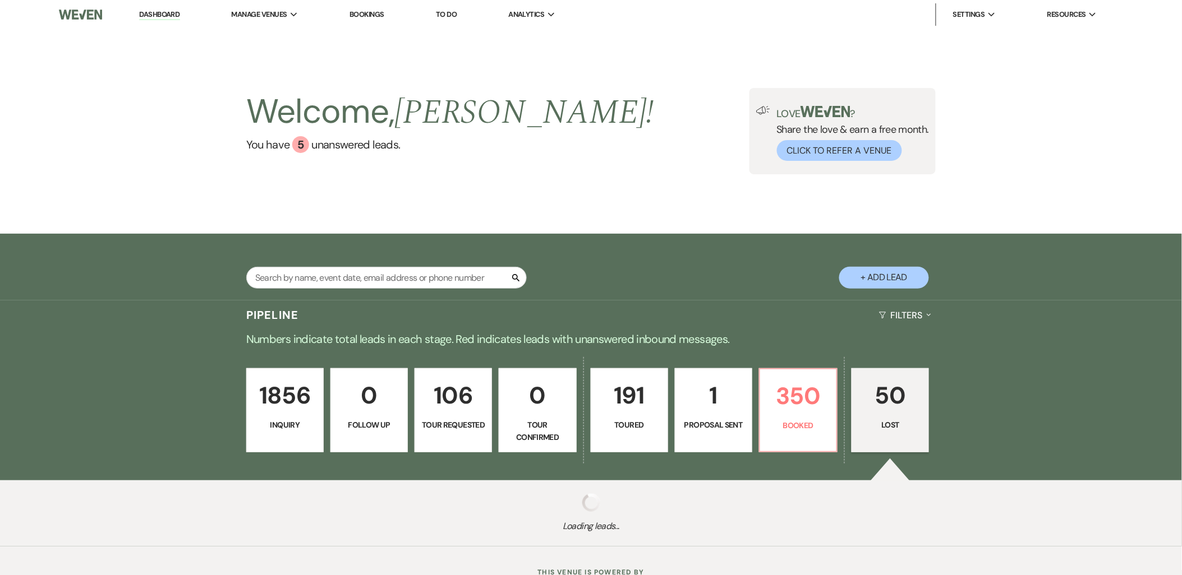
select select "8"
select select "1"
select select "8"
select select "7"
select select "8"
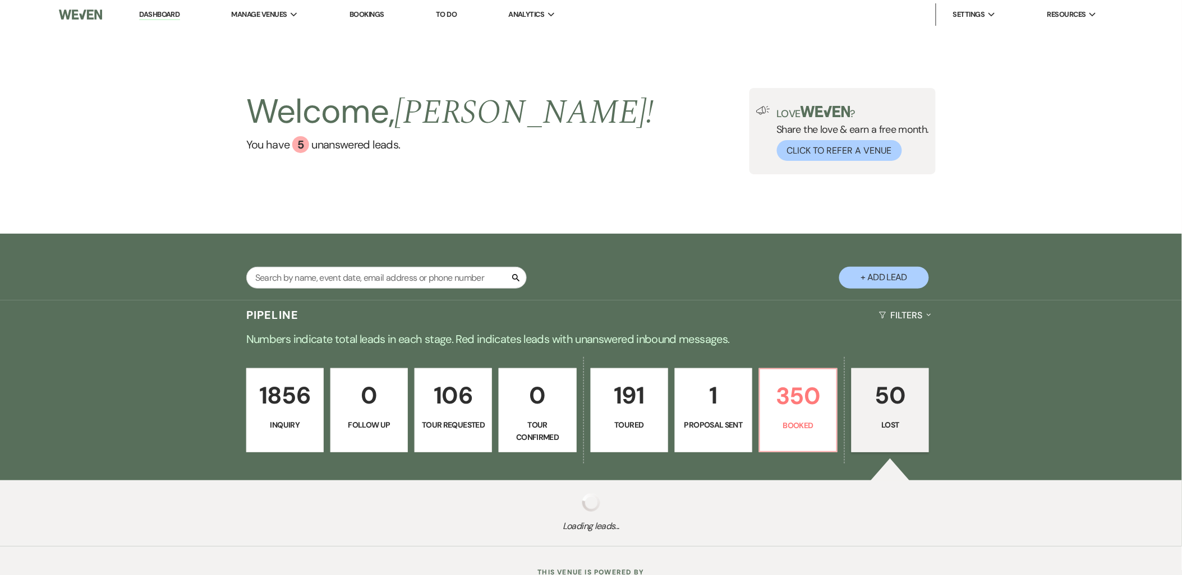
select select "6"
select select "8"
select select "10"
select select "8"
select select "6"
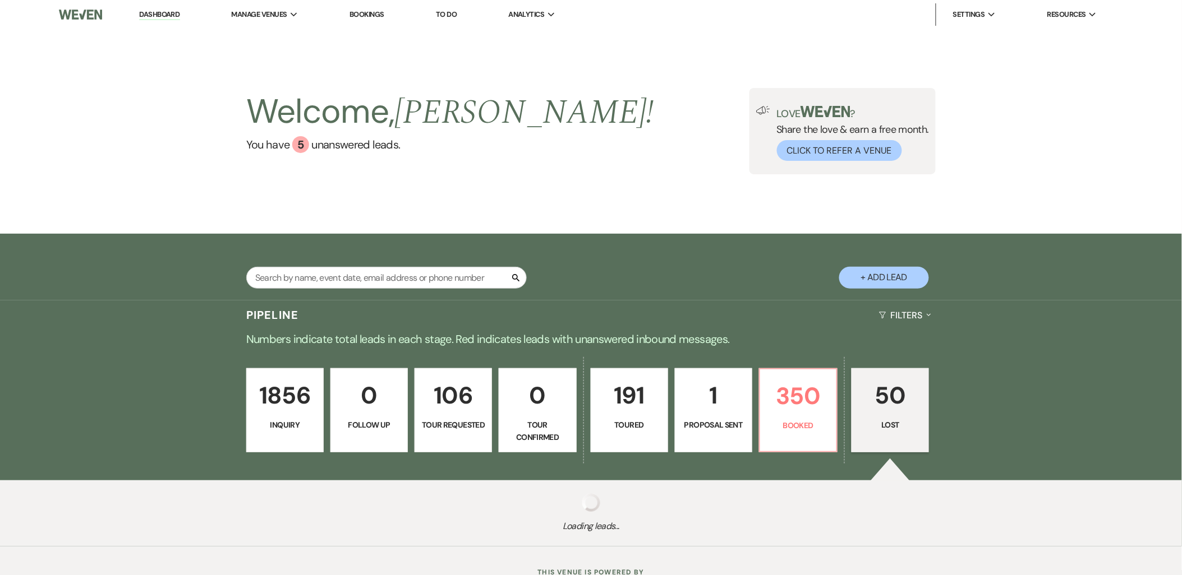
select select "8"
select select "11"
select select "8"
select select "7"
select select "8"
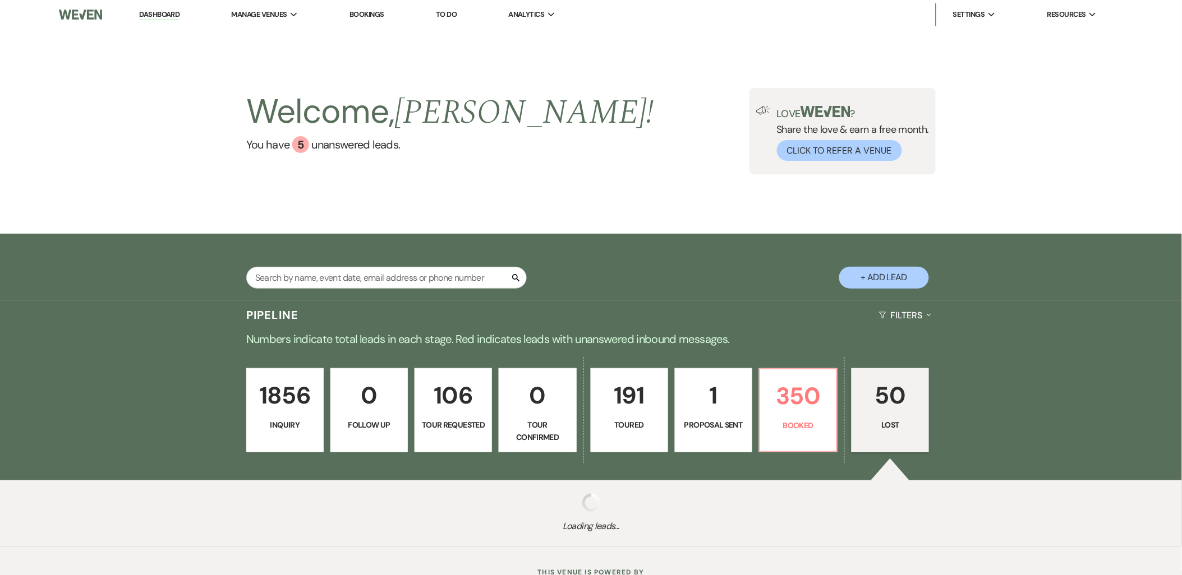
select select "6"
select select "8"
select select "1"
select select "8"
select select "6"
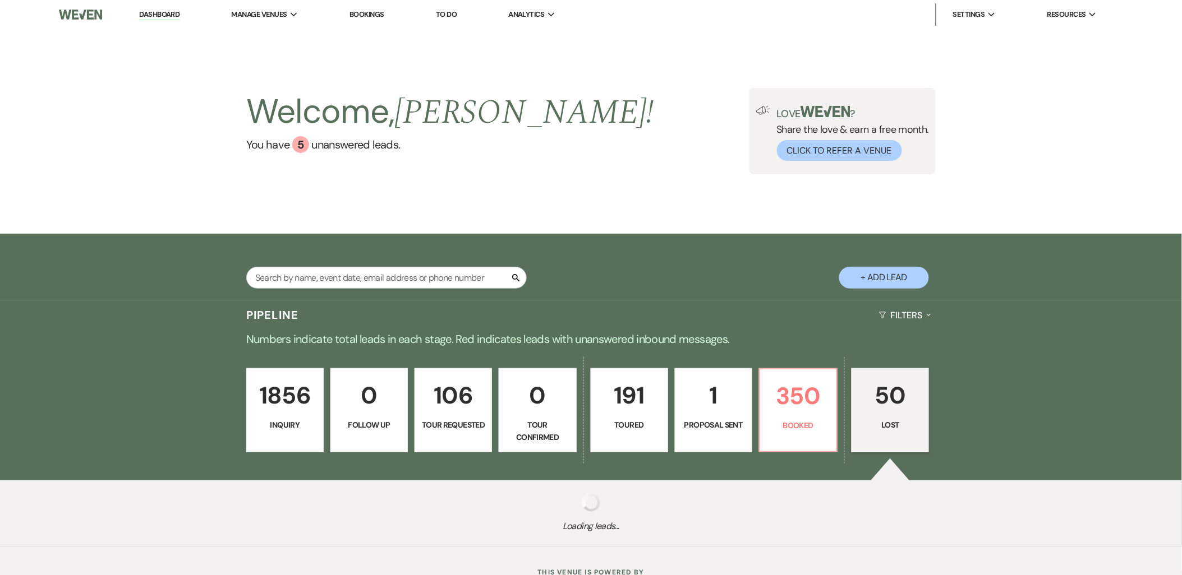
select select "8"
select select "5"
select select "8"
select select "10"
select select "8"
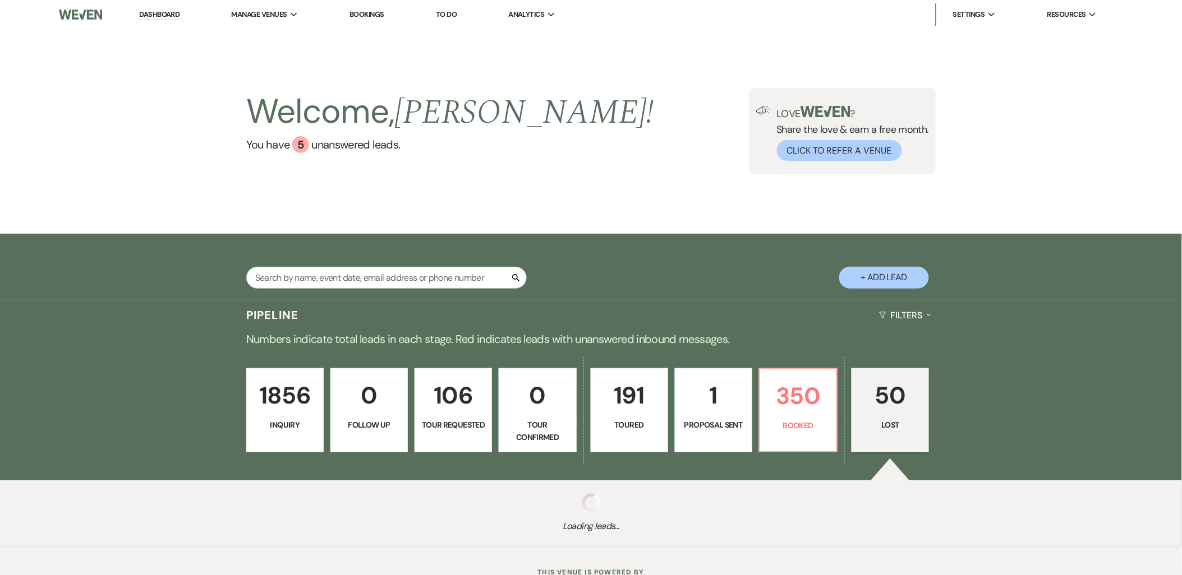
select select "8"
select select "6"
select select "8"
select select "11"
select select "8"
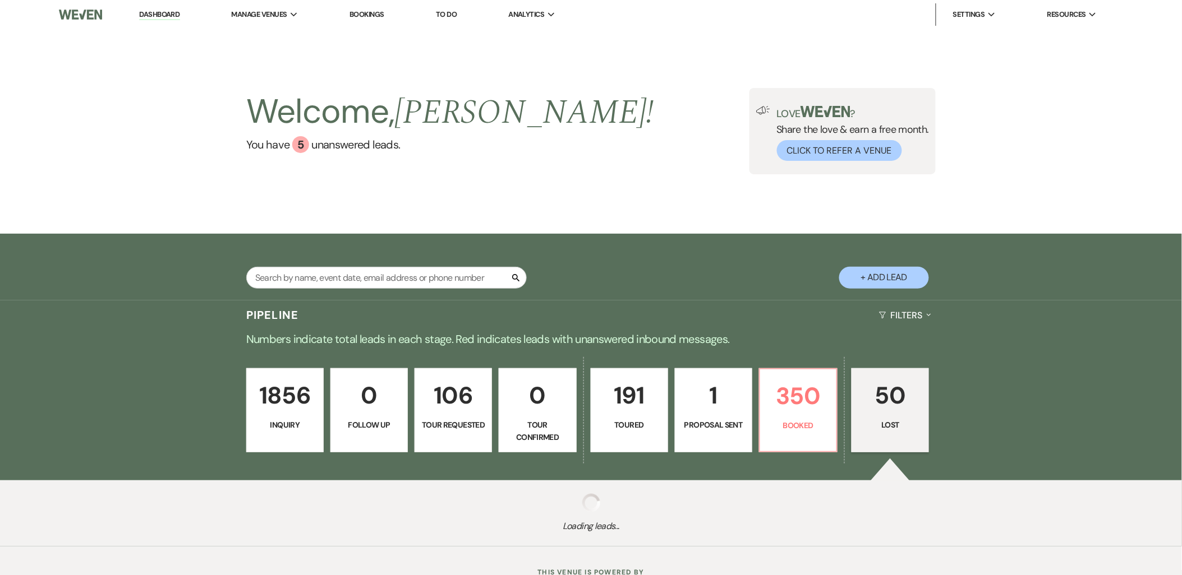
select select "11"
select select "8"
select select "6"
select select "8"
select select "5"
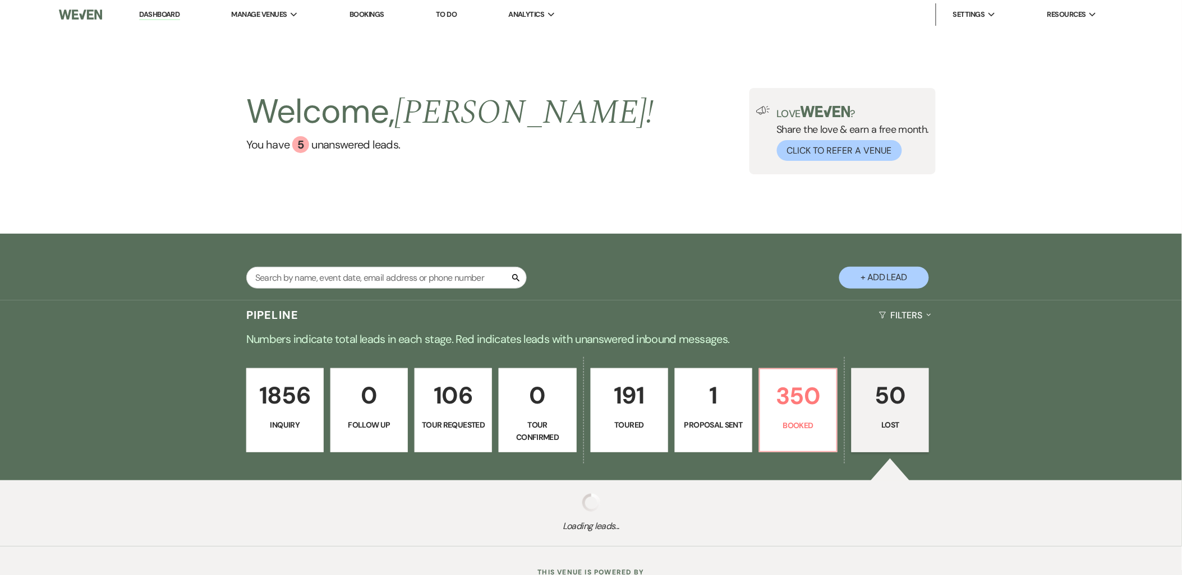
select select "8"
select select "7"
select select "8"
select select "11"
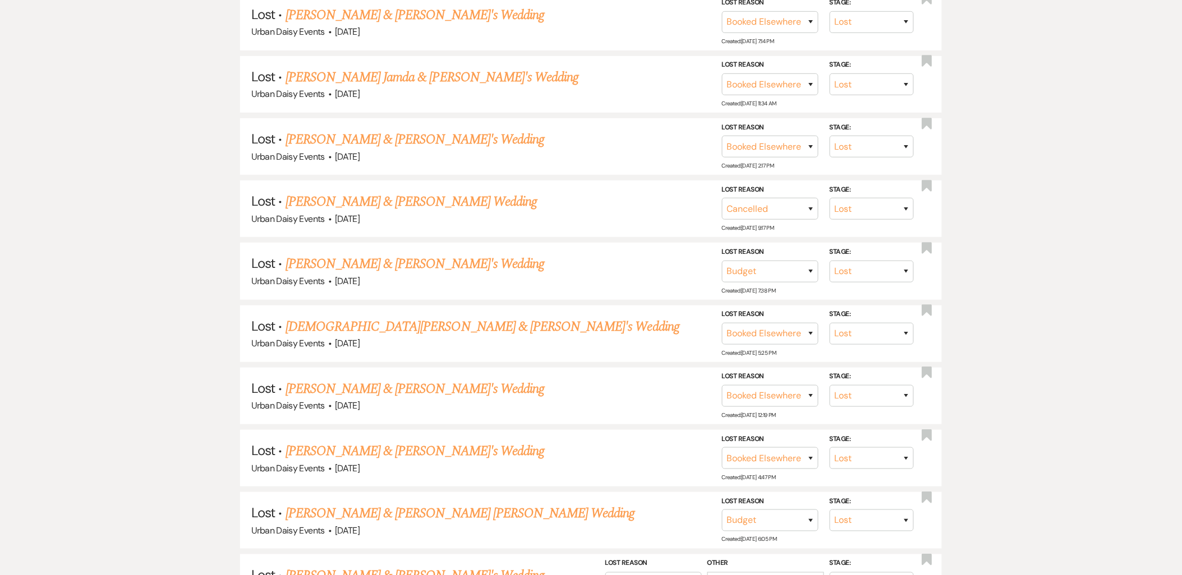
scroll to position [1601, 0]
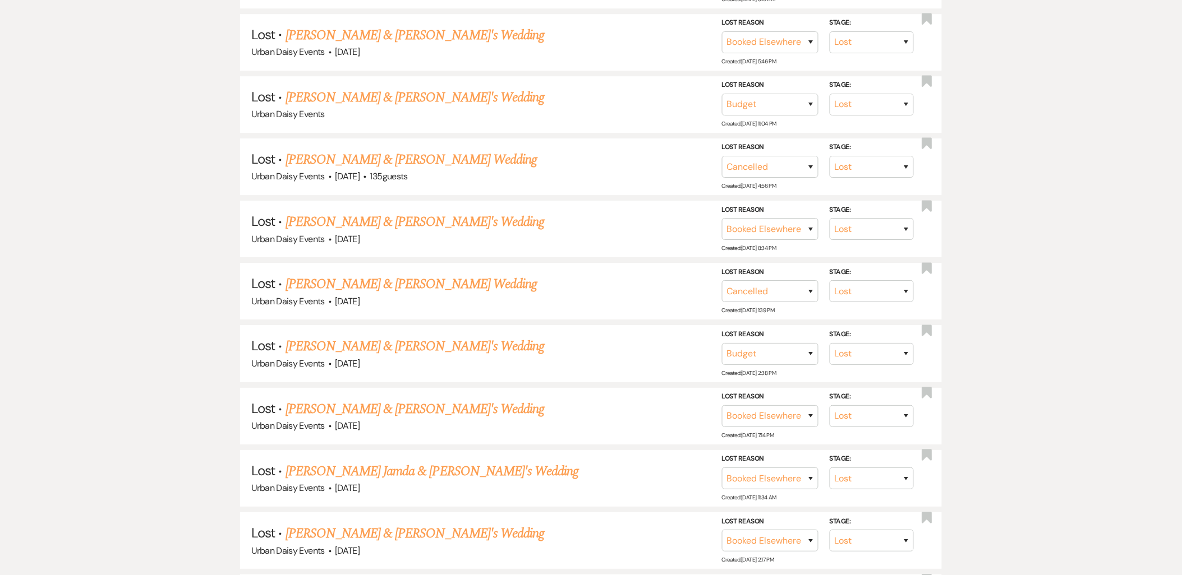
click at [331, 154] on link "[PERSON_NAME] & [PERSON_NAME] Wedding" at bounding box center [410, 160] width 251 height 20
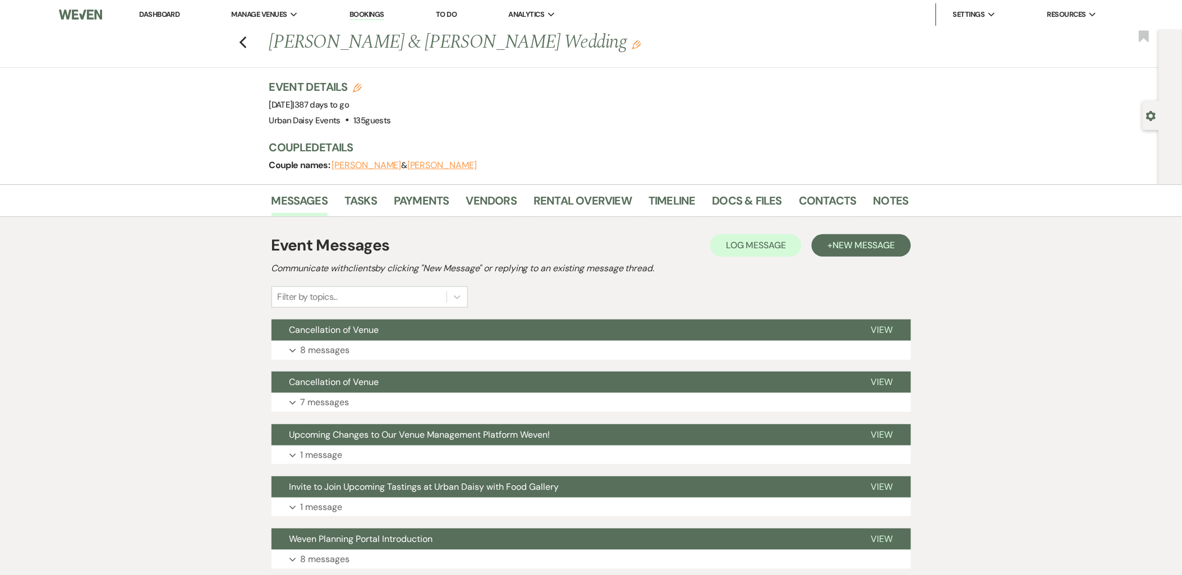
click at [362, 91] on icon "Edit" at bounding box center [357, 88] width 9 height 9
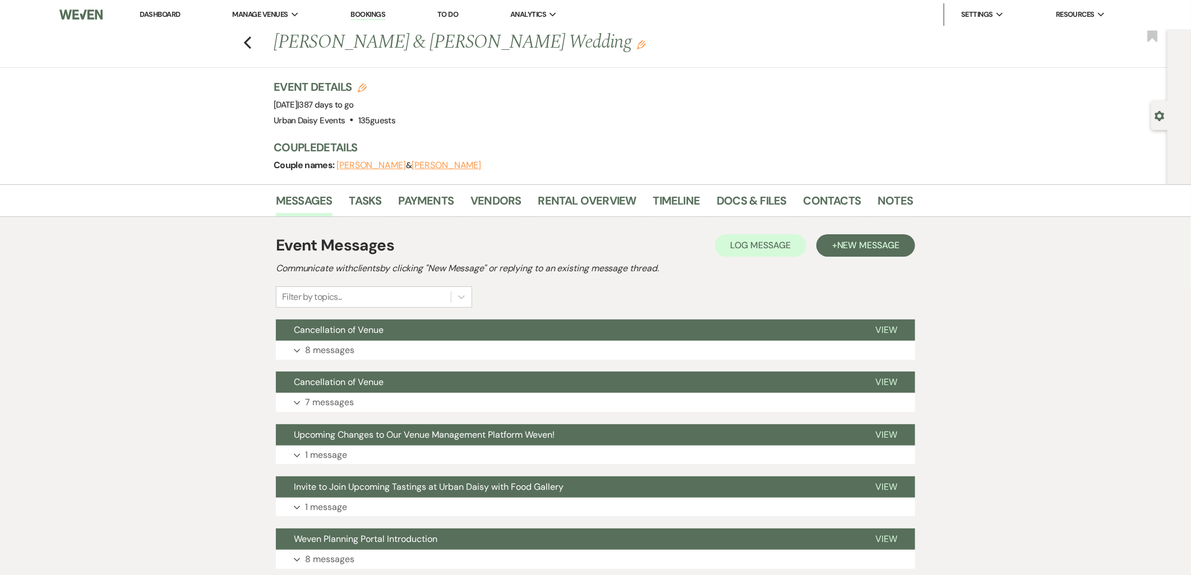
select select "635"
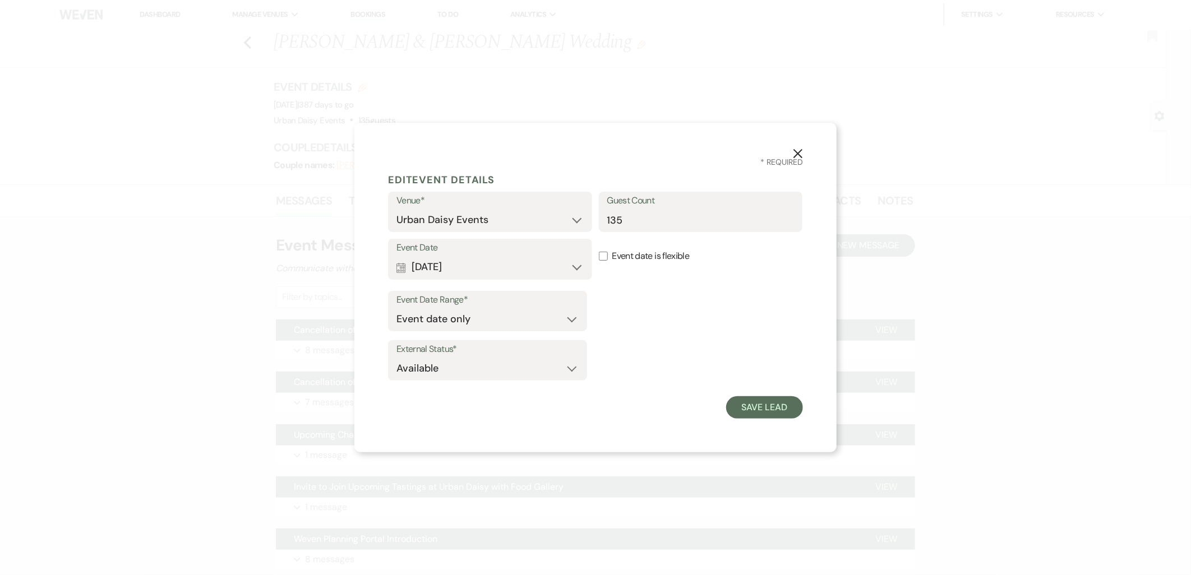
click at [788, 155] on button "X" at bounding box center [797, 153] width 77 height 60
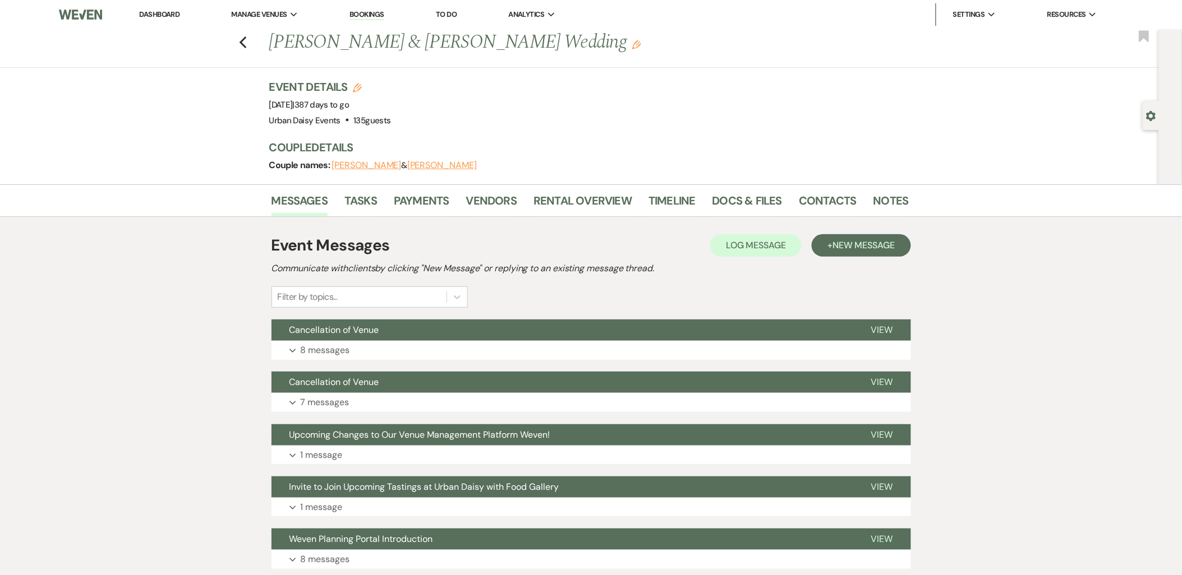
click at [632, 46] on use "button" at bounding box center [636, 44] width 9 height 9
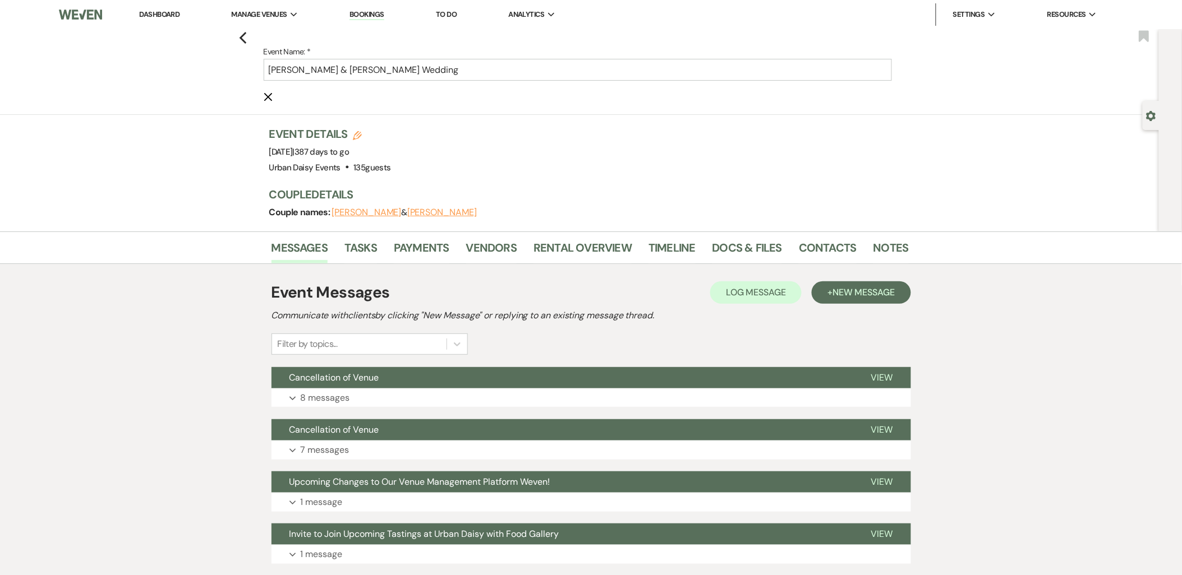
click at [361, 137] on icon "Edit" at bounding box center [357, 135] width 9 height 9
select select "635"
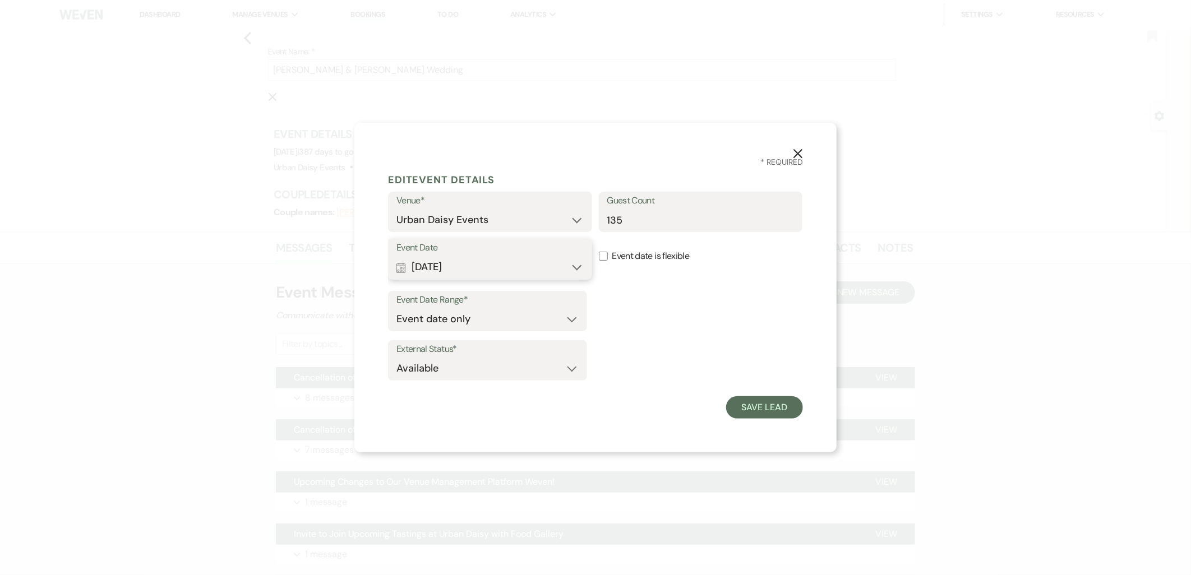
click at [458, 271] on button "Calendar Oct 16, 2026 Expand" at bounding box center [489, 267] width 187 height 22
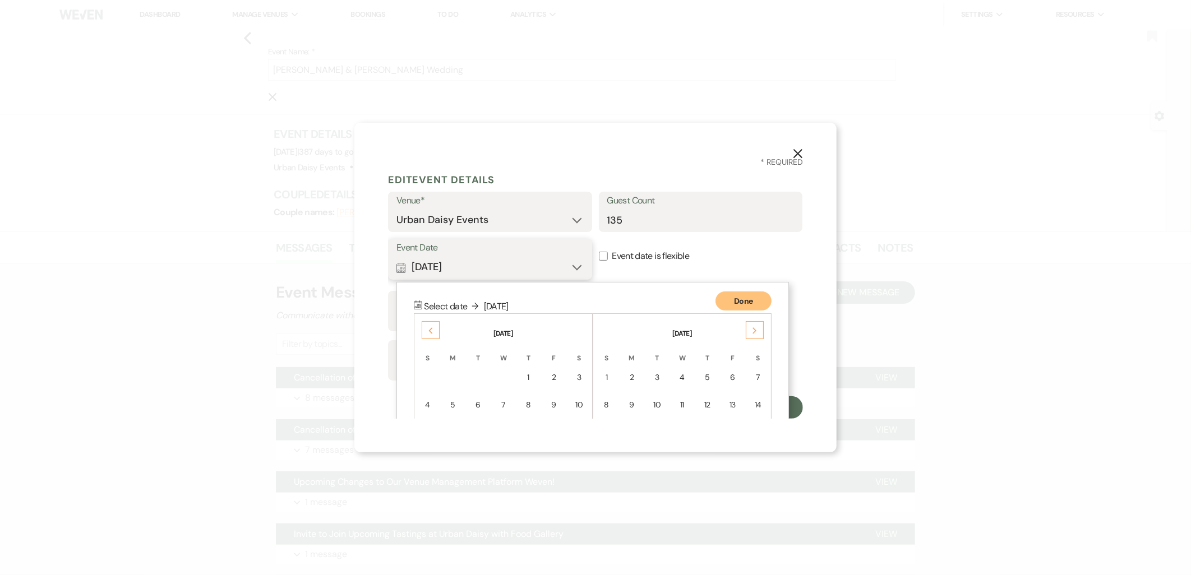
scroll to position [125, 0]
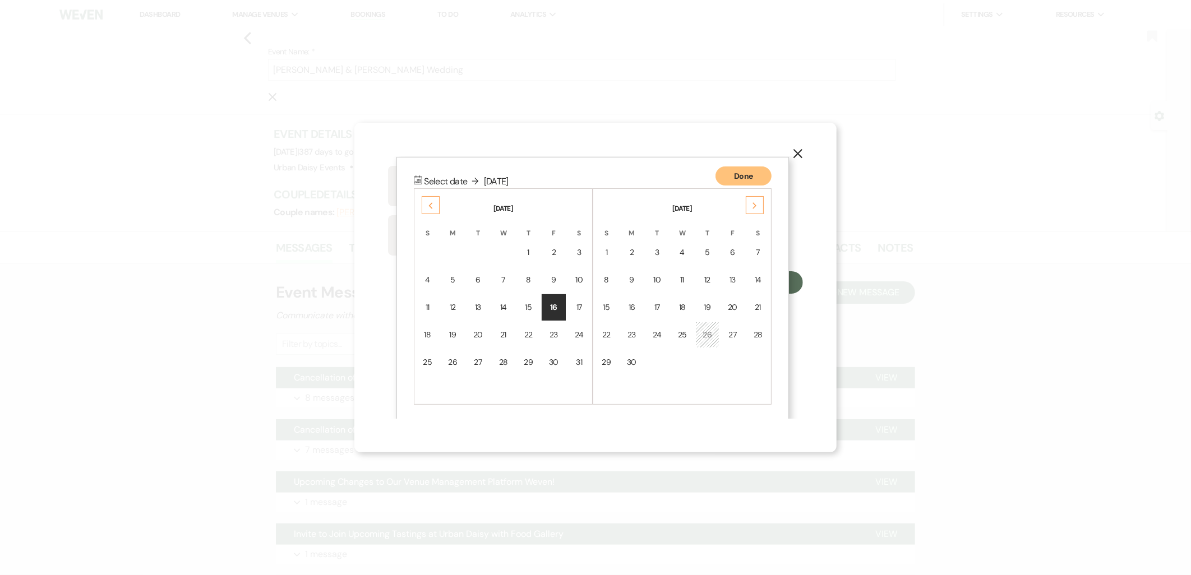
click at [557, 302] on div "16" at bounding box center [554, 308] width 10 height 12
click at [725, 172] on button "Done" at bounding box center [744, 176] width 56 height 19
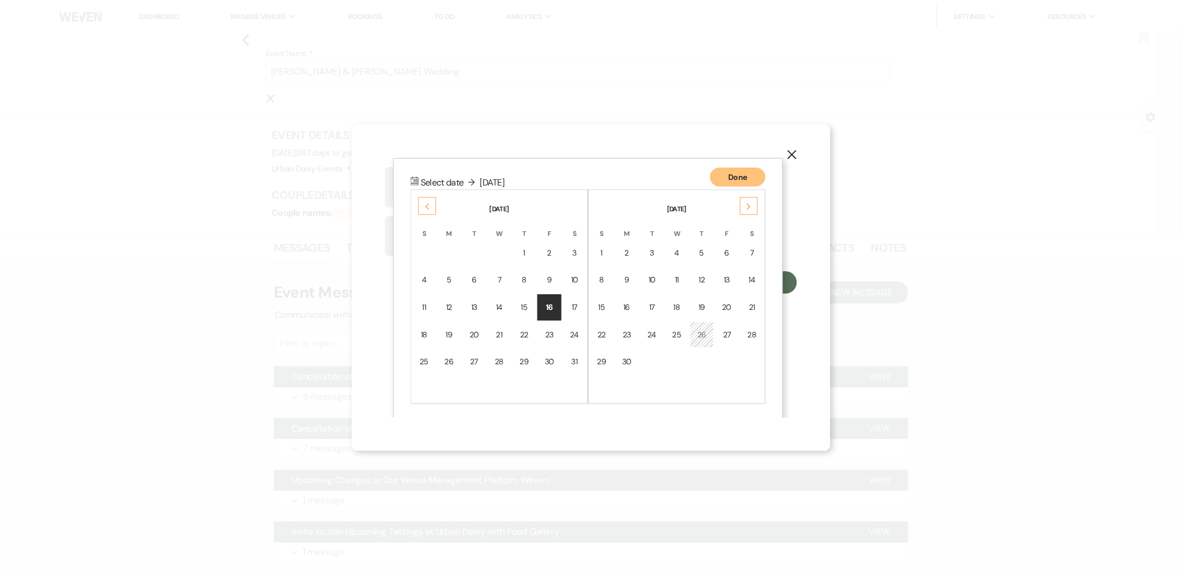
scroll to position [0, 0]
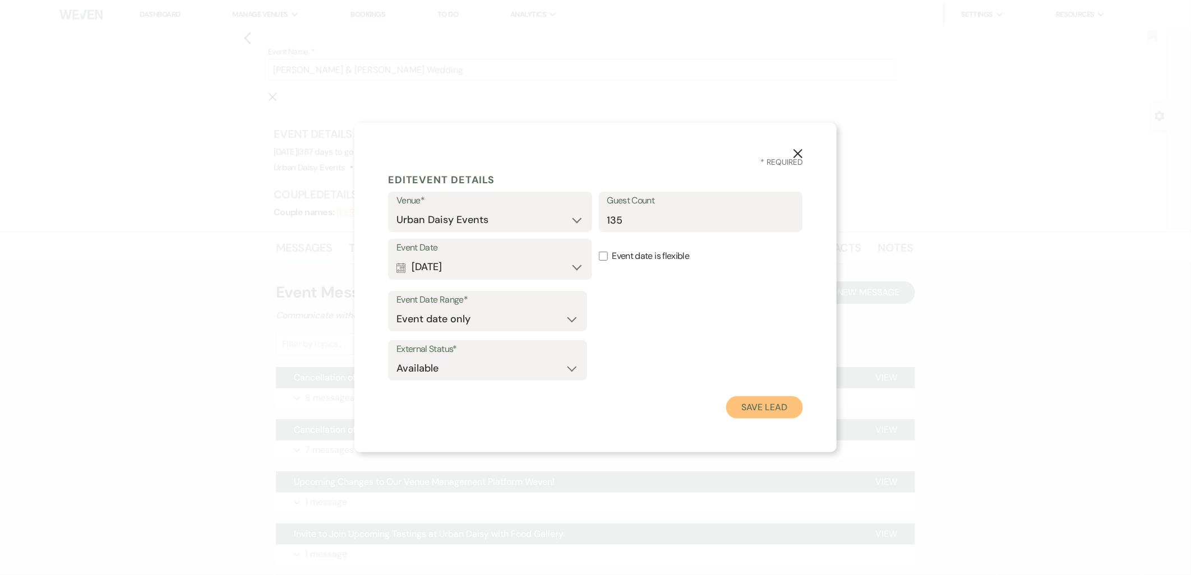
click at [741, 404] on button "Save Lead" at bounding box center [764, 407] width 77 height 22
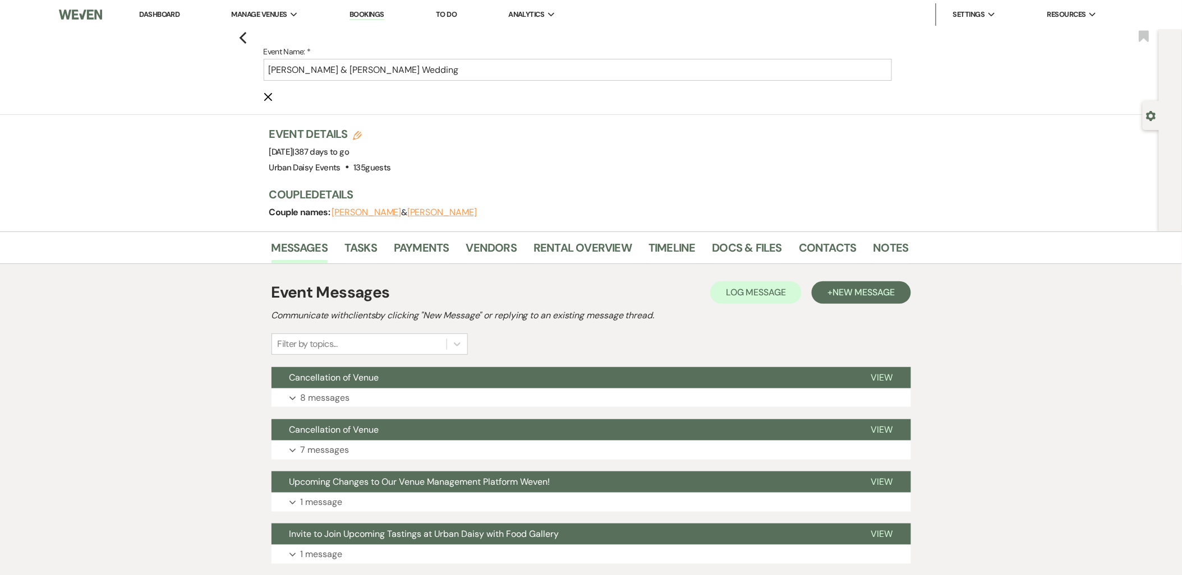
click at [798, 149] on div "Event Details Edit Event Date: Friday, October 16th, 2026 | 387 days to go Venu…" at bounding box center [583, 150] width 628 height 49
click at [509, 158] on div "Event Details Edit Event Date: Friday, October 16th, 2026 | 387 days to go Venu…" at bounding box center [583, 150] width 628 height 49
click at [273, 95] on icon "Cancel Edit" at bounding box center [268, 97] width 9 height 9
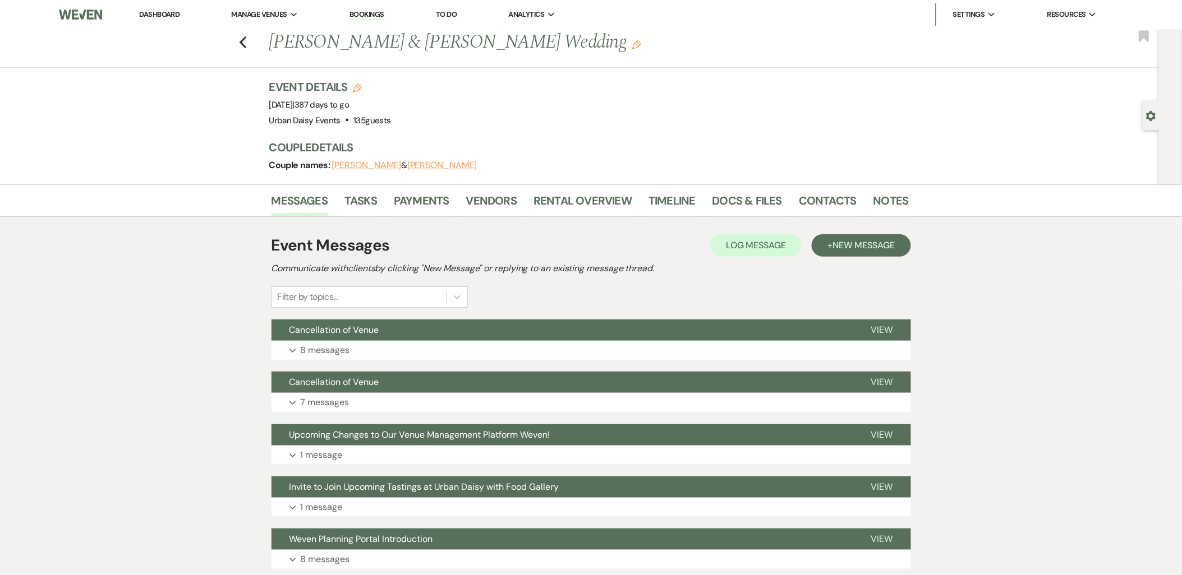
click at [149, 16] on link "Dashboard" at bounding box center [159, 15] width 40 height 10
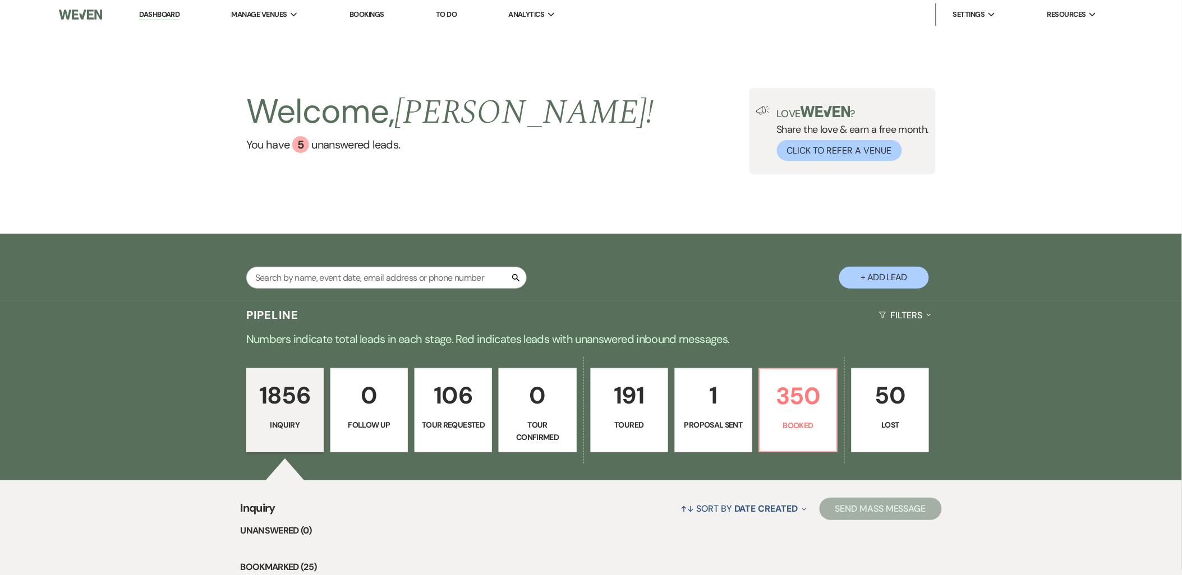
click at [277, 7] on li "Manage Venues Expand Urban Daisy Events" at bounding box center [265, 14] width 78 height 22
click at [0, 0] on li "Urban Daisy Events" at bounding box center [0, 0] width 0 height 0
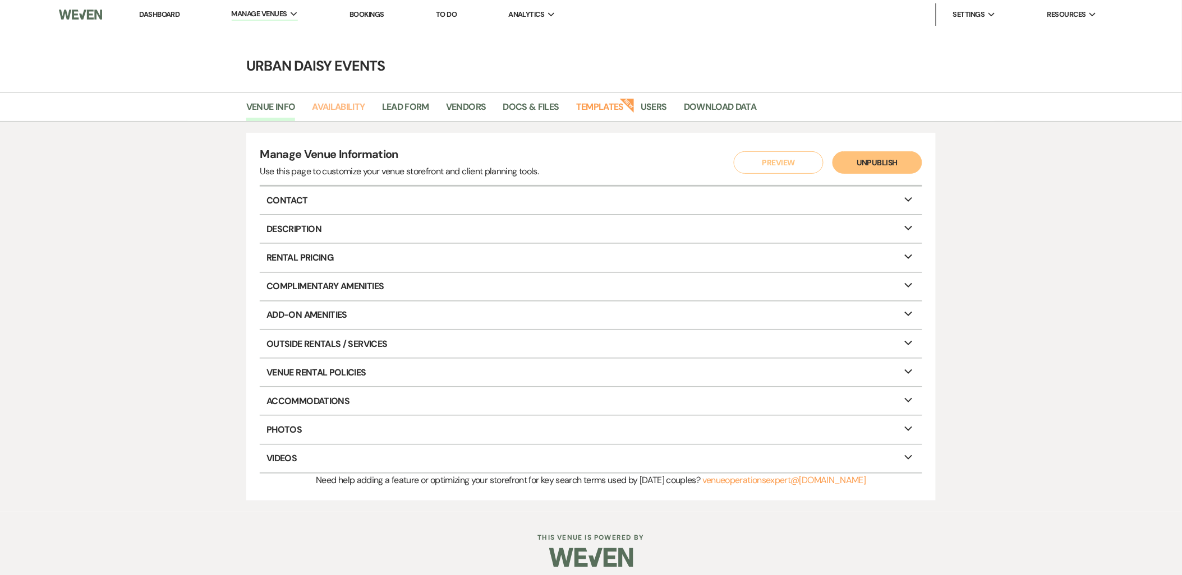
click at [347, 107] on link "Availability" at bounding box center [338, 110] width 53 height 21
select select "2"
select select "2026"
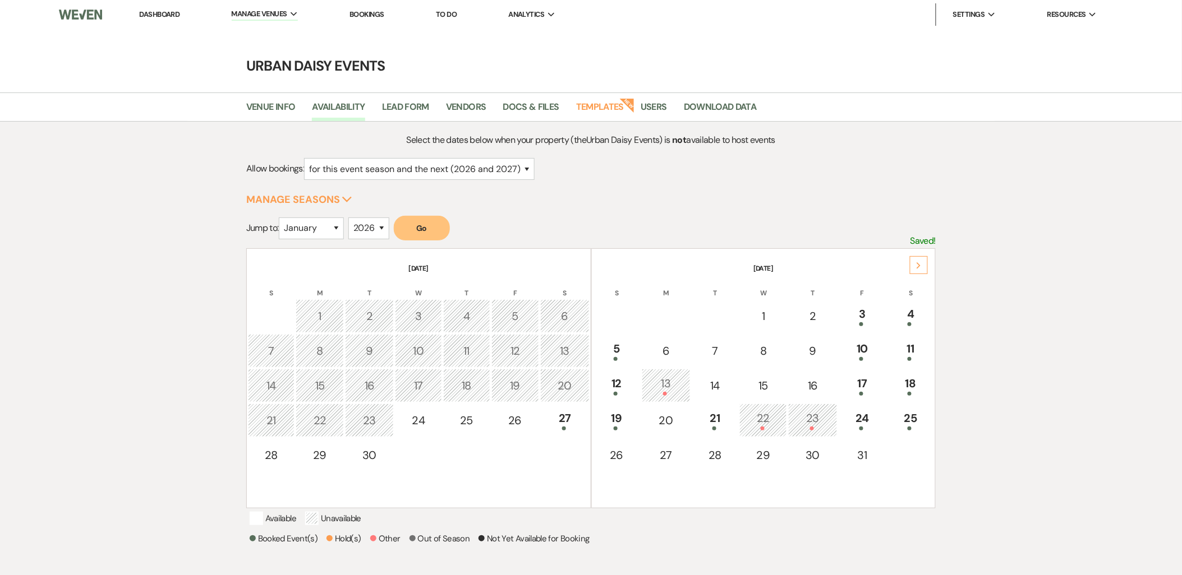
click at [920, 265] on use at bounding box center [919, 265] width 4 height 6
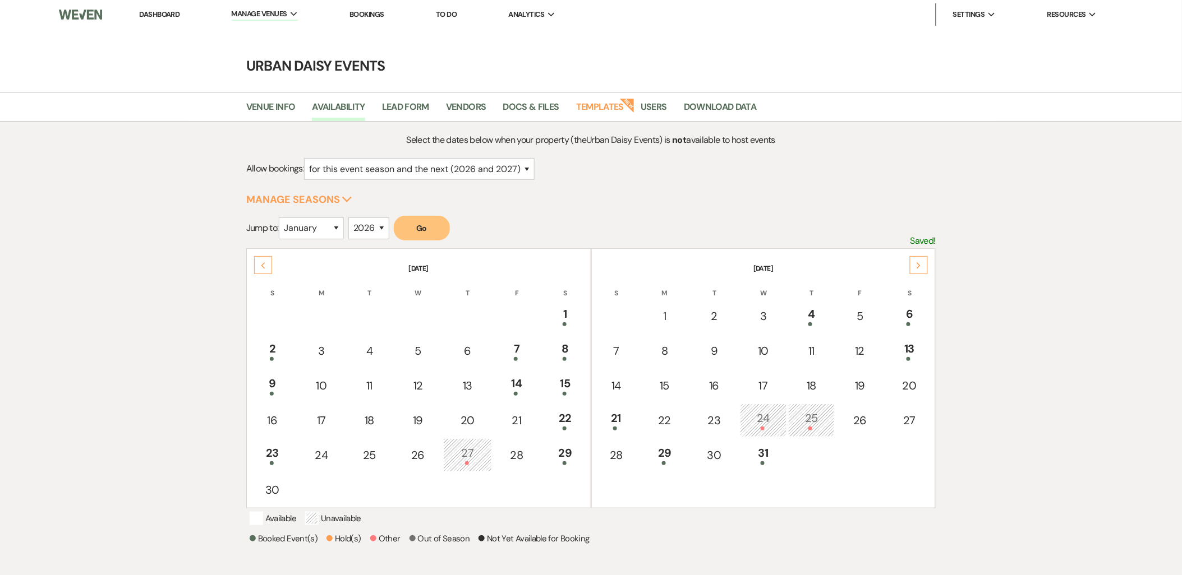
click at [920, 265] on use at bounding box center [919, 265] width 4 height 6
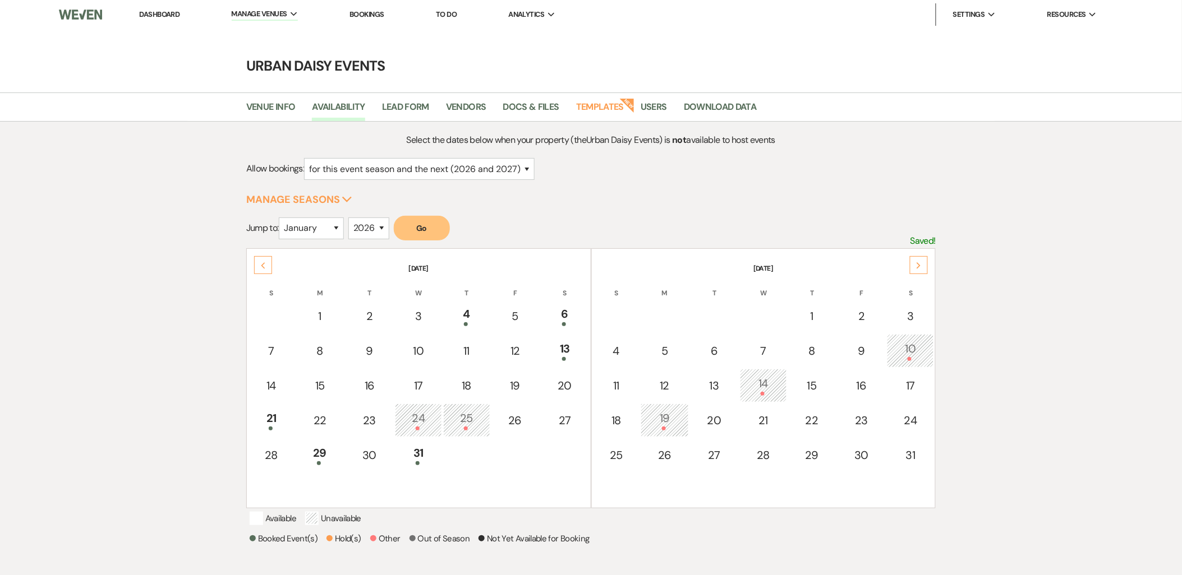
click at [920, 265] on use at bounding box center [919, 265] width 4 height 6
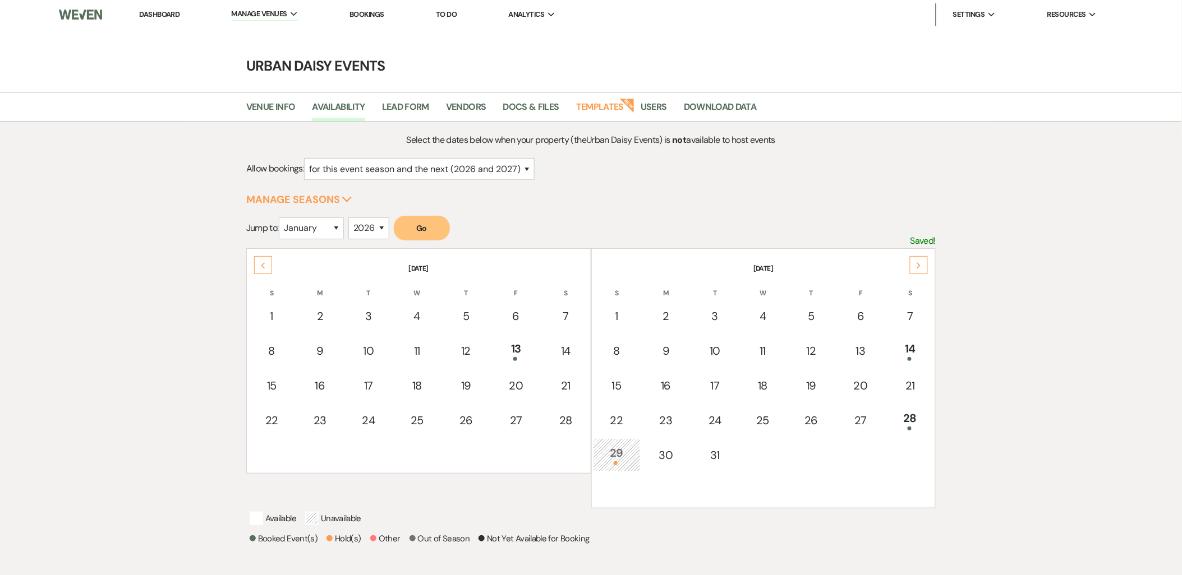
click at [920, 265] on use at bounding box center [919, 265] width 4 height 6
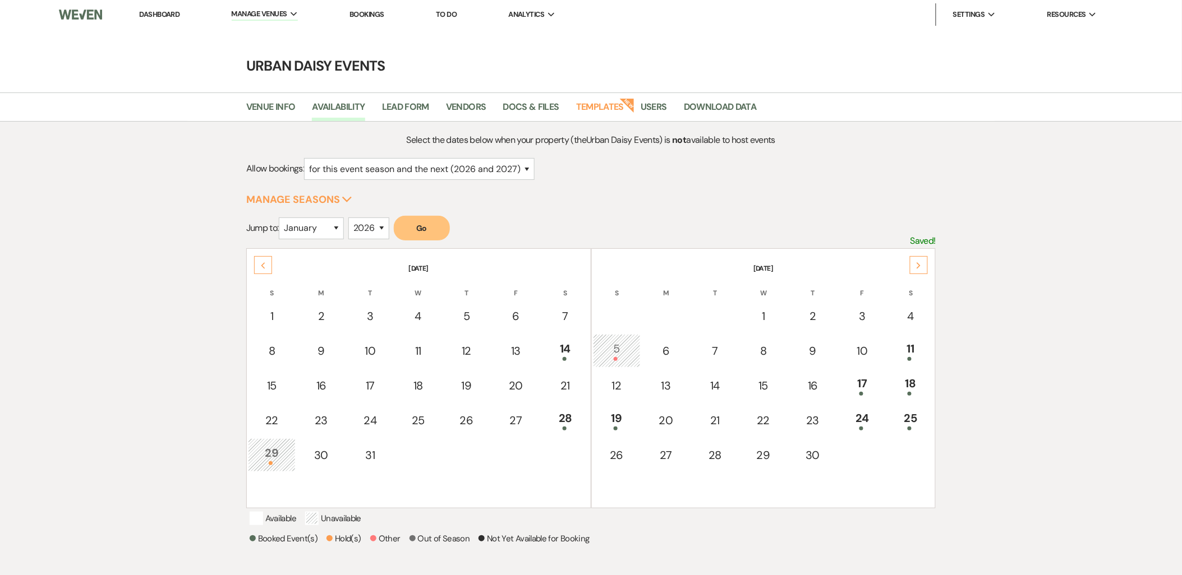
click at [920, 265] on use at bounding box center [919, 265] width 4 height 6
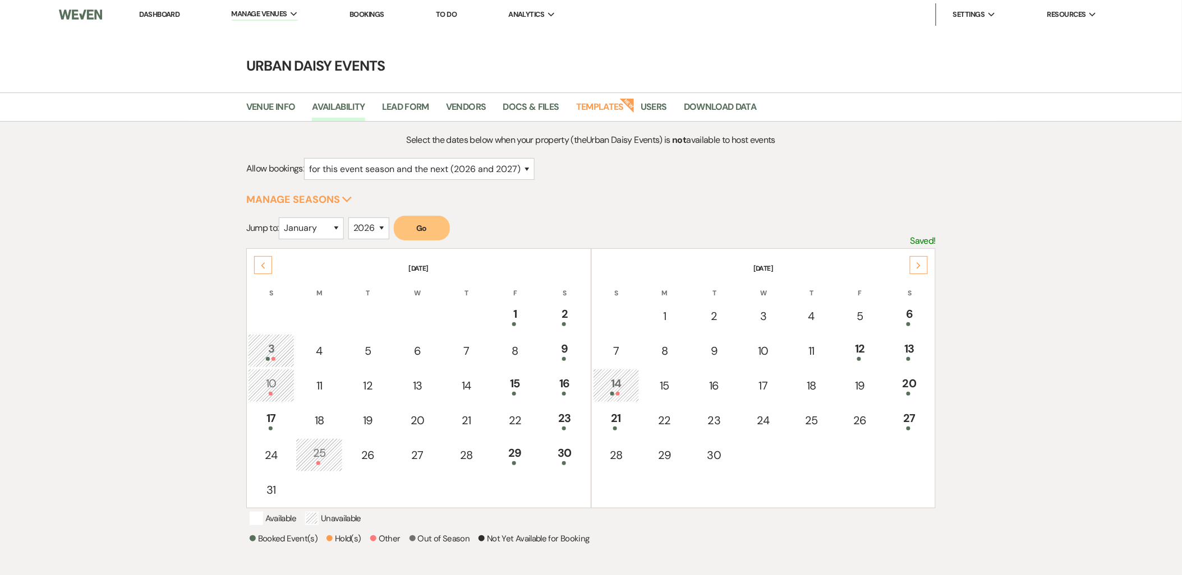
click at [920, 265] on use at bounding box center [919, 265] width 4 height 6
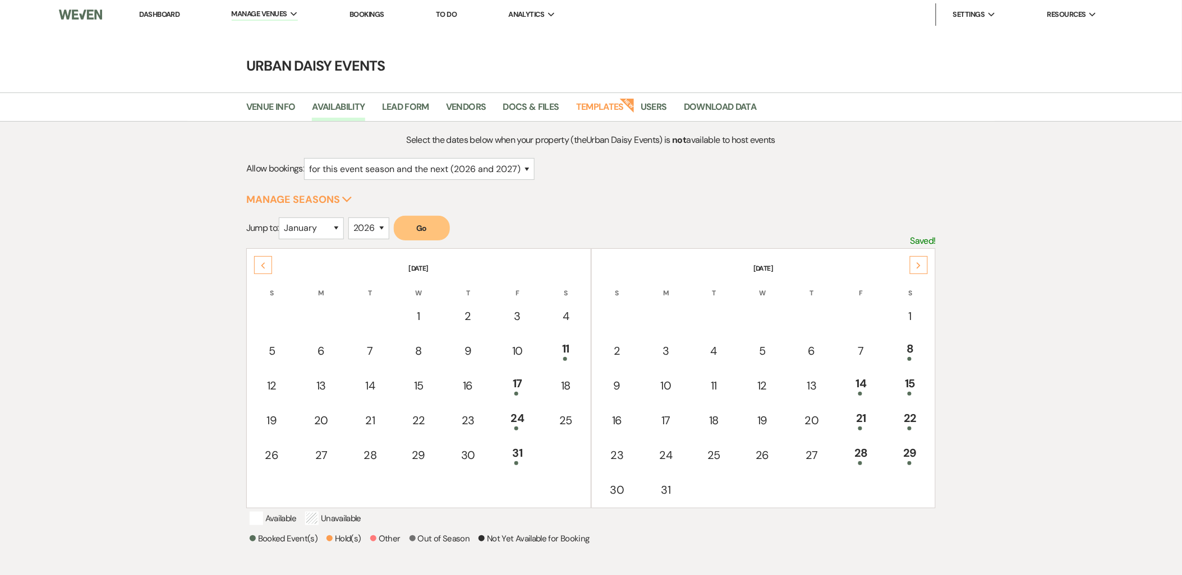
click at [920, 265] on use at bounding box center [919, 265] width 4 height 6
click at [862, 391] on td "16" at bounding box center [861, 386] width 49 height 34
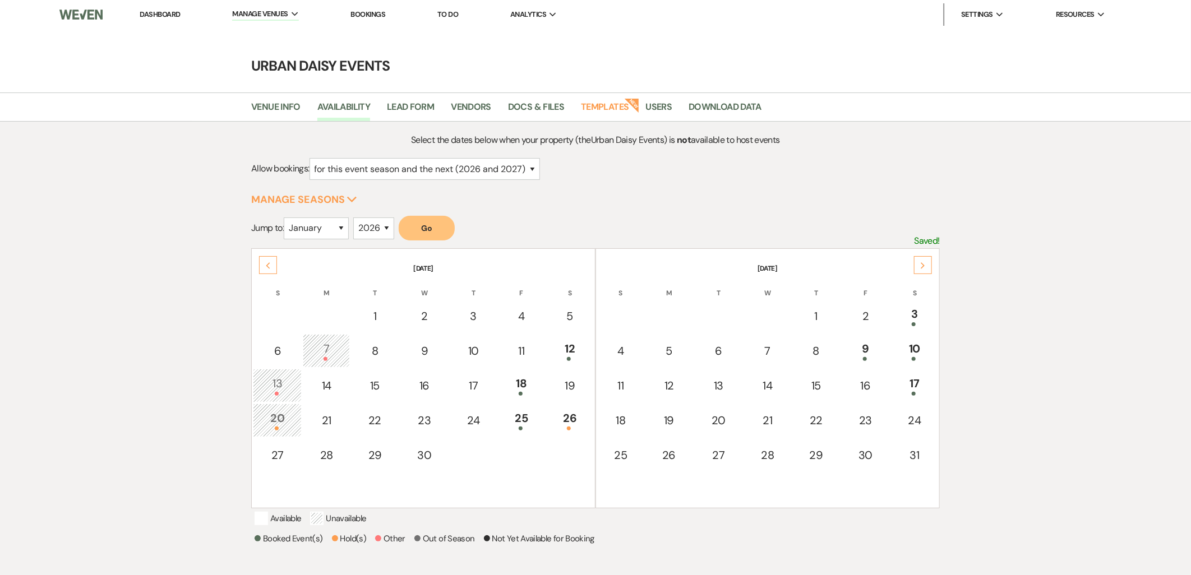
select select "other"
select select "false"
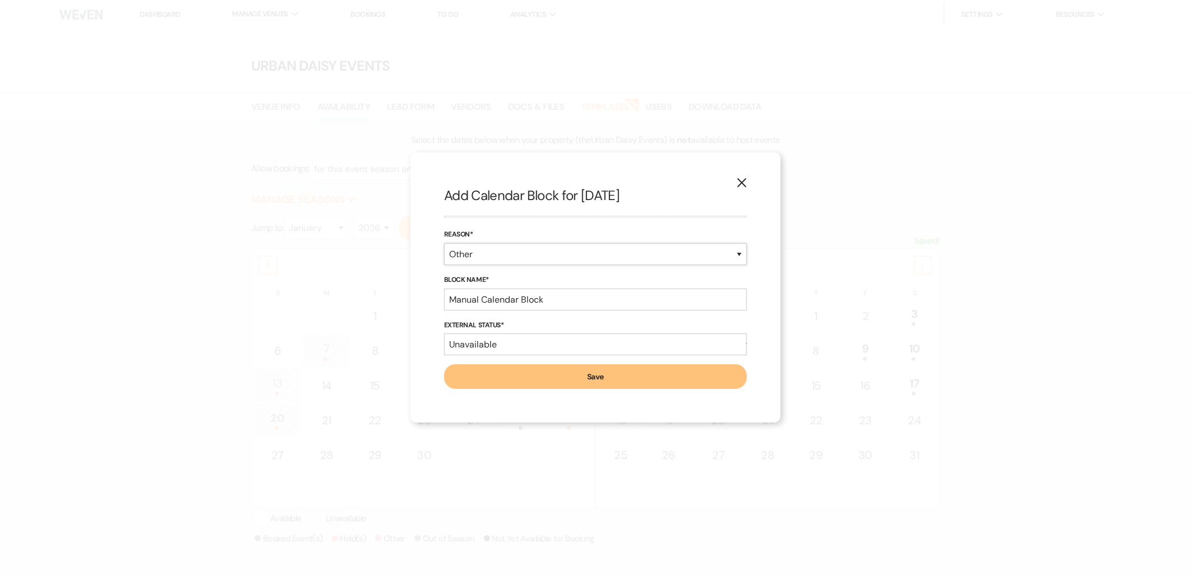
click at [492, 250] on select "Booked Event Hold Other" at bounding box center [595, 254] width 303 height 22
select select "hold"
click at [444, 265] on select "Booked Event Hold Other" at bounding box center [595, 254] width 303 height 22
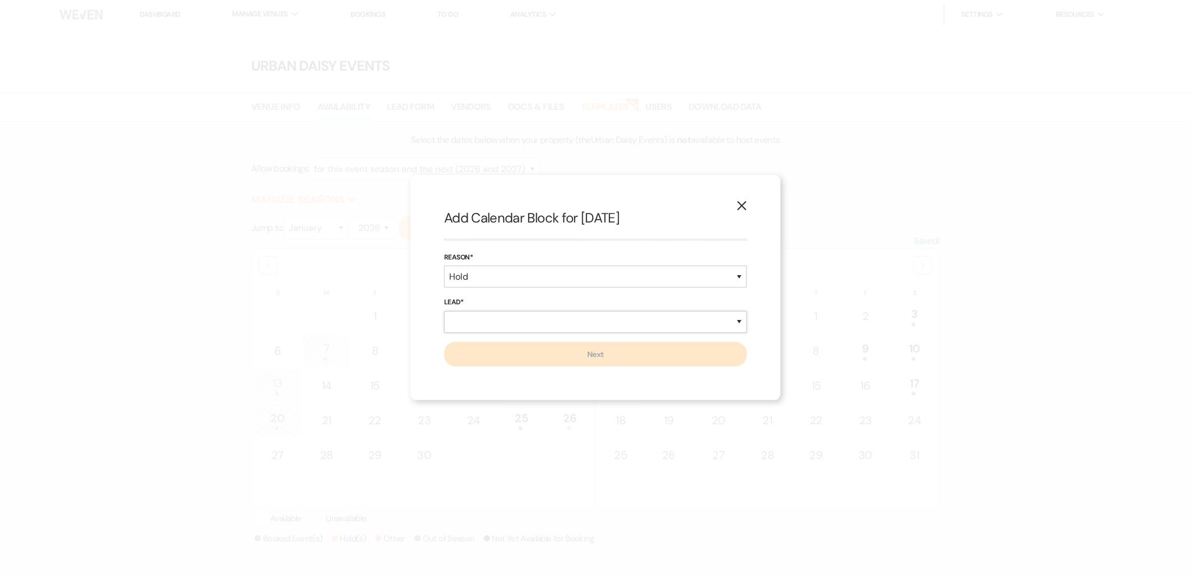
click at [496, 321] on select "New Lead Existing Lead" at bounding box center [595, 322] width 303 height 22
select select "existingLead"
click at [444, 311] on select "New Lead Existing Lead" at bounding box center [595, 322] width 303 height 22
select select "false"
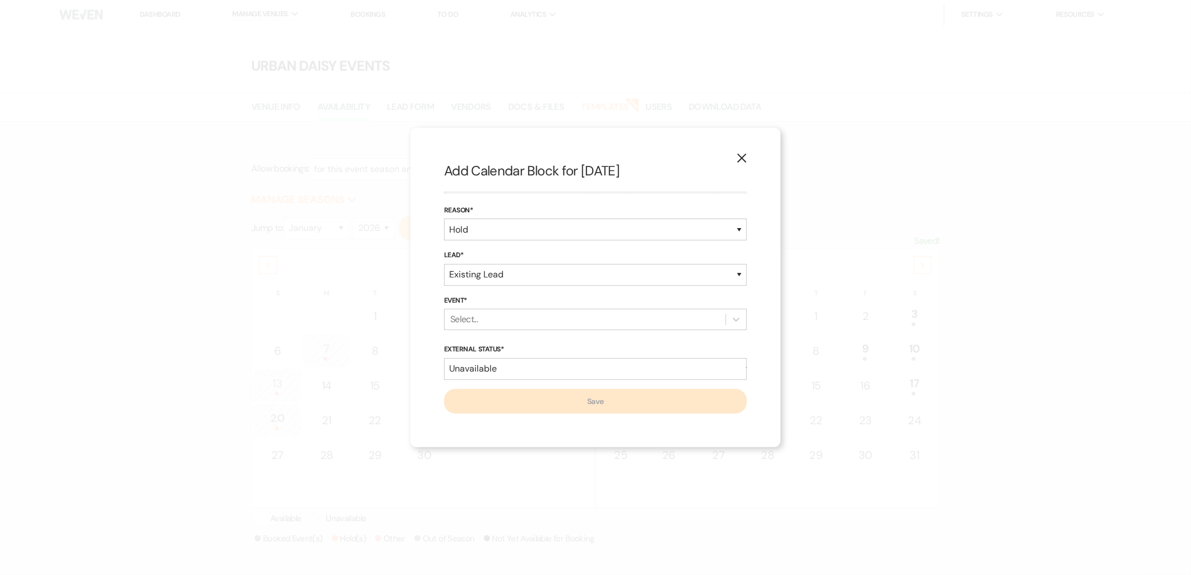
click at [474, 327] on div "Select..." at bounding box center [585, 320] width 281 height 20
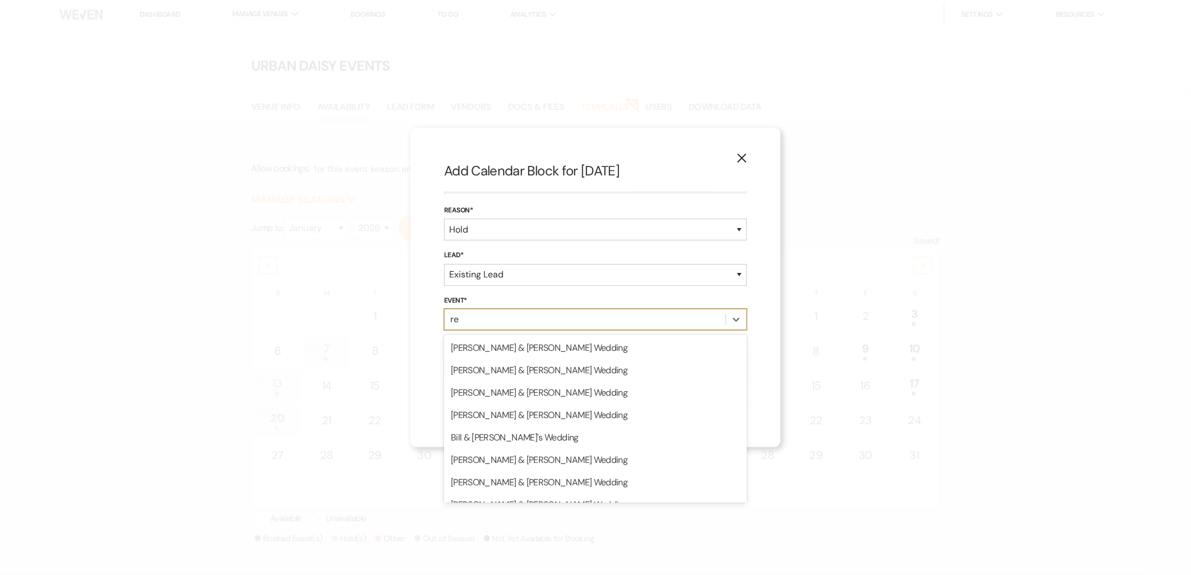
type input "r"
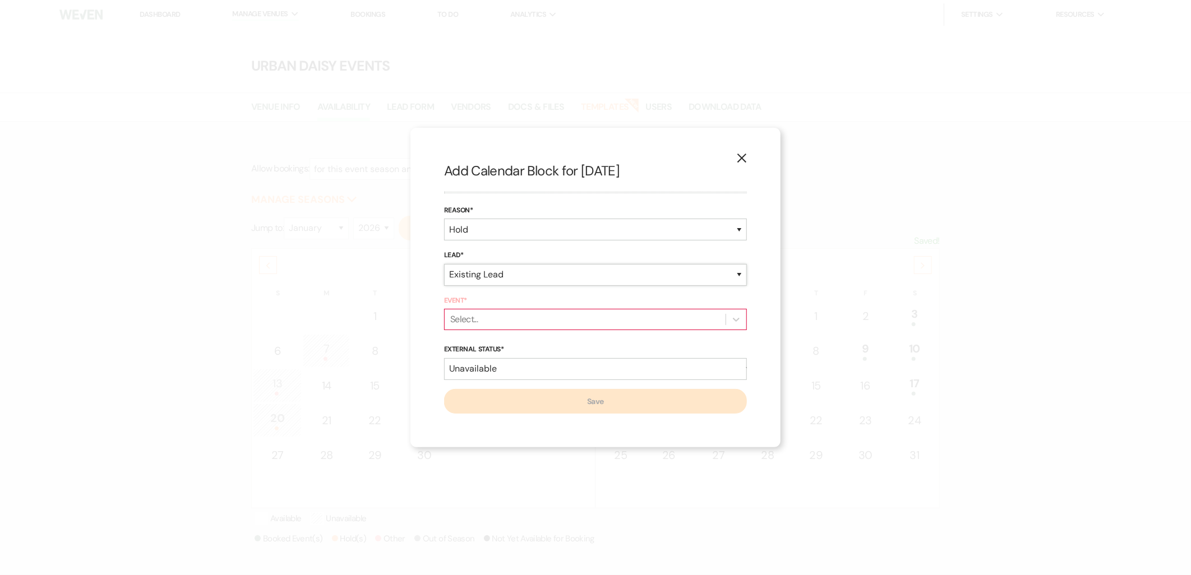
click at [497, 273] on select "New Lead Existing Lead" at bounding box center [595, 275] width 303 height 22
select select "newLead"
click at [444, 286] on select "New Lead Existing Lead" at bounding box center [595, 275] width 303 height 22
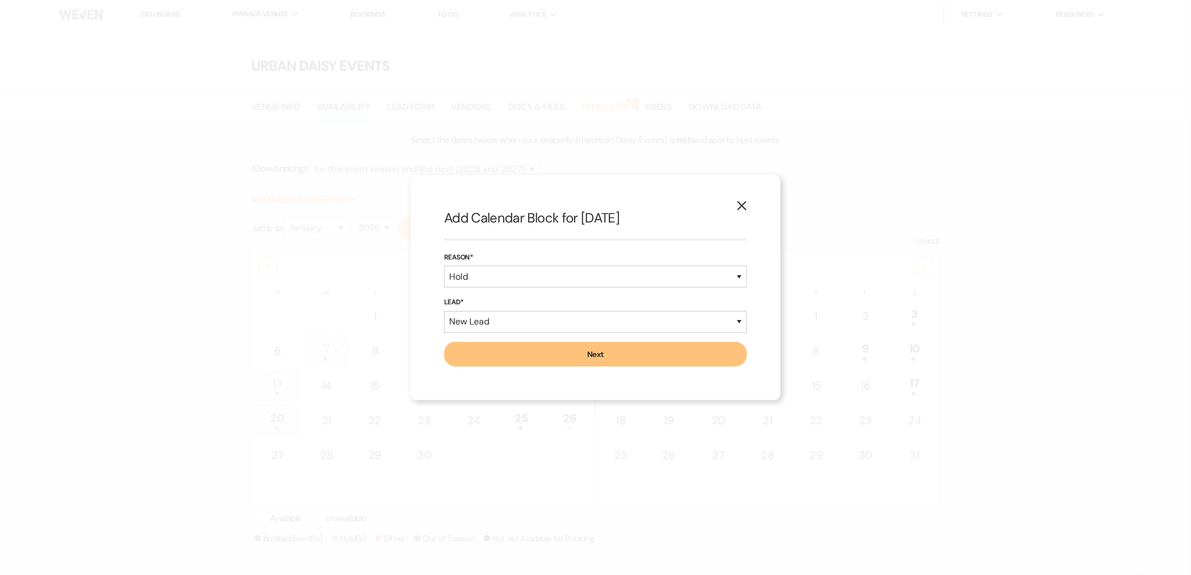
click at [742, 201] on icon "X" at bounding box center [742, 206] width 10 height 10
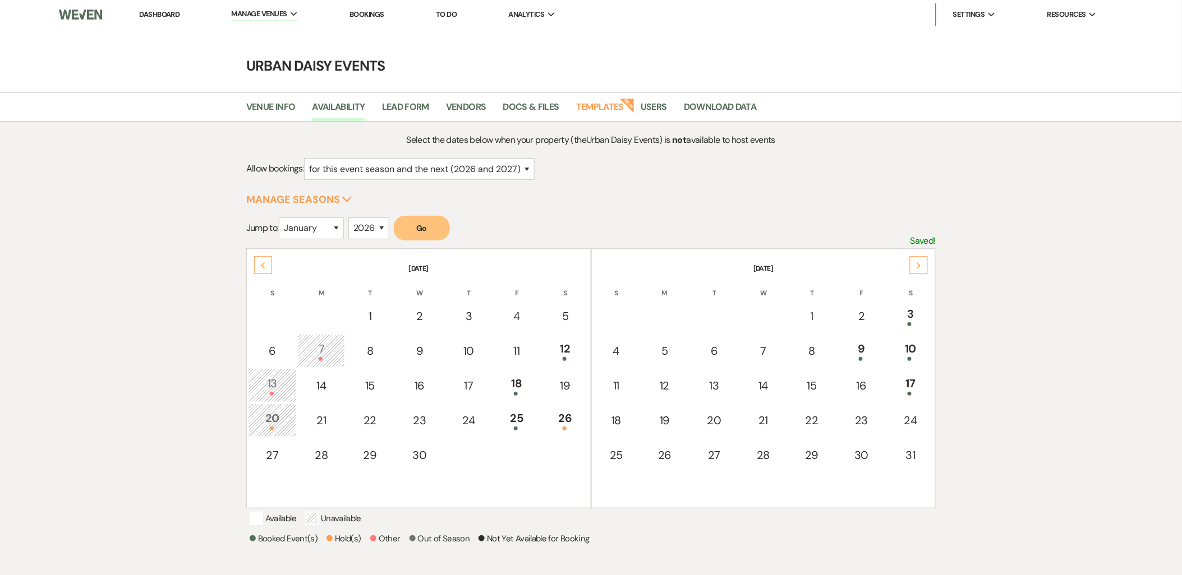
click at [864, 380] on div "16" at bounding box center [861, 385] width 36 height 17
select select "other"
select select "false"
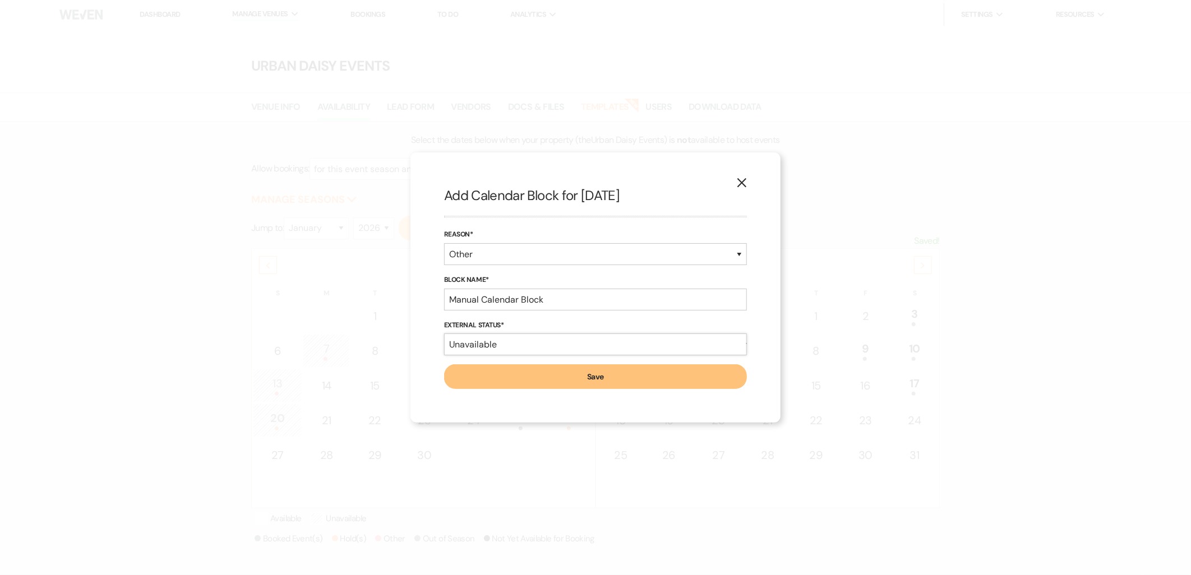
click at [497, 338] on select "Available Unavailable" at bounding box center [595, 345] width 303 height 22
click at [495, 349] on select "Available Unavailable" at bounding box center [595, 345] width 303 height 22
click at [514, 296] on input "Manual Calendar Block" at bounding box center [595, 300] width 303 height 22
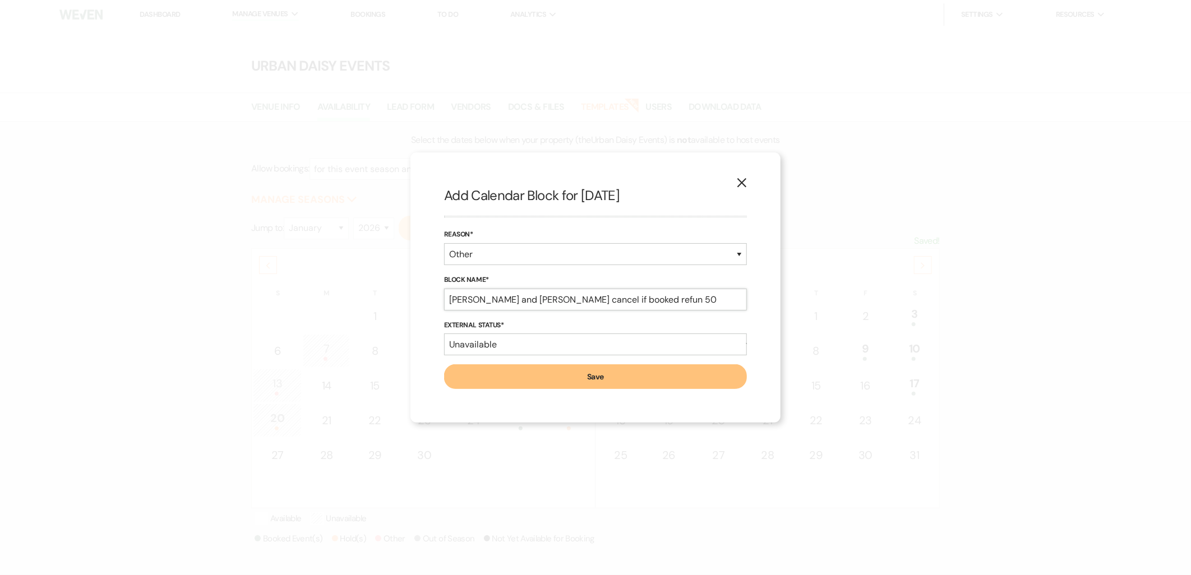
type input "Rebecca and Scott cancel if booked refun 50"
click at [444, 365] on button "Save" at bounding box center [595, 377] width 303 height 25
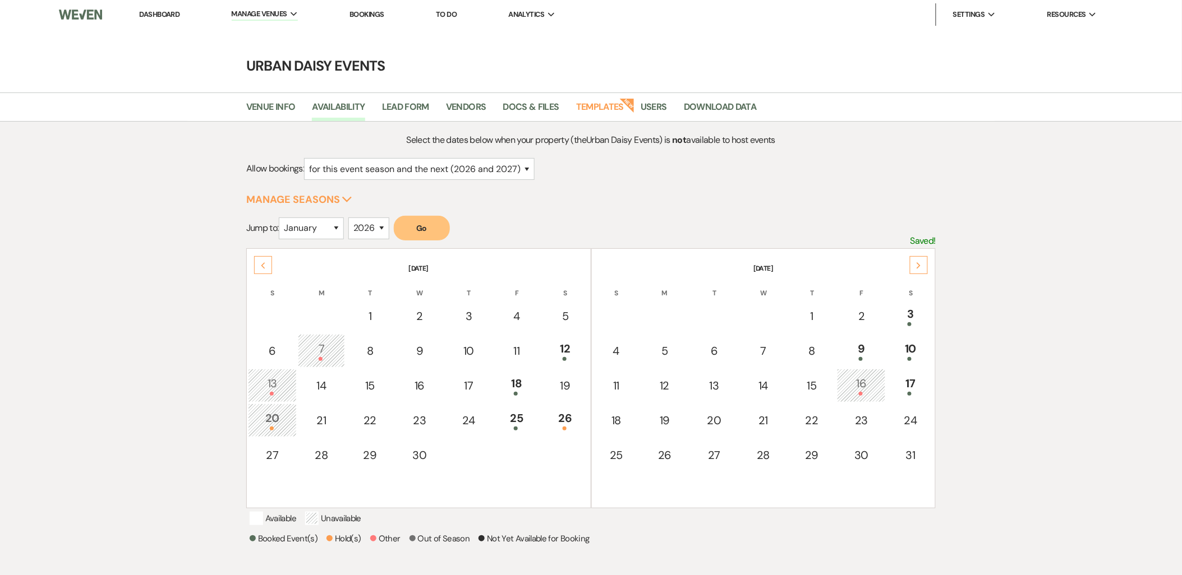
click at [165, 12] on link "Dashboard" at bounding box center [159, 15] width 40 height 10
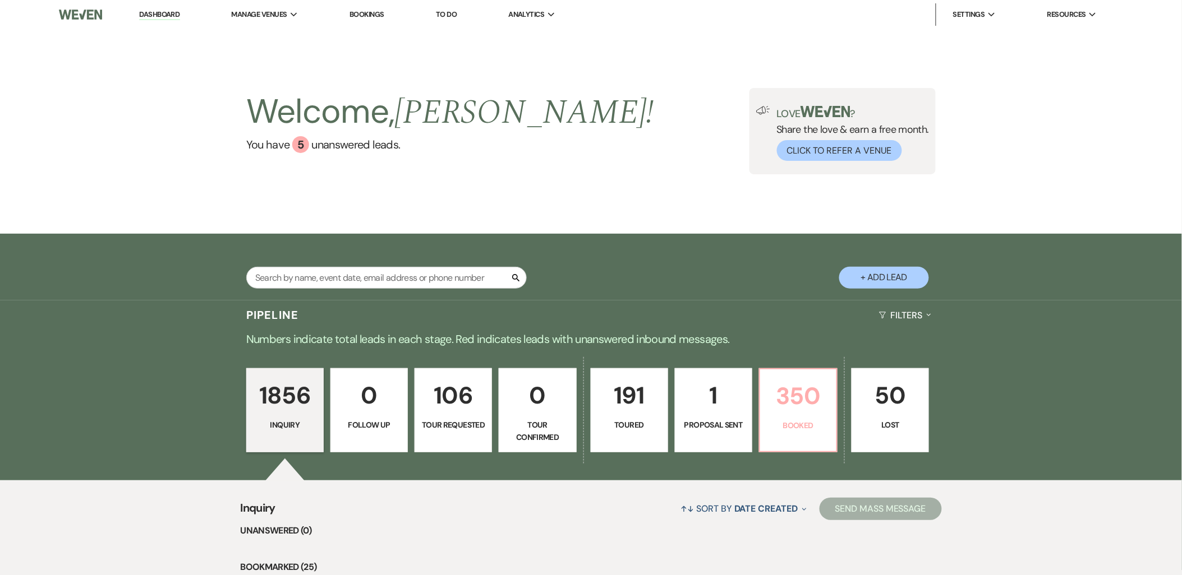
click at [799, 411] on p "350" at bounding box center [798, 396] width 63 height 38
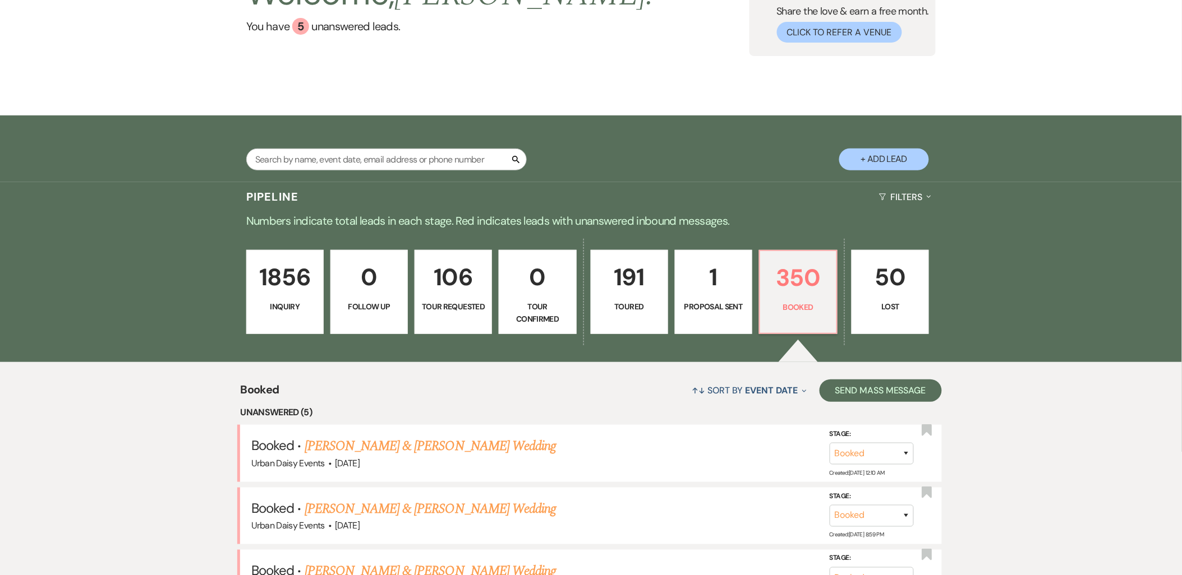
scroll to position [187, 0]
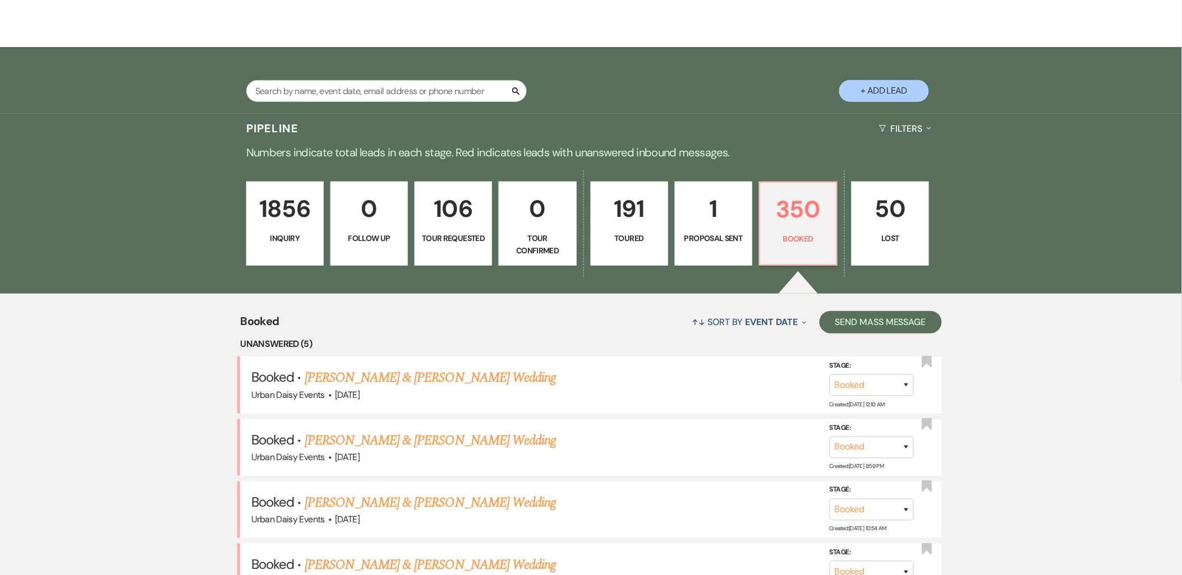
click at [408, 382] on link "Sara Roufs & Dustin Drown's Wedding" at bounding box center [430, 378] width 251 height 20
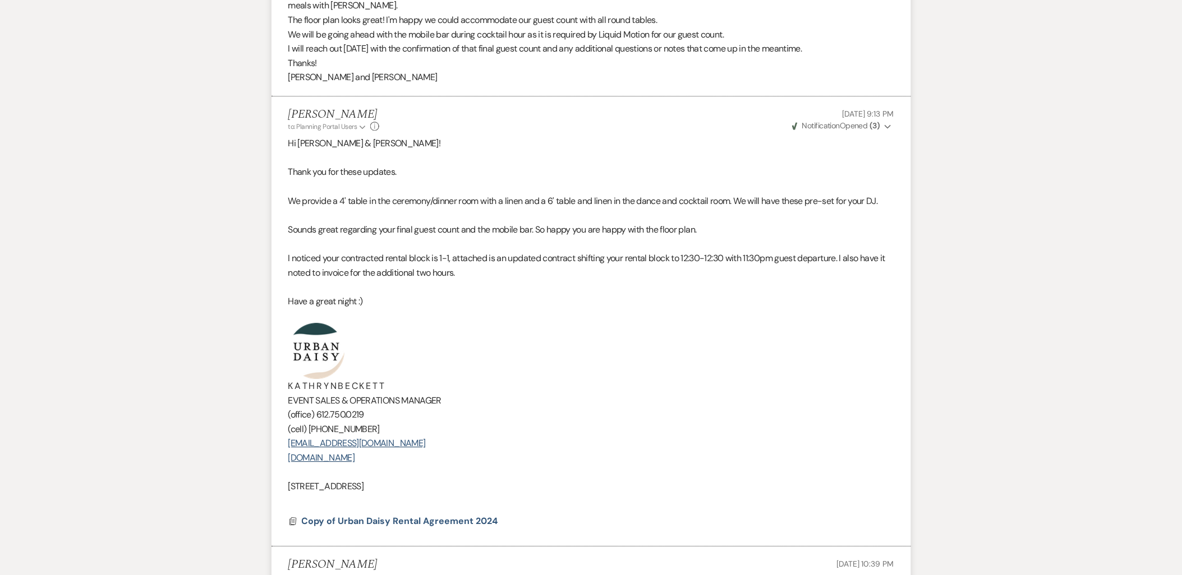
scroll to position [1059, 0]
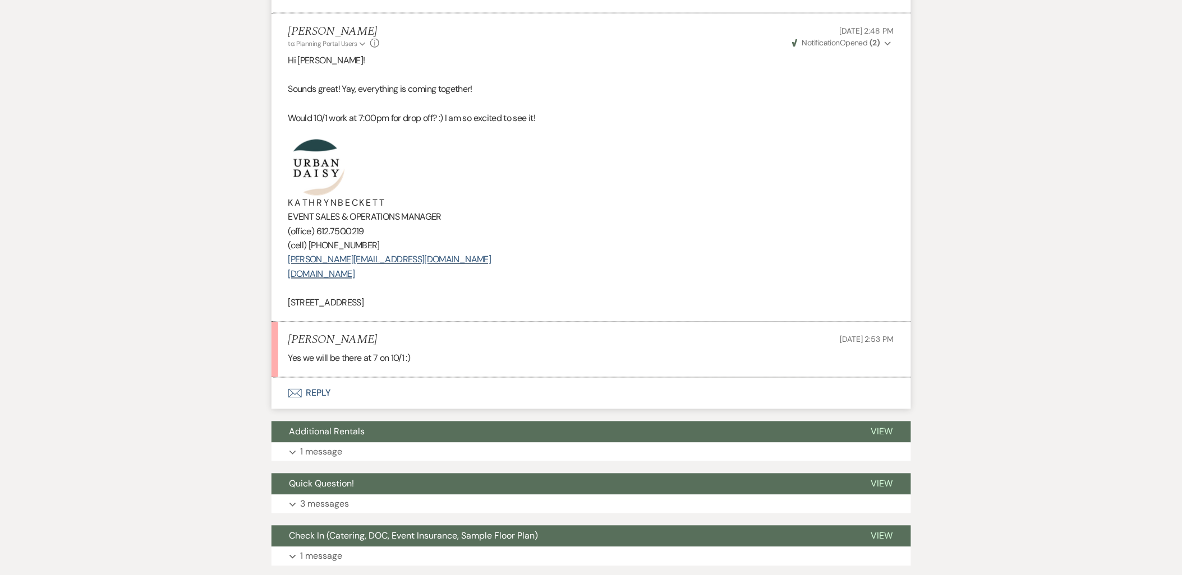
click at [301, 378] on button "Envelope Reply" at bounding box center [590, 393] width 639 height 31
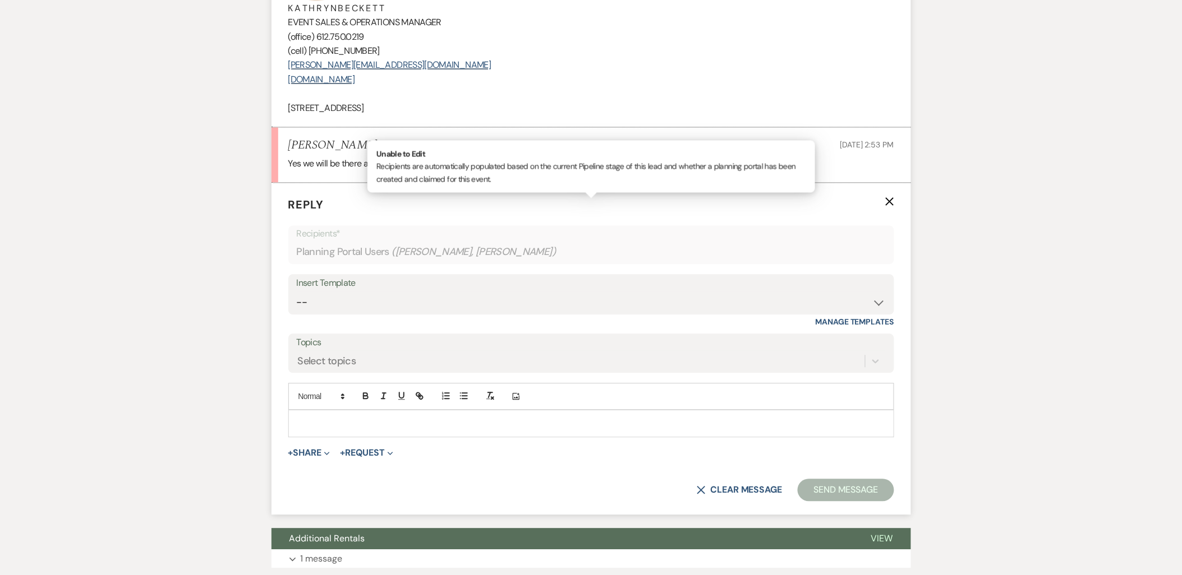
scroll to position [3781, 0]
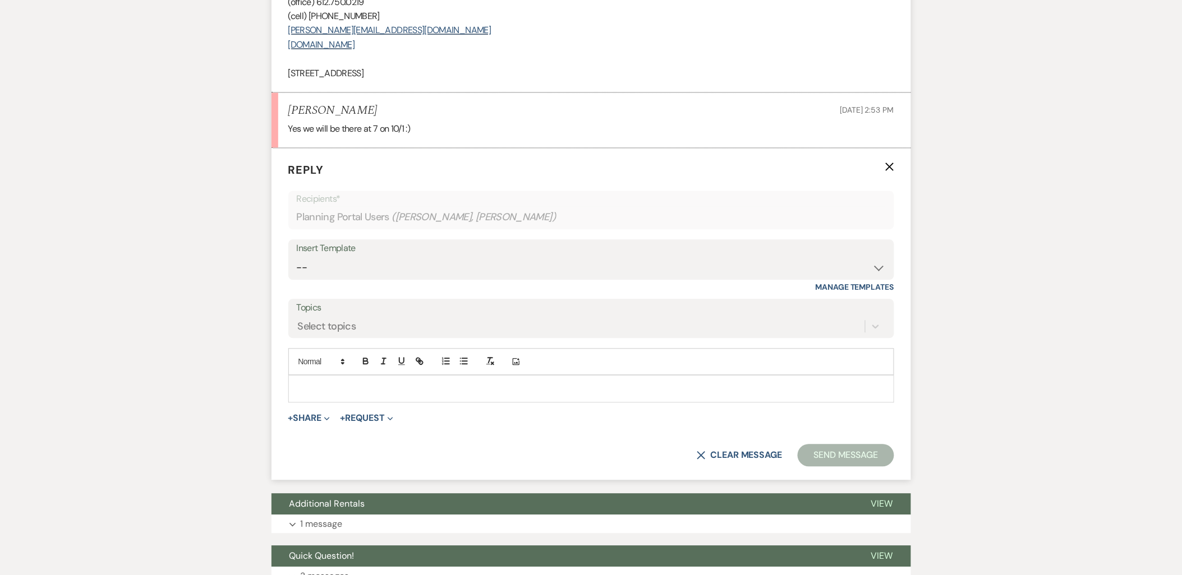
click at [330, 383] on p at bounding box center [591, 389] width 588 height 12
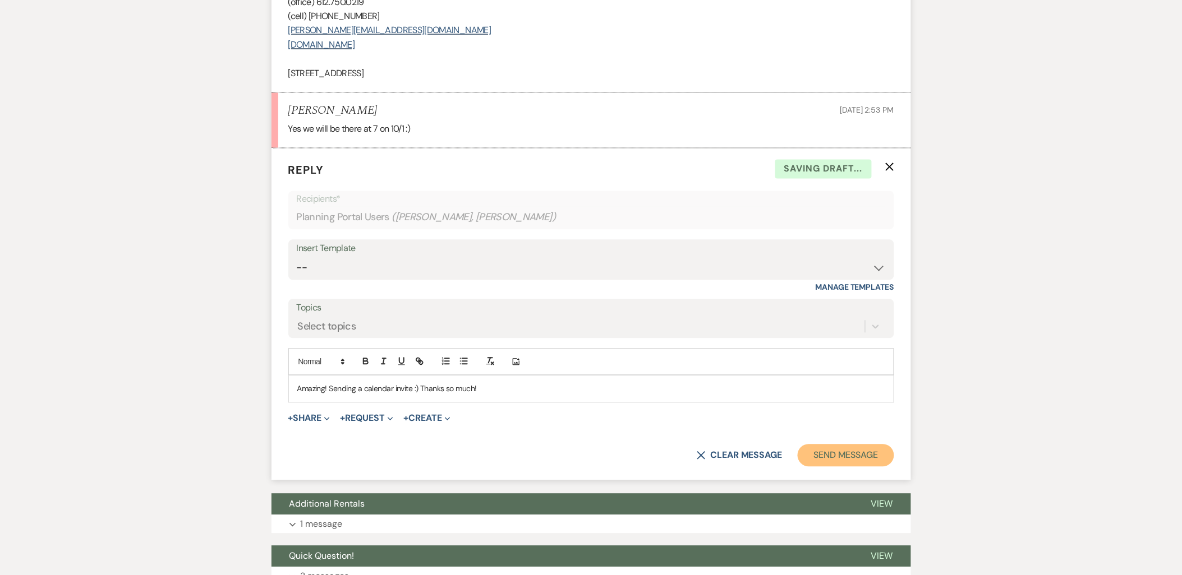
click at [877, 445] on button "Send Message" at bounding box center [845, 456] width 96 height 22
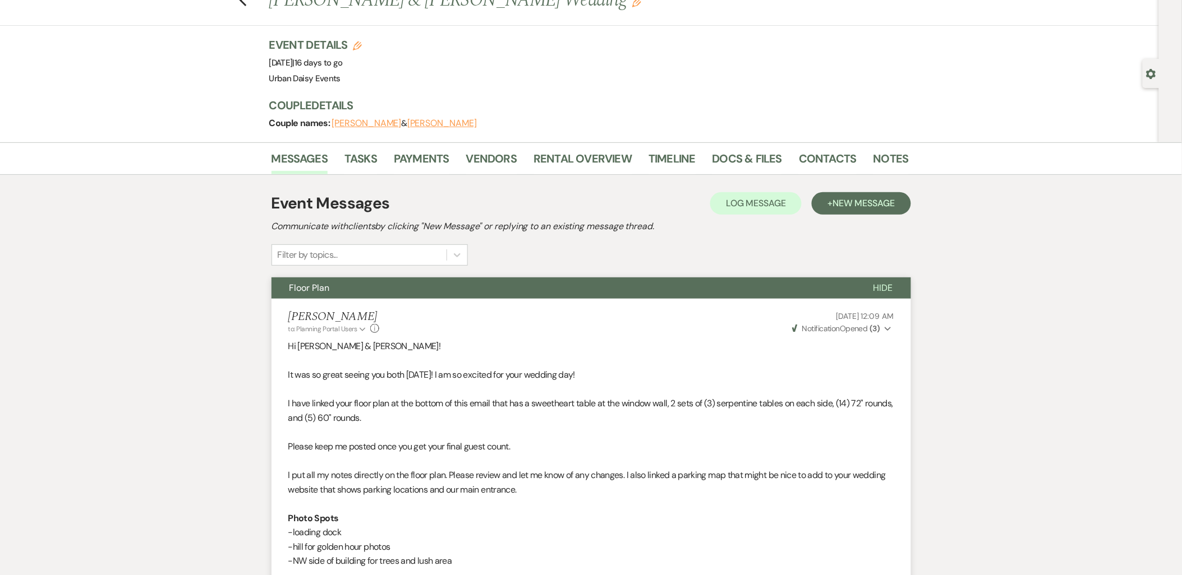
scroll to position [0, 0]
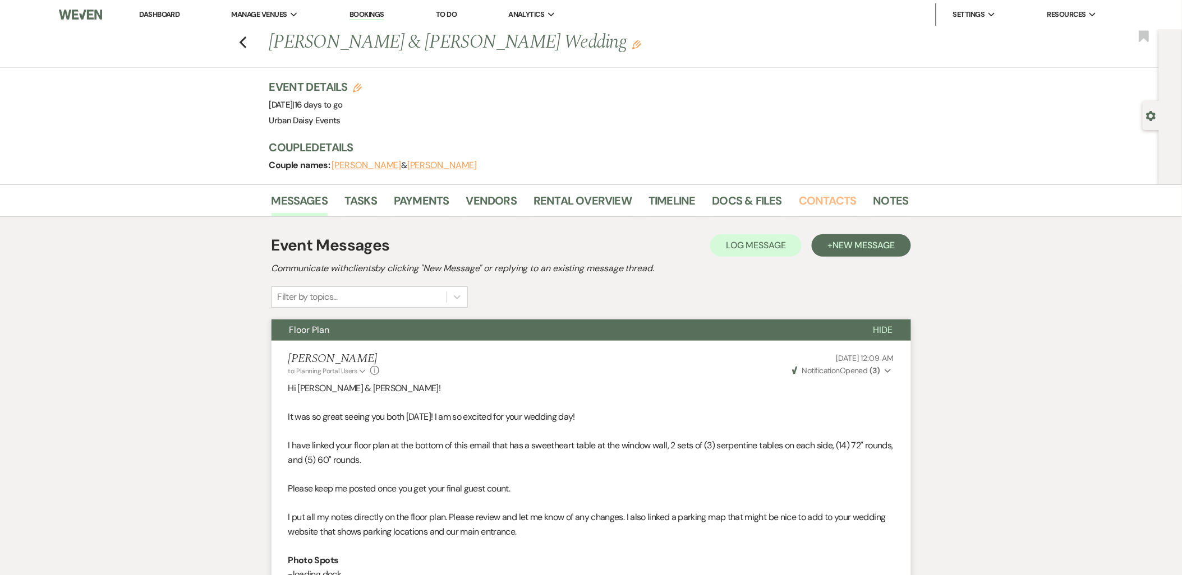
click at [809, 193] on link "Contacts" at bounding box center [828, 204] width 58 height 25
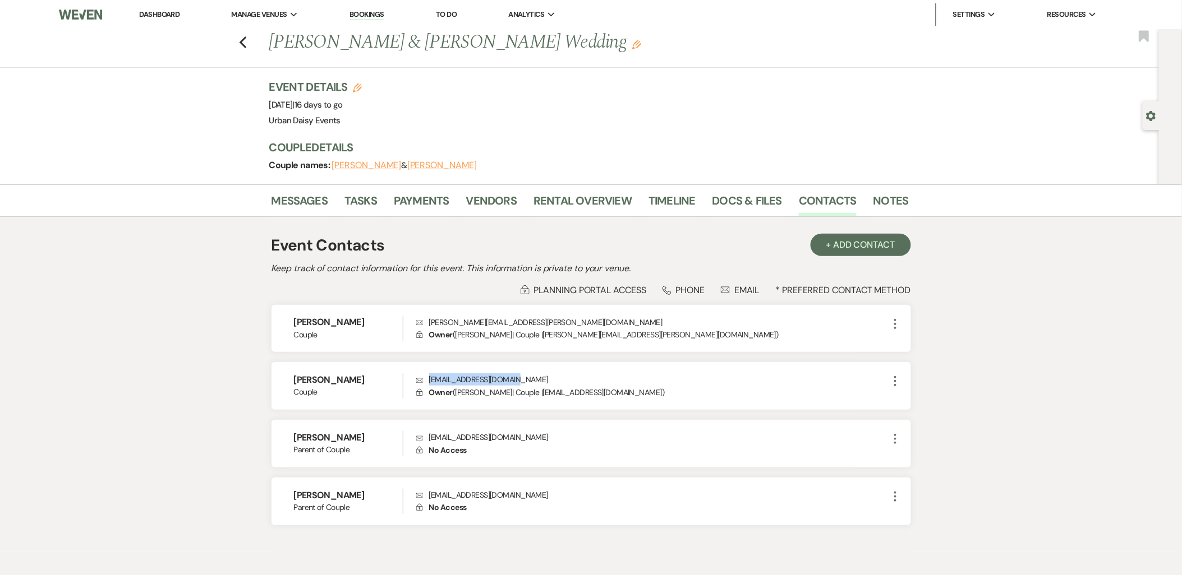
drag, startPoint x: 529, startPoint y: 380, endPoint x: 399, endPoint y: 397, distance: 131.2
click at [399, 397] on div "Dustin Drown Couple Envelope hockeydustin@yahoo.com Lock Owner ( Dustin Drown |…" at bounding box center [590, 386] width 639 height 48
copy div "Envelope hockeydustin@yahoo.com"
click at [171, 12] on link "Dashboard" at bounding box center [159, 15] width 40 height 10
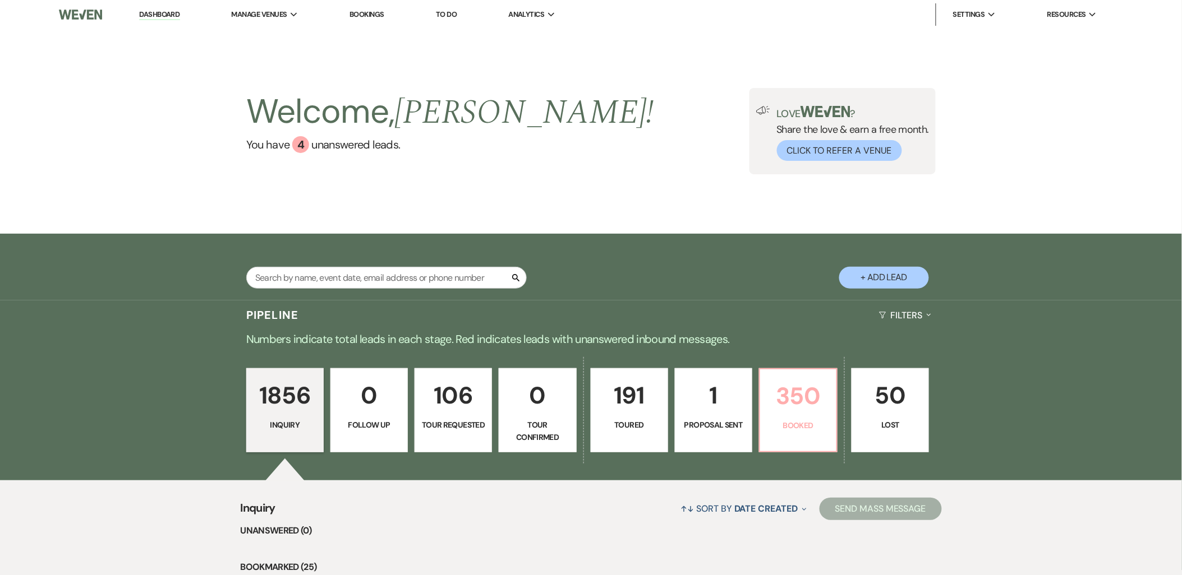
click at [823, 434] on link "350 Booked" at bounding box center [798, 410] width 79 height 84
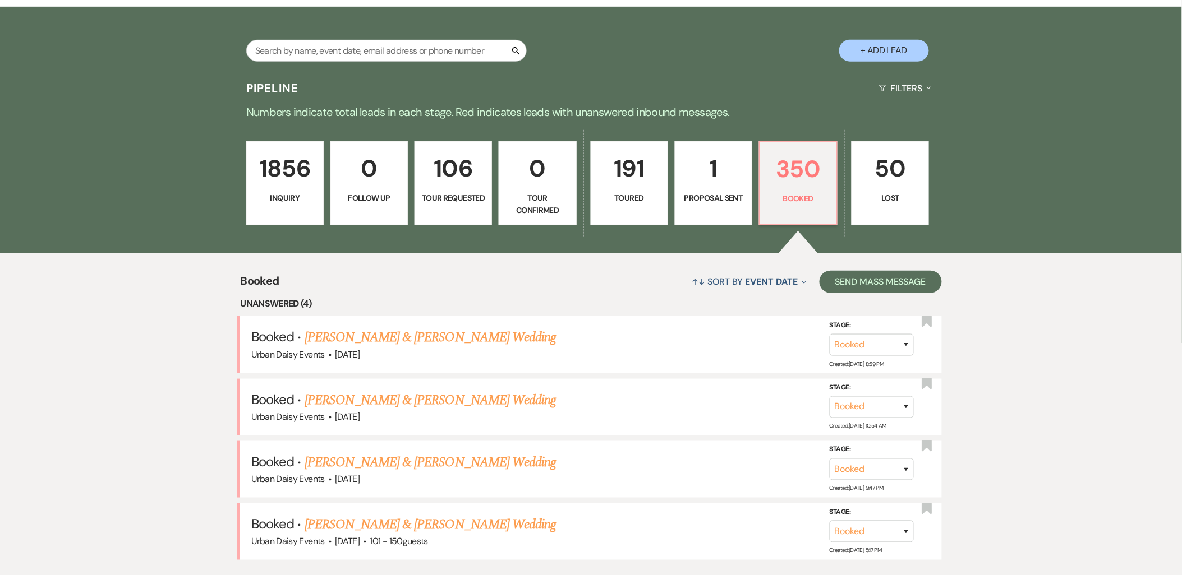
scroll to position [249, 0]
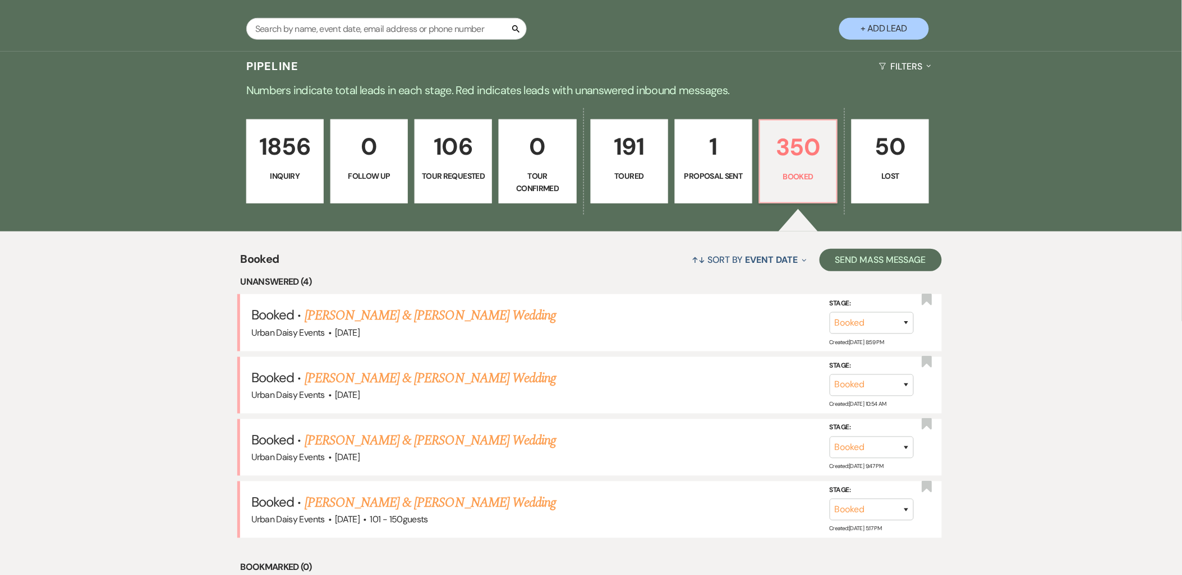
click at [380, 505] on link "Kelly Moeller & Dillon Hebert's Wedding" at bounding box center [430, 503] width 251 height 20
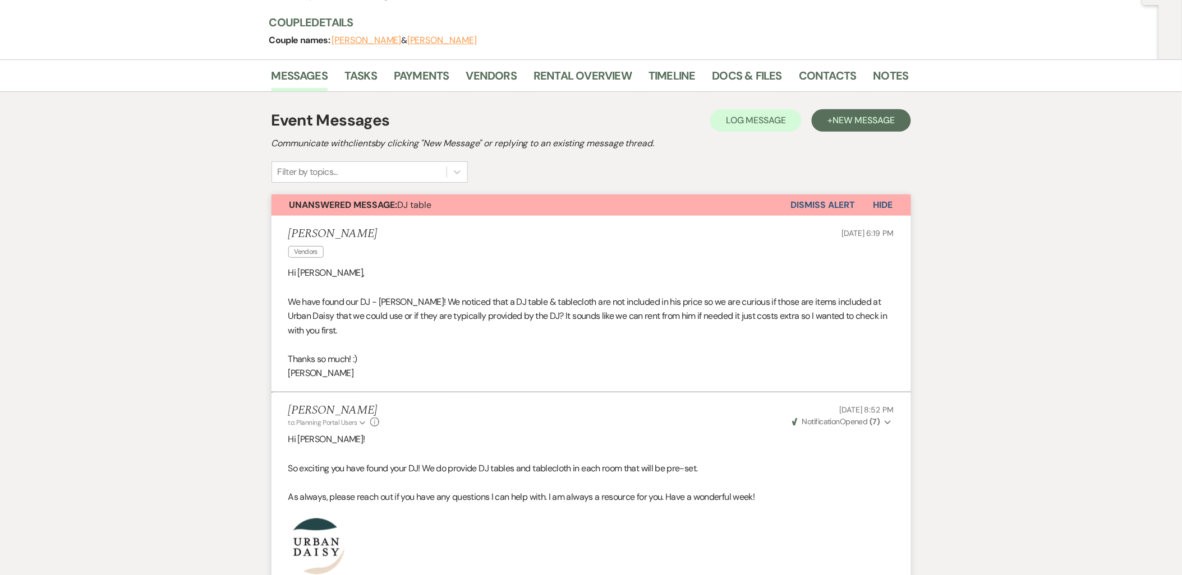
scroll to position [124, 0]
click at [814, 199] on button "Dismiss Alert" at bounding box center [823, 205] width 64 height 21
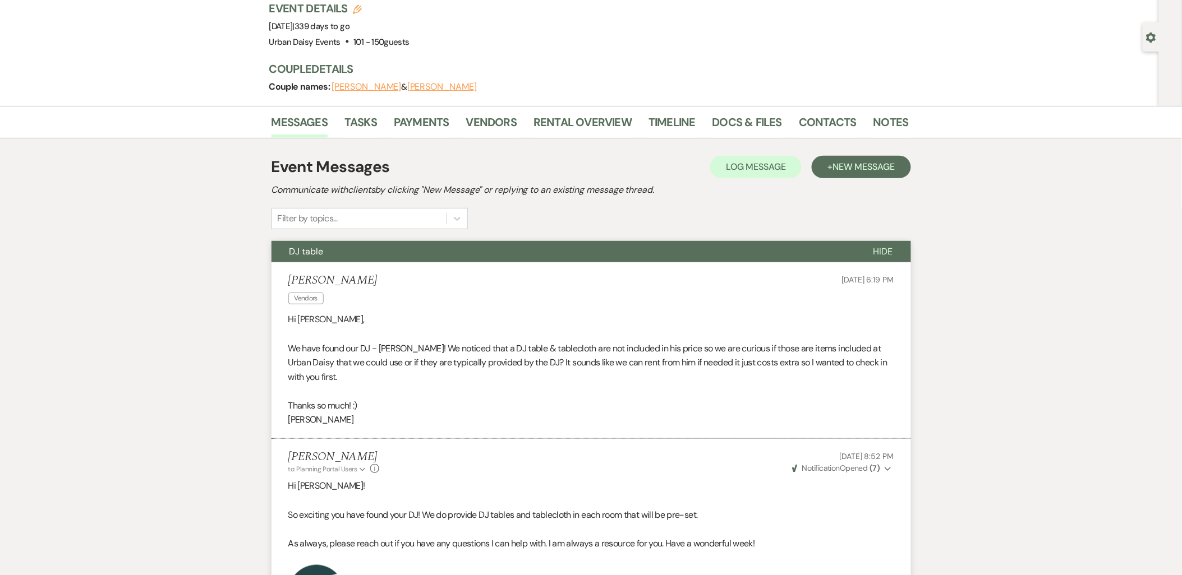
scroll to position [0, 0]
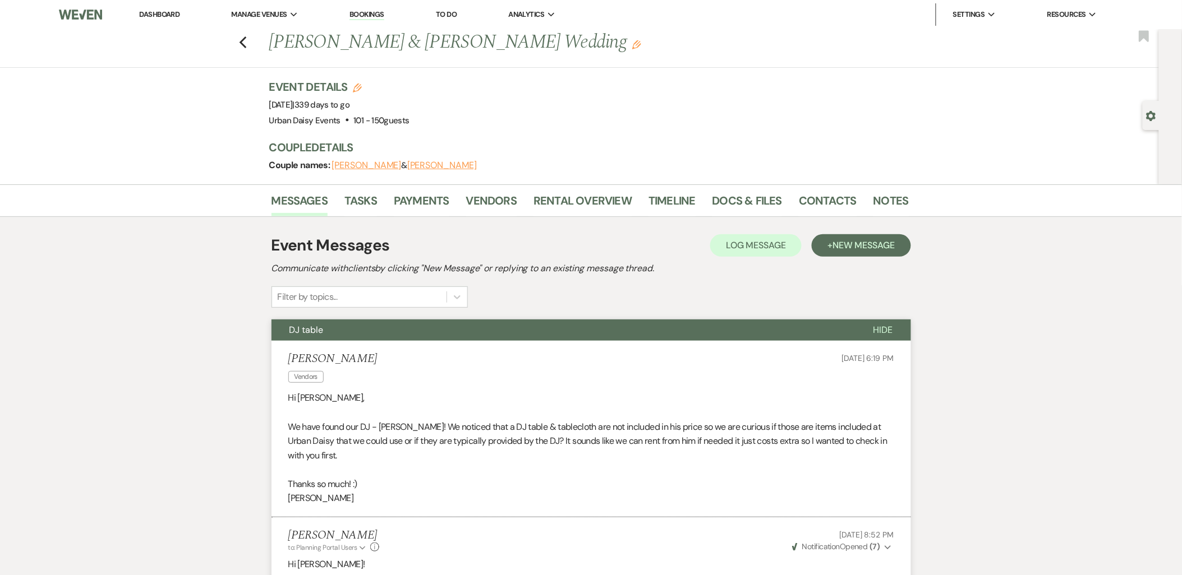
click at [172, 19] on li "Dashboard" at bounding box center [159, 14] width 52 height 22
click at [165, 11] on link "Dashboard" at bounding box center [159, 15] width 40 height 10
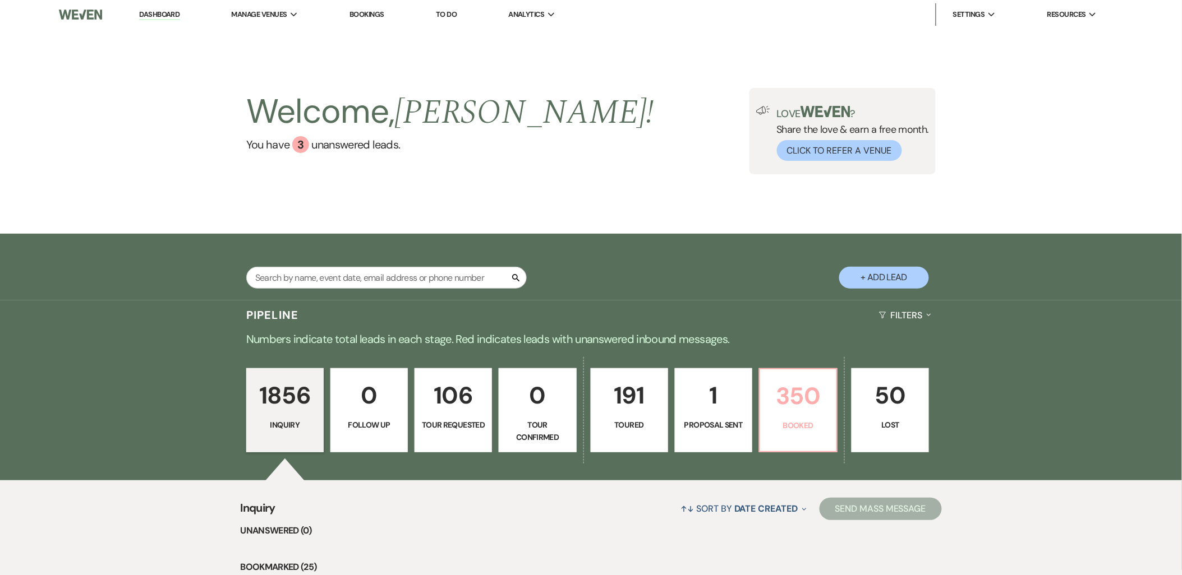
click at [776, 402] on p "350" at bounding box center [798, 396] width 63 height 38
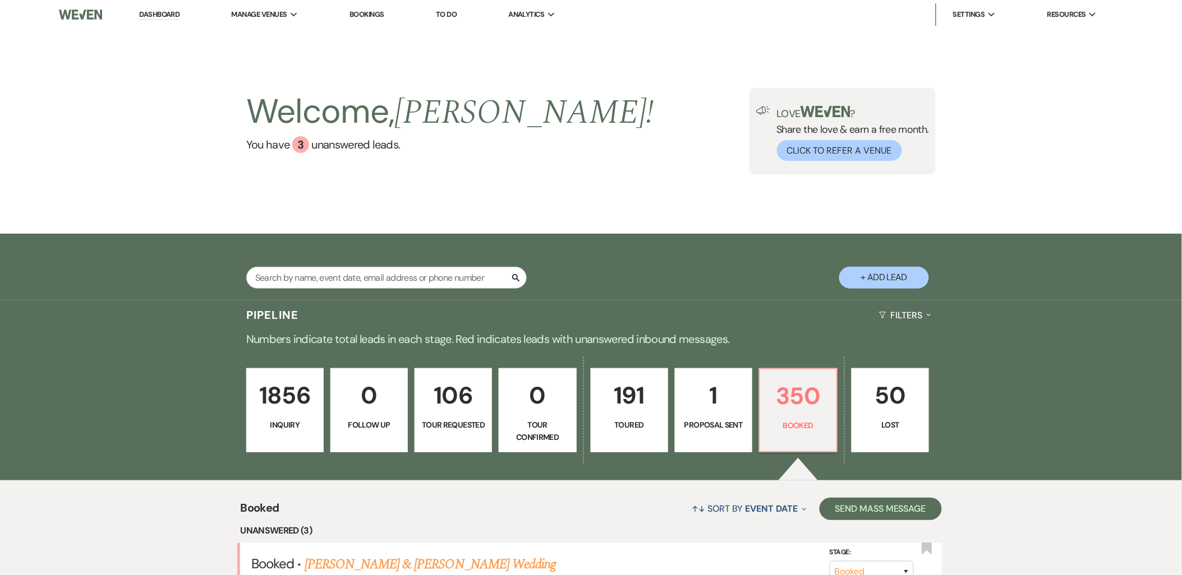
scroll to position [187, 0]
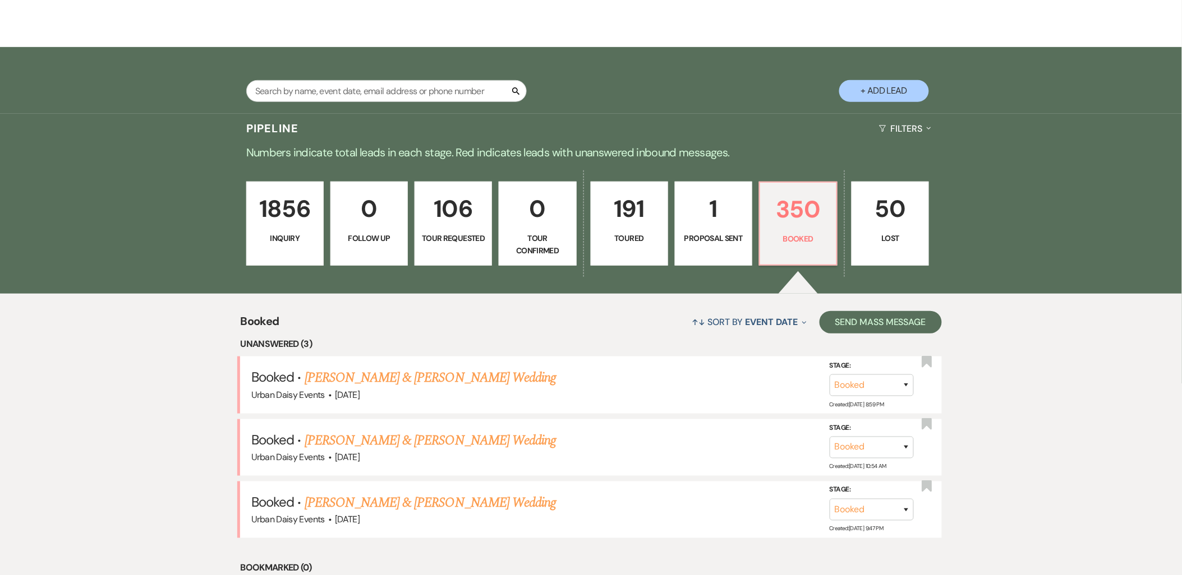
click at [397, 502] on link "Alexis Pham & Nathaniel Ross's Wedding" at bounding box center [430, 503] width 251 height 20
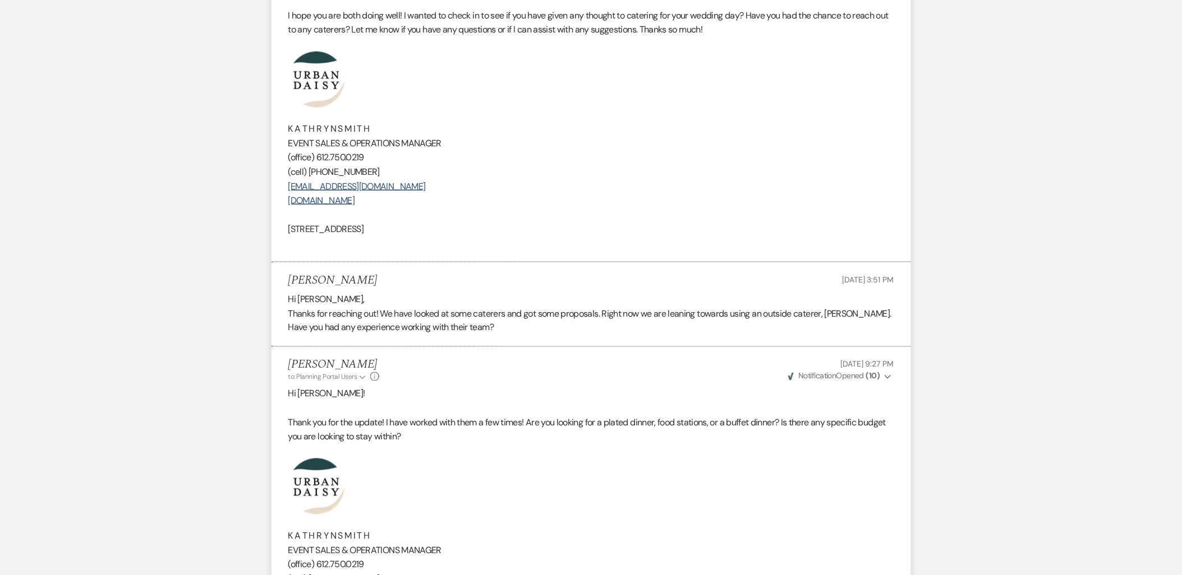
scroll to position [187, 0]
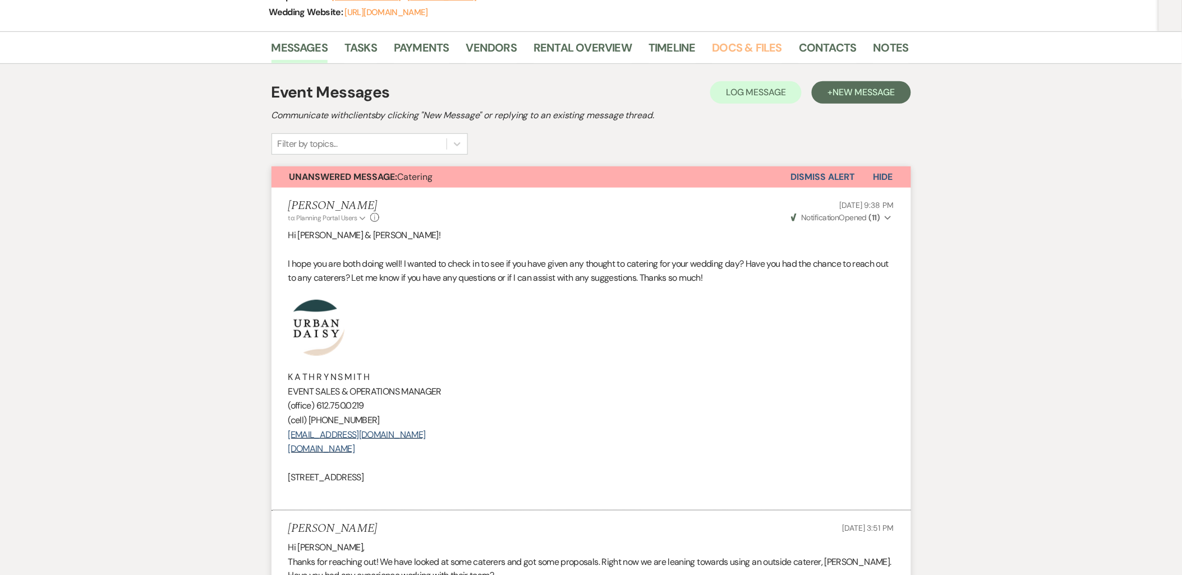
click at [726, 54] on link "Docs & Files" at bounding box center [747, 51] width 70 height 25
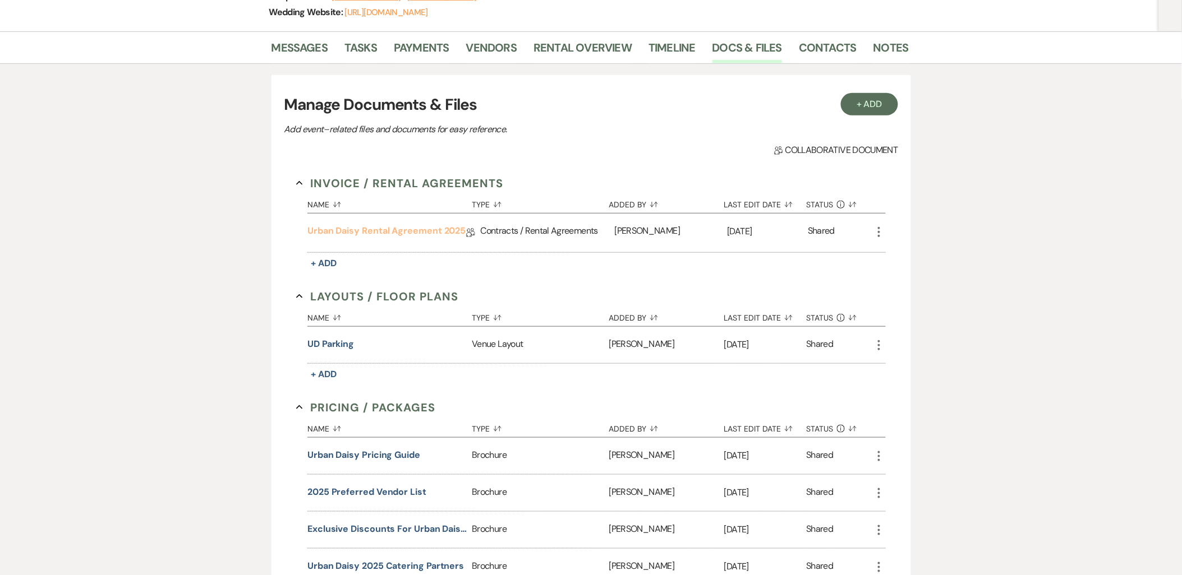
click at [412, 231] on link "Urban Daisy Rental Agreement 2025" at bounding box center [386, 232] width 158 height 17
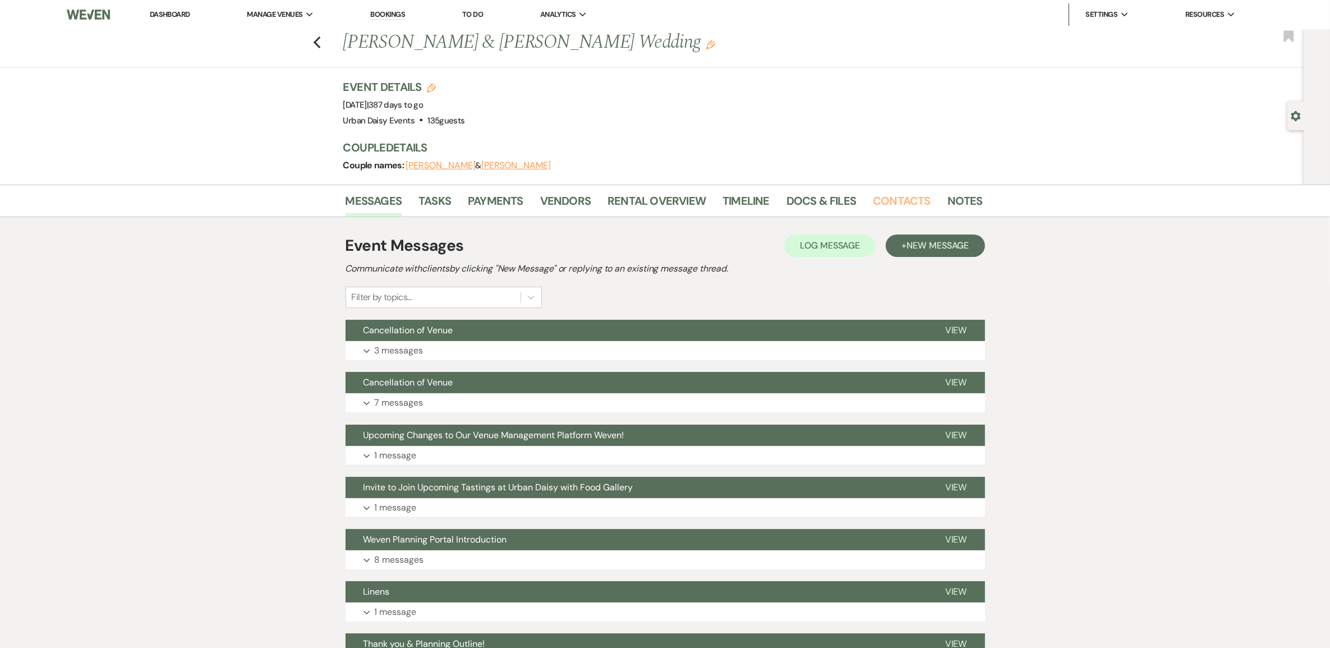
click at [893, 200] on link "Contacts" at bounding box center [902, 204] width 58 height 25
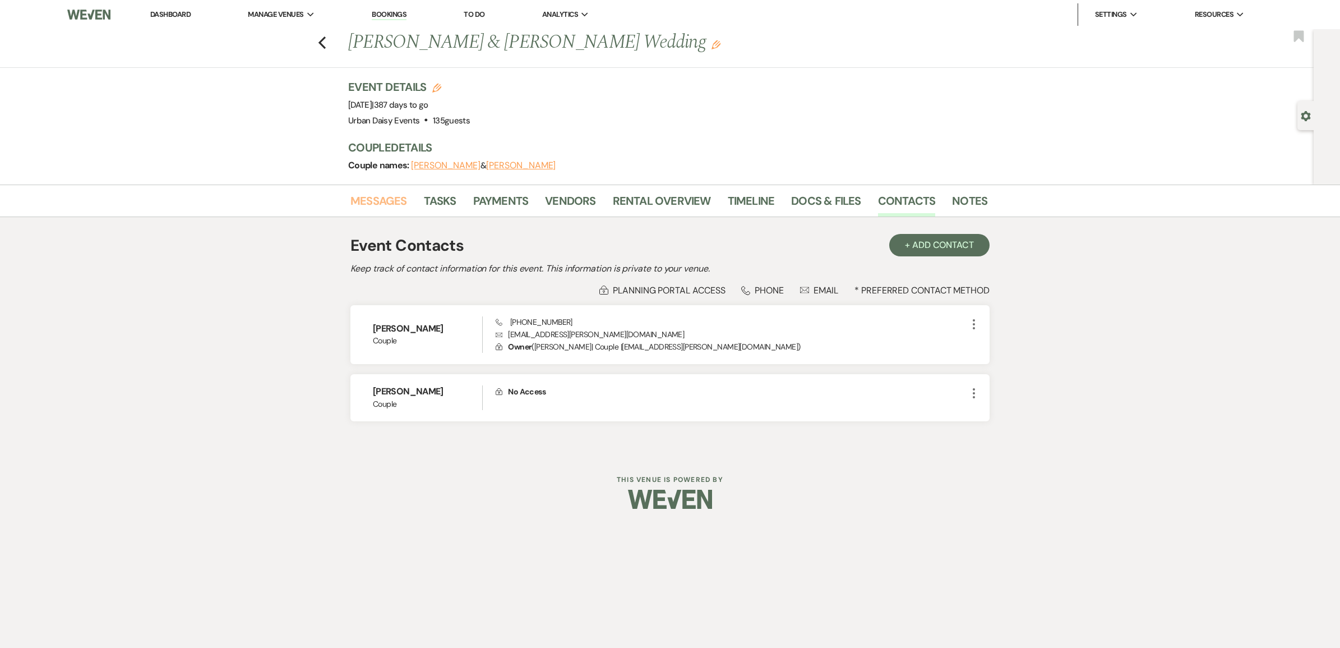
click at [397, 198] on link "Messages" at bounding box center [378, 204] width 57 height 25
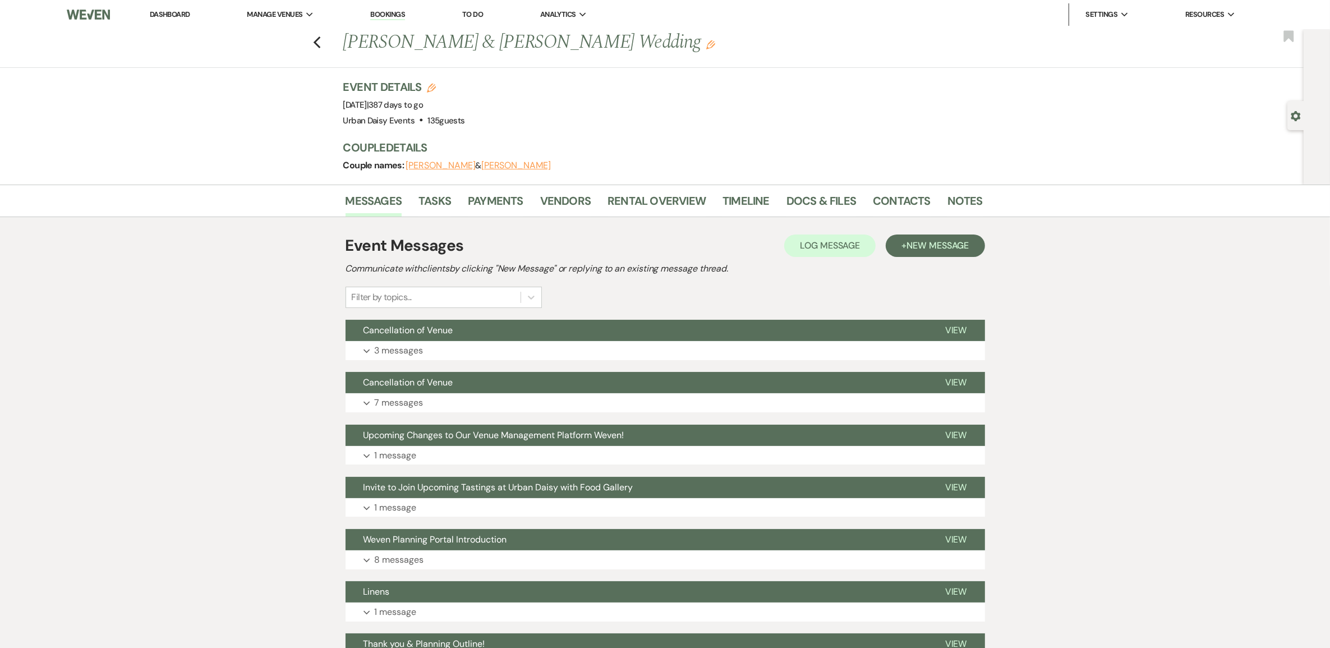
click at [387, 349] on p "3 messages" at bounding box center [399, 350] width 49 height 15
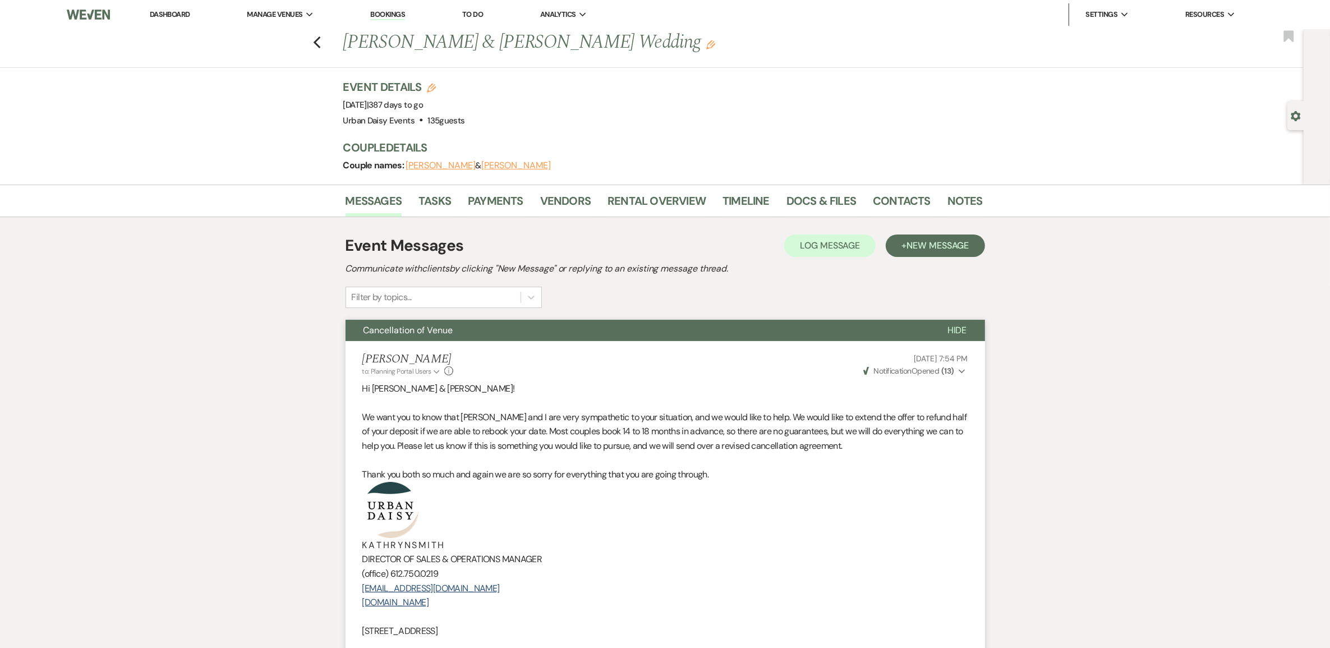
click at [320, 39] on use "button" at bounding box center [316, 42] width 7 height 12
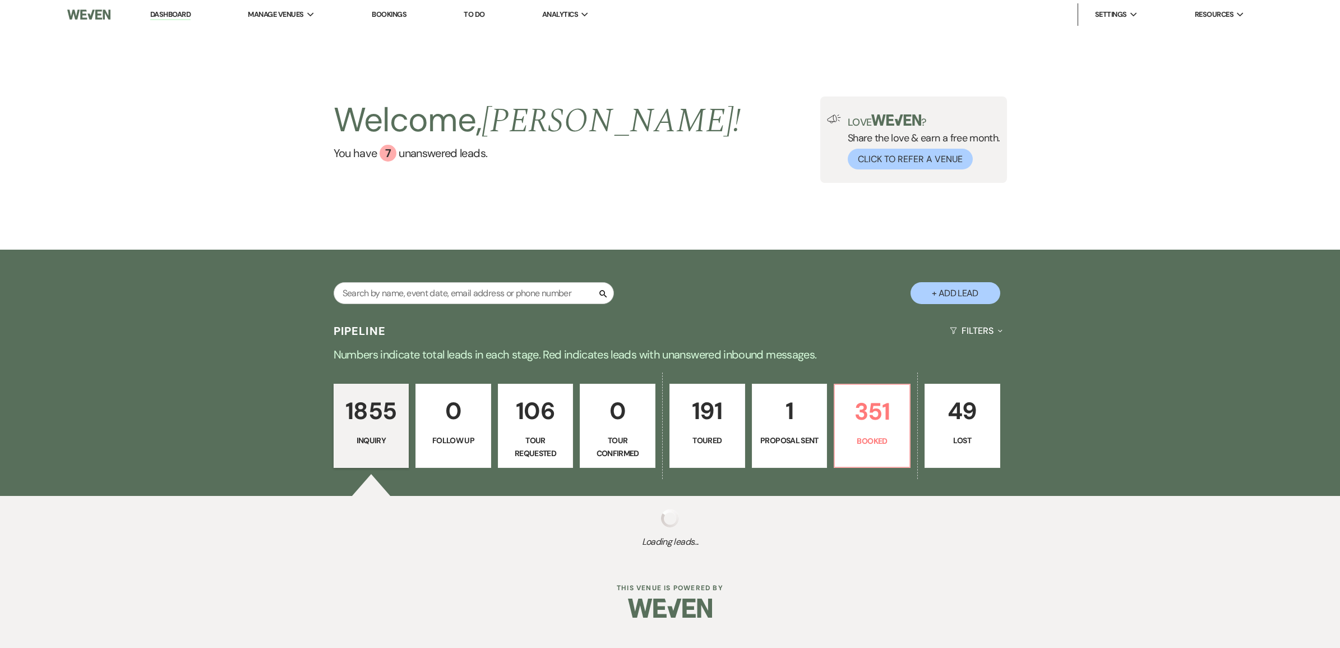
click at [0, 0] on li "Urban Daisy Events" at bounding box center [0, 0] width 0 height 0
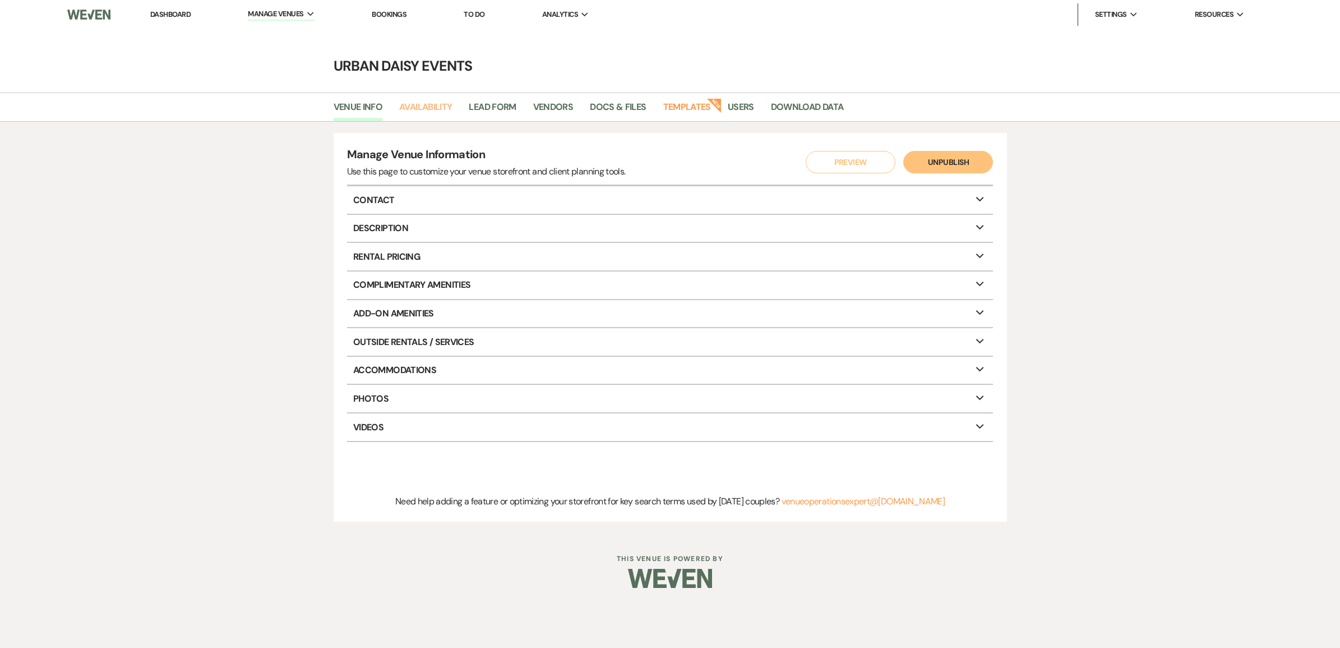
click at [412, 102] on link "Availability" at bounding box center [425, 110] width 53 height 21
select select "2"
select select "2026"
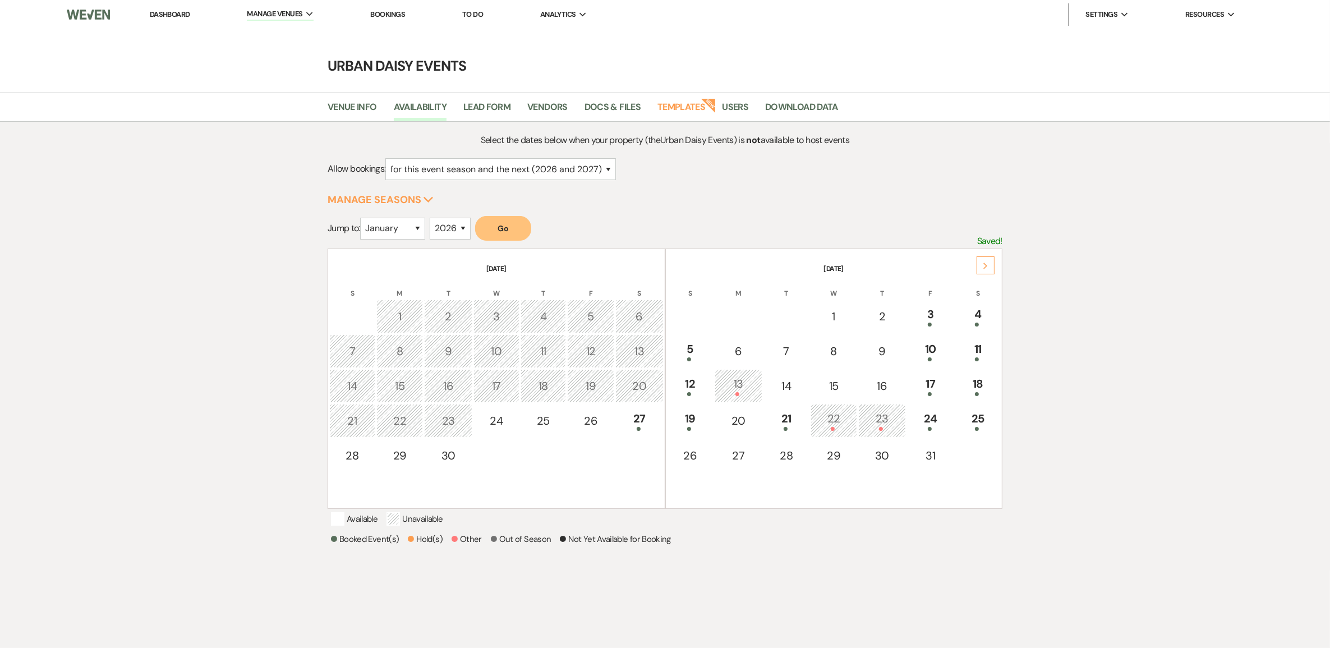
click at [985, 268] on div "Next" at bounding box center [985, 265] width 18 height 18
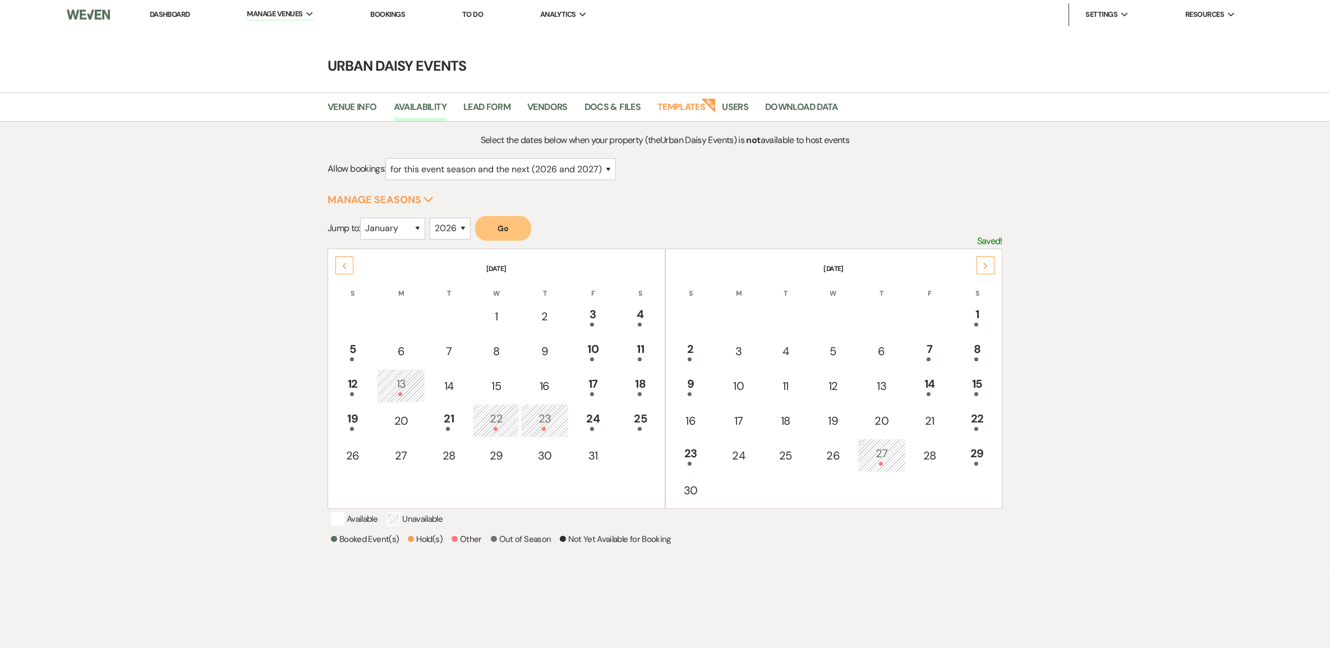
click at [985, 268] on div "Next" at bounding box center [985, 265] width 18 height 18
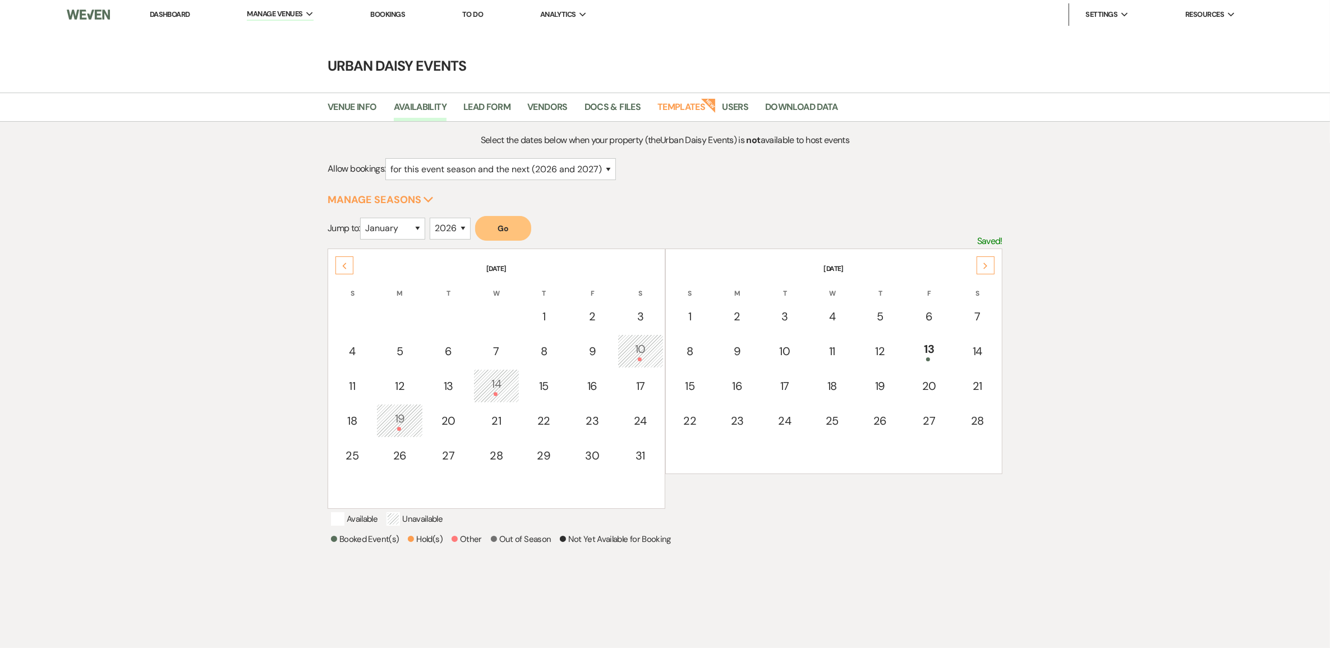
click at [985, 268] on div "Next" at bounding box center [985, 265] width 18 height 18
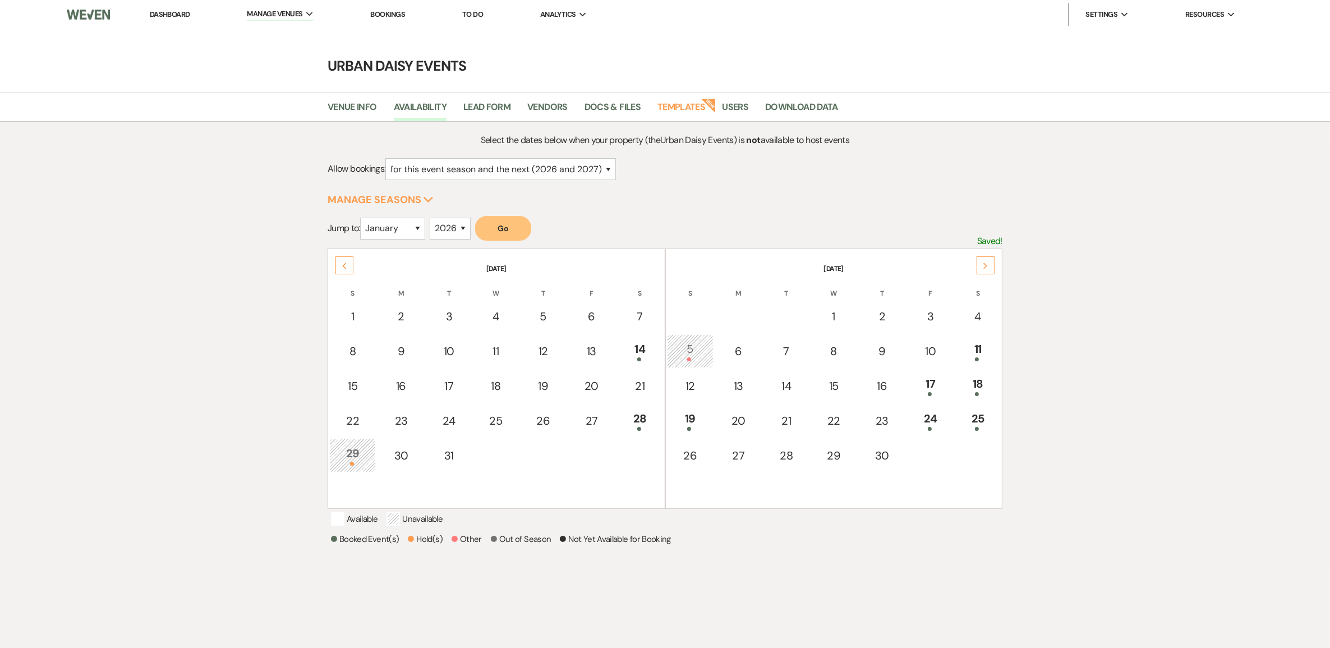
click at [985, 268] on div "Next" at bounding box center [985, 265] width 18 height 18
click at [986, 269] on div "Next" at bounding box center [985, 265] width 18 height 18
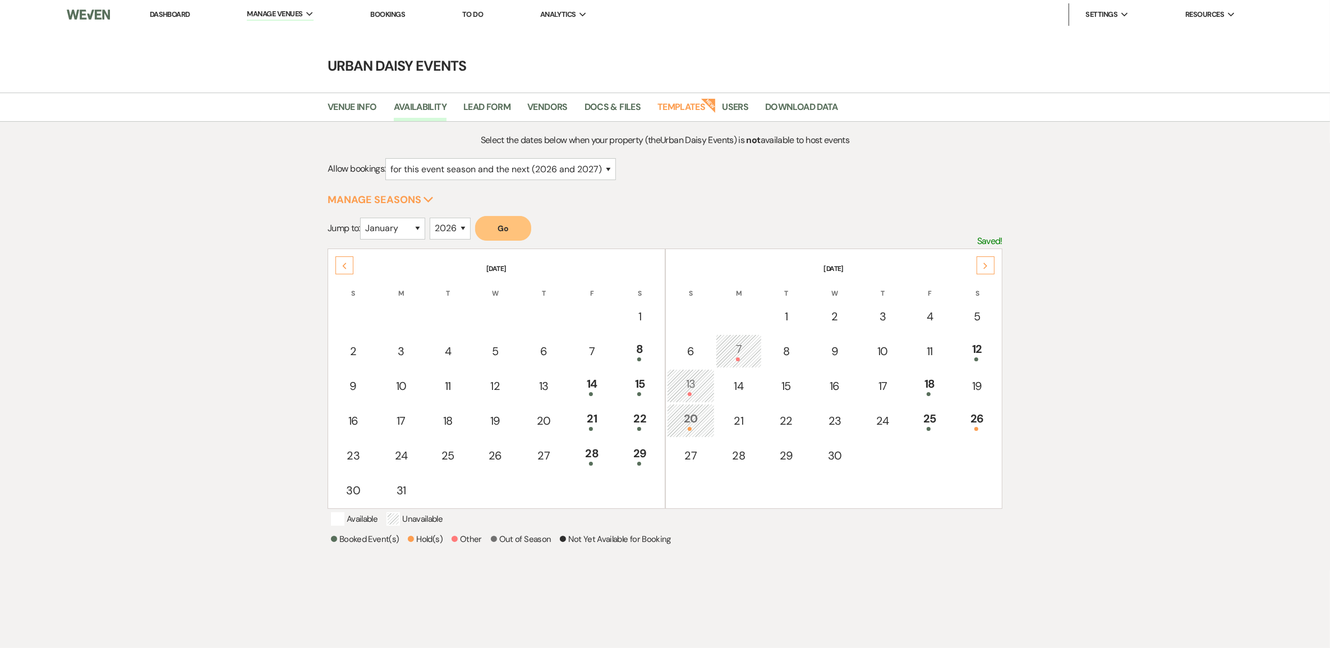
click at [975, 405] on td "26" at bounding box center [976, 421] width 47 height 34
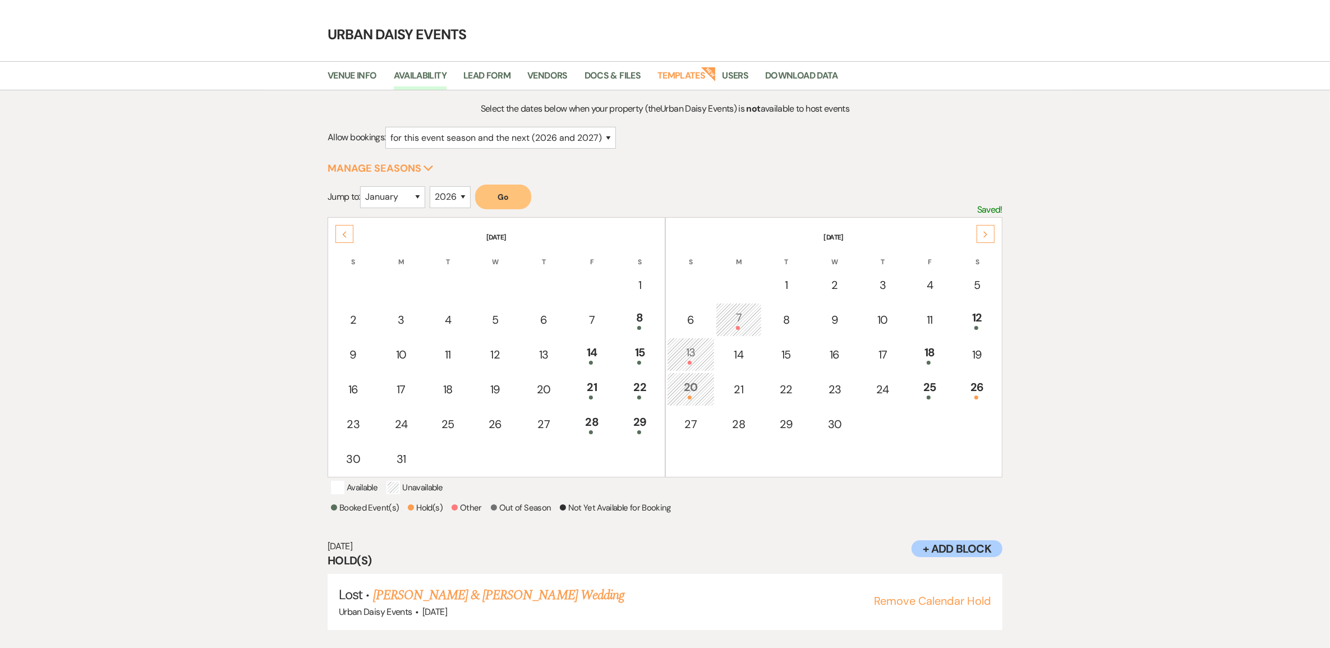
click at [475, 588] on link "[PERSON_NAME] & [PERSON_NAME] Wedding" at bounding box center [498, 595] width 251 height 20
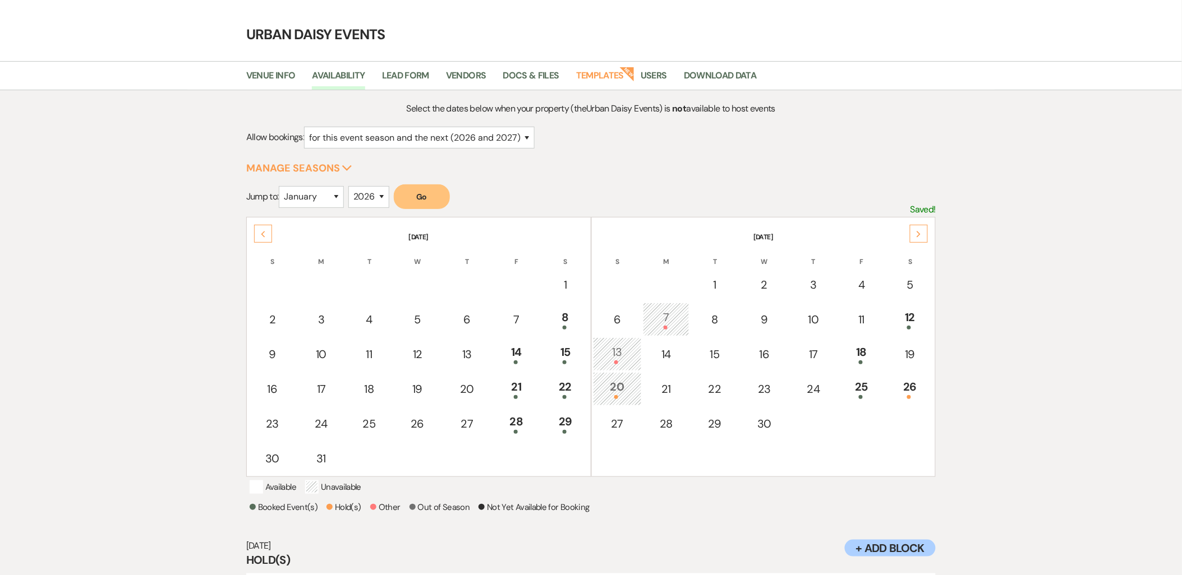
click at [262, 234] on icon "Previous" at bounding box center [263, 234] width 6 height 7
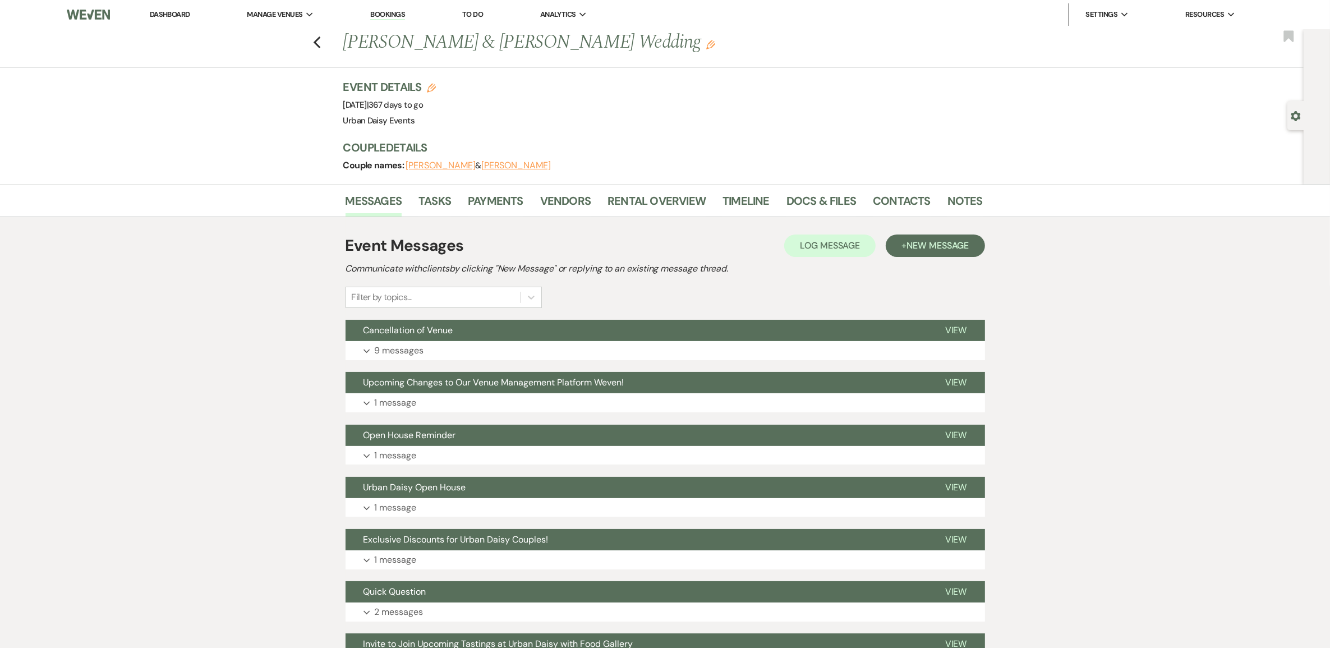
click at [415, 352] on p "9 messages" at bounding box center [399, 350] width 49 height 15
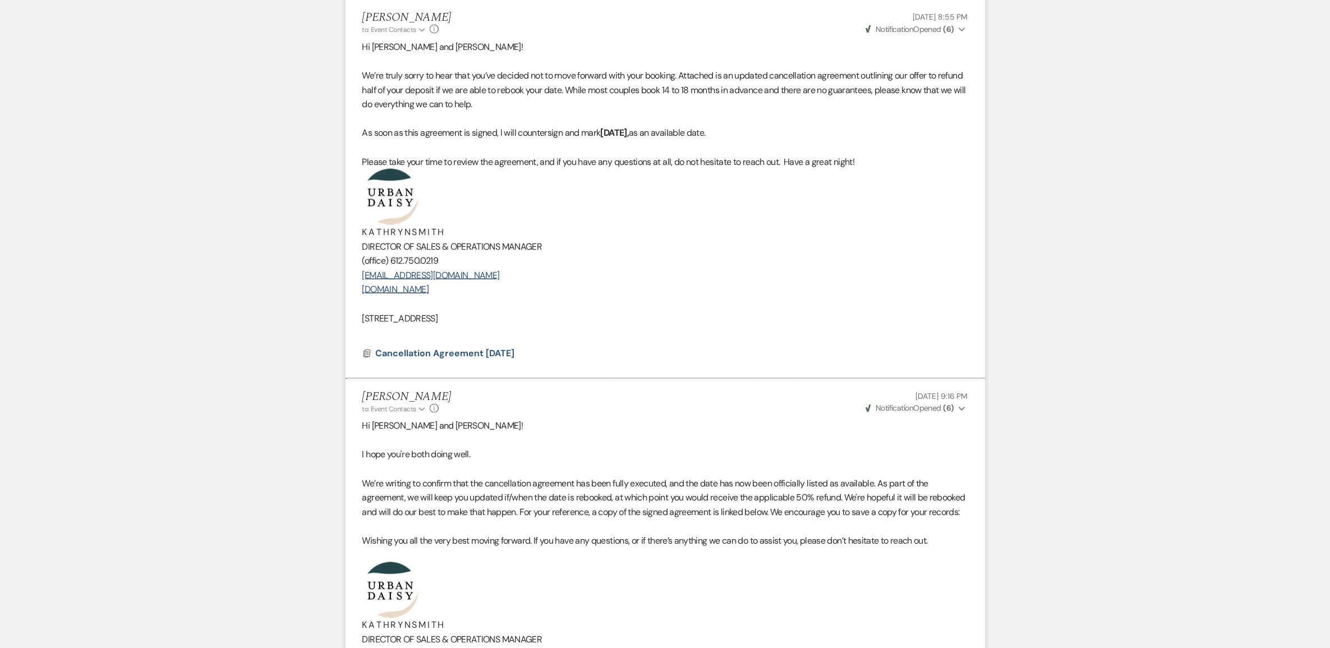
scroll to position [1966, 0]
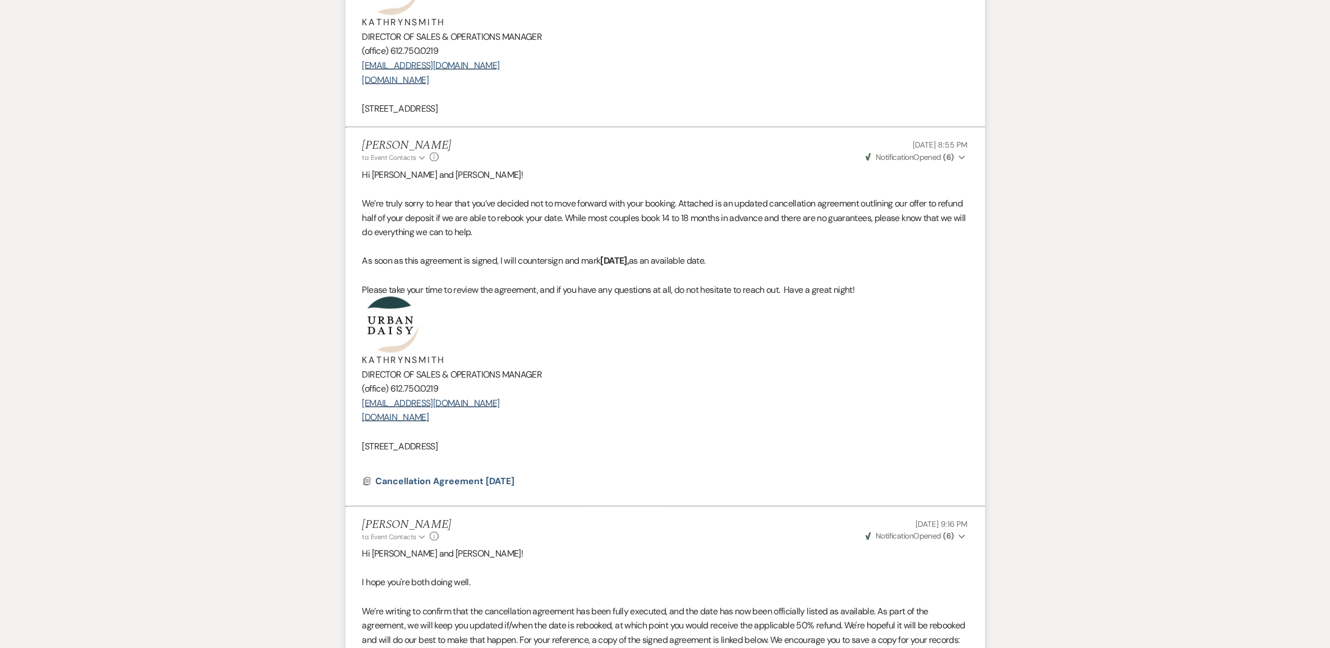
drag, startPoint x: 362, startPoint y: 179, endPoint x: 685, endPoint y: 445, distance: 418.0
click at [685, 445] on div "Hi [PERSON_NAME] and [PERSON_NAME]! We’re truly sorry to hear that you’ve decid…" at bounding box center [665, 318] width 606 height 300
copy div "Hi [PERSON_NAME] and [PERSON_NAME]! We’re truly sorry to hear that you’ve decid…"
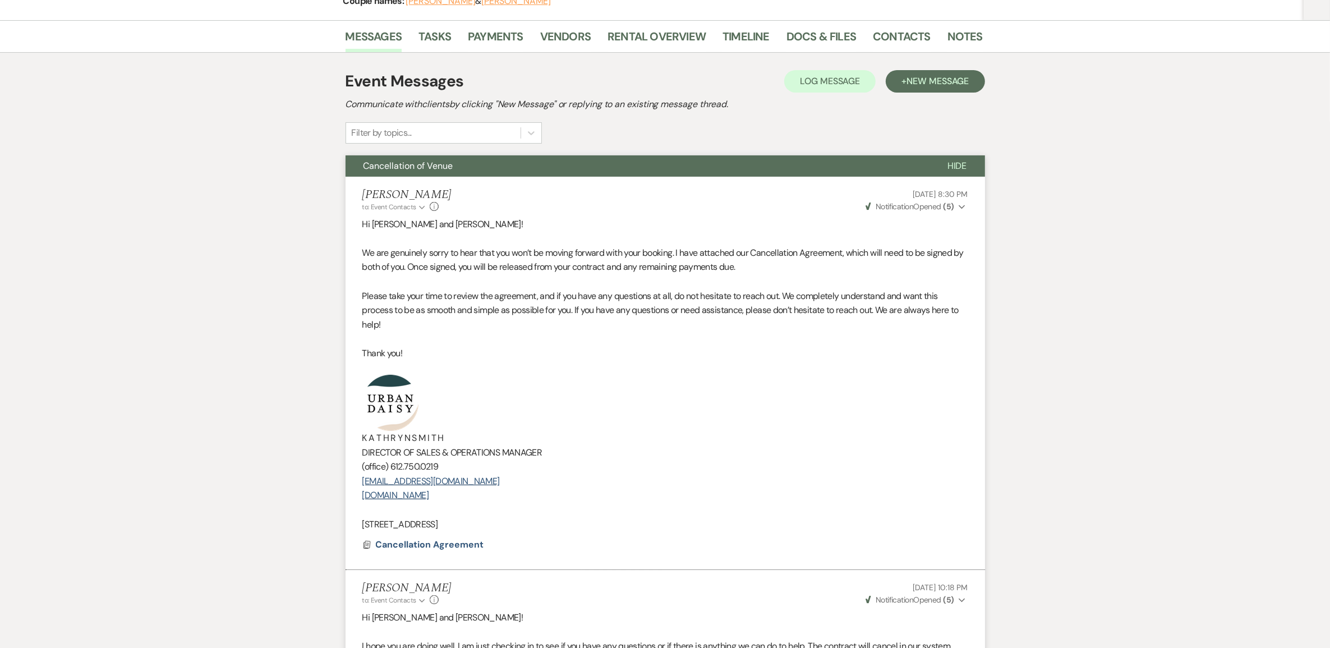
scroll to position [0, 0]
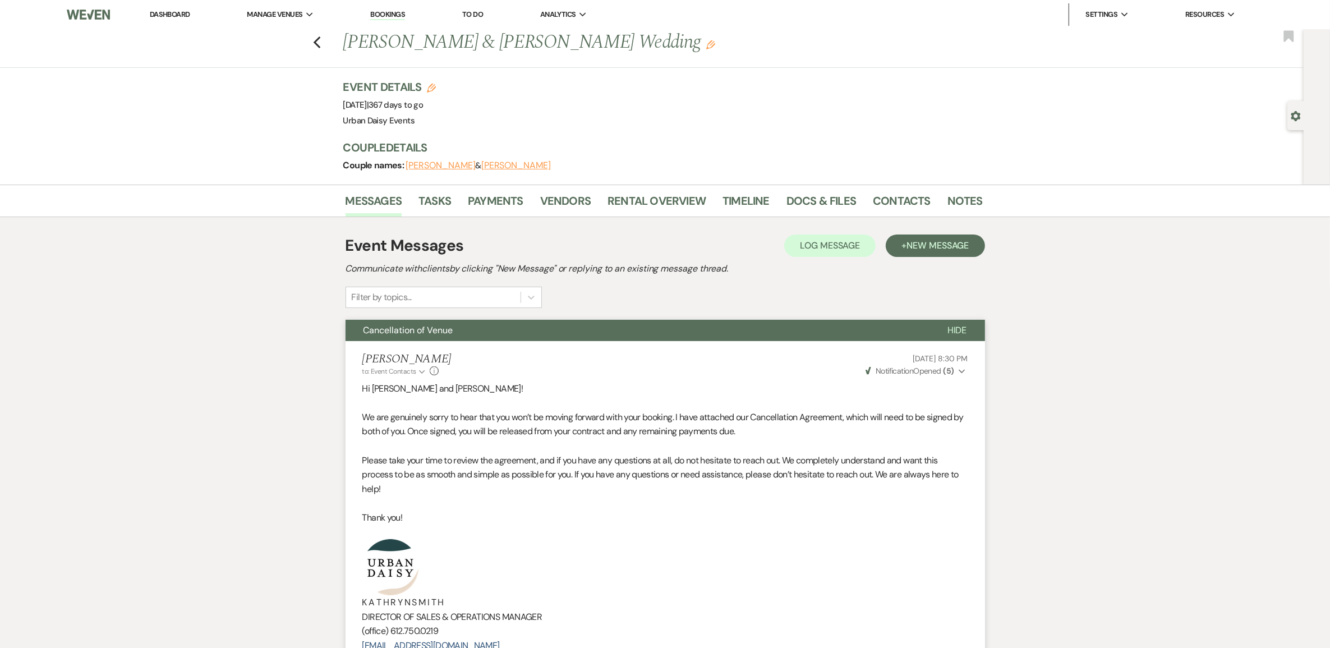
click at [0, 0] on li "Urban Daisy Events" at bounding box center [0, 0] width 0 height 0
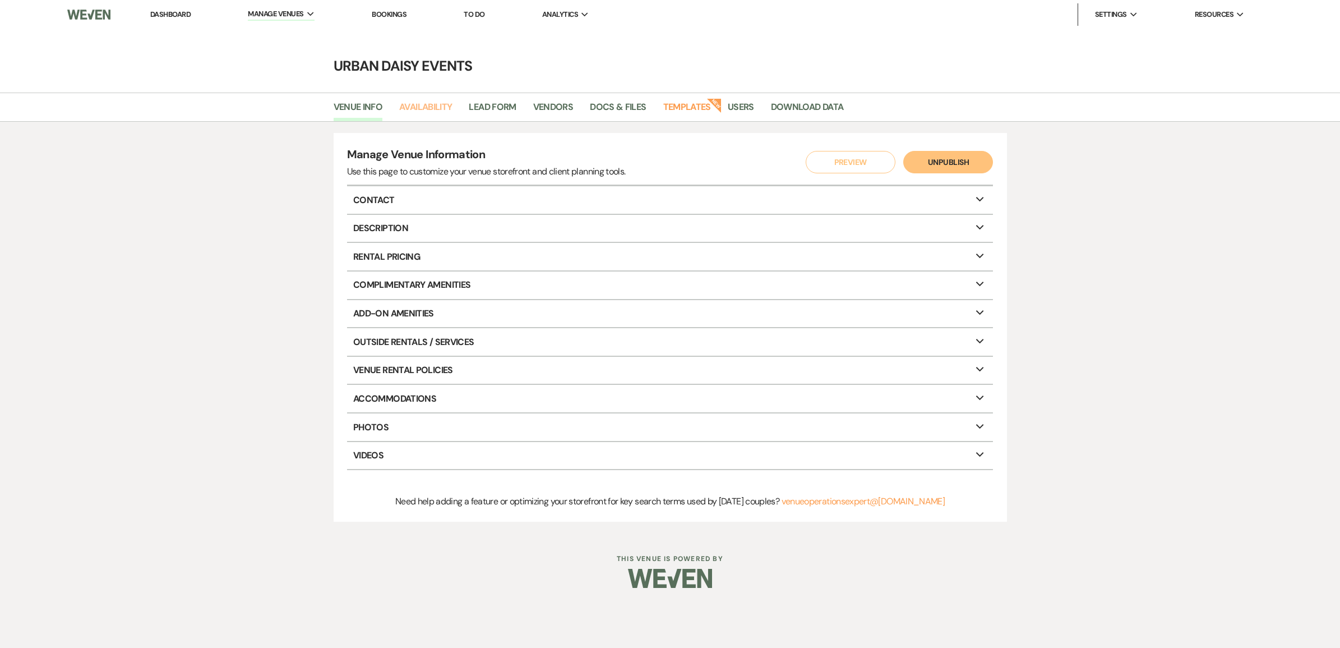
click at [408, 111] on link "Availability" at bounding box center [425, 110] width 53 height 21
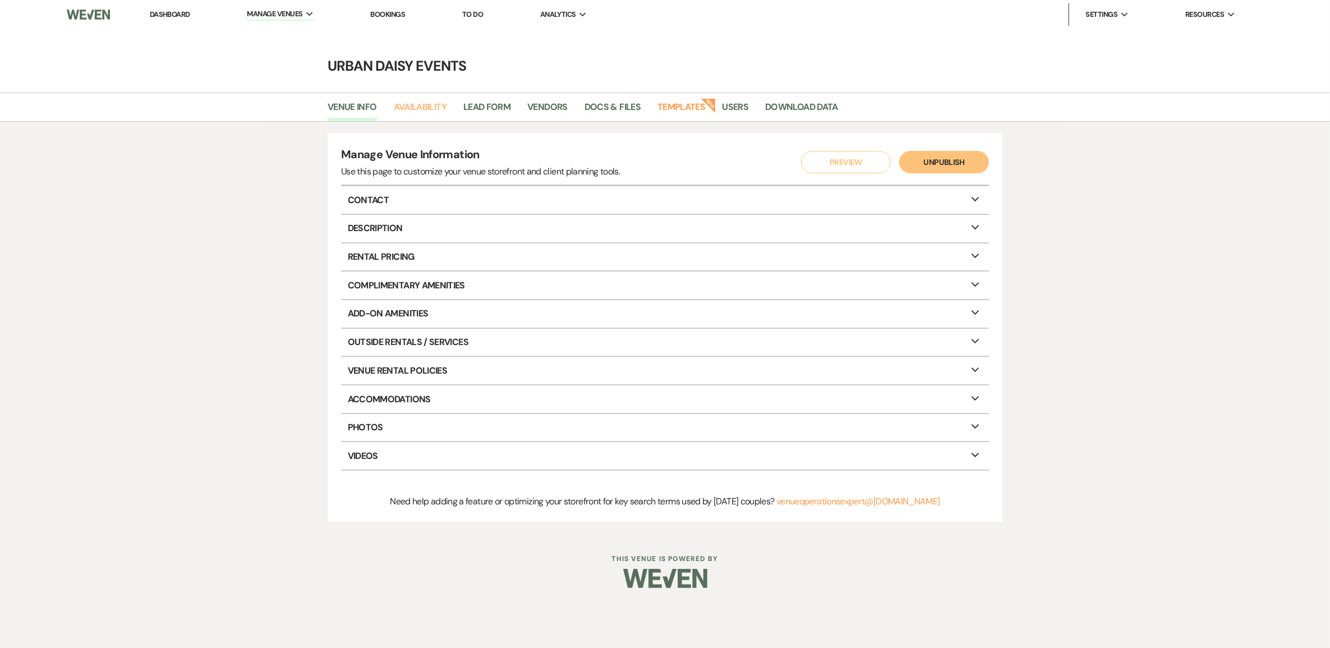
select select "2"
select select "2026"
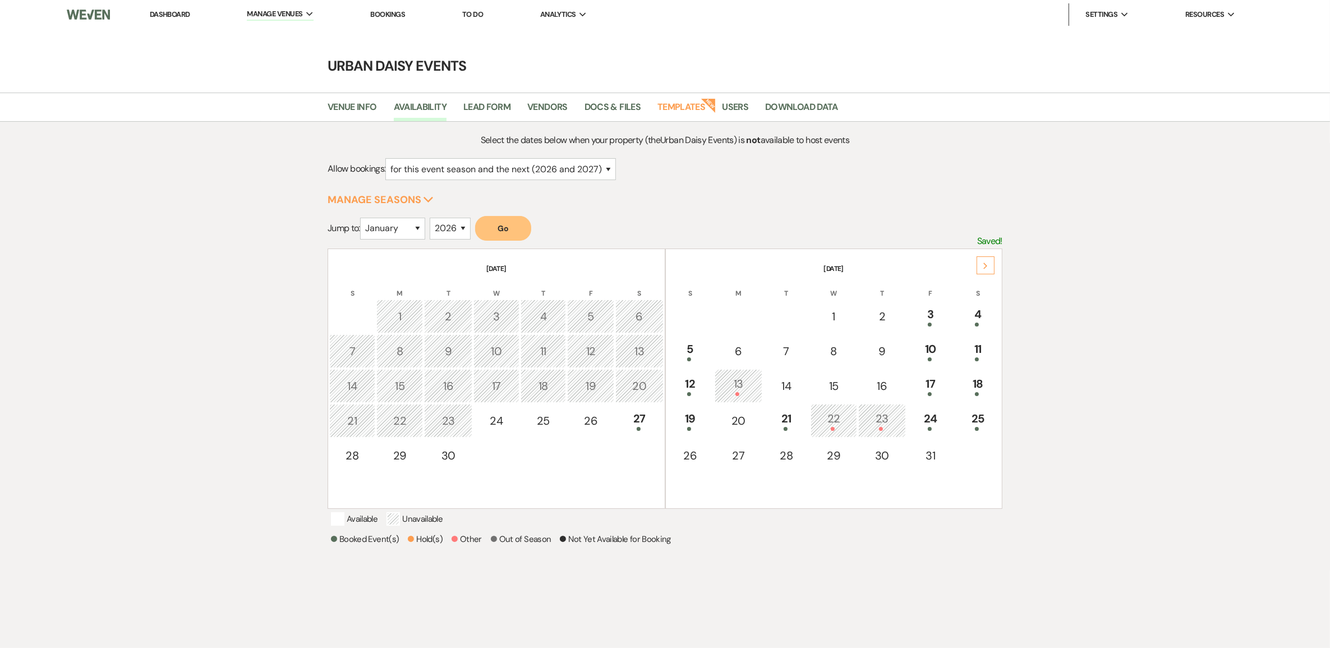
click at [991, 260] on div "Next" at bounding box center [985, 265] width 18 height 18
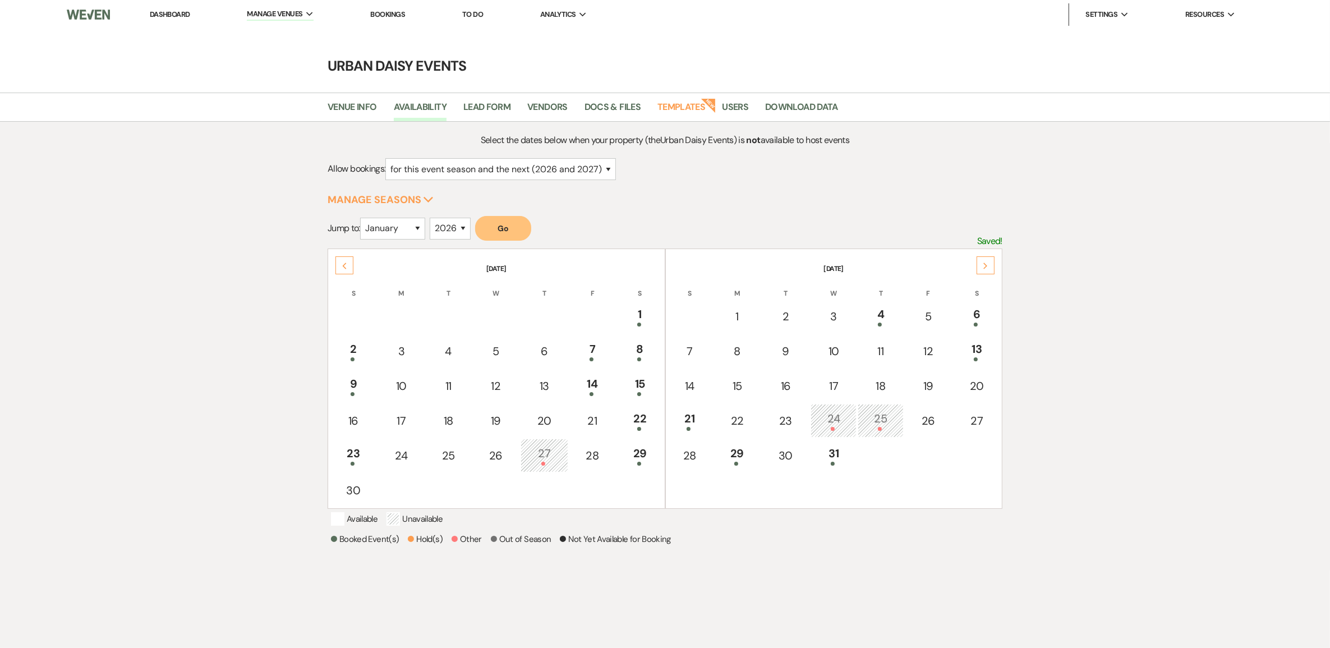
click at [991, 260] on div "Next" at bounding box center [985, 265] width 18 height 18
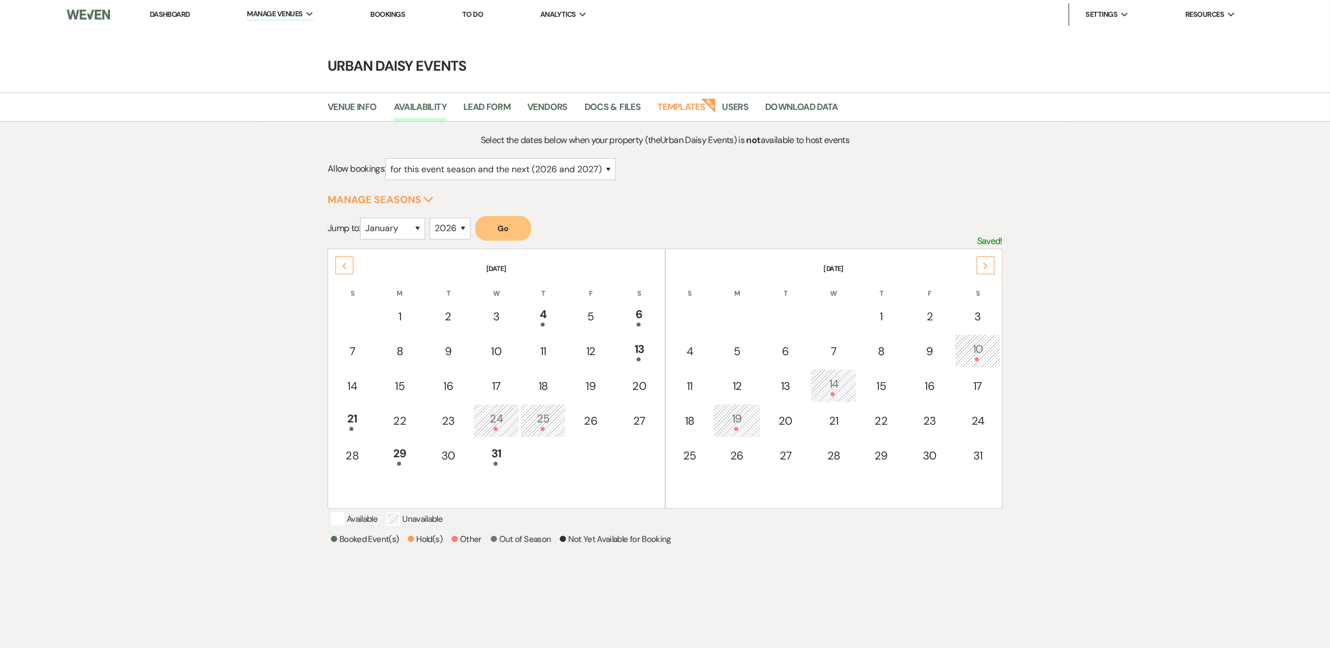
click at [991, 260] on div "Next" at bounding box center [985, 265] width 18 height 18
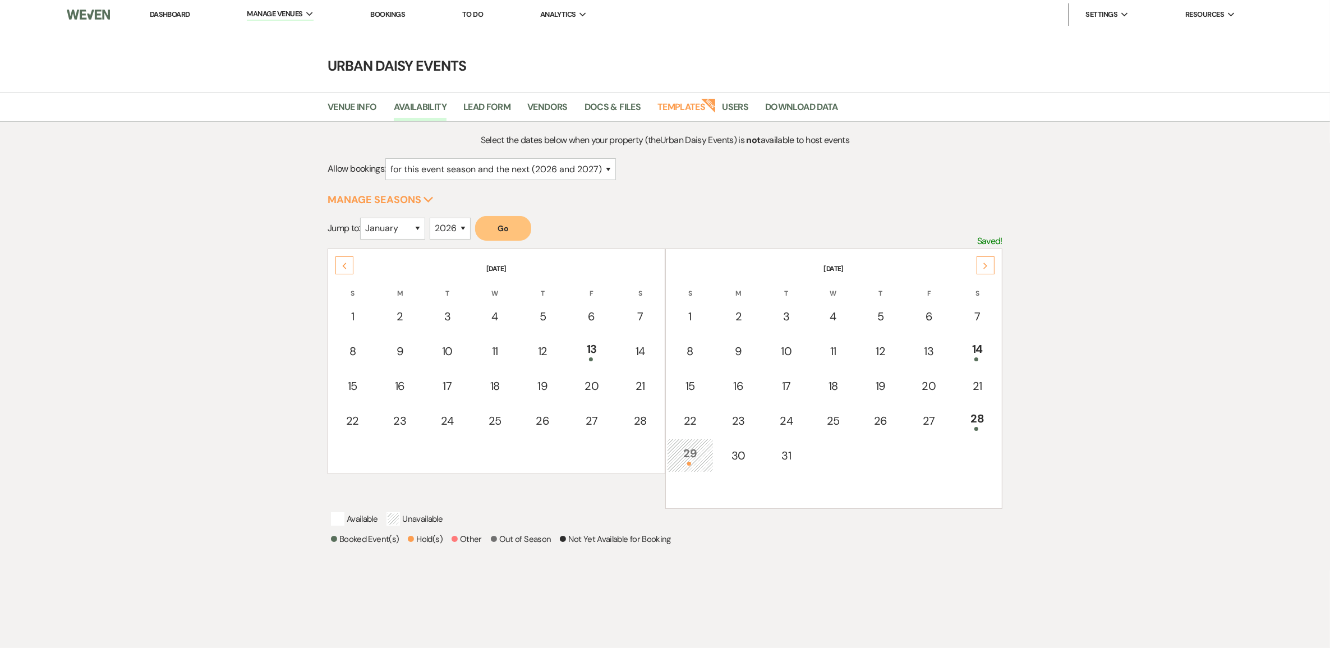
click at [991, 260] on div "Next" at bounding box center [985, 265] width 18 height 18
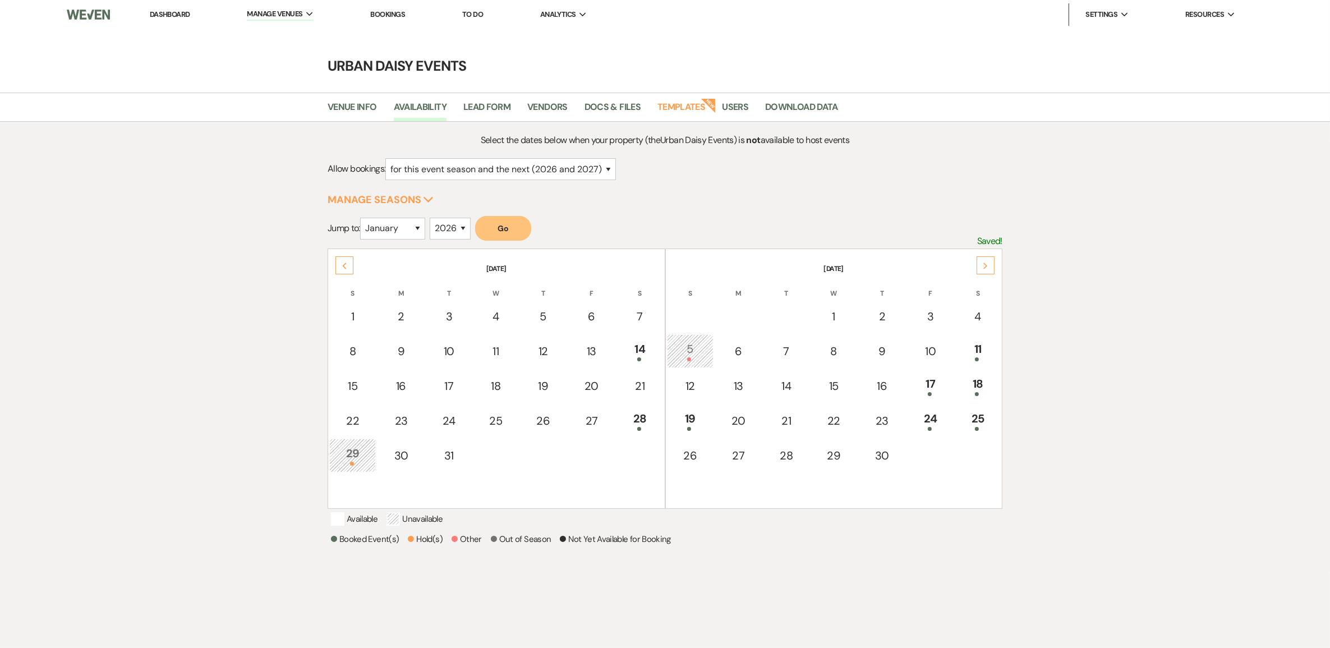
click at [991, 260] on div "Next" at bounding box center [985, 265] width 18 height 18
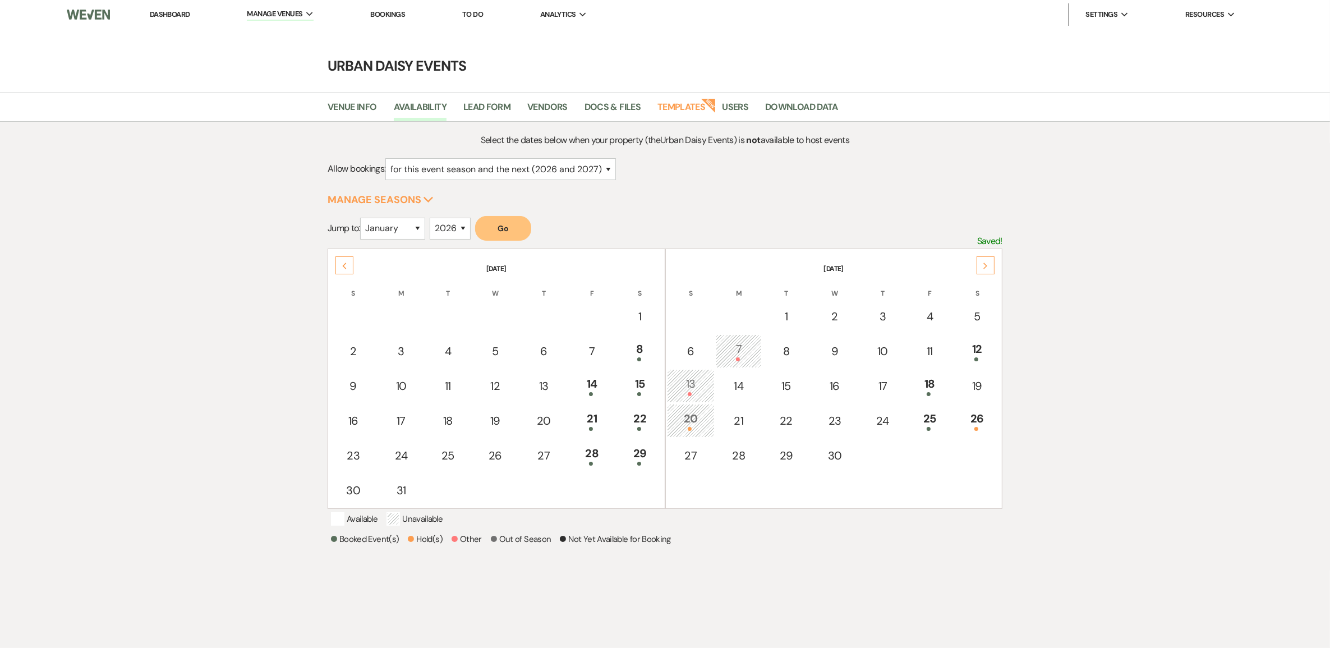
click at [991, 260] on div "Next" at bounding box center [985, 265] width 18 height 18
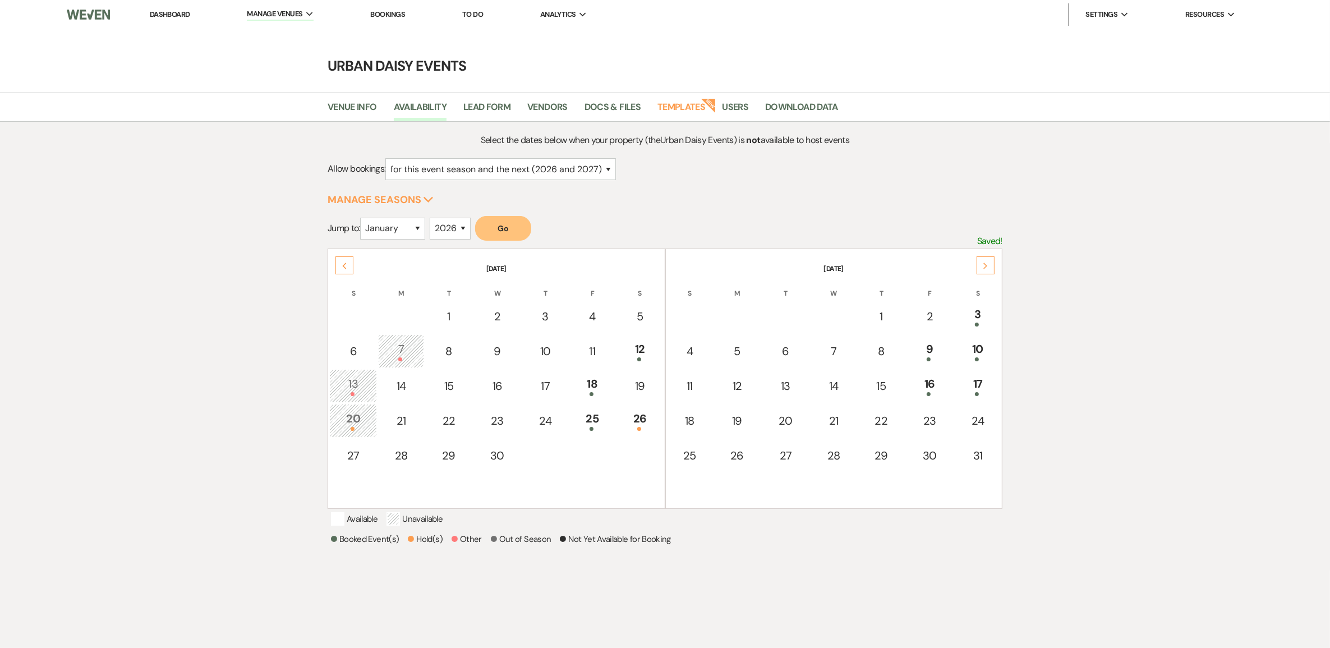
click at [934, 369] on td "16" at bounding box center [930, 386] width 48 height 34
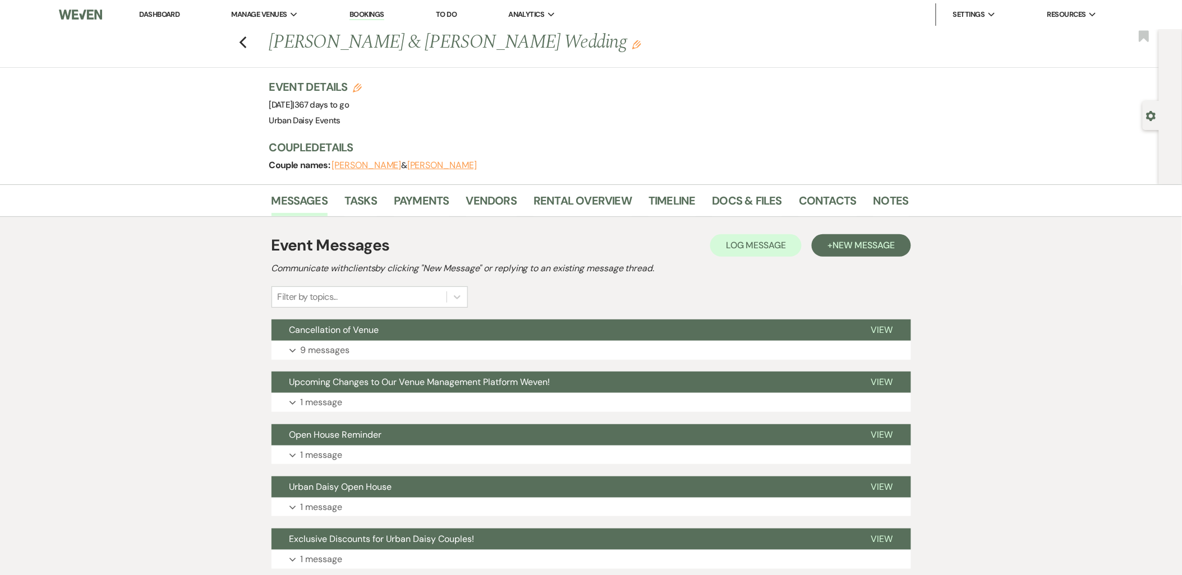
click at [399, 339] on button "Cancellation of Venue" at bounding box center [562, 330] width 582 height 21
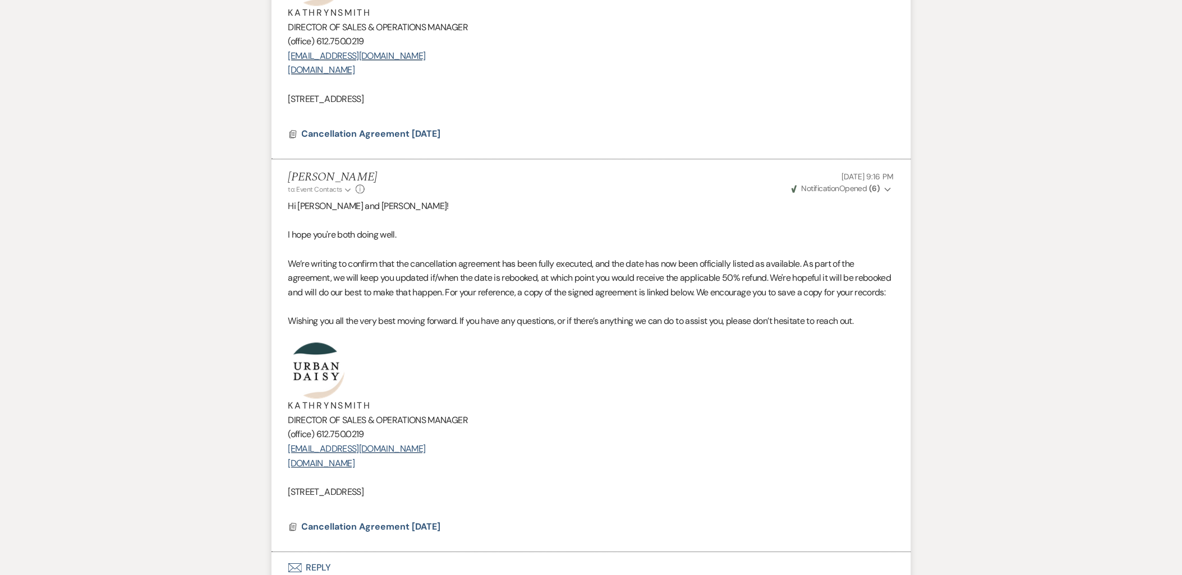
scroll to position [2306, 0]
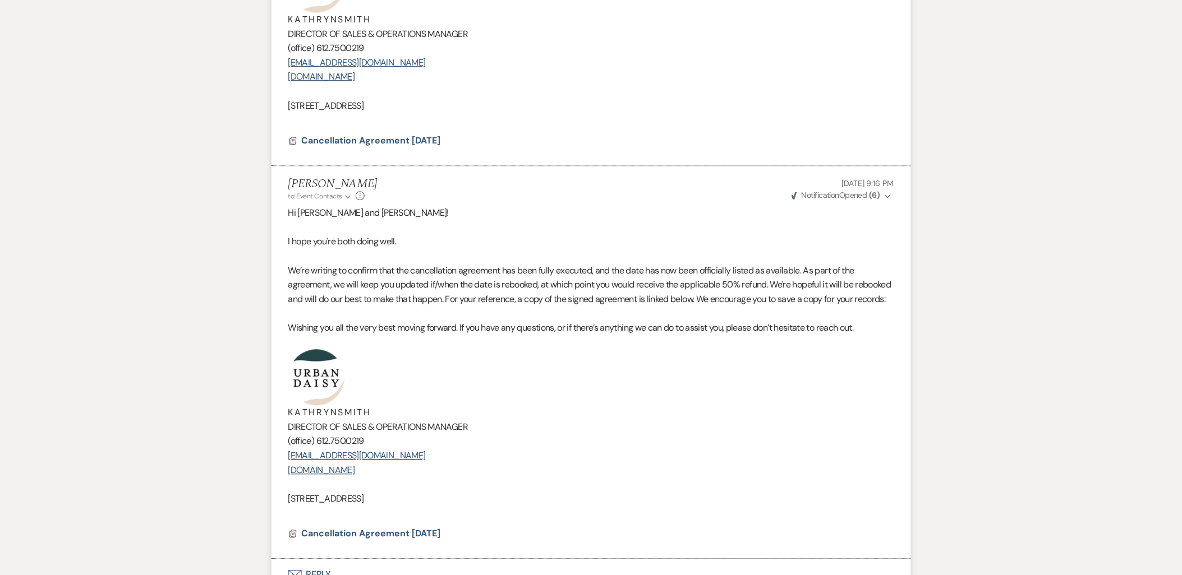
click at [287, 214] on li "Kathryn Beckett to: Event Contacts Expand Info Sep 17, 2025, 9:16 PM Weven Chec…" at bounding box center [590, 362] width 639 height 393
click at [284, 238] on li "Kathryn Beckett to: Event Contacts Expand Info Sep 17, 2025, 9:16 PM Weven Chec…" at bounding box center [590, 362] width 639 height 393
drag, startPoint x: 289, startPoint y: 271, endPoint x: 468, endPoint y: 502, distance: 291.9
click at [465, 509] on div "Hi Shana and Julian! I hope you're both doing well. We’re writing to confirm th…" at bounding box center [591, 363] width 606 height 315
copy div "We’re writing to confirm that the cancellation agreement has been fully execute…"
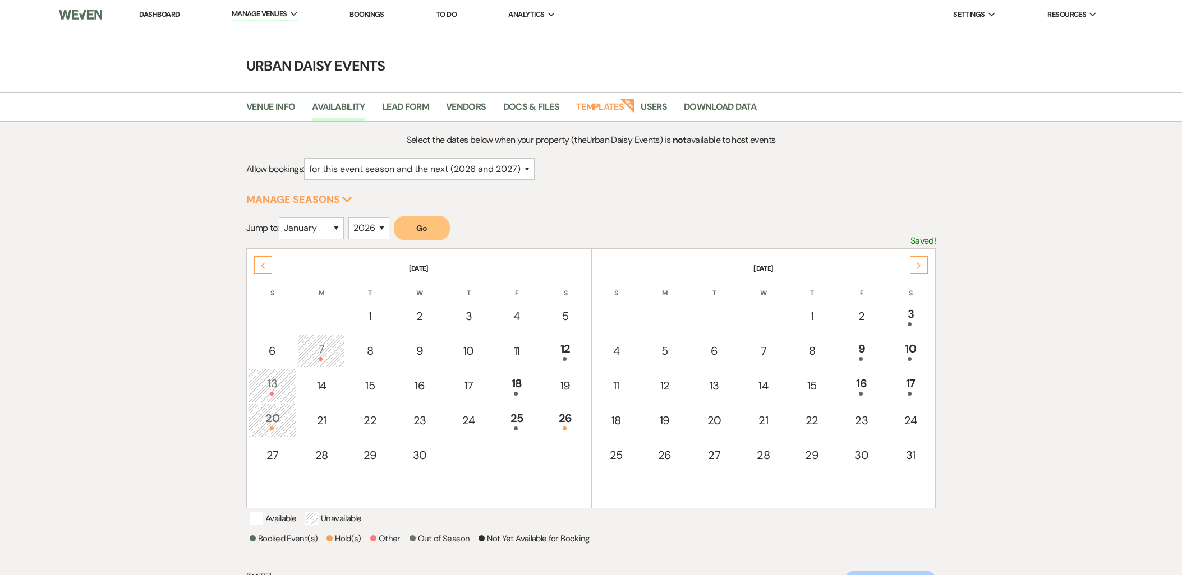
select select "2"
select select "2026"
